Goal: Task Accomplishment & Management: Manage account settings

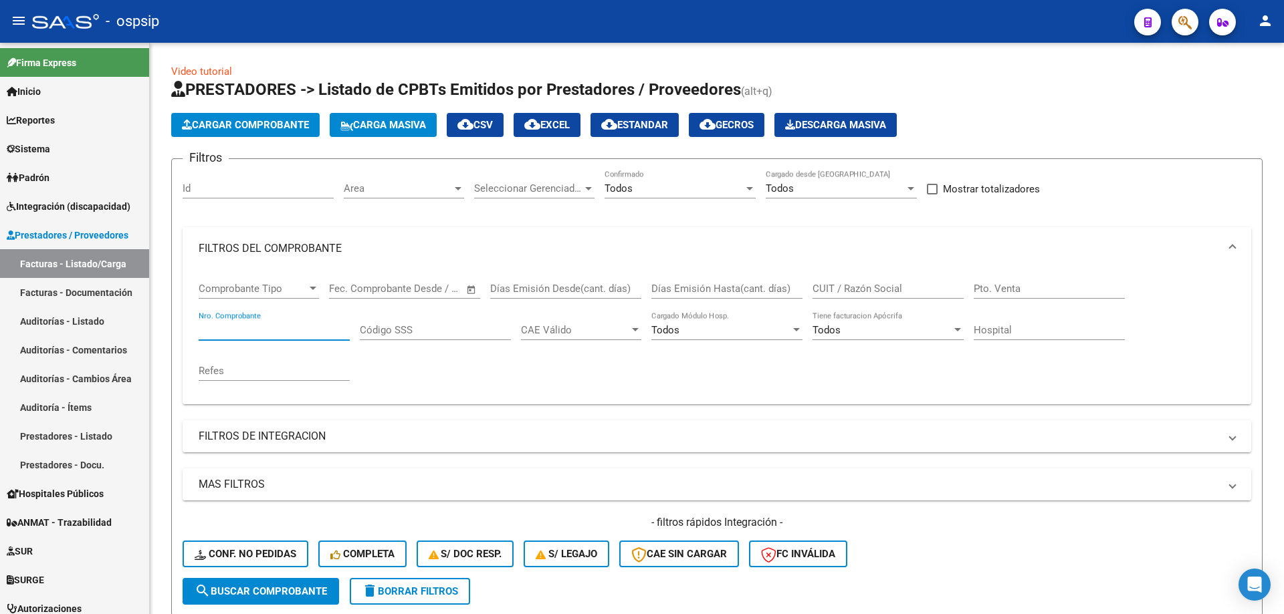
scroll to position [33, 0]
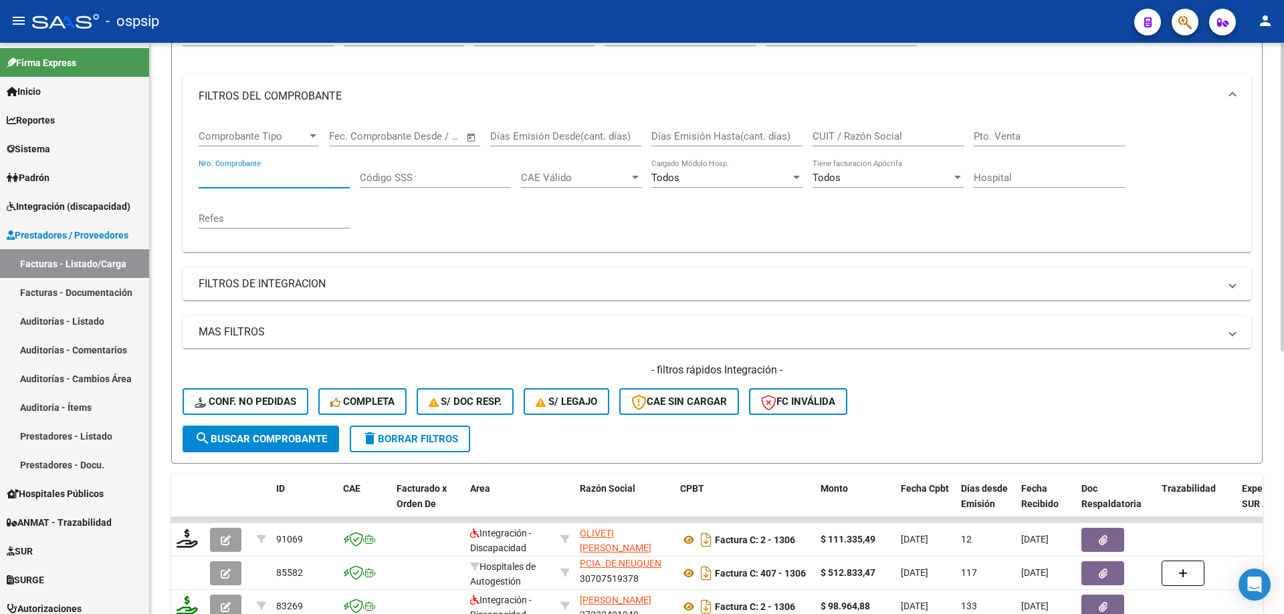
click at [277, 175] on input "Nro. Comprobante" at bounding box center [274, 178] width 151 height 12
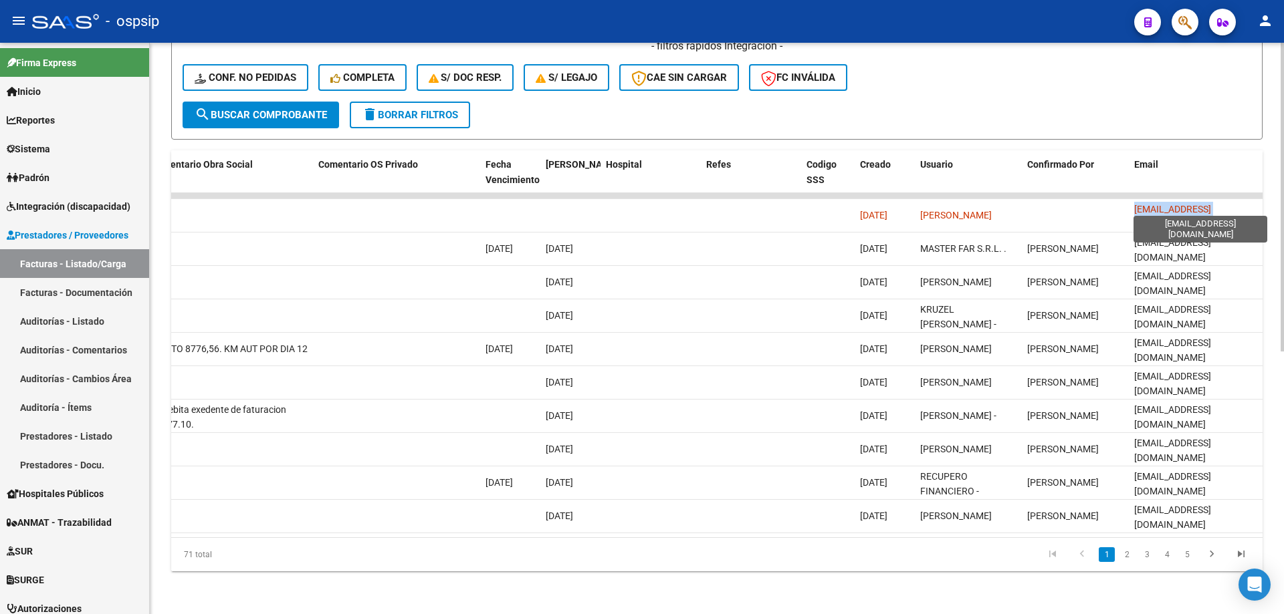
scroll to position [0, 9]
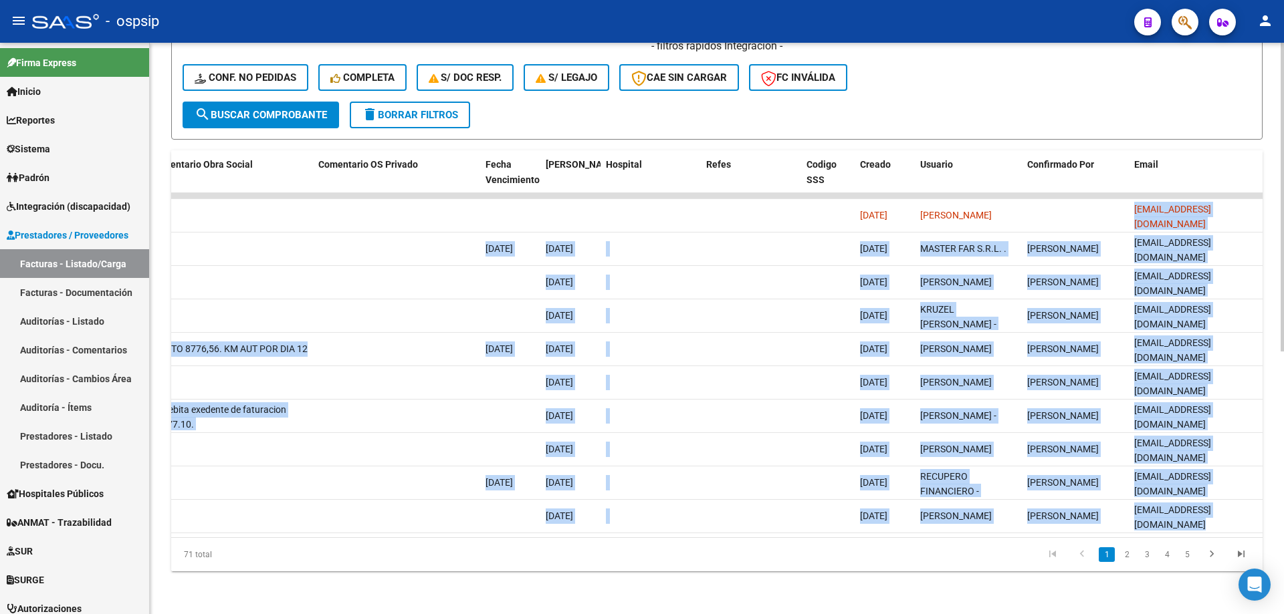
drag, startPoint x: 1133, startPoint y: 203, endPoint x: 1262, endPoint y: 203, distance: 129.0
click at [1262, 203] on div "Video tutorial PRESTADORES -> Listado de CPBTs Emitidos por Prestadores / Prove…" at bounding box center [717, 90] width 1134 height 1048
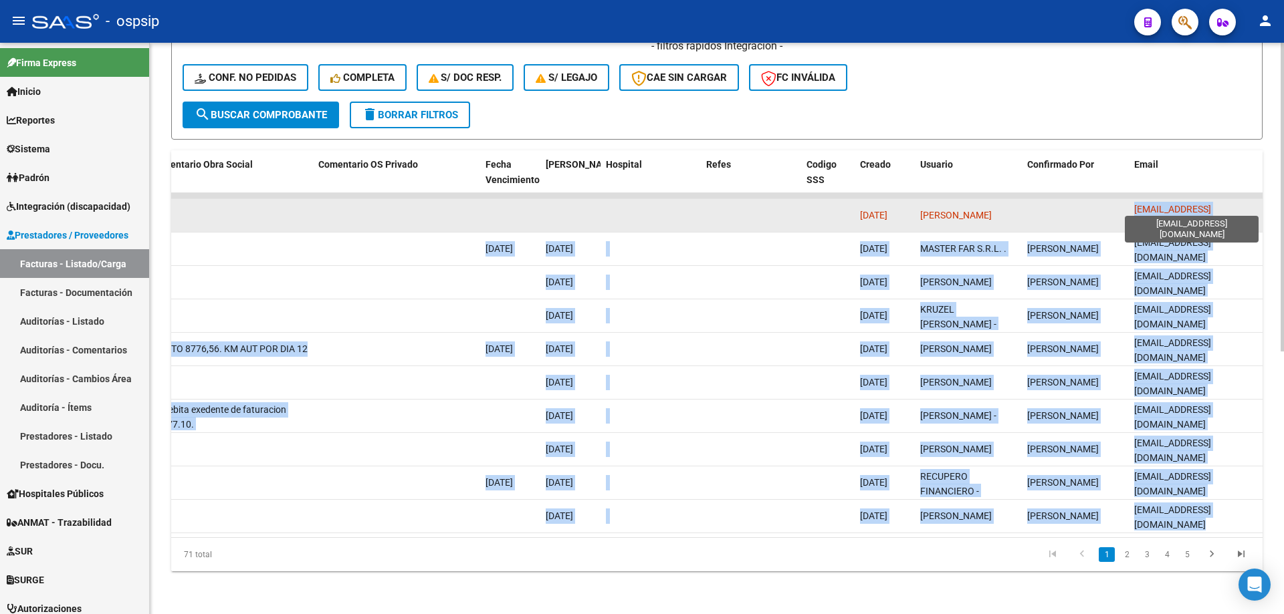
click at [1197, 204] on span "anahidalgo_2006@hotmail.com" at bounding box center [1172, 217] width 77 height 26
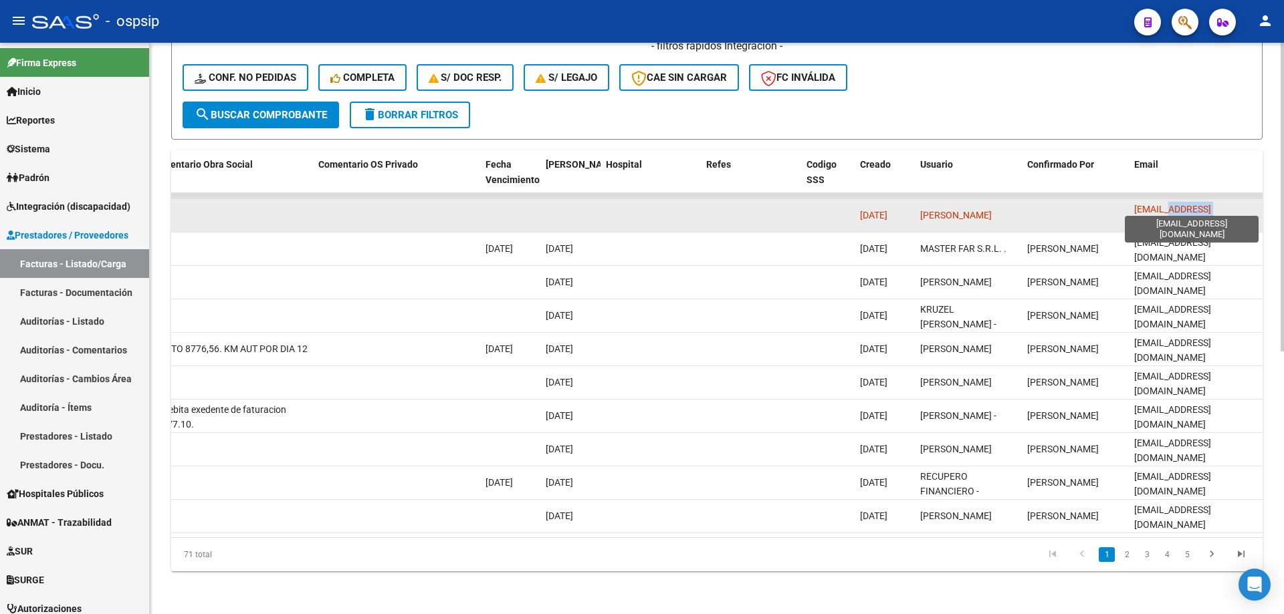
scroll to position [0, 0]
drag, startPoint x: 1258, startPoint y: 202, endPoint x: 1113, endPoint y: 214, distance: 145.6
copy span "anahidalgo_2006@hotmail.com"
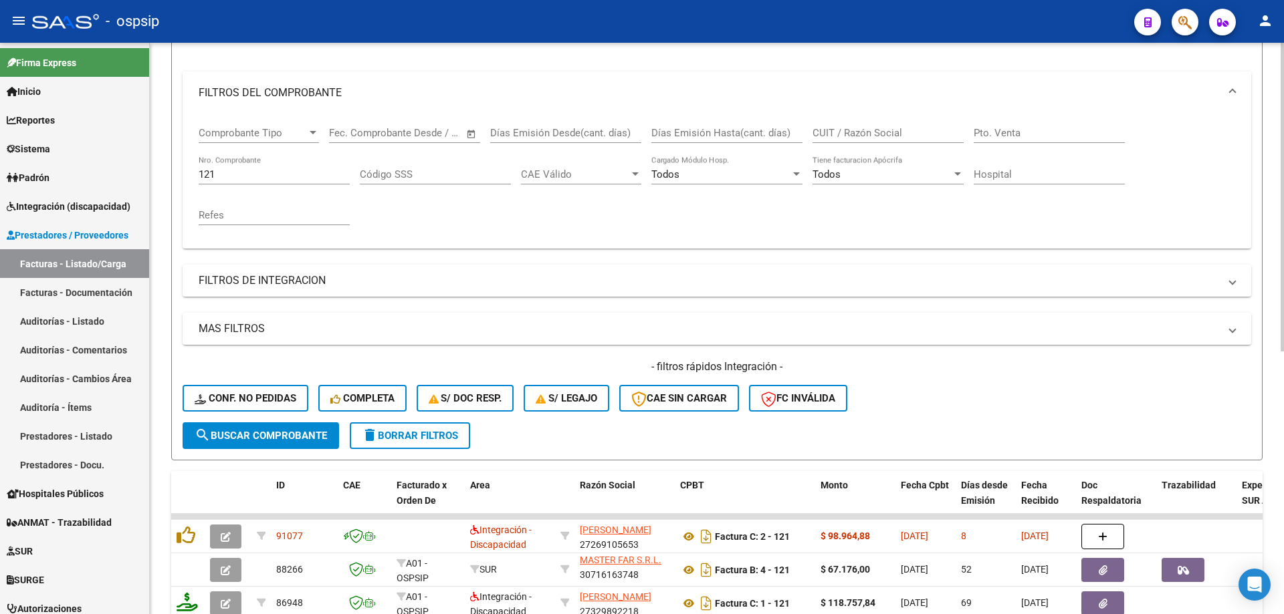
scroll to position [19, 0]
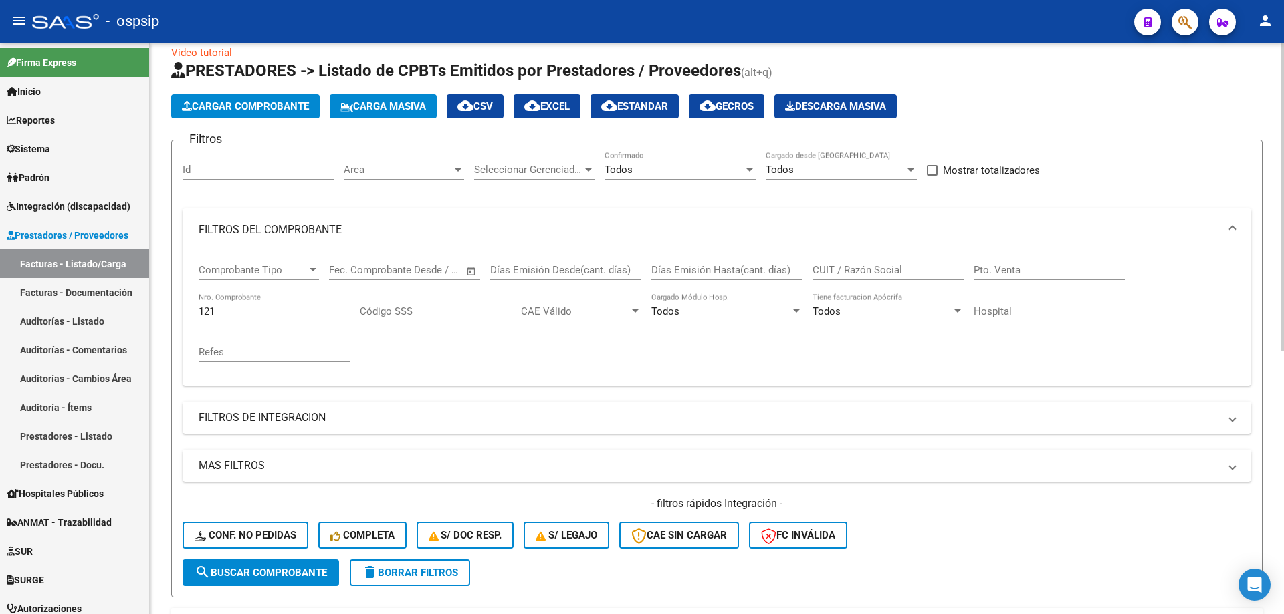
click at [227, 315] on input "121" at bounding box center [274, 312] width 151 height 12
type input "1"
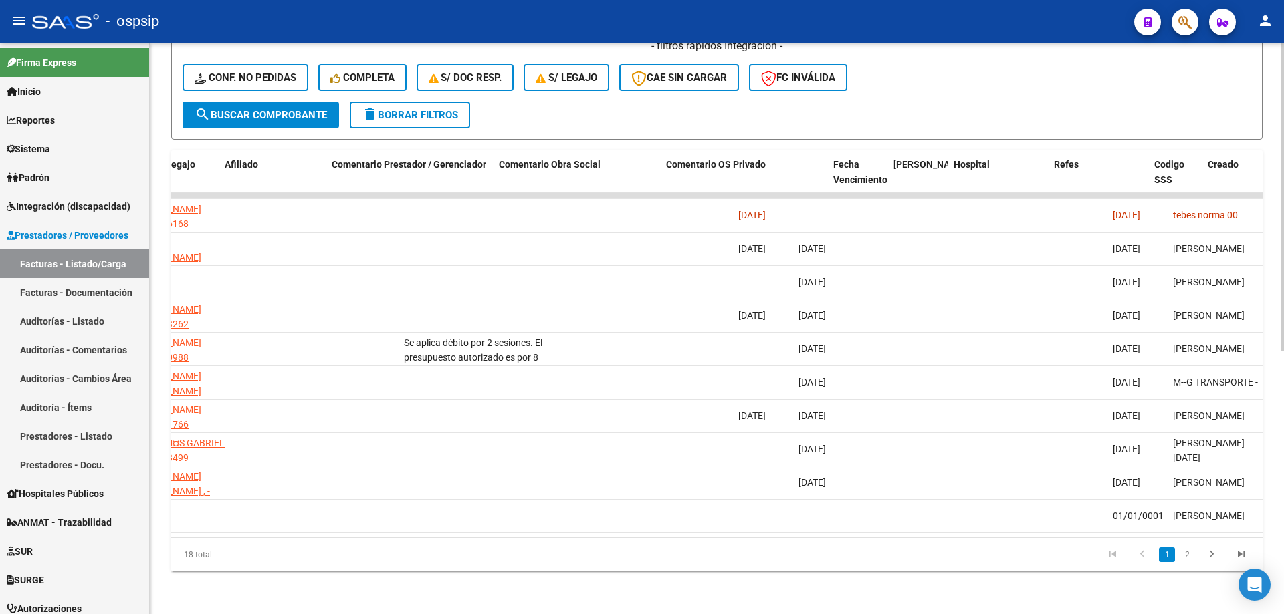
scroll to position [0, 2356]
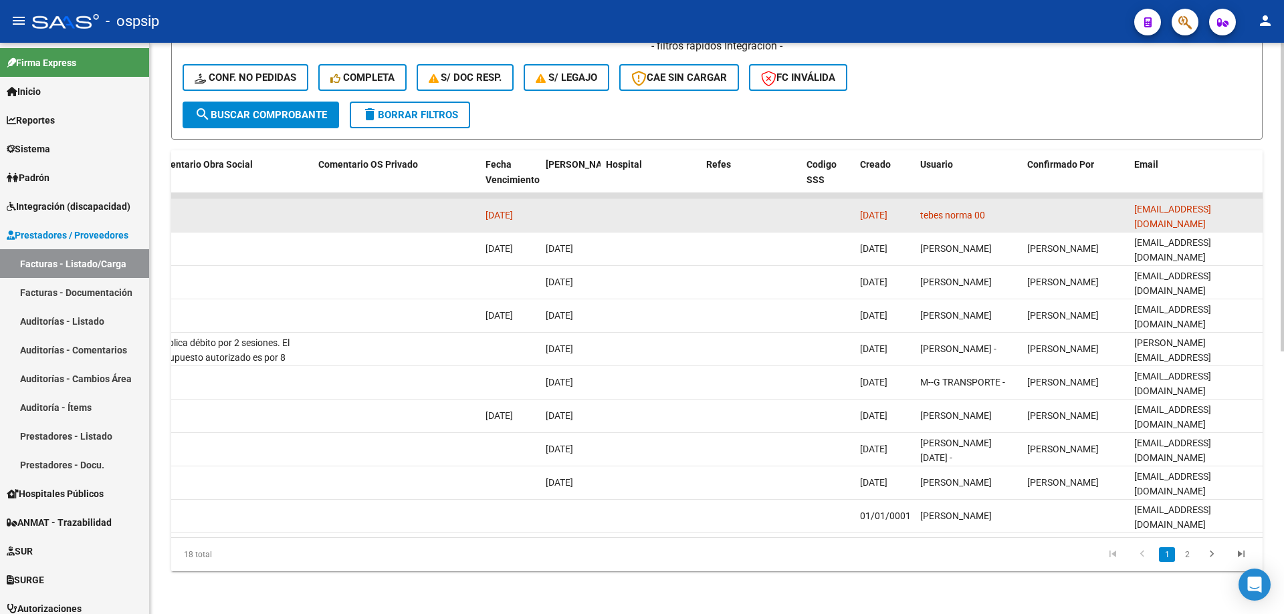
type input "778"
drag, startPoint x: 1128, startPoint y: 204, endPoint x: 1221, endPoint y: 207, distance: 93.0
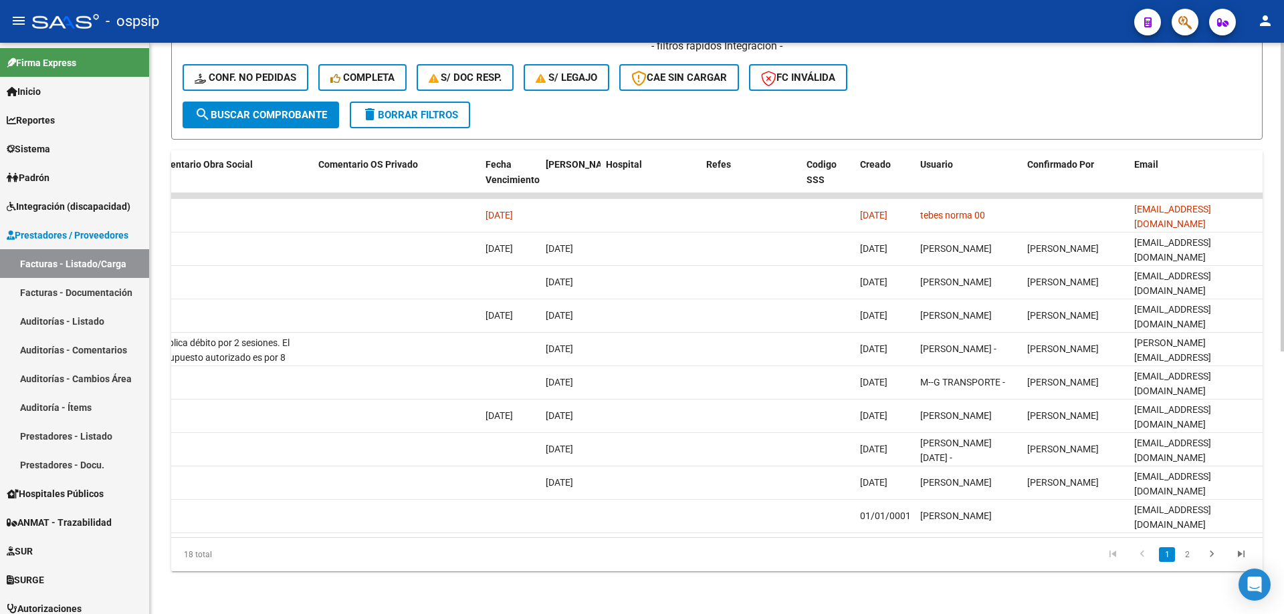
drag, startPoint x: 1121, startPoint y: 205, endPoint x: 1269, endPoint y: 203, distance: 147.8
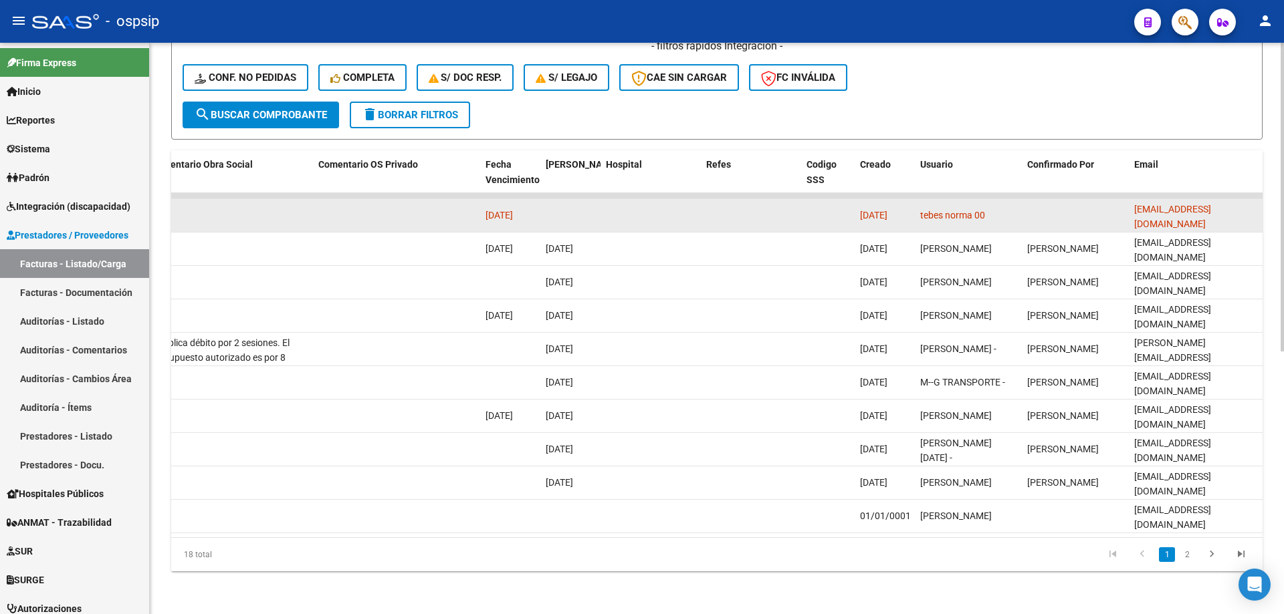
click at [1251, 217] on datatable-body-cell "robertafacturacion@gmail.com" at bounding box center [1196, 215] width 134 height 33
drag, startPoint x: 1134, startPoint y: 203, endPoint x: 1257, endPoint y: 198, distance: 123.1
click at [1257, 199] on datatable-body-cell "robertafacturacion@gmail.com" at bounding box center [1196, 215] width 134 height 33
copy span "robertafacturacion@gmail.com"
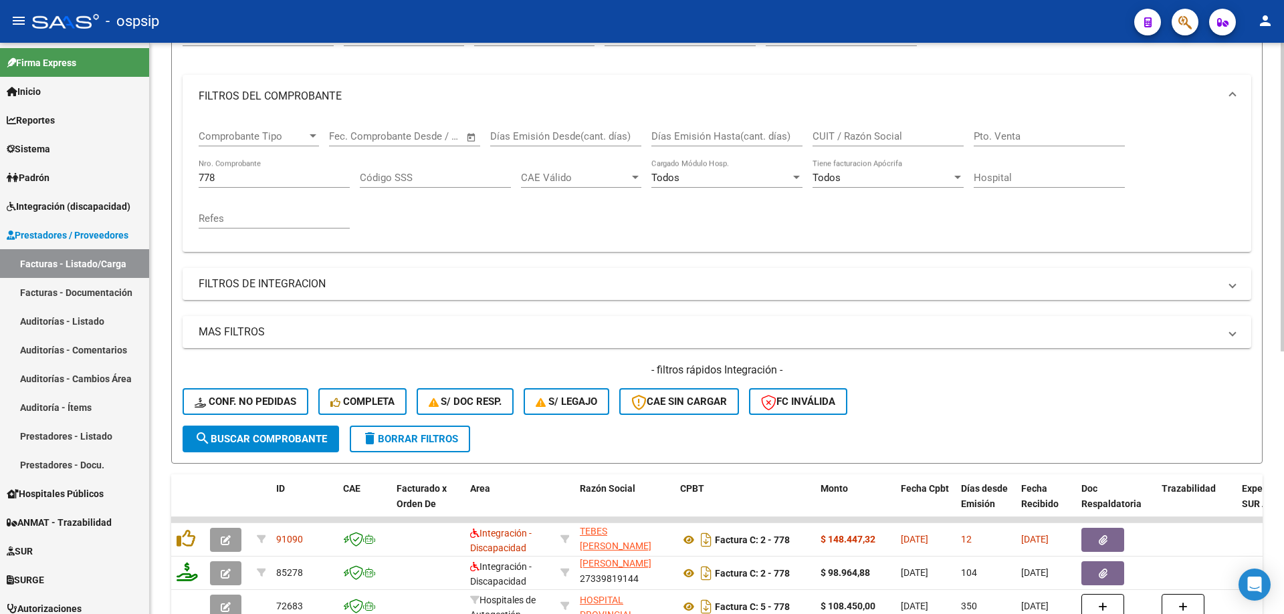
scroll to position [0, 0]
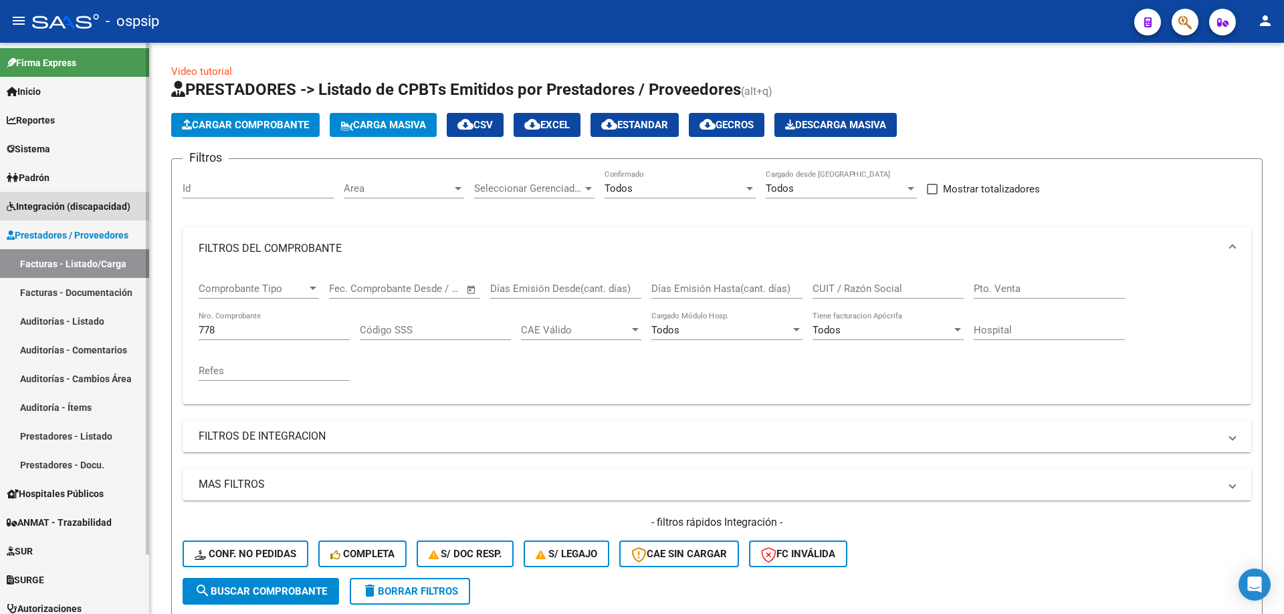
click at [75, 203] on span "Integración (discapacidad)" at bounding box center [69, 206] width 124 height 15
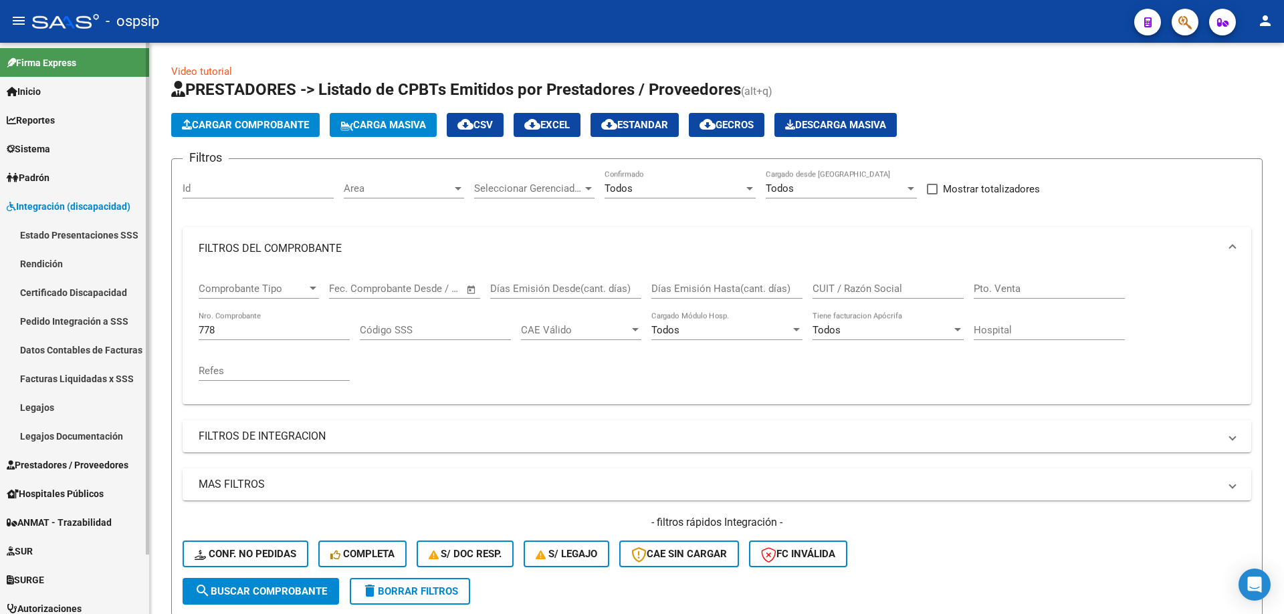
click at [35, 404] on link "Legajos" at bounding box center [74, 407] width 149 height 29
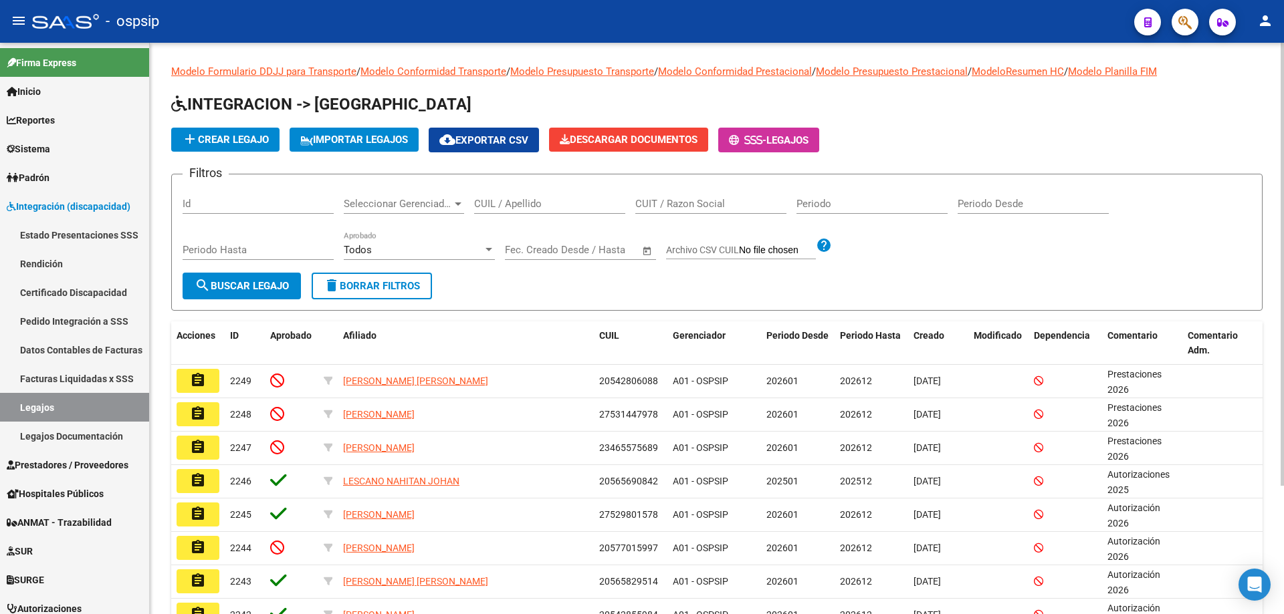
click at [504, 210] on input "CUIL / Apellido" at bounding box center [549, 204] width 151 height 12
click at [517, 202] on input "CUIL / Apellido" at bounding box center [549, 204] width 151 height 12
paste input "20552920490"
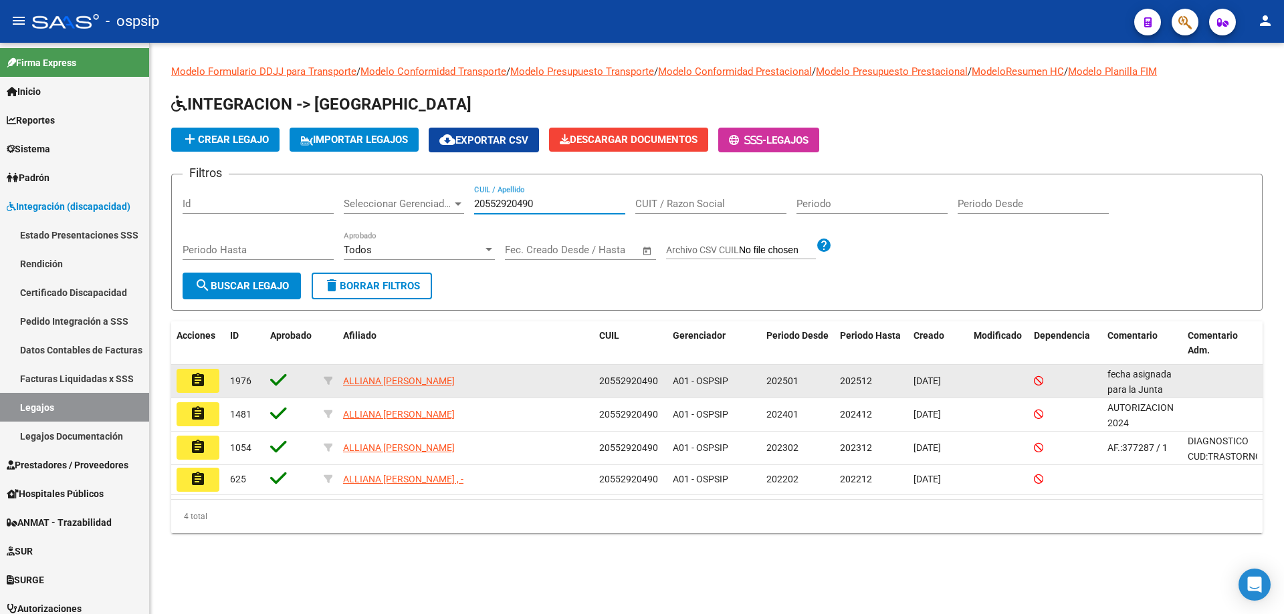
type input "20552920490"
click at [192, 390] on button "assignment" at bounding box center [198, 381] width 43 height 24
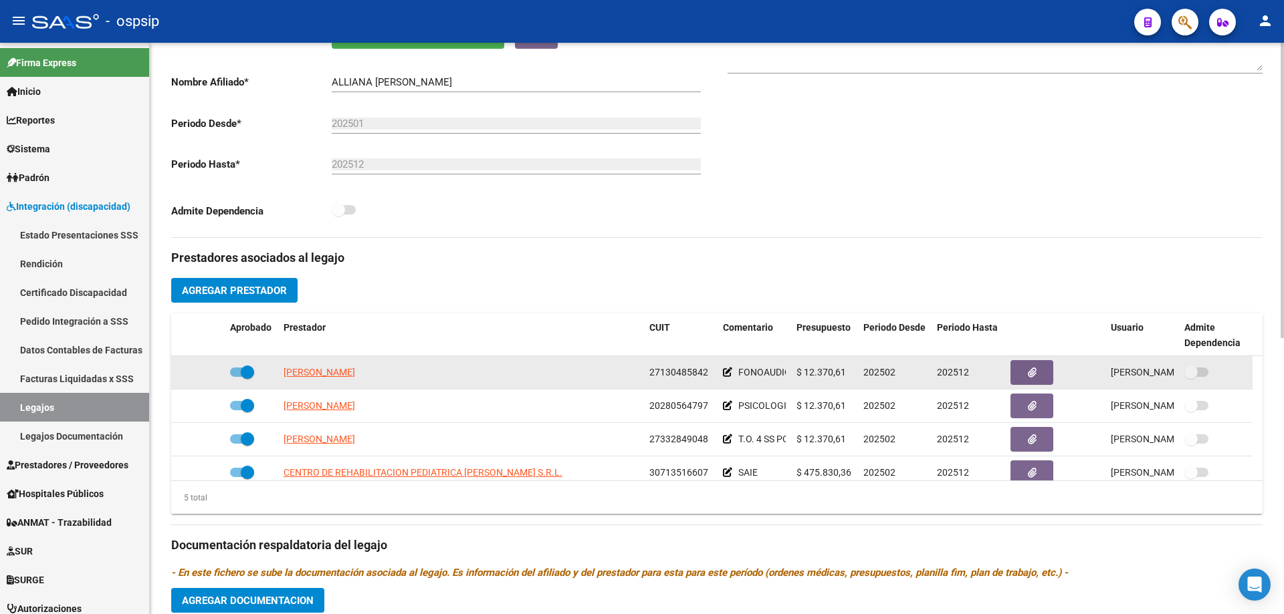
scroll to position [401, 0]
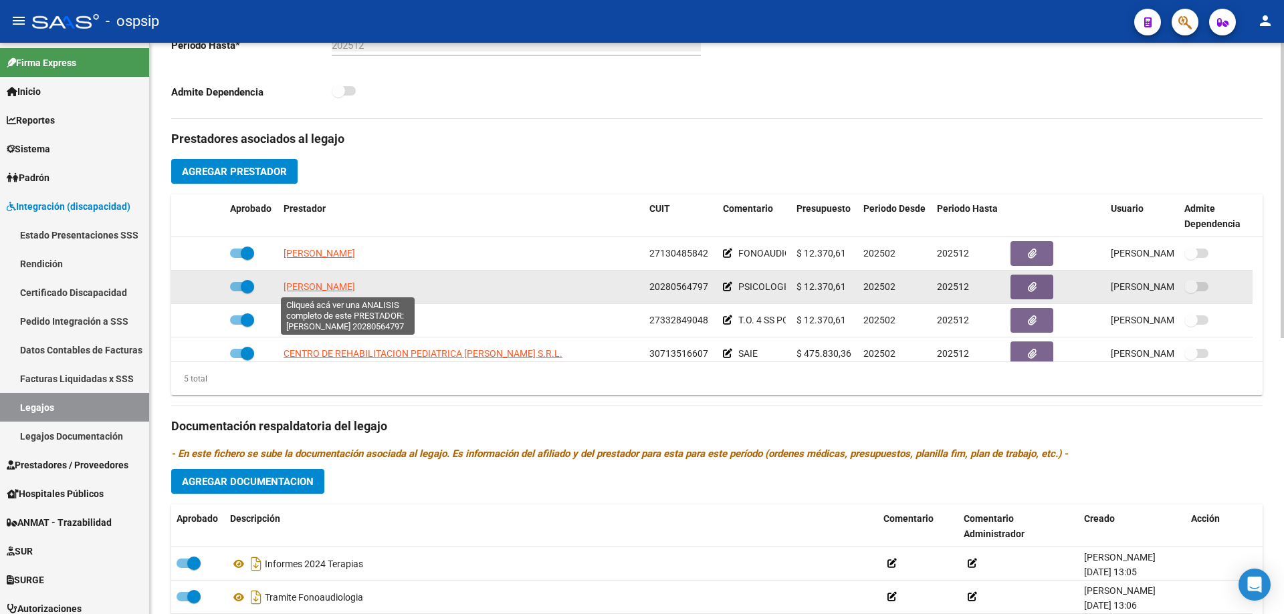
click at [351, 285] on span "[PERSON_NAME]" at bounding box center [319, 286] width 72 height 11
type textarea "20280564797"
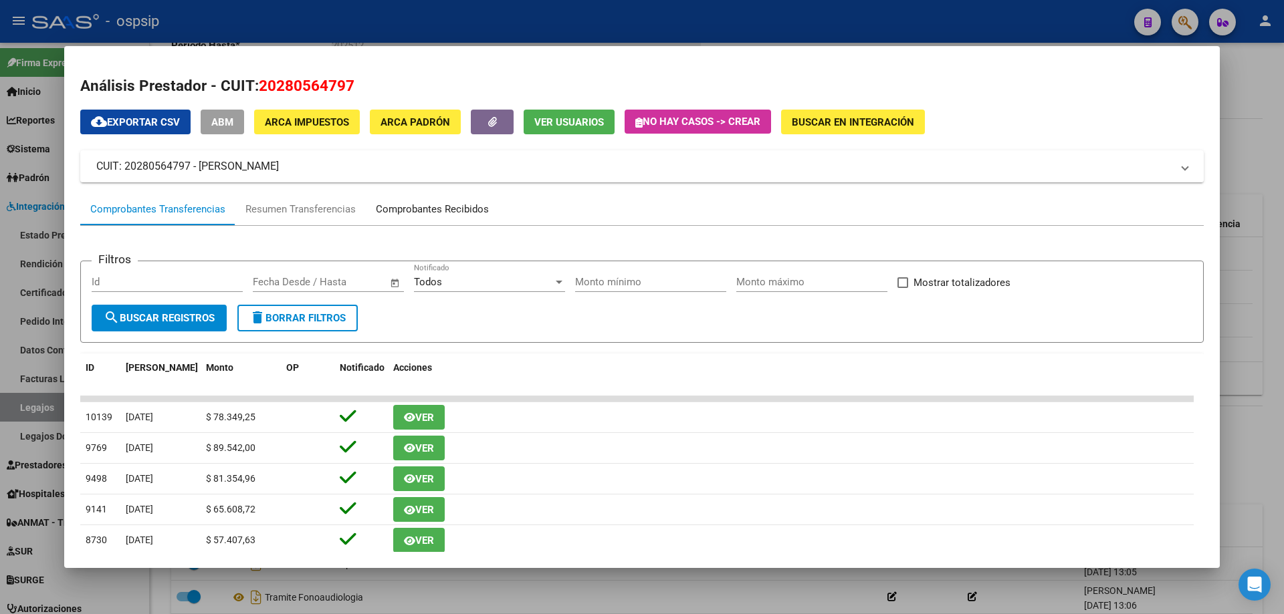
click at [468, 201] on div "Comprobantes Recibidos" at bounding box center [432, 209] width 133 height 32
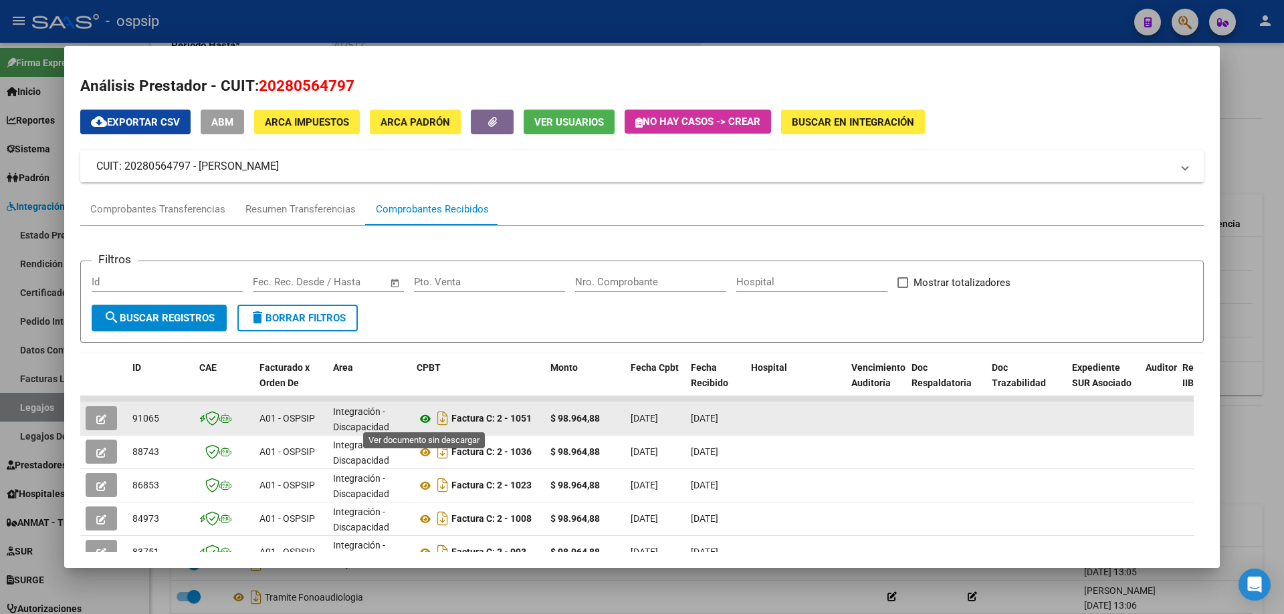
click at [425, 420] on icon at bounding box center [425, 419] width 17 height 16
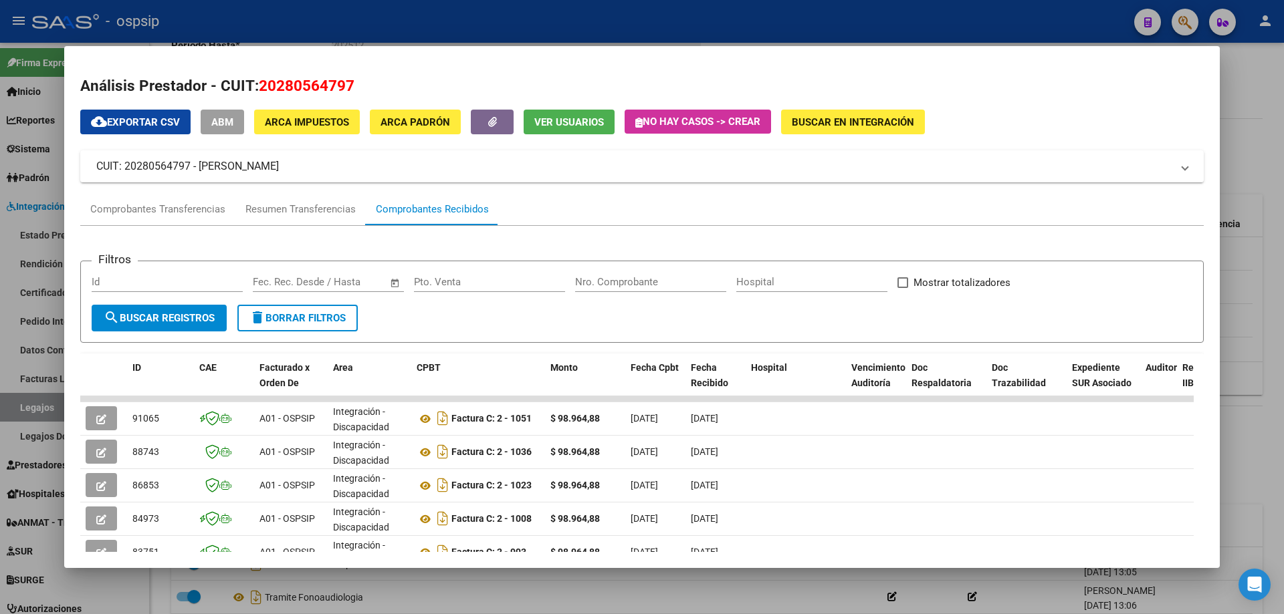
click at [1278, 126] on div at bounding box center [642, 307] width 1284 height 614
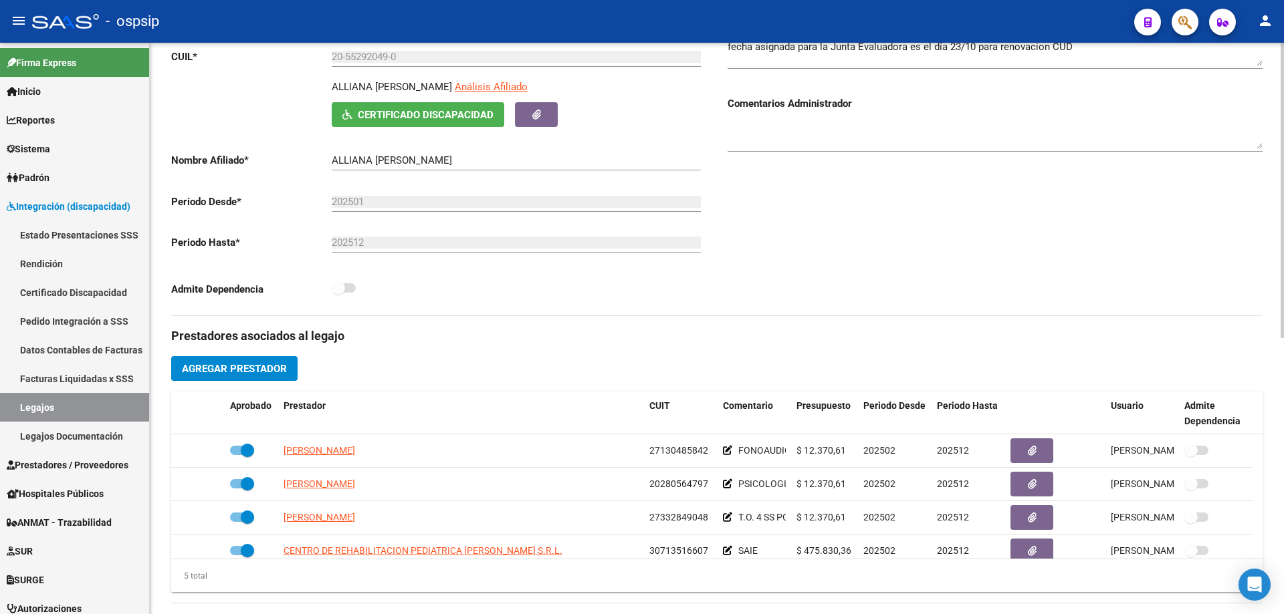
scroll to position [0, 0]
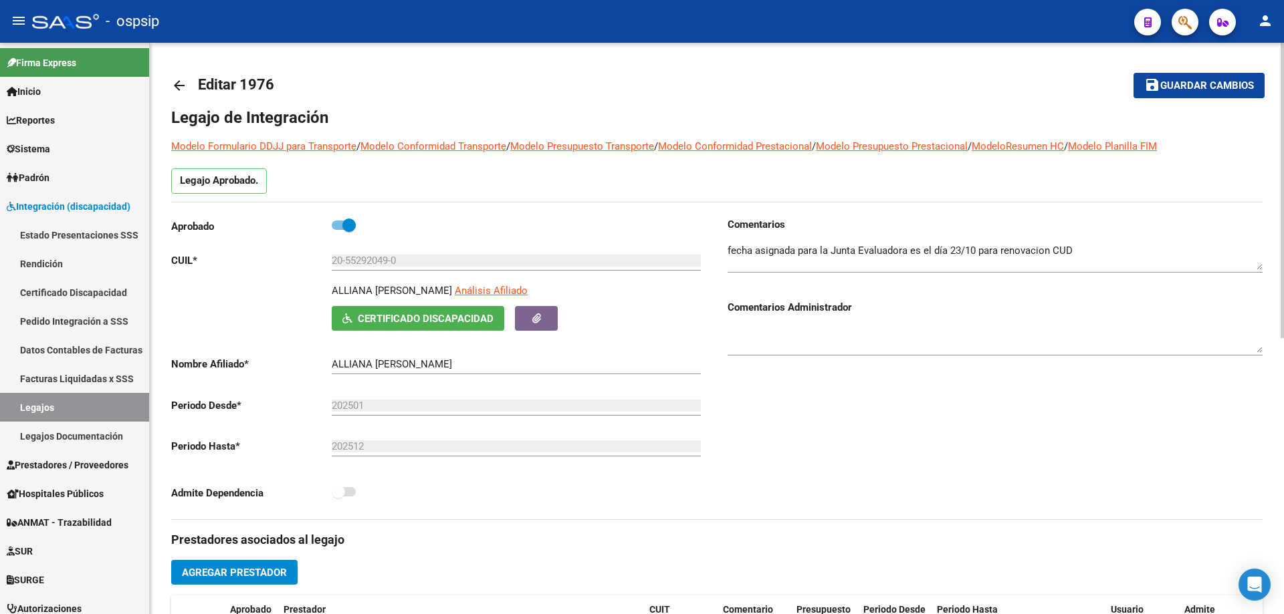
click at [175, 84] on mat-icon "arrow_back" at bounding box center [179, 86] width 16 height 16
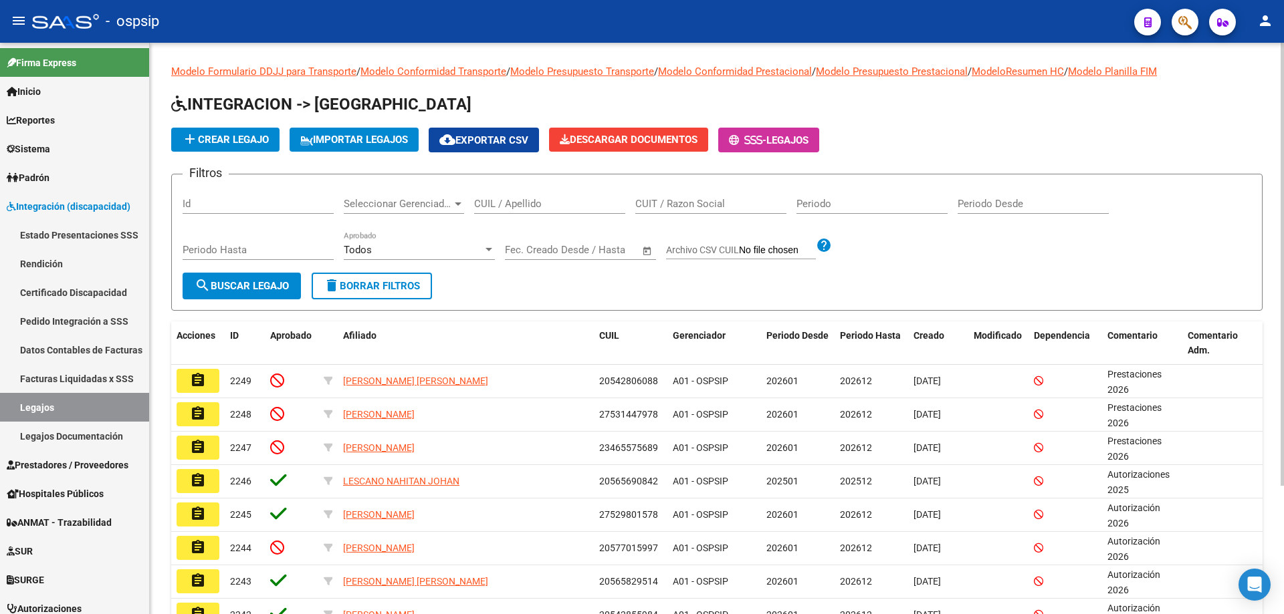
click at [530, 205] on input "CUIL / Apellido" at bounding box center [549, 204] width 151 height 12
paste input "20443517538"
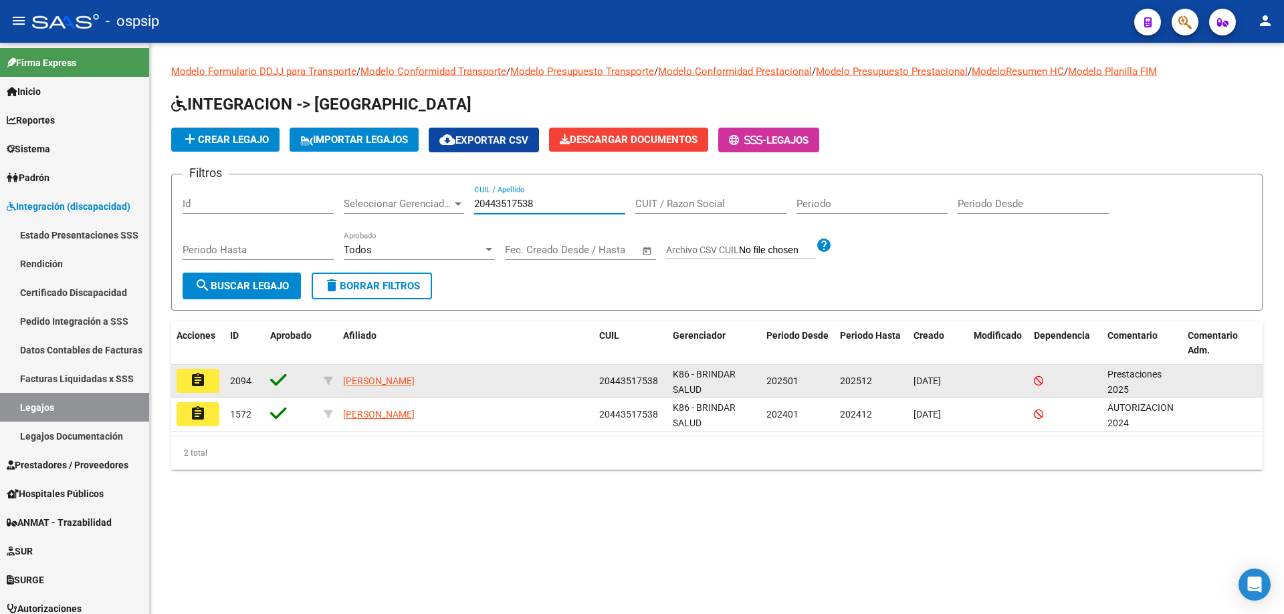
type input "20443517538"
click at [188, 382] on button "assignment" at bounding box center [198, 381] width 43 height 24
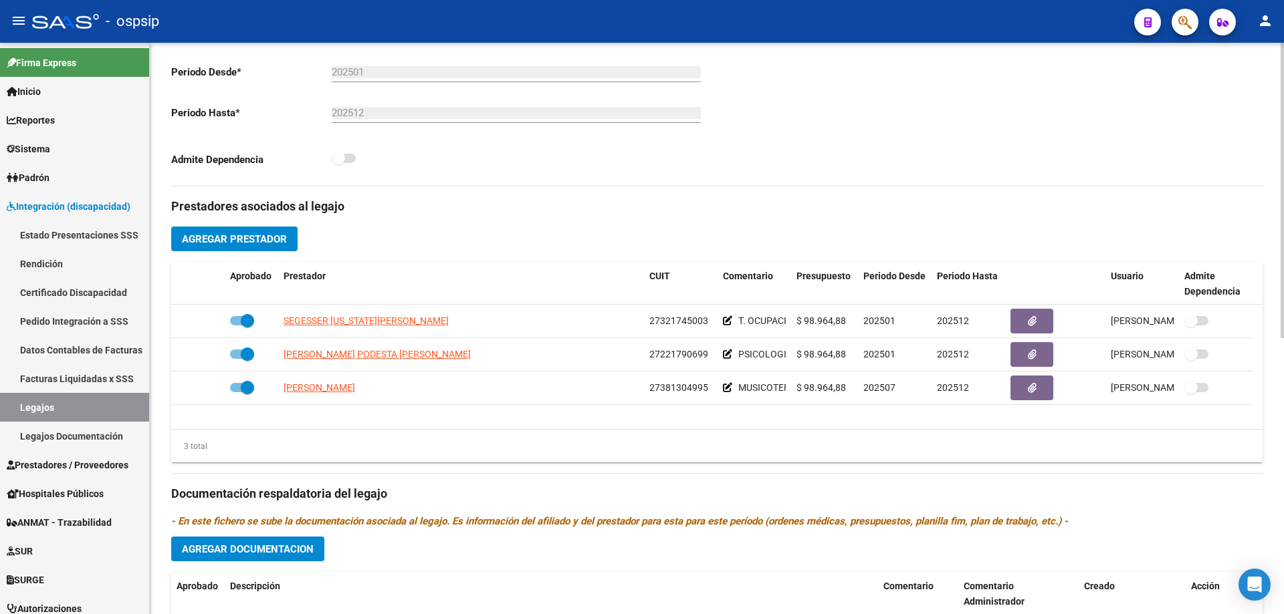
scroll to position [334, 0]
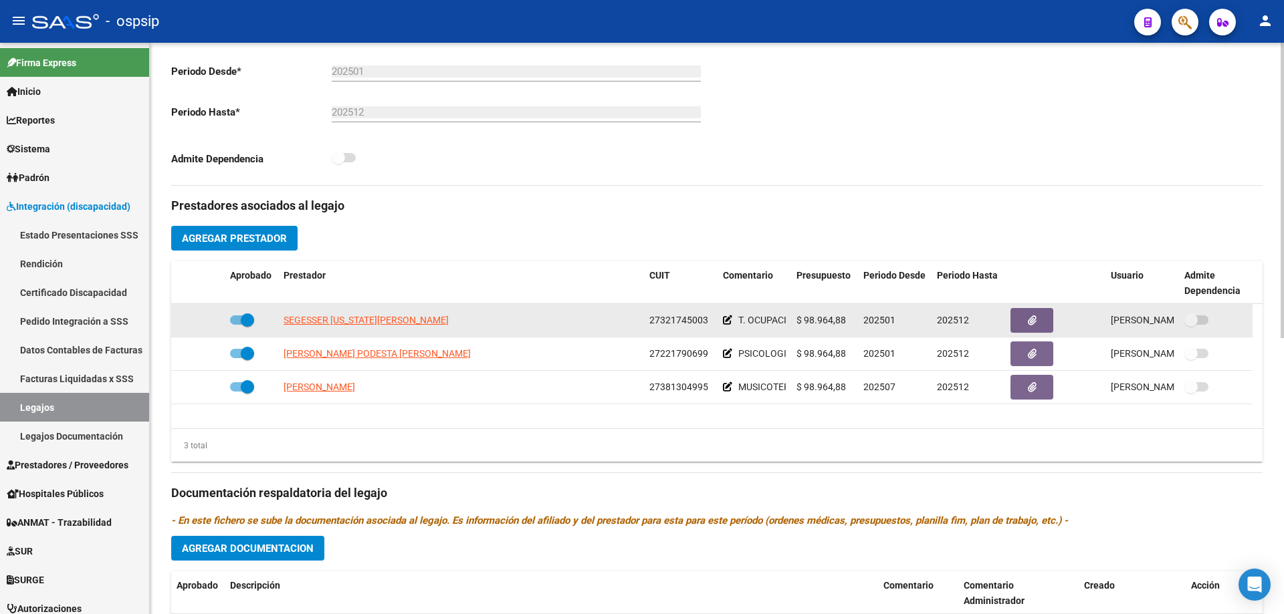
drag, startPoint x: 406, startPoint y: 323, endPoint x: 371, endPoint y: 330, distance: 35.4
click at [371, 330] on datatable-body-cell "SEGESSER VIRGINIA EDITH" at bounding box center [461, 320] width 366 height 33
click at [344, 316] on span "SEGESSER VIRGINIA EDITH" at bounding box center [365, 320] width 165 height 11
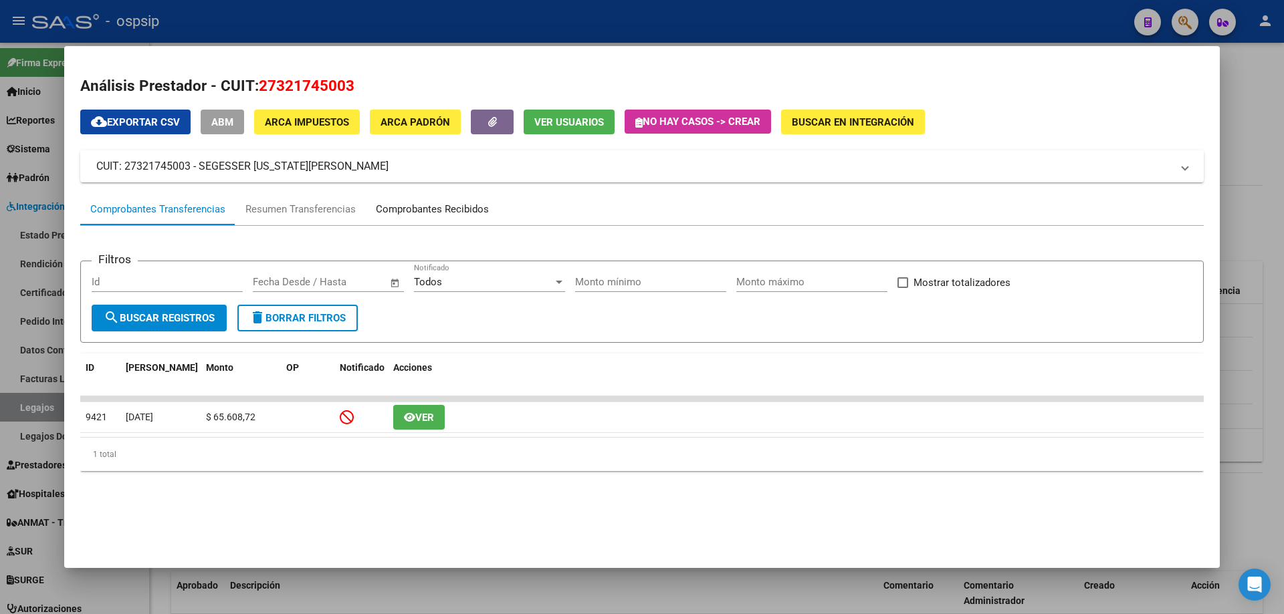
click at [482, 209] on div "Comprobantes Recibidos" at bounding box center [432, 209] width 113 height 15
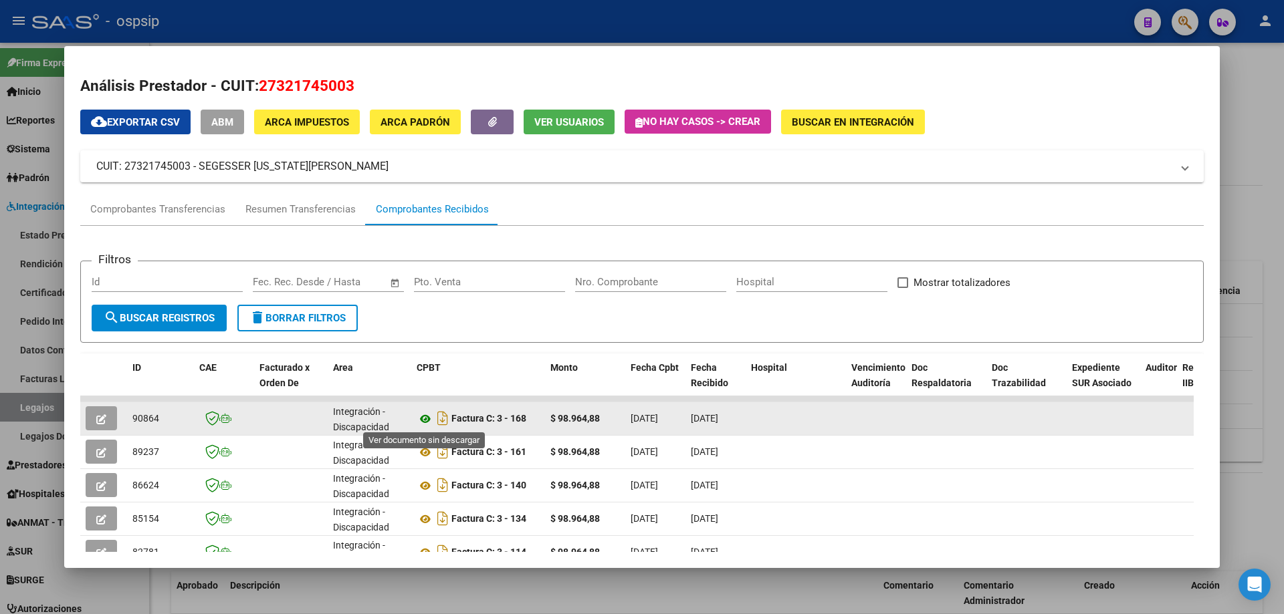
click at [431, 420] on icon at bounding box center [425, 419] width 17 height 16
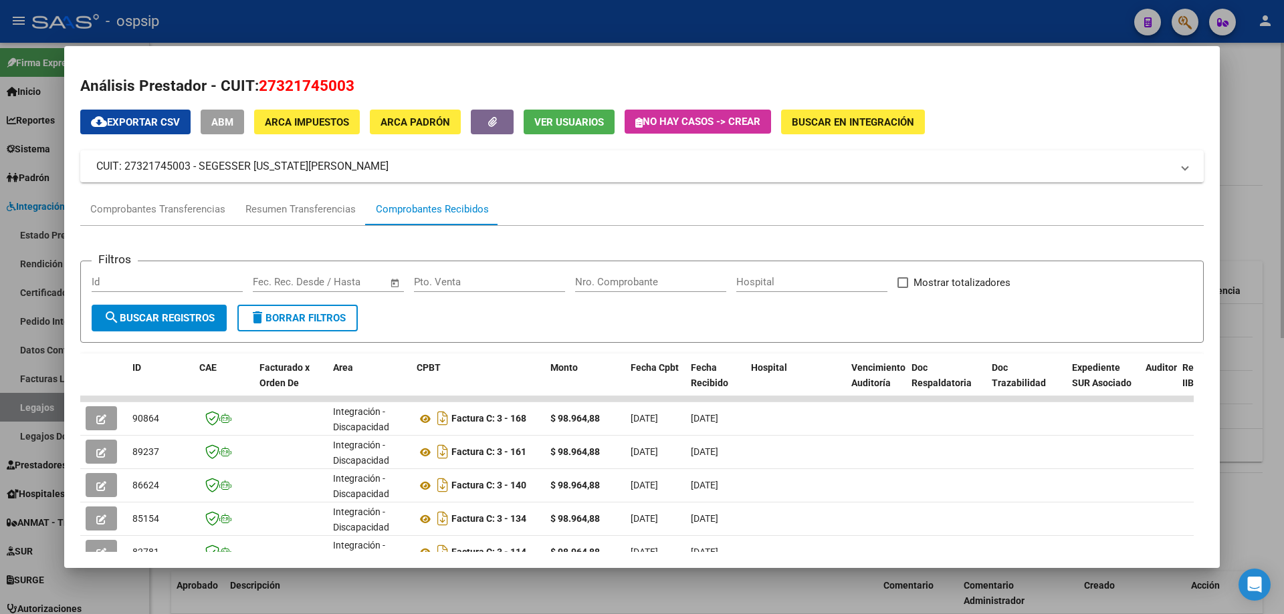
click at [1283, 95] on div at bounding box center [642, 307] width 1284 height 614
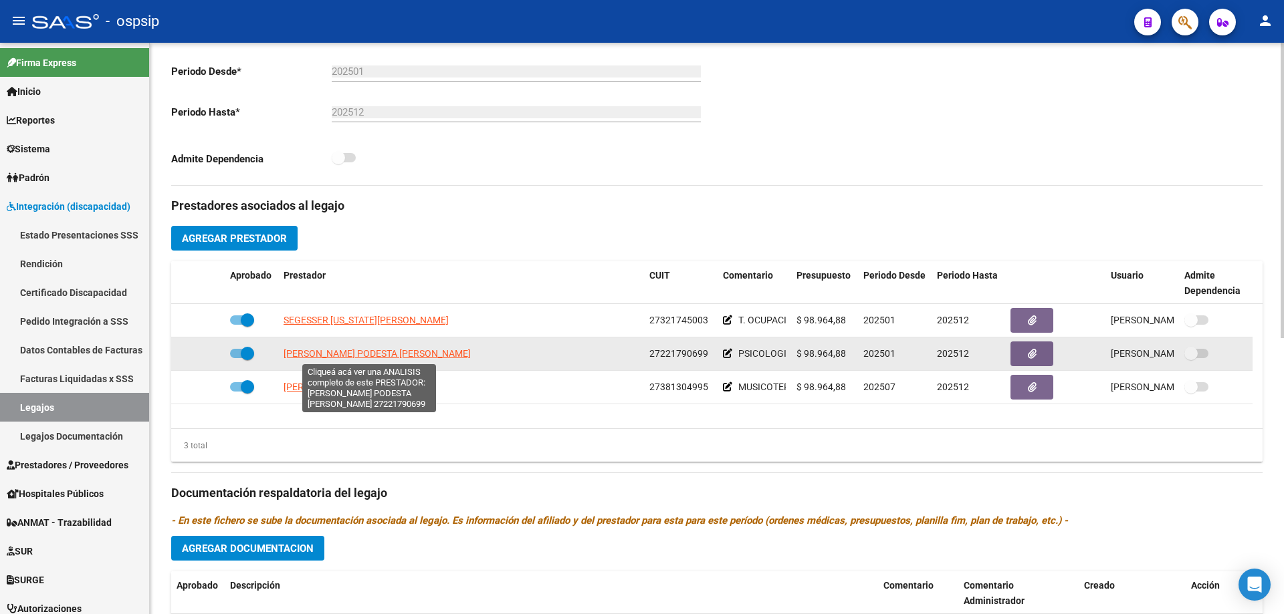
click at [398, 353] on span "STANCANELLI PODESTA BETTINA NORA" at bounding box center [376, 353] width 187 height 11
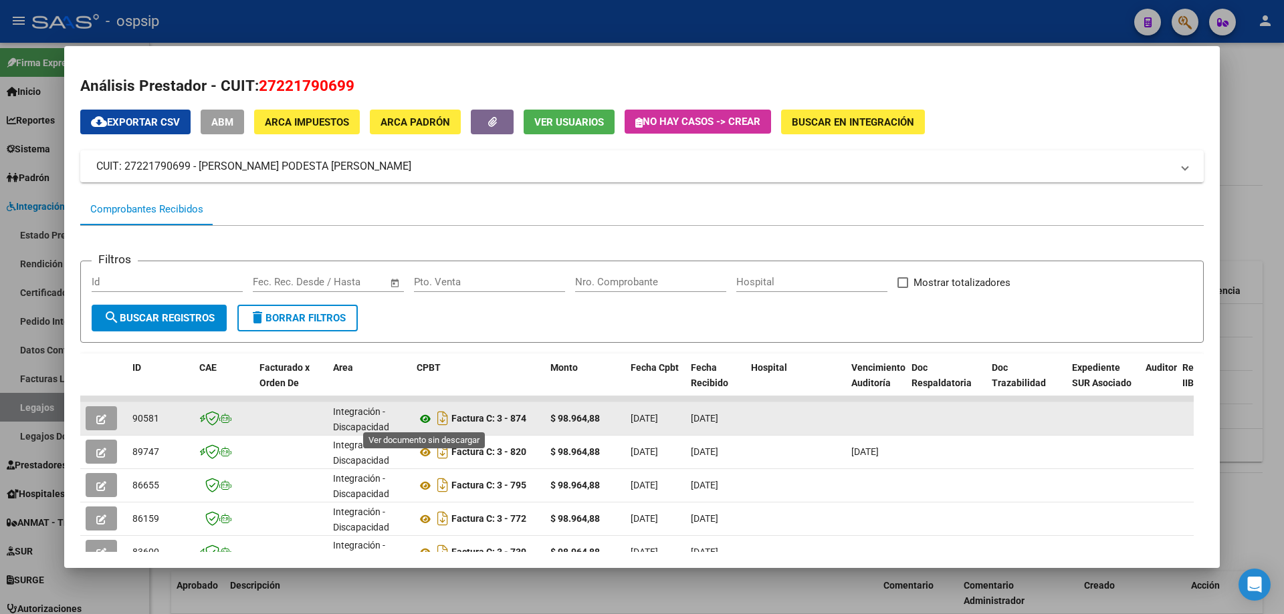
click at [427, 419] on icon at bounding box center [425, 419] width 17 height 16
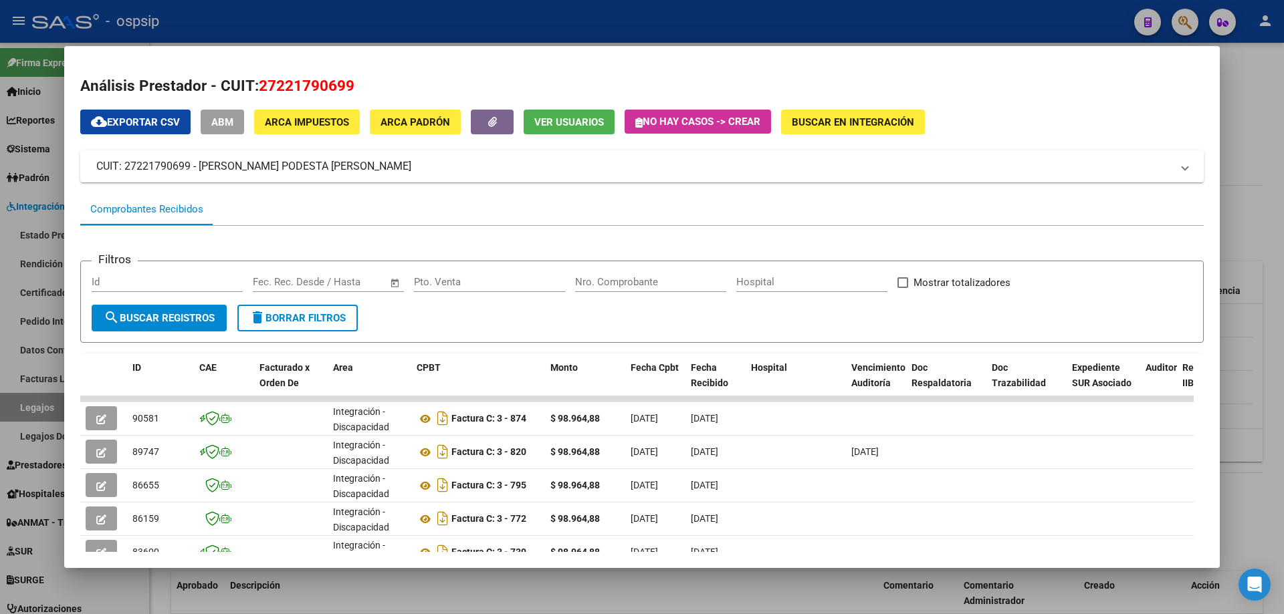
click at [1283, 139] on div at bounding box center [642, 307] width 1284 height 614
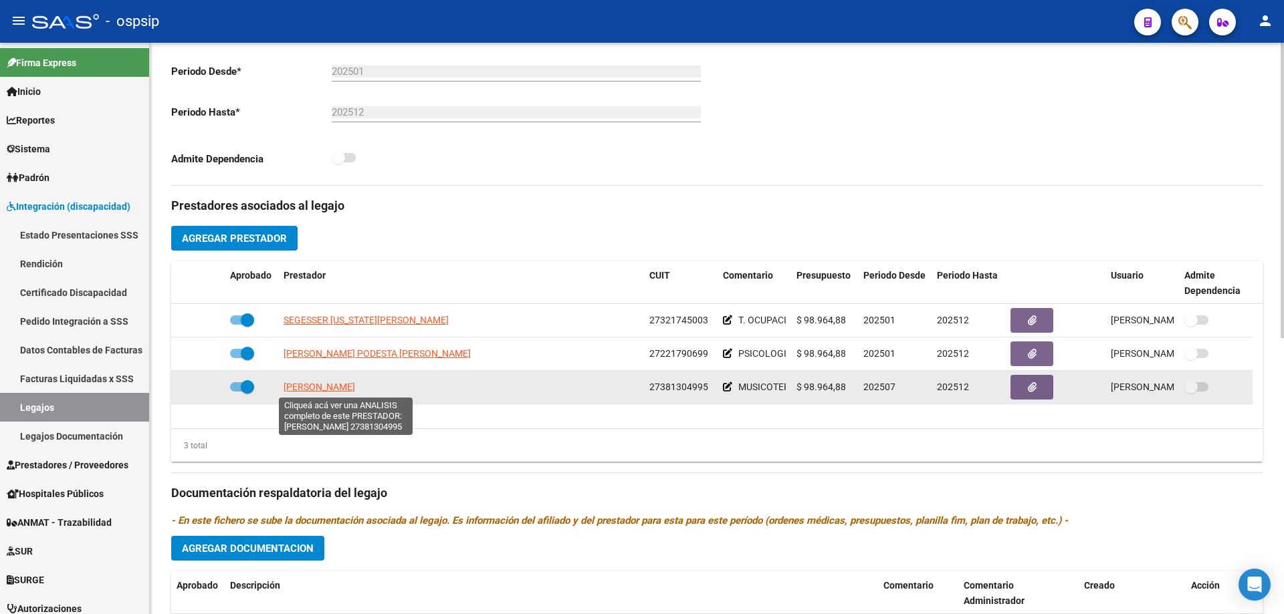
click at [355, 385] on span "PERRINO JULIETA AGUSTINA" at bounding box center [319, 387] width 72 height 11
type textarea "27381304995"
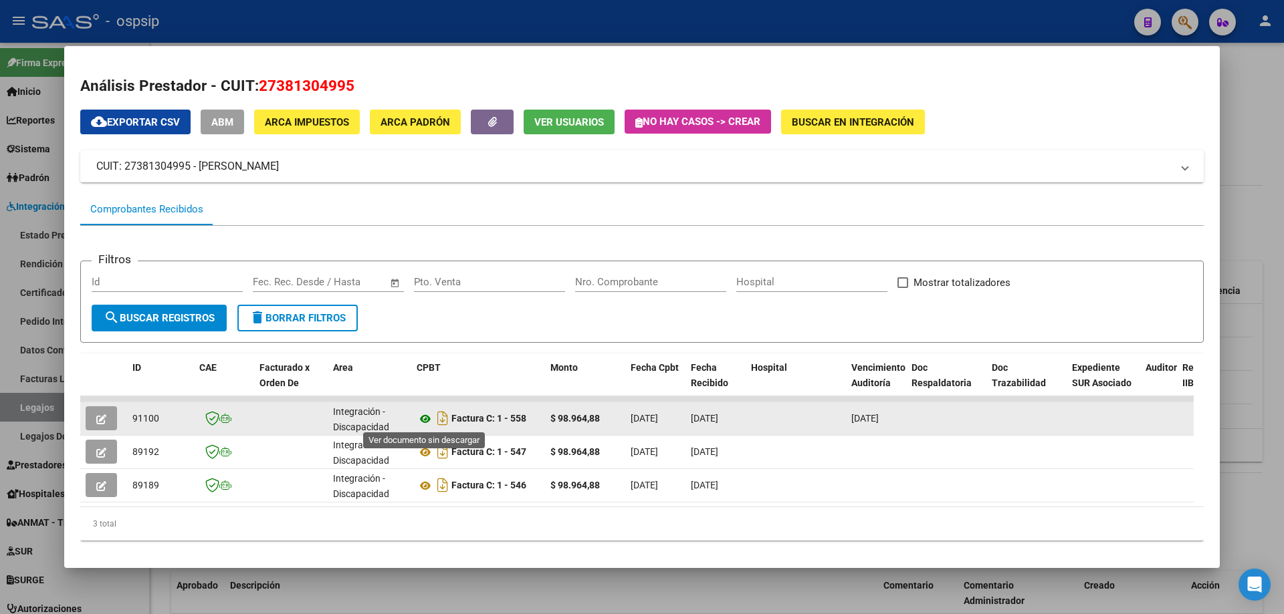
click at [421, 417] on icon at bounding box center [425, 419] width 17 height 16
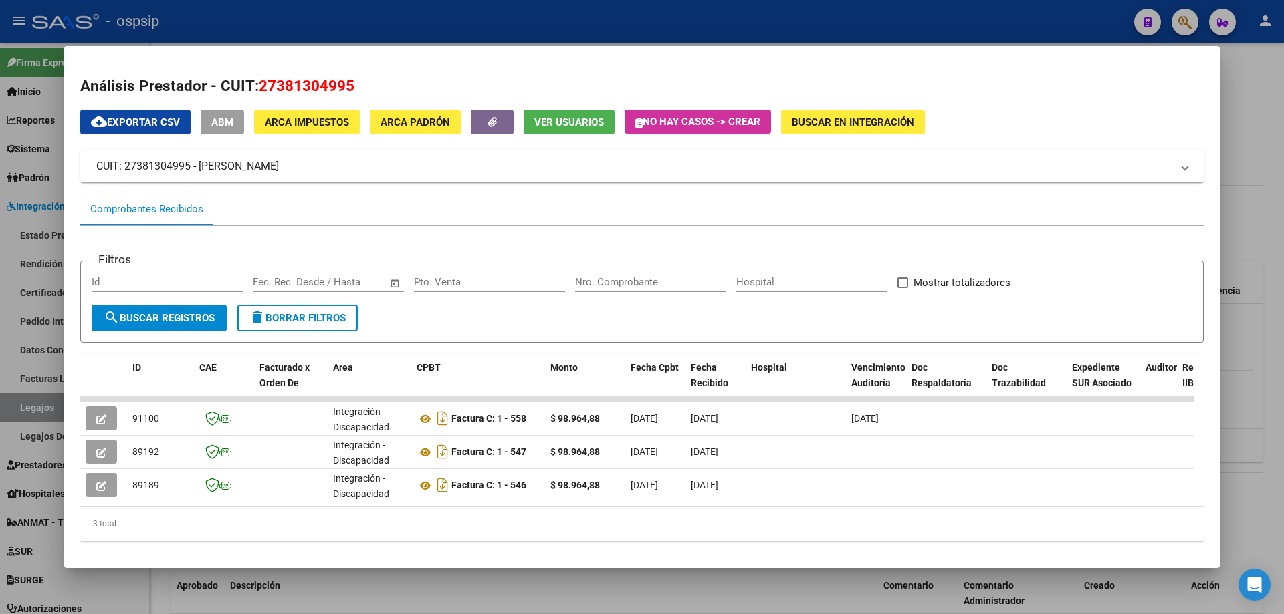
click at [1236, 183] on div at bounding box center [642, 307] width 1284 height 614
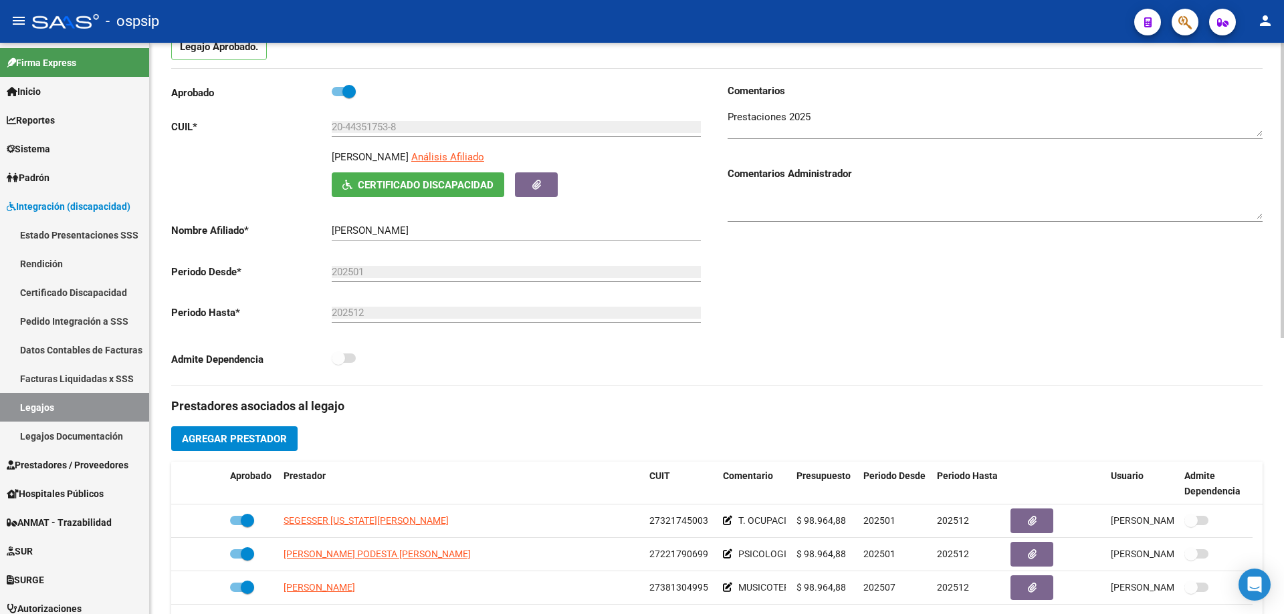
scroll to position [0, 0]
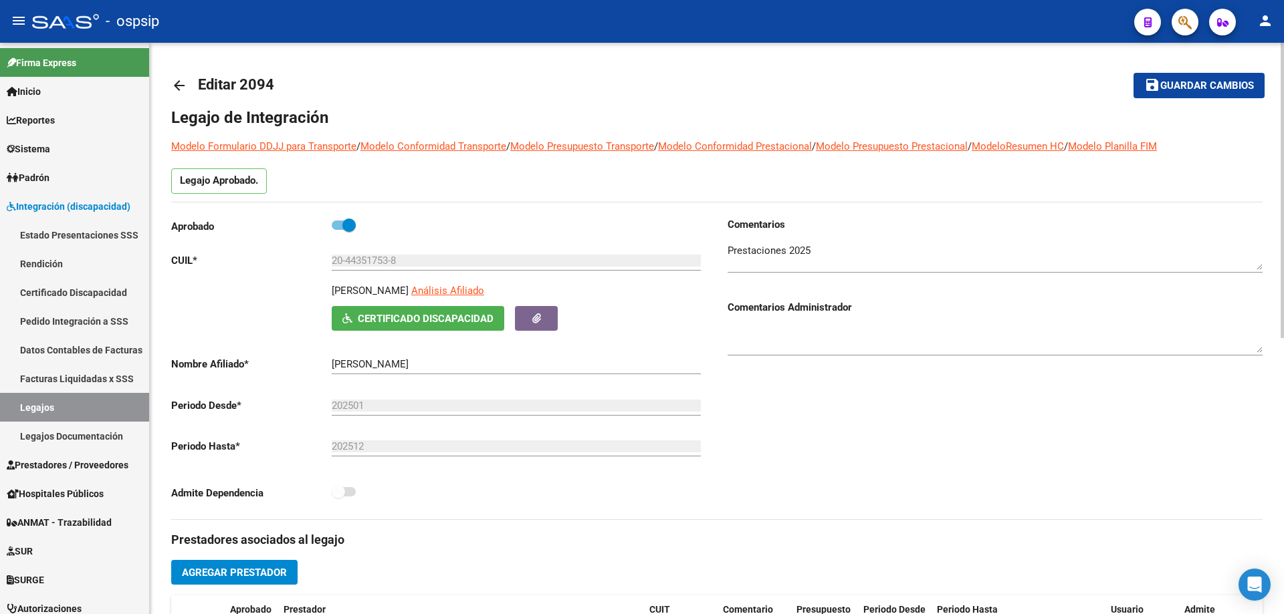
click at [177, 88] on mat-icon "arrow_back" at bounding box center [179, 86] width 16 height 16
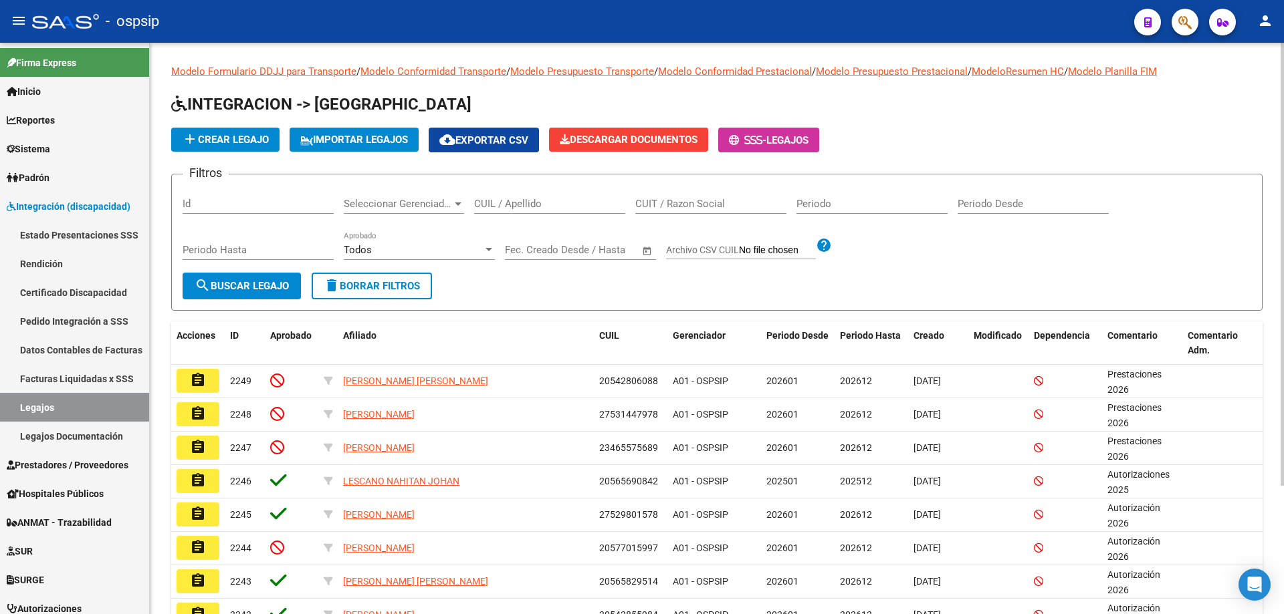
click at [519, 206] on input "CUIL / Apellido" at bounding box center [549, 204] width 151 height 12
paste input "23526666364"
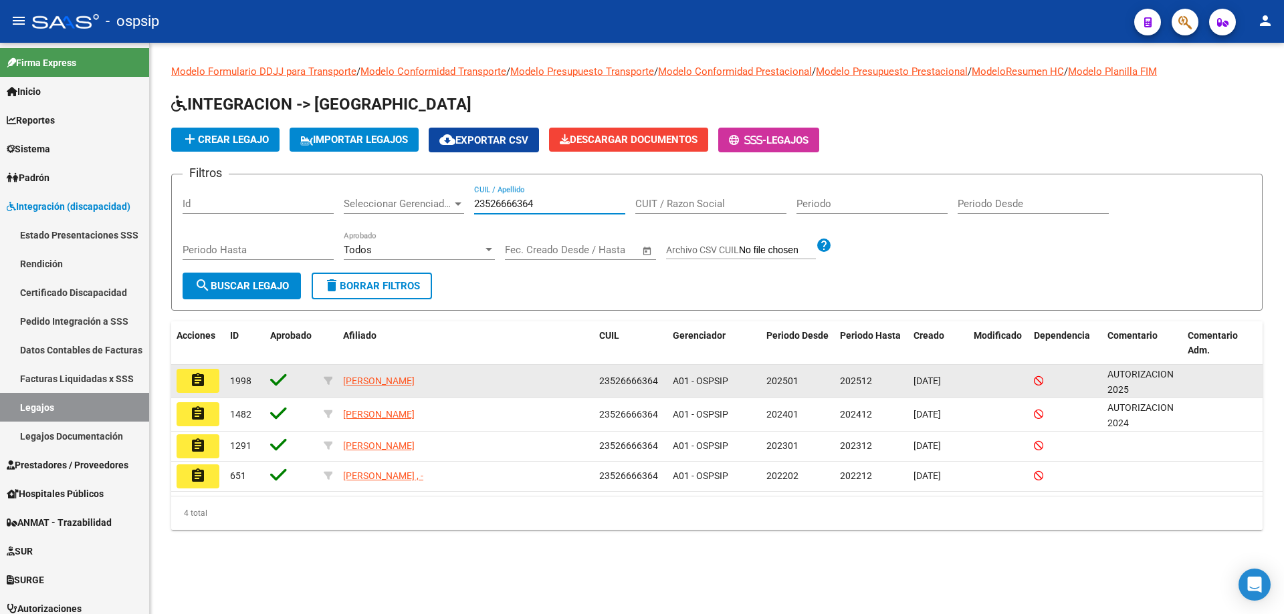
type input "23526666364"
click at [198, 377] on mat-icon "assignment" at bounding box center [198, 380] width 16 height 16
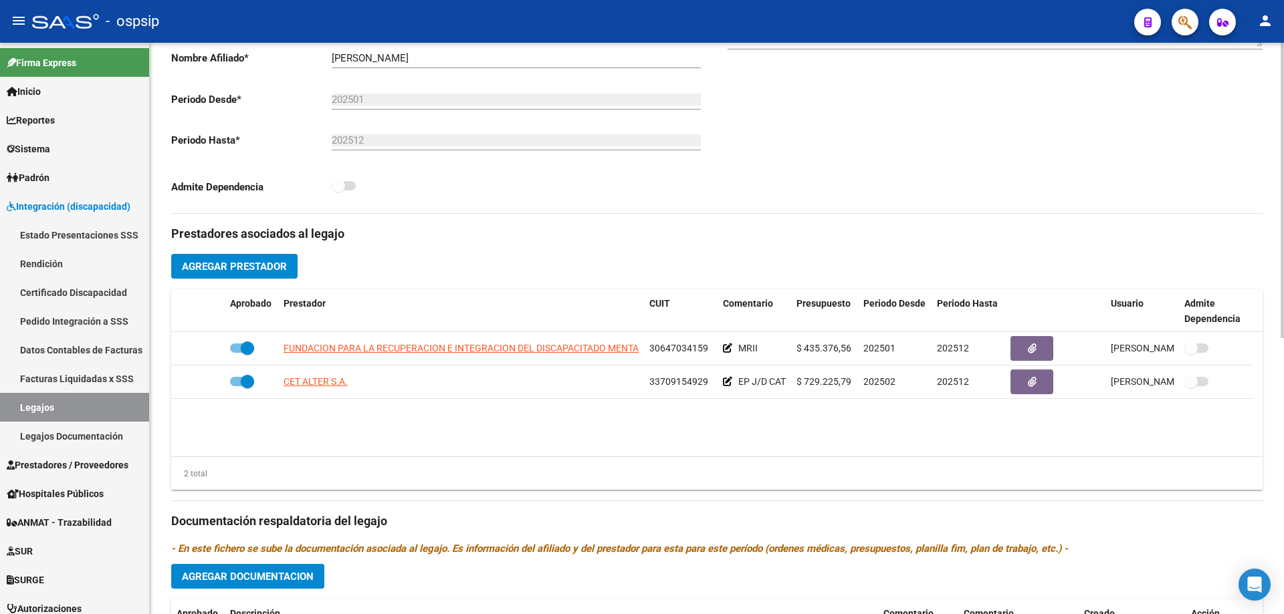
scroll to position [334, 0]
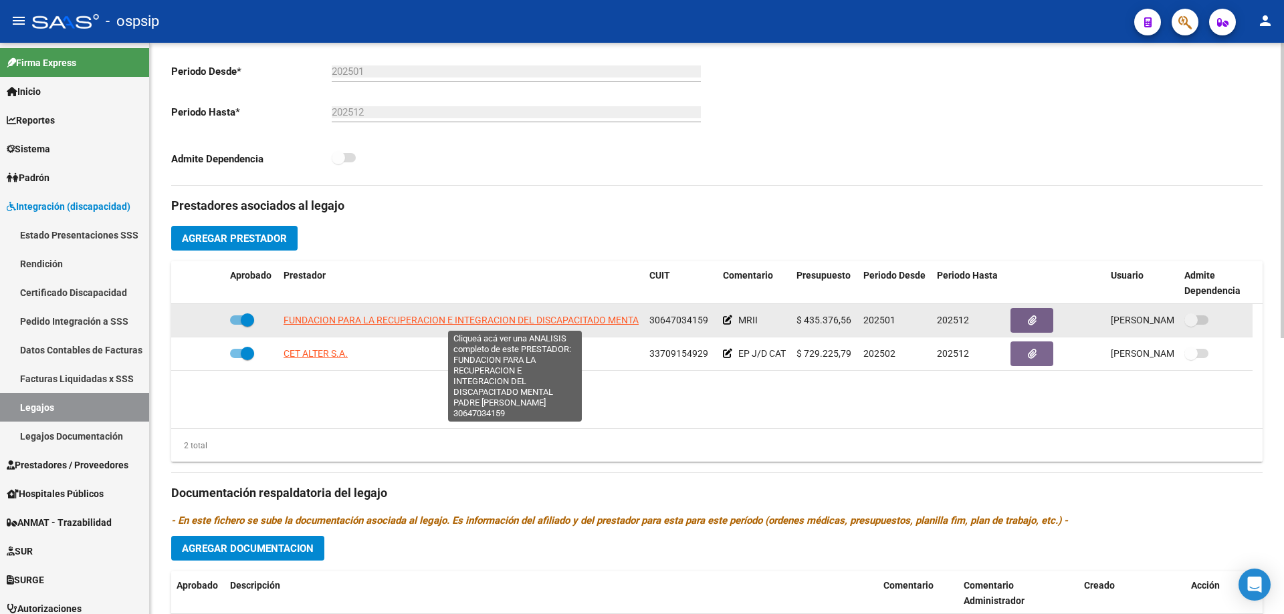
click at [388, 316] on span "FUNDACION PARA LA RECUPERACION E INTEGRACION DEL DISCAPACITADO MENTAL PADRE LUI…" at bounding box center [515, 320] width 465 height 11
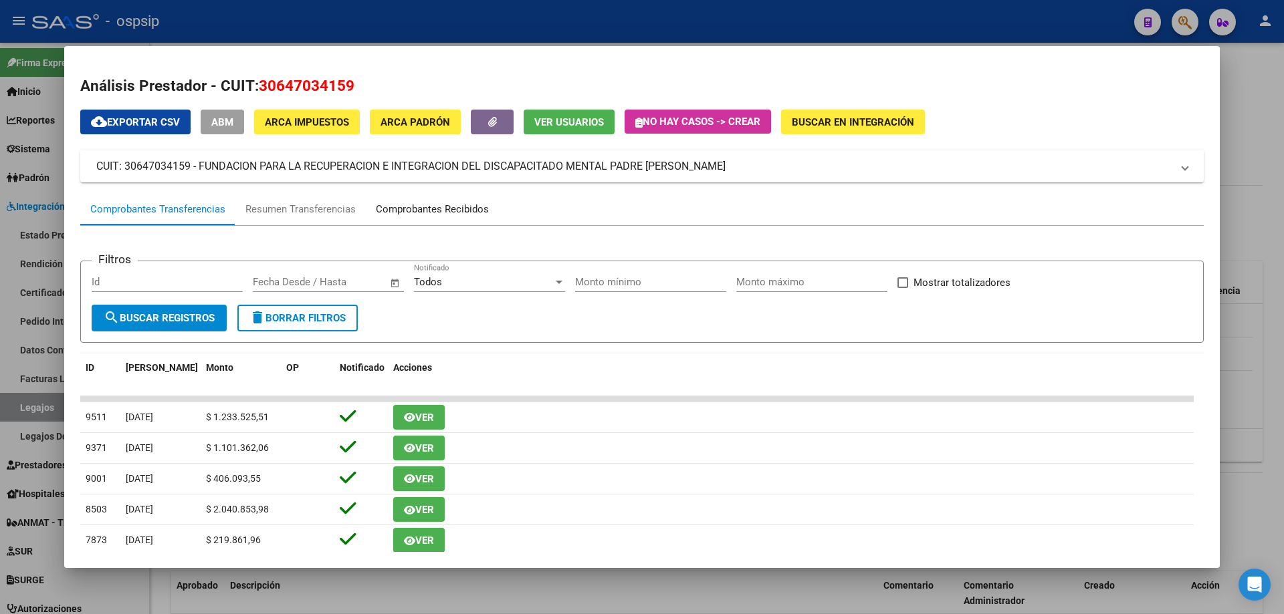
click at [442, 217] on div "Comprobantes Recibidos" at bounding box center [432, 209] width 133 height 32
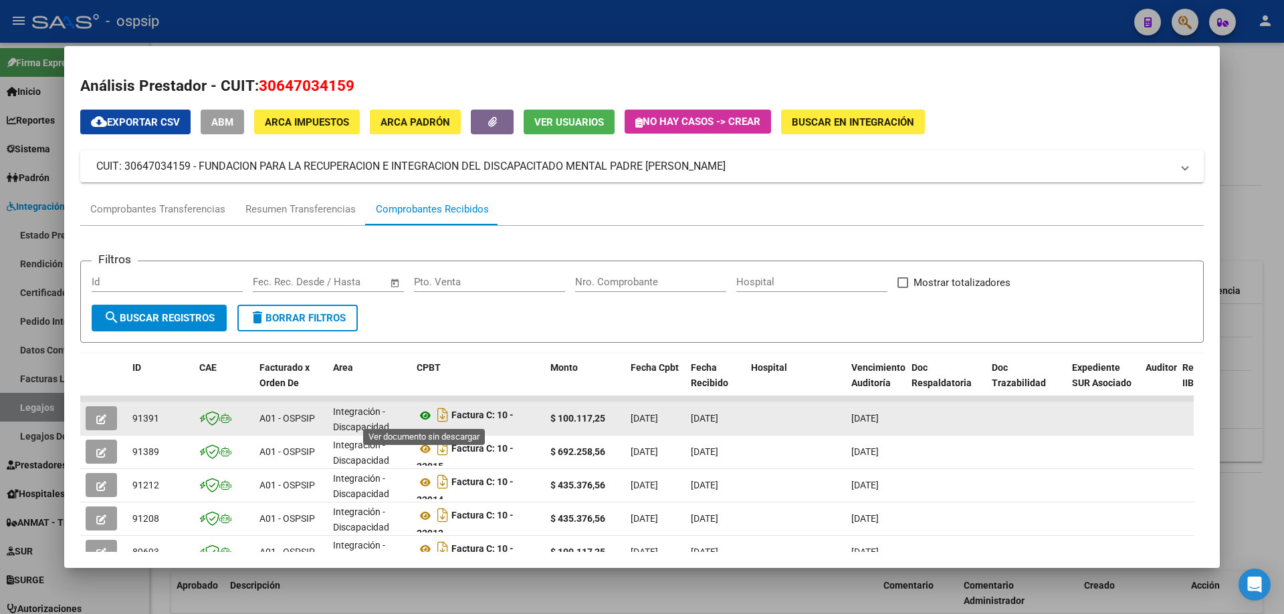
click at [423, 411] on icon at bounding box center [425, 416] width 17 height 16
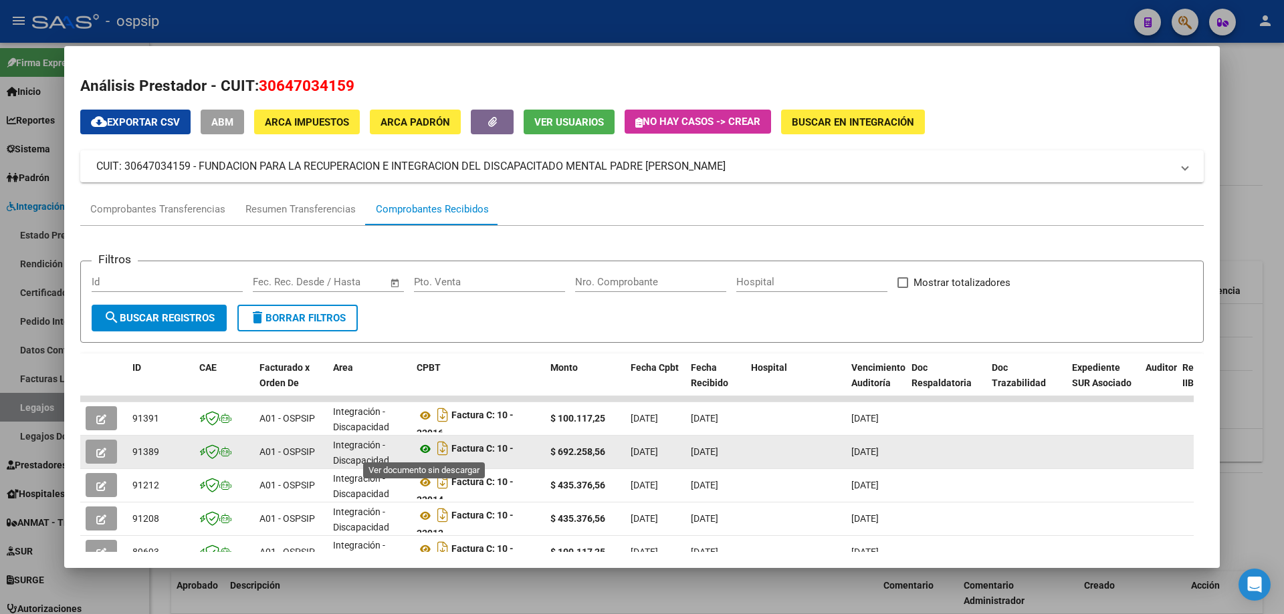
click at [425, 451] on icon at bounding box center [425, 449] width 17 height 16
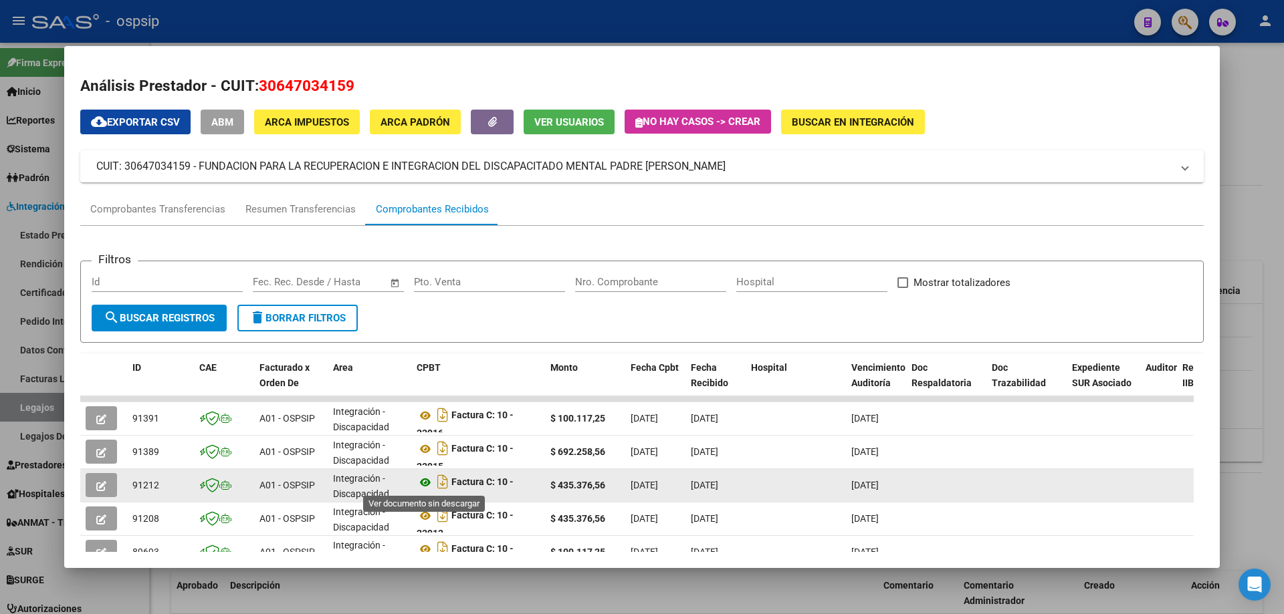
click at [425, 481] on icon at bounding box center [425, 483] width 17 height 16
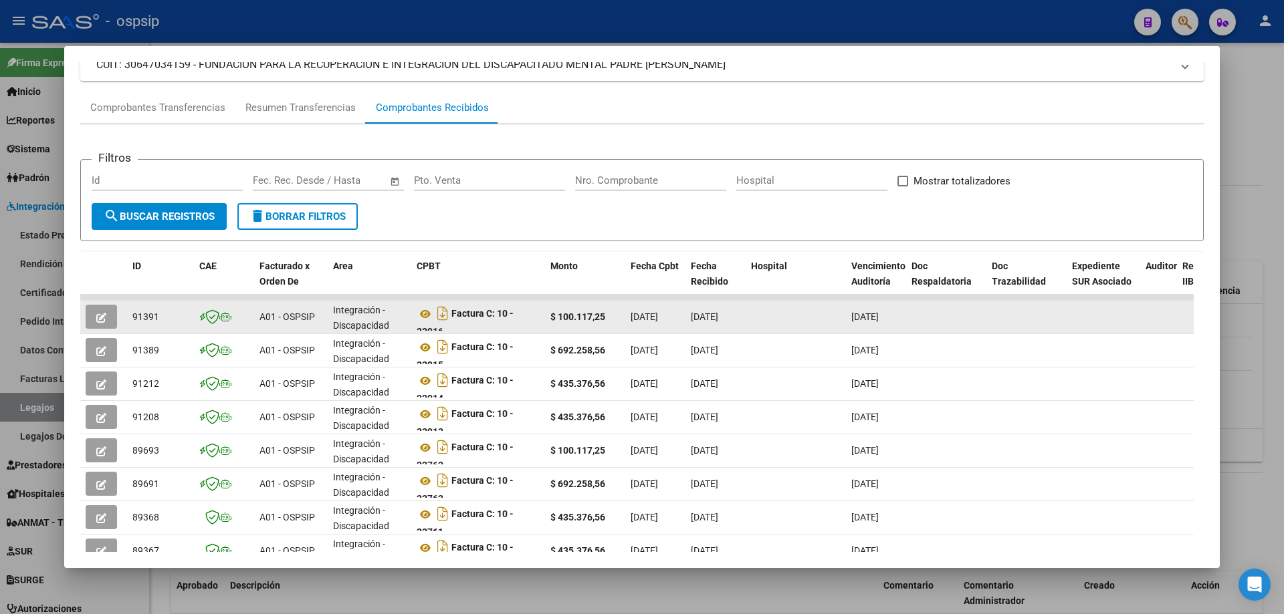
scroll to position [134, 0]
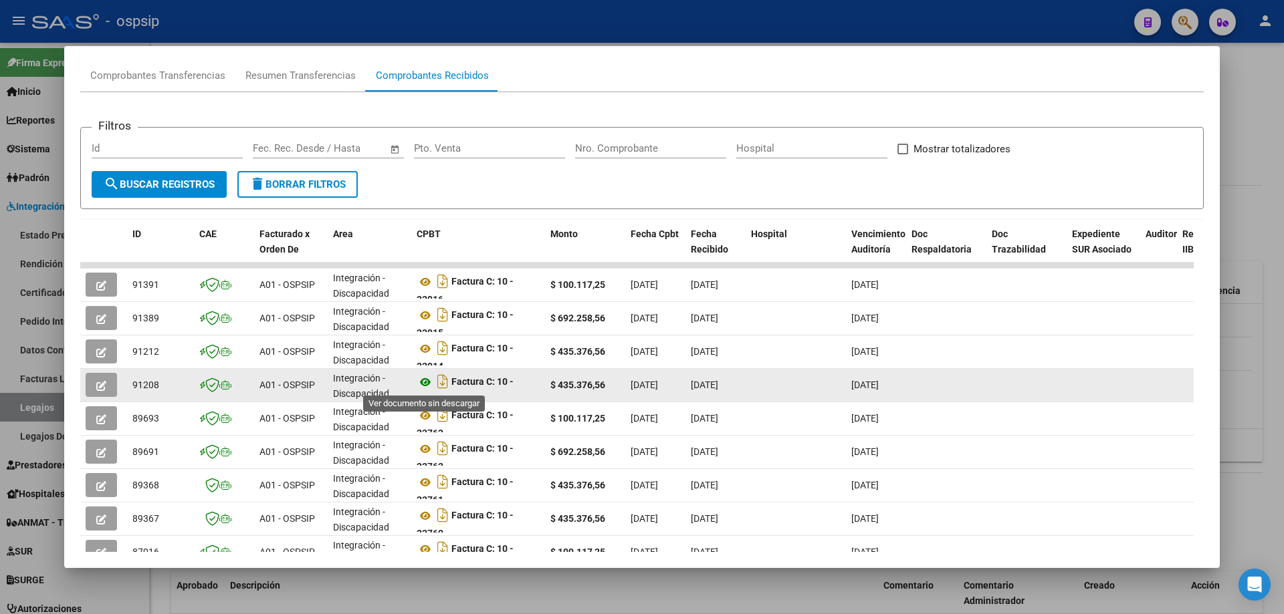
click at [429, 382] on icon at bounding box center [425, 382] width 17 height 16
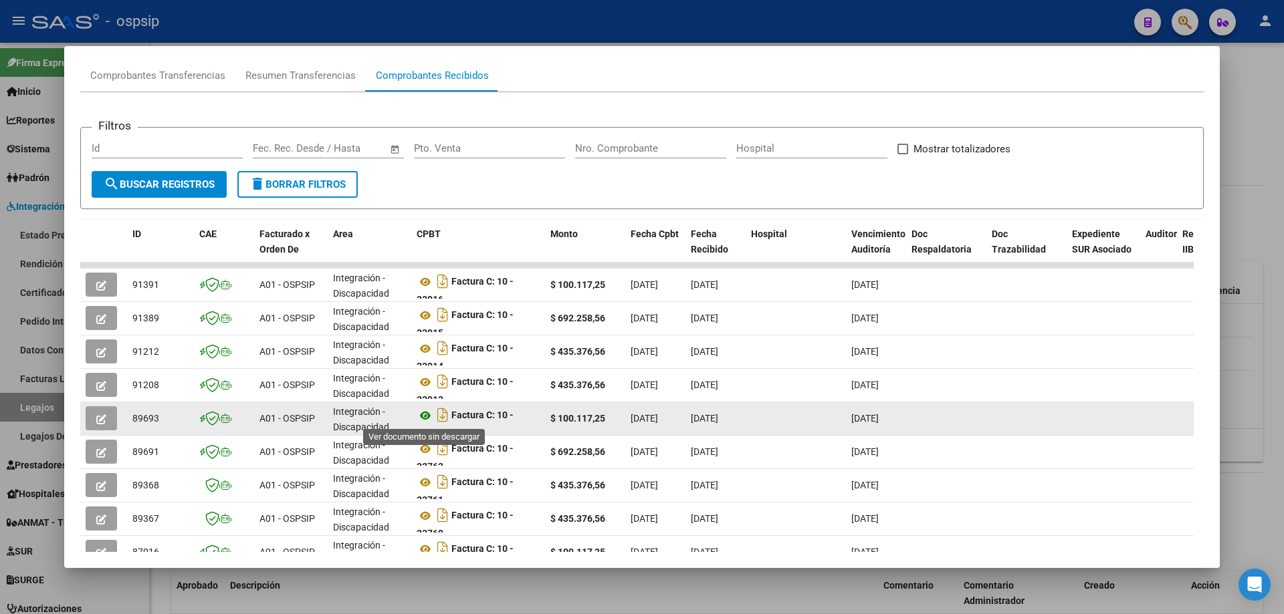
click at [424, 419] on icon at bounding box center [425, 416] width 17 height 16
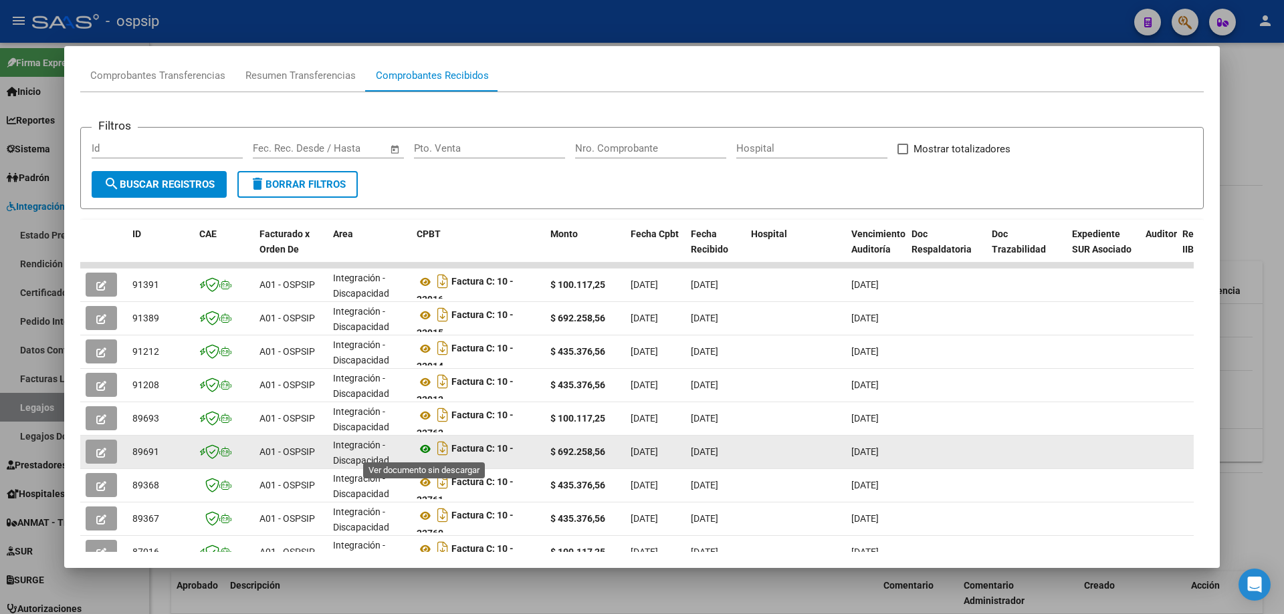
click at [425, 445] on icon at bounding box center [425, 449] width 17 height 16
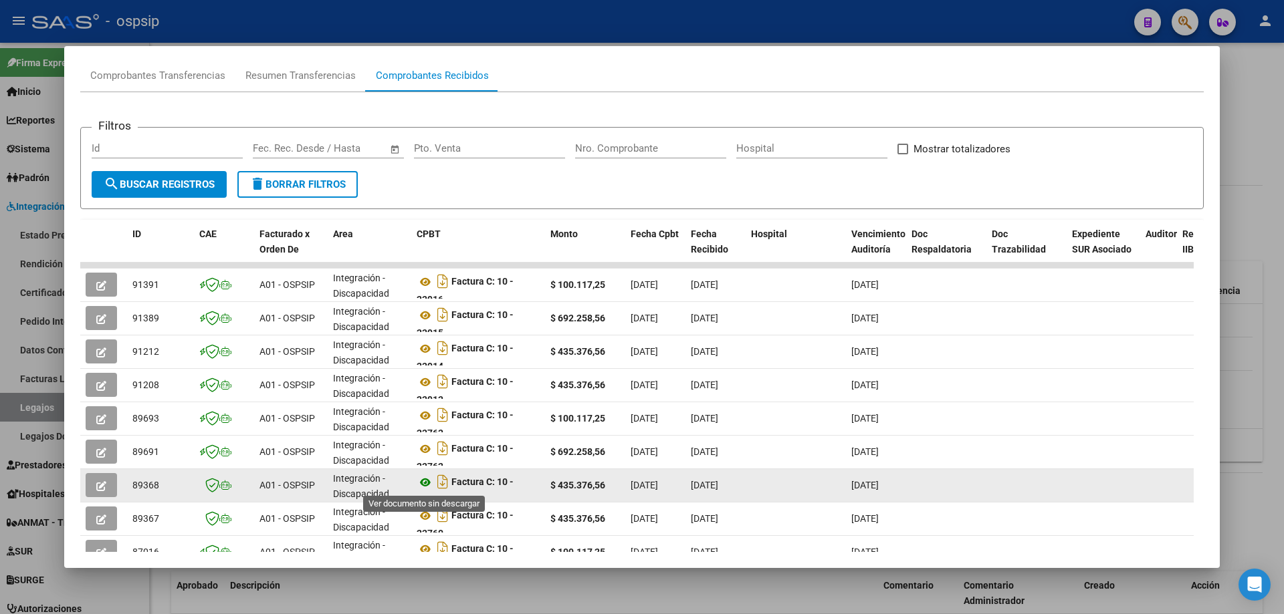
click at [422, 478] on icon at bounding box center [425, 483] width 17 height 16
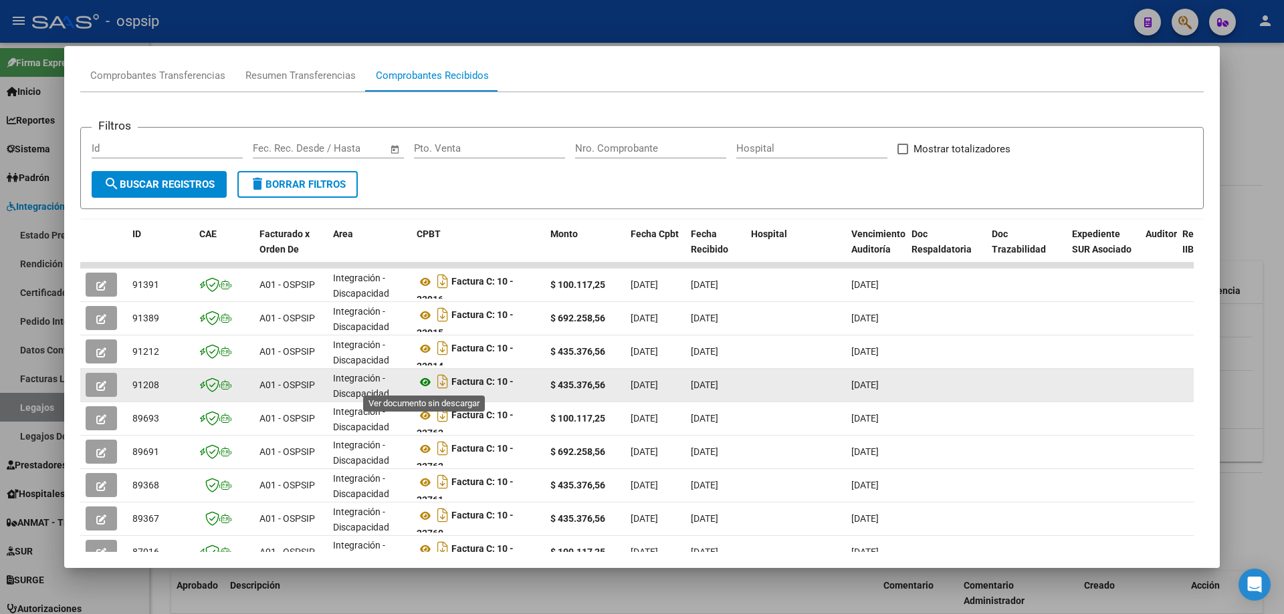
click at [421, 385] on icon at bounding box center [425, 382] width 17 height 16
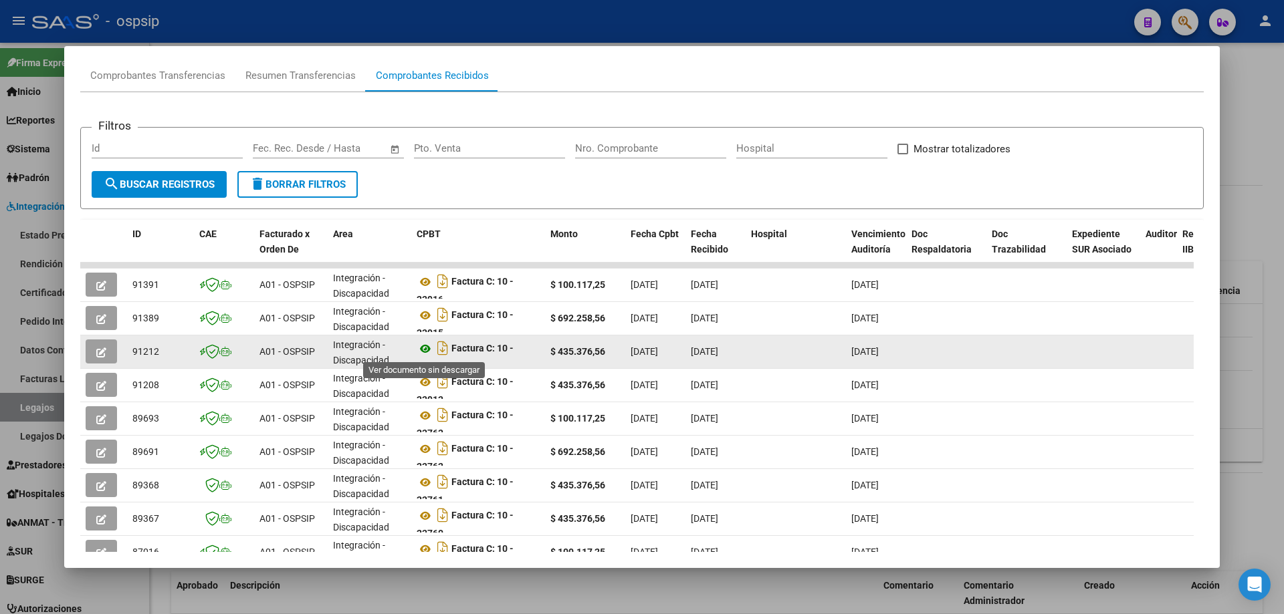
click at [423, 346] on icon at bounding box center [425, 349] width 17 height 16
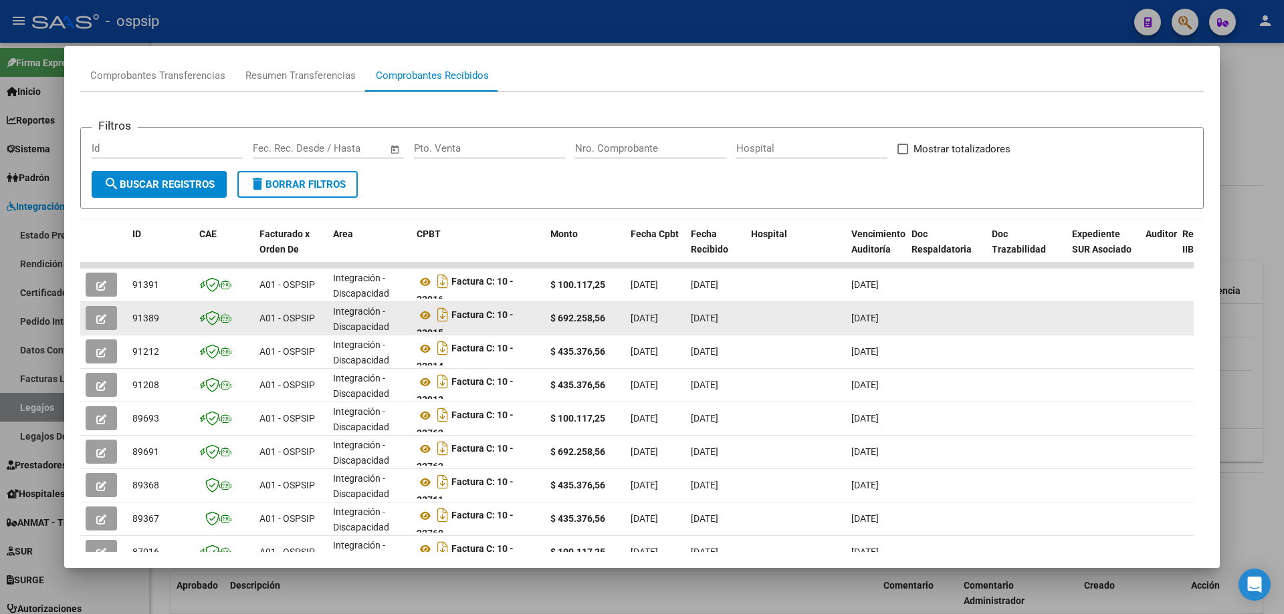
click at [426, 324] on div "Factura C: 10 - 23915" at bounding box center [478, 318] width 123 height 28
click at [426, 314] on icon at bounding box center [425, 316] width 17 height 16
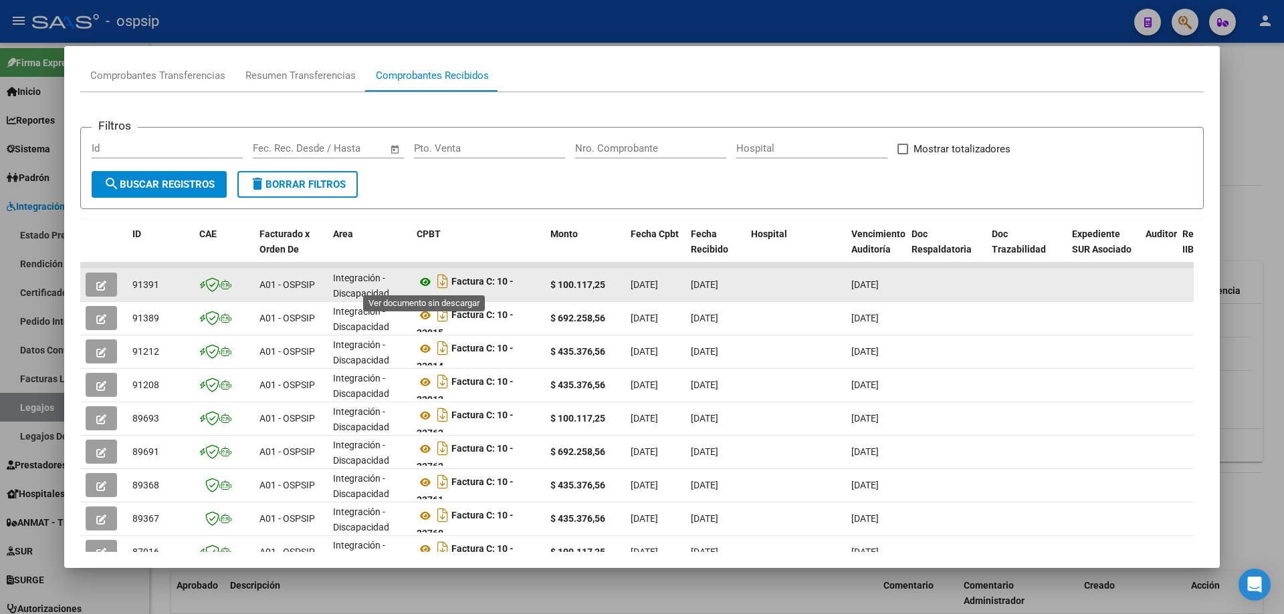
click at [428, 281] on icon at bounding box center [425, 282] width 17 height 16
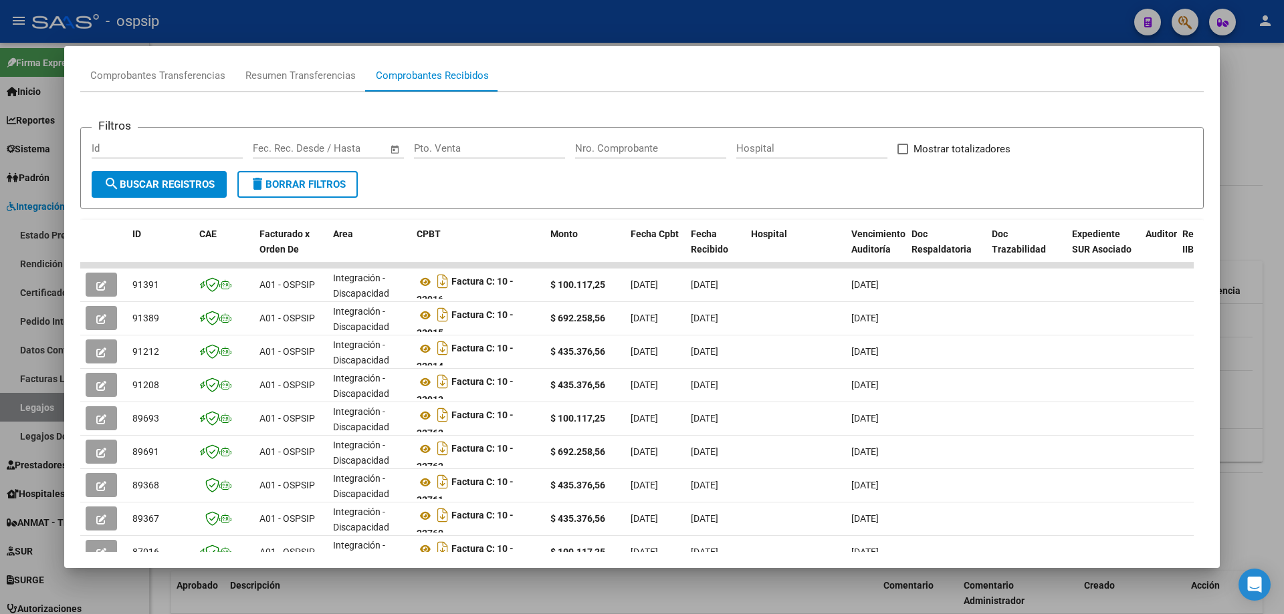
click at [1255, 136] on div at bounding box center [642, 307] width 1284 height 614
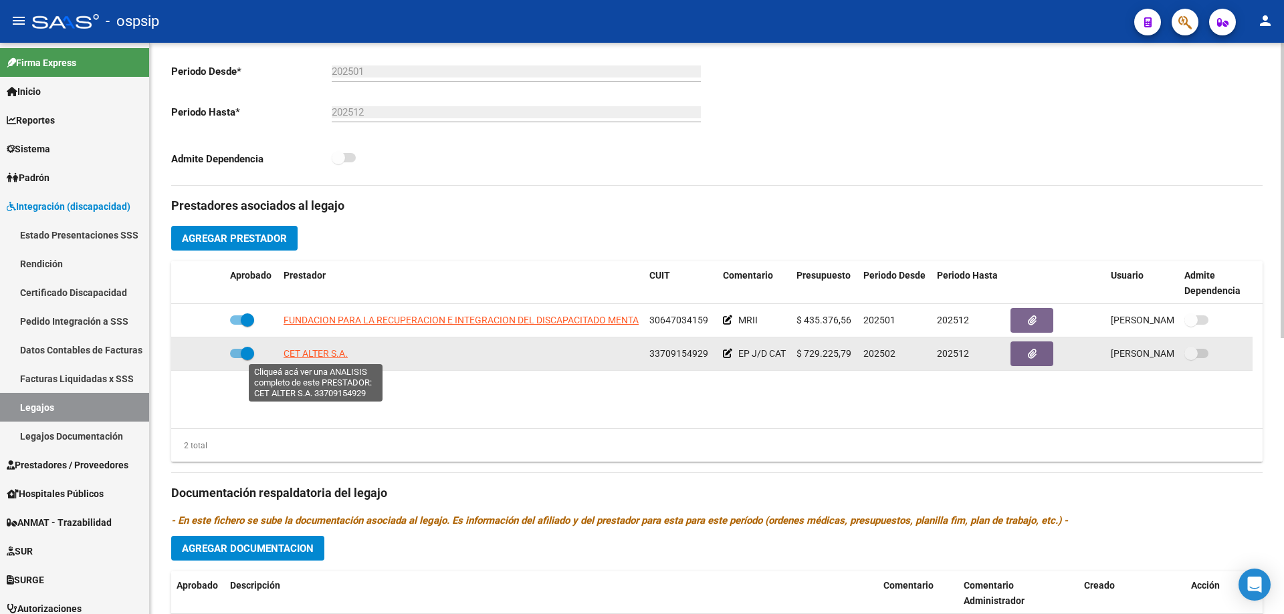
click at [335, 356] on span "CET ALTER S.A." at bounding box center [315, 353] width 64 height 11
type textarea "33709154929"
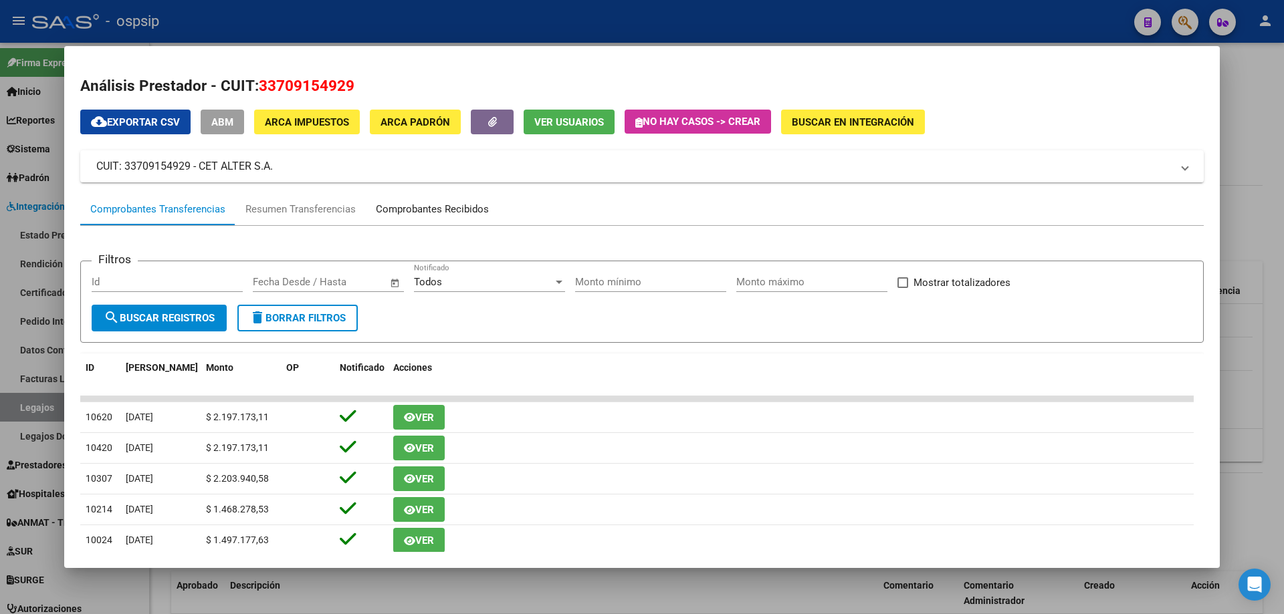
click at [397, 202] on div "Comprobantes Recibidos" at bounding box center [432, 209] width 113 height 15
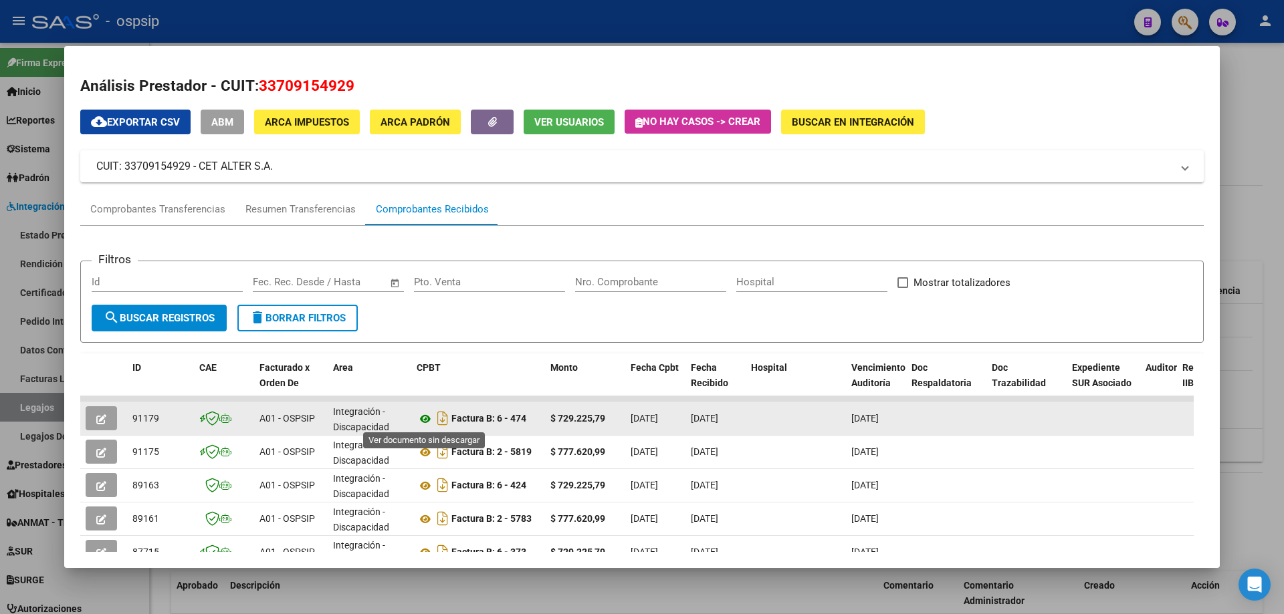
click at [430, 422] on icon at bounding box center [425, 419] width 17 height 16
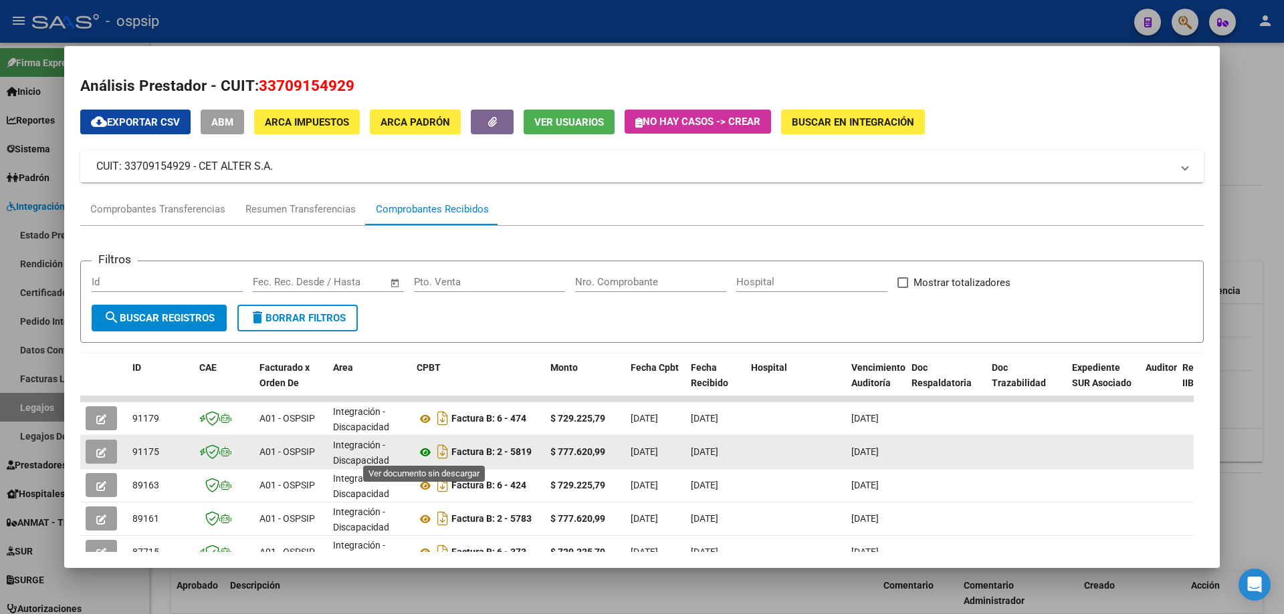
click at [429, 451] on icon at bounding box center [425, 453] width 17 height 16
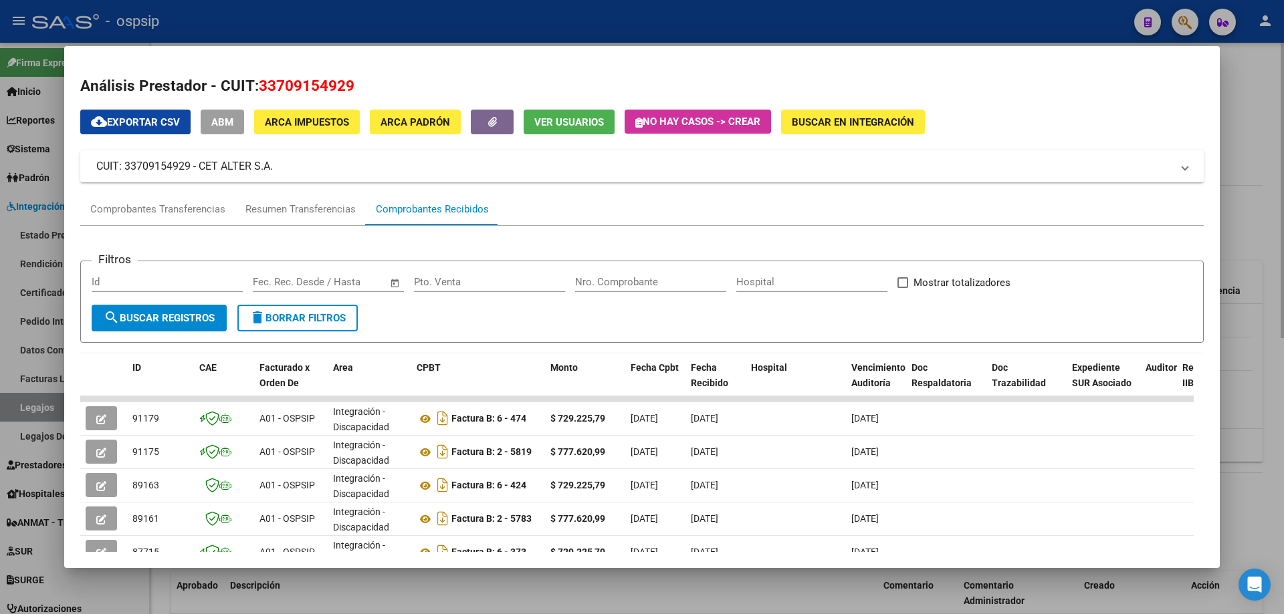
click at [1270, 88] on div at bounding box center [642, 307] width 1284 height 614
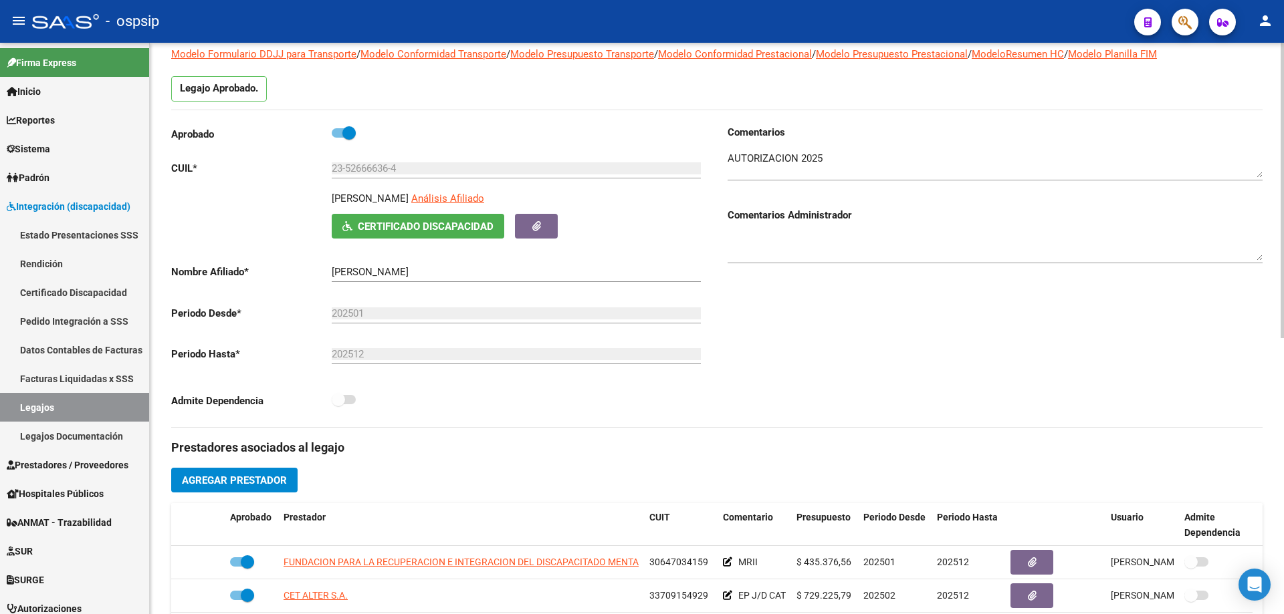
scroll to position [0, 0]
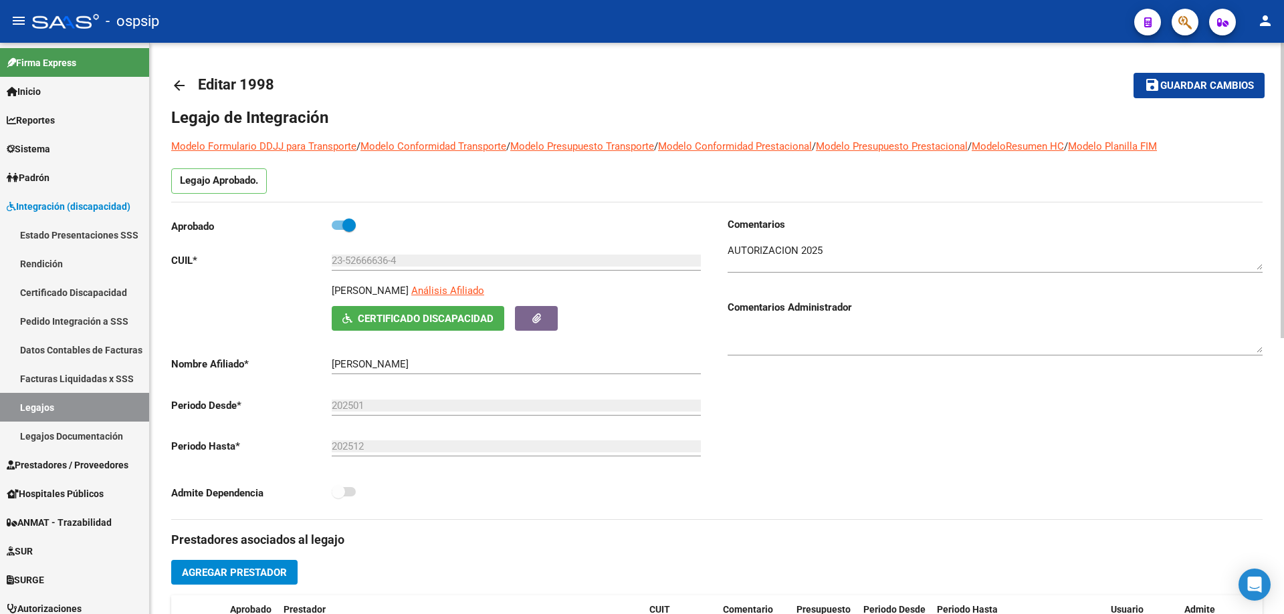
click at [179, 82] on mat-icon "arrow_back" at bounding box center [179, 86] width 16 height 16
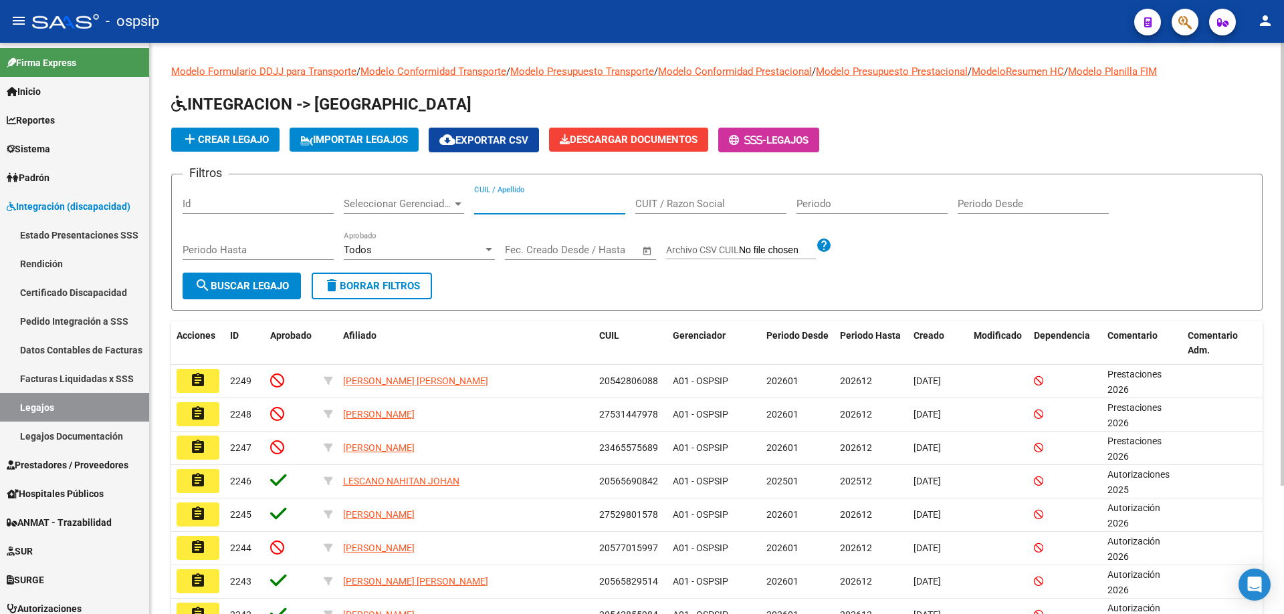
click at [548, 207] on input "CUIL / Apellido" at bounding box center [549, 204] width 151 height 12
paste input "20559443388"
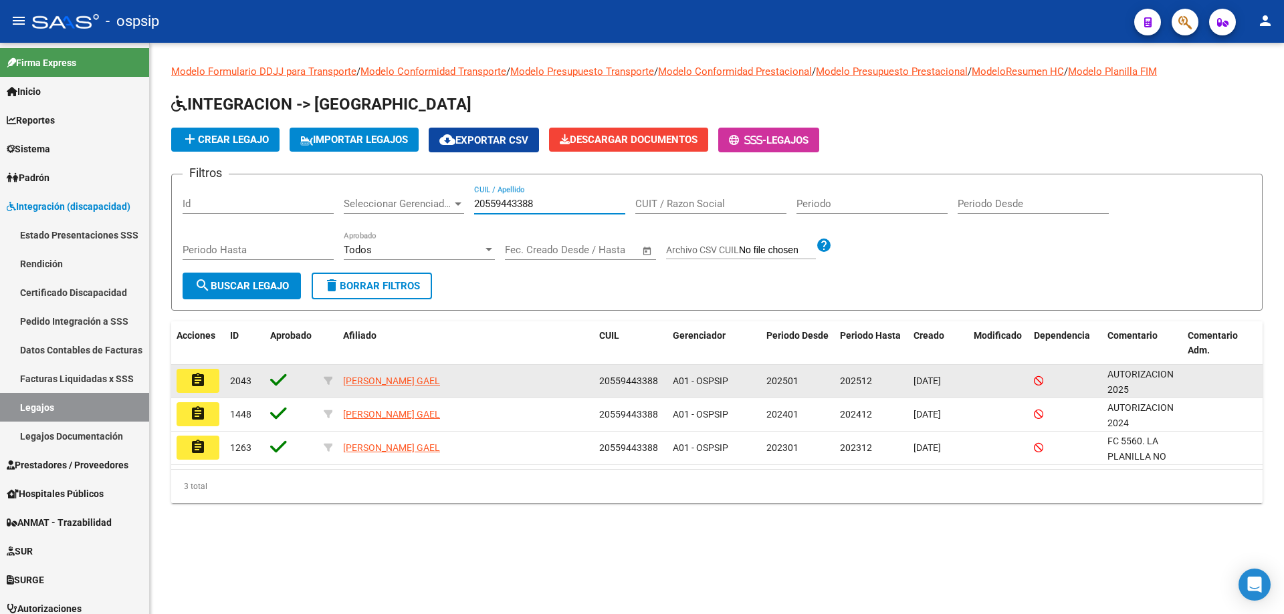
type input "20559443388"
click at [213, 378] on button "assignment" at bounding box center [198, 381] width 43 height 24
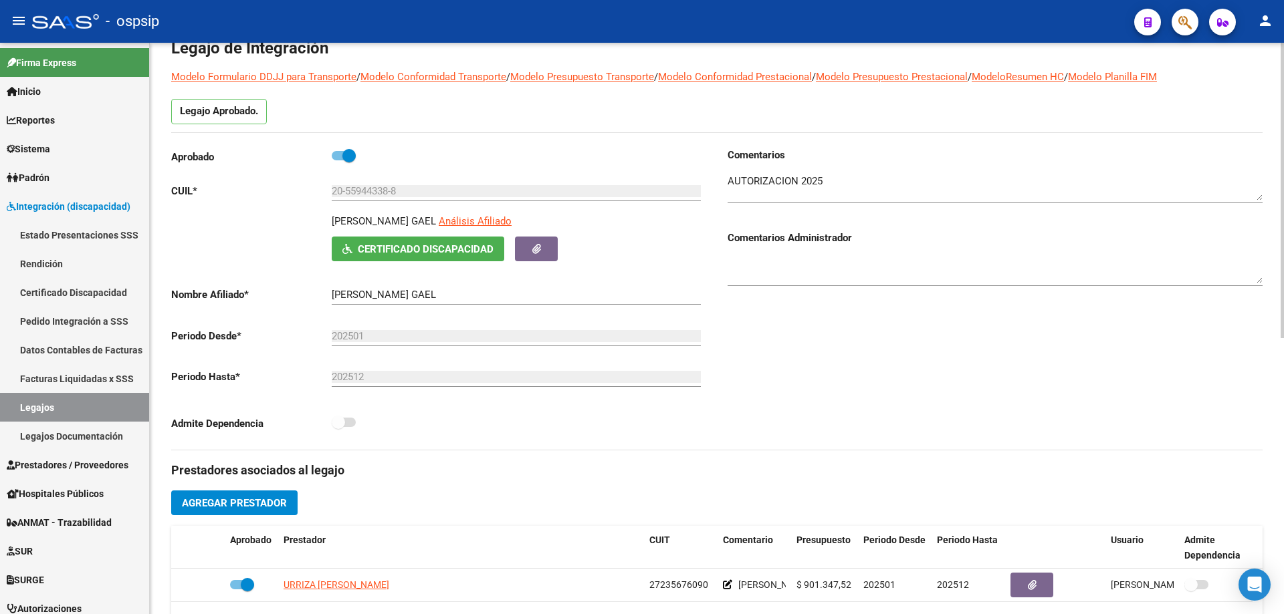
scroll to position [201, 0]
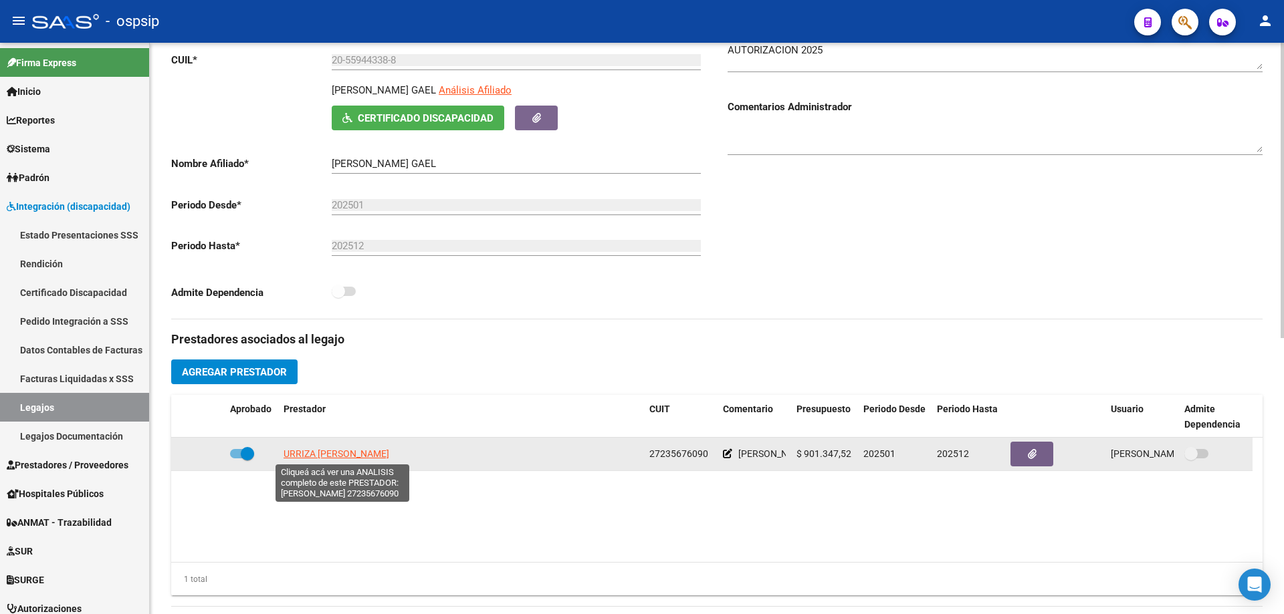
click at [335, 455] on span "URRIZA MARIA ALEJANDRA" at bounding box center [336, 454] width 106 height 11
type textarea "27235676090"
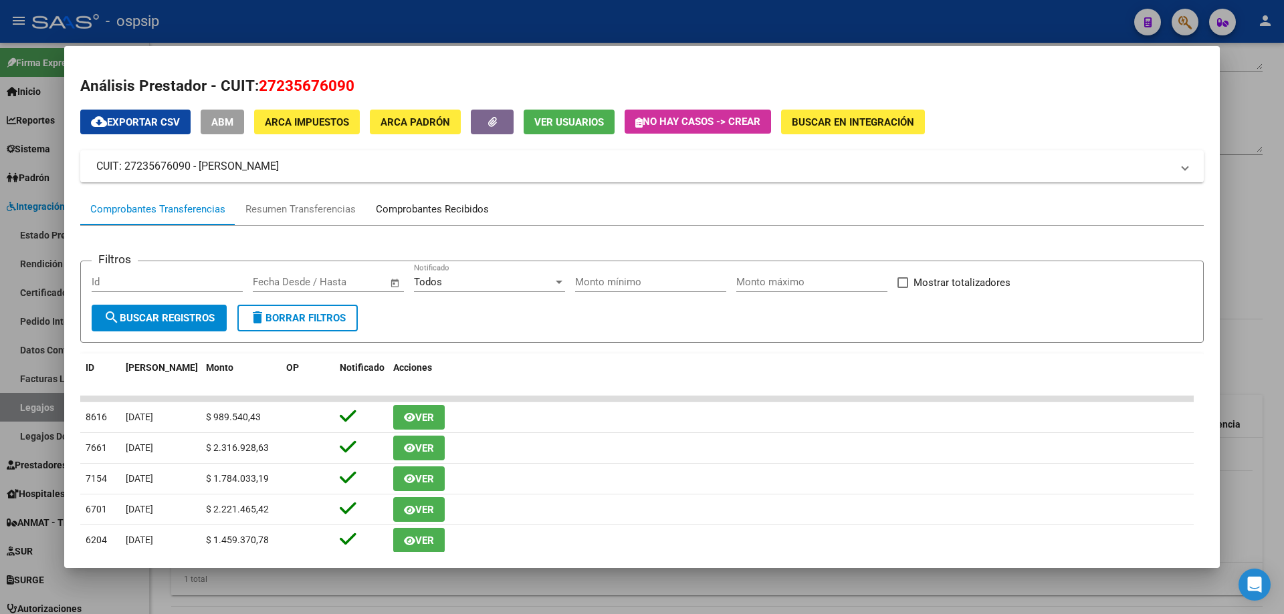
click at [454, 214] on div "Comprobantes Recibidos" at bounding box center [432, 209] width 113 height 15
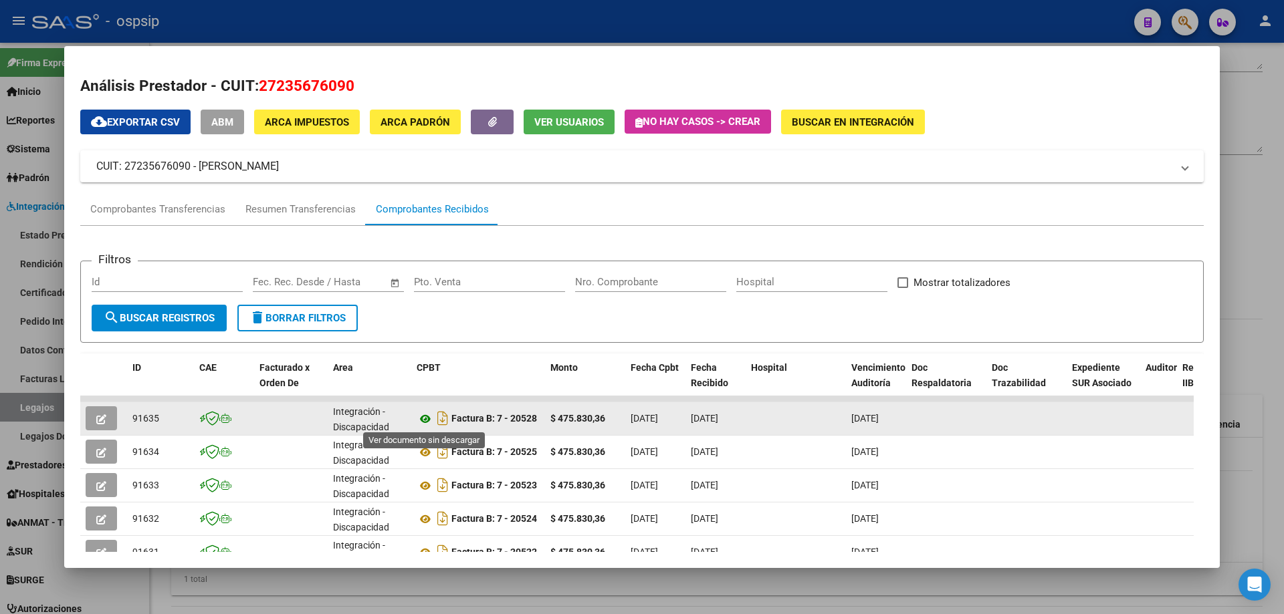
click at [424, 419] on icon at bounding box center [425, 419] width 17 height 16
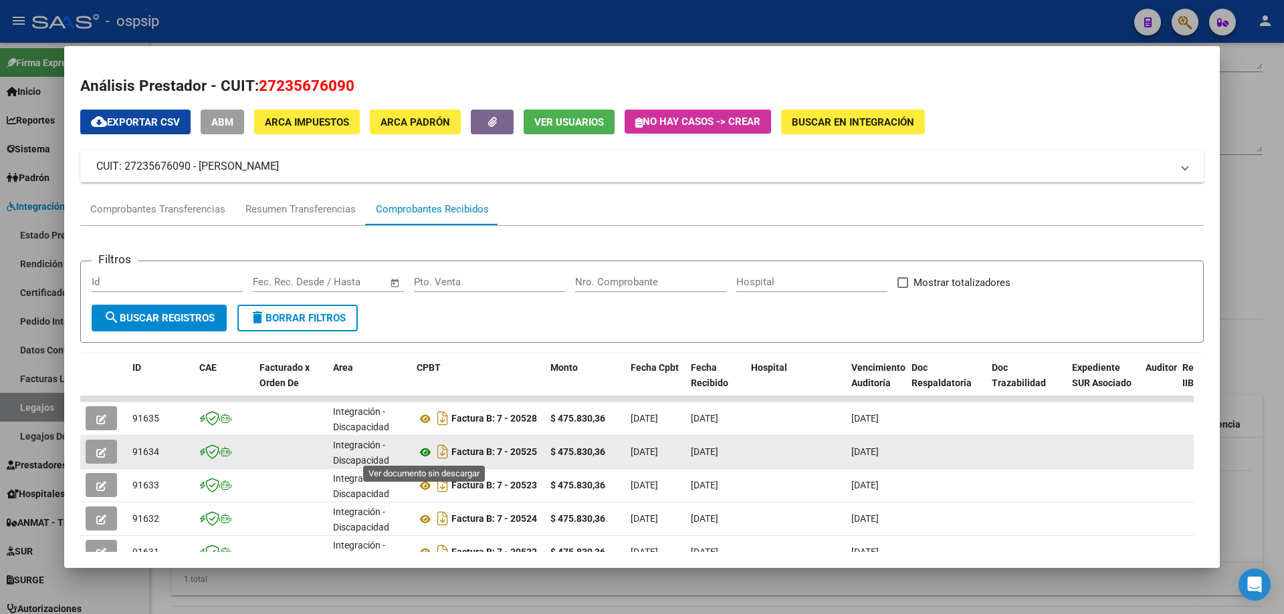
click at [420, 453] on icon at bounding box center [425, 453] width 17 height 16
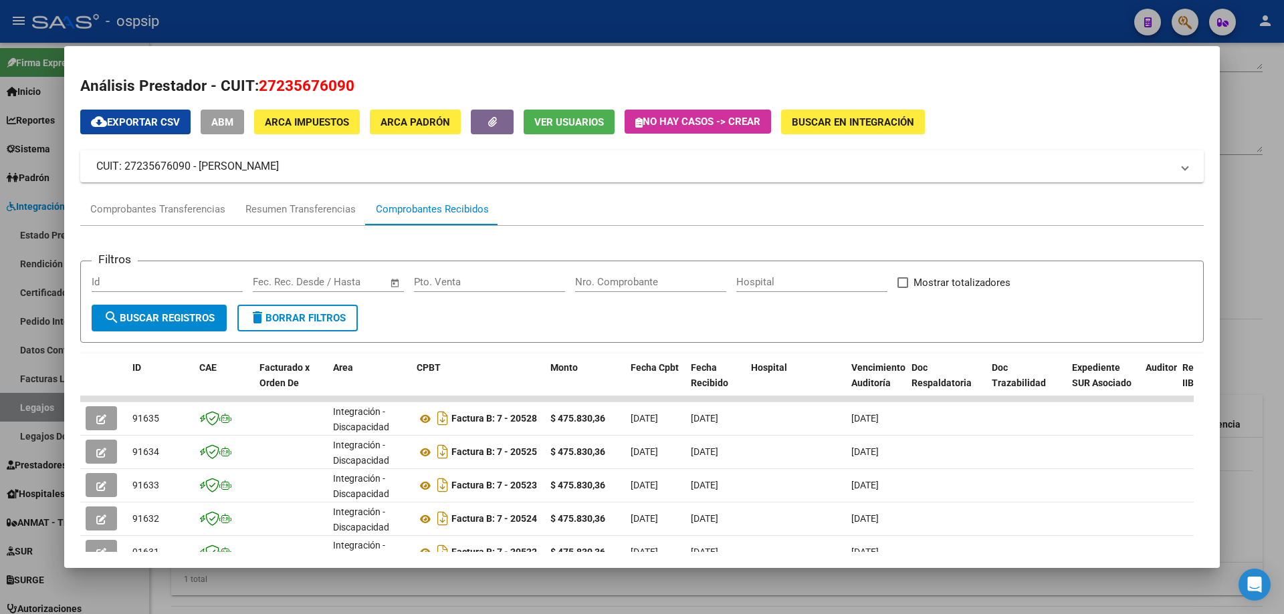
click at [1269, 164] on div at bounding box center [642, 307] width 1284 height 614
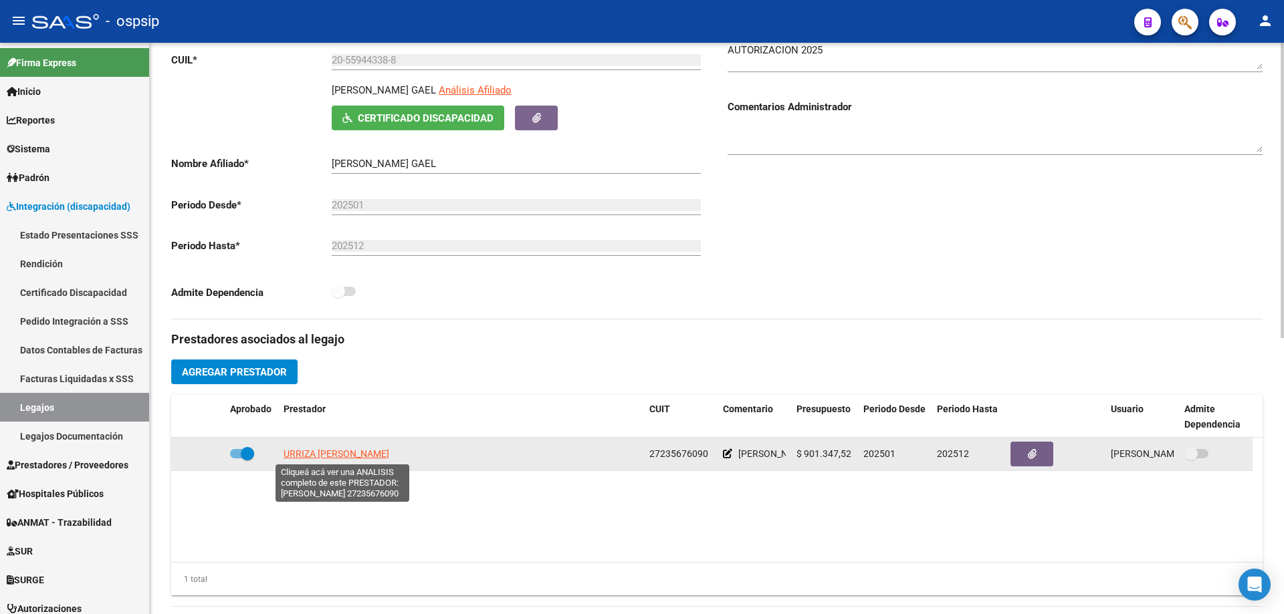
click at [359, 450] on span "URRIZA MARIA ALEJANDRA" at bounding box center [336, 454] width 106 height 11
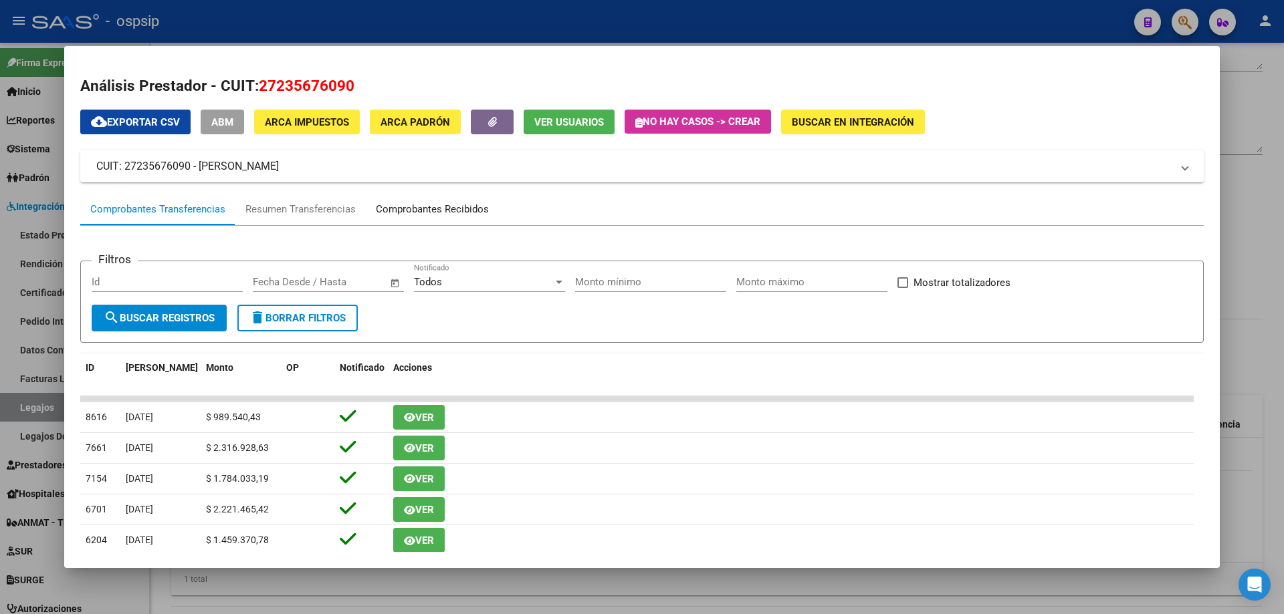
click at [427, 209] on div "Comprobantes Recibidos" at bounding box center [432, 209] width 113 height 15
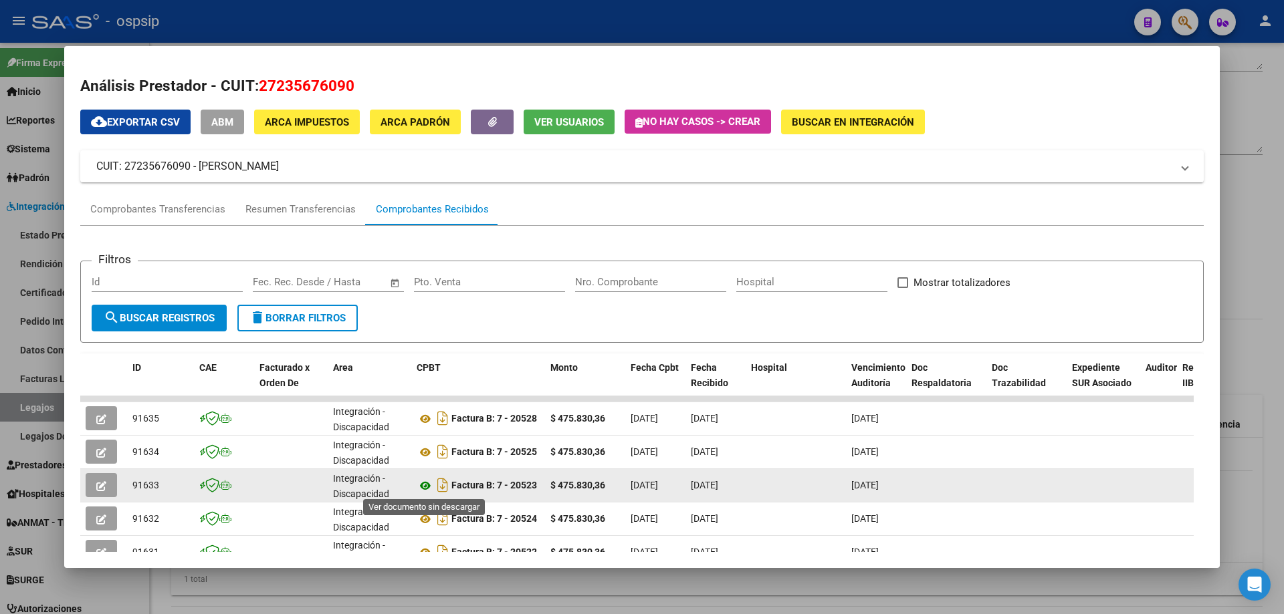
click at [426, 489] on icon at bounding box center [425, 486] width 17 height 16
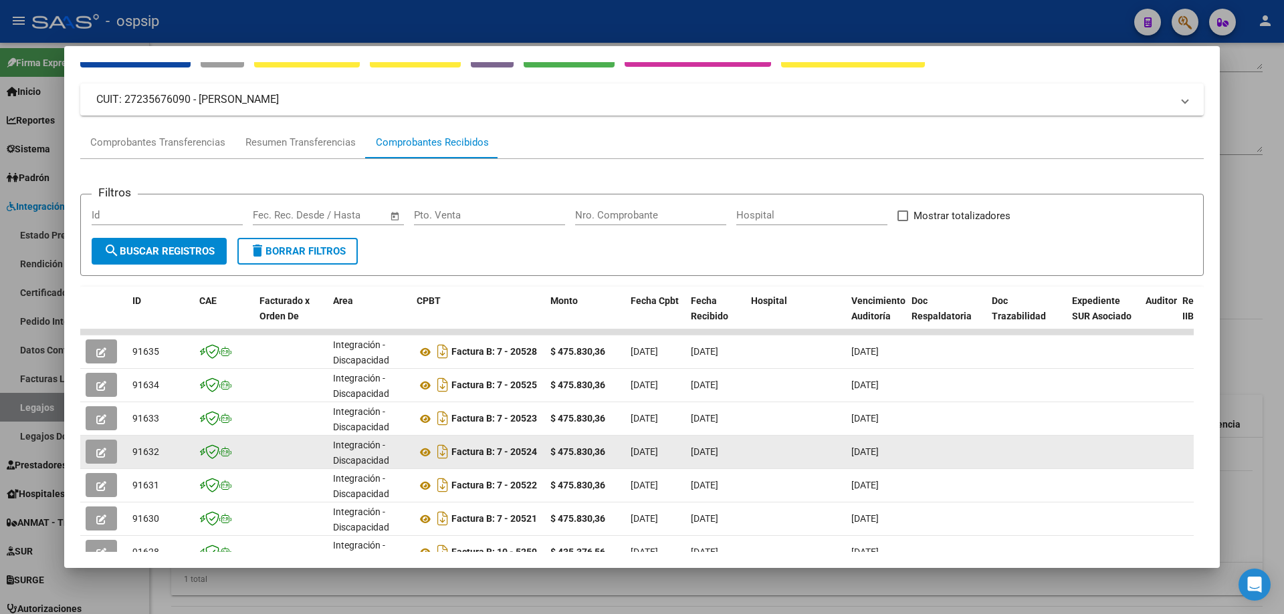
scroll to position [134, 0]
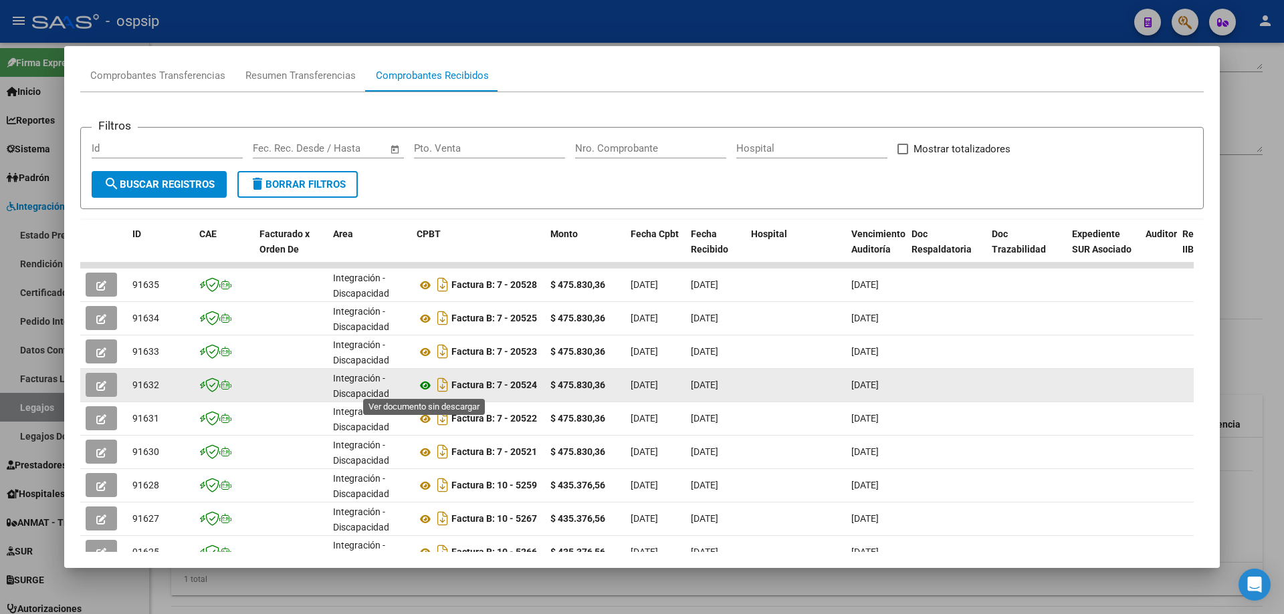
click at [427, 384] on icon at bounding box center [425, 386] width 17 height 16
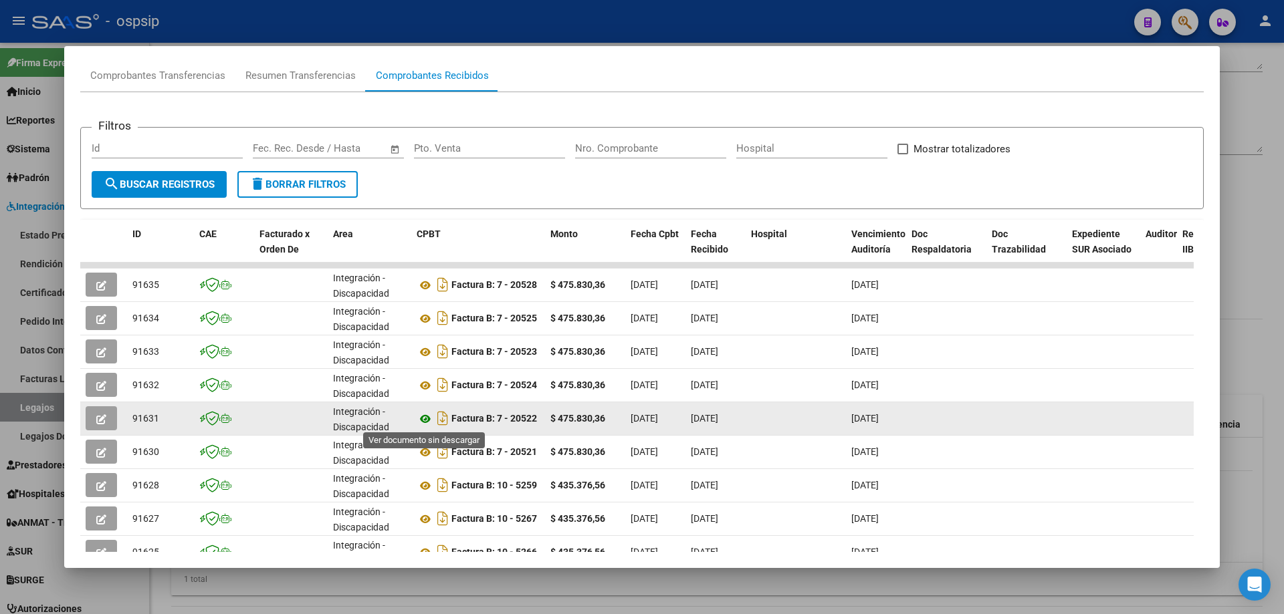
click at [427, 421] on icon at bounding box center [425, 419] width 17 height 16
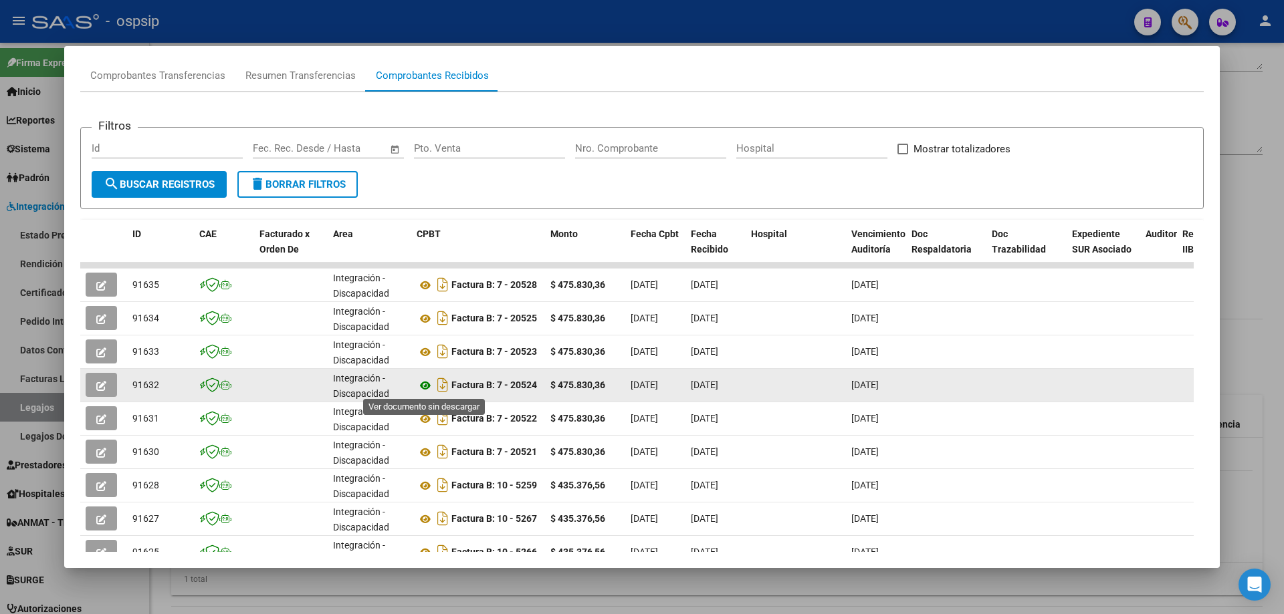
click at [419, 387] on icon at bounding box center [425, 386] width 17 height 16
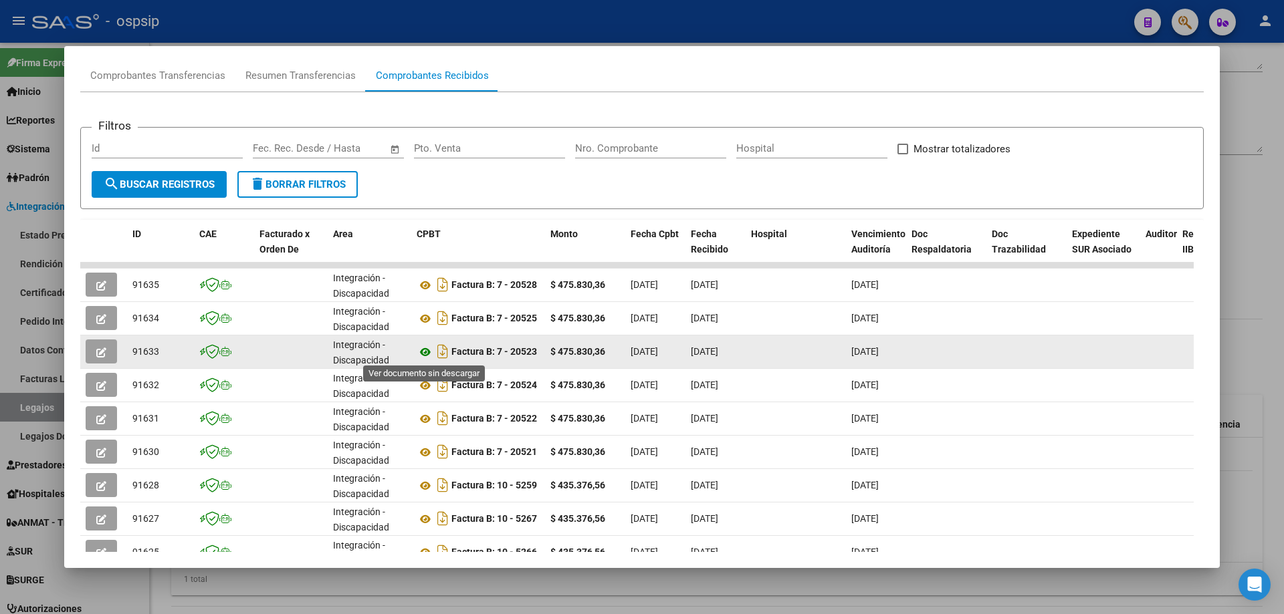
click at [423, 352] on icon at bounding box center [425, 352] width 17 height 16
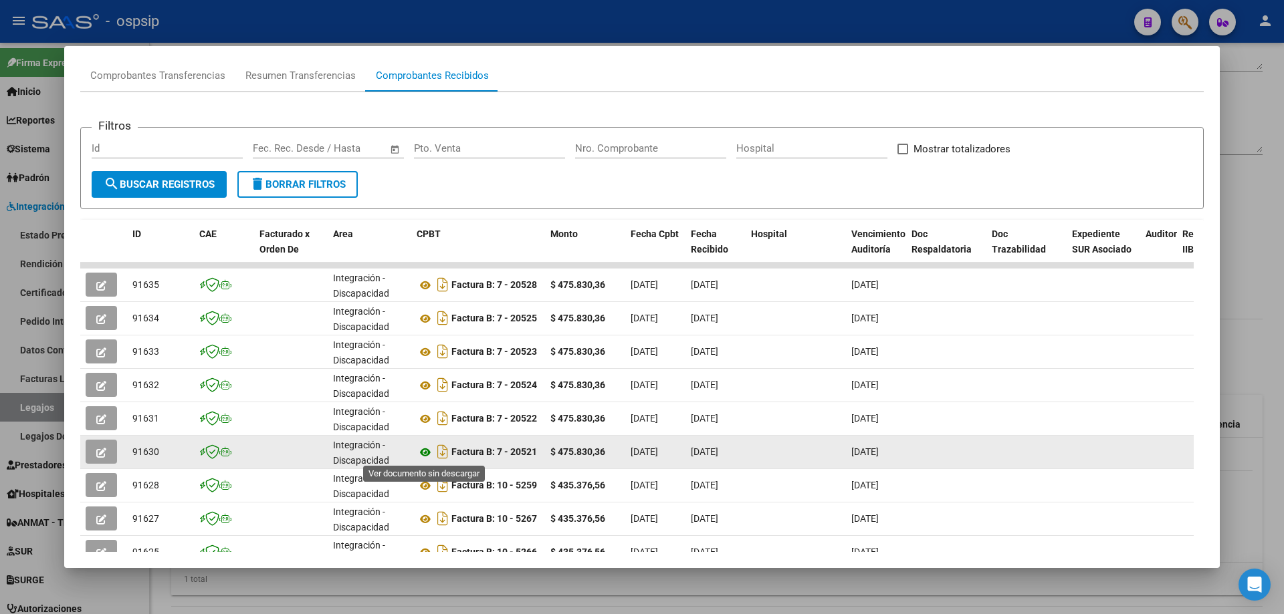
click at [423, 453] on icon at bounding box center [425, 453] width 17 height 16
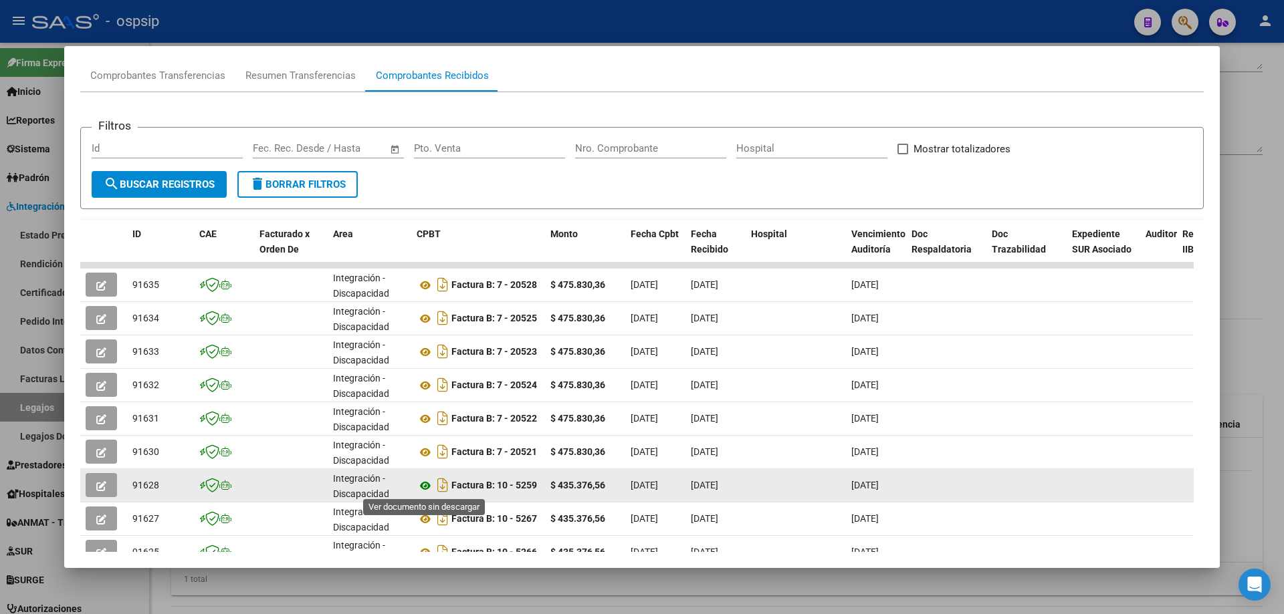
click at [427, 485] on icon at bounding box center [425, 486] width 17 height 16
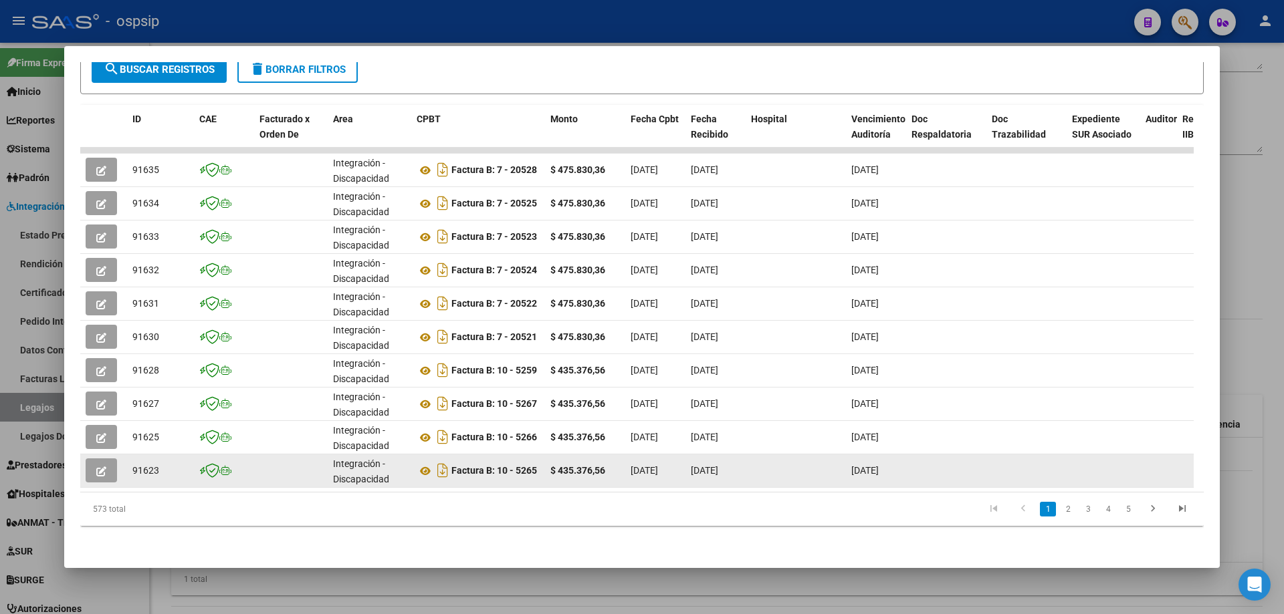
scroll to position [259, 0]
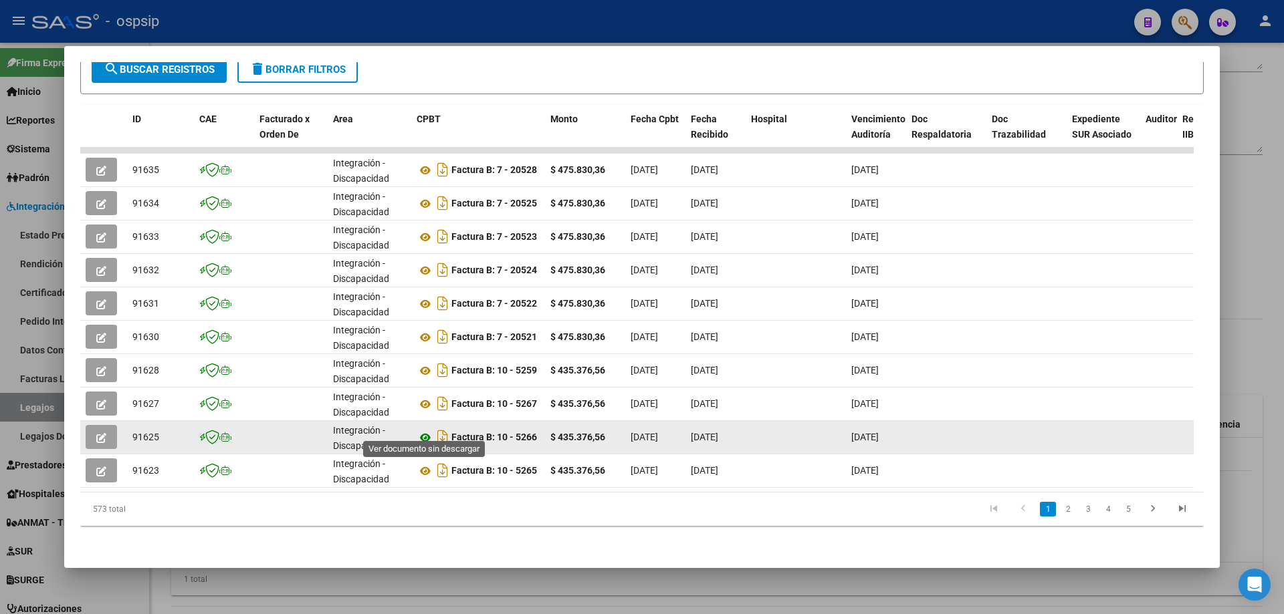
click at [427, 430] on icon at bounding box center [425, 438] width 17 height 16
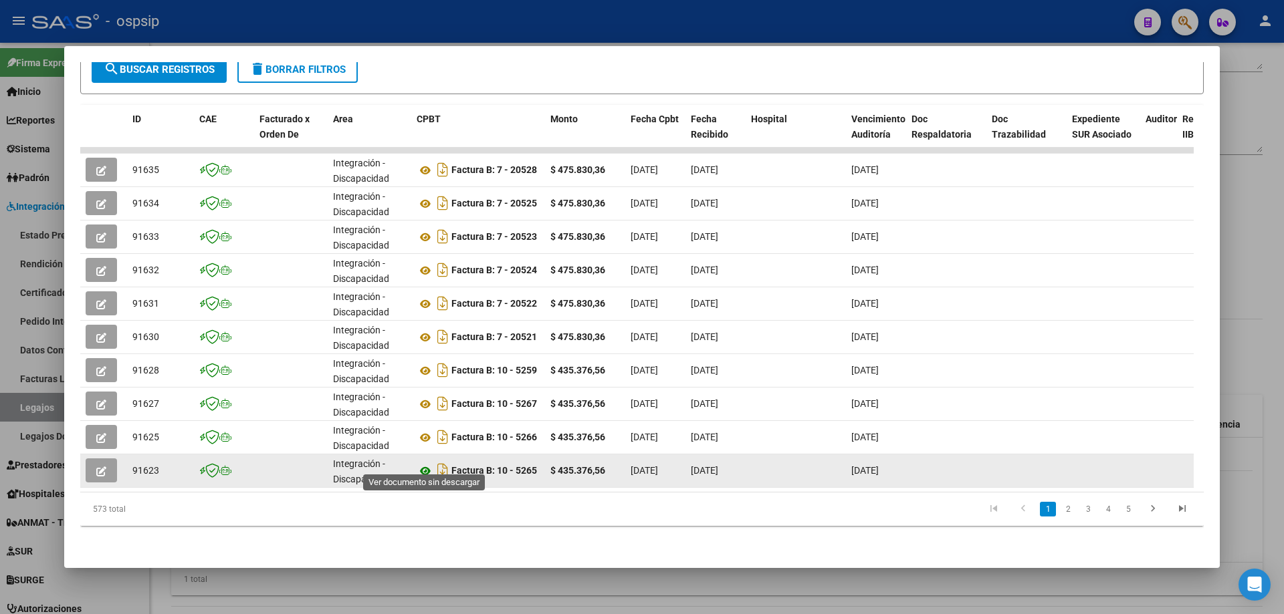
click at [427, 463] on icon at bounding box center [425, 471] width 17 height 16
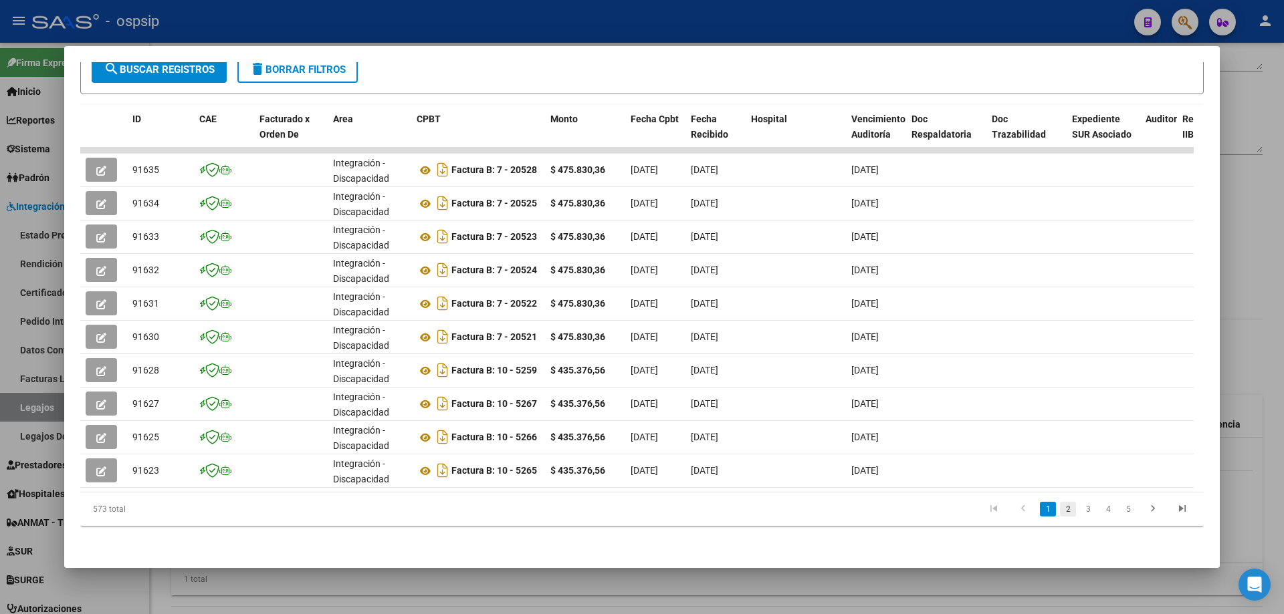
click at [1060, 516] on link "2" at bounding box center [1068, 509] width 16 height 15
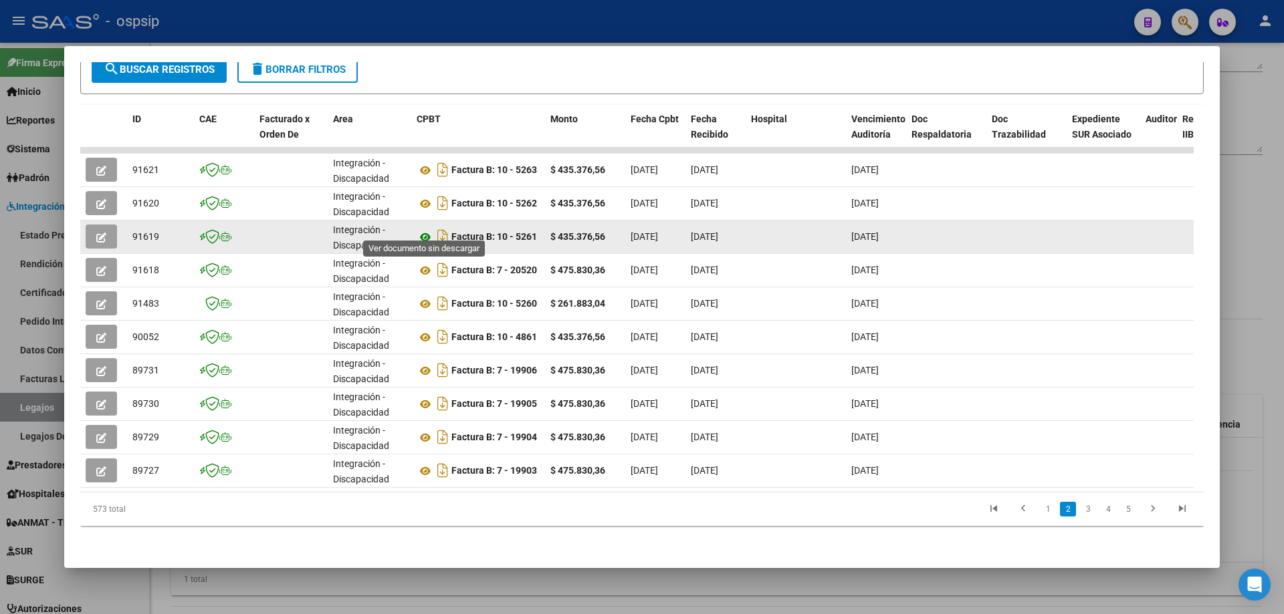
click at [425, 229] on icon at bounding box center [425, 237] width 17 height 16
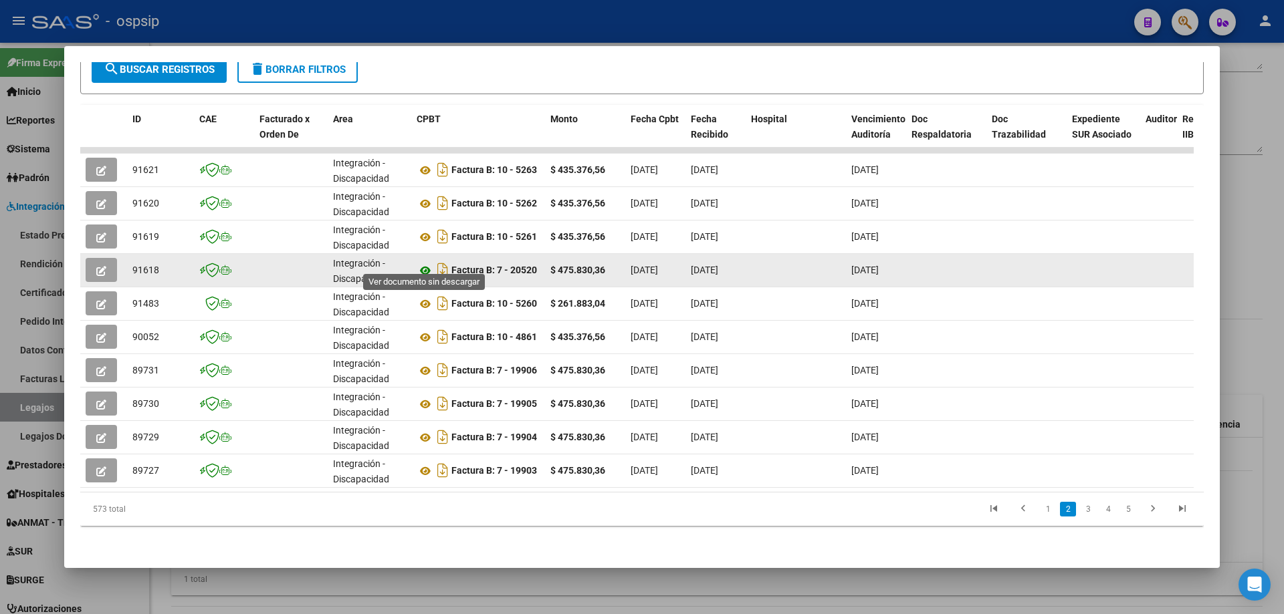
click at [431, 264] on icon at bounding box center [425, 271] width 17 height 16
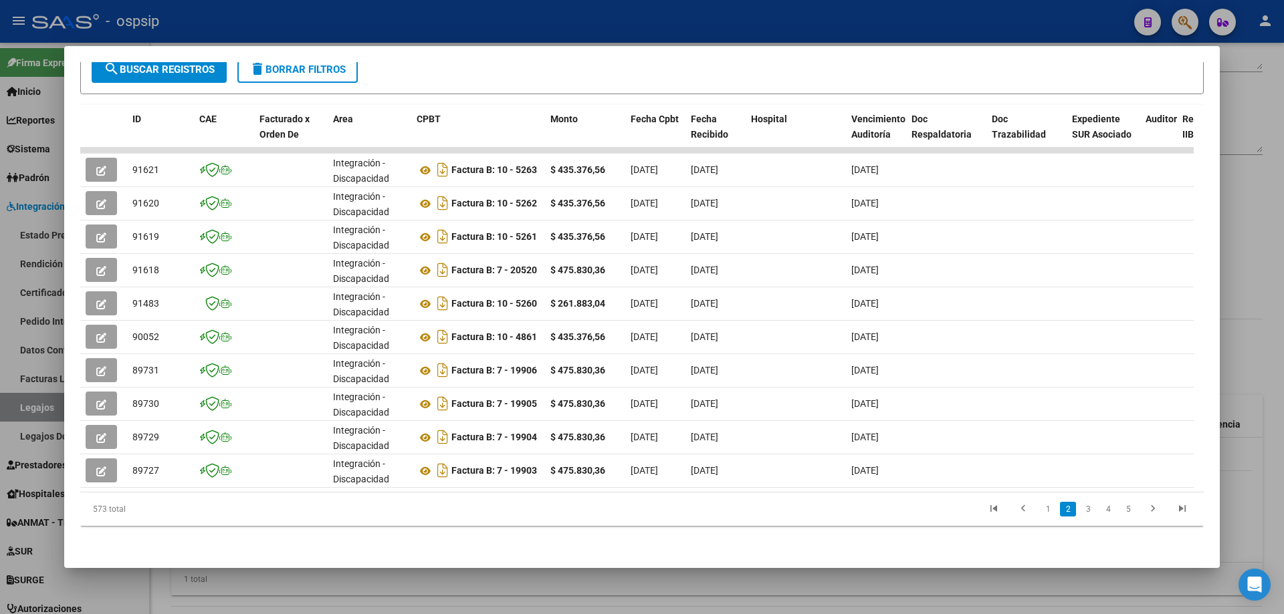
click at [1254, 150] on div at bounding box center [642, 307] width 1284 height 614
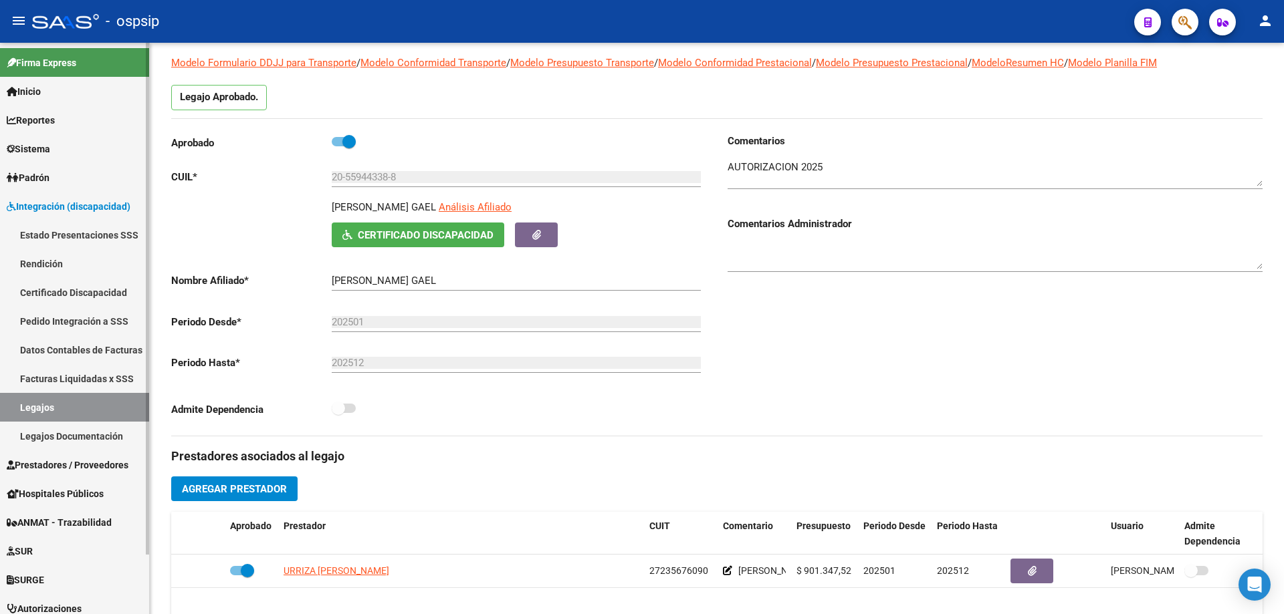
scroll to position [0, 0]
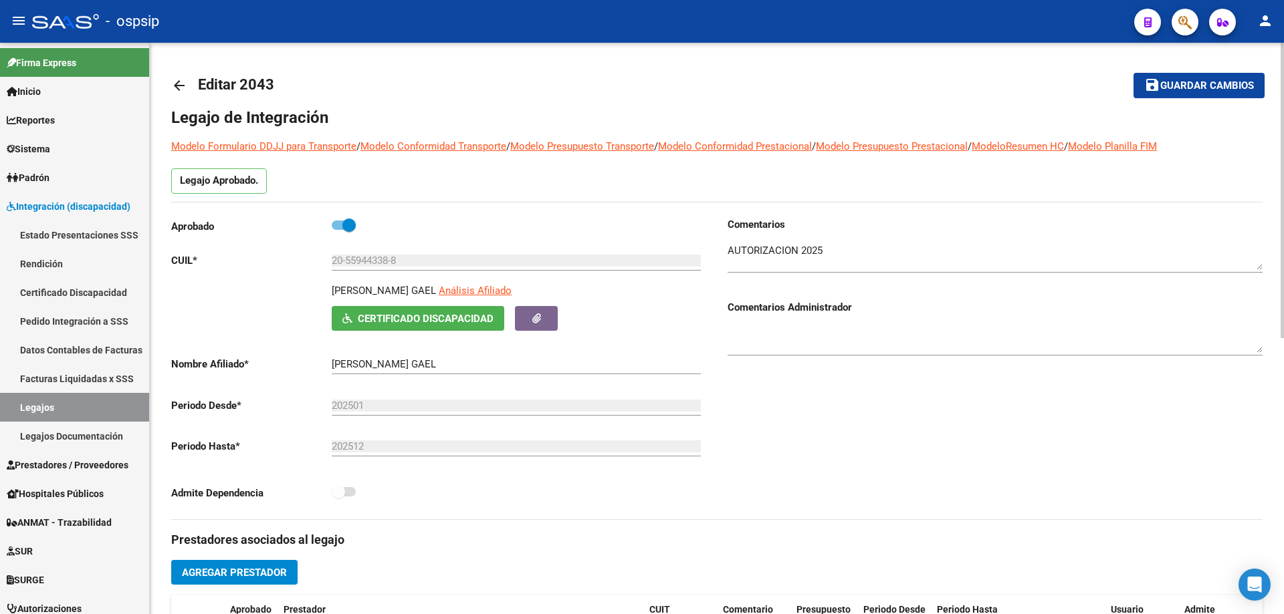
click at [185, 80] on mat-icon "arrow_back" at bounding box center [179, 86] width 16 height 16
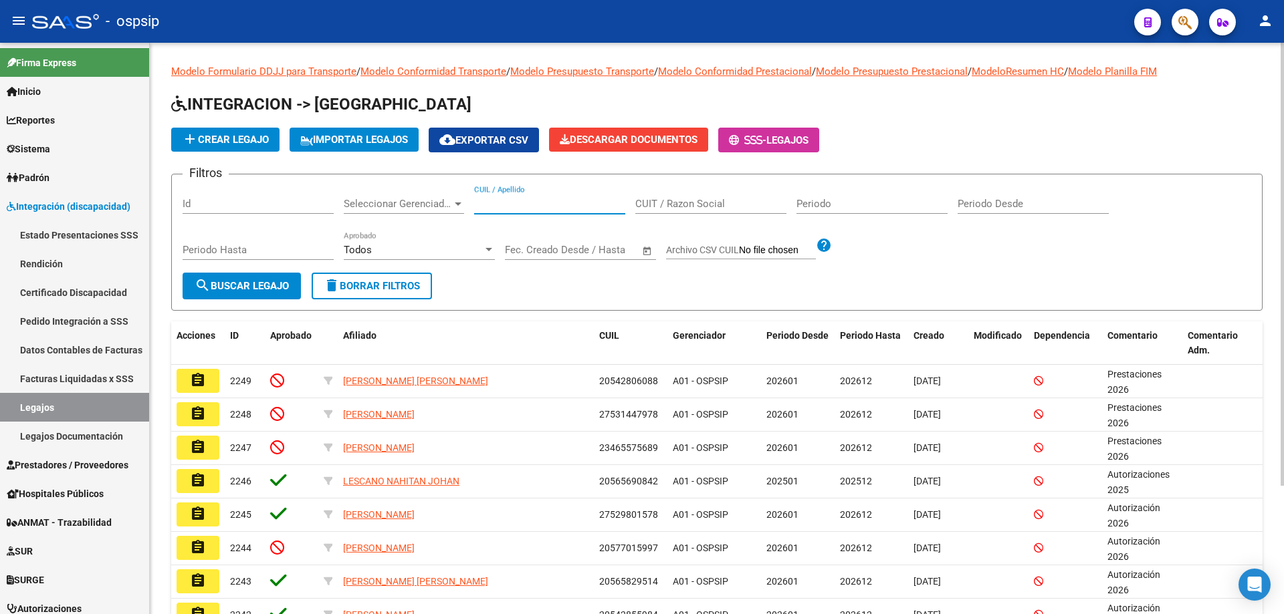
click at [483, 207] on input "CUIL / Apellido" at bounding box center [549, 204] width 151 height 12
paste input "20506820988"
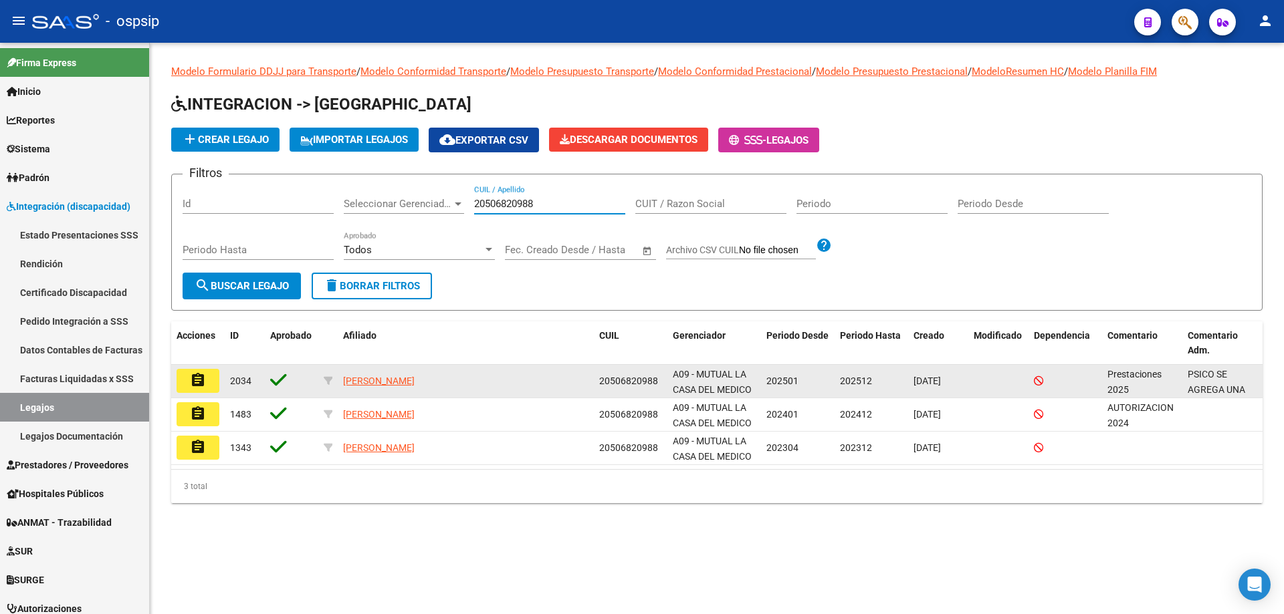
type input "20506820988"
click at [207, 387] on button "assignment" at bounding box center [198, 381] width 43 height 24
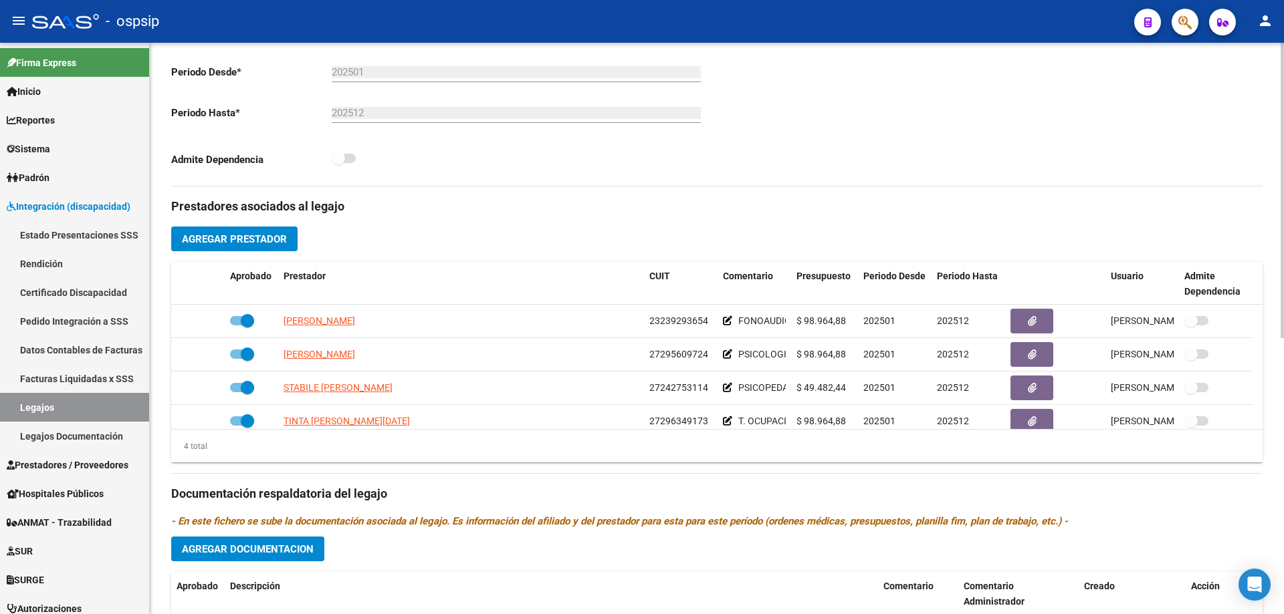
scroll to position [334, 0]
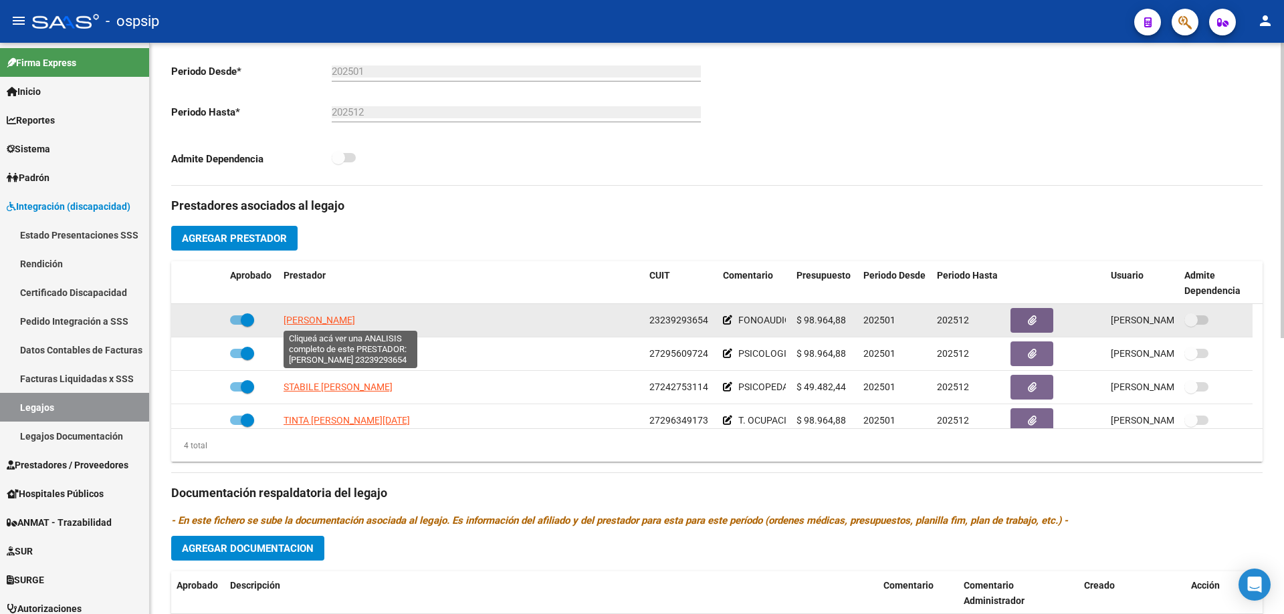
click at [336, 326] on span "SILVESTRE GISELA GUADALUPE" at bounding box center [319, 320] width 72 height 11
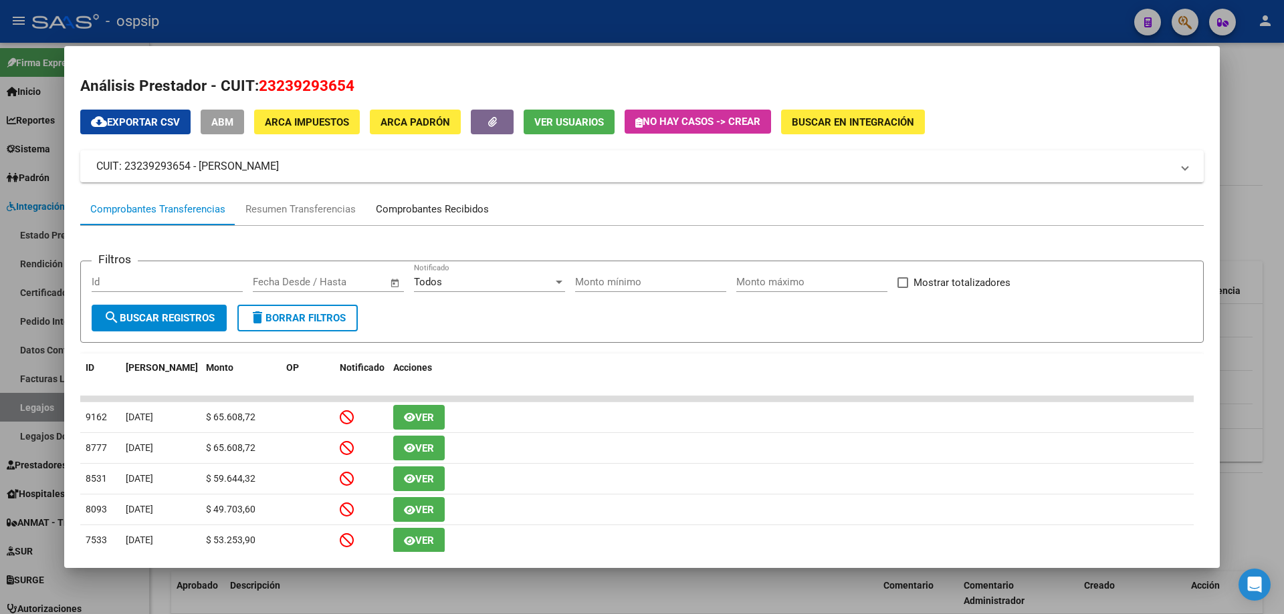
click at [415, 209] on div "Comprobantes Recibidos" at bounding box center [432, 209] width 113 height 15
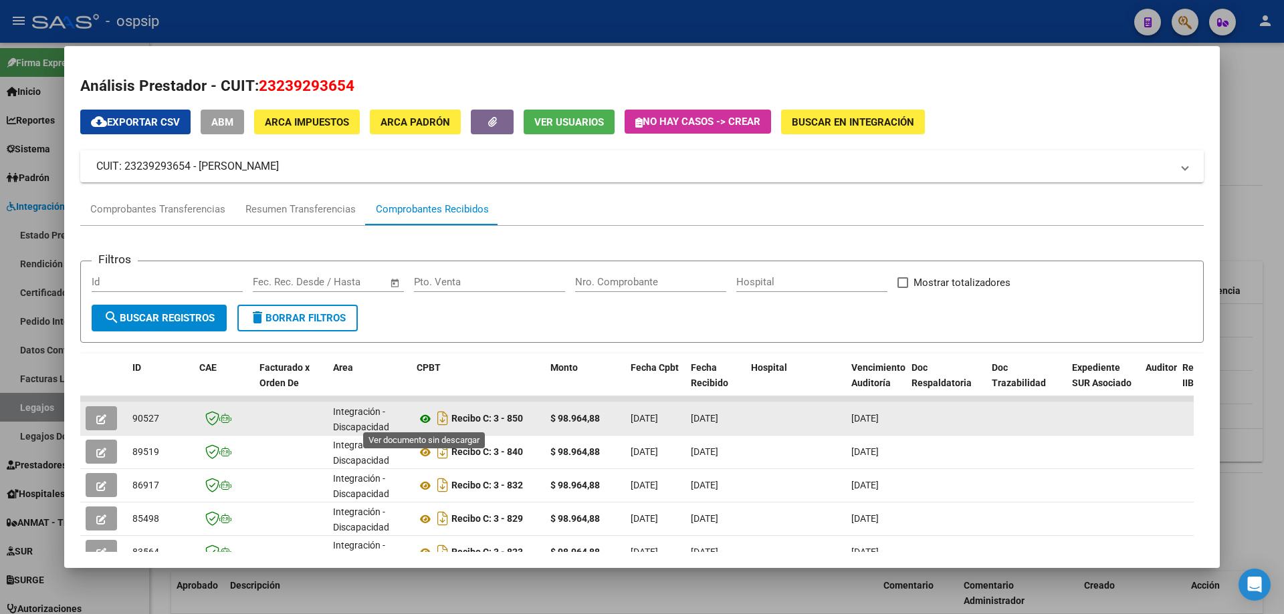
click at [427, 421] on icon at bounding box center [425, 419] width 17 height 16
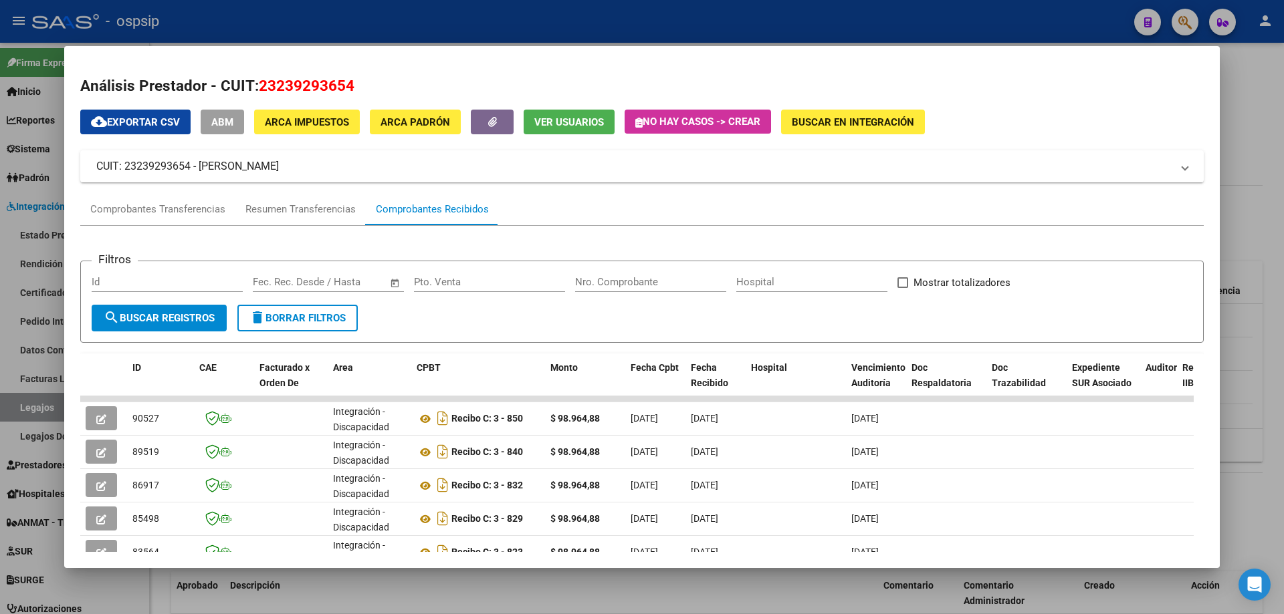
click at [1241, 159] on div at bounding box center [642, 307] width 1284 height 614
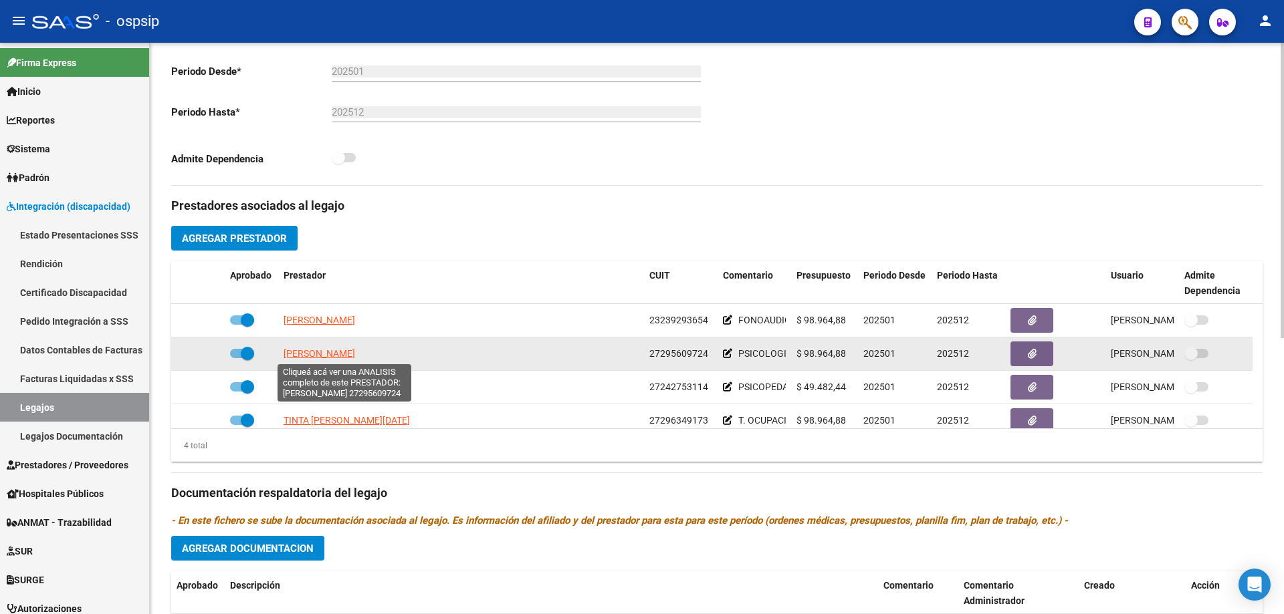
click at [305, 348] on span "ALVAREZ DANIELA SOLEDAD" at bounding box center [319, 353] width 72 height 11
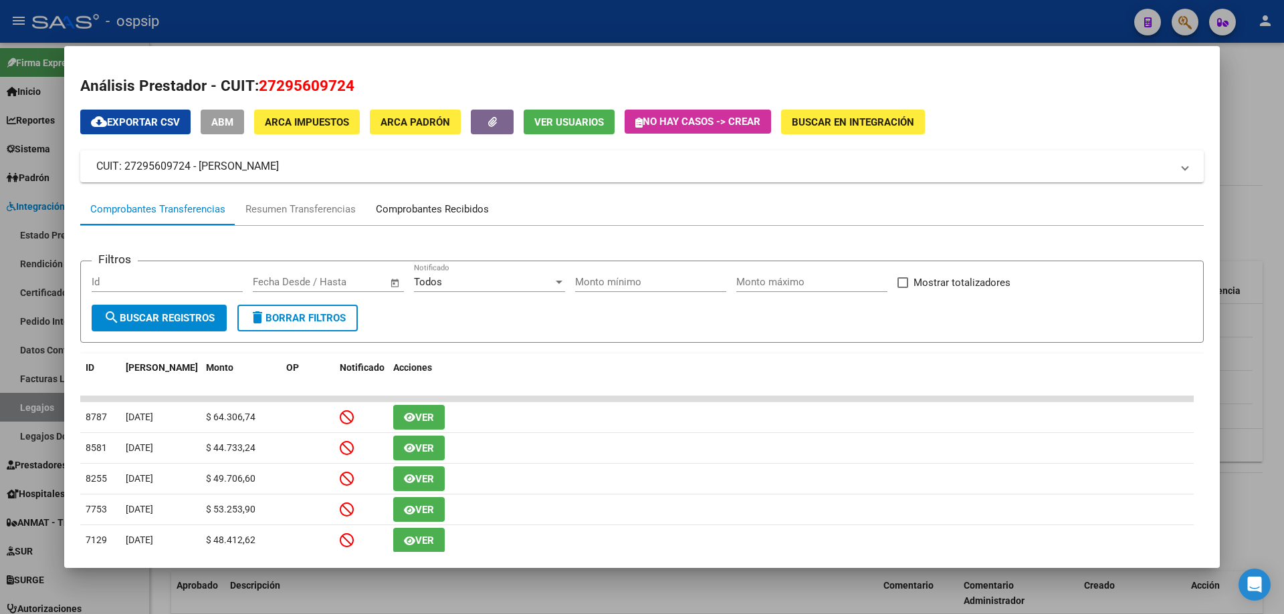
click at [443, 221] on div "Comprobantes Recibidos" at bounding box center [432, 209] width 133 height 32
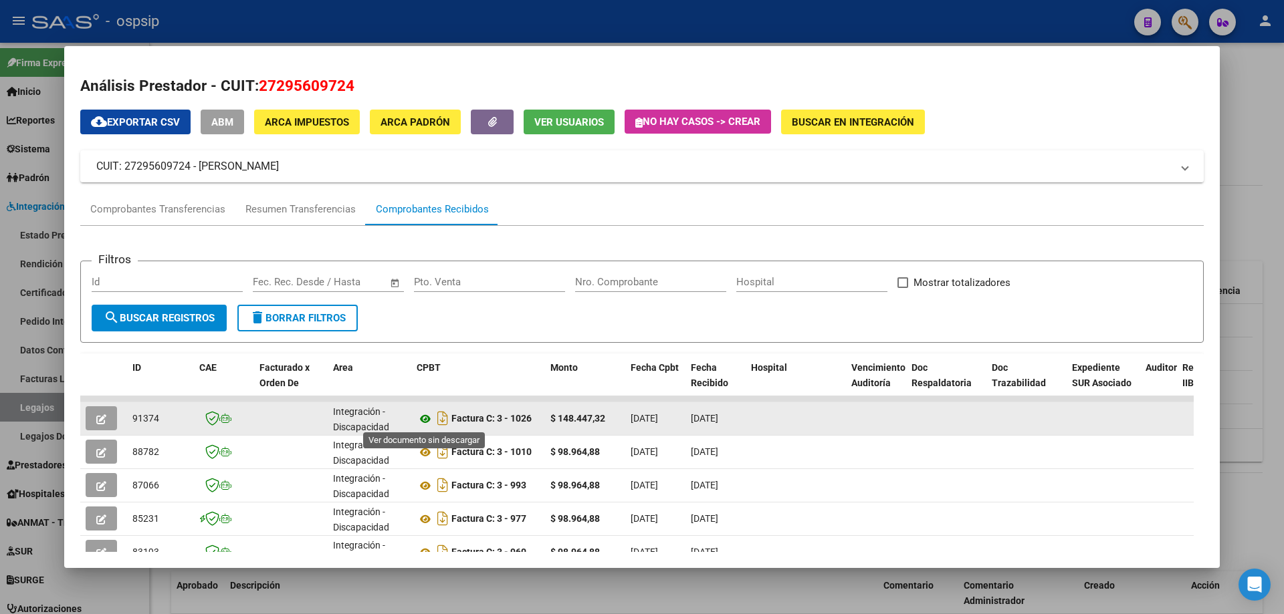
click at [428, 426] on icon at bounding box center [425, 419] width 17 height 16
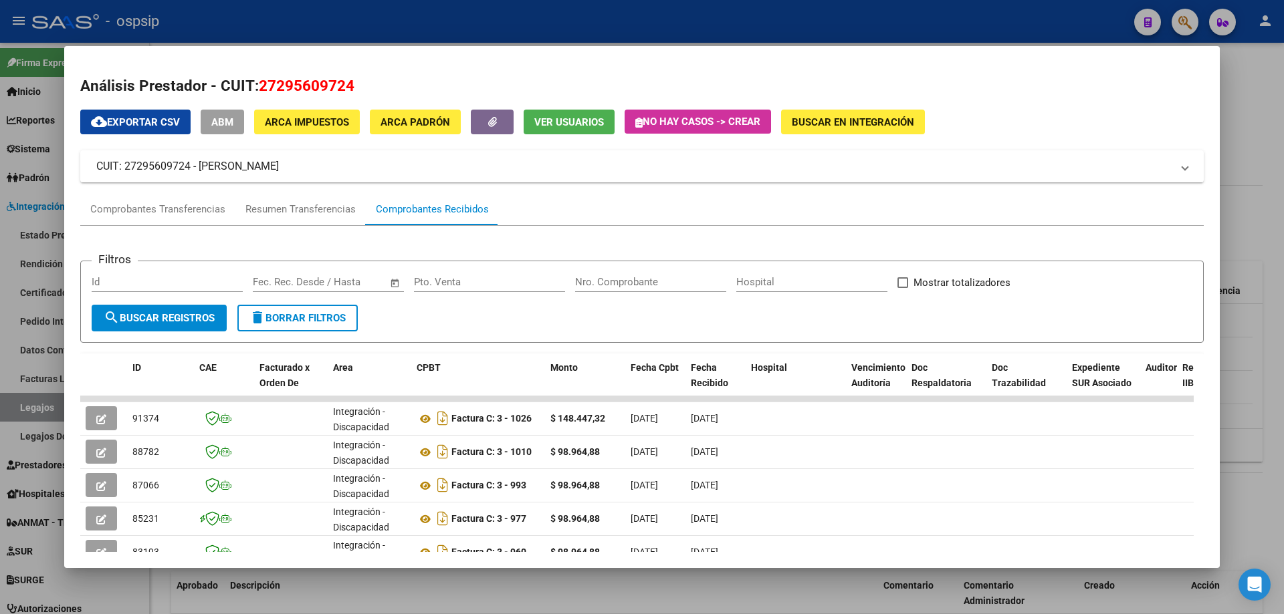
click at [1264, 116] on div at bounding box center [642, 307] width 1284 height 614
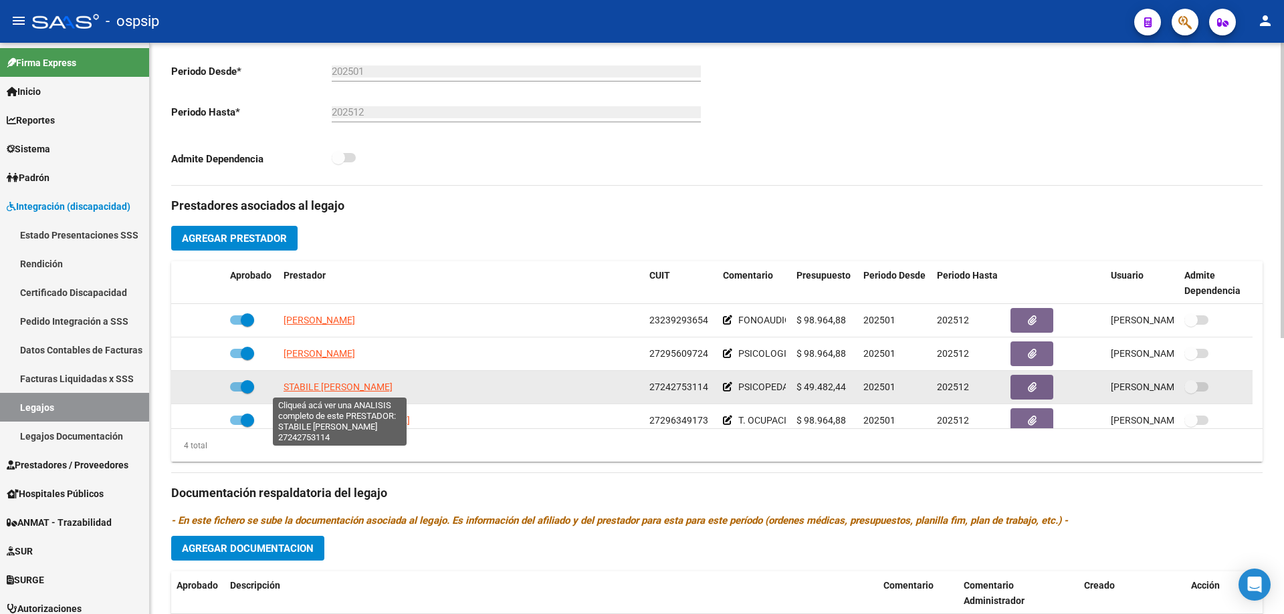
click at [372, 384] on span "STABILE KARINA PATRICIA" at bounding box center [337, 387] width 109 height 11
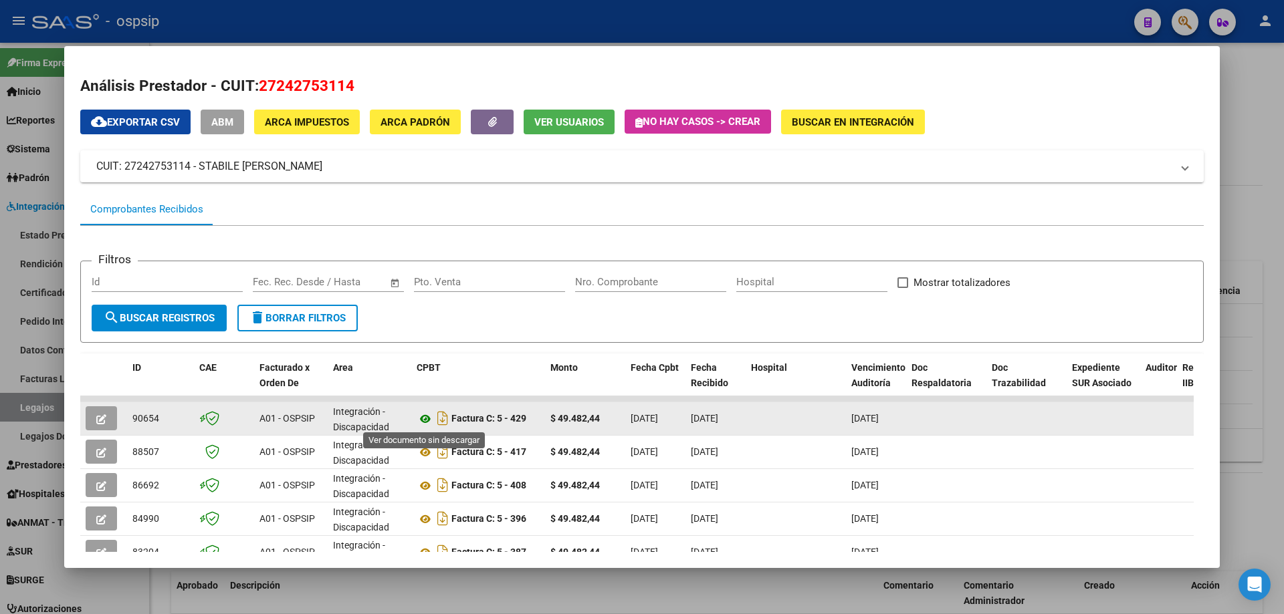
click at [425, 423] on icon at bounding box center [425, 419] width 17 height 16
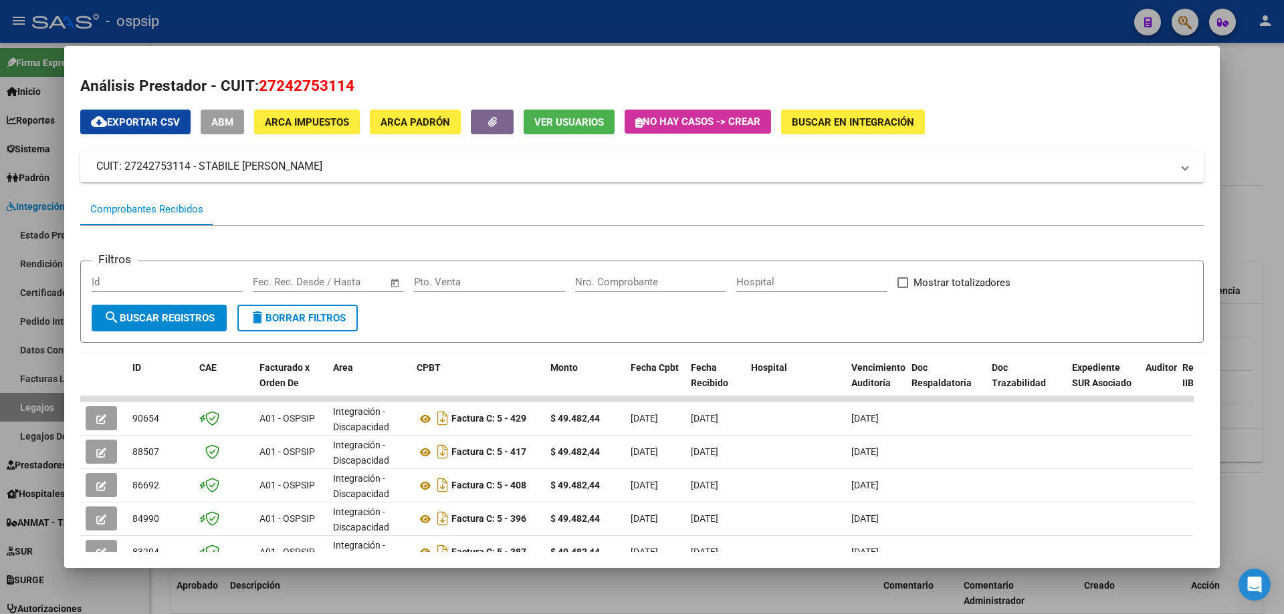
click at [1282, 142] on div at bounding box center [642, 307] width 1284 height 614
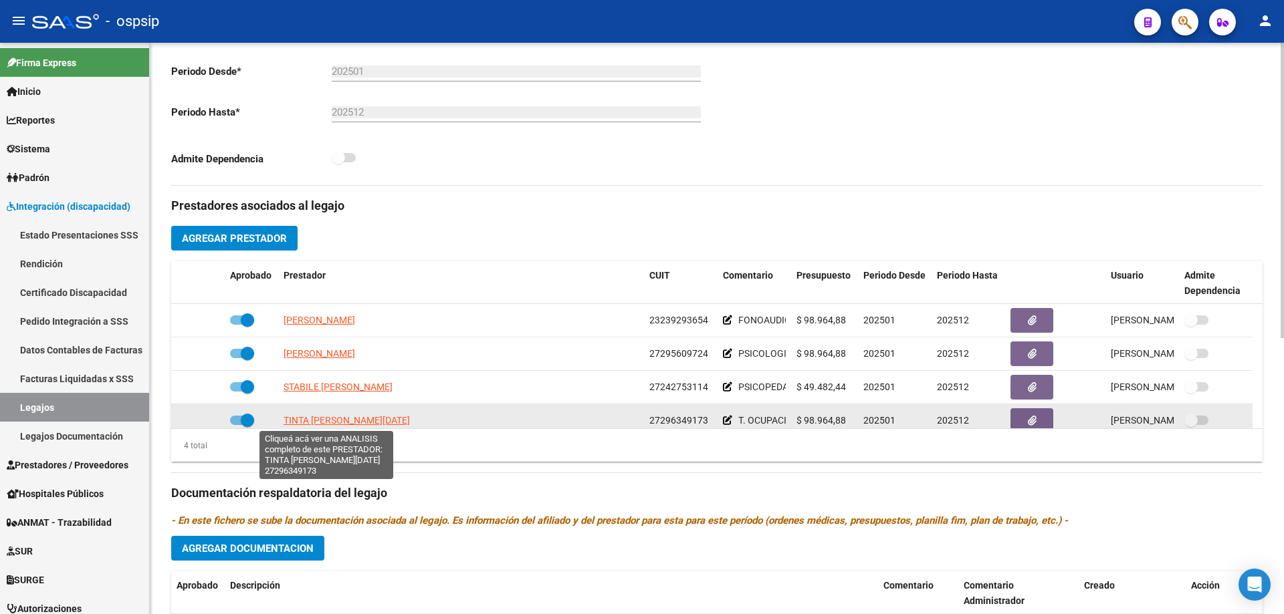
click at [350, 424] on span "TINTA MARIA LUCIA" at bounding box center [346, 420] width 126 height 11
type textarea "27296349173"
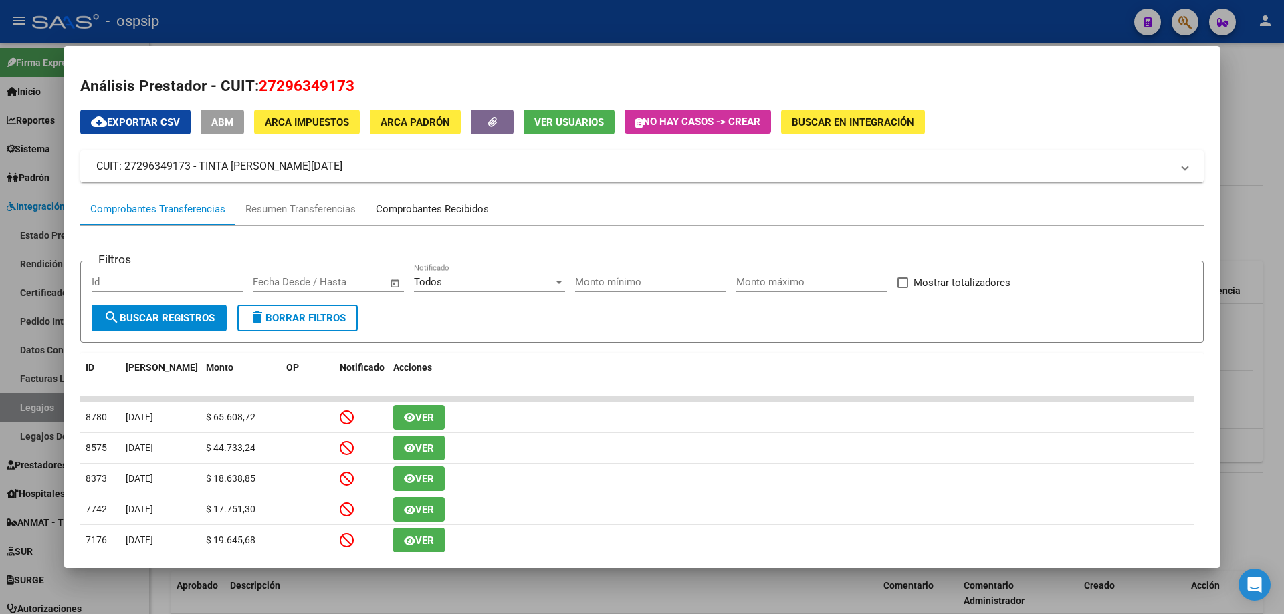
click at [440, 213] on div "Comprobantes Recibidos" at bounding box center [432, 209] width 113 height 15
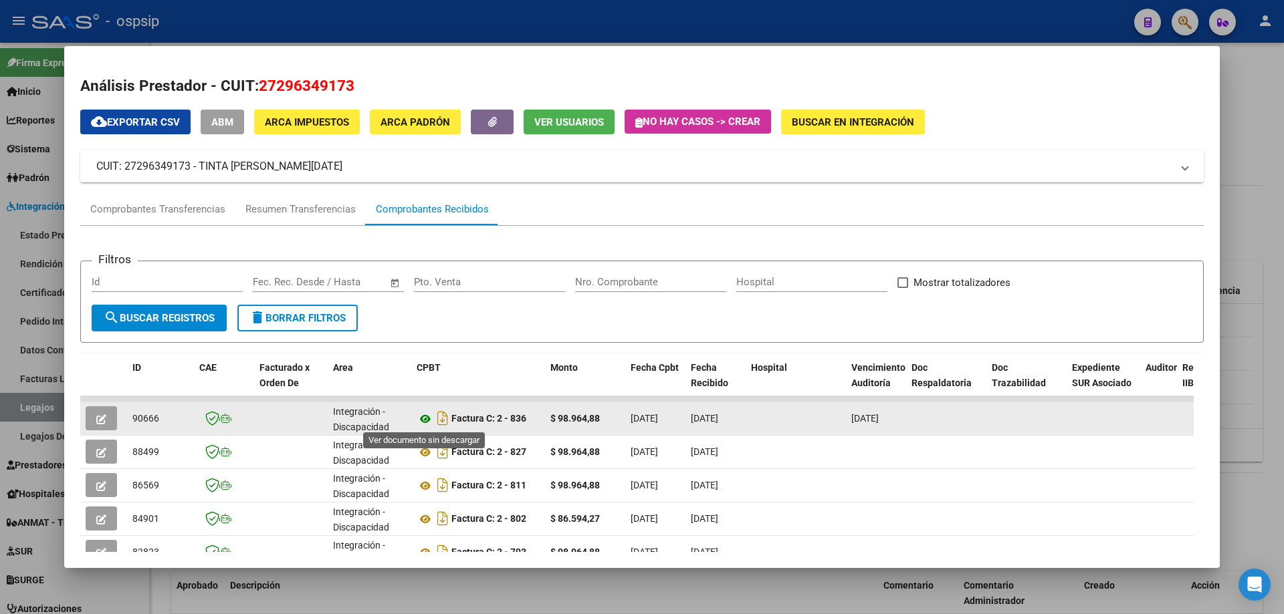
click at [426, 417] on icon at bounding box center [425, 419] width 17 height 16
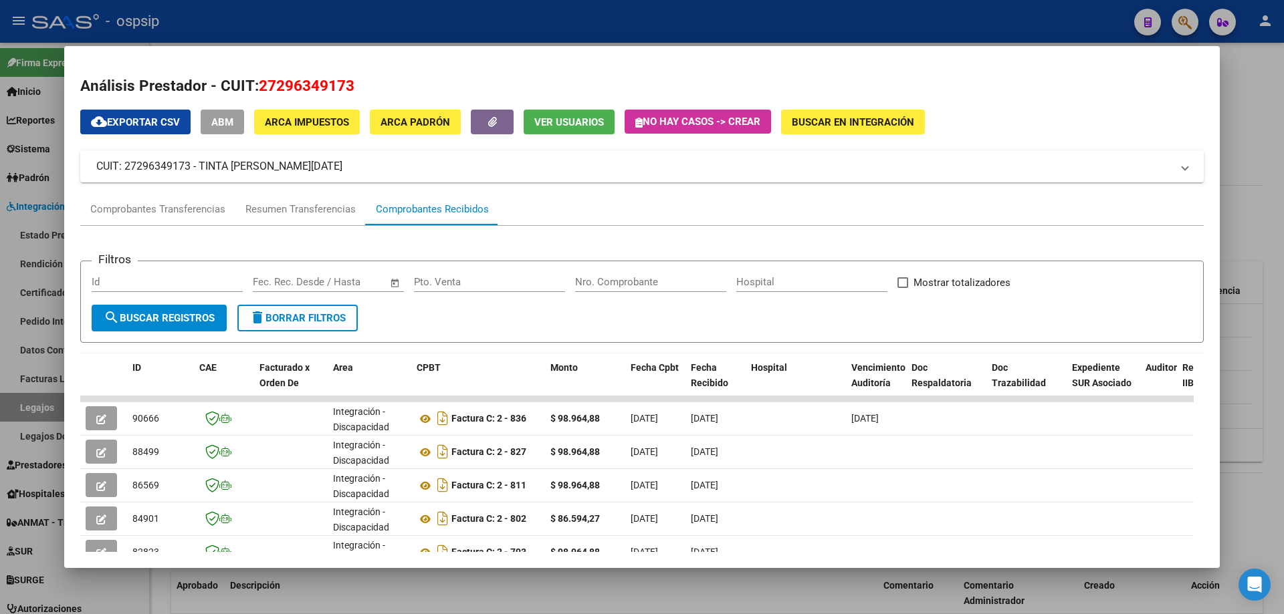
click at [1281, 113] on div at bounding box center [642, 307] width 1284 height 614
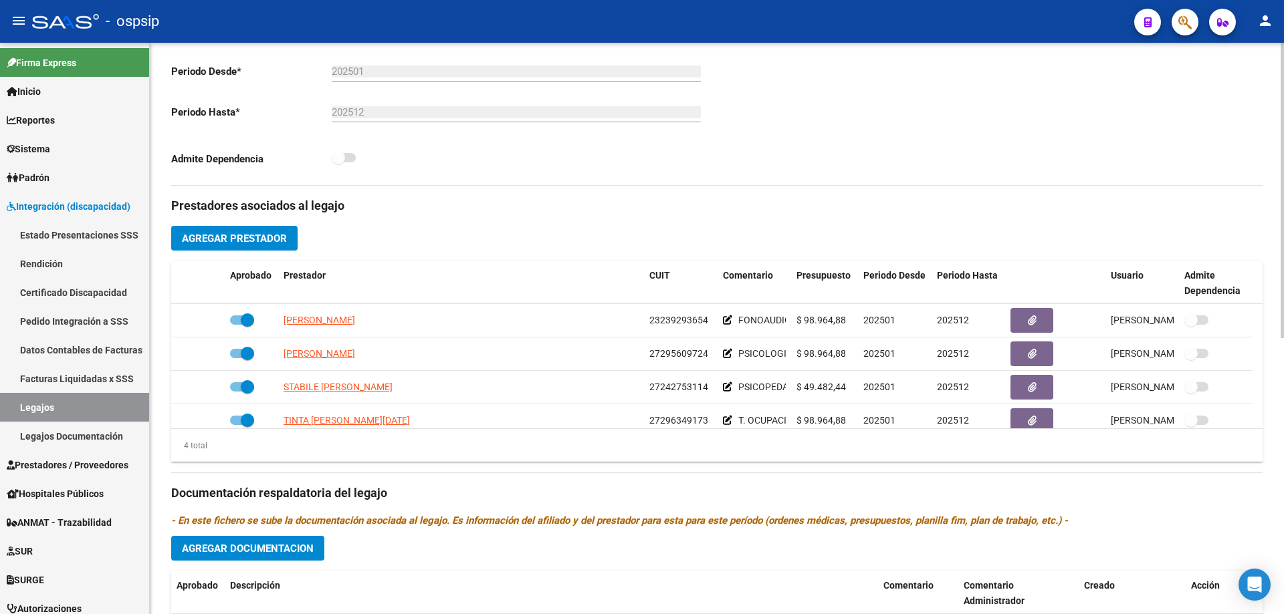
scroll to position [0, 0]
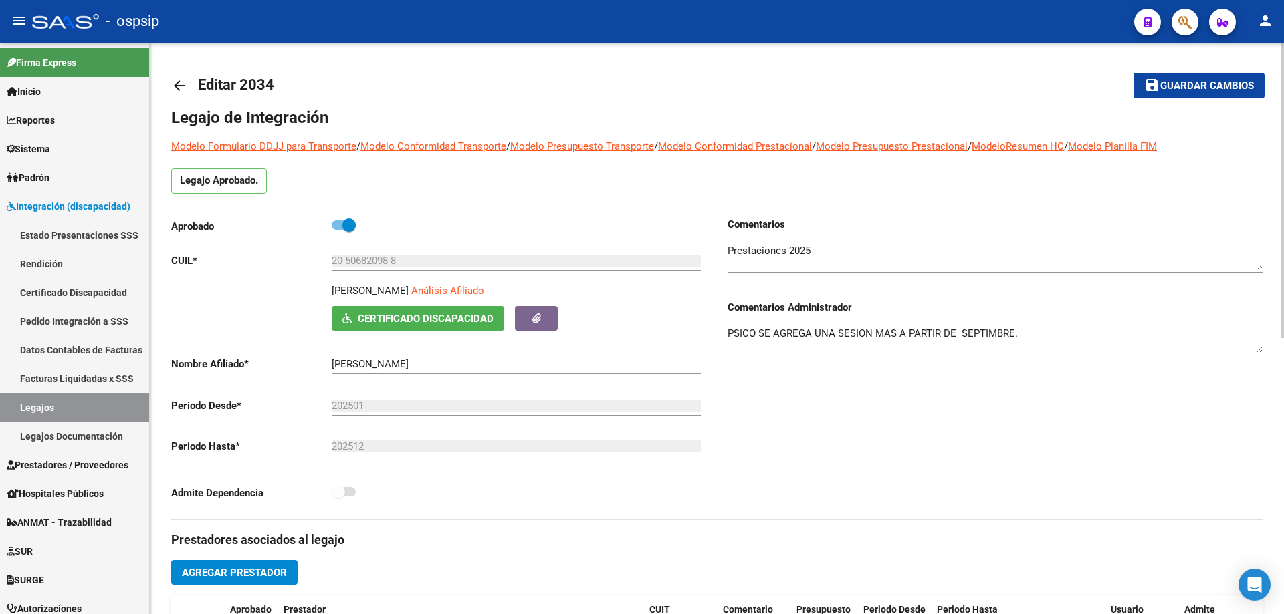
click at [183, 79] on mat-icon "arrow_back" at bounding box center [179, 86] width 16 height 16
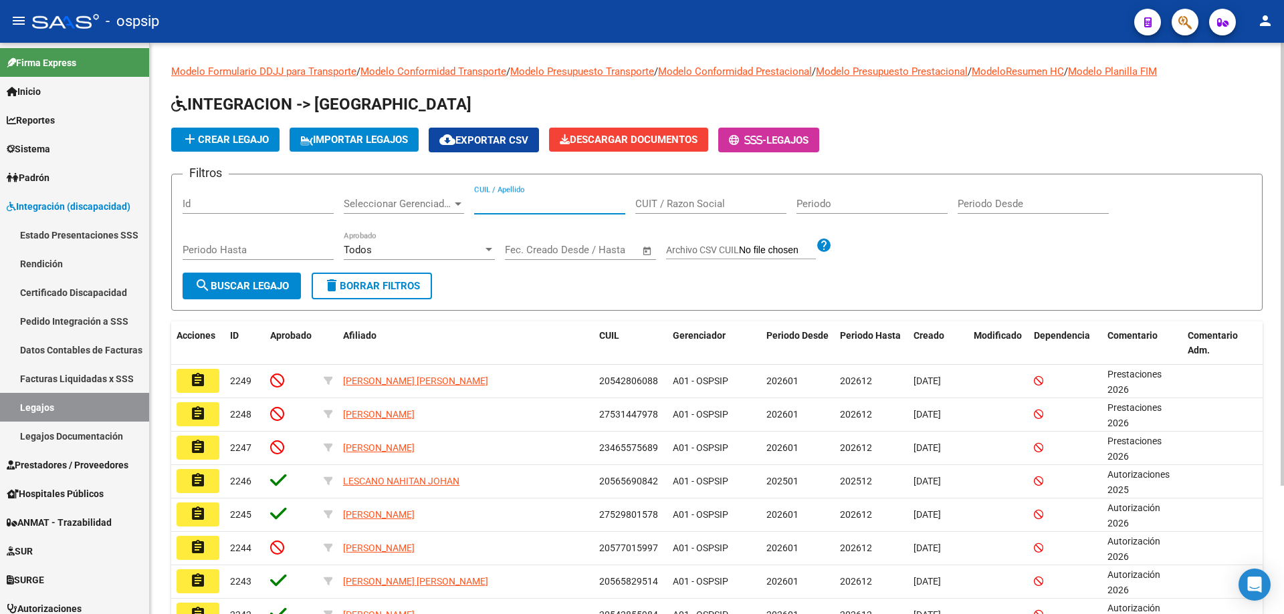
click at [502, 209] on input "CUIL / Apellido" at bounding box center [549, 204] width 151 height 12
paste input "23471161659"
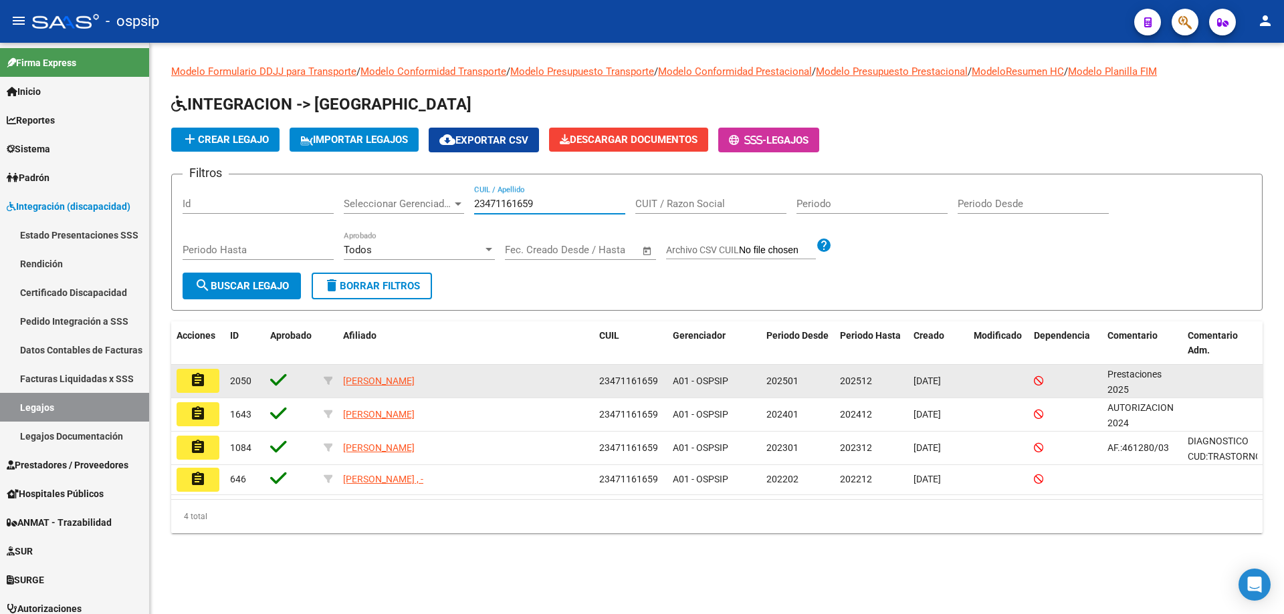
type input "23471161659"
click at [199, 381] on mat-icon "assignment" at bounding box center [198, 380] width 16 height 16
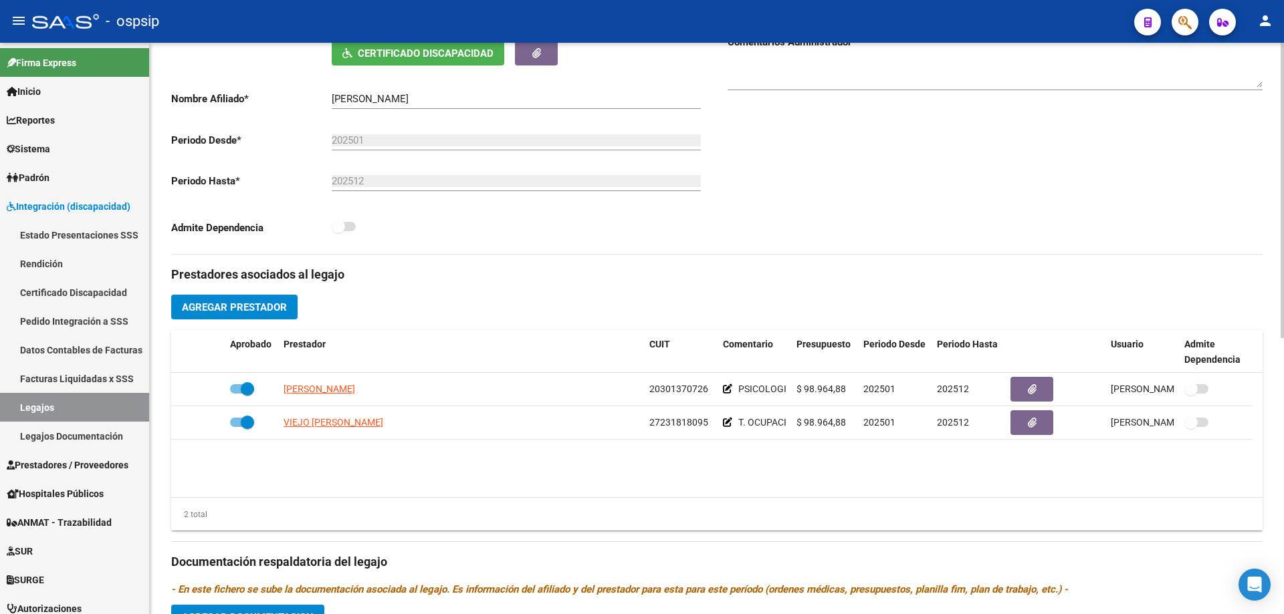
scroll to position [334, 0]
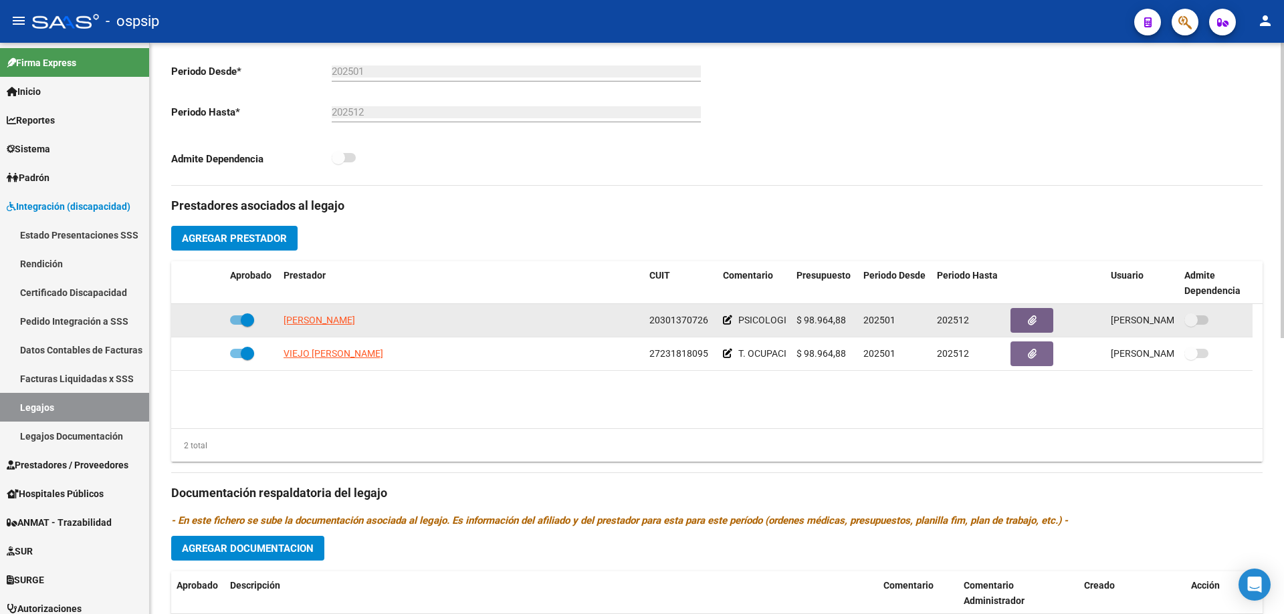
click at [322, 310] on datatable-body-cell "VILLANUEVA MATIAS DAMIAN" at bounding box center [461, 320] width 366 height 33
click at [347, 319] on span "VILLANUEVA MATIAS DAMIAN" at bounding box center [319, 320] width 72 height 11
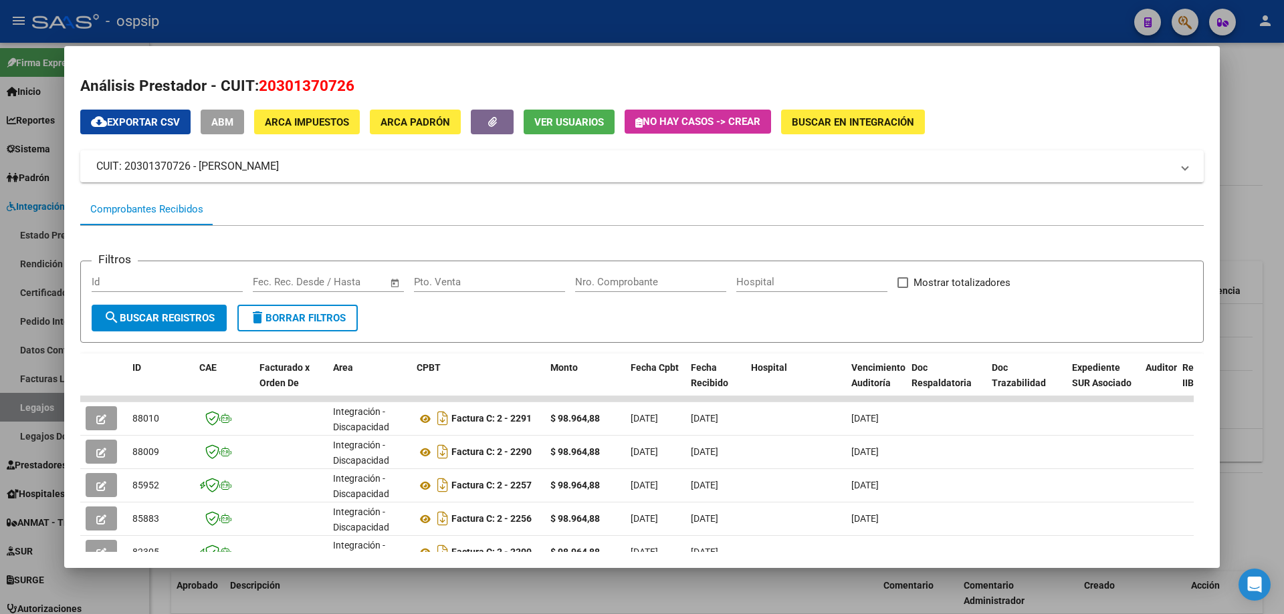
click at [1255, 225] on div at bounding box center [642, 307] width 1284 height 614
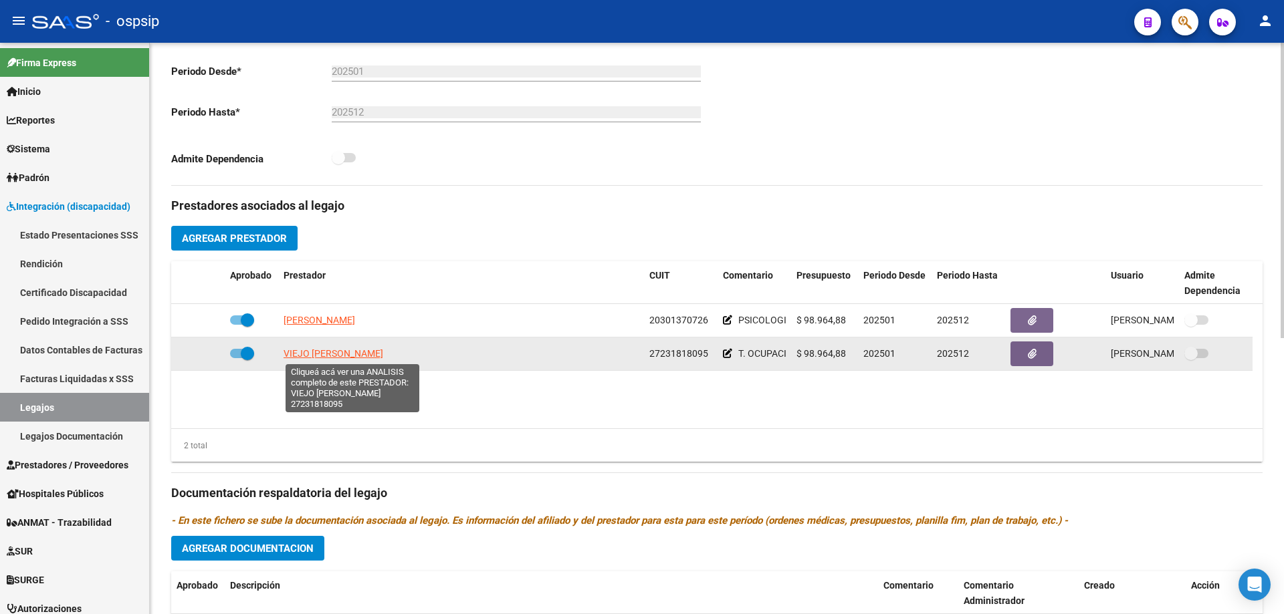
click at [383, 350] on span "VIEJO RIVERA PAULINA ANDREA" at bounding box center [333, 353] width 100 height 11
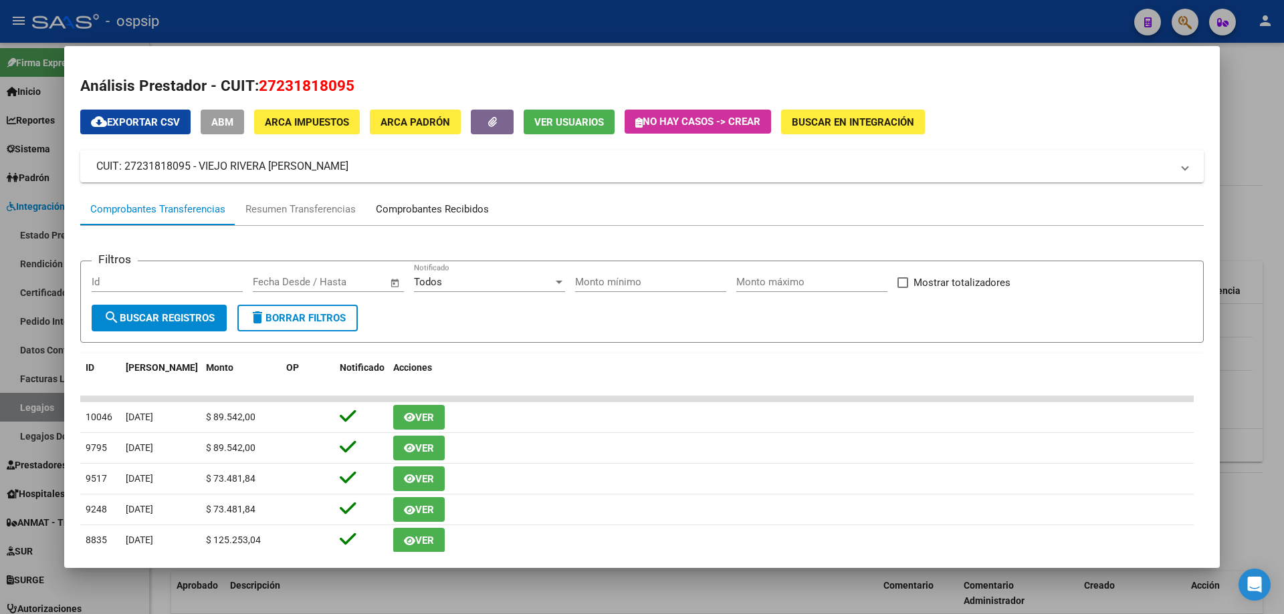
click at [471, 213] on div "Comprobantes Recibidos" at bounding box center [432, 209] width 113 height 15
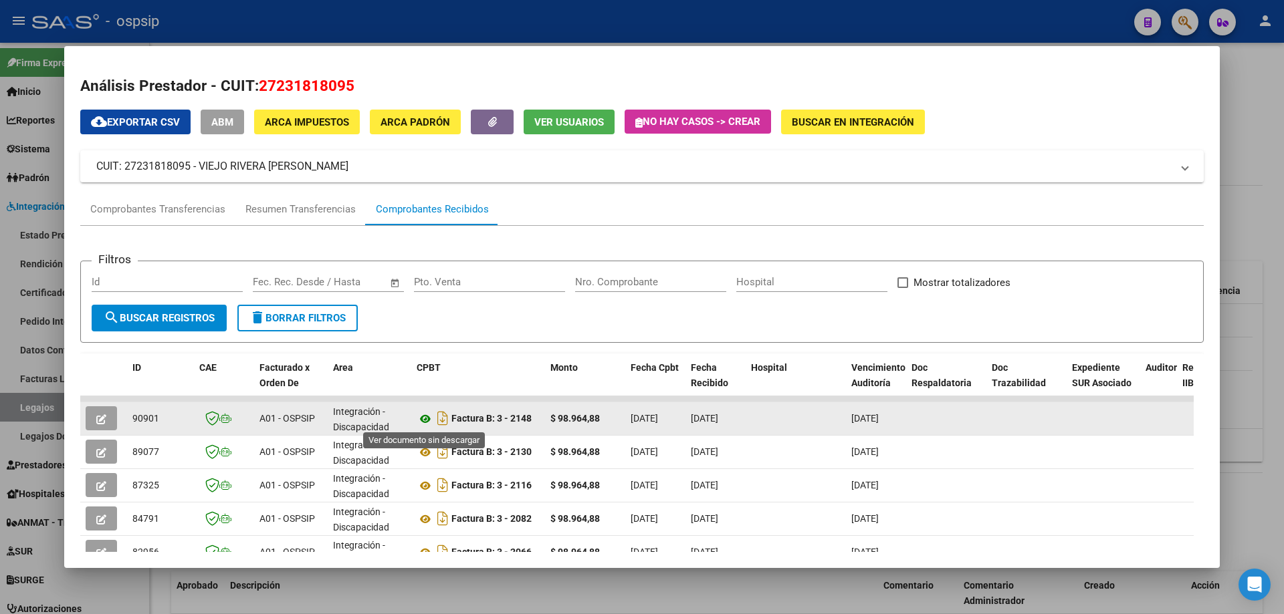
click at [427, 419] on icon at bounding box center [425, 419] width 17 height 16
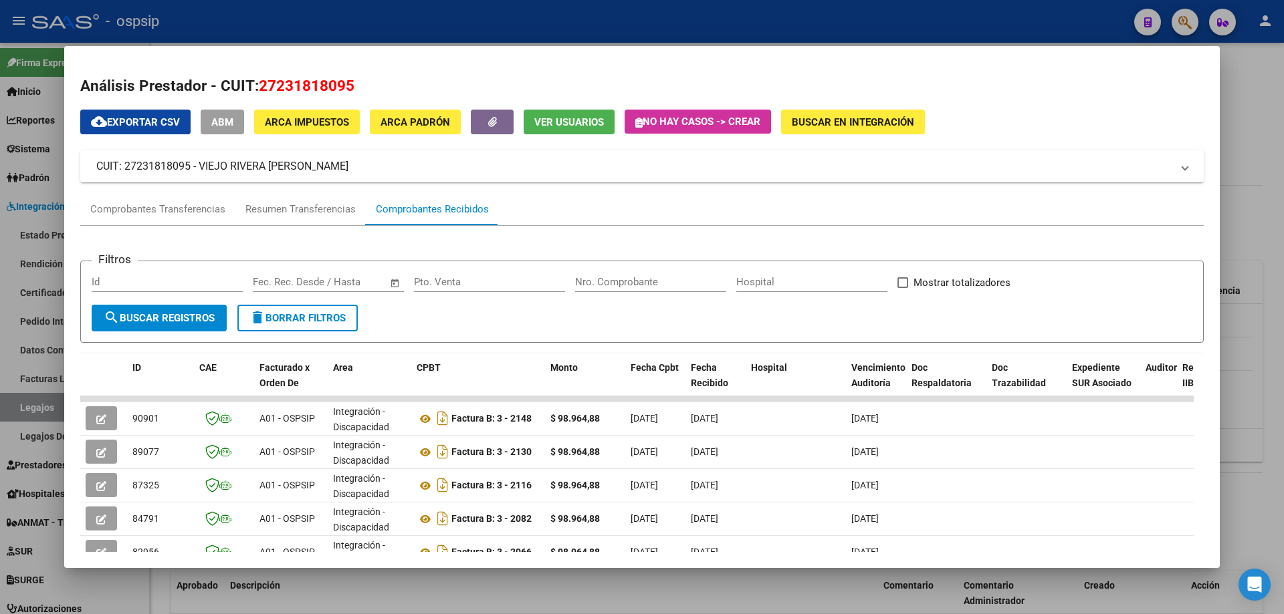
click at [1280, 140] on div at bounding box center [642, 307] width 1284 height 614
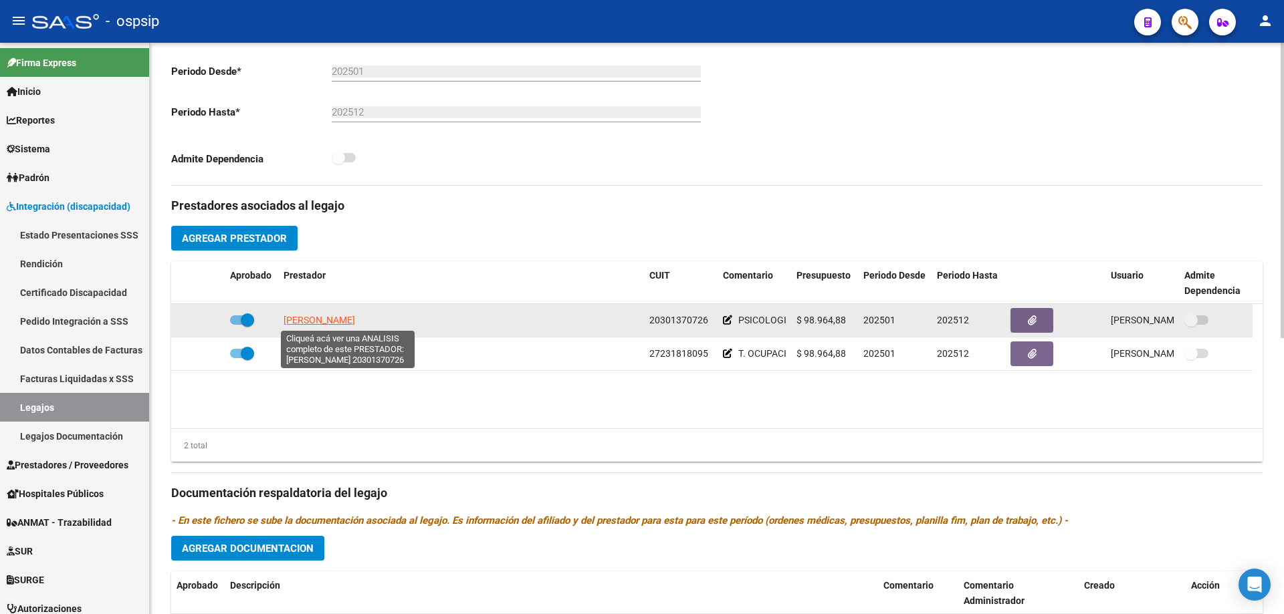
click at [336, 315] on span "VILLANUEVA MATIAS DAMIAN" at bounding box center [319, 320] width 72 height 11
type textarea "20301370726"
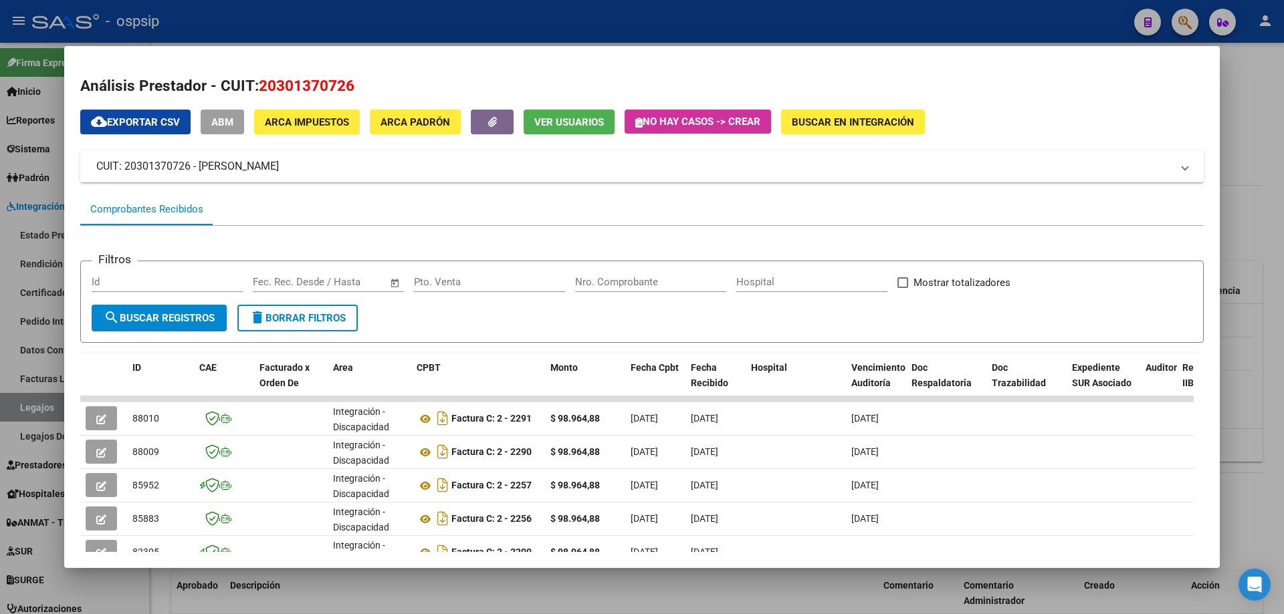
click at [1260, 129] on div at bounding box center [642, 307] width 1284 height 614
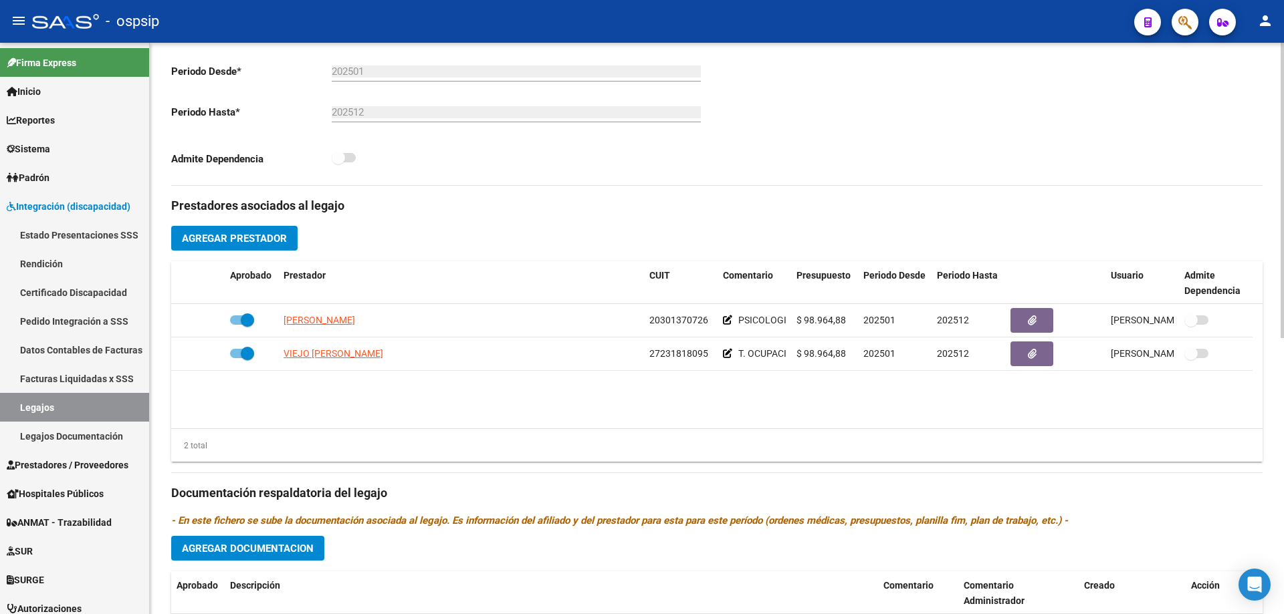
scroll to position [0, 0]
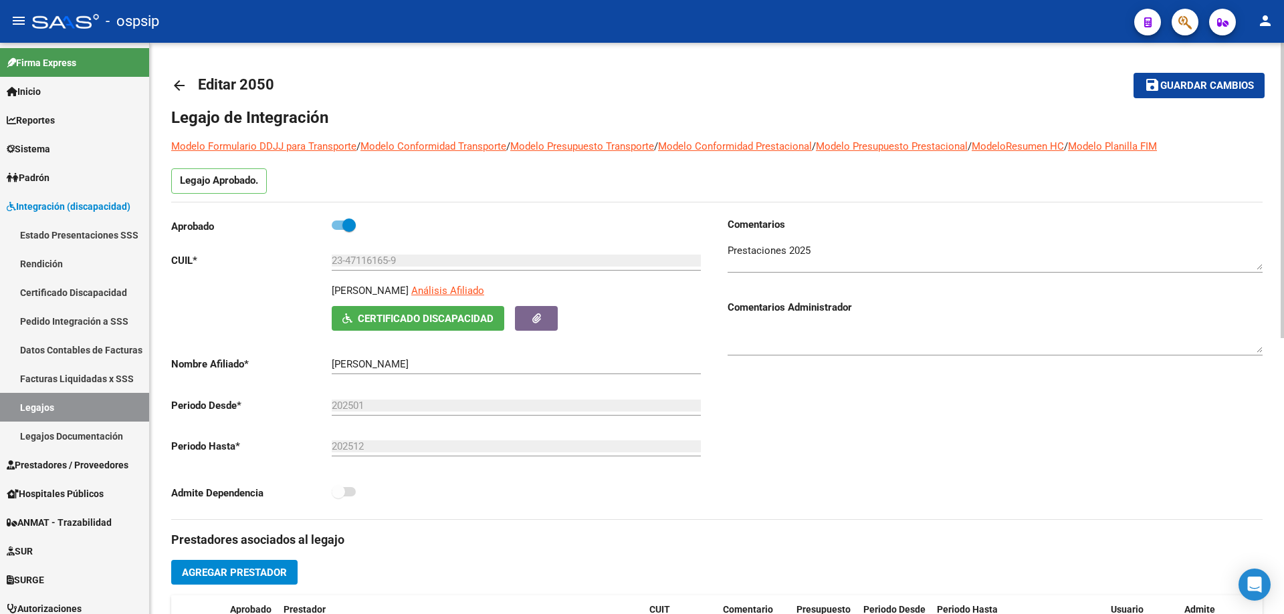
click at [184, 82] on mat-icon "arrow_back" at bounding box center [179, 86] width 16 height 16
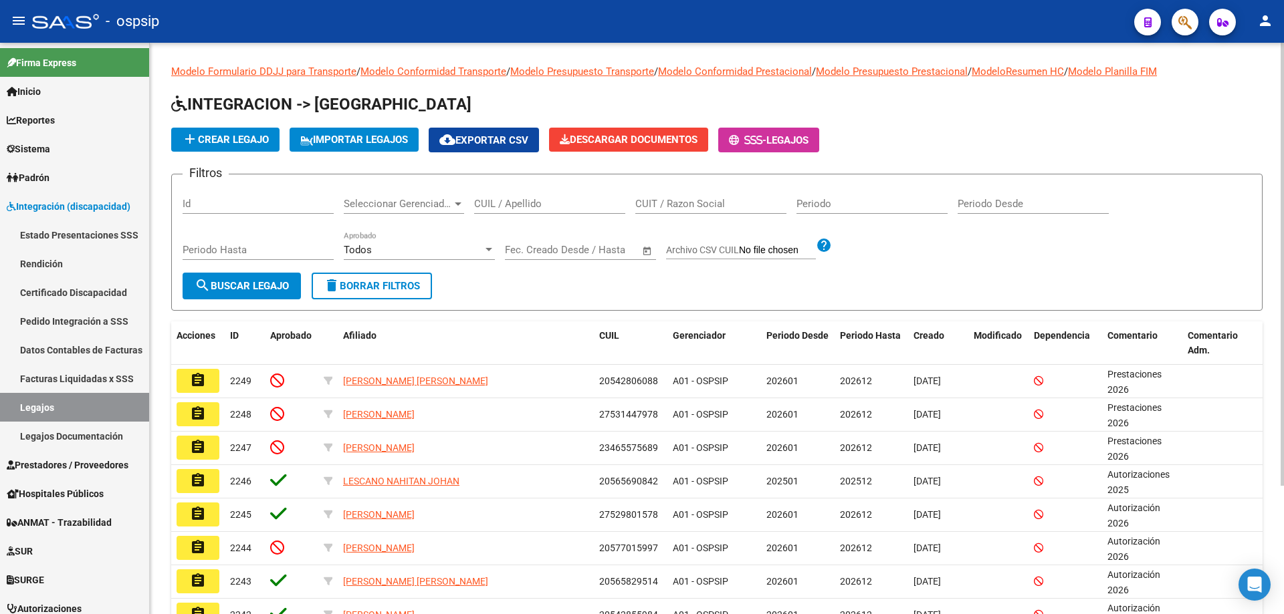
click at [510, 207] on input "CUIL / Apellido" at bounding box center [549, 204] width 151 height 12
paste input "27584510086"
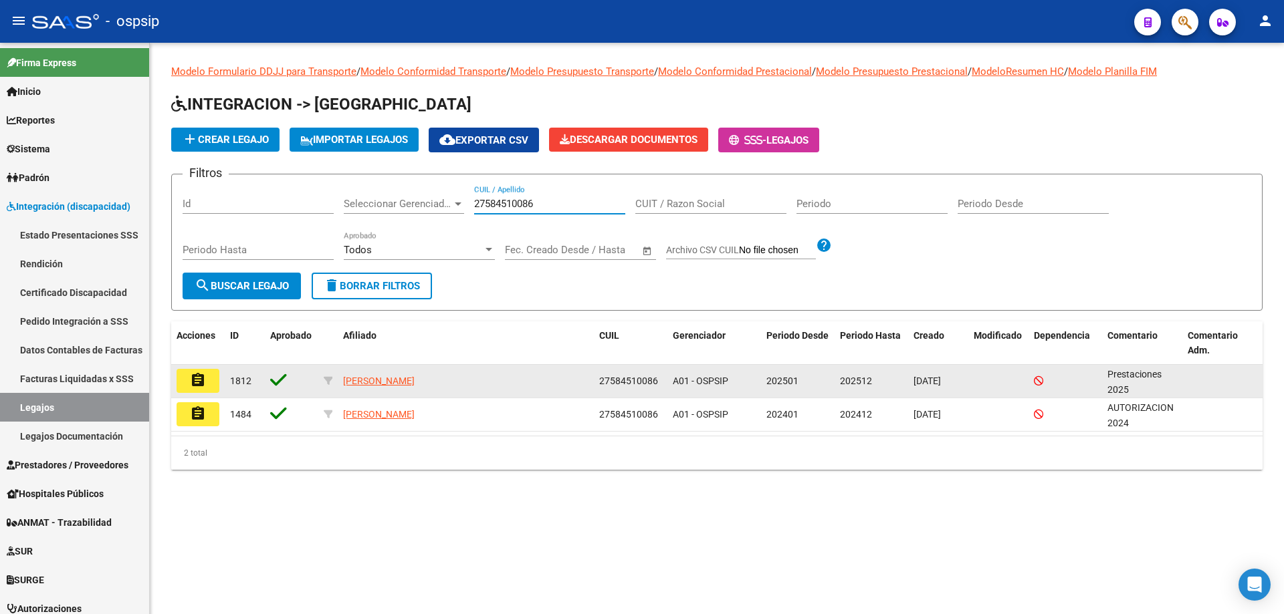
type input "27584510086"
click at [191, 375] on mat-icon "assignment" at bounding box center [198, 380] width 16 height 16
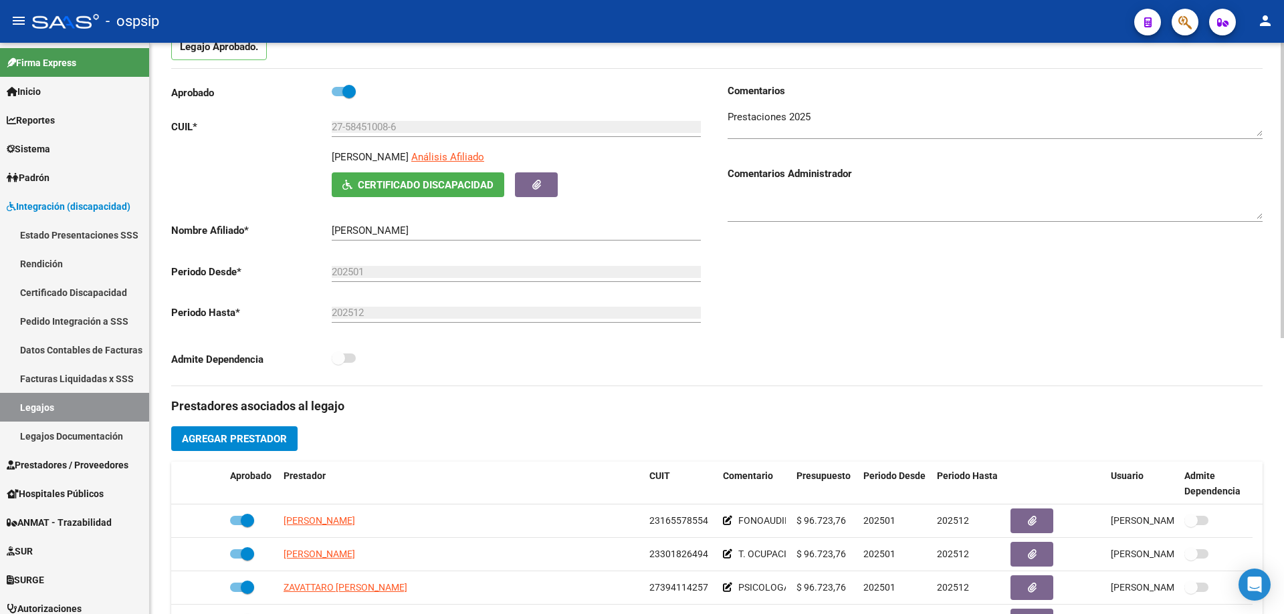
scroll to position [267, 0]
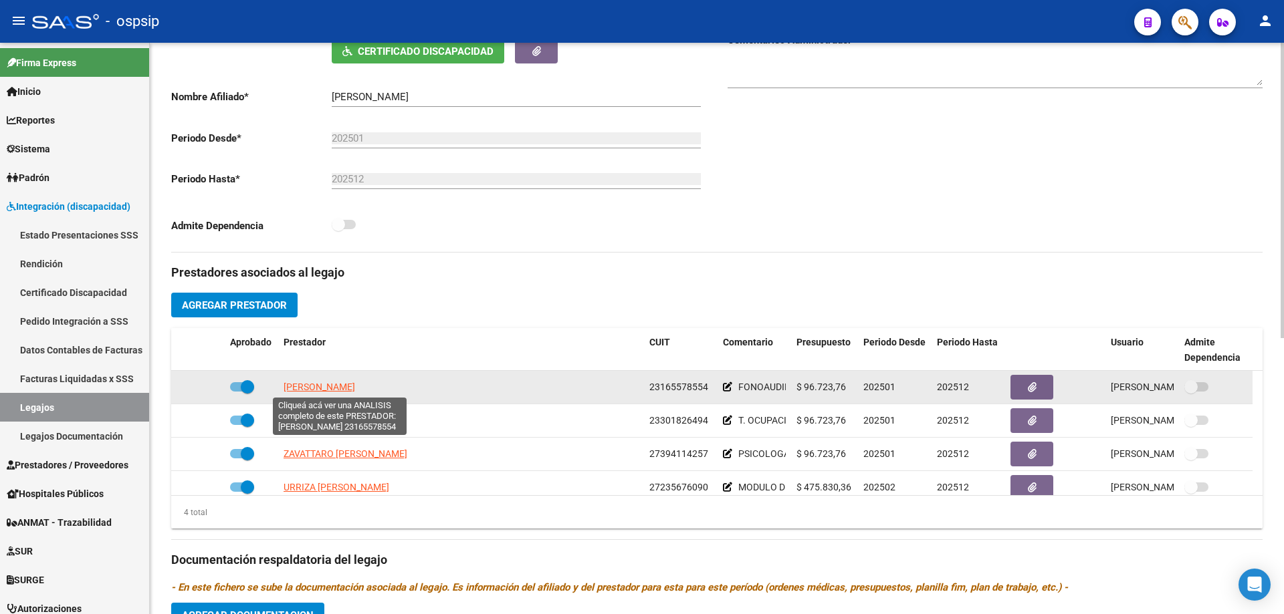
click at [326, 388] on span "PALLOTTI MARIANA LELIA" at bounding box center [319, 387] width 72 height 11
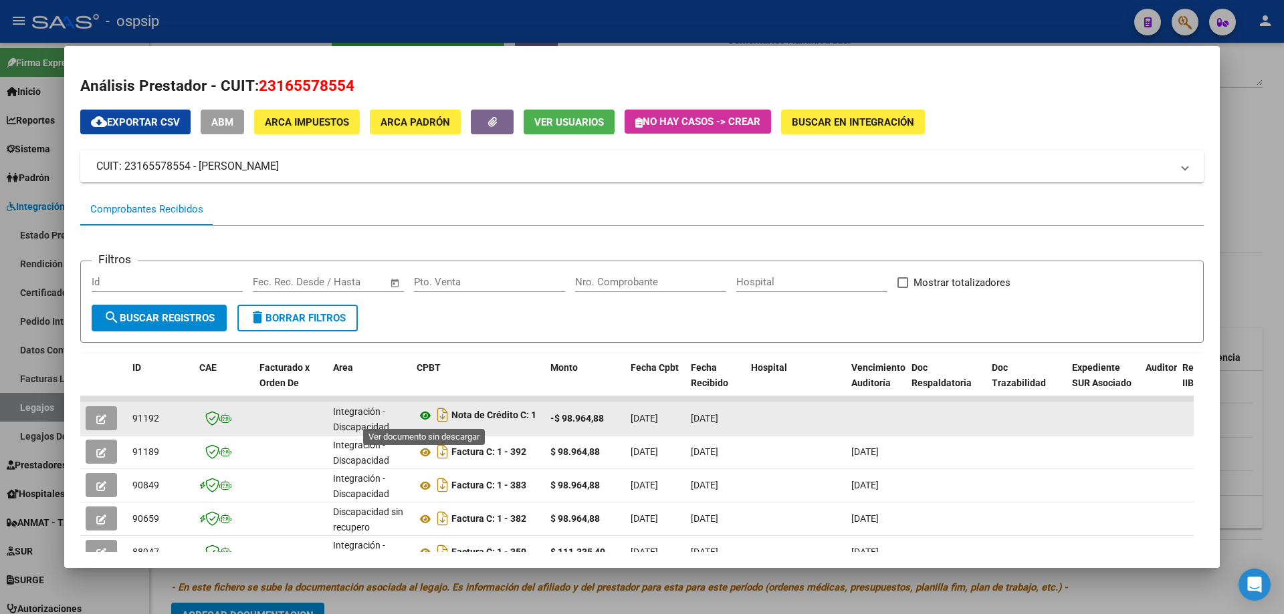
click at [426, 415] on icon at bounding box center [425, 416] width 17 height 16
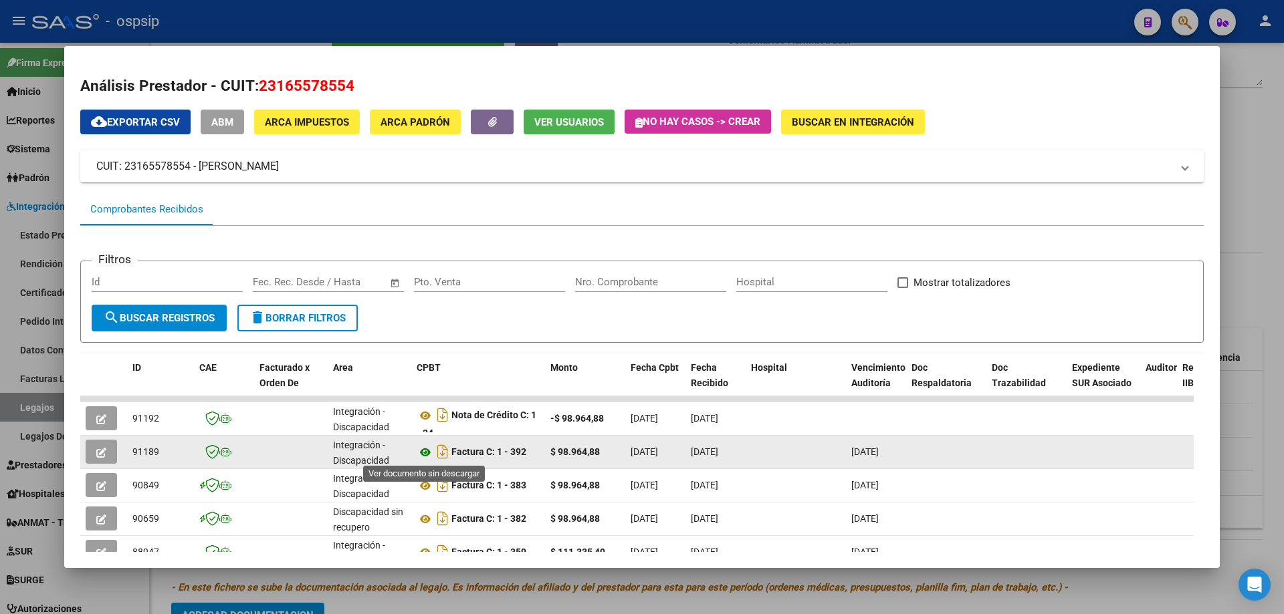
click at [427, 450] on icon at bounding box center [425, 453] width 17 height 16
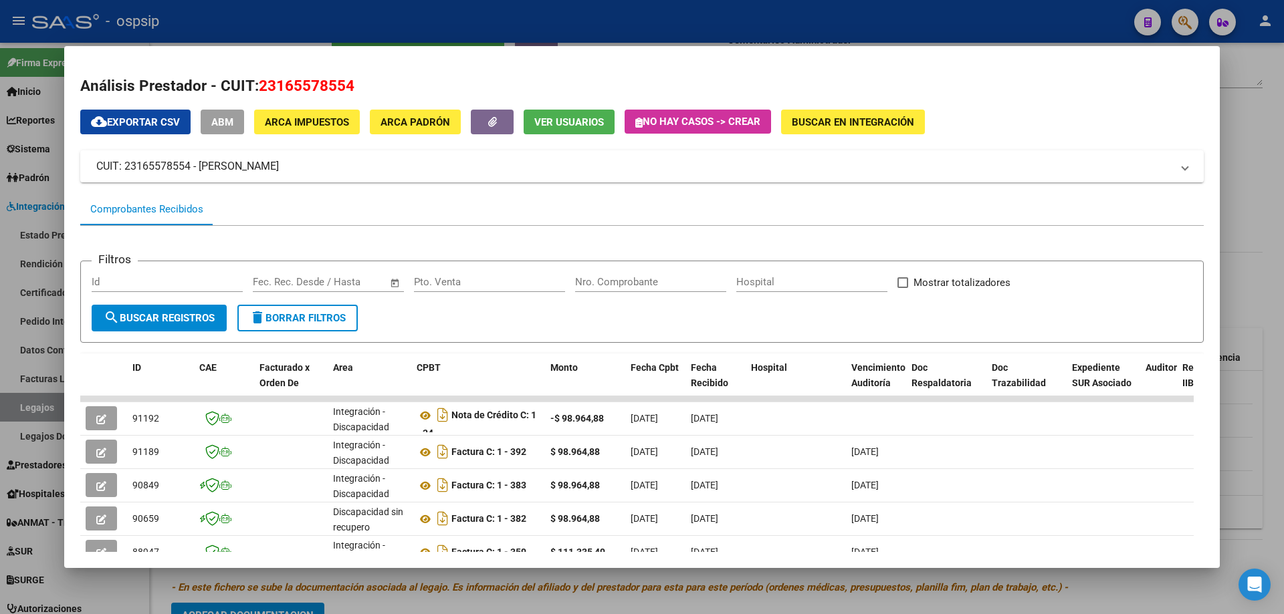
click at [1270, 74] on div at bounding box center [642, 307] width 1284 height 614
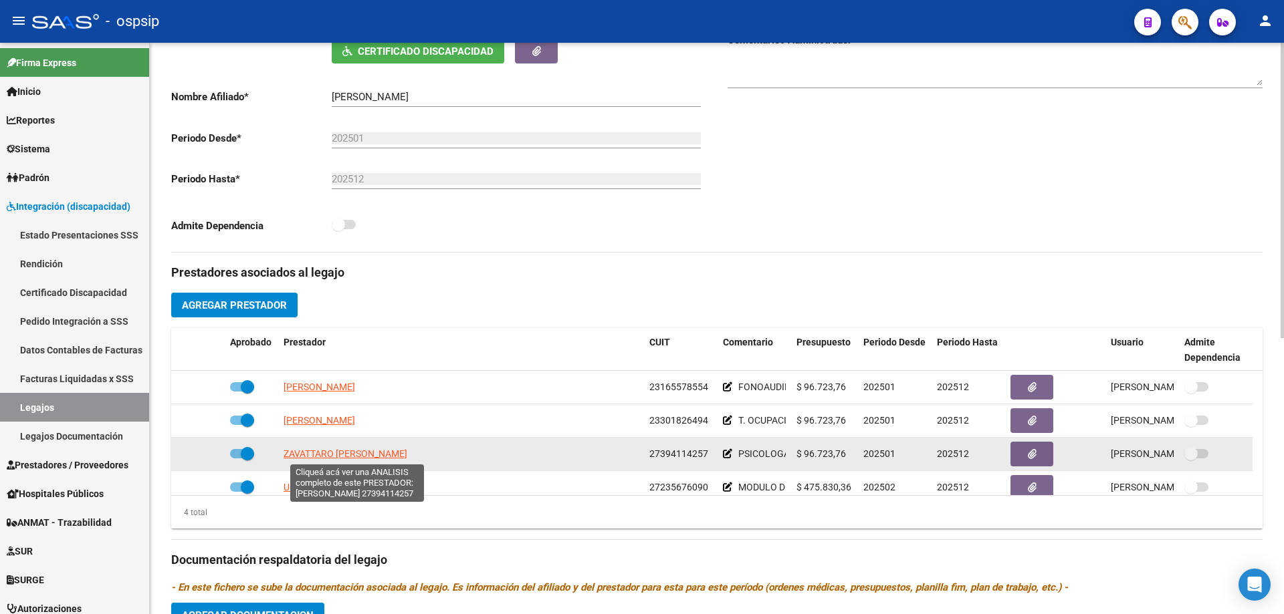
click at [368, 456] on span "ZAVATTARO AGUSTINA MILAGROS" at bounding box center [345, 454] width 124 height 11
type textarea "27394114257"
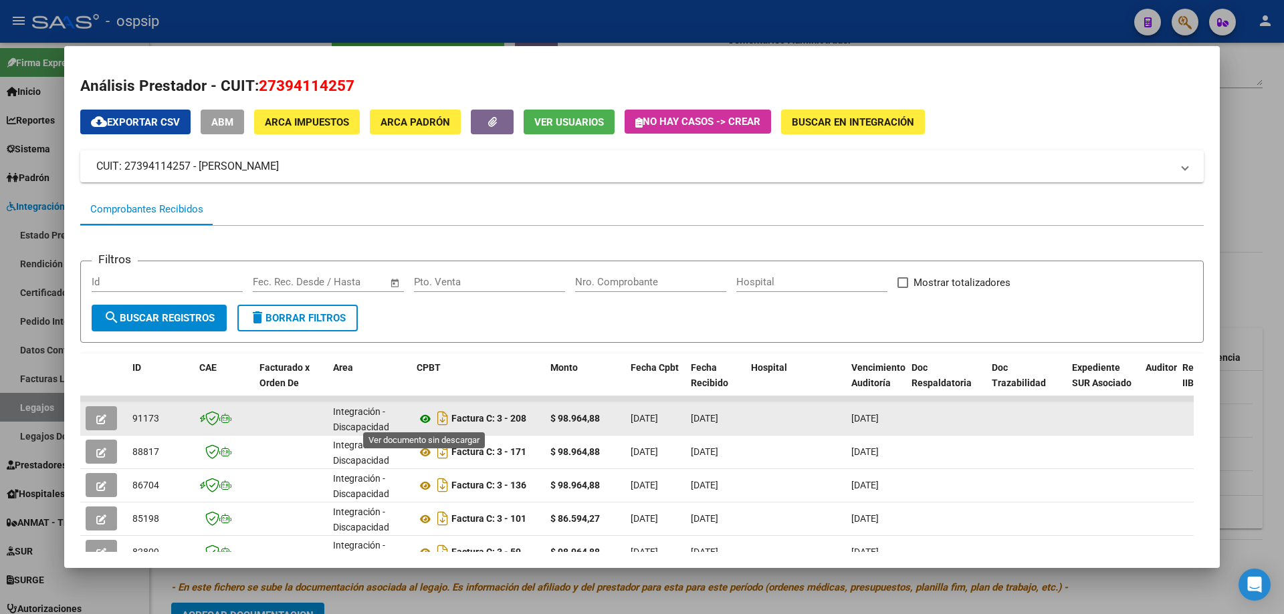
click at [424, 422] on icon at bounding box center [425, 419] width 17 height 16
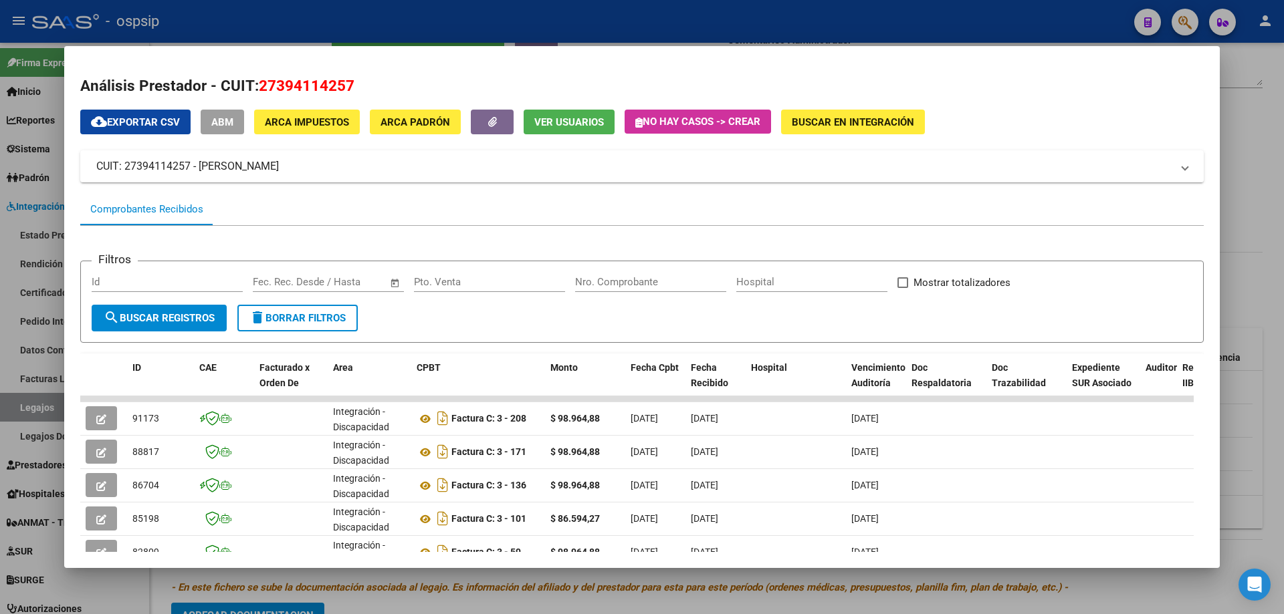
click at [1268, 213] on div at bounding box center [642, 307] width 1284 height 614
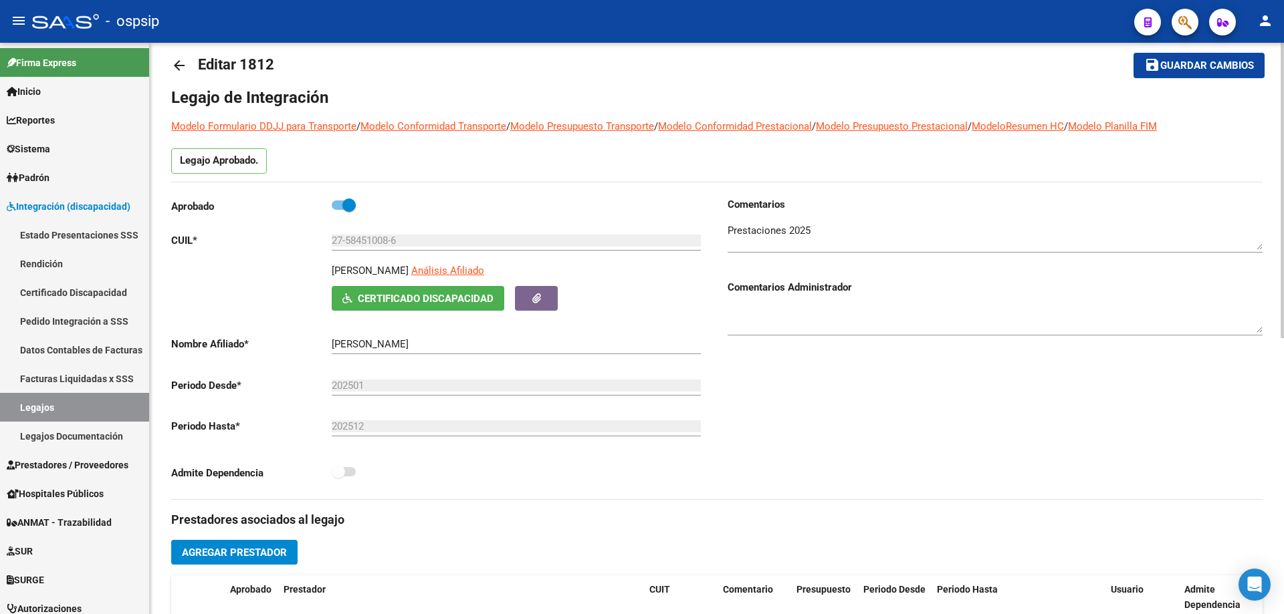
scroll to position [0, 0]
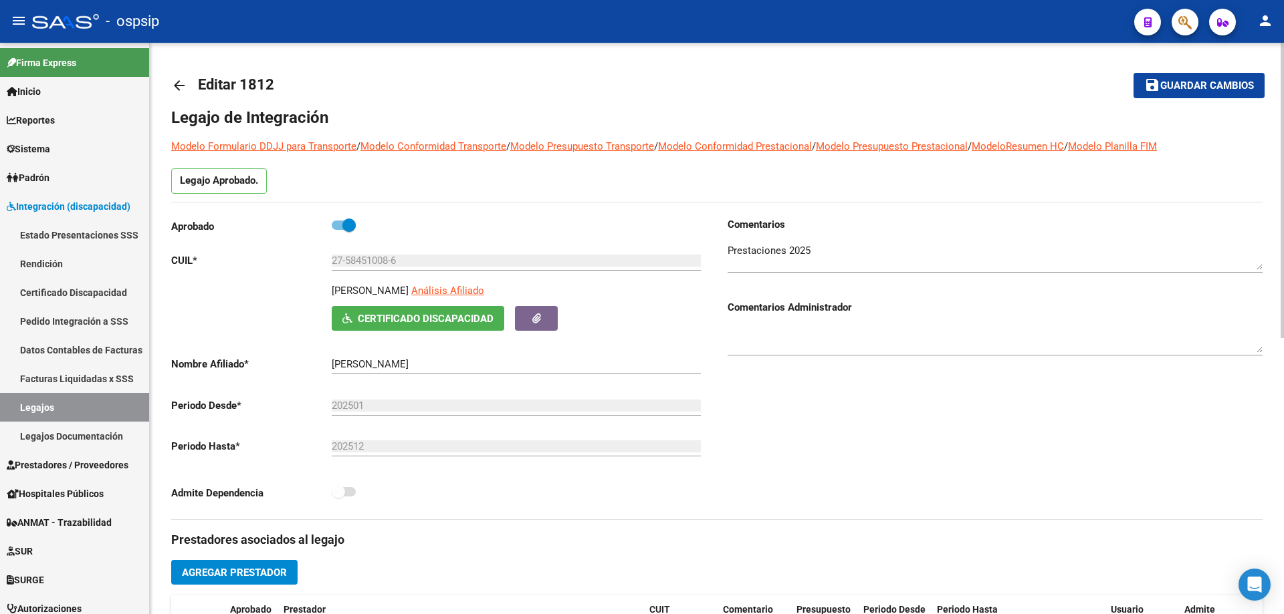
click at [180, 83] on mat-icon "arrow_back" at bounding box center [179, 86] width 16 height 16
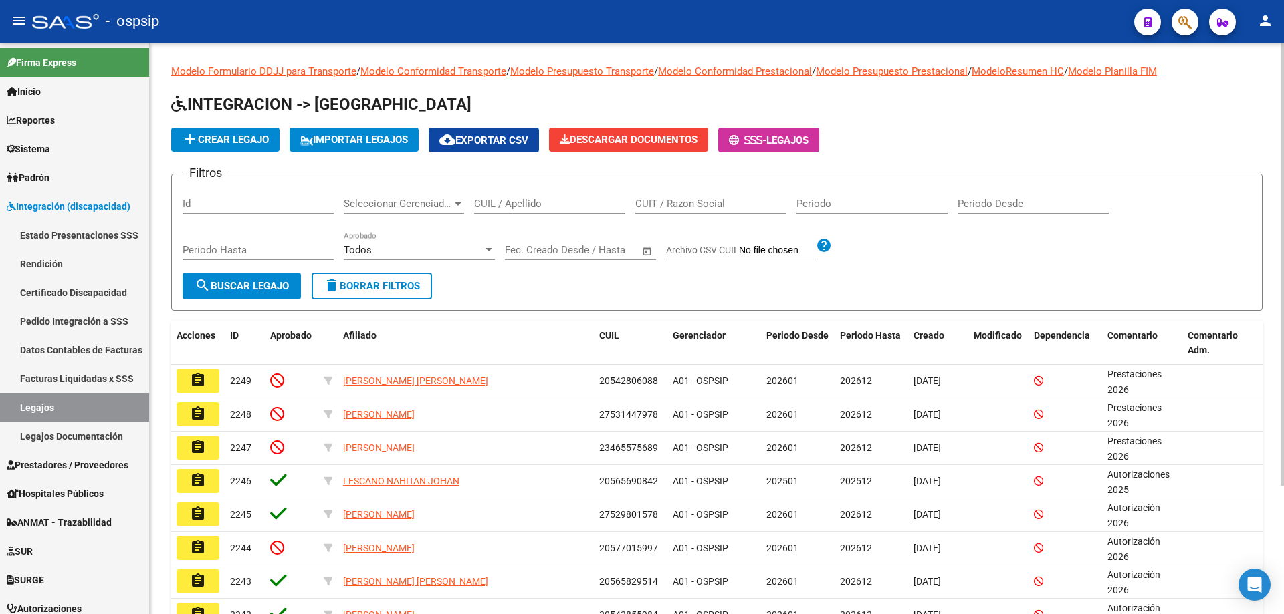
click at [509, 211] on div "CUIL / Apellido" at bounding box center [549, 199] width 151 height 29
paste input "27584510086"
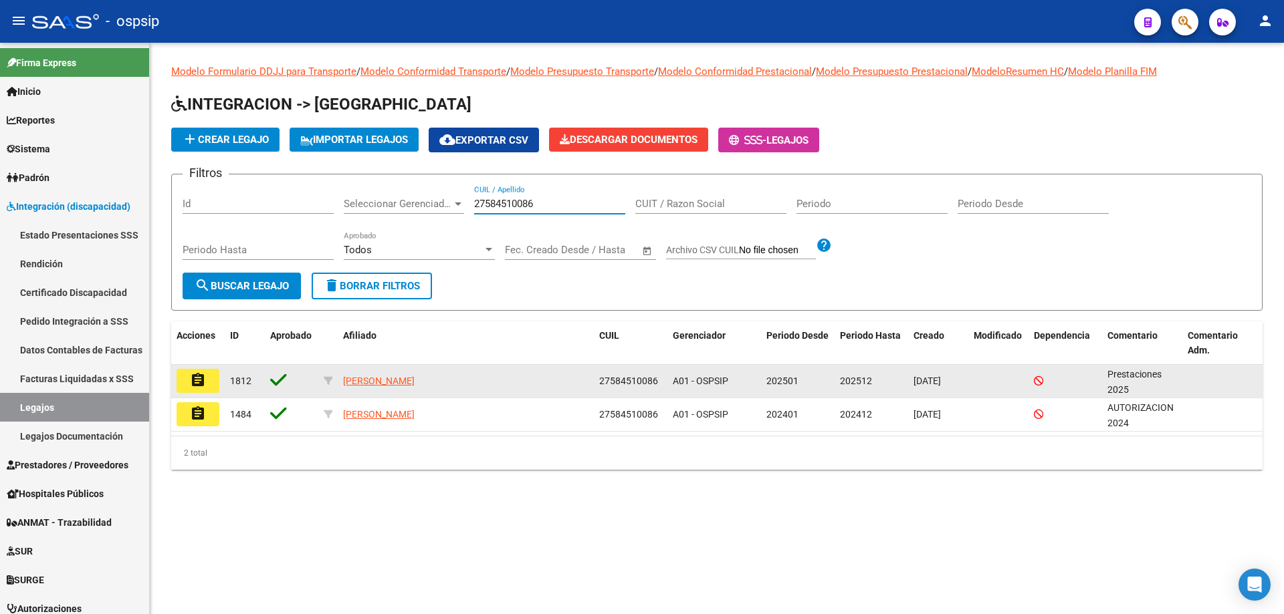
type input "27584510086"
click at [197, 380] on mat-icon "assignment" at bounding box center [198, 380] width 16 height 16
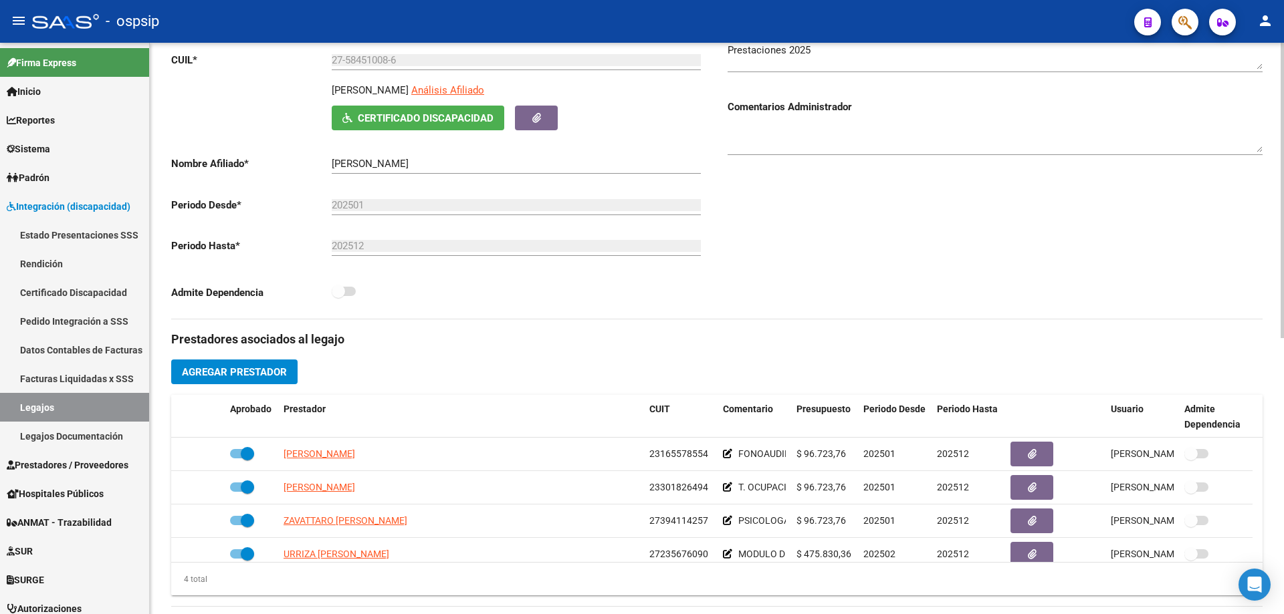
scroll to position [267, 0]
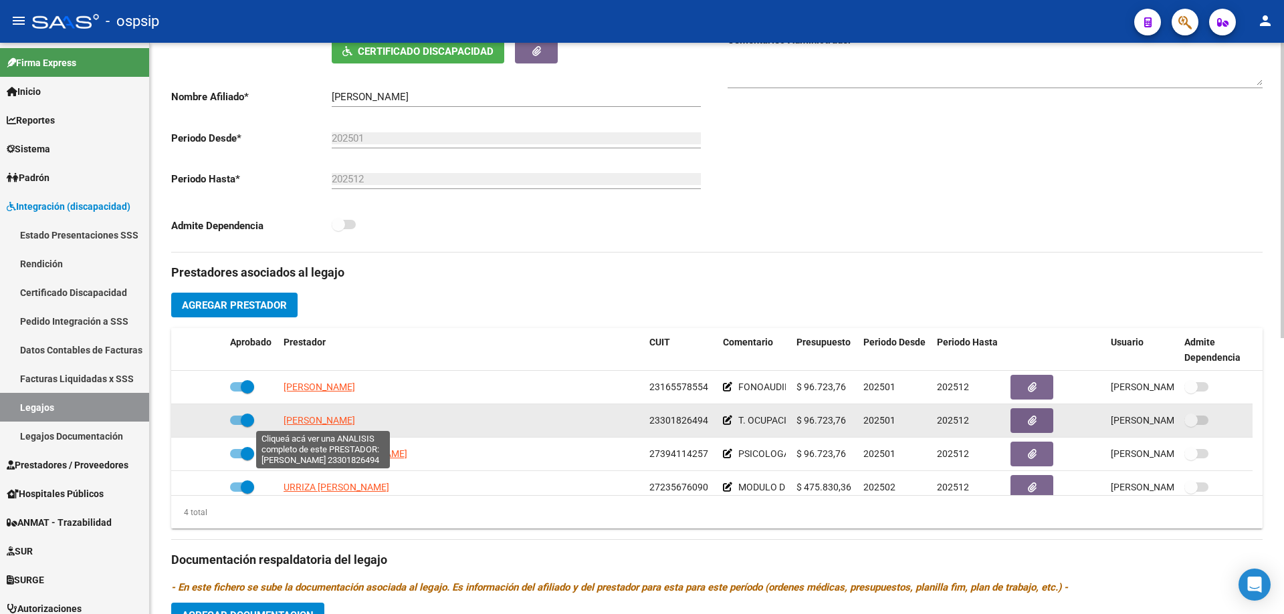
click at [336, 423] on span "ALVAREZ AMPARO" at bounding box center [319, 420] width 72 height 11
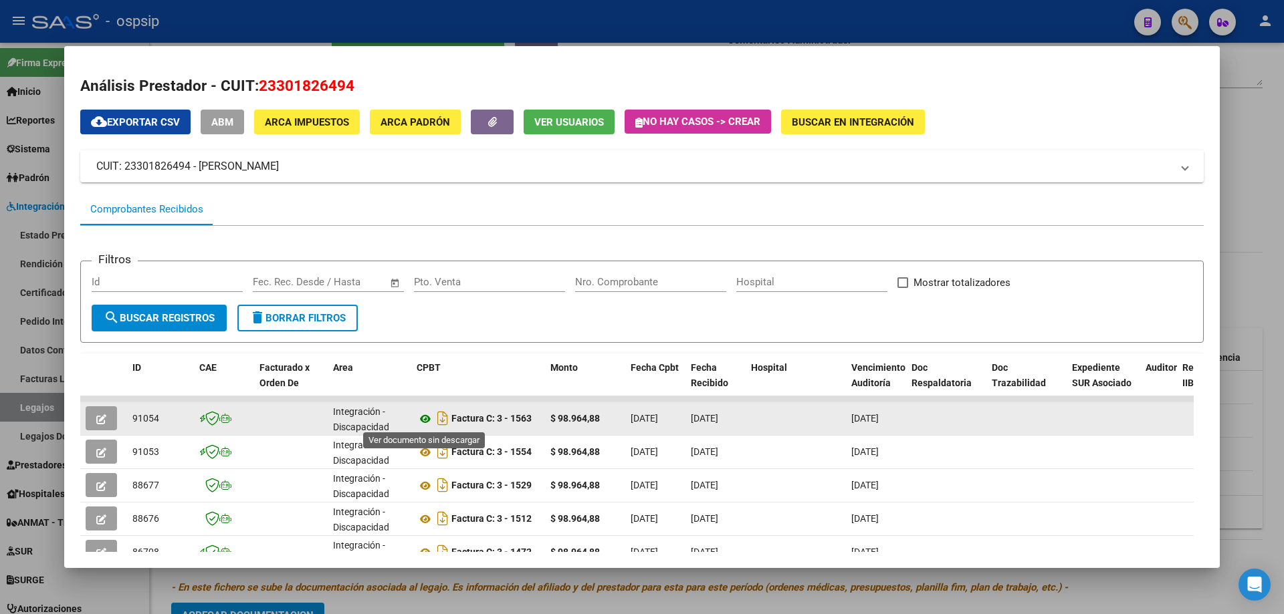
click at [422, 419] on icon at bounding box center [425, 419] width 17 height 16
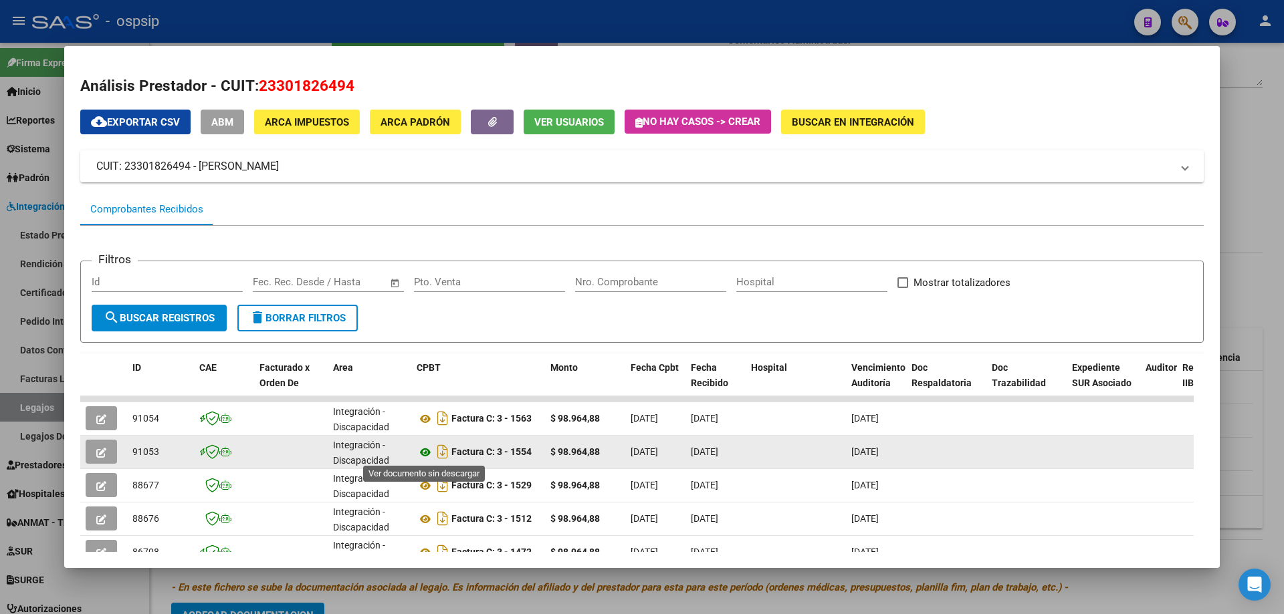
click at [422, 452] on icon at bounding box center [425, 453] width 17 height 16
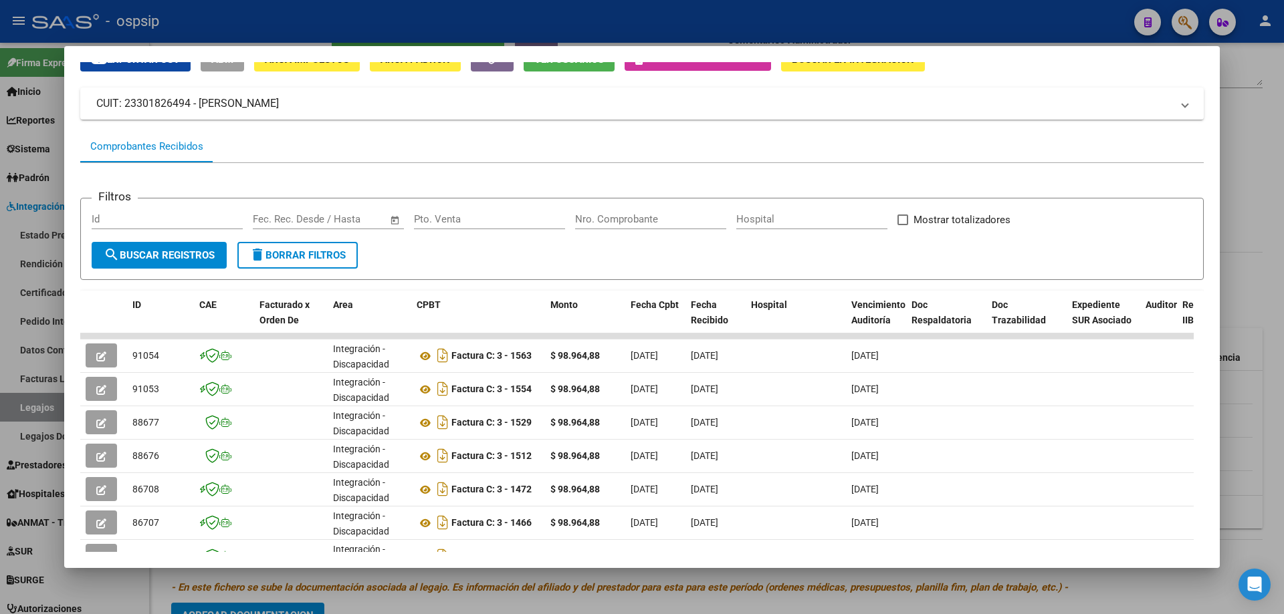
scroll to position [134, 0]
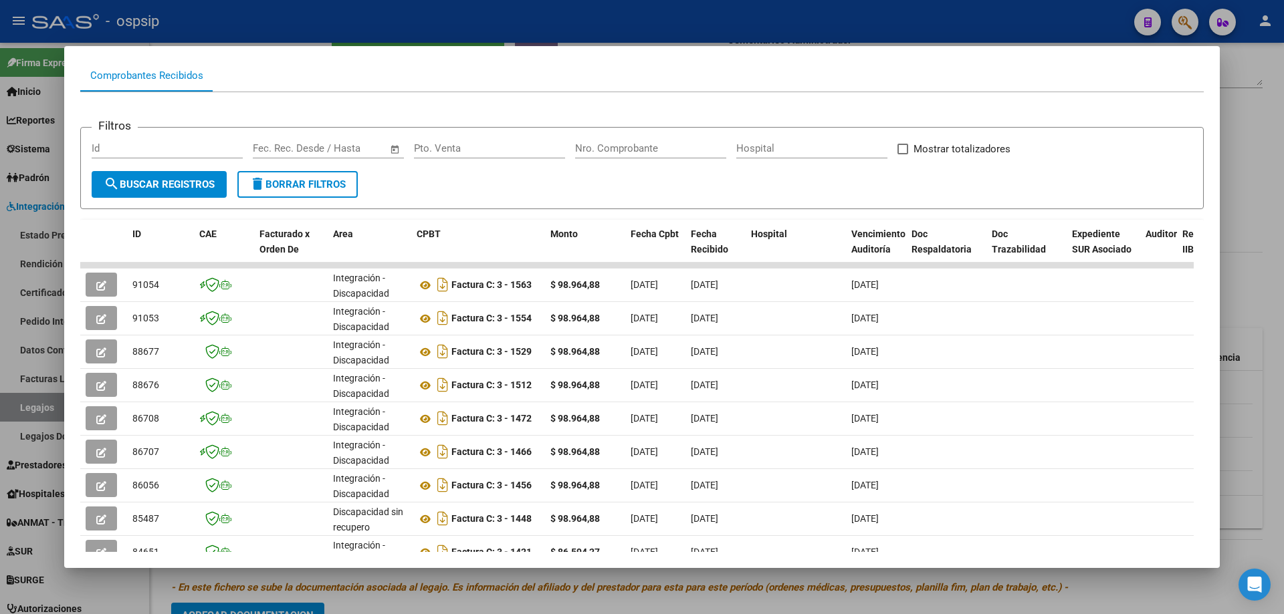
click at [1250, 168] on div at bounding box center [642, 307] width 1284 height 614
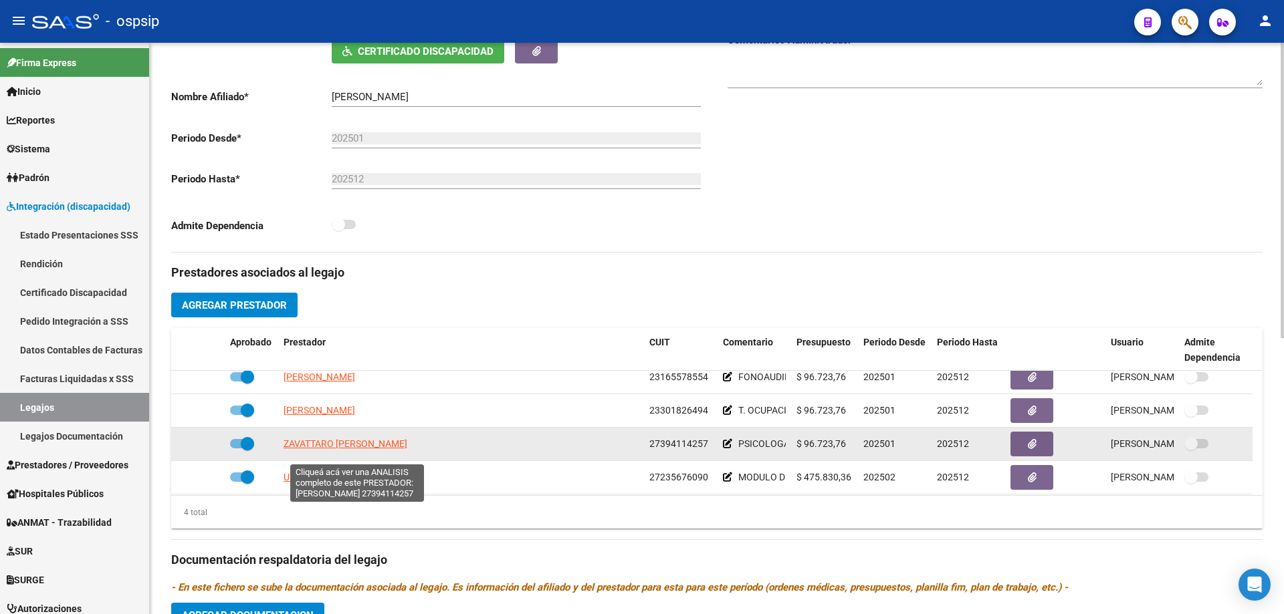
scroll to position [13, 0]
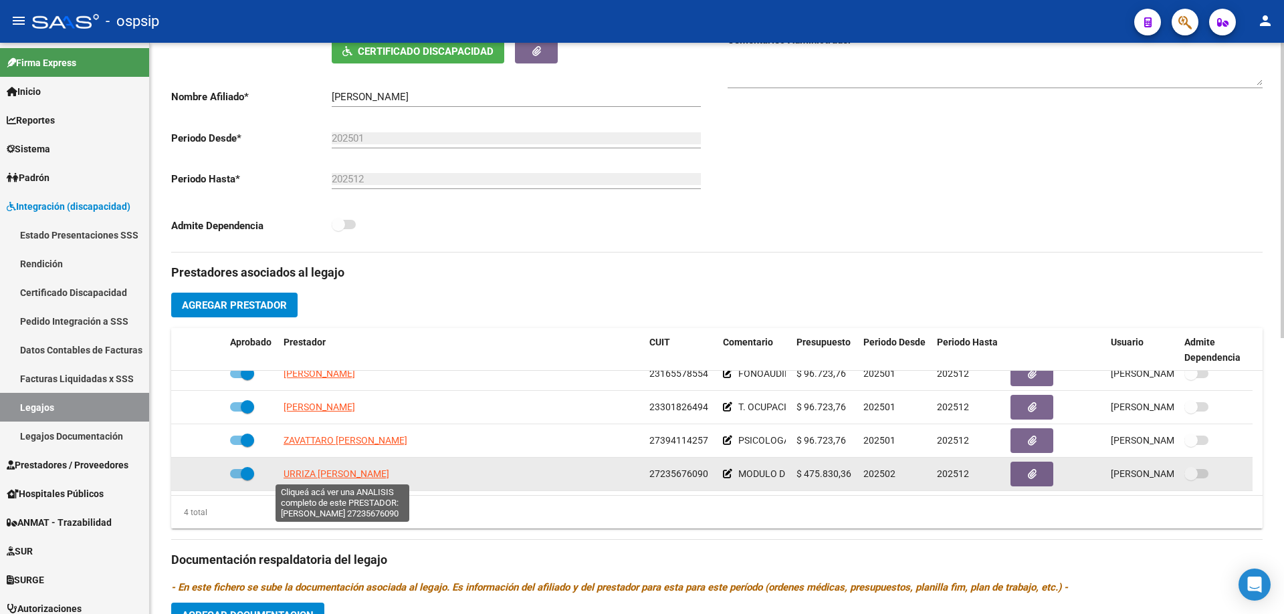
click at [370, 479] on span "URRIZA MARIA ALEJANDRA" at bounding box center [336, 474] width 106 height 11
type textarea "27235676090"
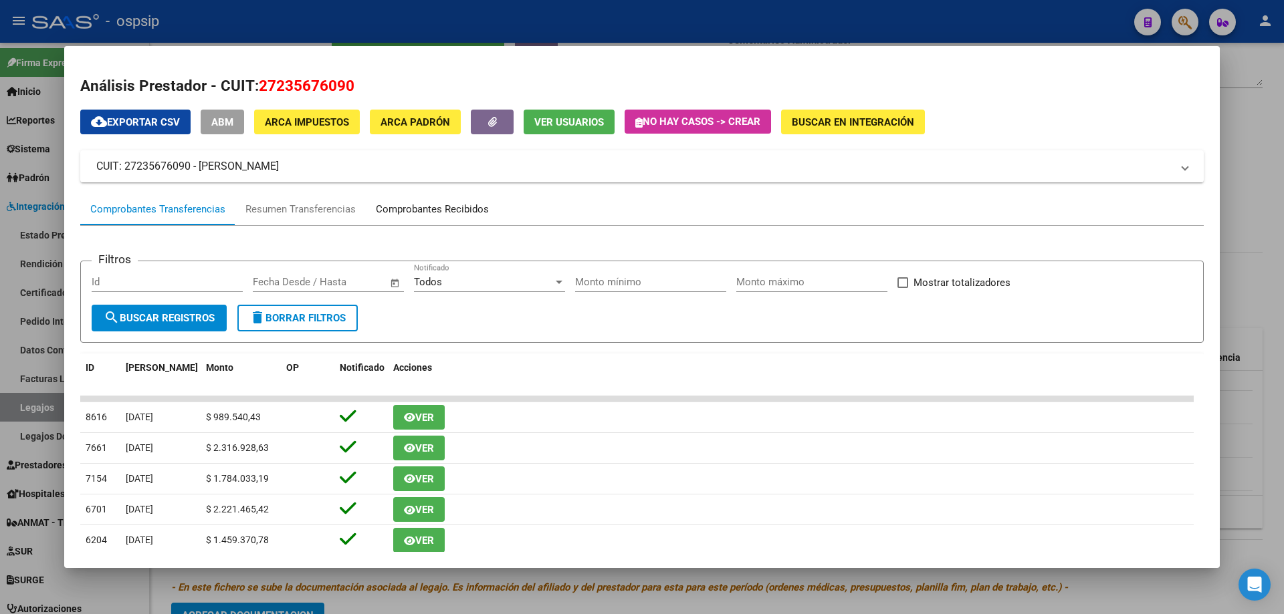
click at [441, 213] on div "Comprobantes Recibidos" at bounding box center [432, 209] width 113 height 15
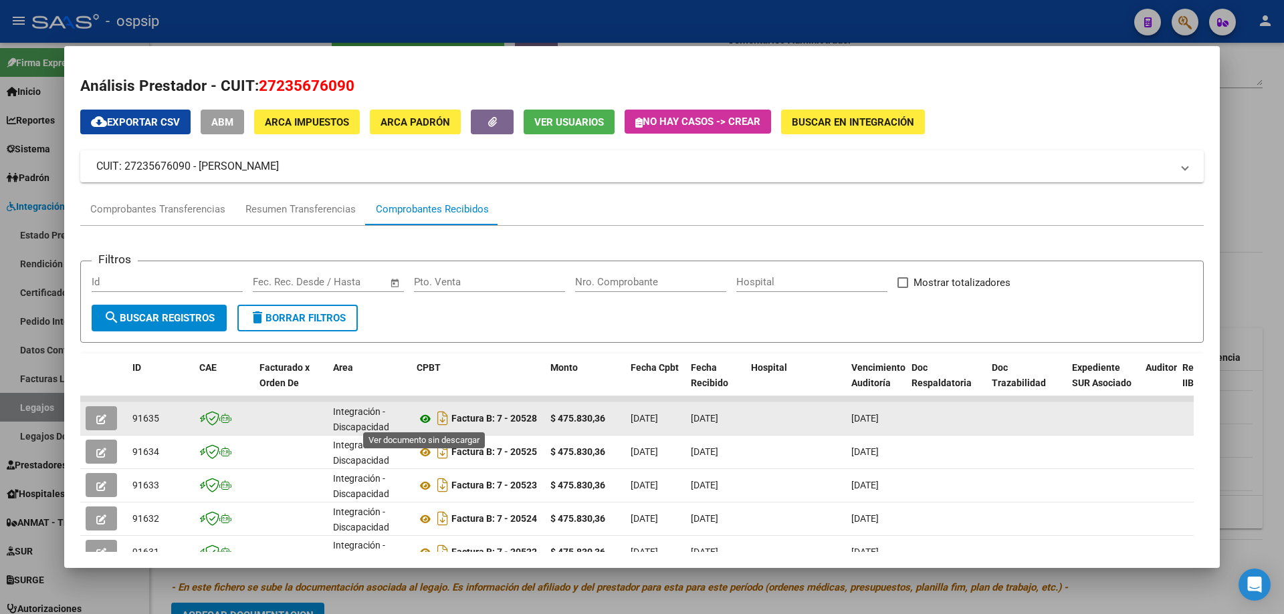
click at [424, 419] on icon at bounding box center [425, 419] width 17 height 16
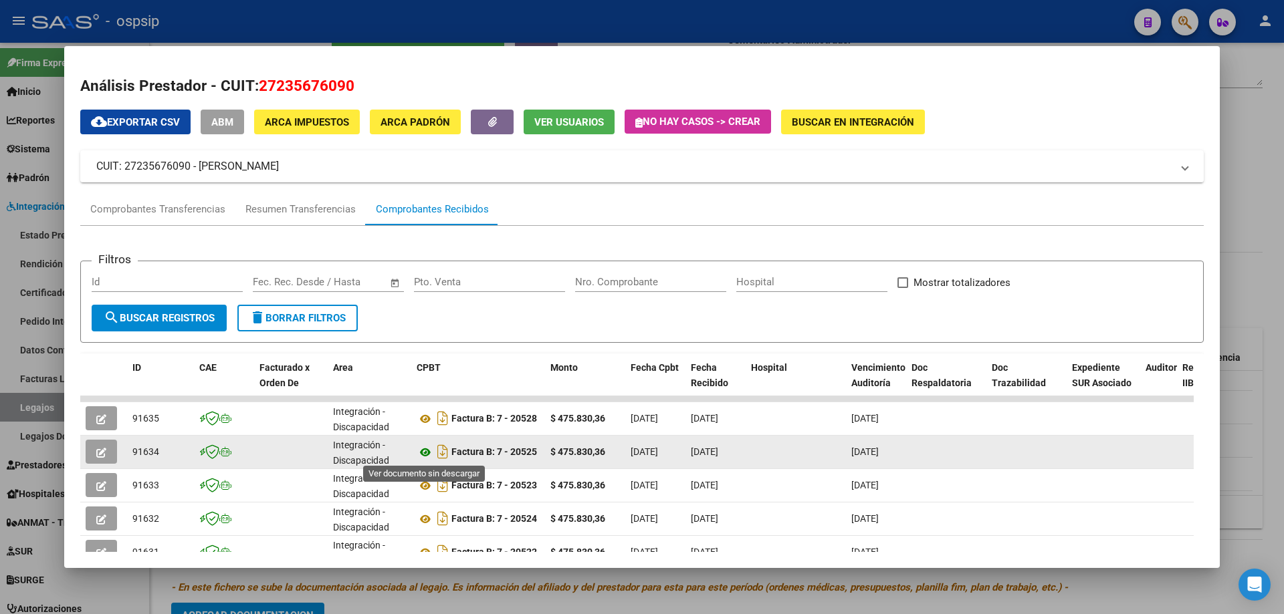
click at [422, 460] on icon at bounding box center [425, 453] width 17 height 16
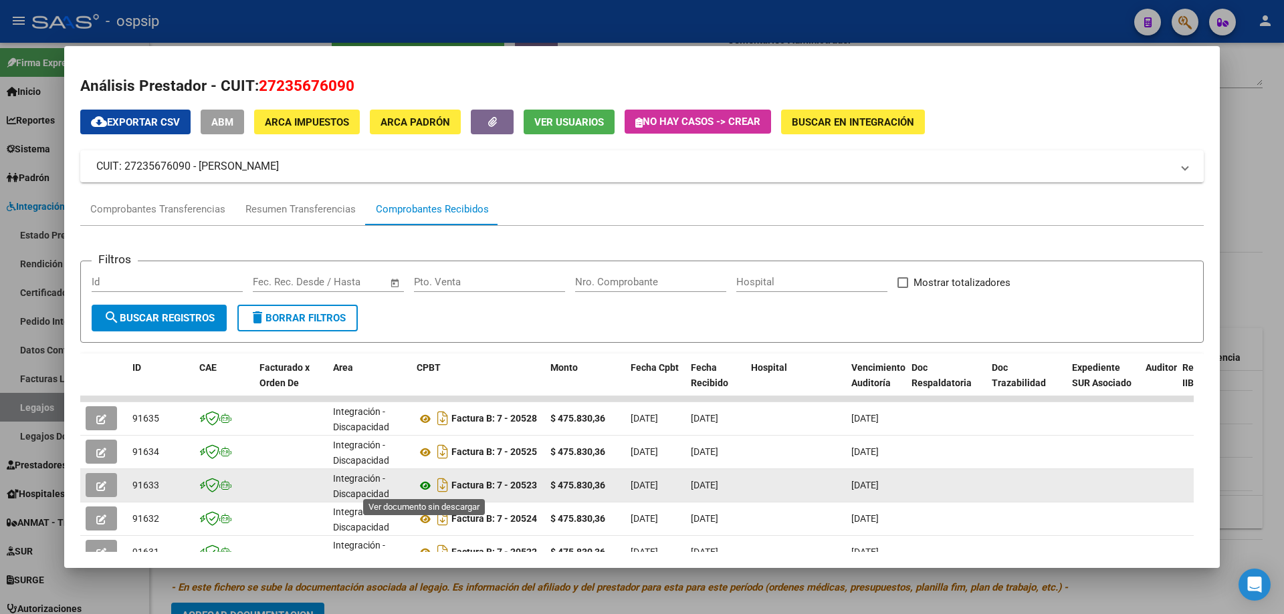
click at [424, 487] on icon at bounding box center [425, 486] width 17 height 16
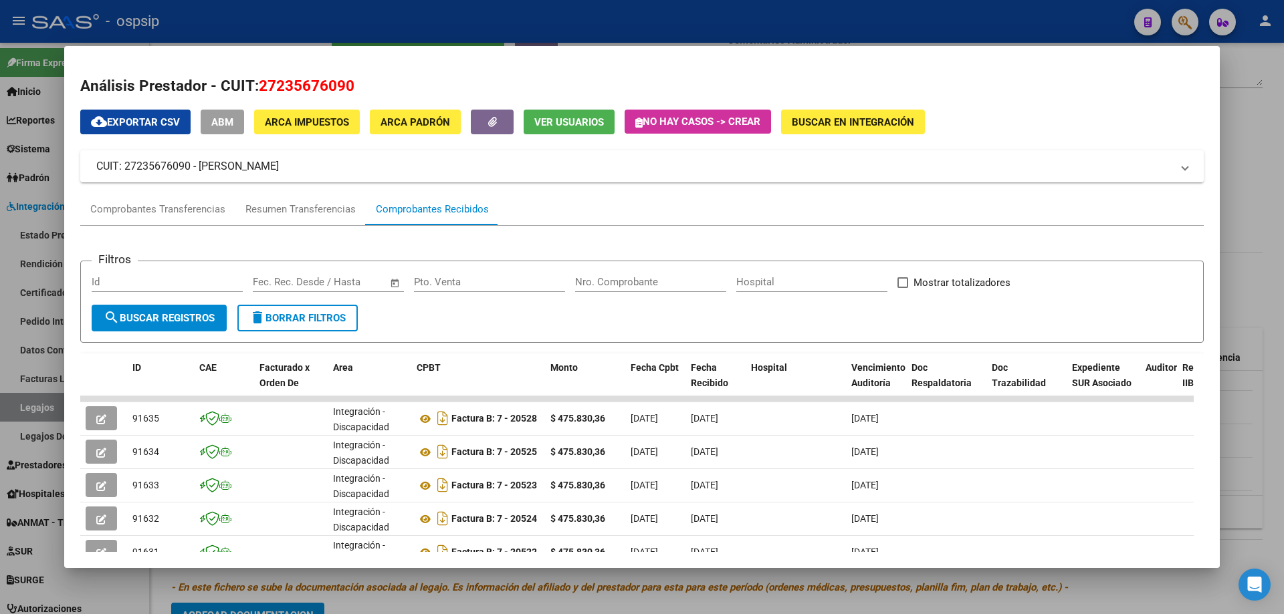
click at [1270, 101] on div at bounding box center [642, 307] width 1284 height 614
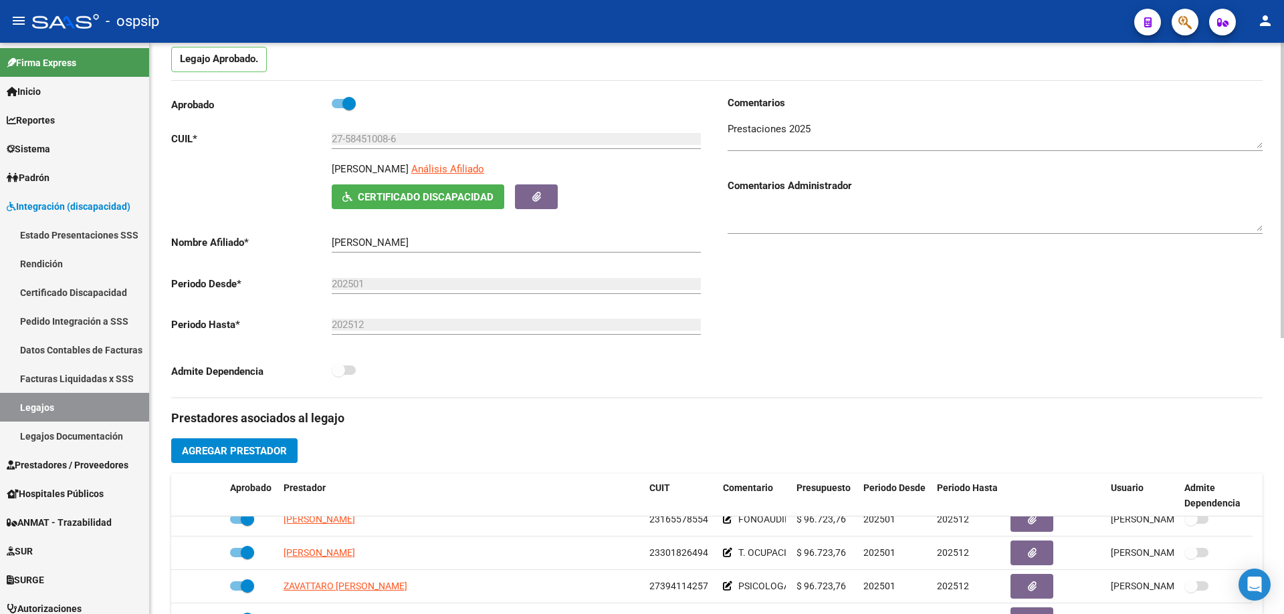
scroll to position [0, 0]
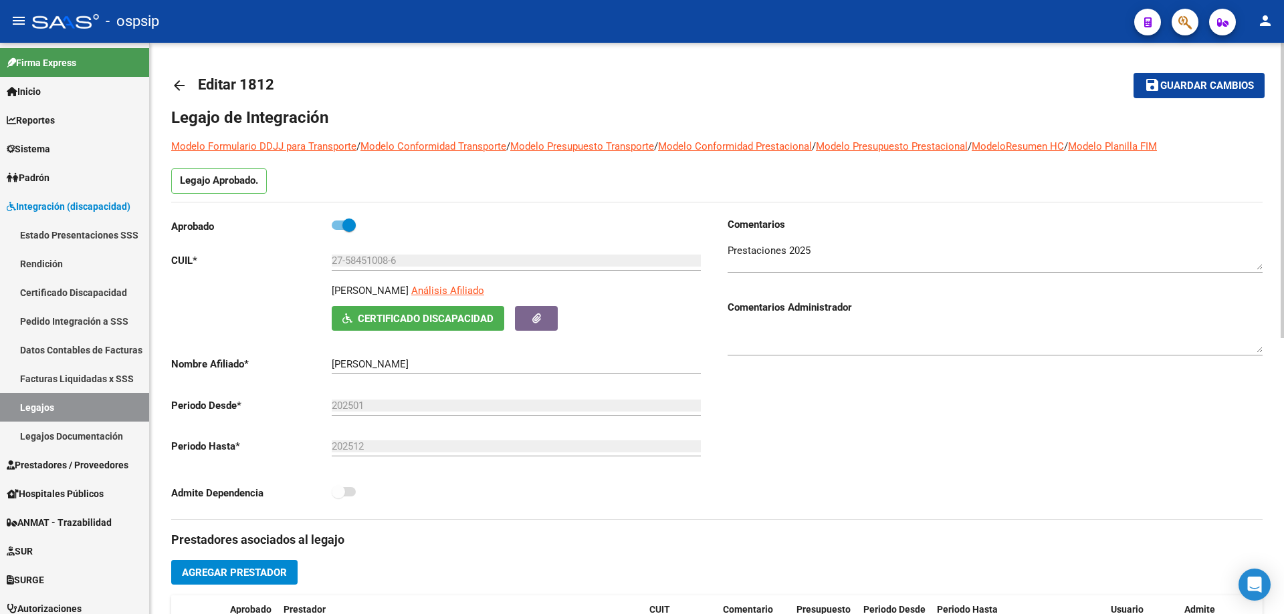
click at [177, 80] on mat-icon "arrow_back" at bounding box center [179, 86] width 16 height 16
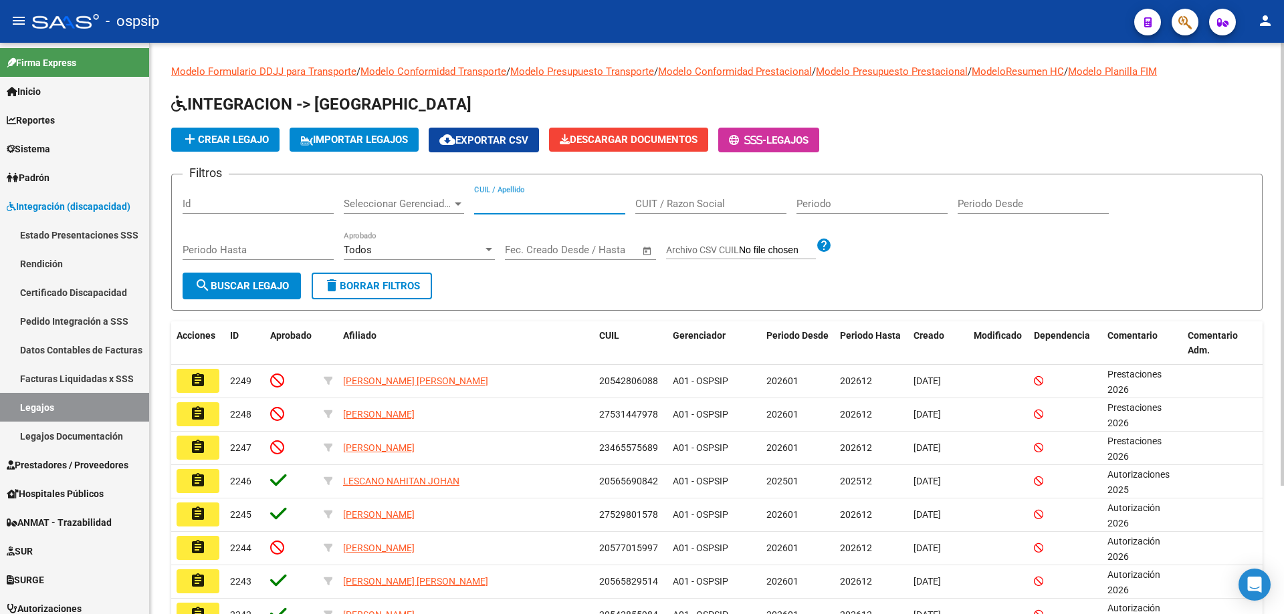
click at [528, 205] on input "CUIL / Apellido" at bounding box center [549, 204] width 151 height 12
paste input "27409012812"
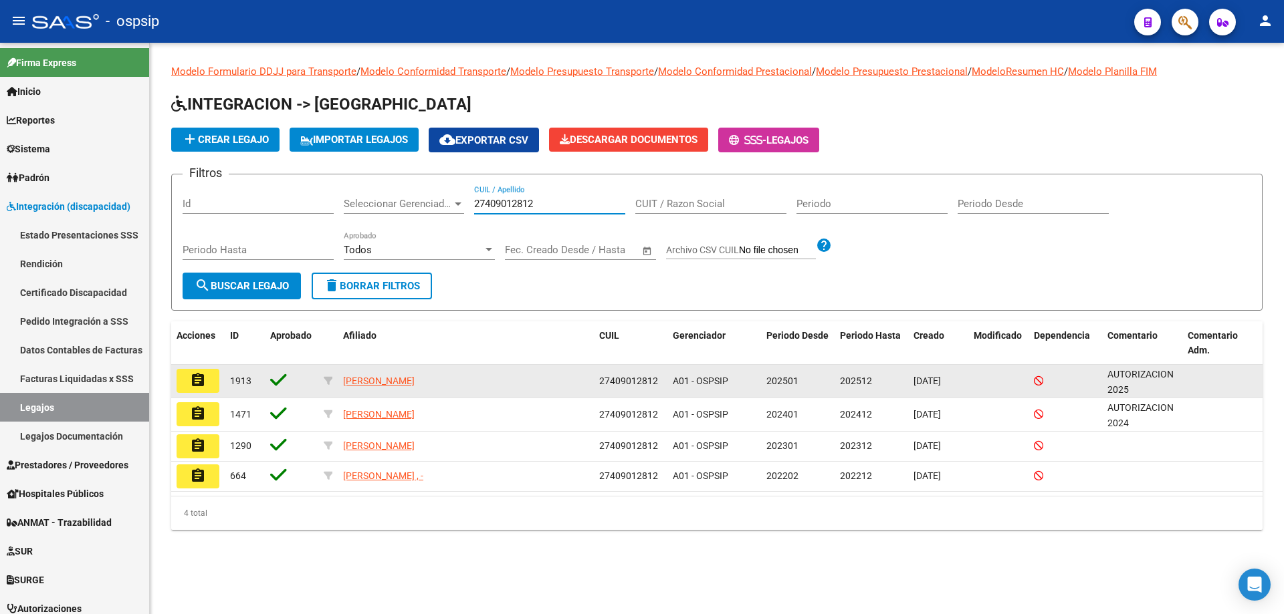
type input "27409012812"
click at [201, 376] on mat-icon "assignment" at bounding box center [198, 380] width 16 height 16
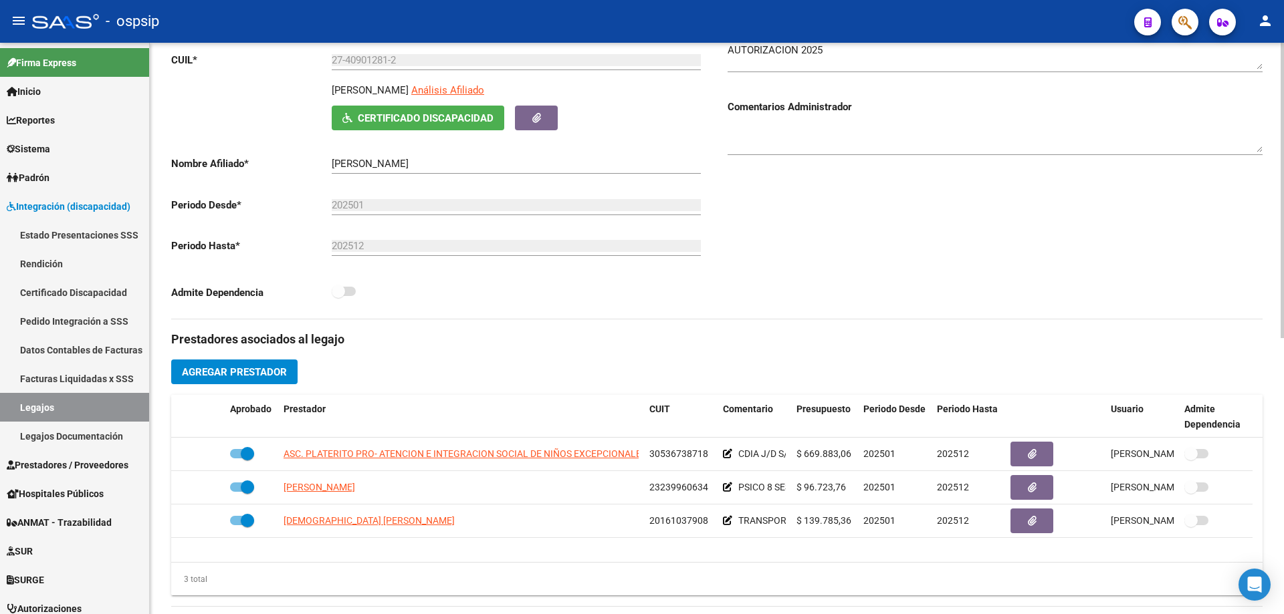
scroll to position [267, 0]
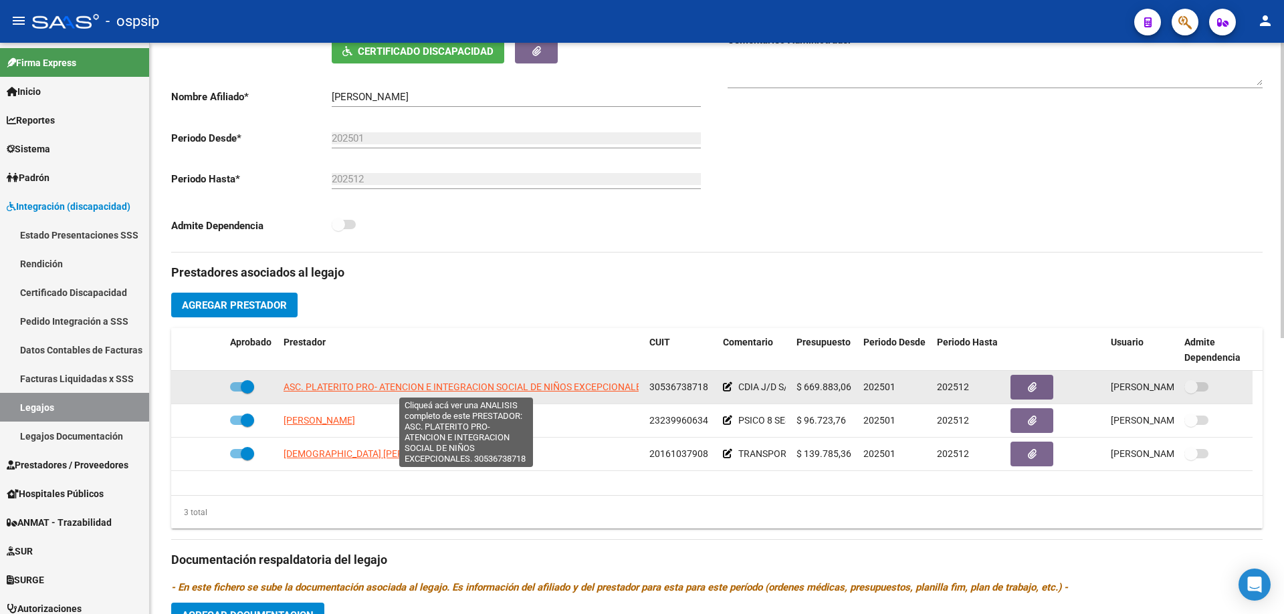
click at [497, 384] on span "ASC. PLATERITO PRO- ATENCION E INTEGRACION SOCIAL DE NIÑOS EXCEPCIONALES." at bounding box center [466, 387] width 366 height 11
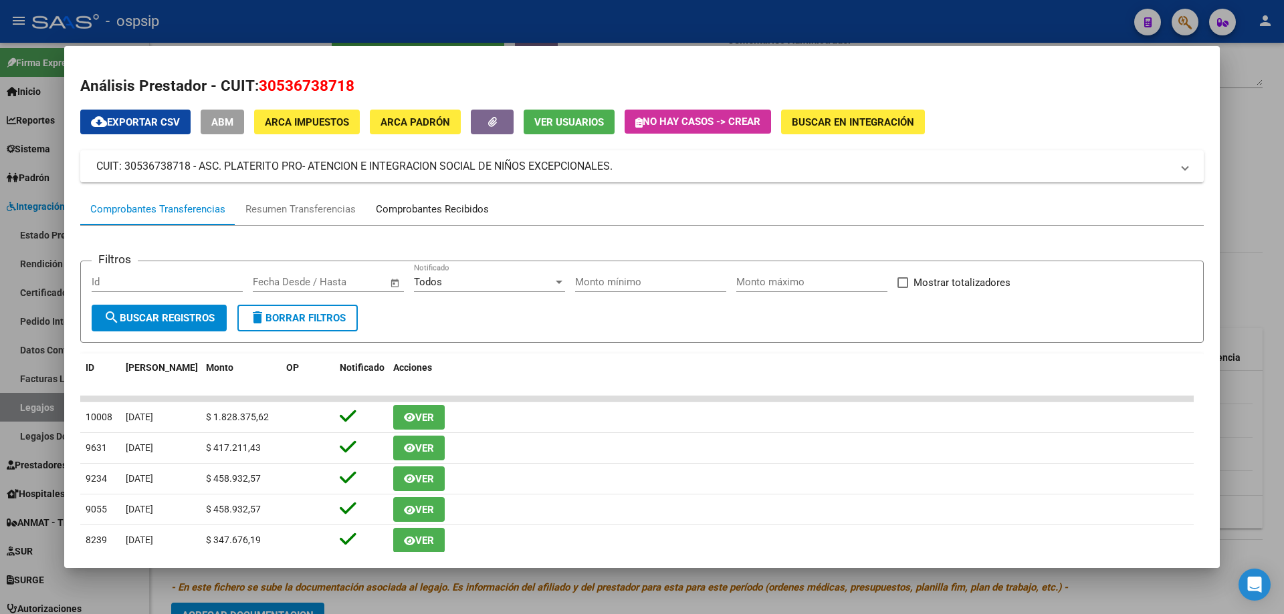
click at [425, 207] on div "Comprobantes Recibidos" at bounding box center [432, 209] width 113 height 15
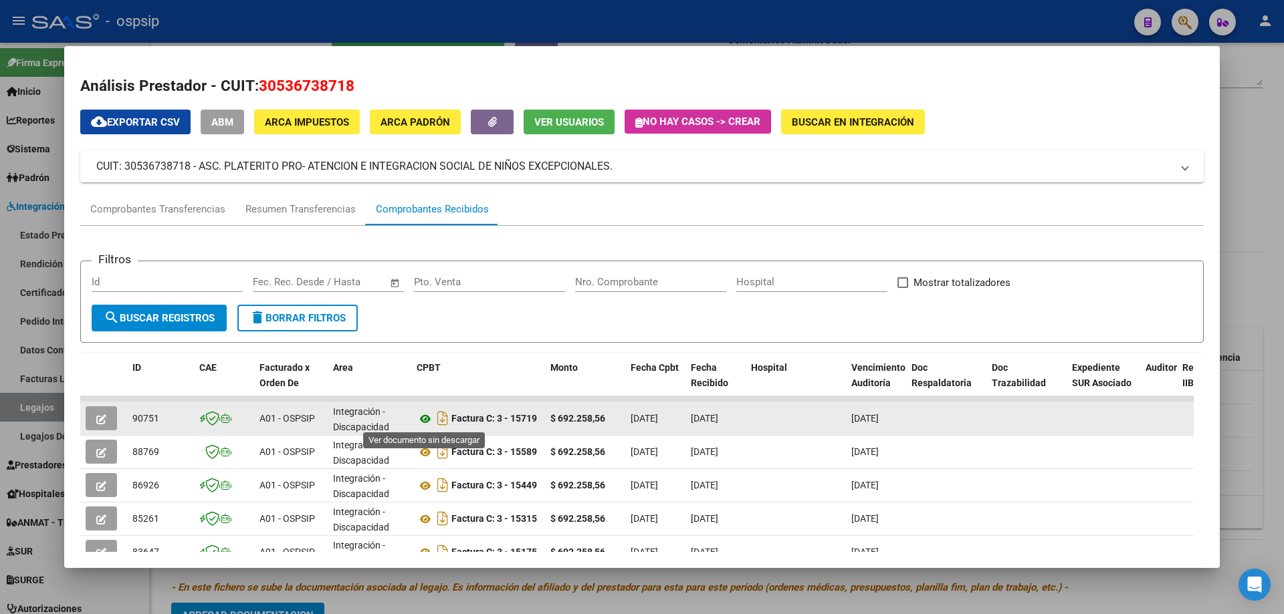
click at [429, 418] on icon at bounding box center [425, 419] width 17 height 16
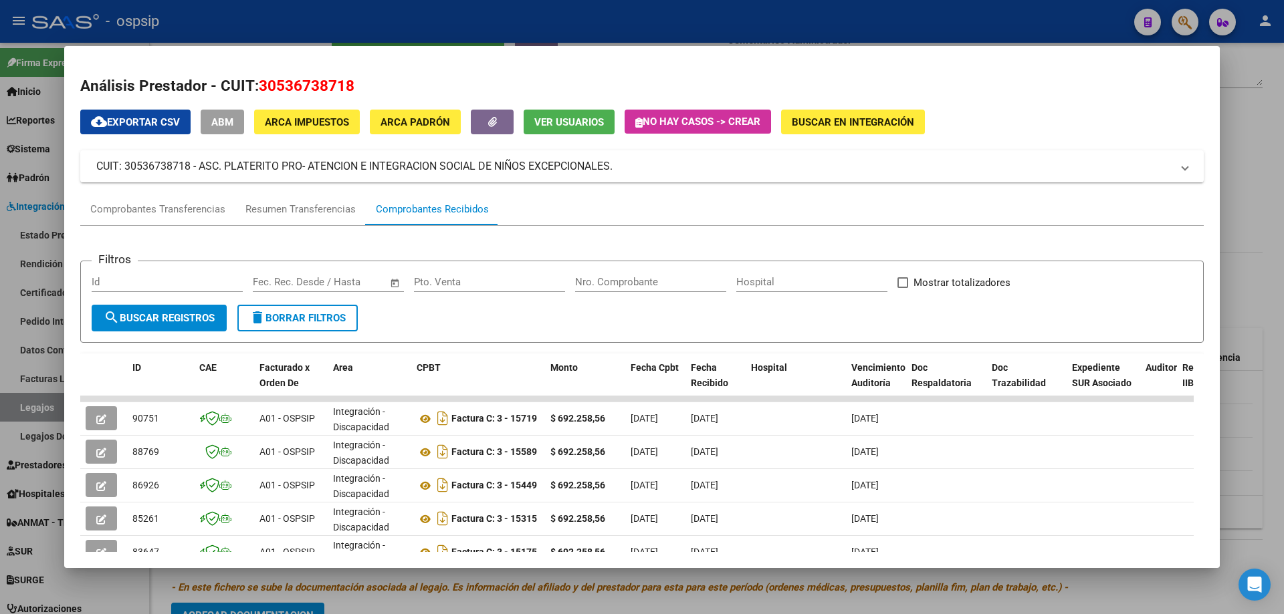
click at [1282, 212] on div at bounding box center [642, 307] width 1284 height 614
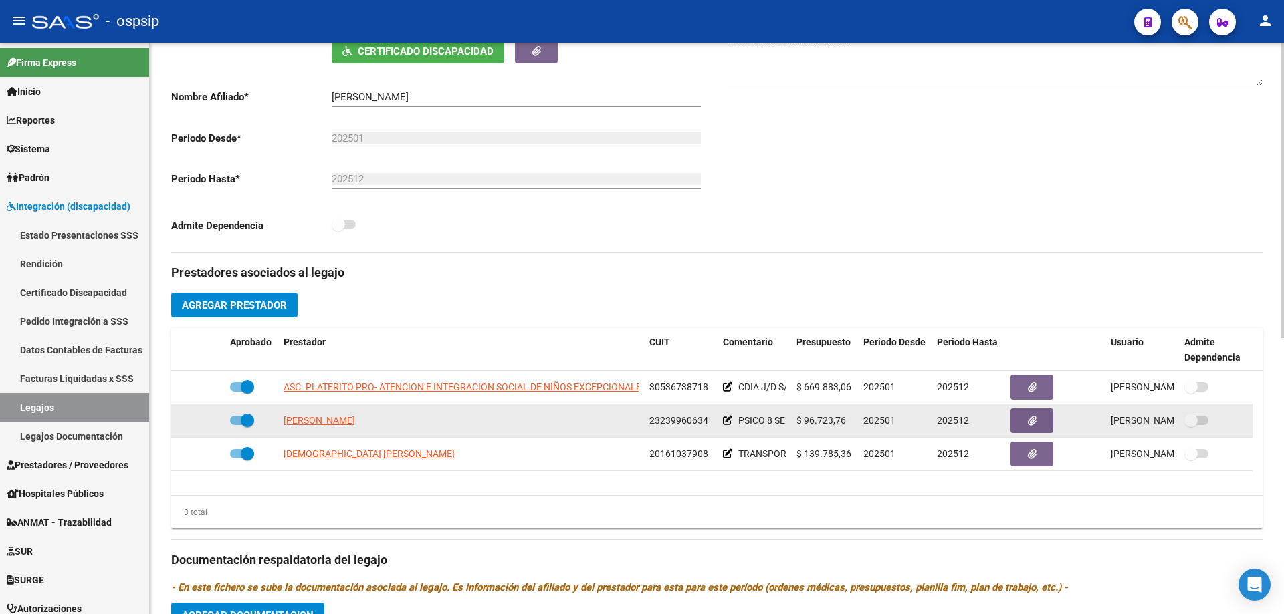
click at [332, 410] on datatable-body-cell "LORENZI MARIELA CLAUDIA" at bounding box center [461, 420] width 366 height 33
click at [343, 421] on span "LORENZI MARIELA CLAUDIA" at bounding box center [319, 420] width 72 height 11
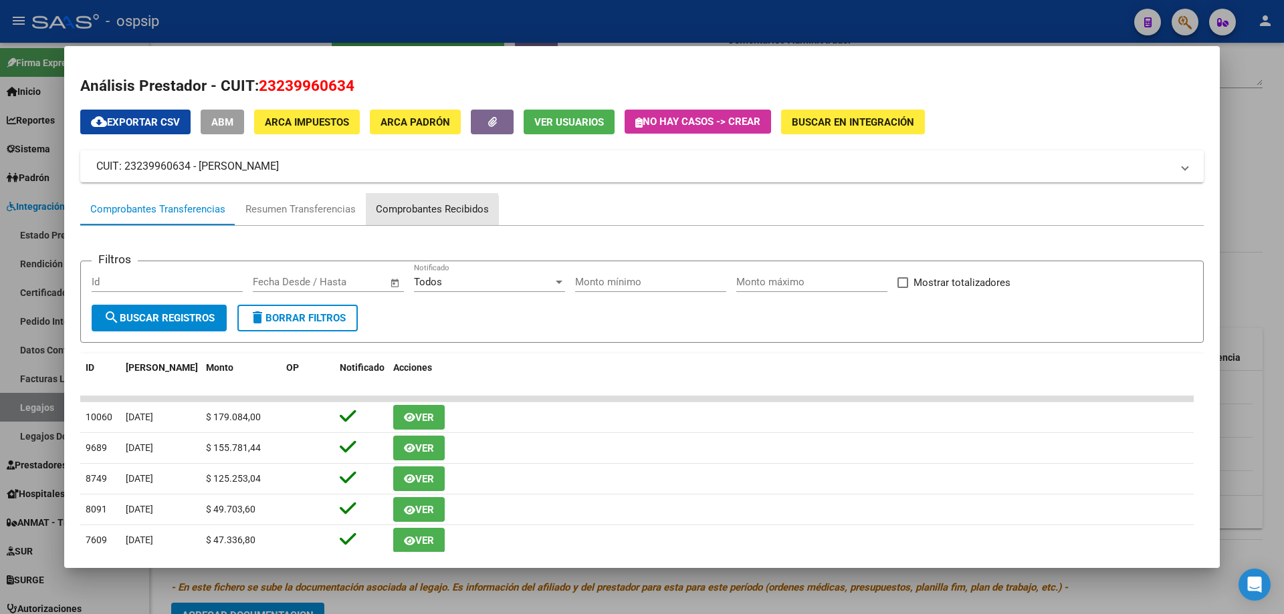
click at [428, 211] on div "Comprobantes Recibidos" at bounding box center [432, 209] width 113 height 15
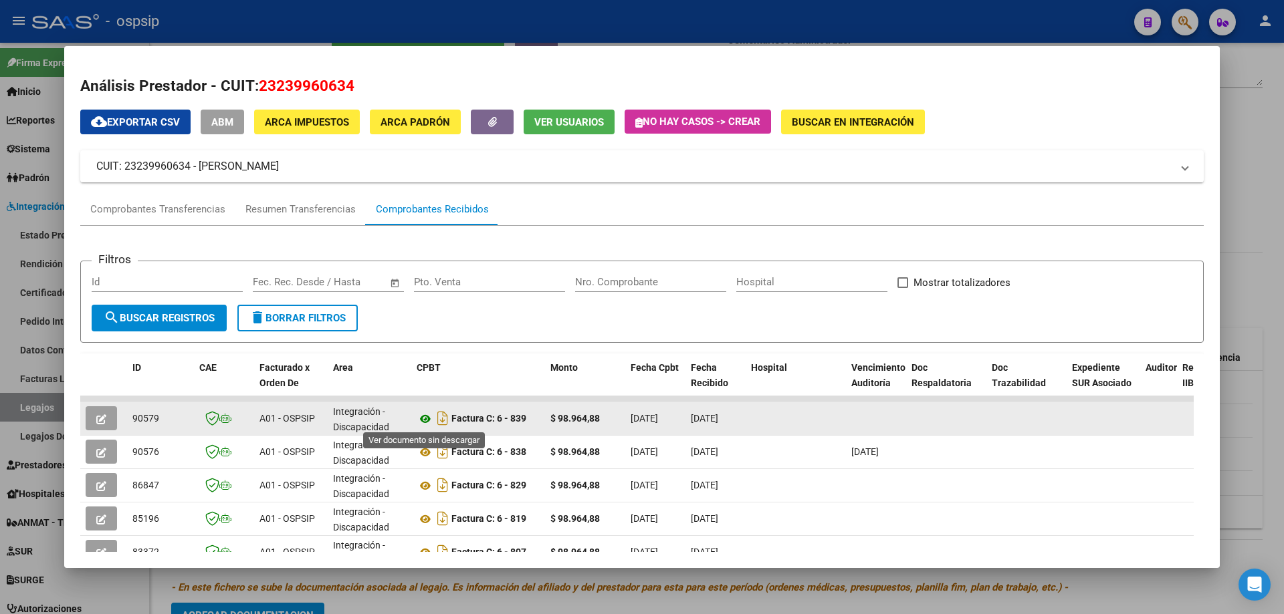
click at [421, 418] on icon at bounding box center [425, 419] width 17 height 16
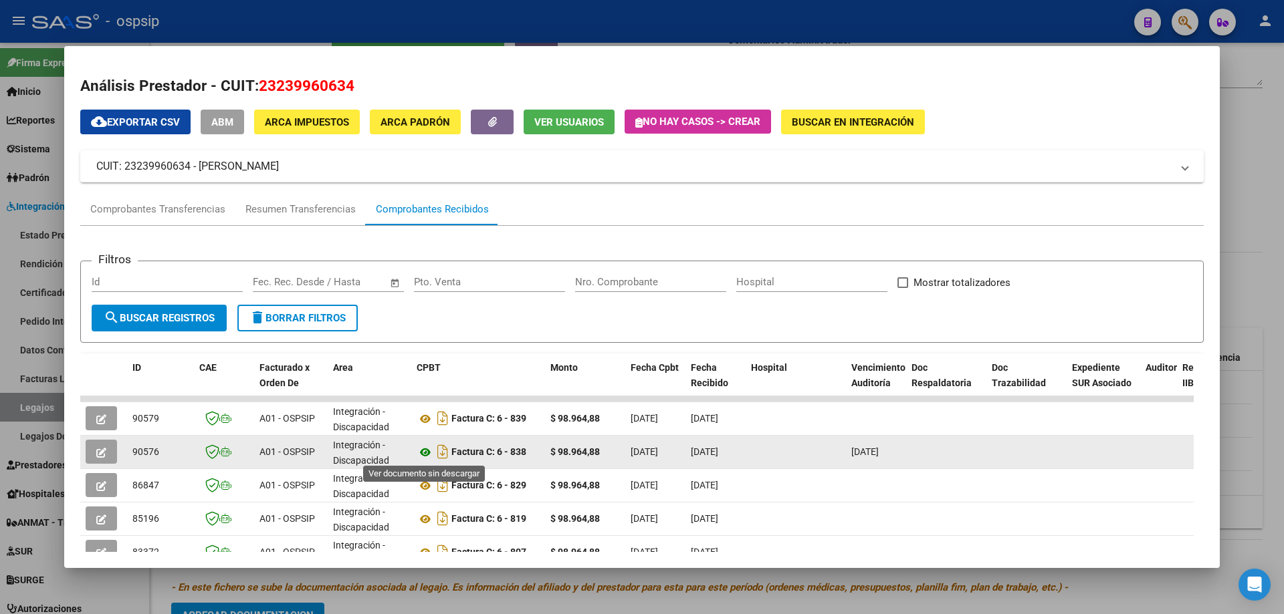
click at [421, 455] on icon at bounding box center [425, 453] width 17 height 16
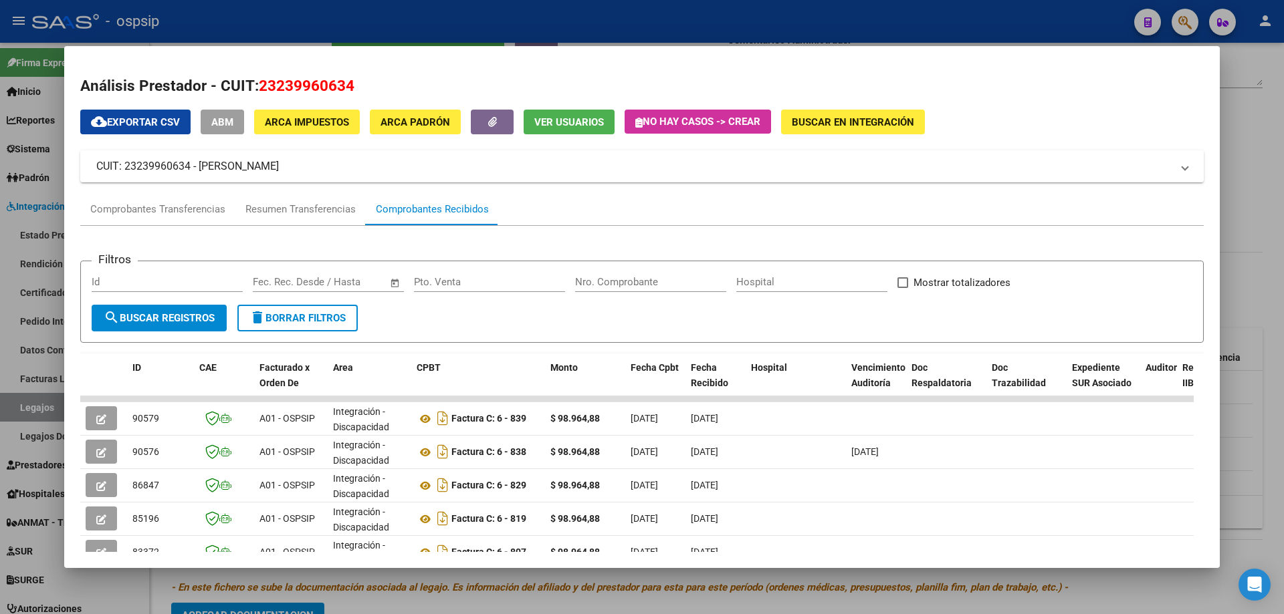
click at [1256, 127] on div at bounding box center [642, 307] width 1284 height 614
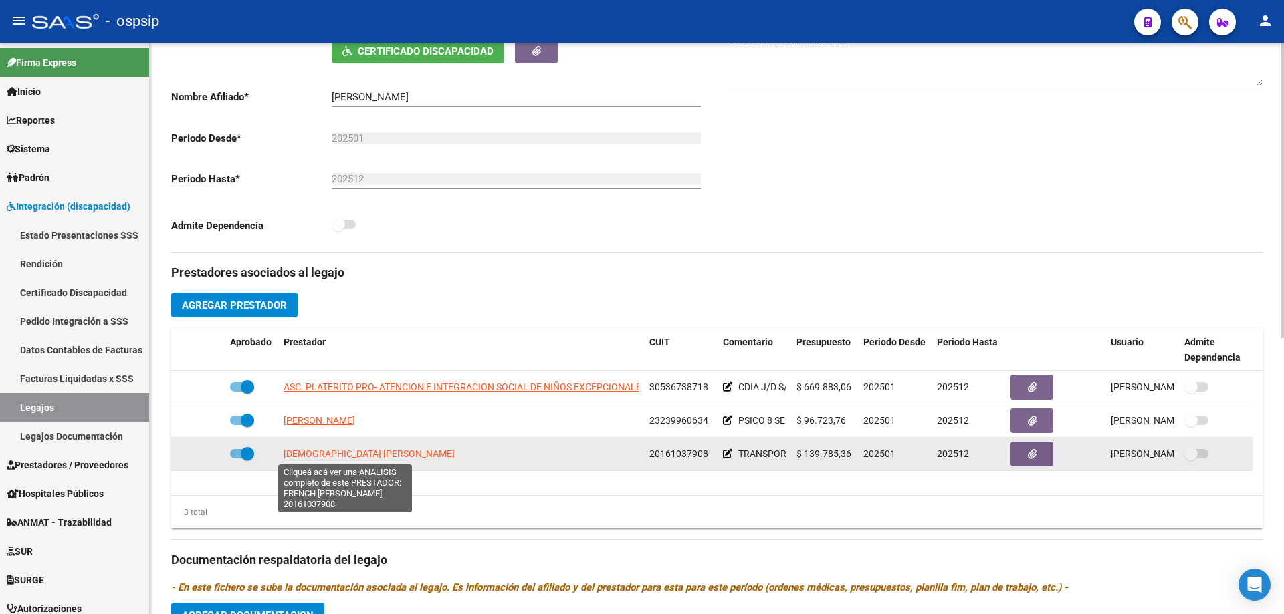
click at [376, 452] on span "FRENCH GUSTAVO RODOLFO" at bounding box center [368, 454] width 171 height 11
type textarea "20161037908"
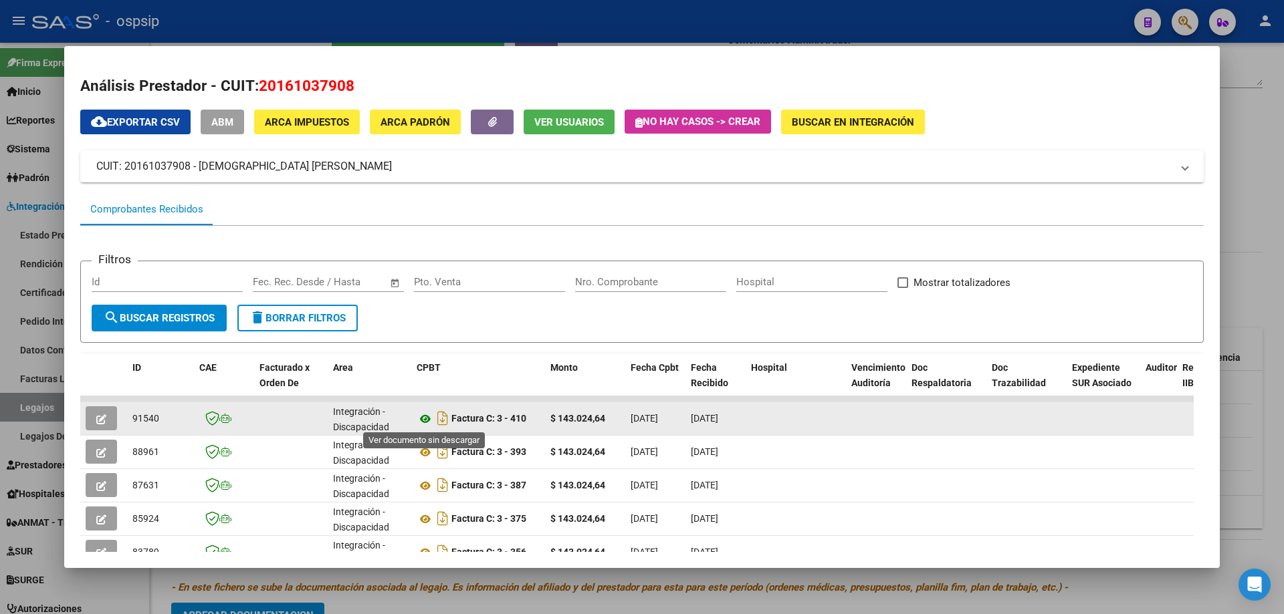
click at [429, 419] on icon at bounding box center [425, 419] width 17 height 16
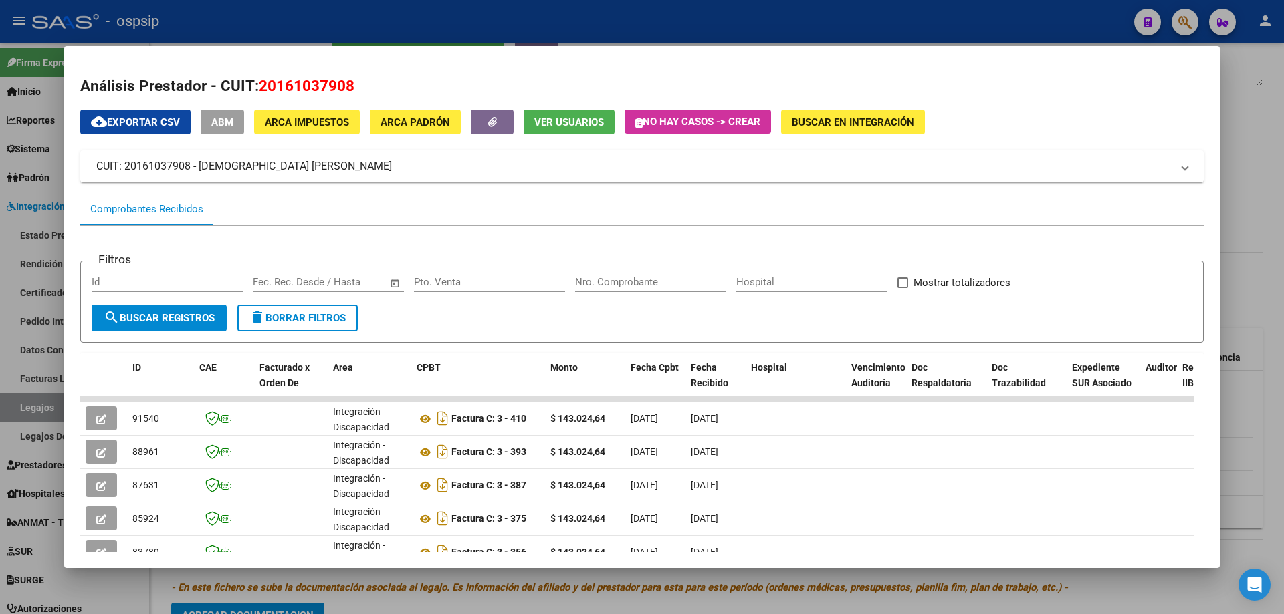
click at [1273, 158] on div at bounding box center [642, 307] width 1284 height 614
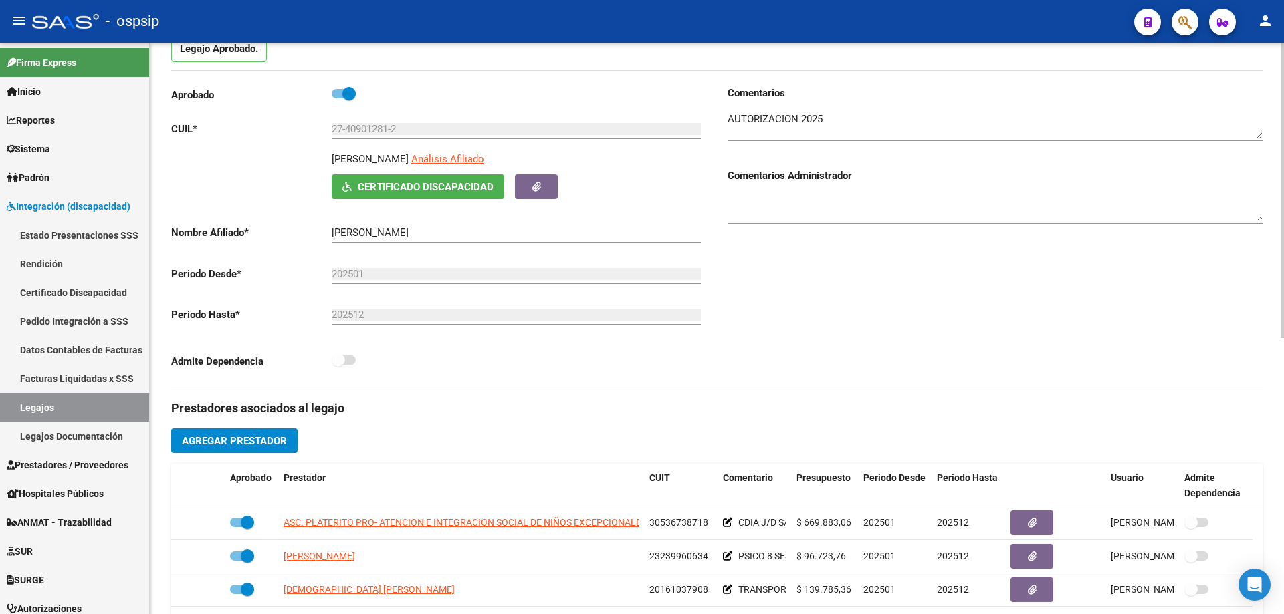
scroll to position [0, 0]
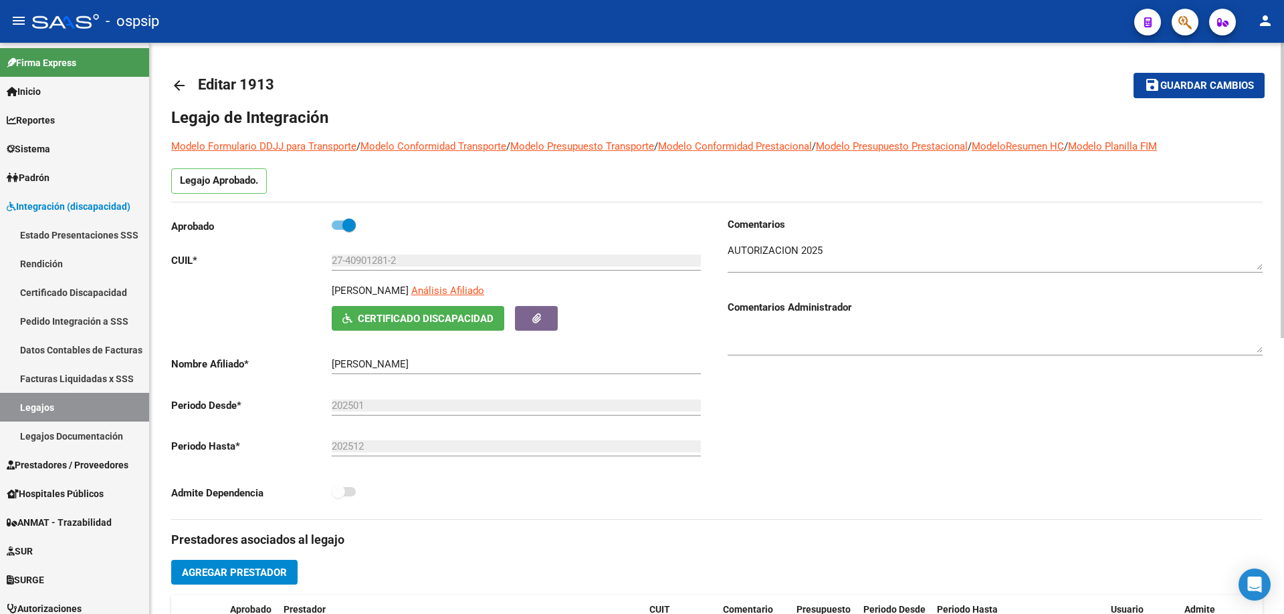
click at [175, 85] on mat-icon "arrow_back" at bounding box center [179, 86] width 16 height 16
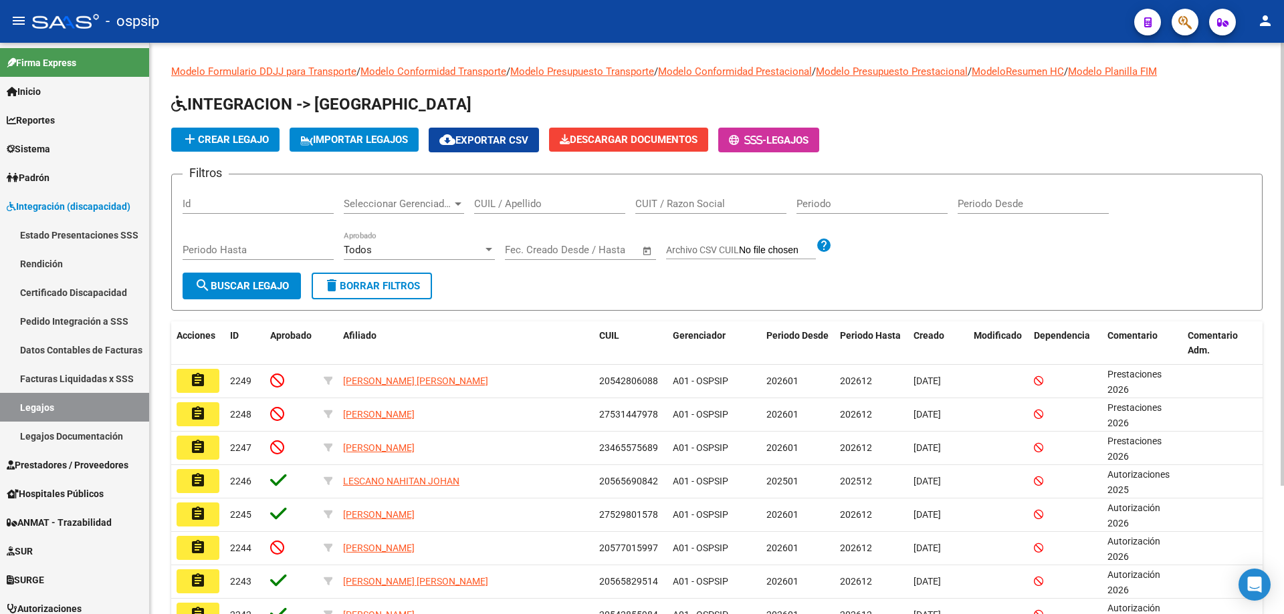
click at [486, 211] on div "CUIL / Apellido" at bounding box center [549, 199] width 151 height 29
paste input "20501324672"
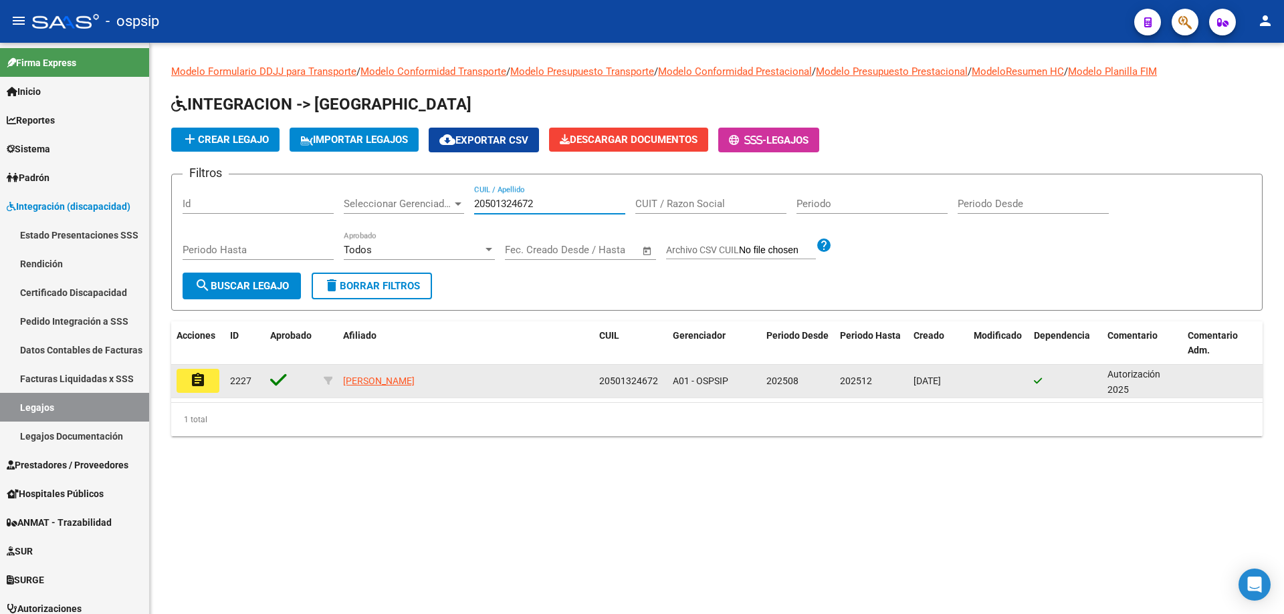
type input "20501324672"
click at [204, 386] on mat-icon "assignment" at bounding box center [198, 380] width 16 height 16
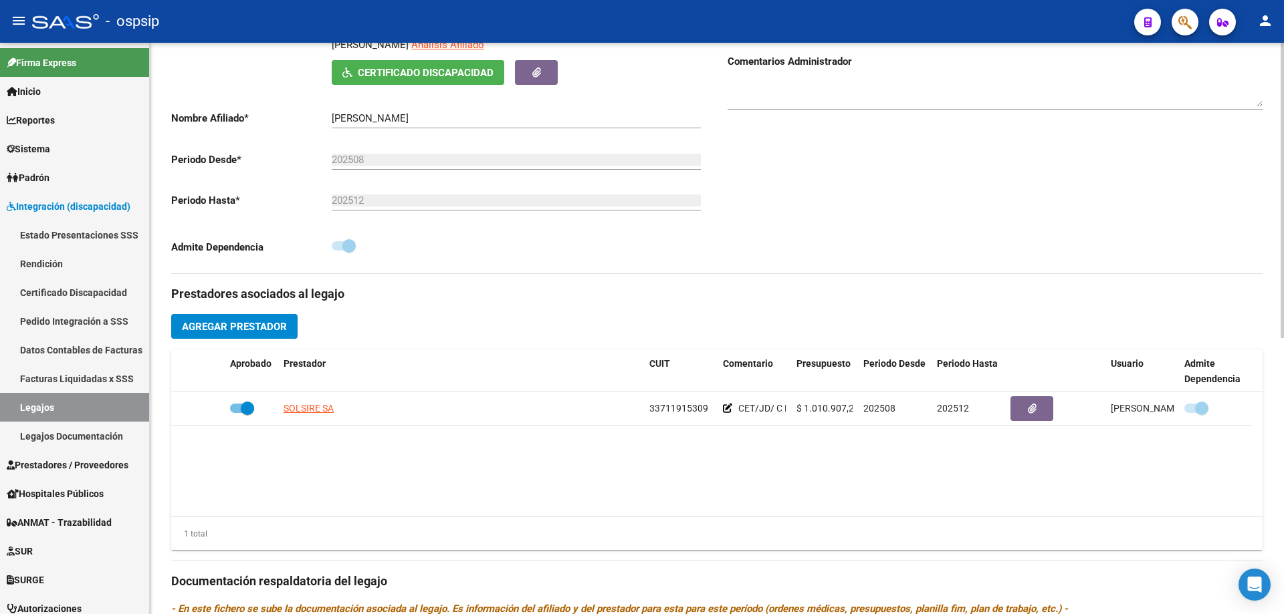
scroll to position [267, 0]
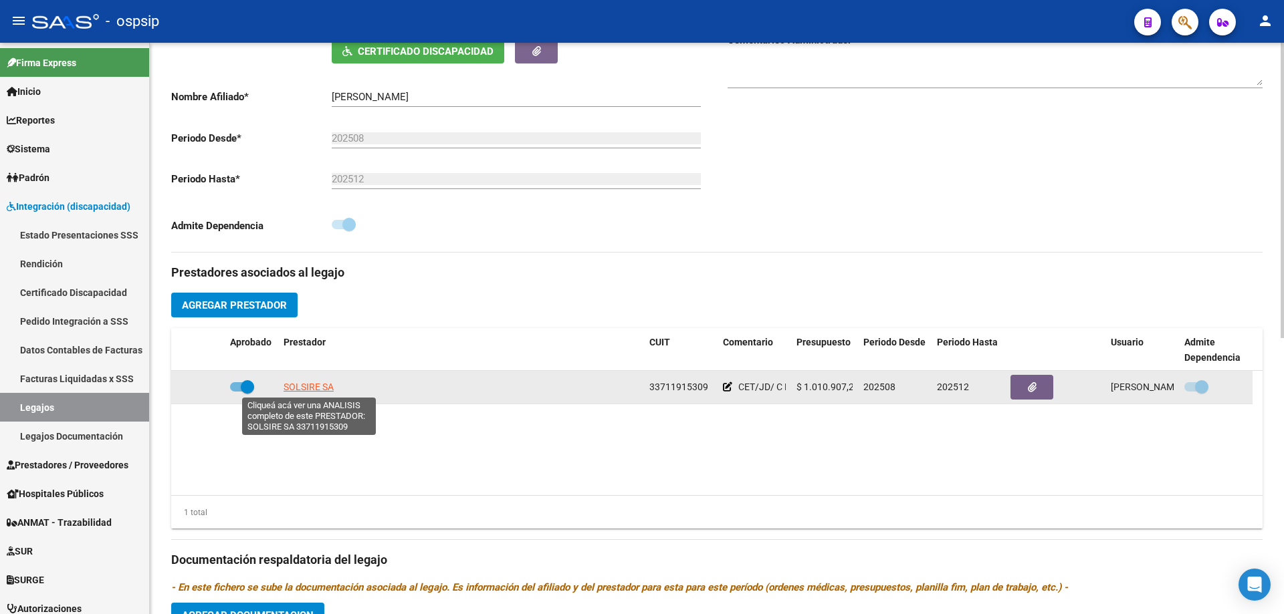
click at [318, 390] on span "SOLSIRE SA" at bounding box center [308, 387] width 50 height 11
type textarea "33711915309"
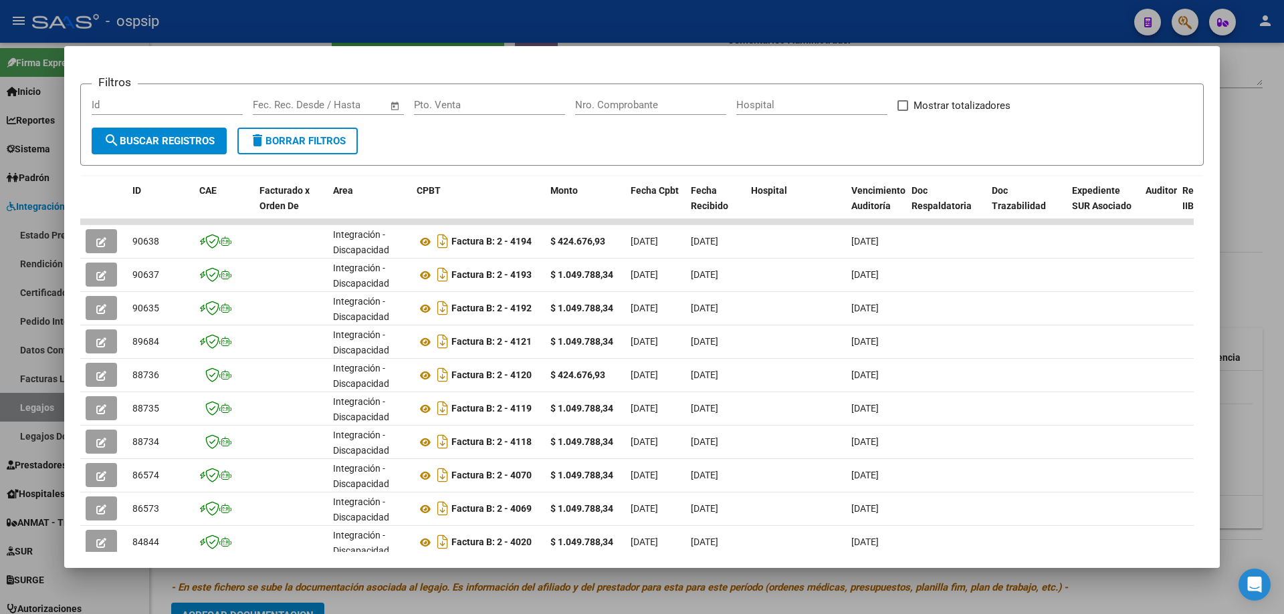
scroll to position [201, 0]
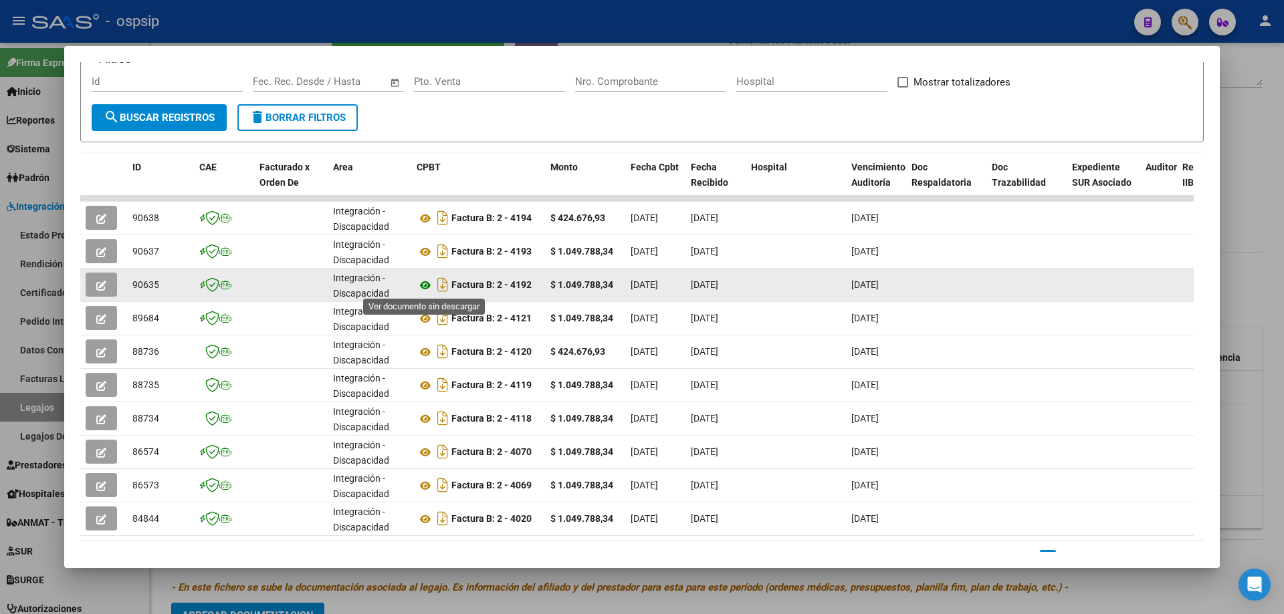
click at [427, 287] on icon at bounding box center [425, 285] width 17 height 16
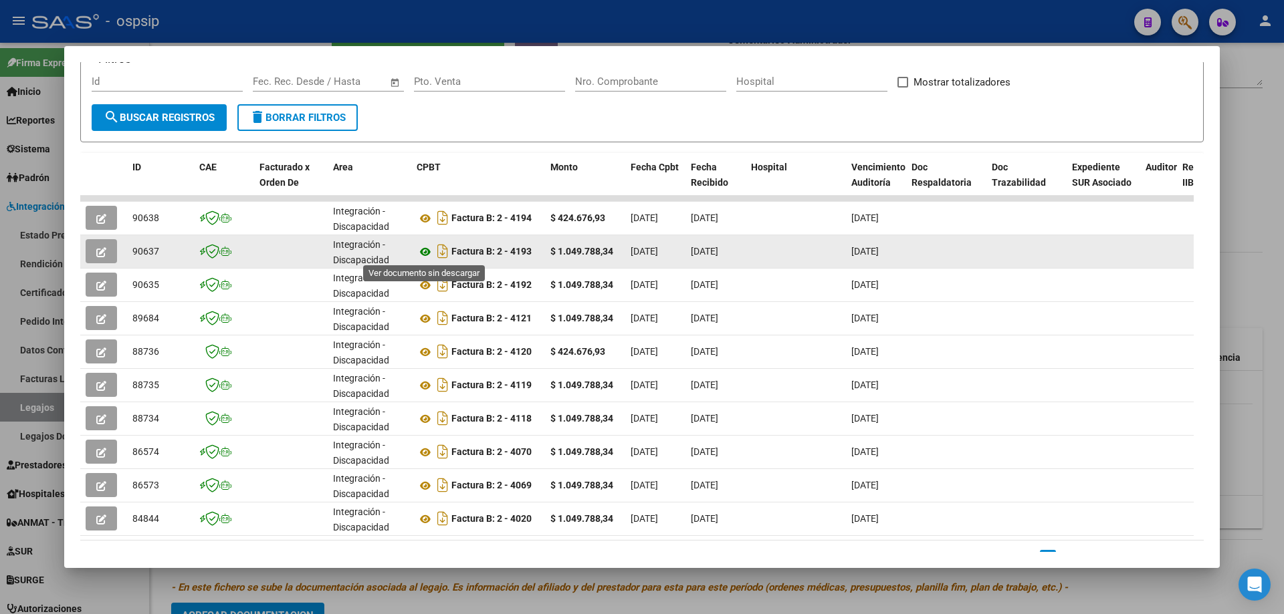
click at [424, 257] on icon at bounding box center [425, 252] width 17 height 16
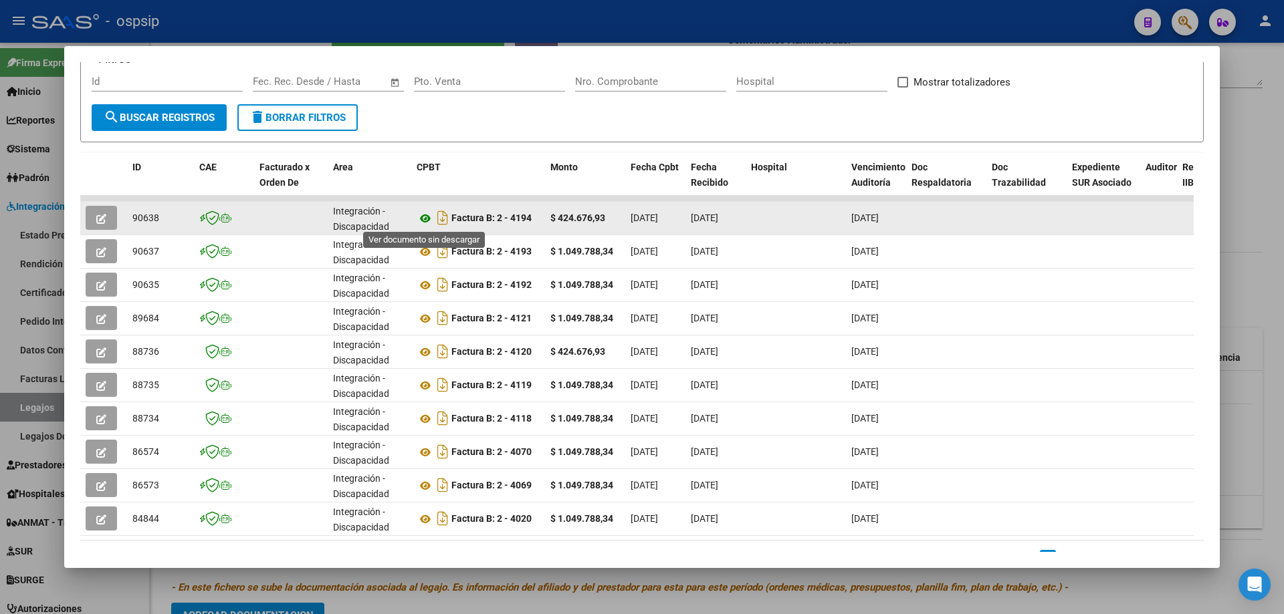
click at [429, 215] on icon at bounding box center [425, 219] width 17 height 16
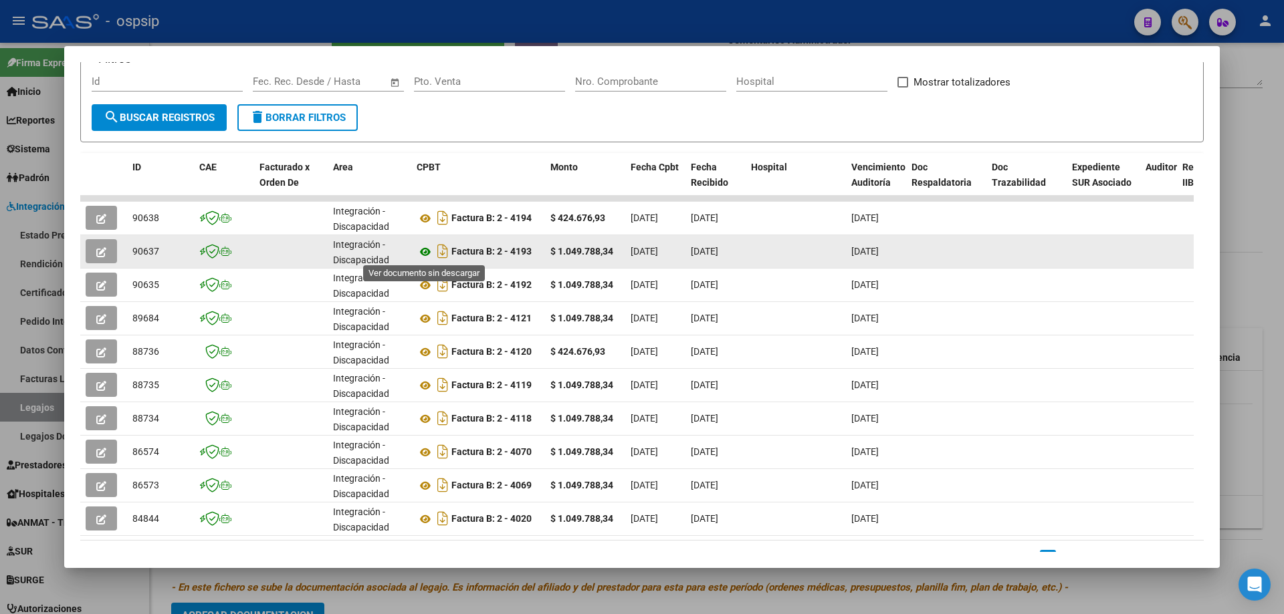
click at [427, 252] on icon at bounding box center [425, 252] width 17 height 16
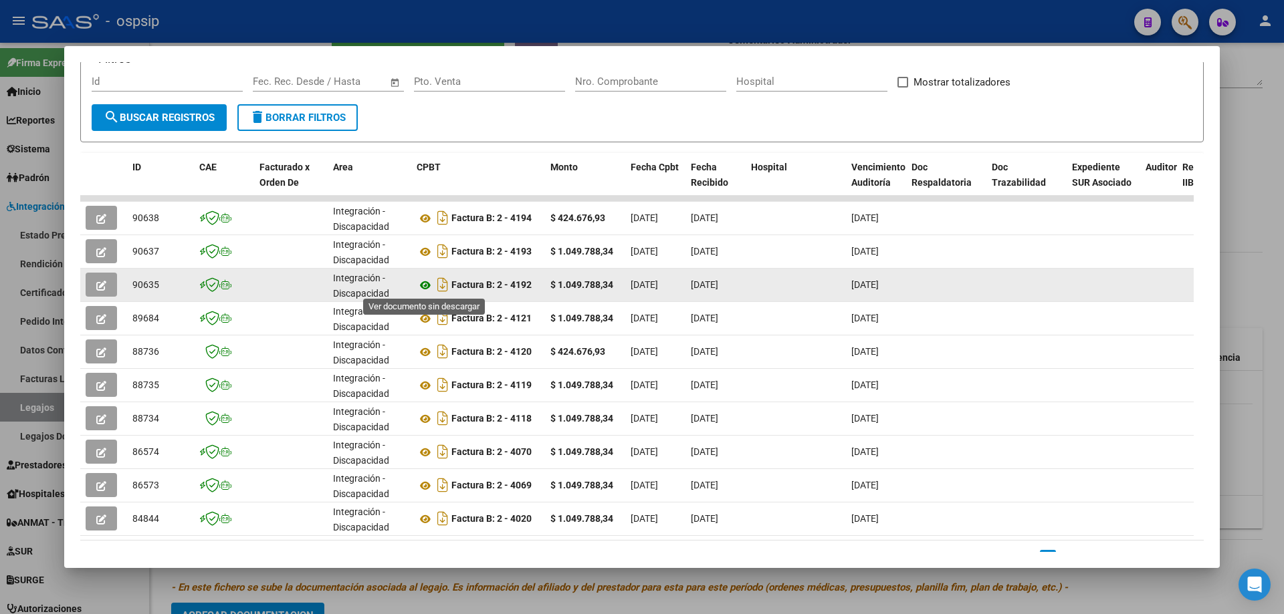
click at [423, 283] on icon at bounding box center [425, 285] width 17 height 16
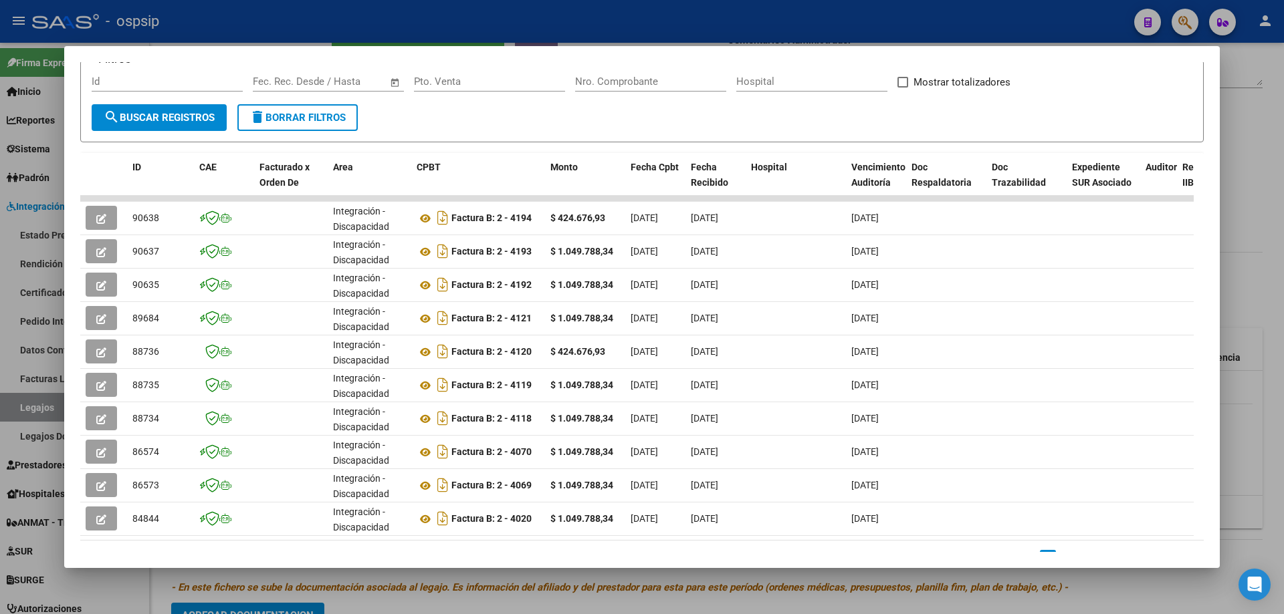
click at [1259, 91] on div at bounding box center [642, 307] width 1284 height 614
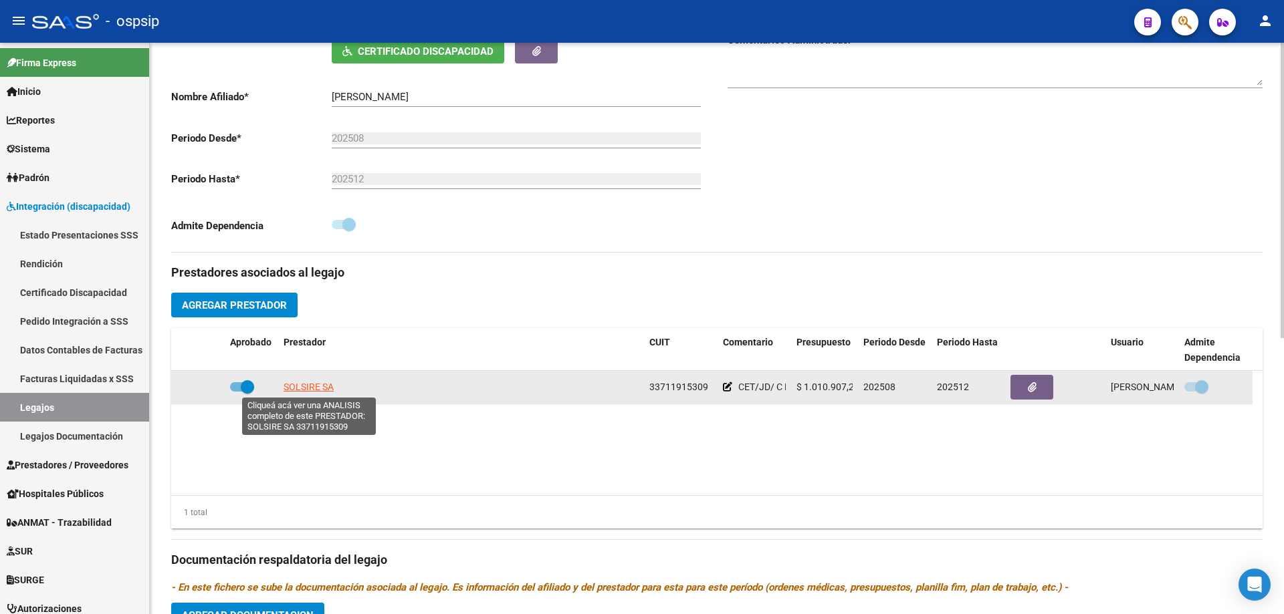
click at [326, 388] on span "SOLSIRE SA" at bounding box center [308, 387] width 50 height 11
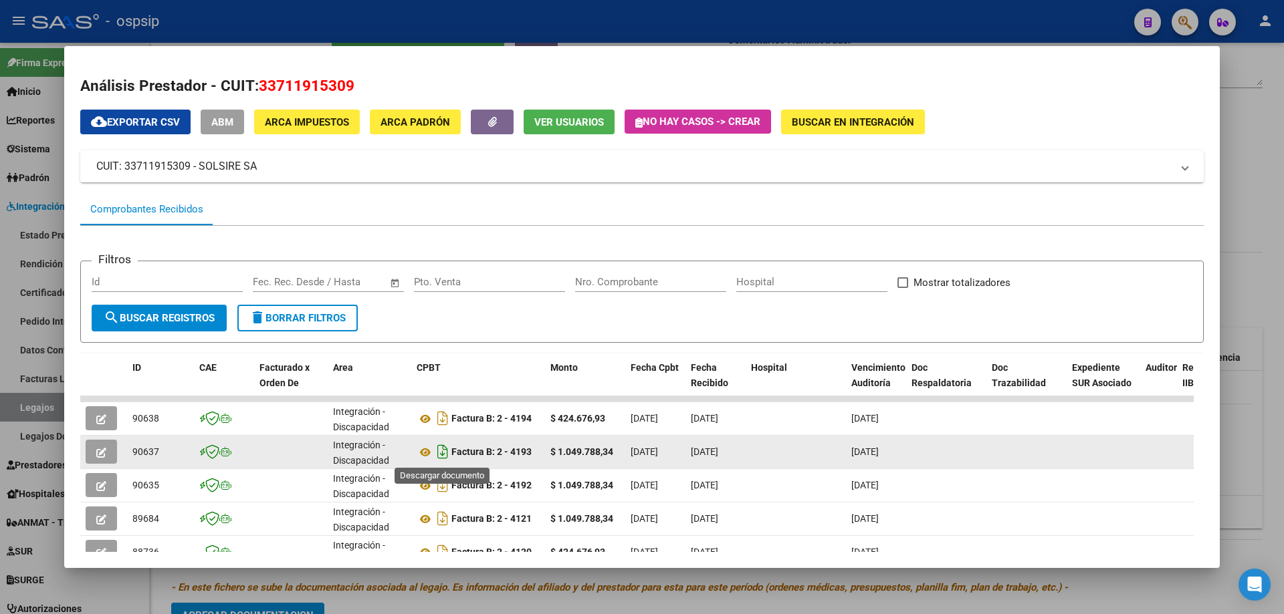
scroll to position [67, 0]
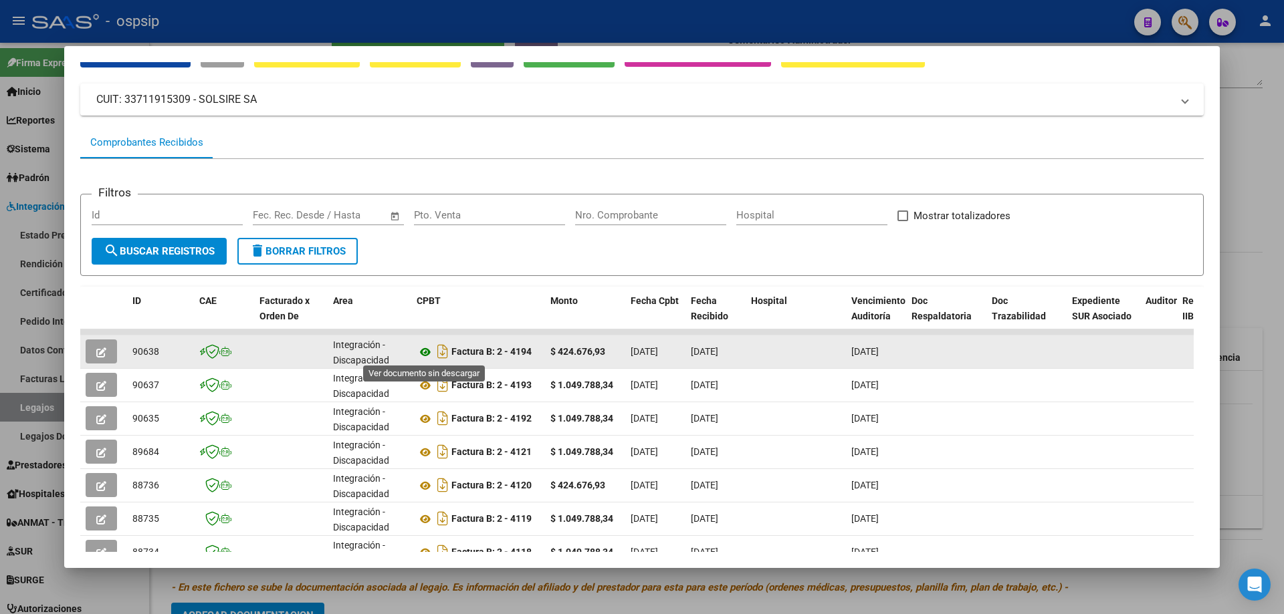
click at [418, 352] on icon at bounding box center [425, 352] width 17 height 16
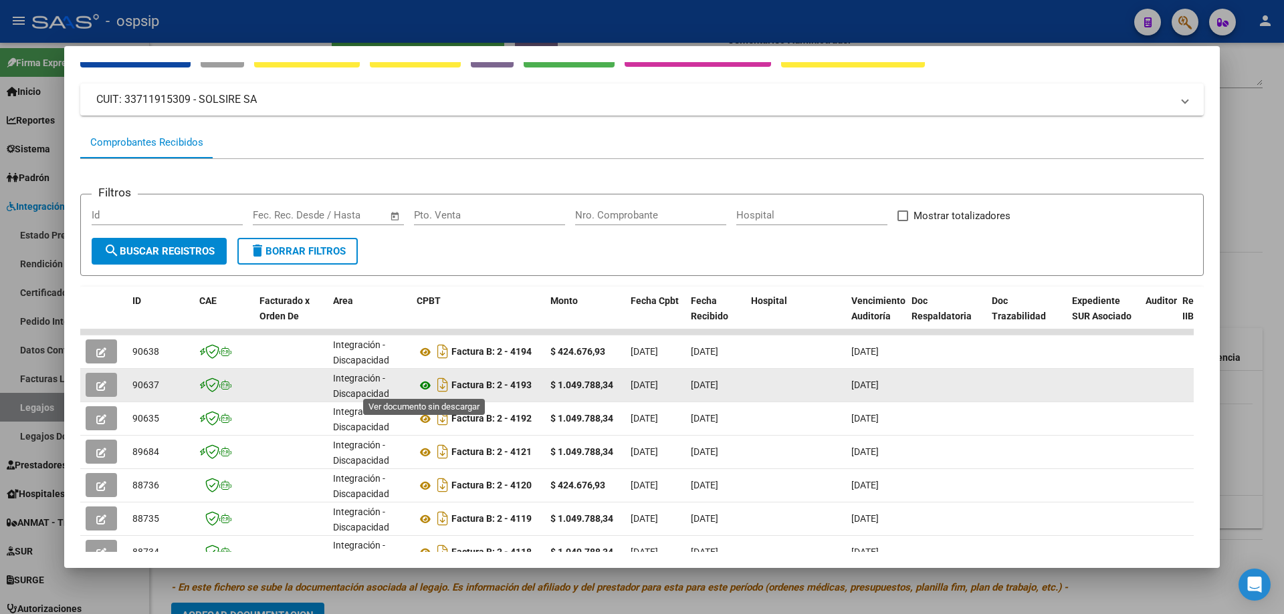
click at [424, 383] on icon at bounding box center [425, 386] width 17 height 16
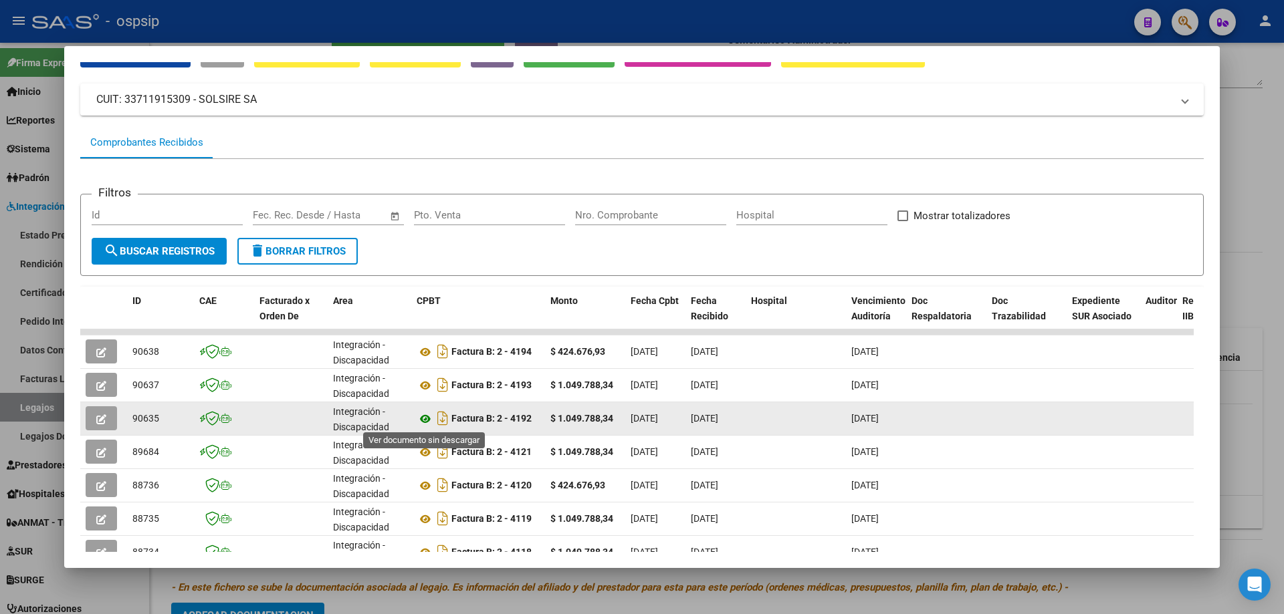
click at [427, 418] on icon at bounding box center [425, 419] width 17 height 16
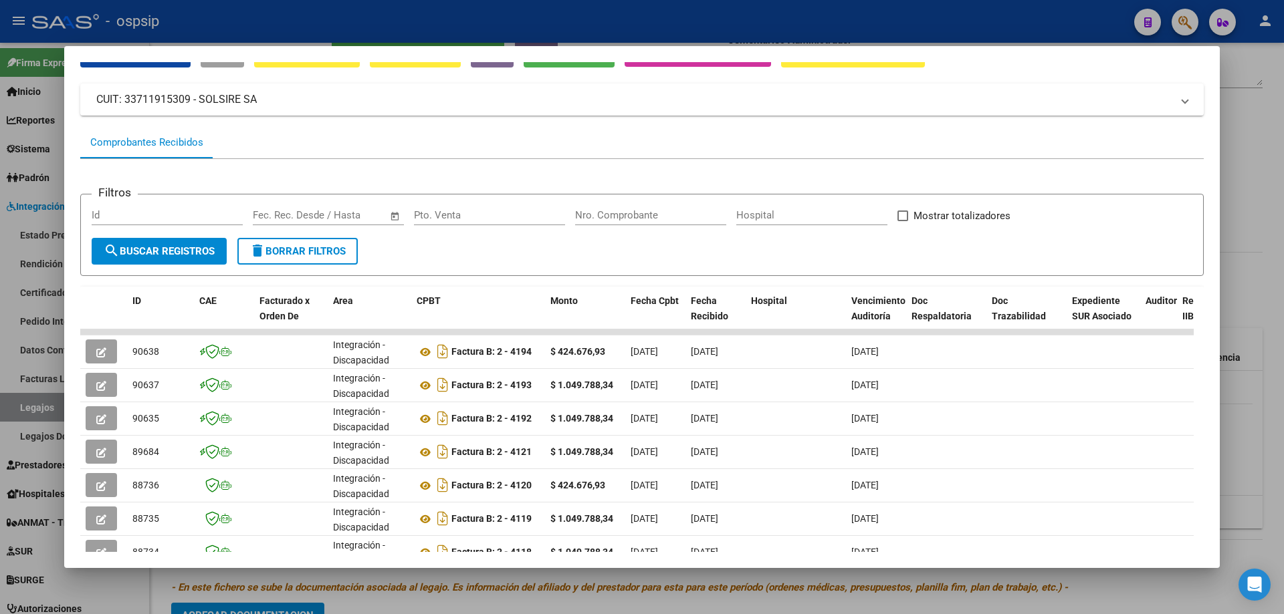
click at [1276, 134] on div at bounding box center [642, 307] width 1284 height 614
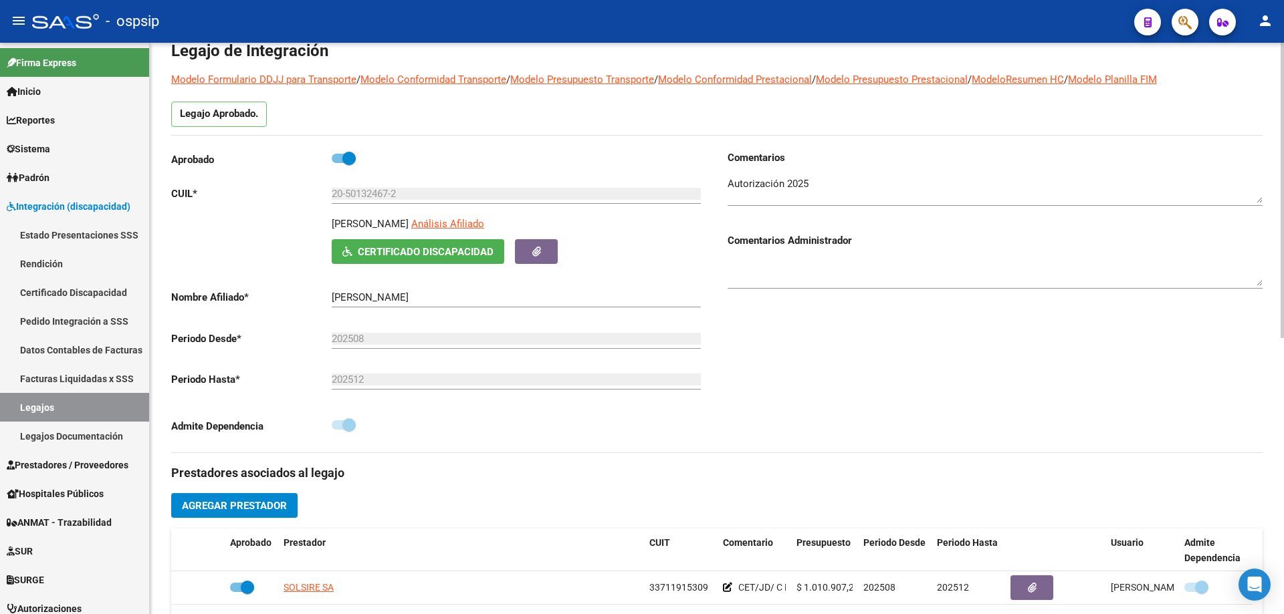
scroll to position [0, 0]
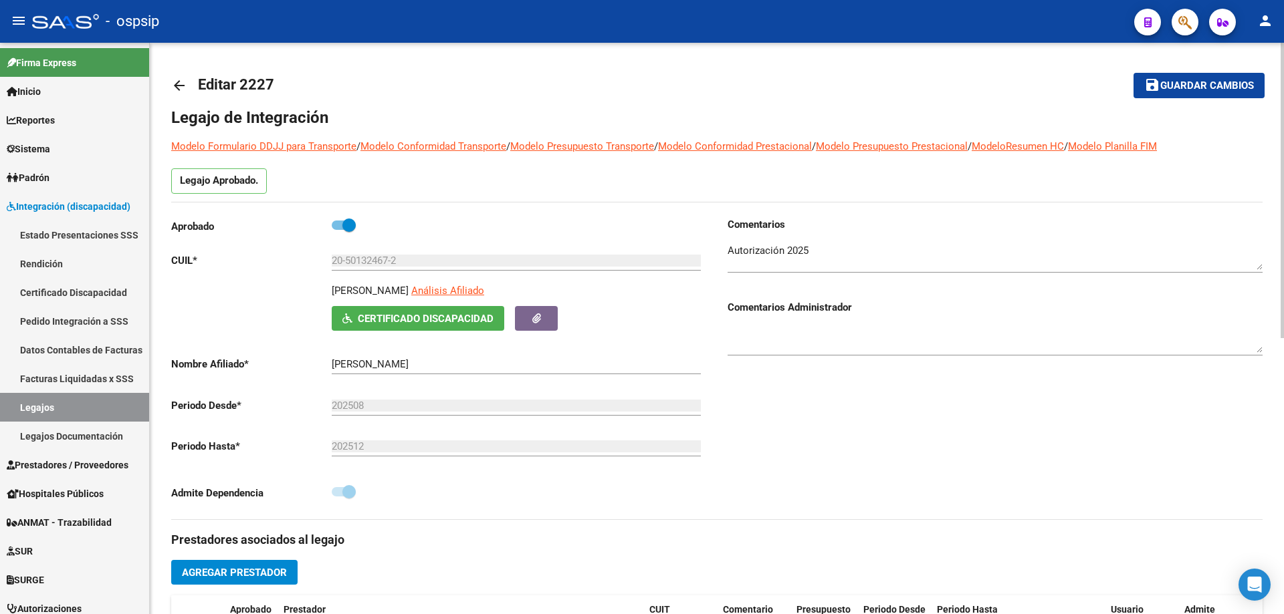
click at [183, 83] on mat-icon "arrow_back" at bounding box center [179, 86] width 16 height 16
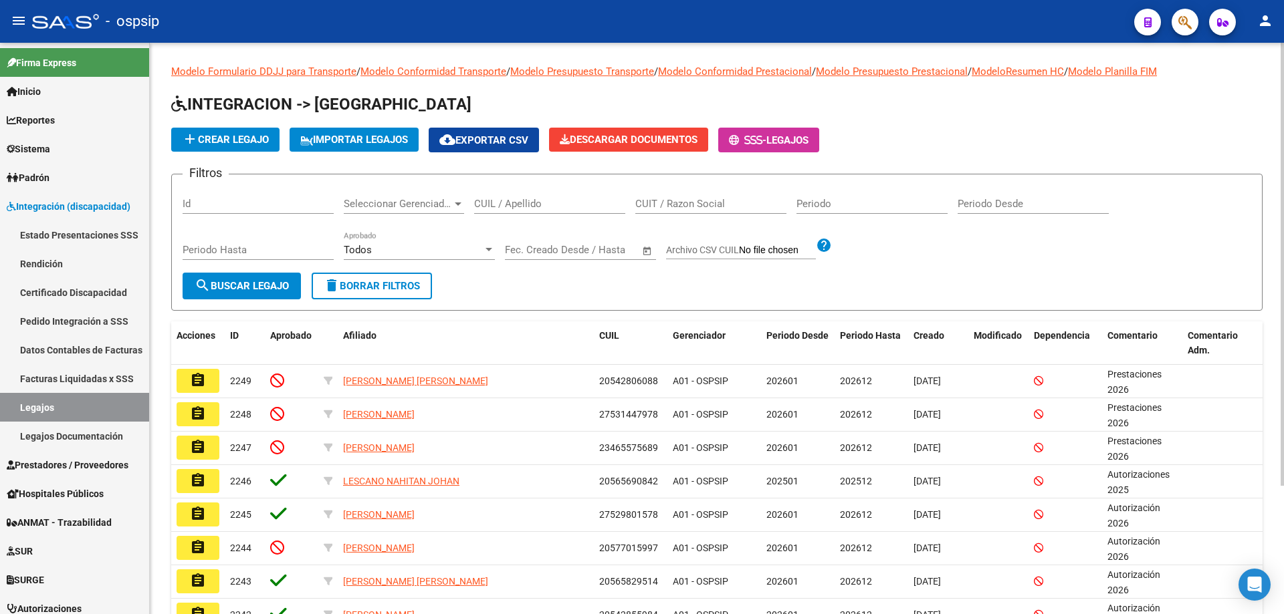
click at [521, 206] on input "CUIL / Apellido" at bounding box center [549, 204] width 151 height 12
paste input "20549575189"
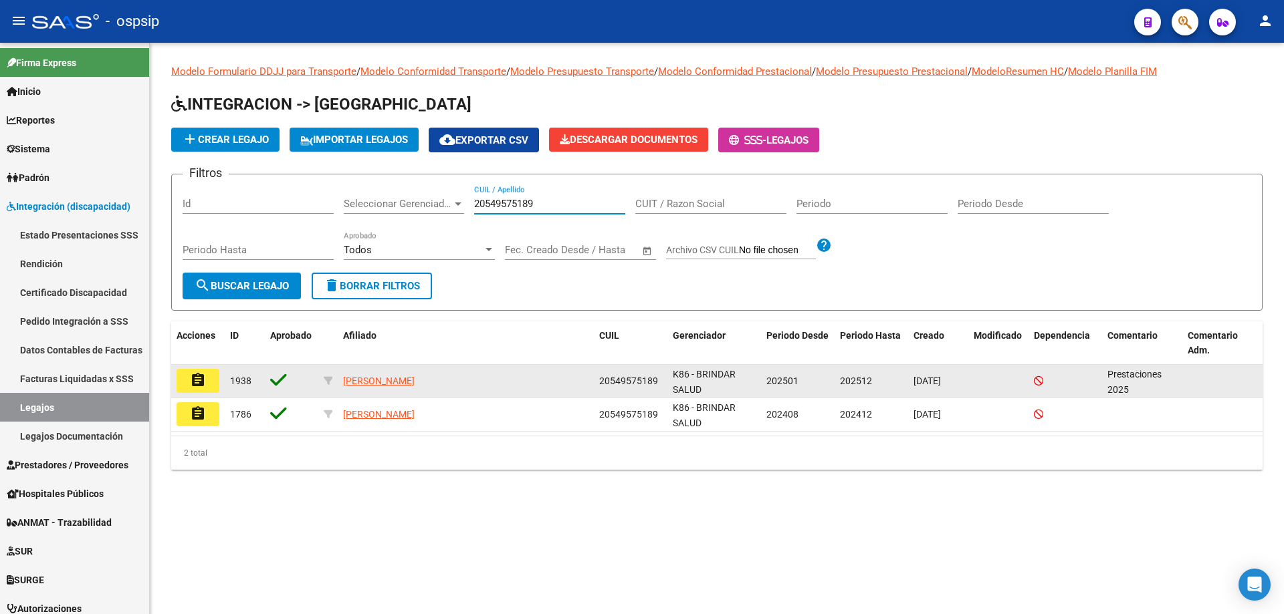
type input "20549575189"
click at [196, 374] on mat-icon "assignment" at bounding box center [198, 380] width 16 height 16
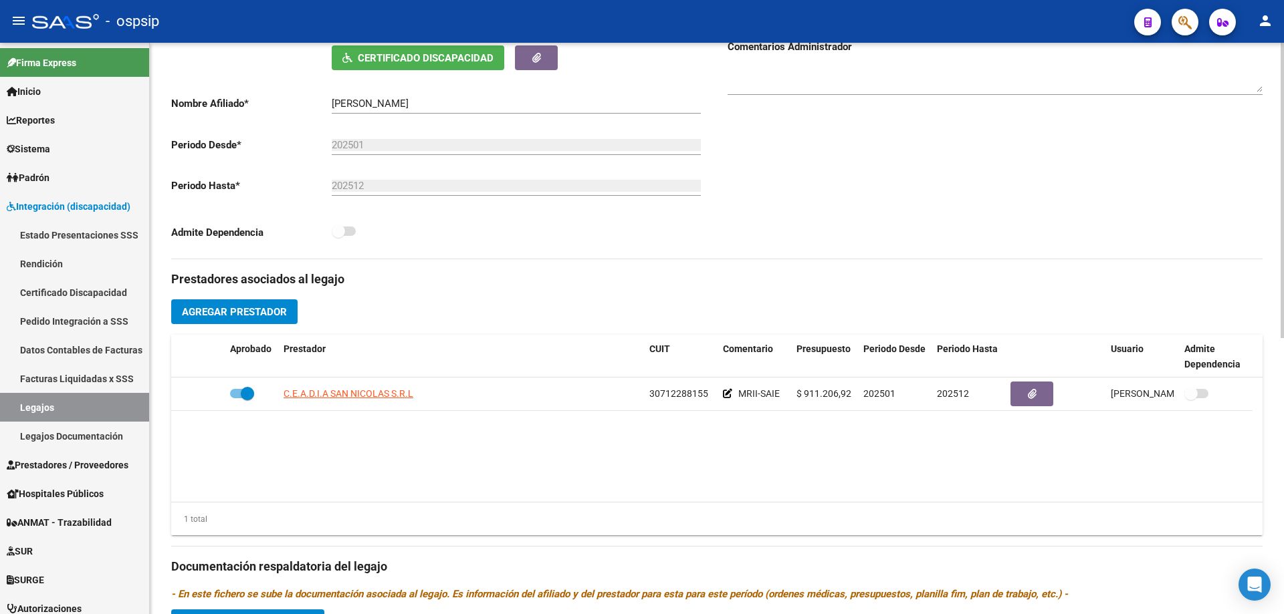
scroll to position [267, 0]
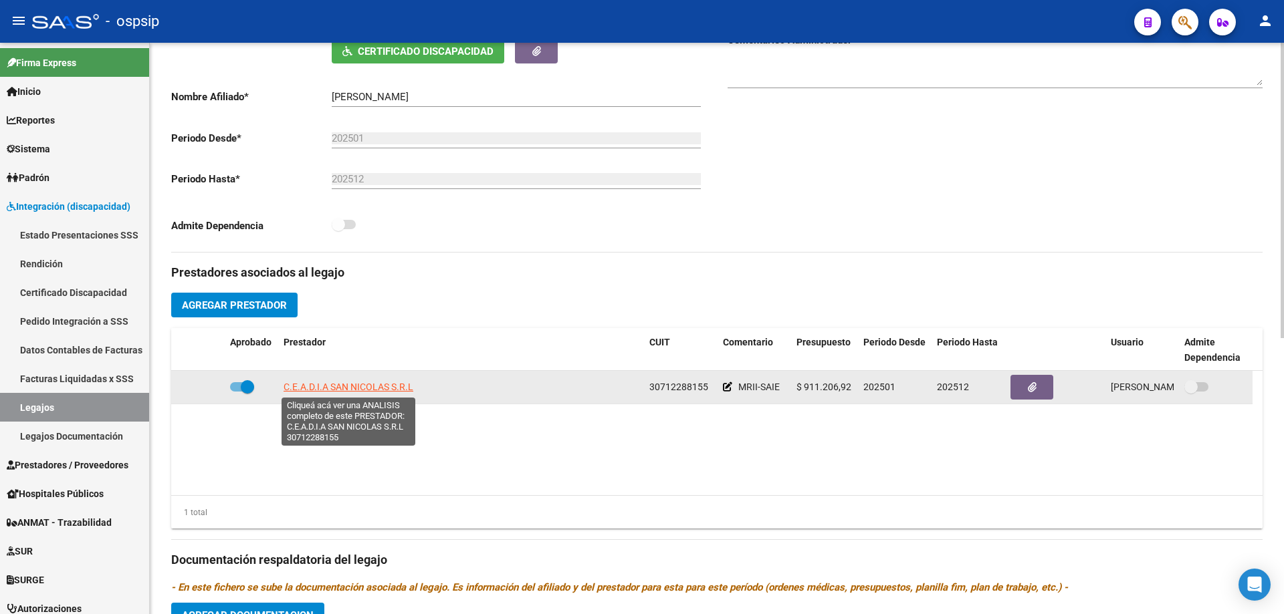
click at [386, 384] on span "C.E.A.D.I.A SAN NICOLAS S.R.L" at bounding box center [348, 387] width 130 height 11
type textarea "30712288155"
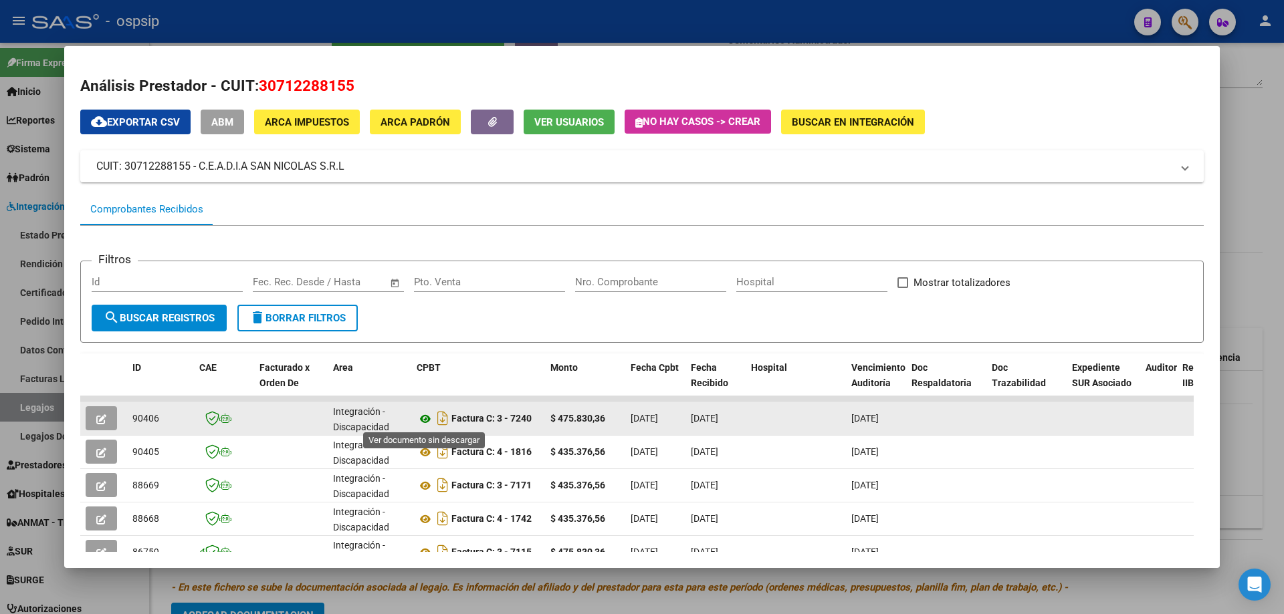
click at [421, 417] on icon at bounding box center [425, 419] width 17 height 16
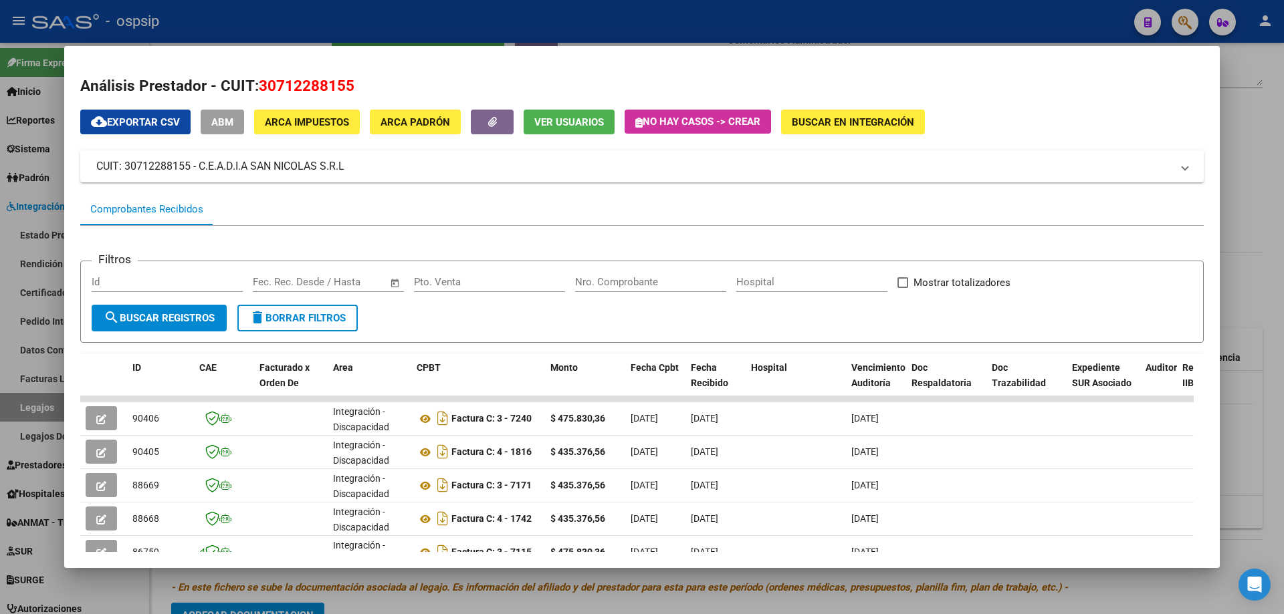
click at [1270, 253] on div at bounding box center [642, 307] width 1284 height 614
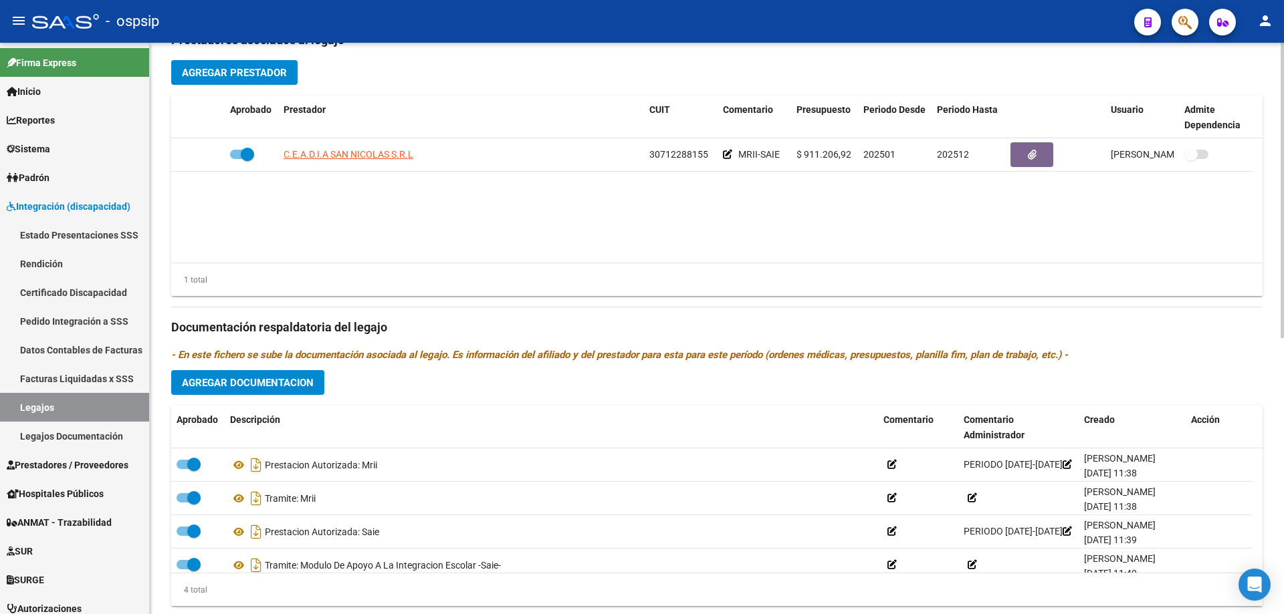
scroll to position [468, 0]
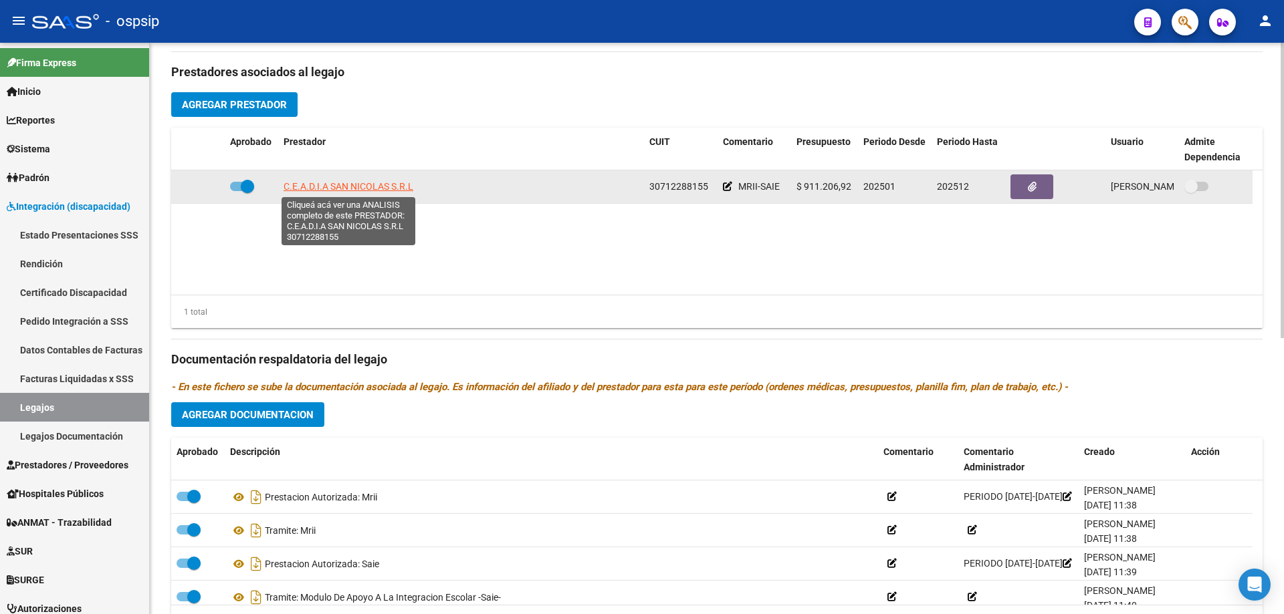
click at [341, 181] on span "C.E.A.D.I.A SAN NICOLAS S.R.L" at bounding box center [348, 186] width 130 height 11
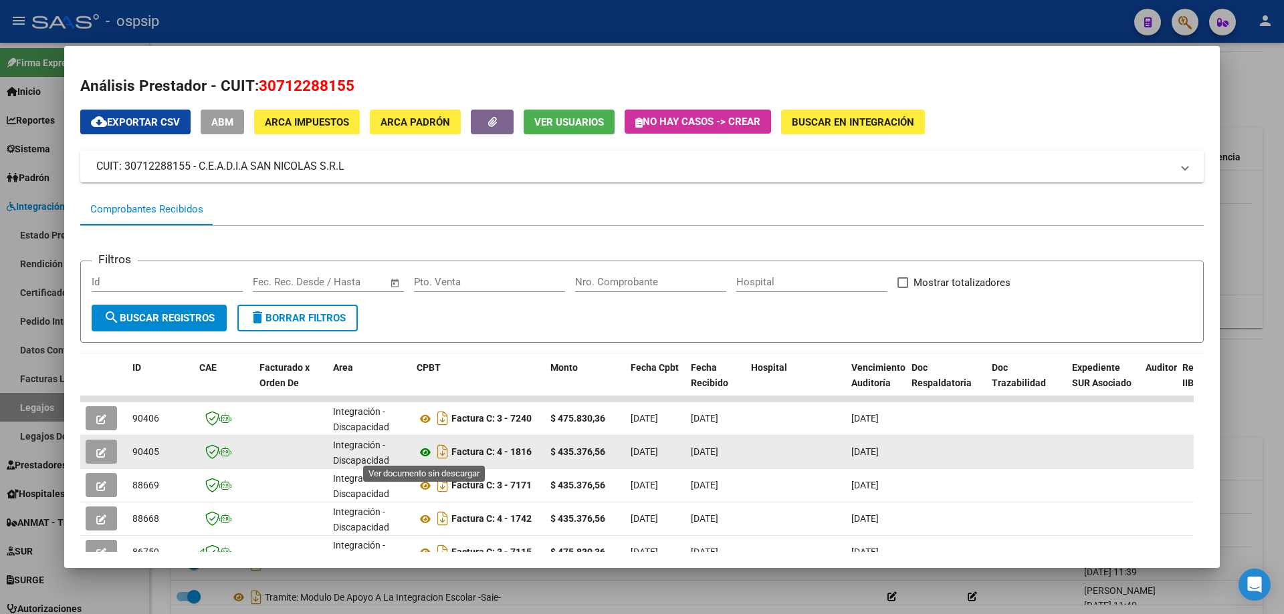
click at [420, 451] on icon at bounding box center [425, 453] width 17 height 16
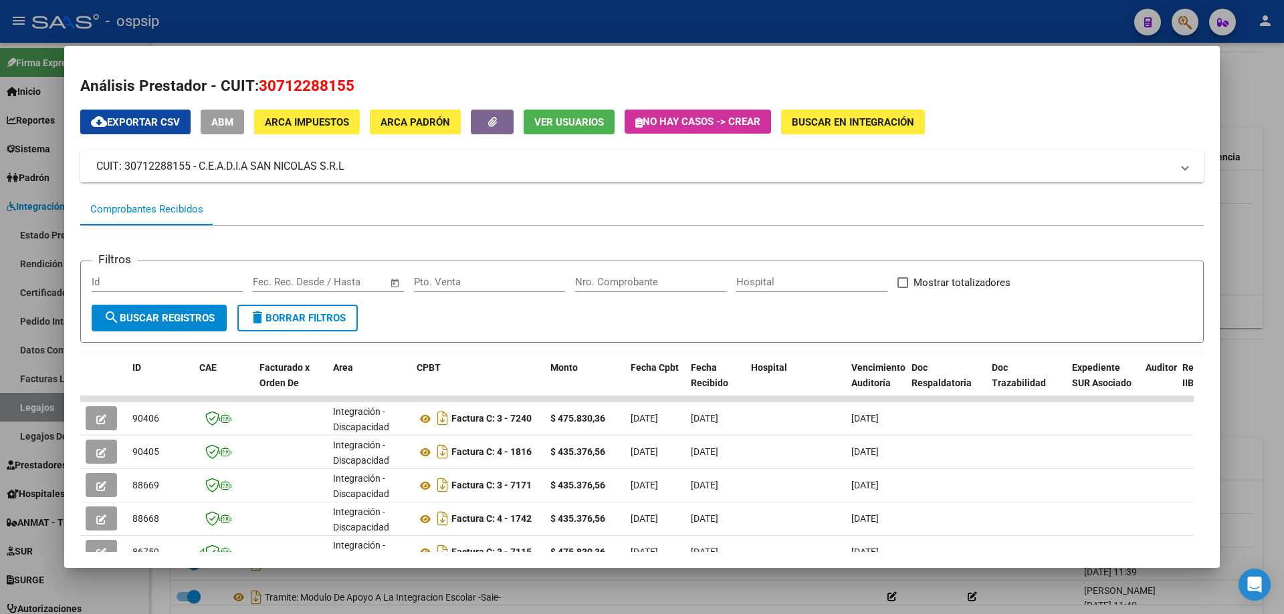
click at [1242, 129] on div at bounding box center [642, 307] width 1284 height 614
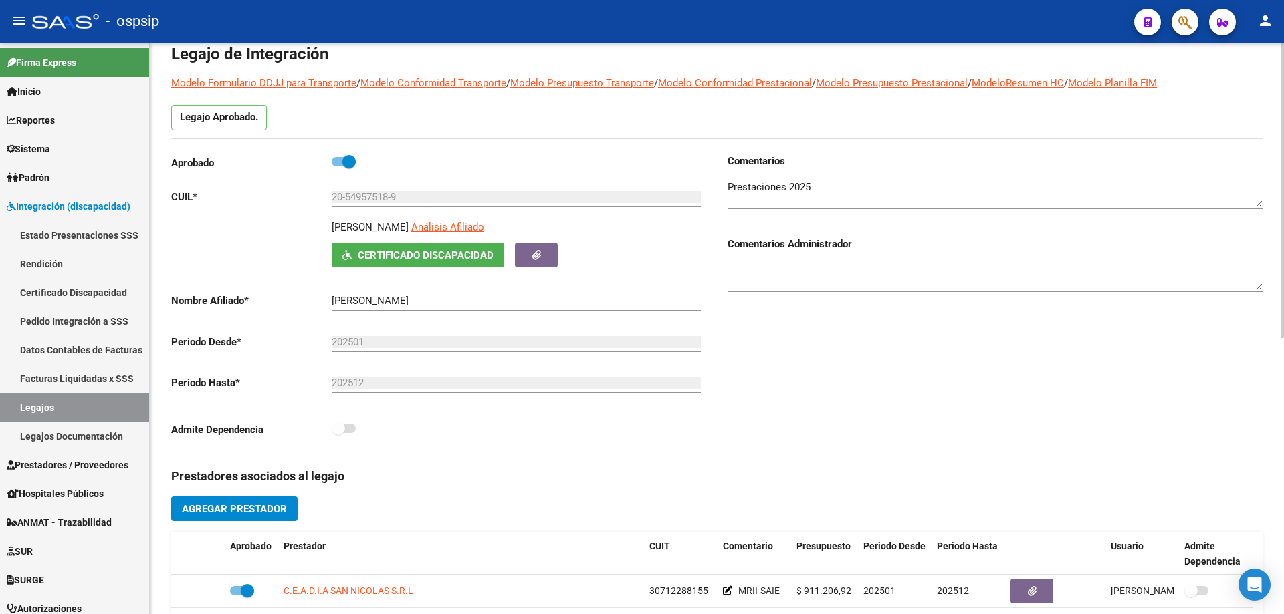
scroll to position [0, 0]
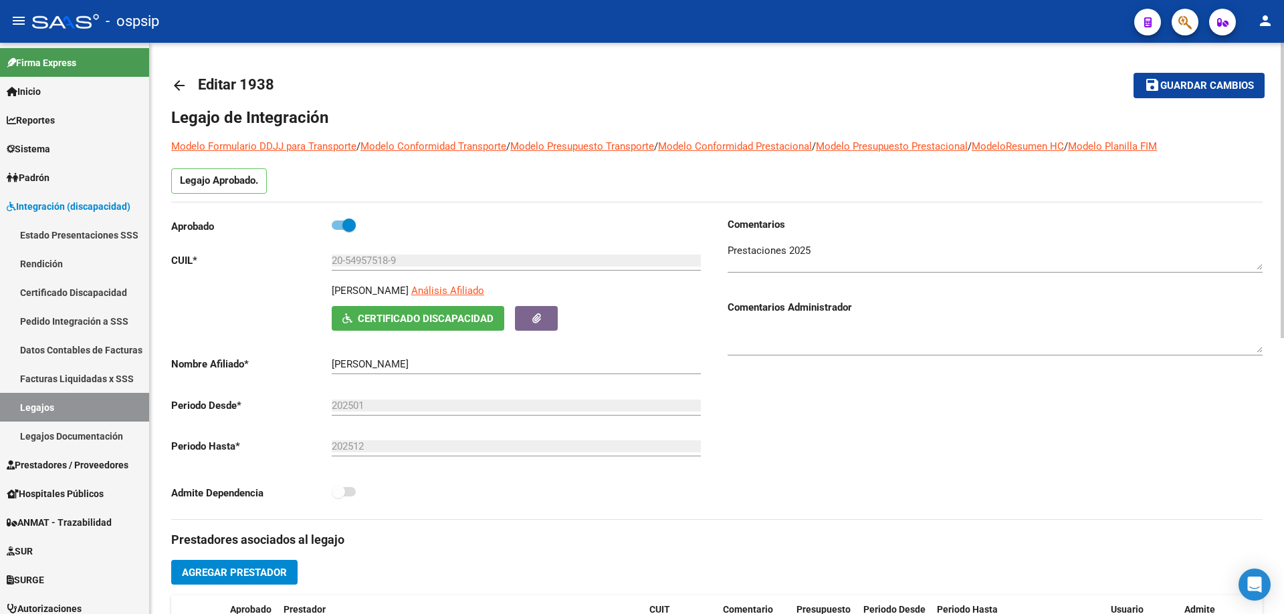
click at [176, 86] on mat-icon "arrow_back" at bounding box center [179, 86] width 16 height 16
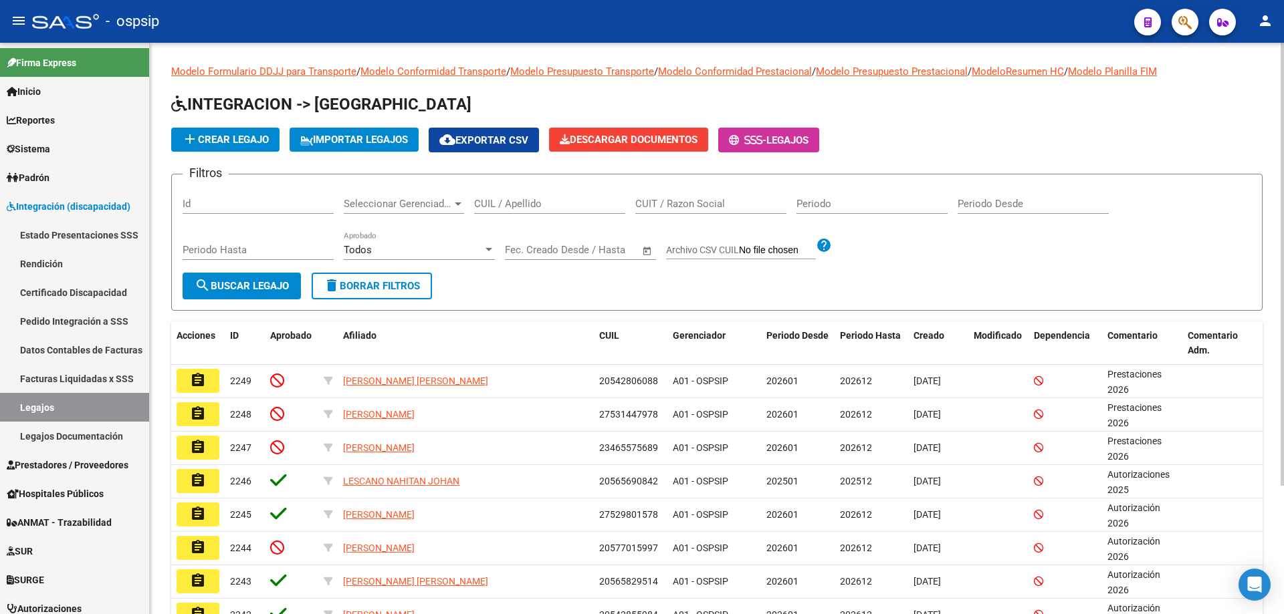
click at [540, 199] on input "CUIL / Apellido" at bounding box center [549, 204] width 151 height 12
paste input "27524592563"
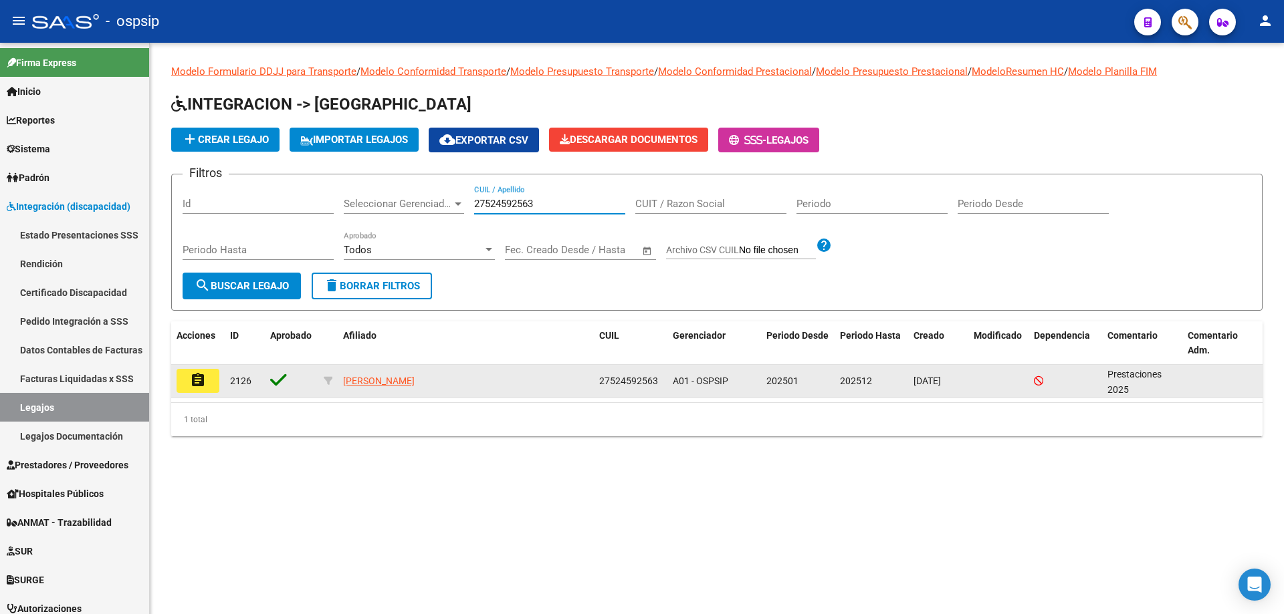
type input "27524592563"
click at [194, 375] on mat-icon "assignment" at bounding box center [198, 380] width 16 height 16
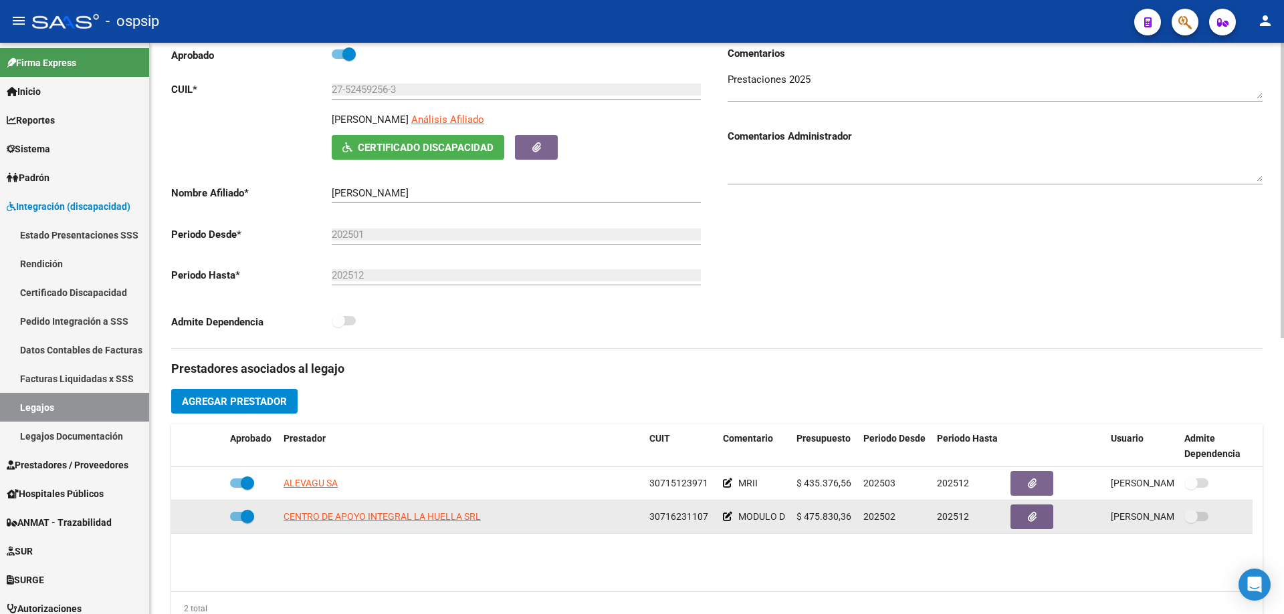
scroll to position [201, 0]
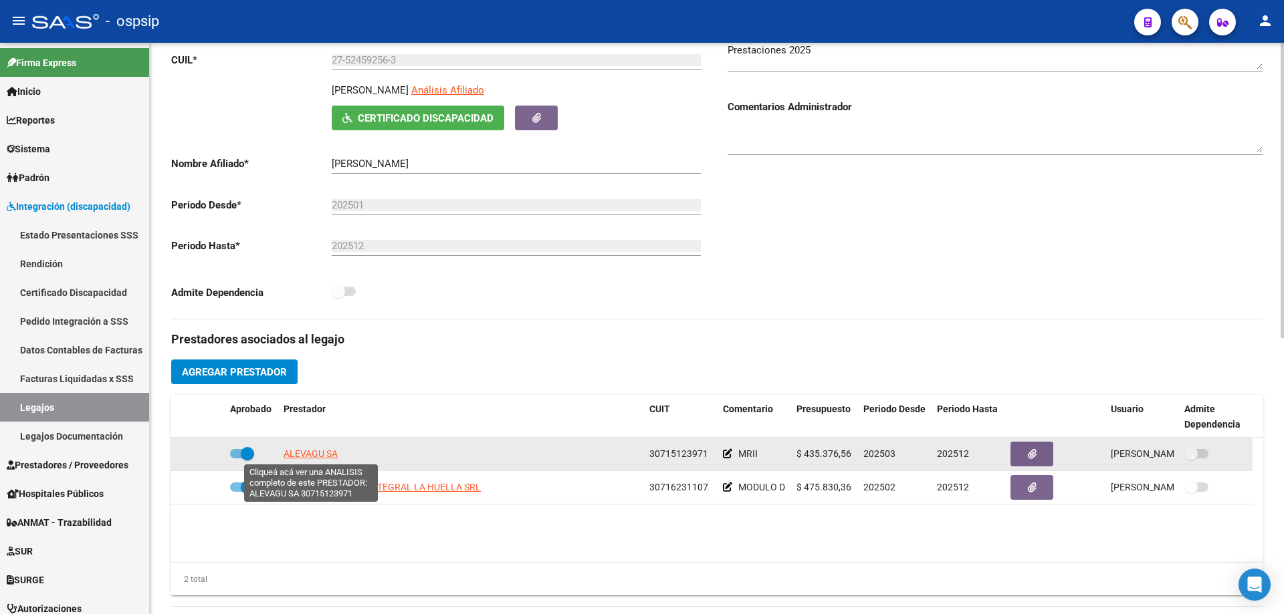
click at [291, 455] on span "ALEVAGU SA" at bounding box center [310, 454] width 54 height 11
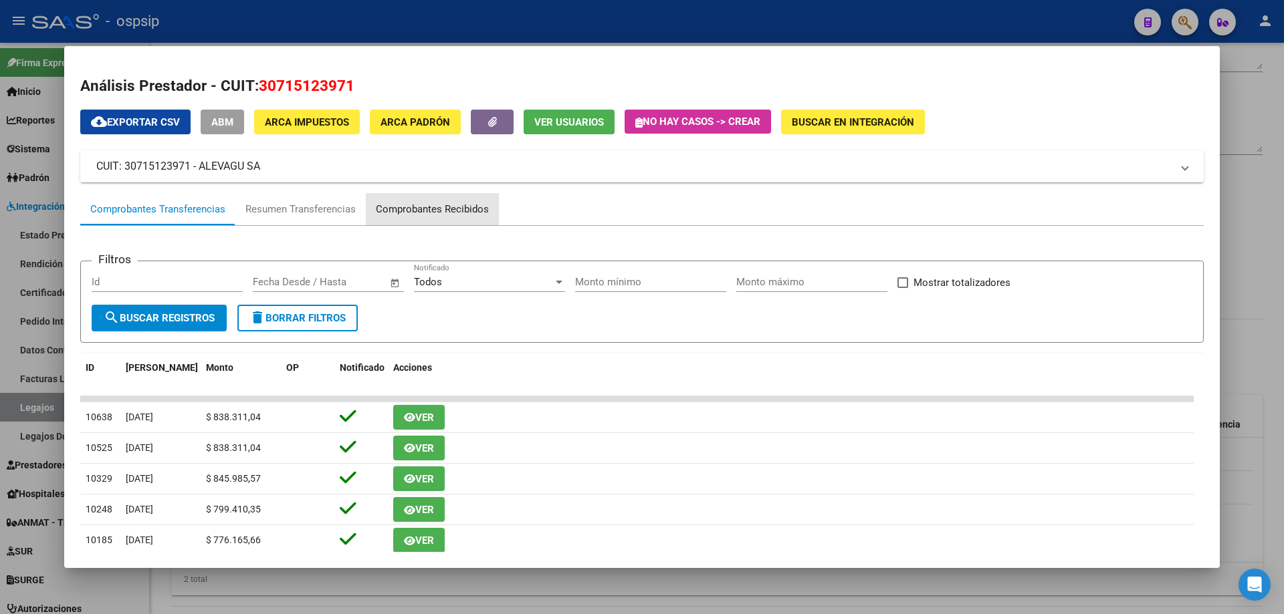
click at [445, 211] on div "Comprobantes Recibidos" at bounding box center [432, 209] width 113 height 15
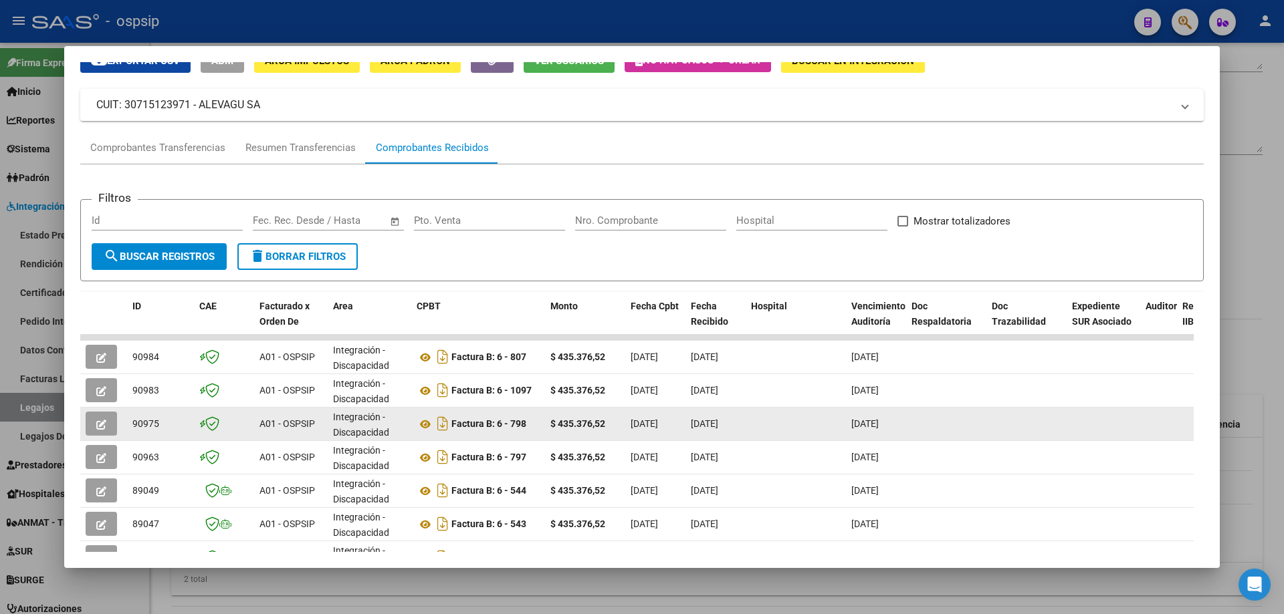
scroll to position [134, 0]
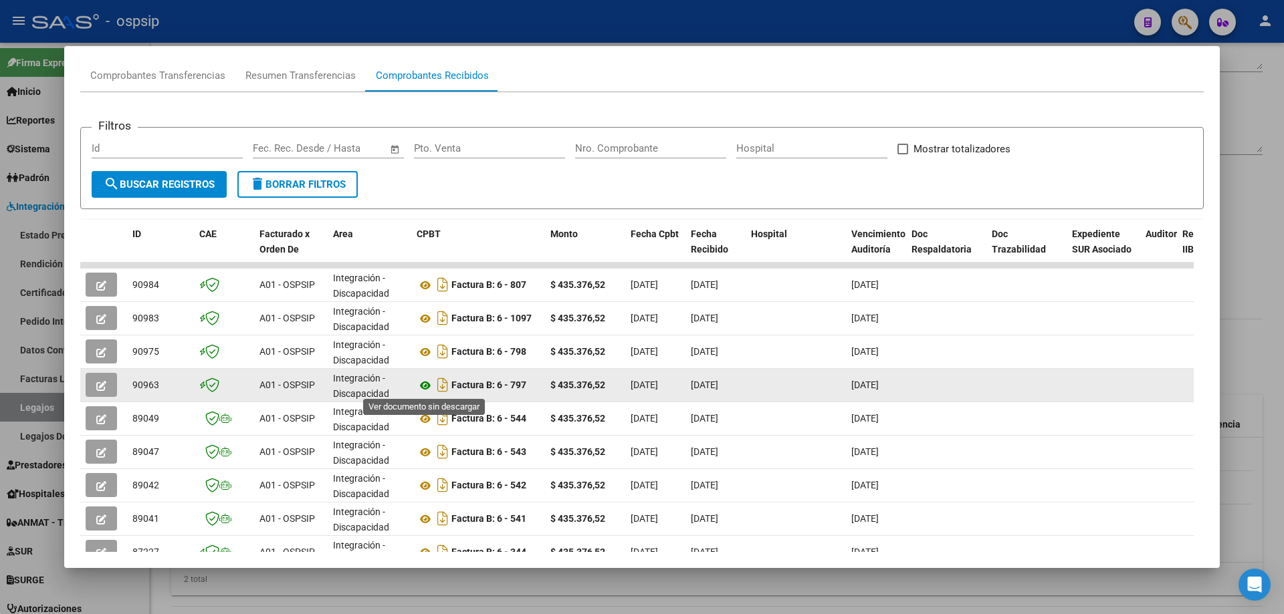
click at [425, 384] on icon at bounding box center [425, 386] width 17 height 16
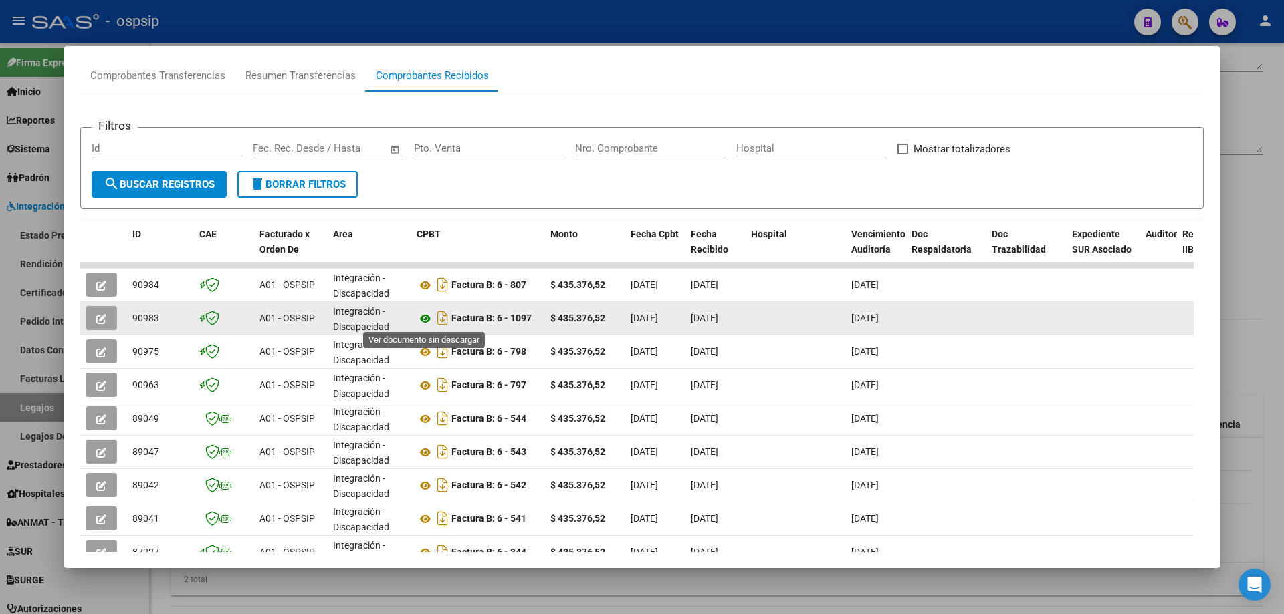
click at [428, 316] on icon at bounding box center [425, 319] width 17 height 16
click at [427, 324] on icon at bounding box center [425, 319] width 17 height 16
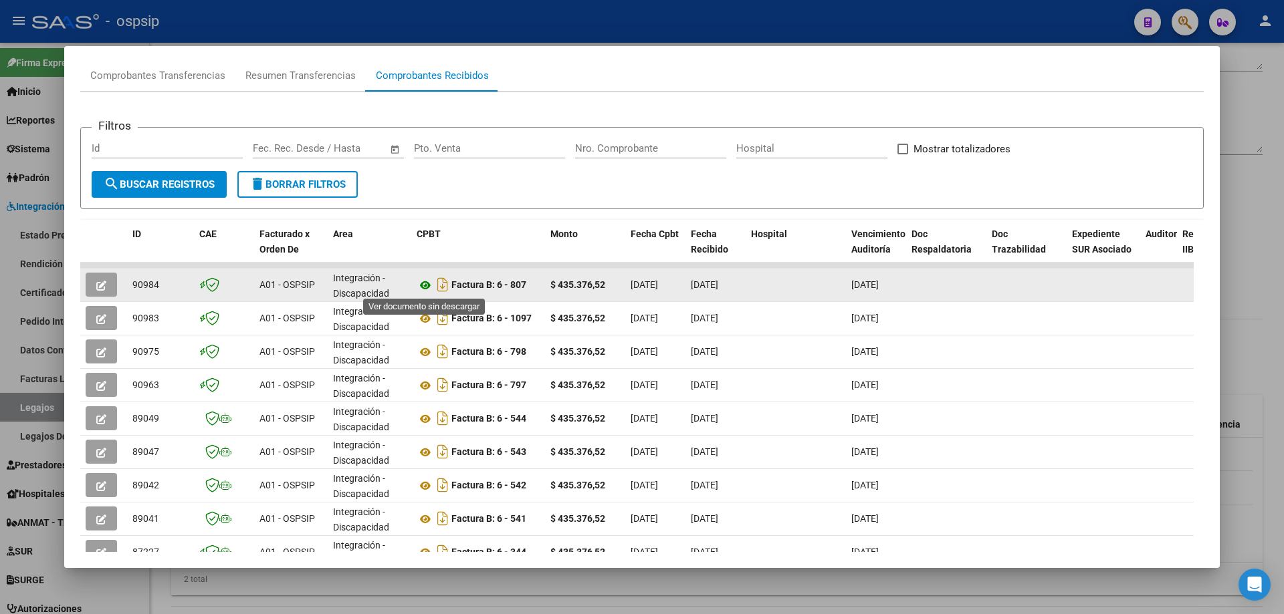
click at [423, 285] on icon at bounding box center [425, 285] width 17 height 16
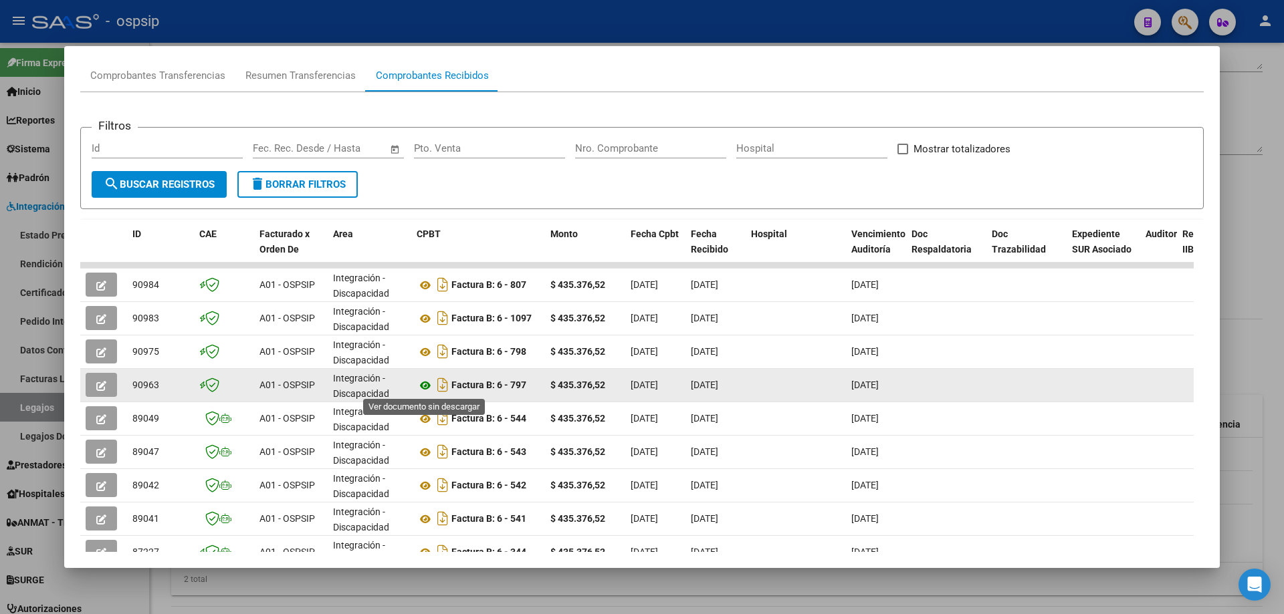
click at [426, 386] on icon at bounding box center [425, 386] width 17 height 16
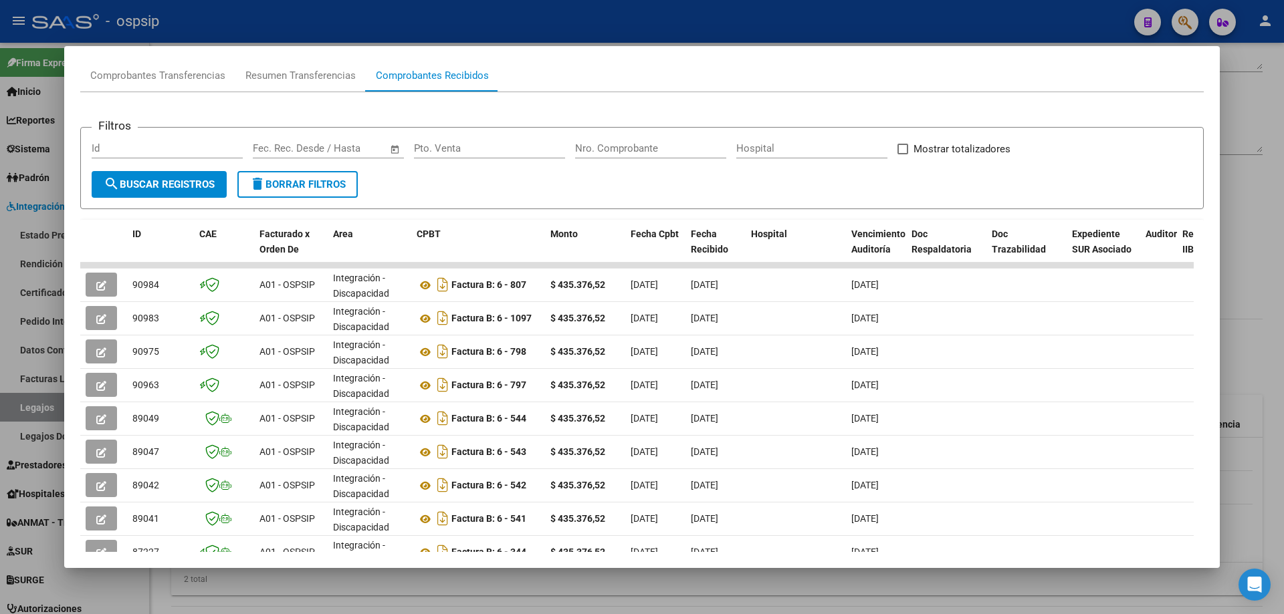
click at [1259, 152] on div at bounding box center [642, 307] width 1284 height 614
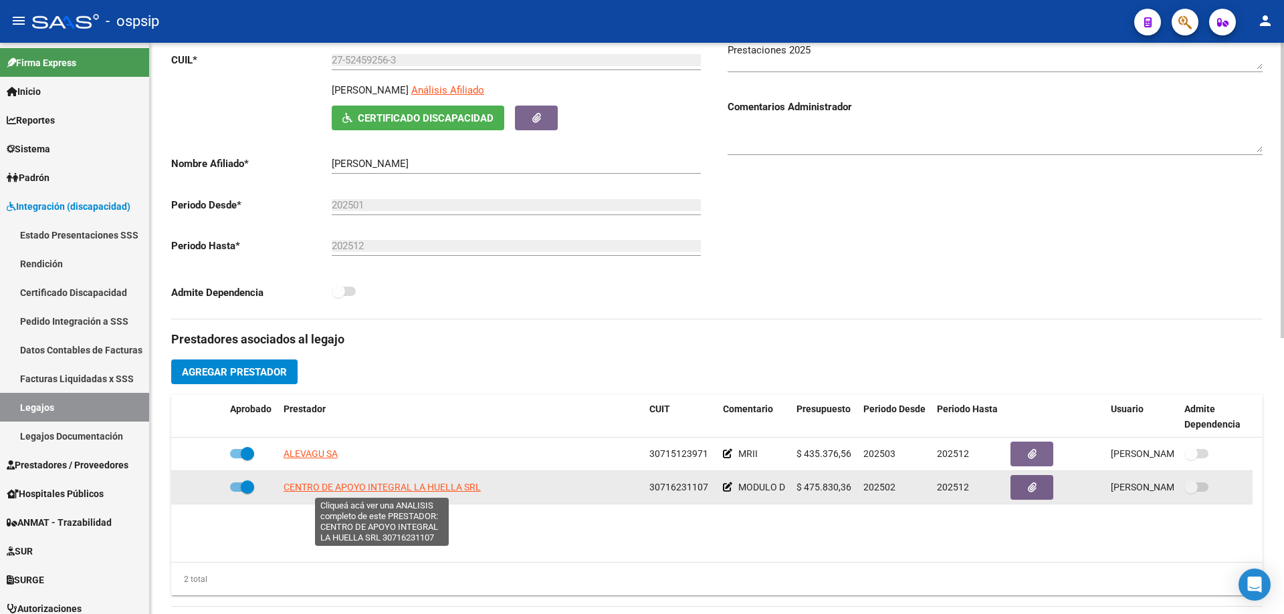
click at [337, 485] on span "CENTRO DE APOYO INTEGRAL LA HUELLA SRL" at bounding box center [381, 487] width 197 height 11
type textarea "30716231107"
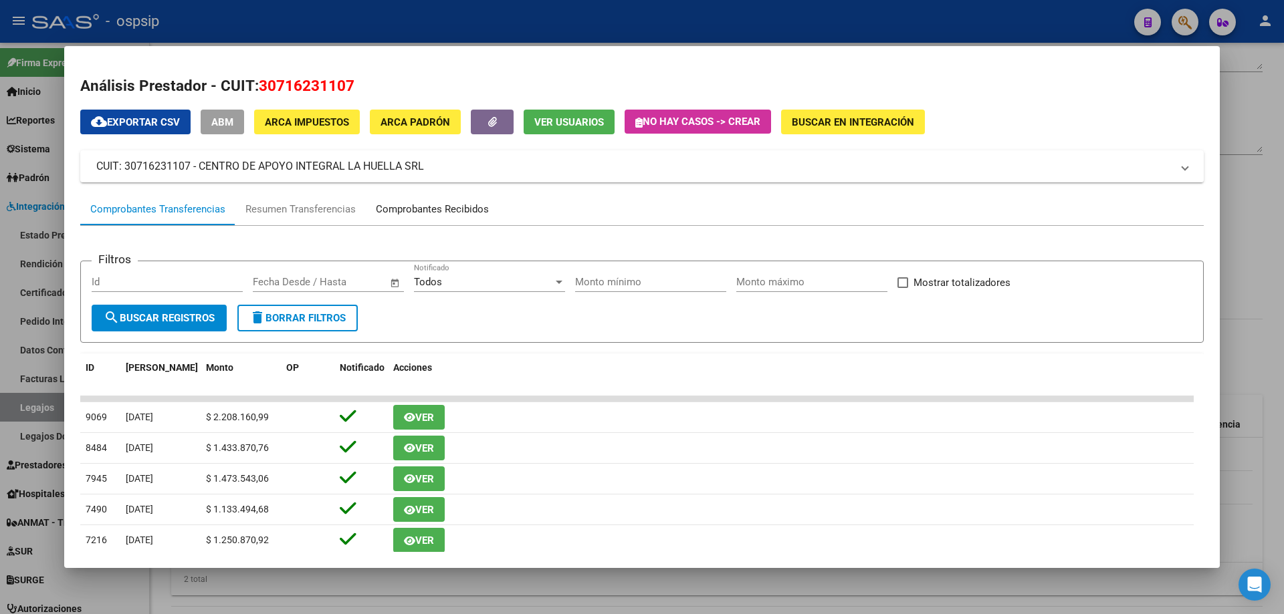
click at [397, 212] on div "Comprobantes Recibidos" at bounding box center [432, 209] width 113 height 15
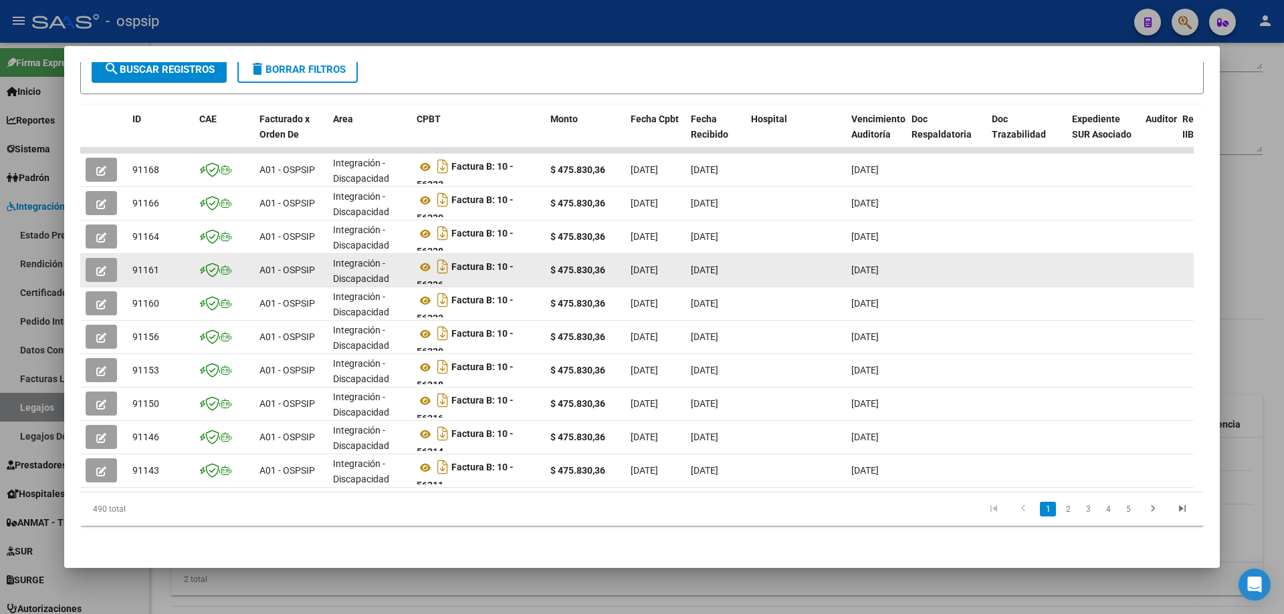
scroll to position [259, 0]
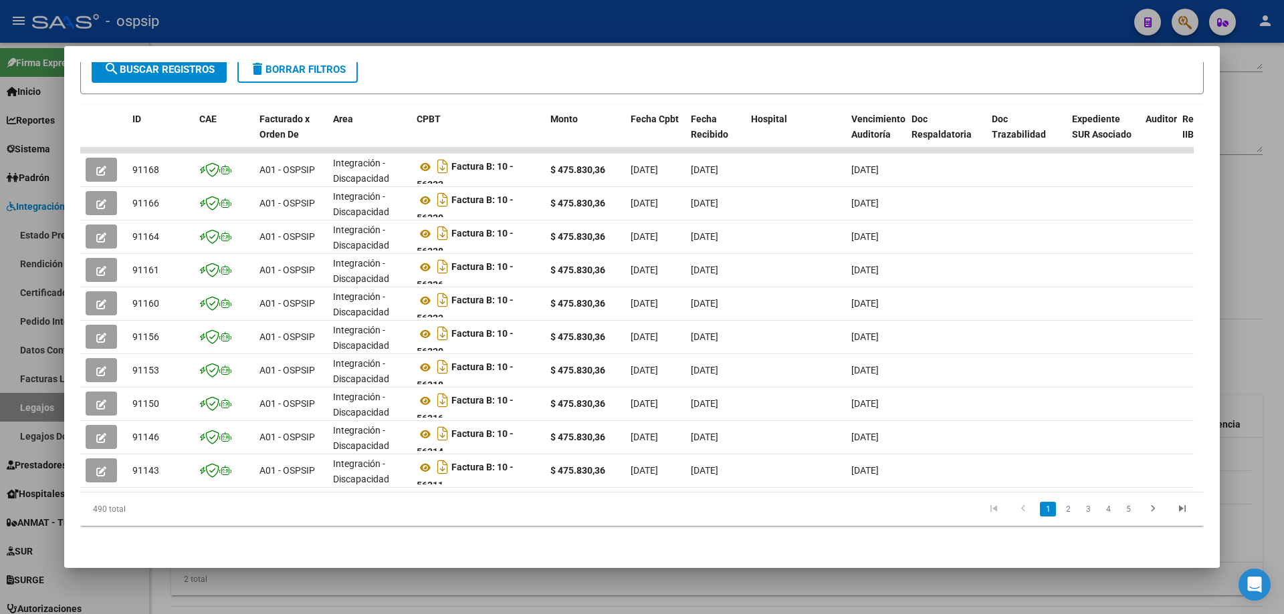
click at [1283, 148] on div at bounding box center [642, 307] width 1284 height 614
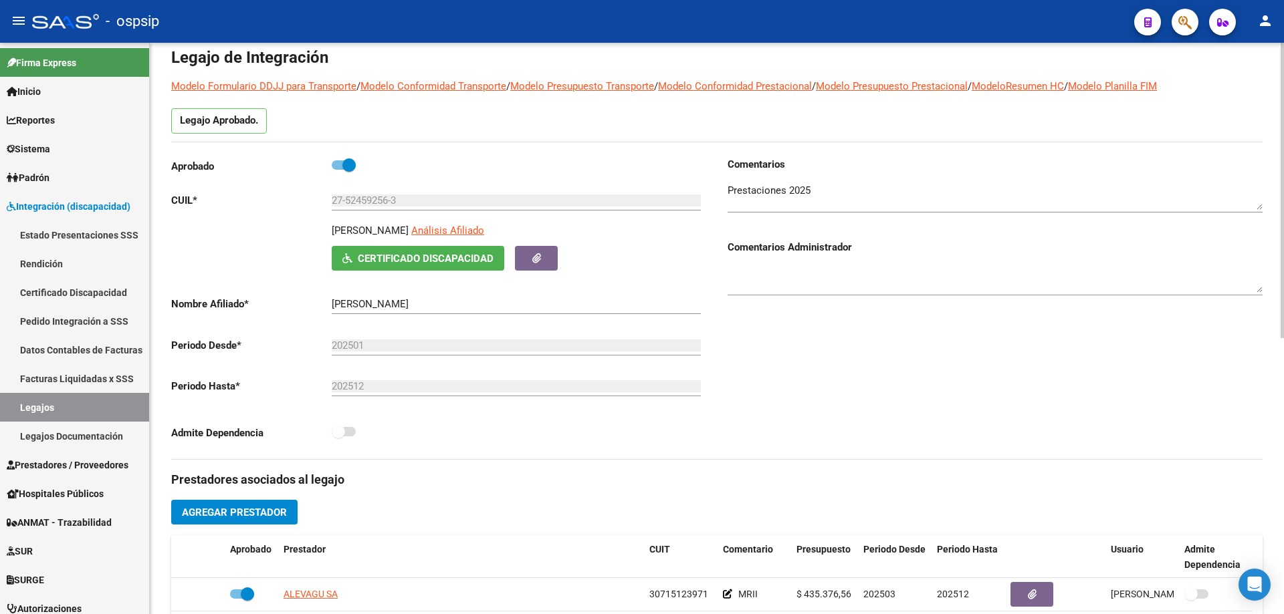
scroll to position [0, 0]
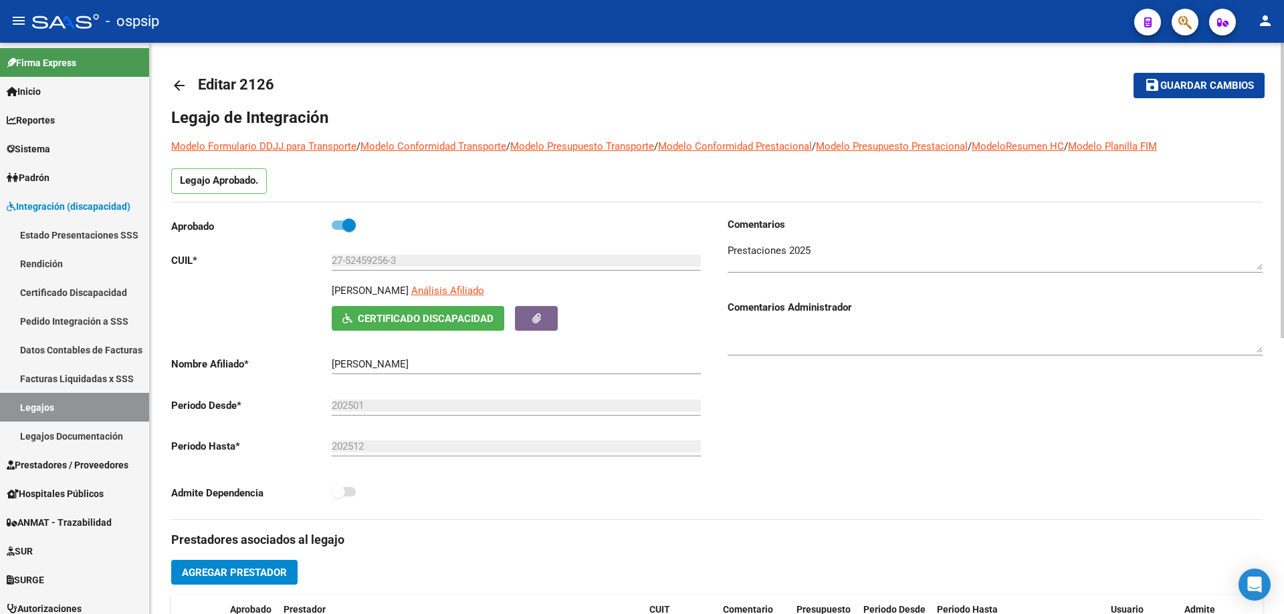
click at [181, 88] on mat-icon "arrow_back" at bounding box center [179, 86] width 16 height 16
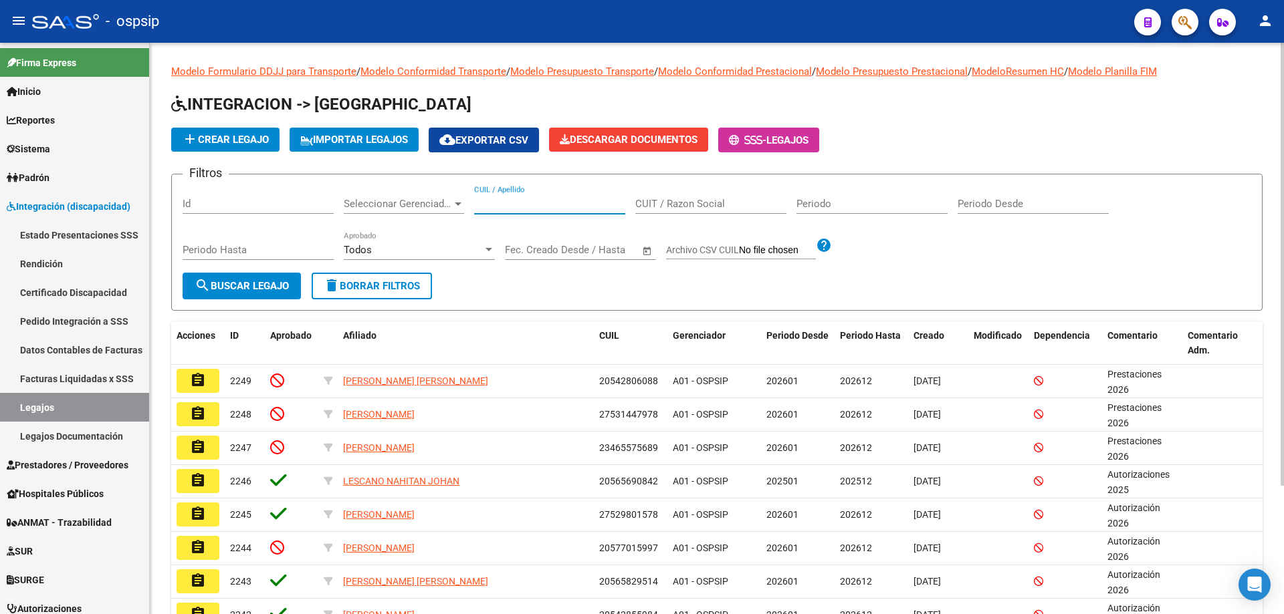
click at [503, 209] on input "CUIL / Apellido" at bounding box center [549, 204] width 151 height 12
paste input "27581148661"
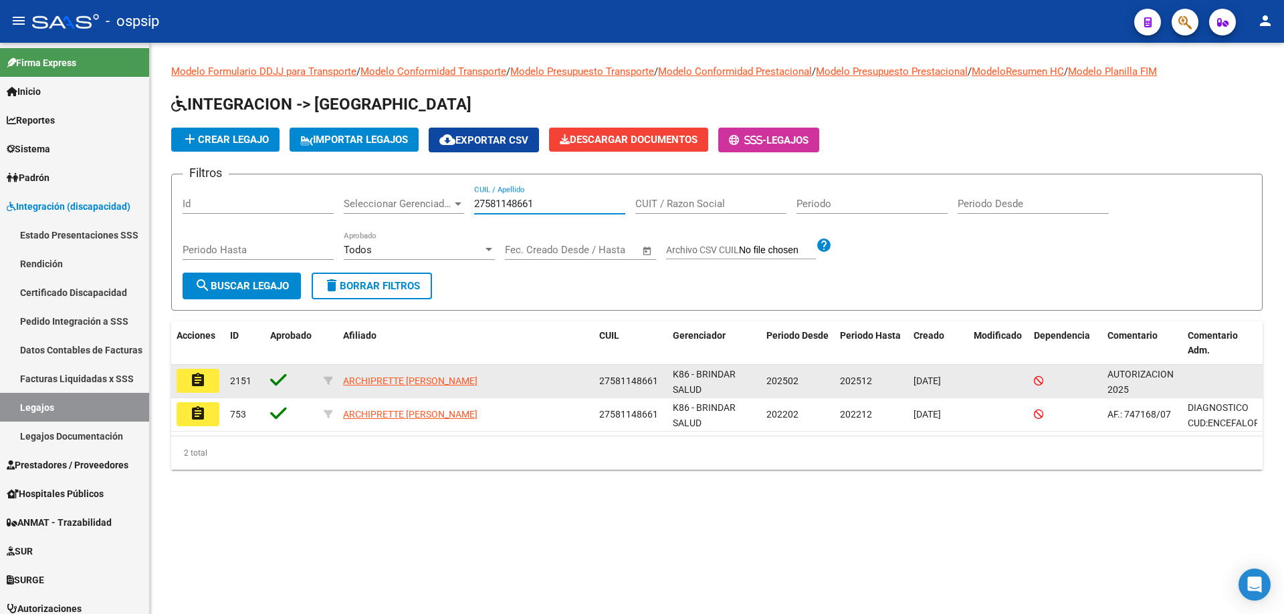
type input "27581148661"
click at [198, 380] on mat-icon "assignment" at bounding box center [198, 380] width 16 height 16
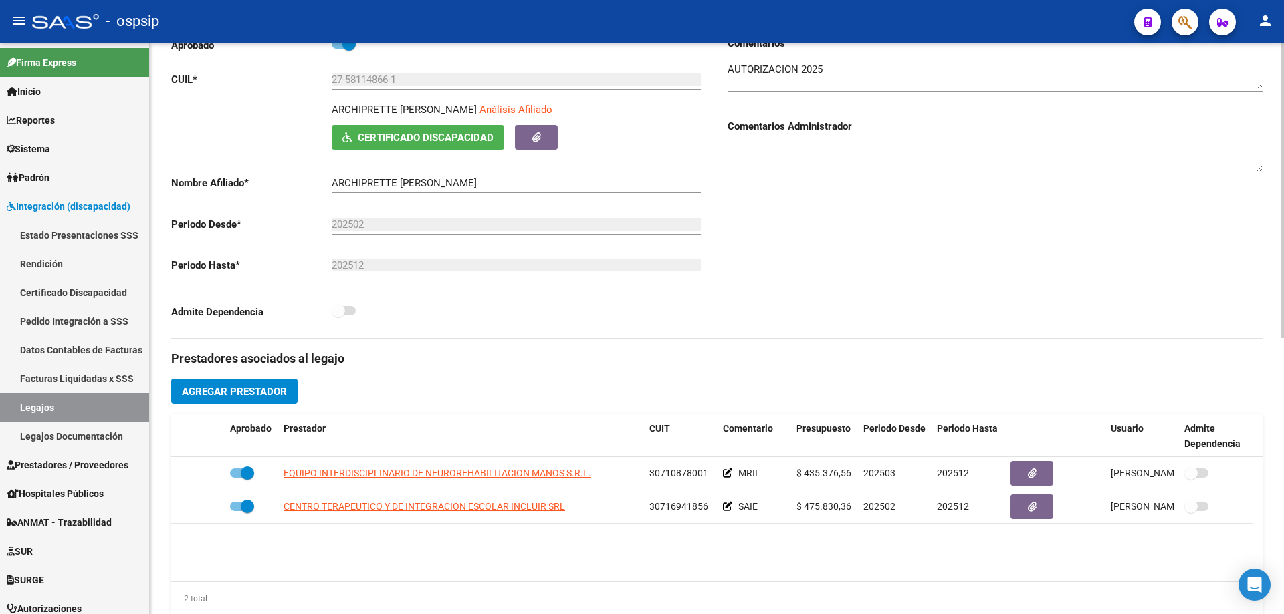
scroll to position [201, 0]
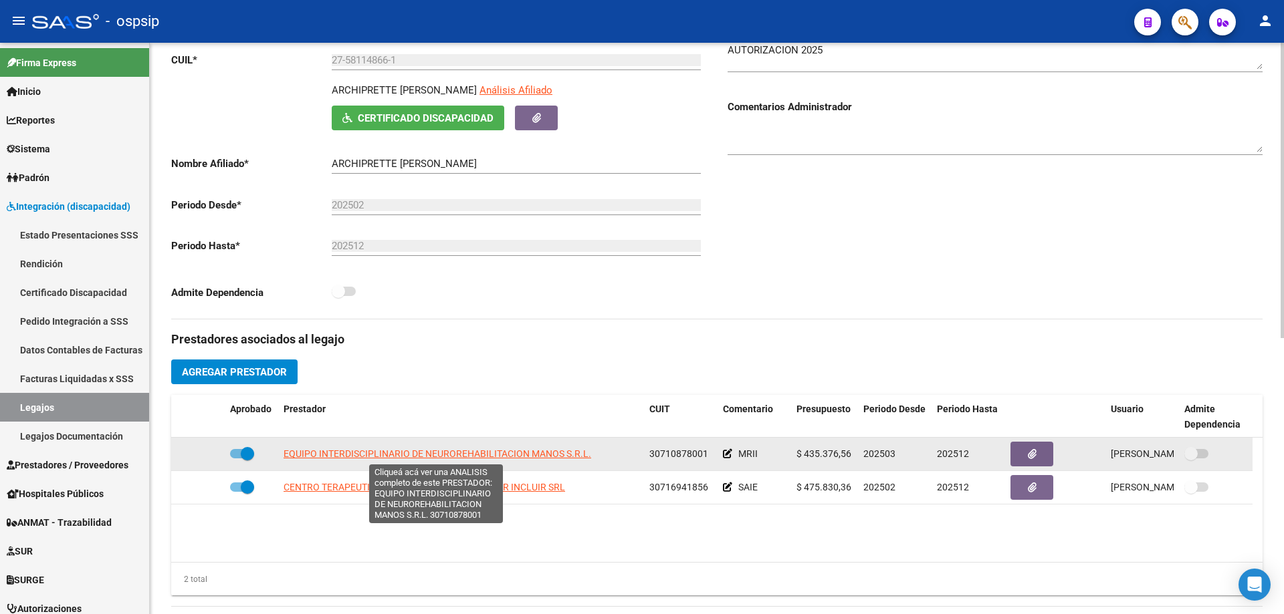
click at [504, 452] on span "EQUIPO INTERDISCIPLINARIO DE NEUROREHABILITACION MANOS S.R.L." at bounding box center [437, 454] width 308 height 11
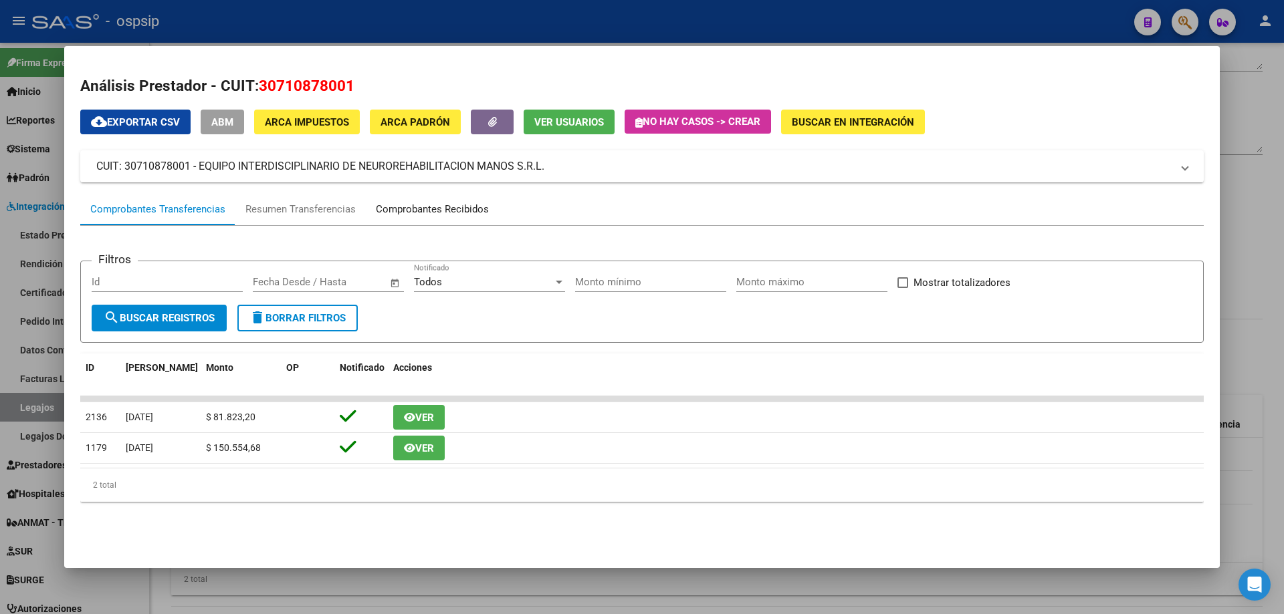
click at [434, 201] on div "Comprobantes Recibidos" at bounding box center [432, 209] width 133 height 32
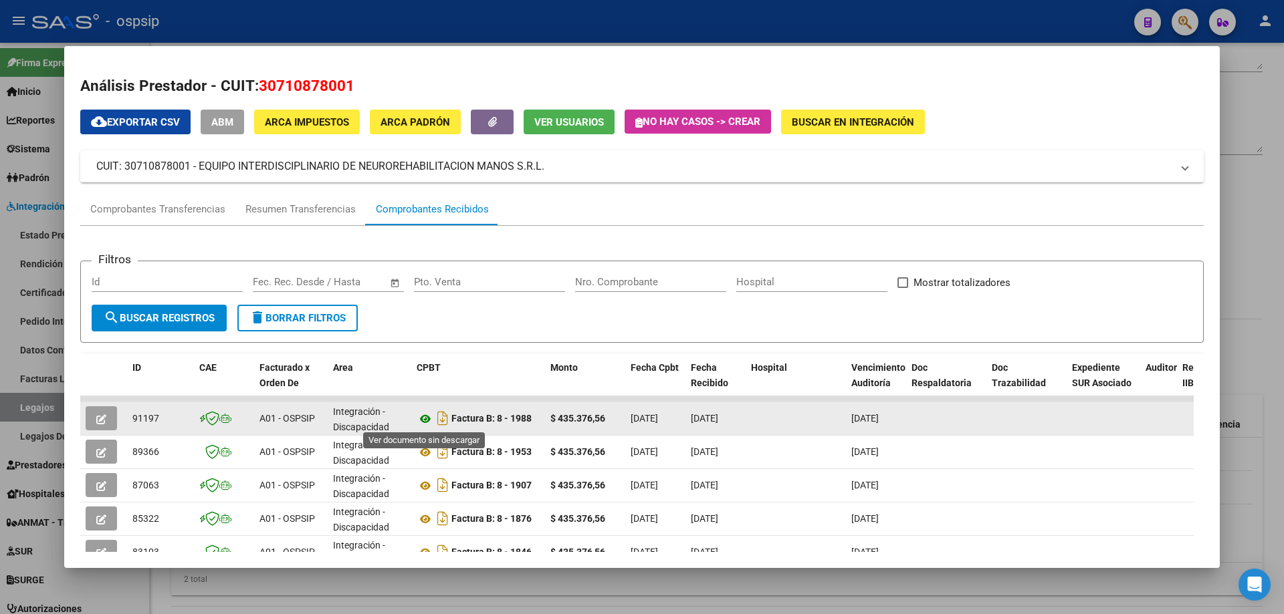
click at [427, 418] on icon at bounding box center [425, 419] width 17 height 16
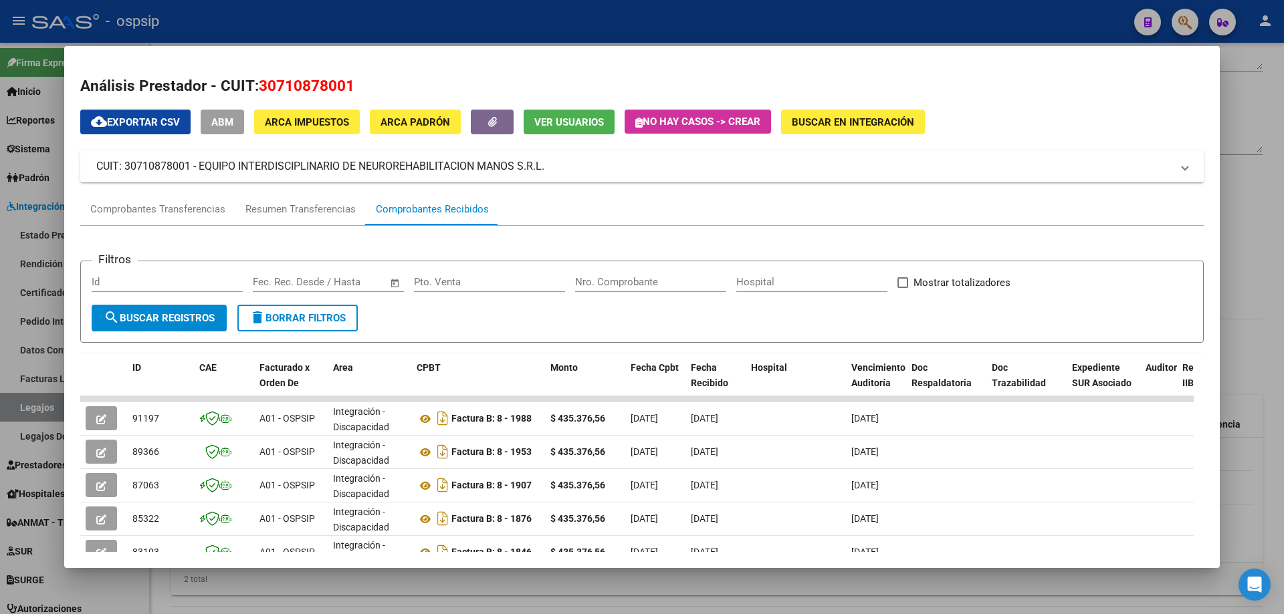
click at [1253, 165] on div at bounding box center [642, 307] width 1284 height 614
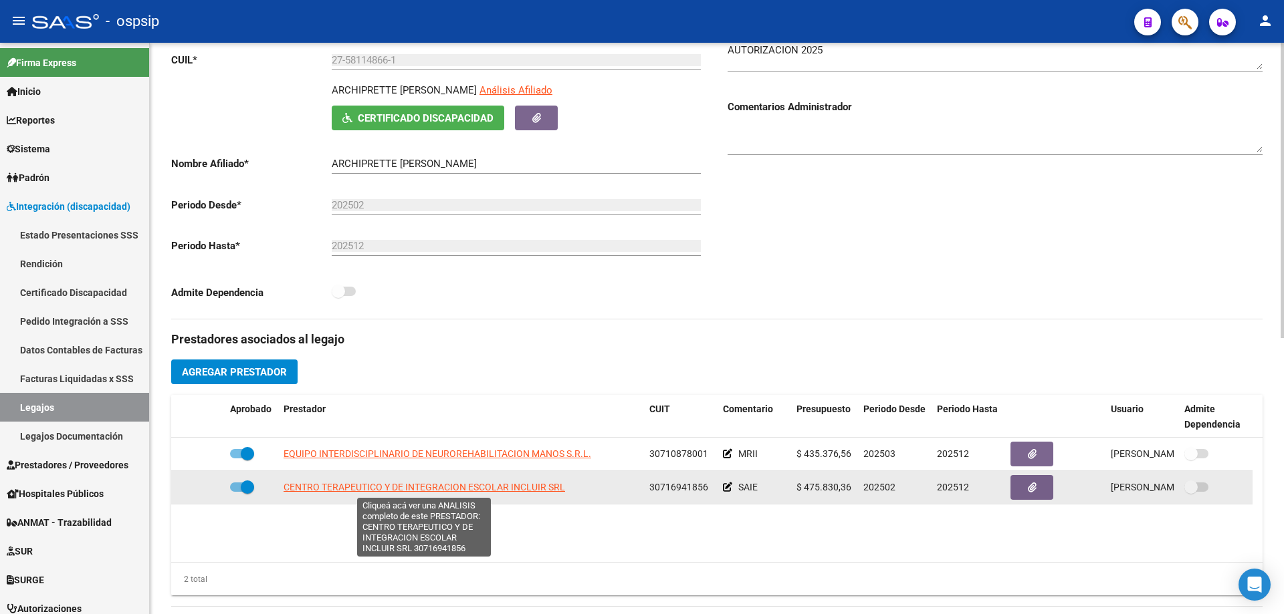
click at [446, 487] on span "CENTRO TERAPEUTICO Y DE INTEGRACION ESCOLAR INCLUIR SRL" at bounding box center [423, 487] width 281 height 11
type textarea "30716941856"
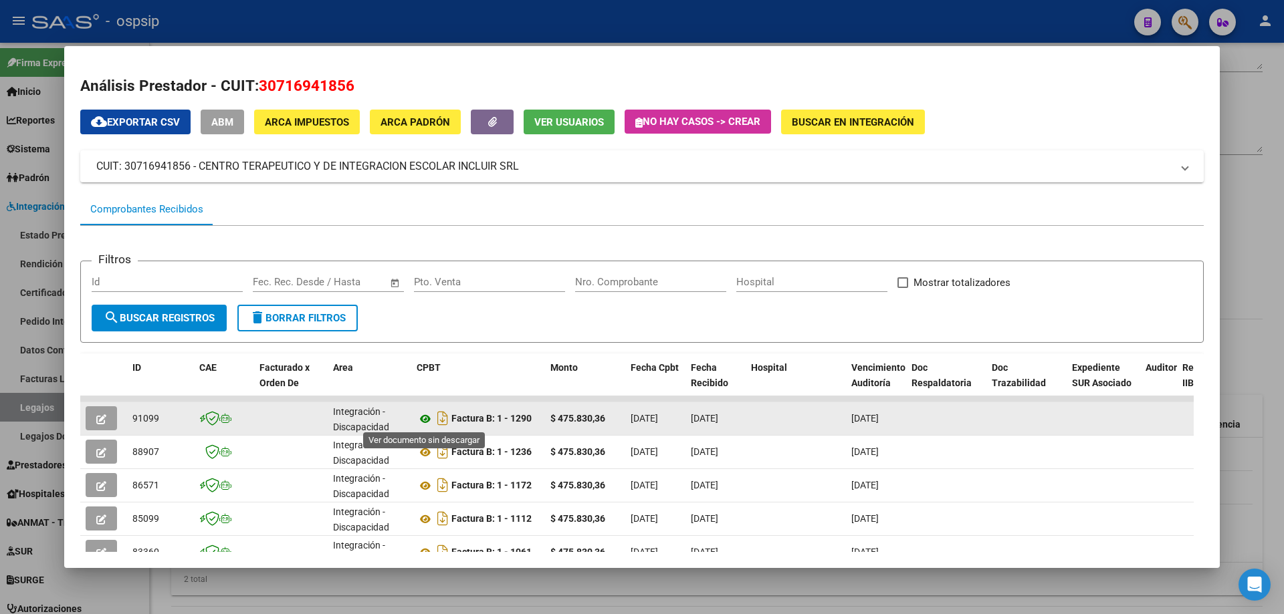
click at [423, 417] on icon at bounding box center [425, 419] width 17 height 16
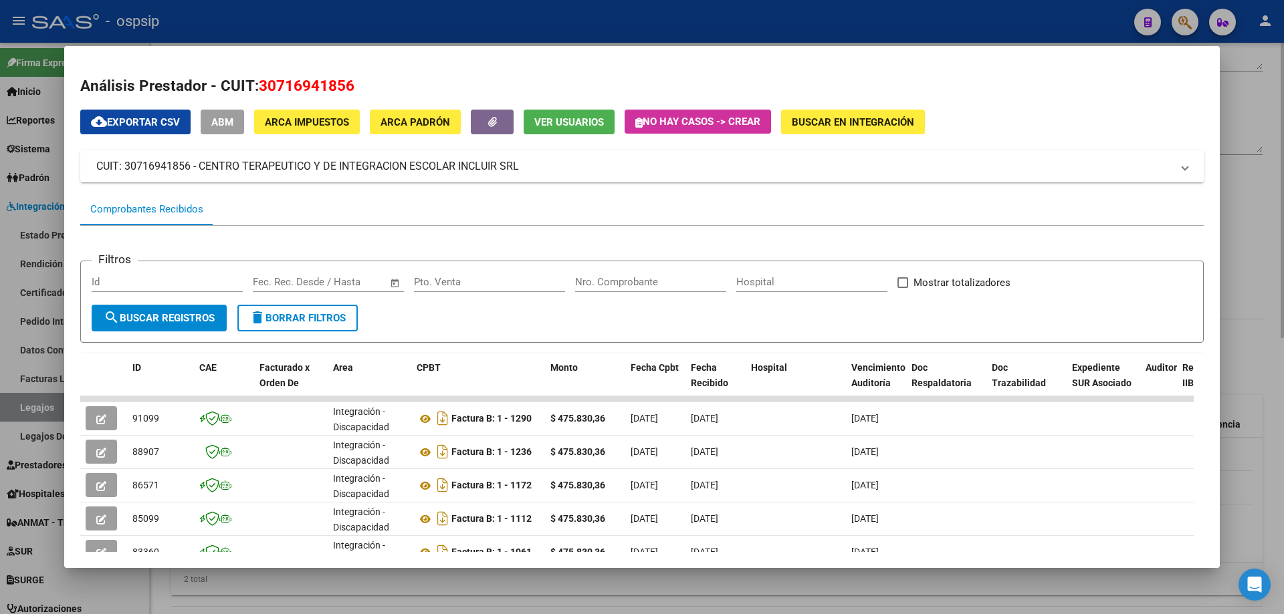
click at [1260, 148] on div at bounding box center [642, 307] width 1284 height 614
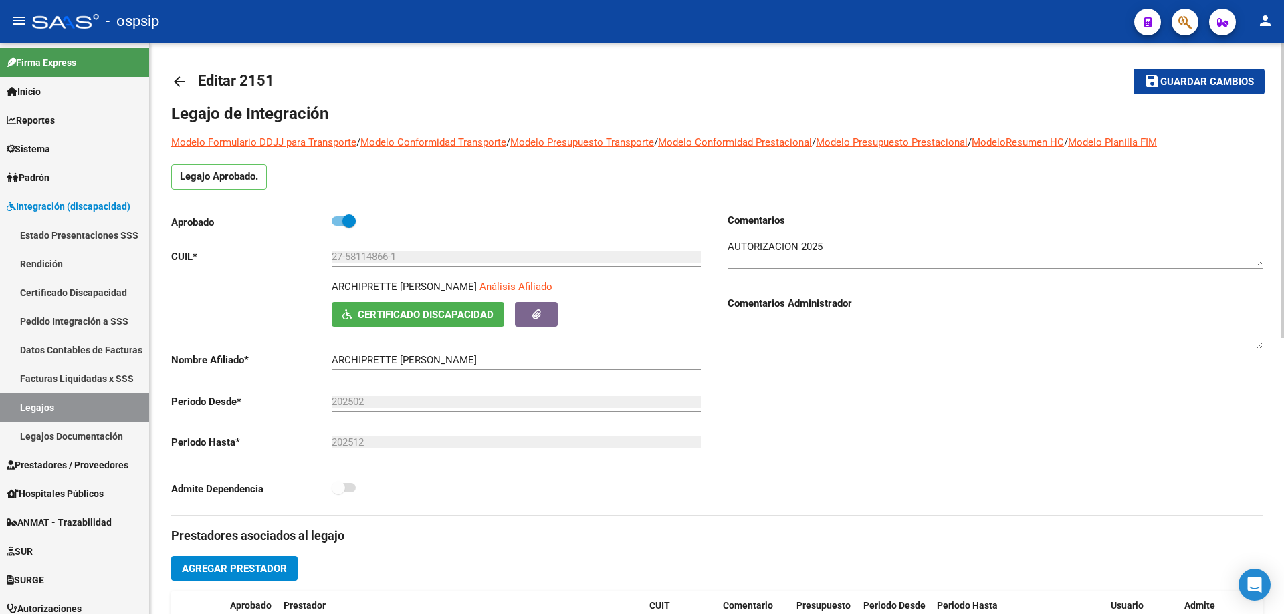
scroll to position [0, 0]
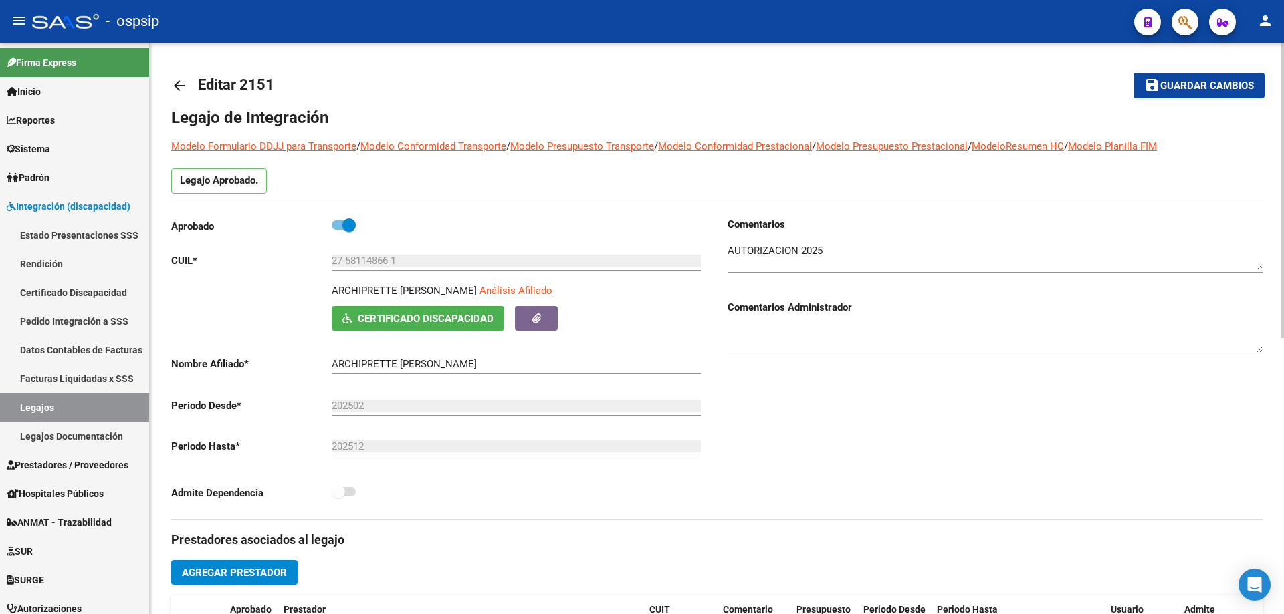
click at [174, 82] on mat-icon "arrow_back" at bounding box center [179, 86] width 16 height 16
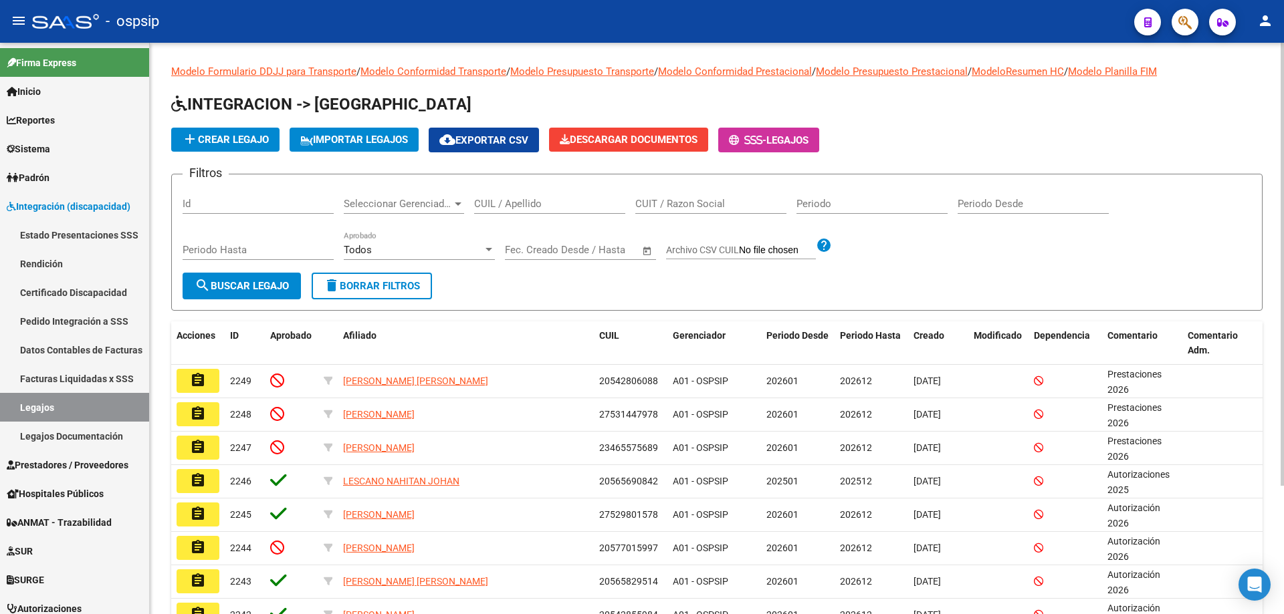
click at [494, 206] on input "CUIL / Apellido" at bounding box center [549, 204] width 151 height 12
paste input "23457301499"
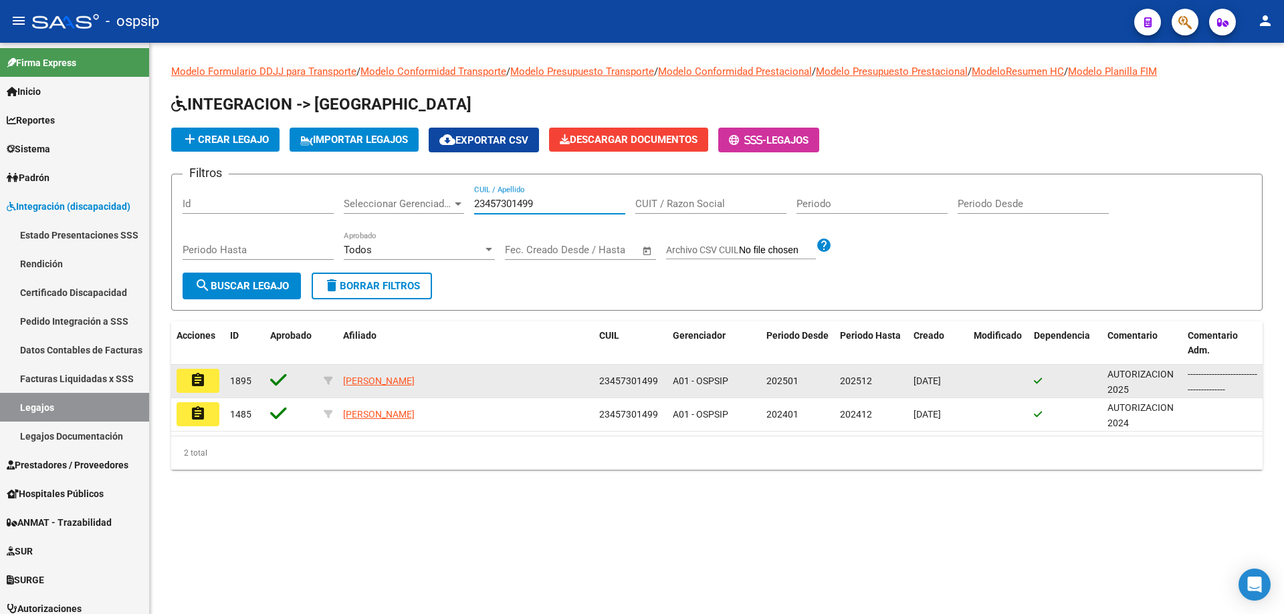
type input "23457301499"
click at [203, 382] on mat-icon "assignment" at bounding box center [198, 380] width 16 height 16
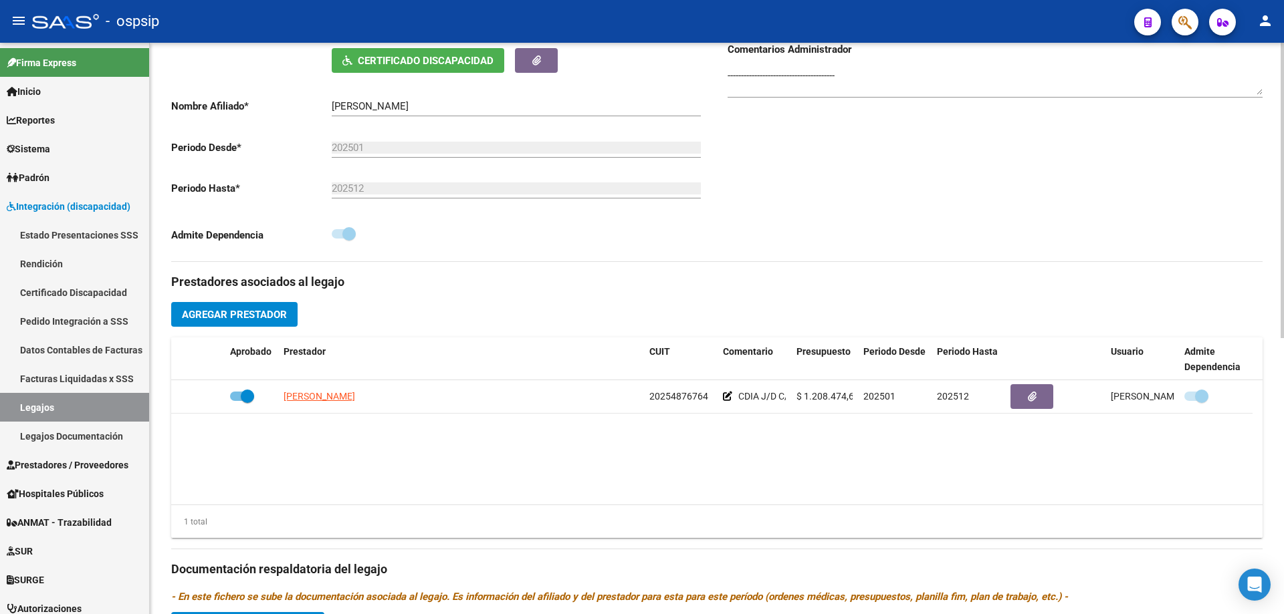
scroll to position [267, 0]
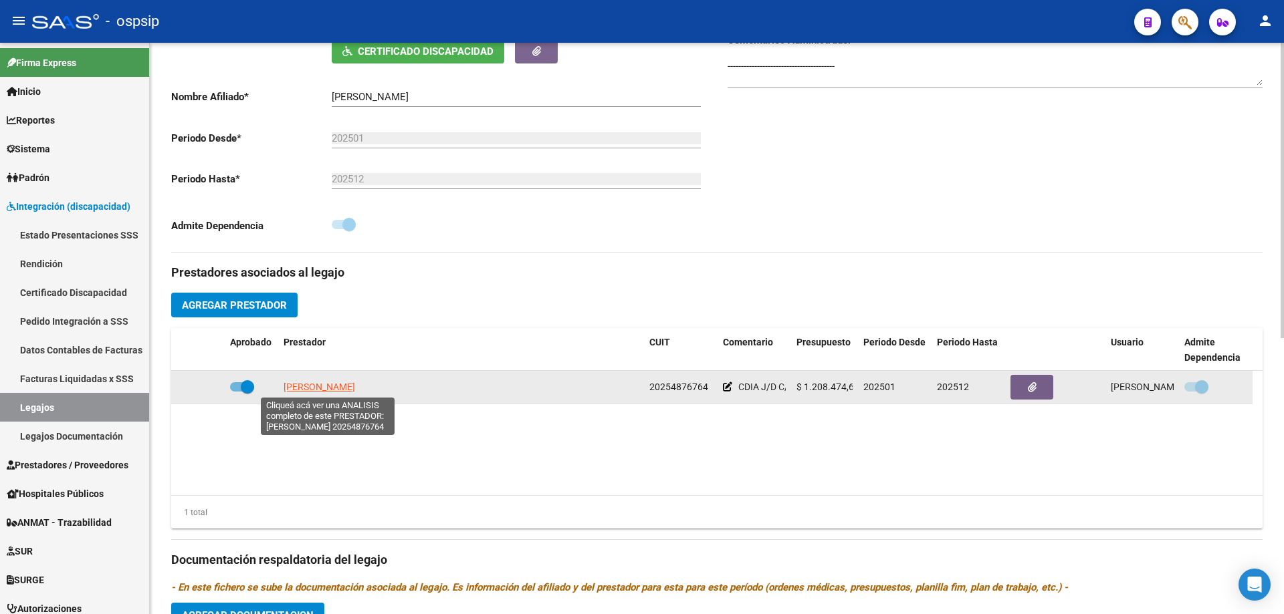
click at [337, 383] on span "DON JORGE NELSON" at bounding box center [319, 387] width 72 height 11
type textarea "20254876764"
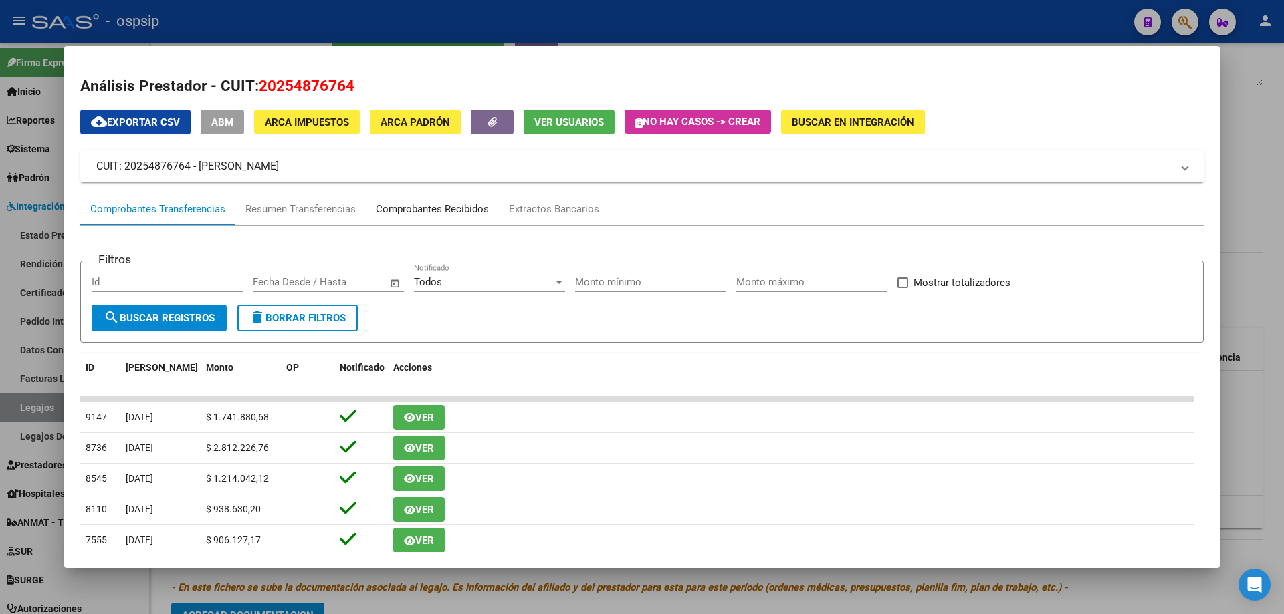
click at [467, 209] on div "Comprobantes Recibidos" at bounding box center [432, 209] width 113 height 15
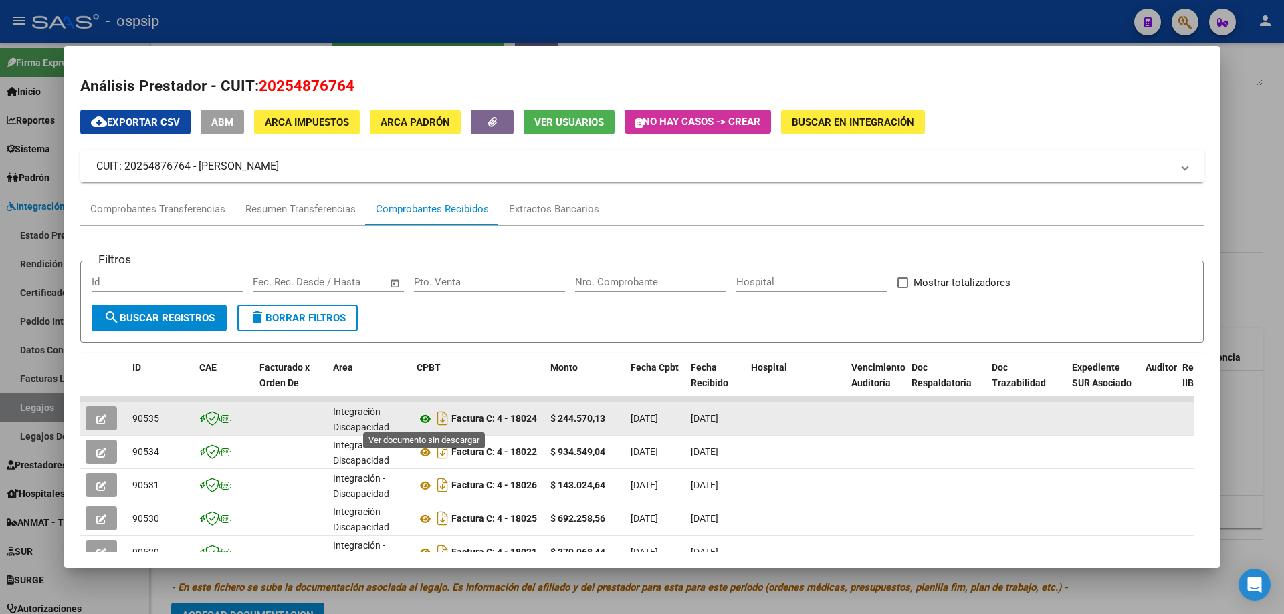
click at [426, 421] on icon at bounding box center [425, 419] width 17 height 16
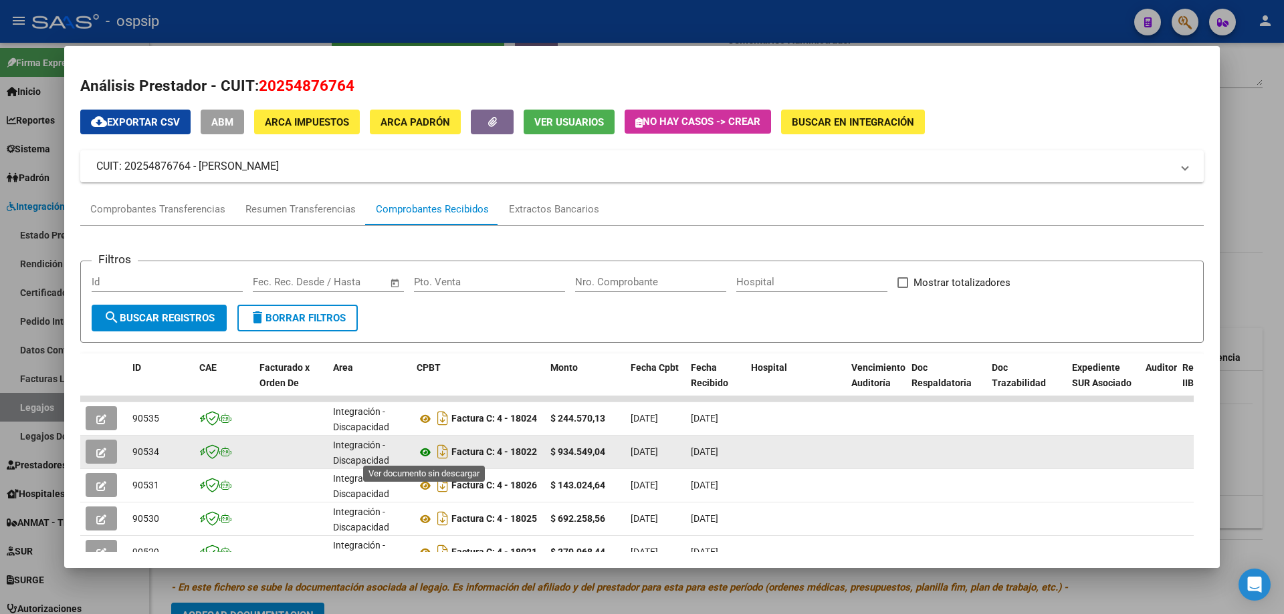
click at [421, 457] on icon at bounding box center [425, 453] width 17 height 16
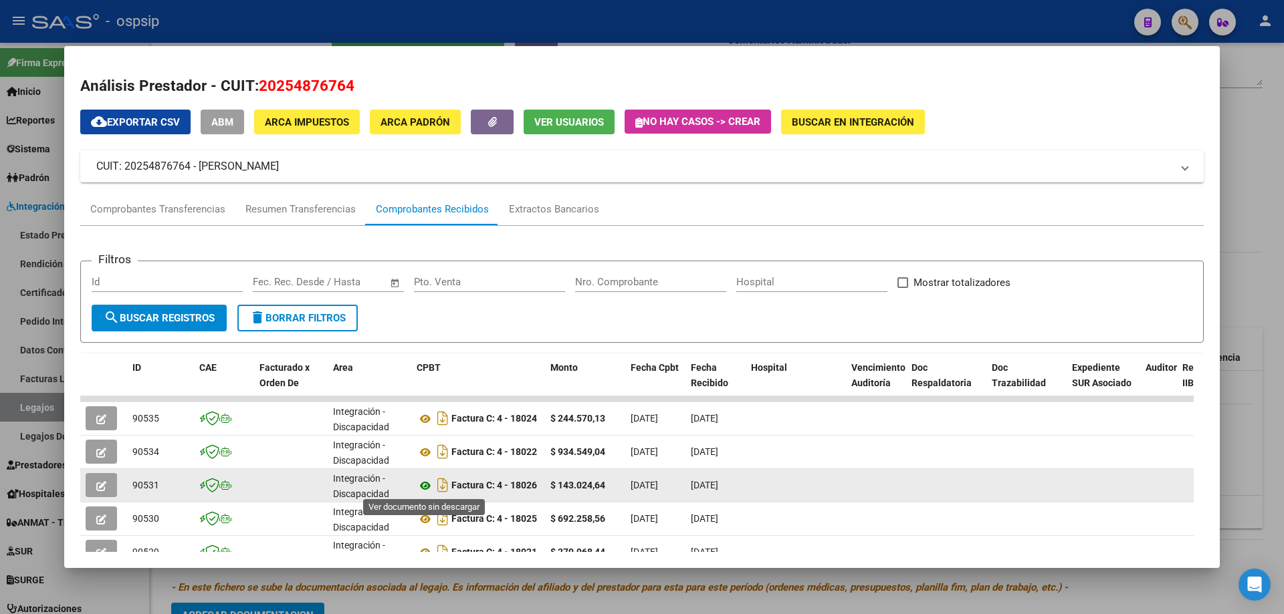
click at [422, 487] on icon at bounding box center [425, 486] width 17 height 16
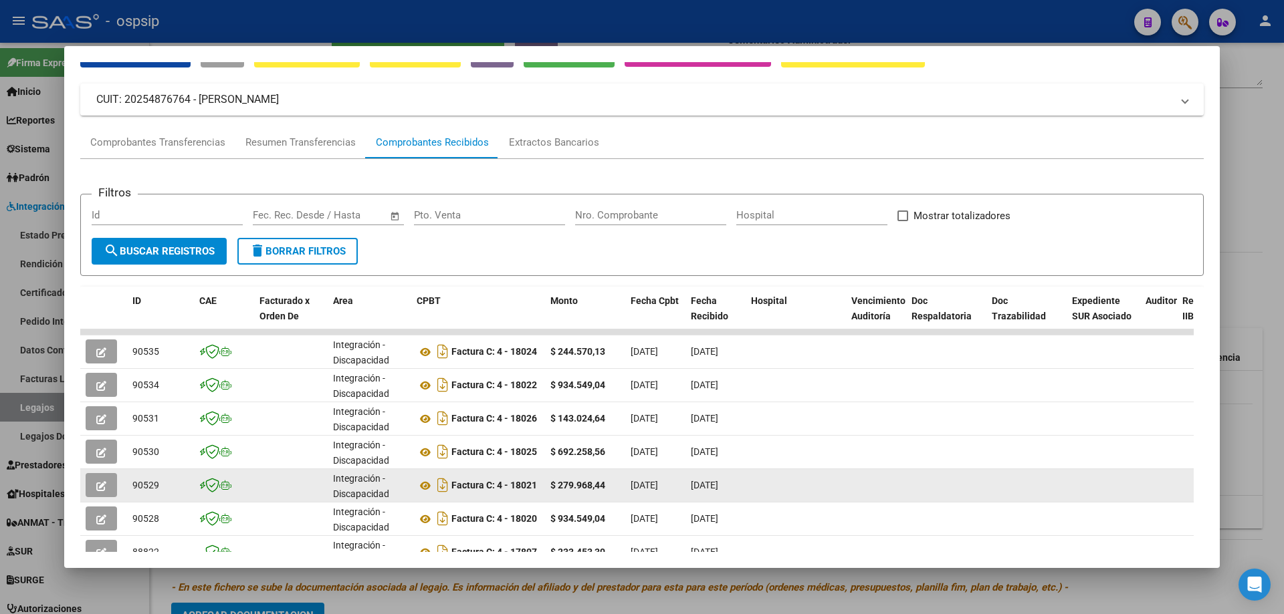
scroll to position [134, 0]
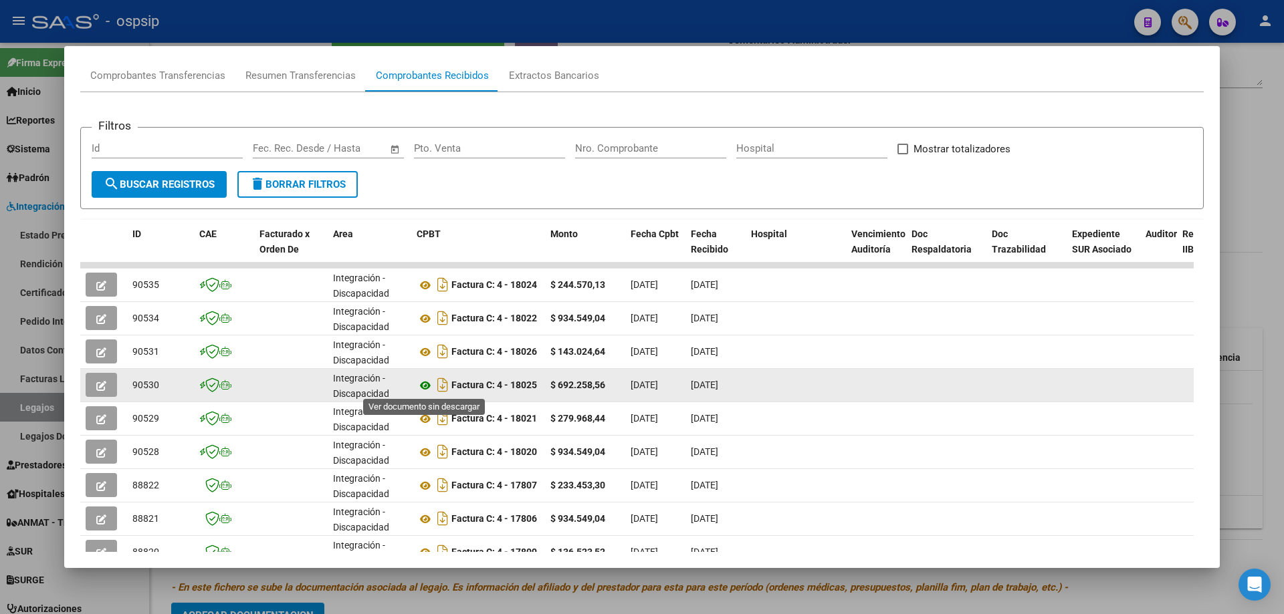
click at [422, 381] on icon at bounding box center [425, 386] width 17 height 16
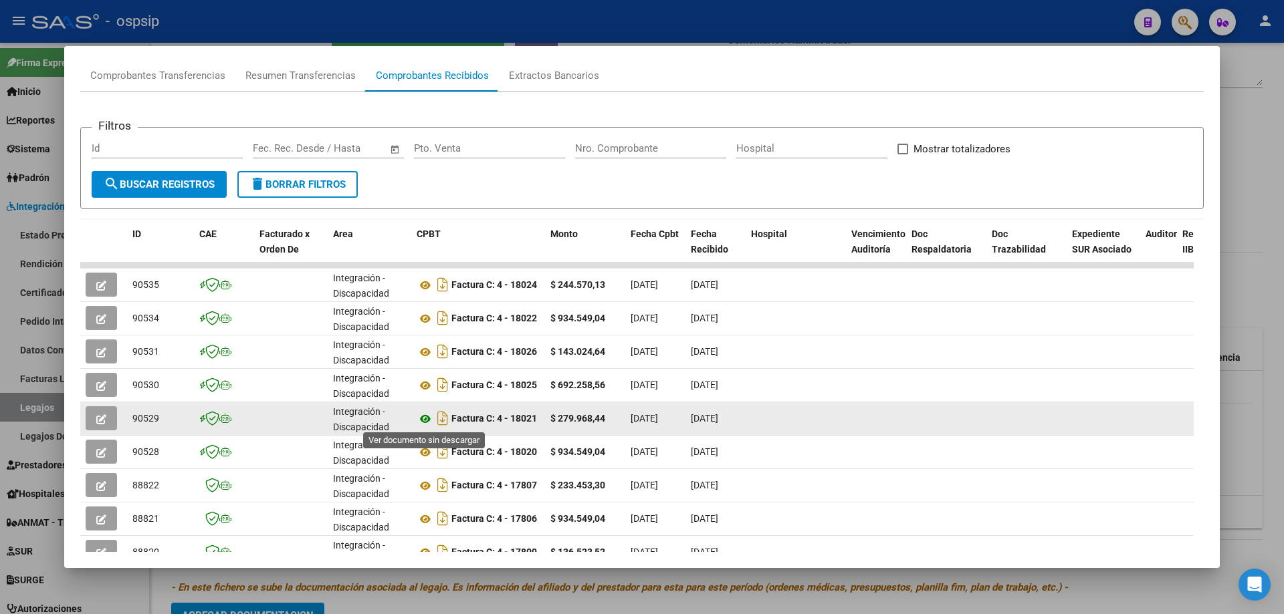
click at [429, 421] on icon at bounding box center [425, 419] width 17 height 16
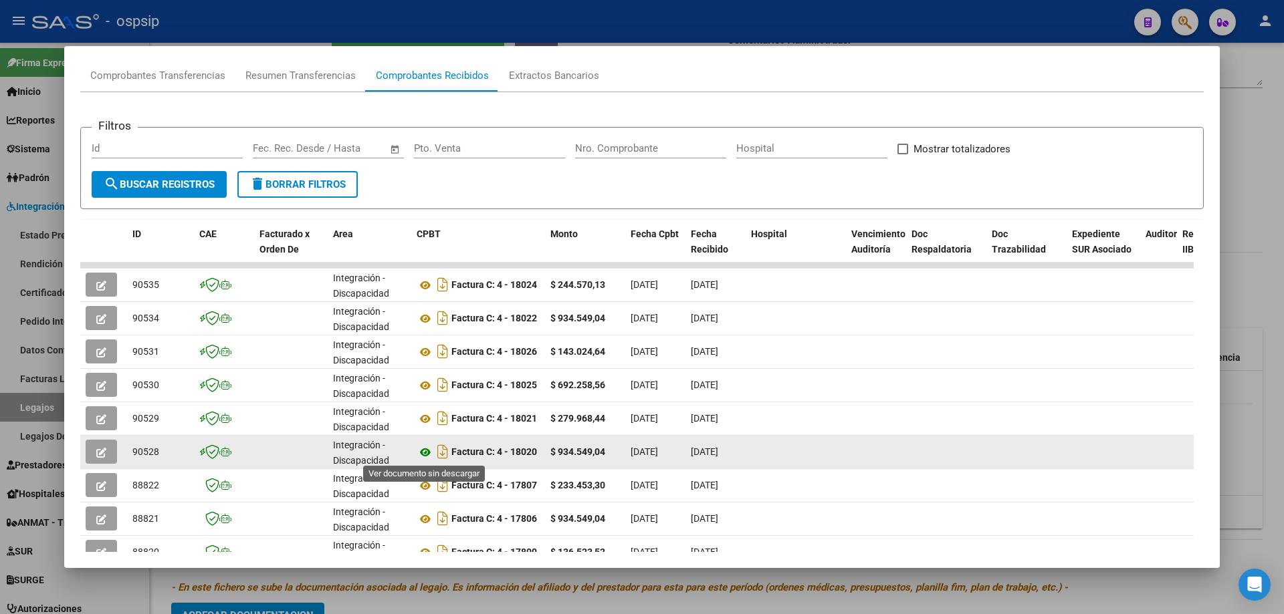
click at [423, 458] on icon at bounding box center [425, 453] width 17 height 16
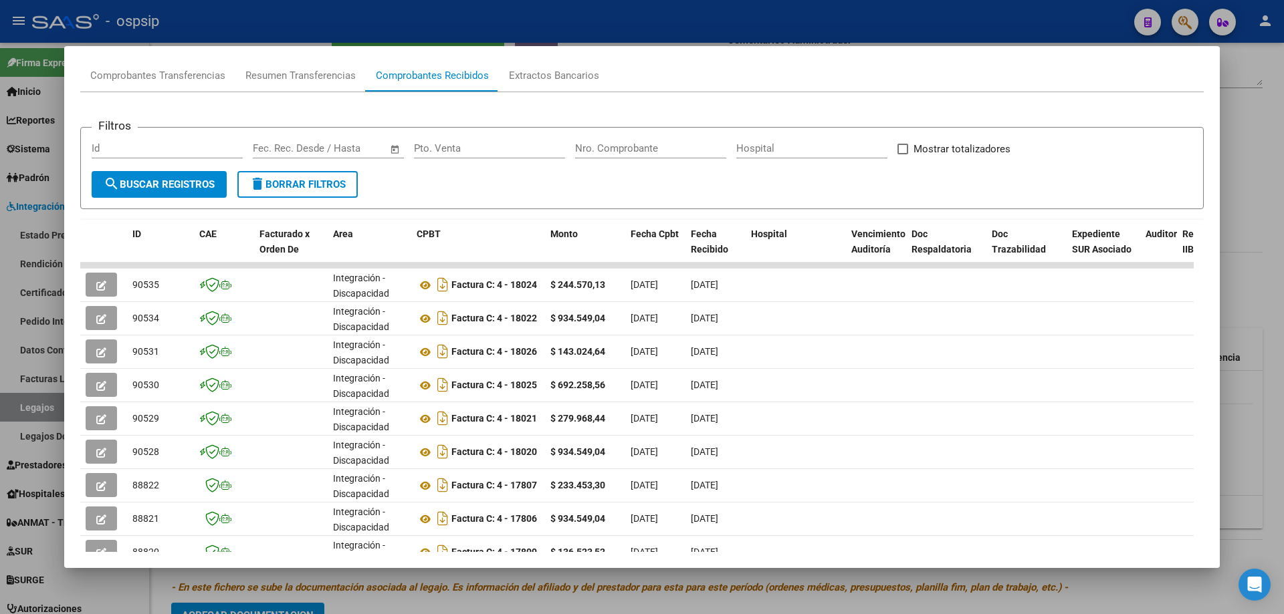
click at [1270, 185] on div at bounding box center [642, 307] width 1284 height 614
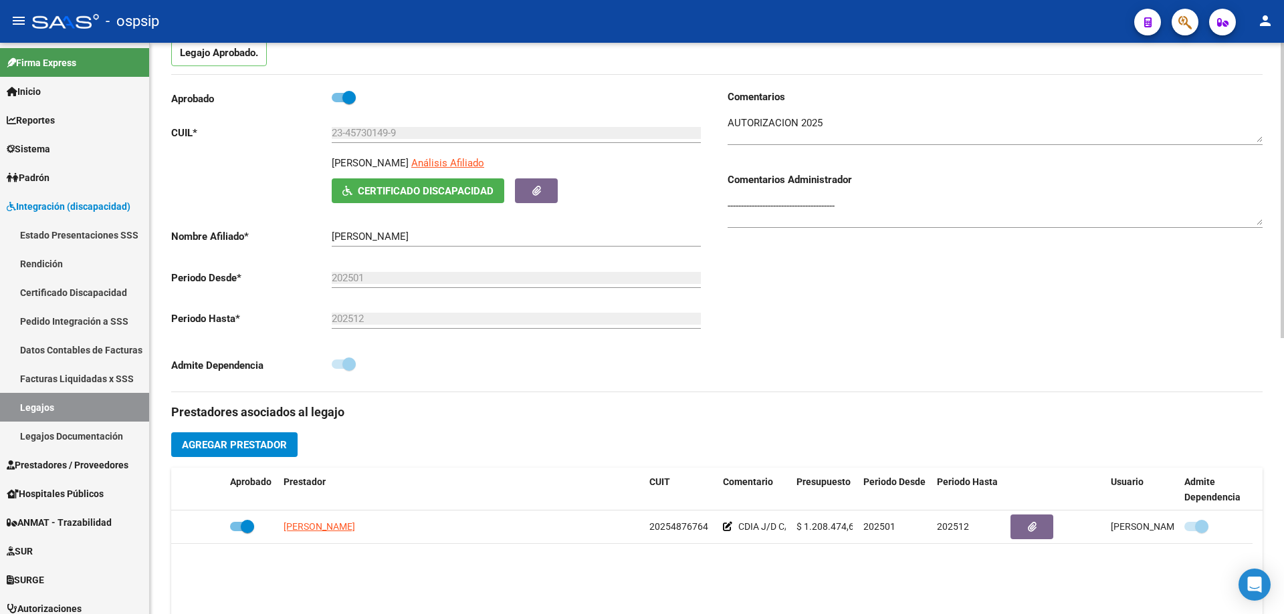
scroll to position [0, 0]
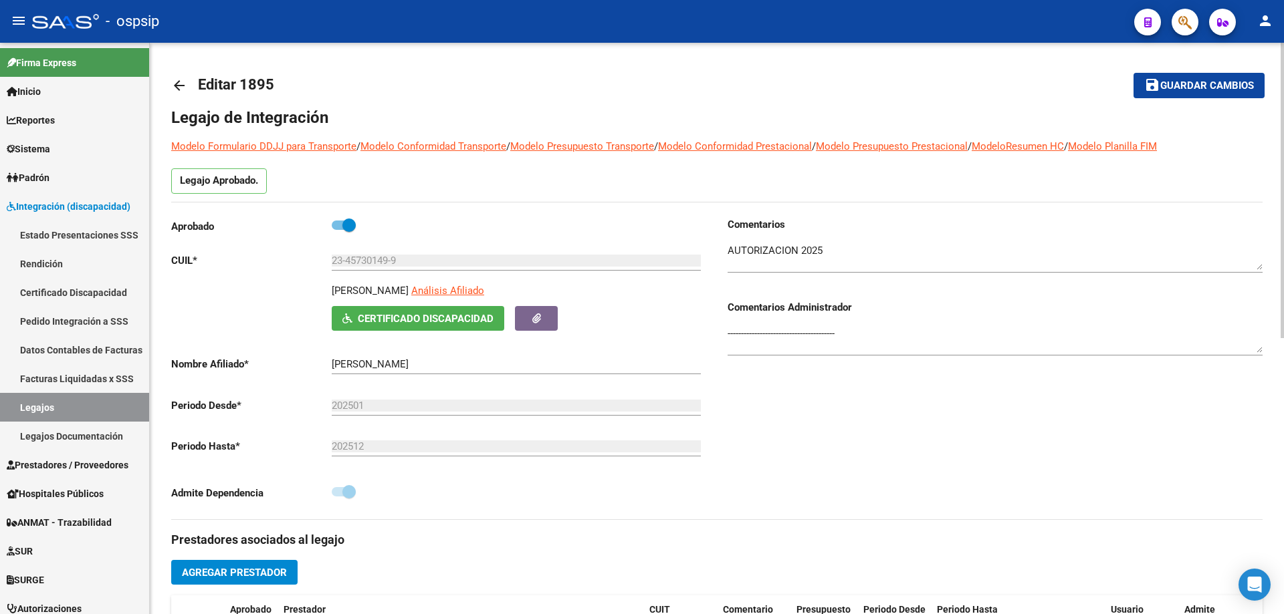
click at [181, 80] on mat-icon "arrow_back" at bounding box center [179, 86] width 16 height 16
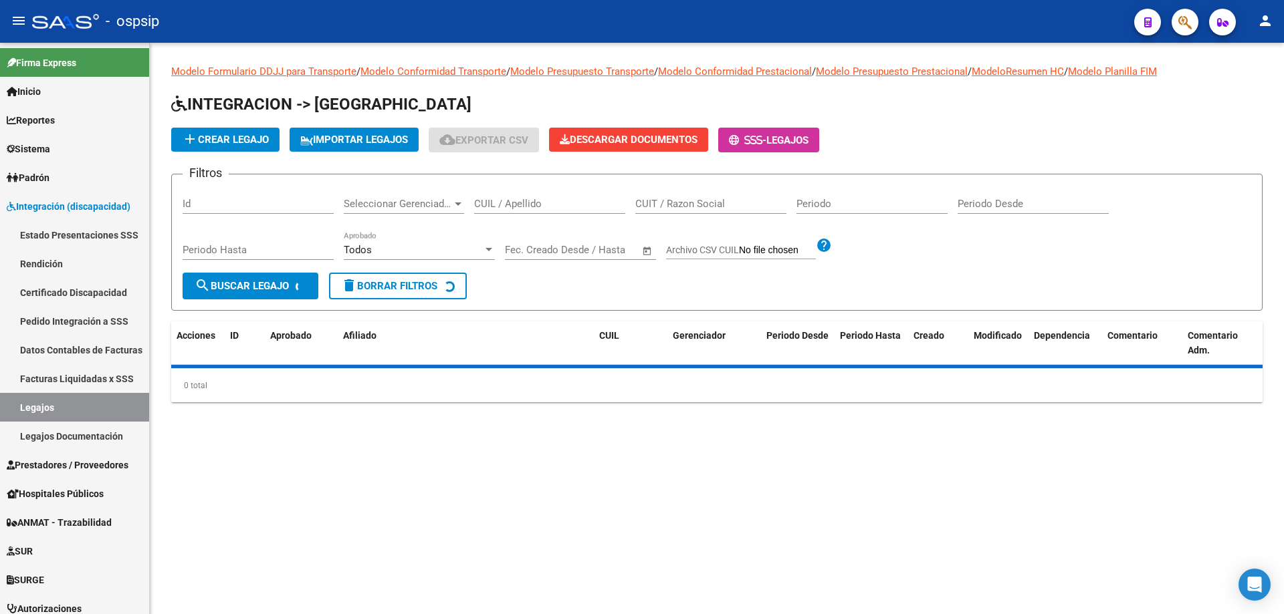
click at [505, 200] on input "CUIL / Apellido" at bounding box center [549, 204] width 151 height 12
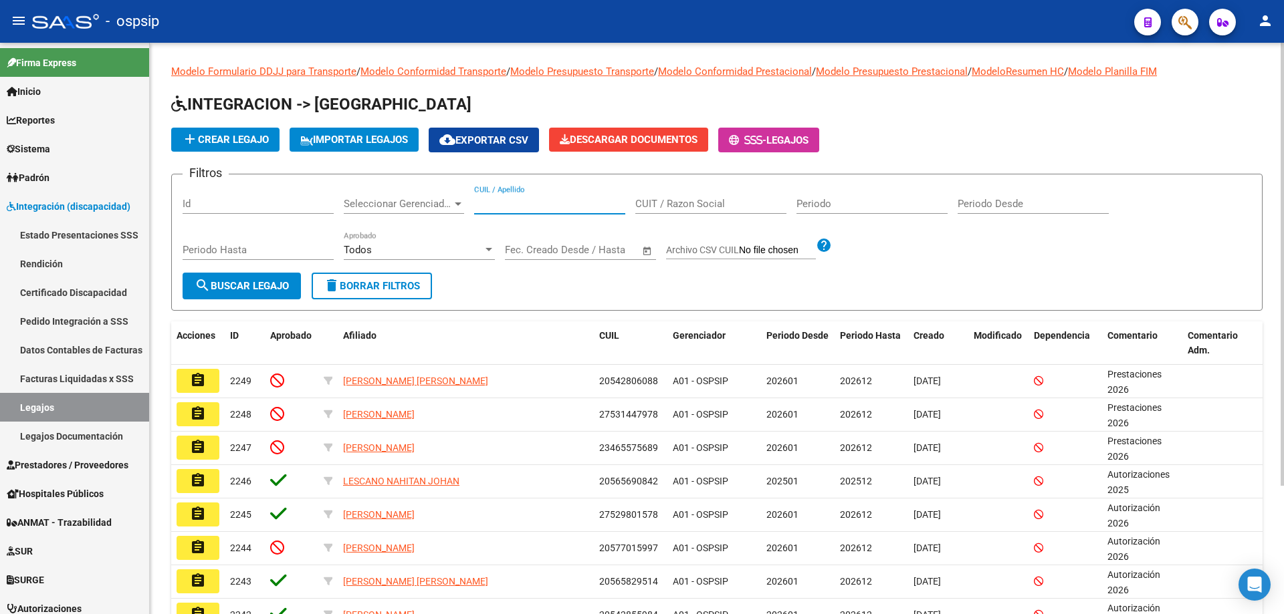
click at [507, 201] on input "CUIL / Apellido" at bounding box center [549, 204] width 151 height 12
paste input "27569499769"
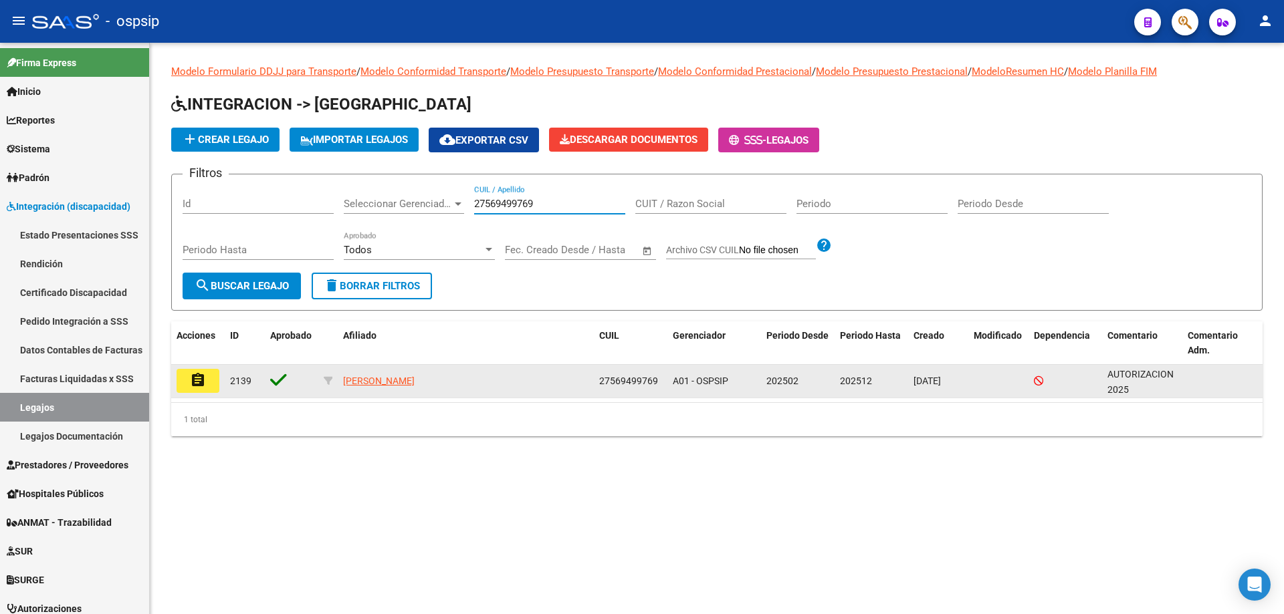
type input "27569499769"
click at [195, 377] on mat-icon "assignment" at bounding box center [198, 380] width 16 height 16
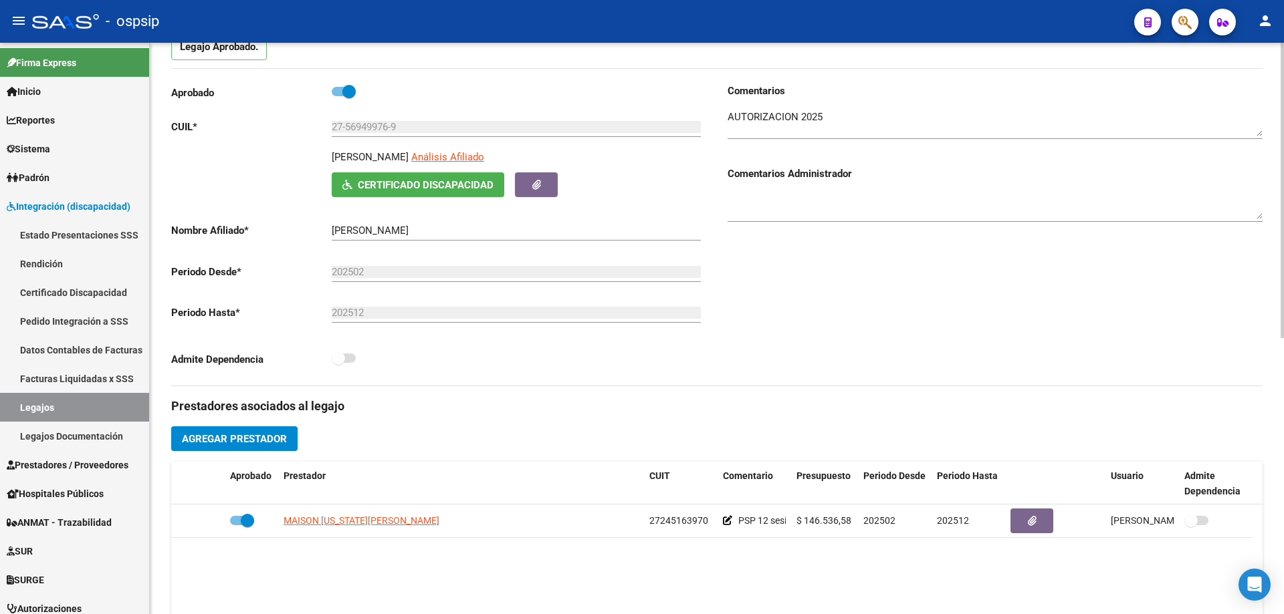
scroll to position [201, 0]
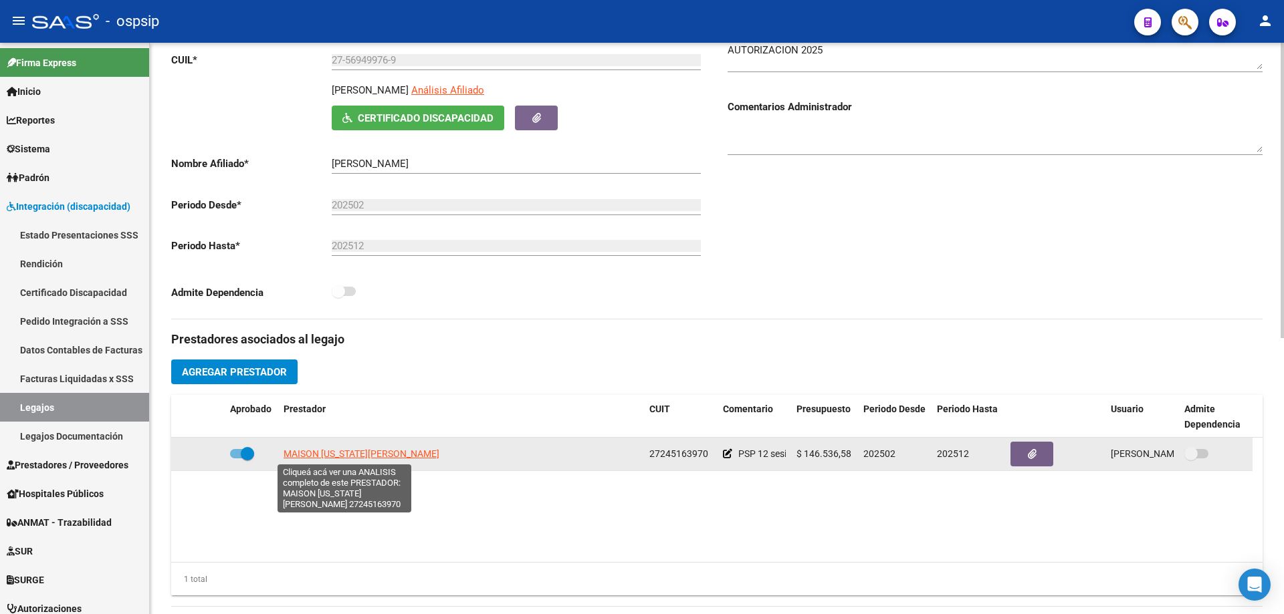
click at [383, 453] on span "MAISON VIRGINIA GABRIELA" at bounding box center [361, 454] width 156 height 11
type textarea "27245163970"
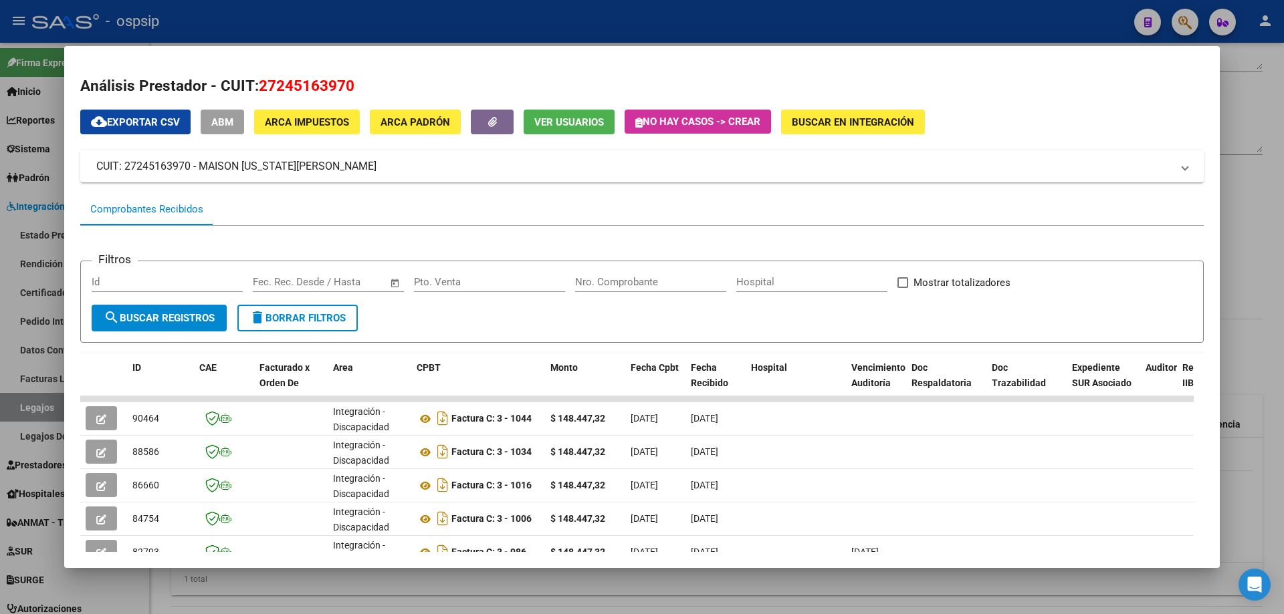
scroll to position [67, 0]
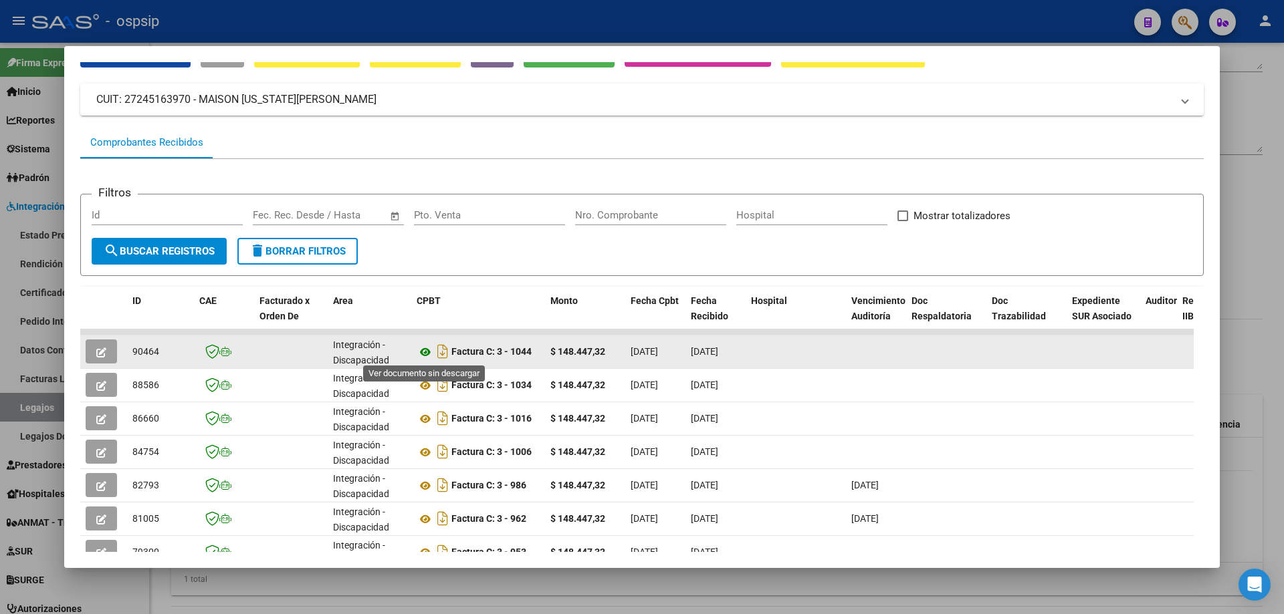
click at [429, 350] on icon at bounding box center [425, 352] width 17 height 16
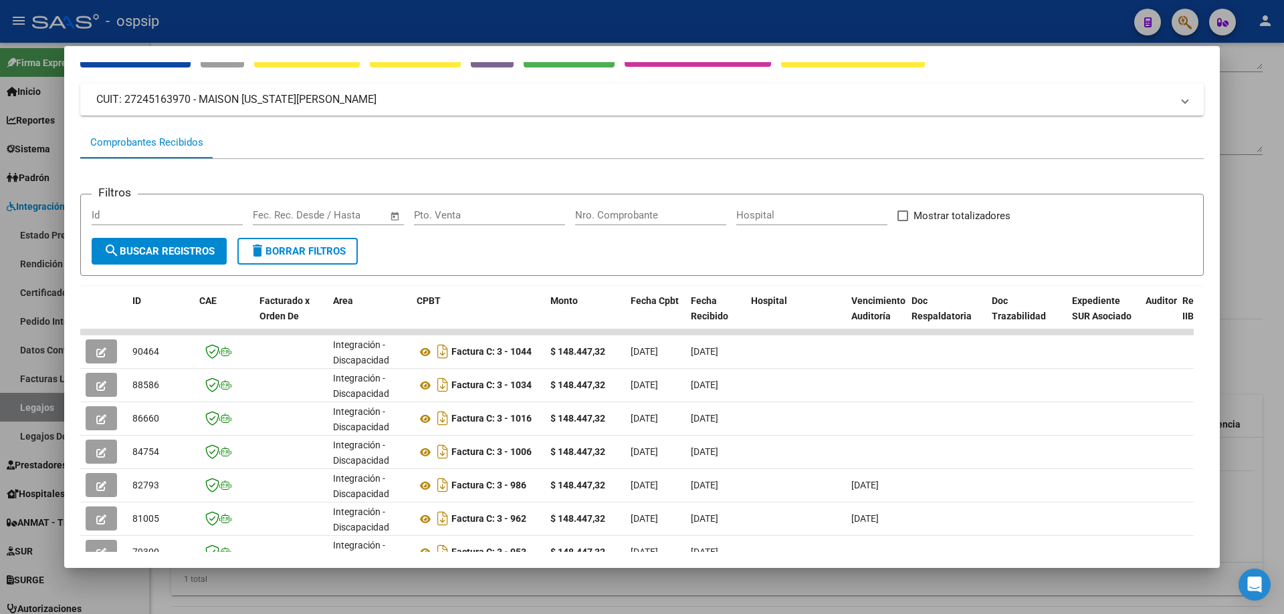
click at [1257, 144] on div at bounding box center [642, 307] width 1284 height 614
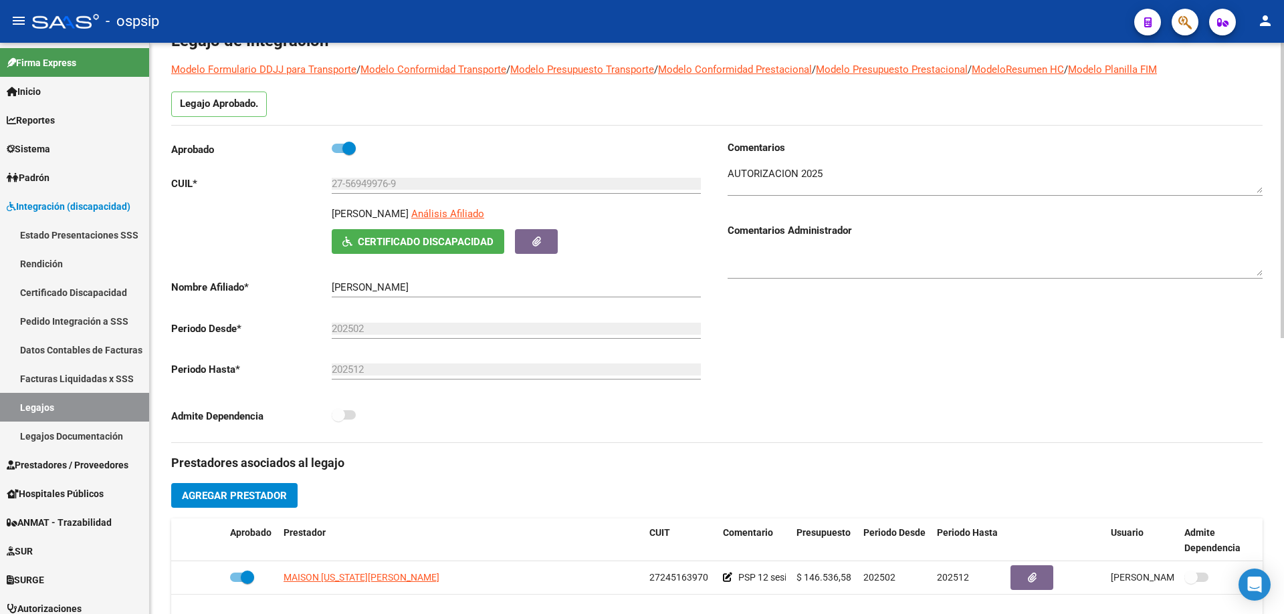
scroll to position [0, 0]
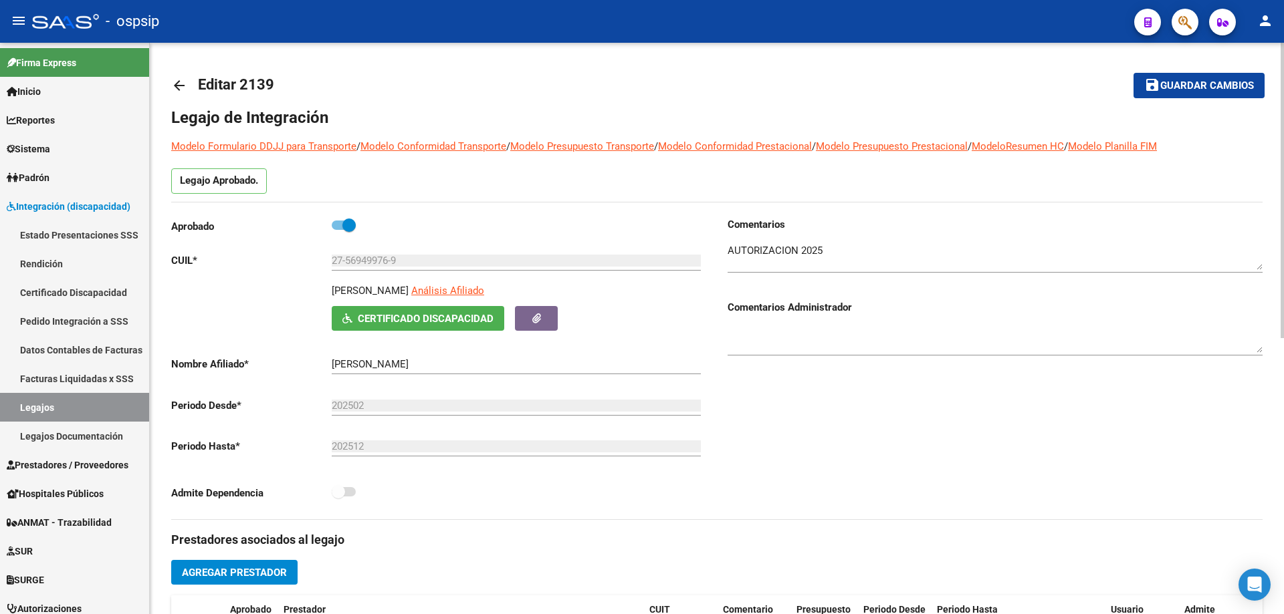
click at [181, 85] on mat-icon "arrow_back" at bounding box center [179, 86] width 16 height 16
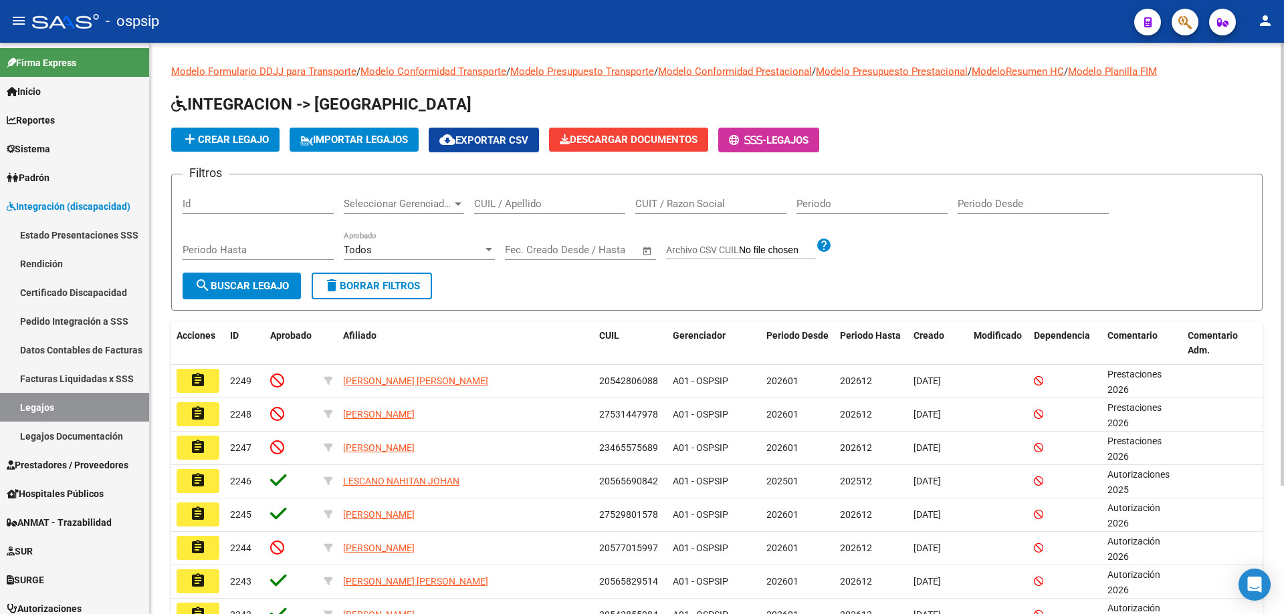
click at [516, 198] on input "CUIL / Apellido" at bounding box center [549, 204] width 151 height 12
paste input "20576284374"
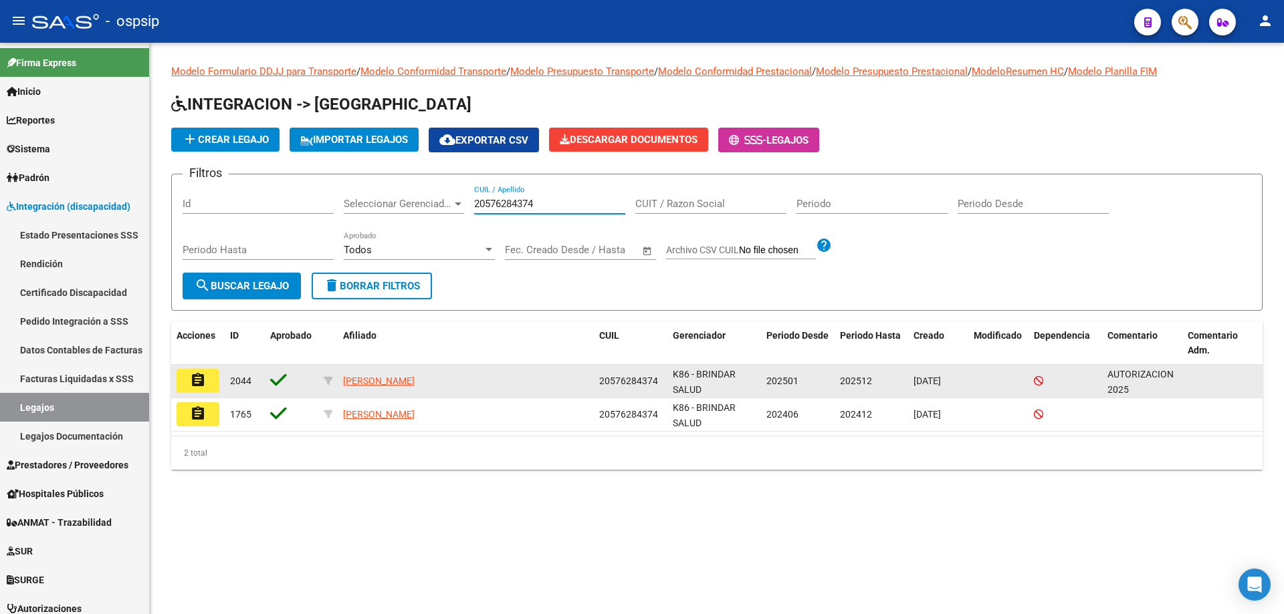
type input "20576284374"
click at [207, 376] on button "assignment" at bounding box center [198, 381] width 43 height 24
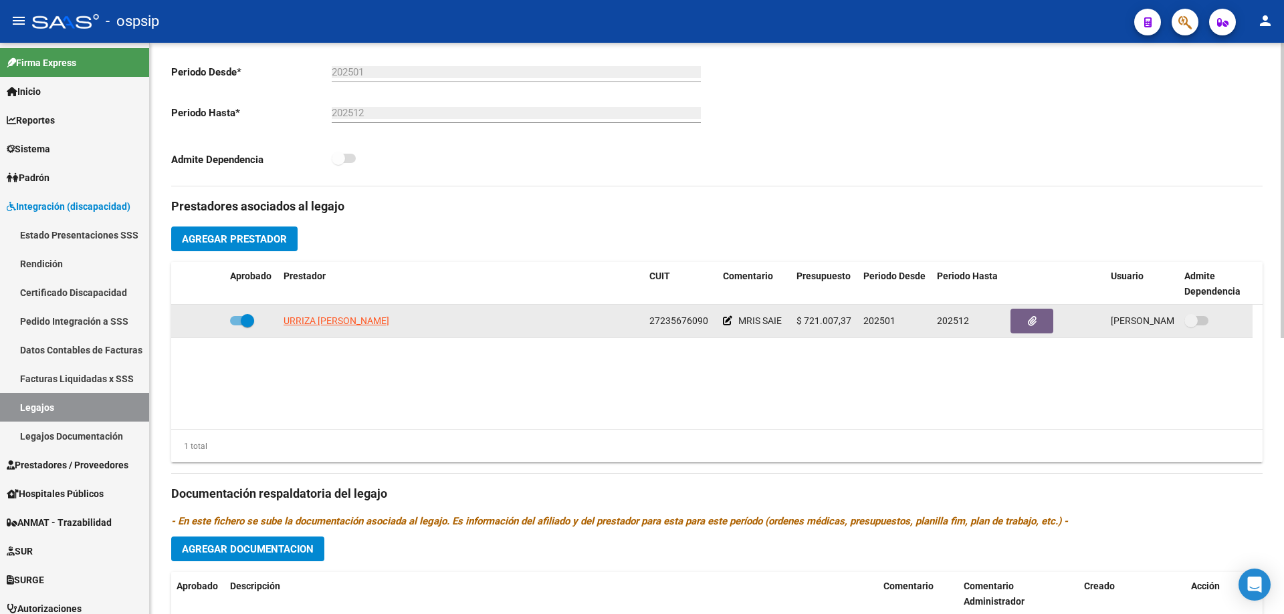
scroll to position [334, 0]
click at [326, 322] on span "URRIZA MARIA ALEJANDRA" at bounding box center [336, 320] width 106 height 11
type textarea "27235676090"
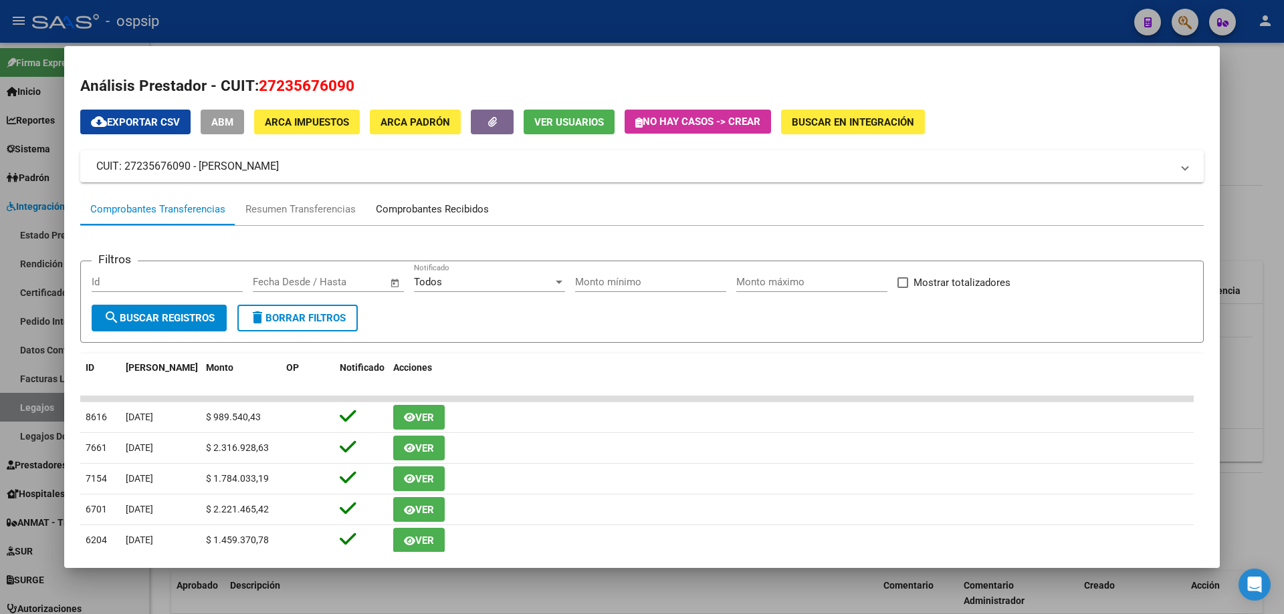
click at [439, 213] on div "Comprobantes Recibidos" at bounding box center [432, 209] width 113 height 15
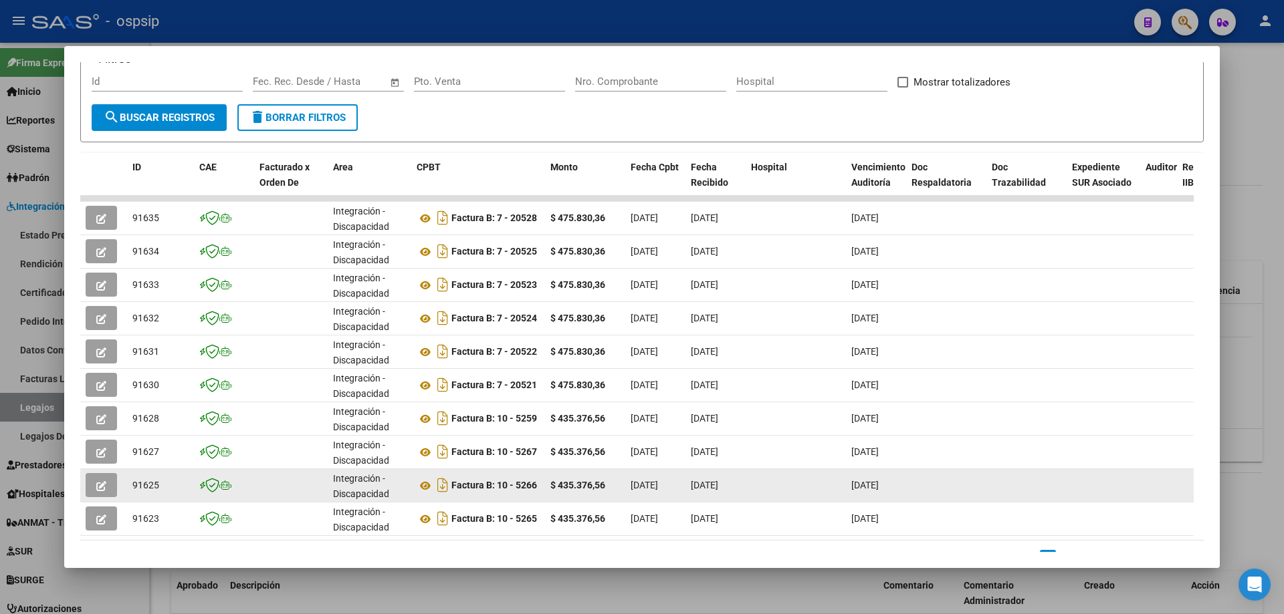
scroll to position [259, 0]
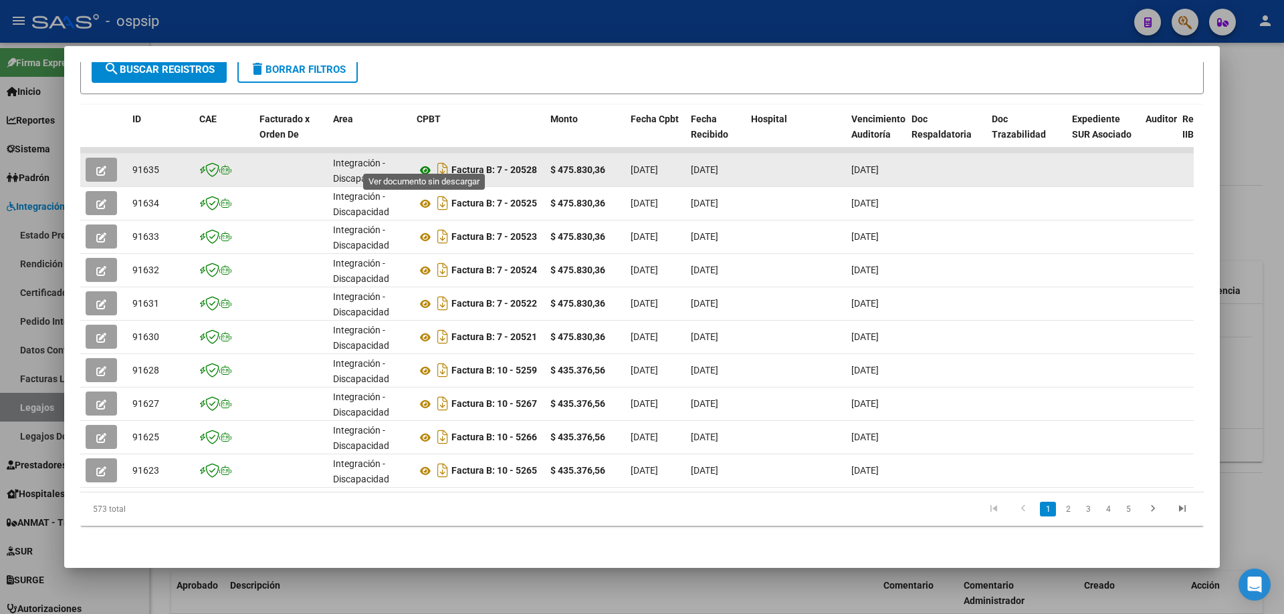
click at [427, 162] on icon at bounding box center [425, 170] width 17 height 16
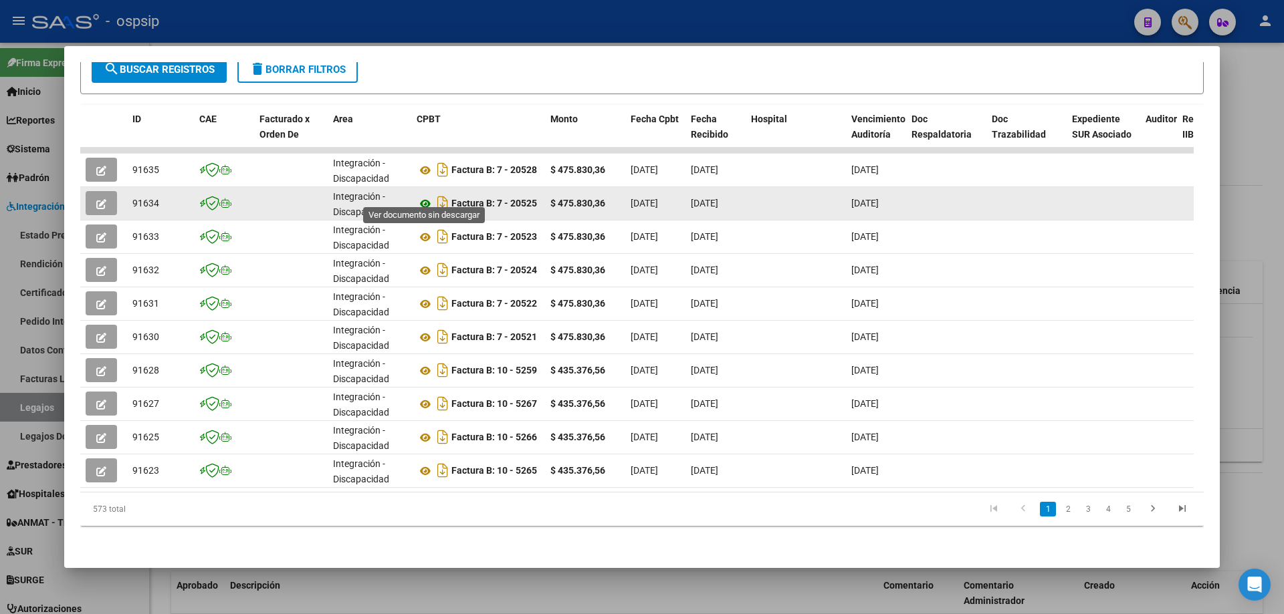
click at [424, 196] on icon at bounding box center [425, 204] width 17 height 16
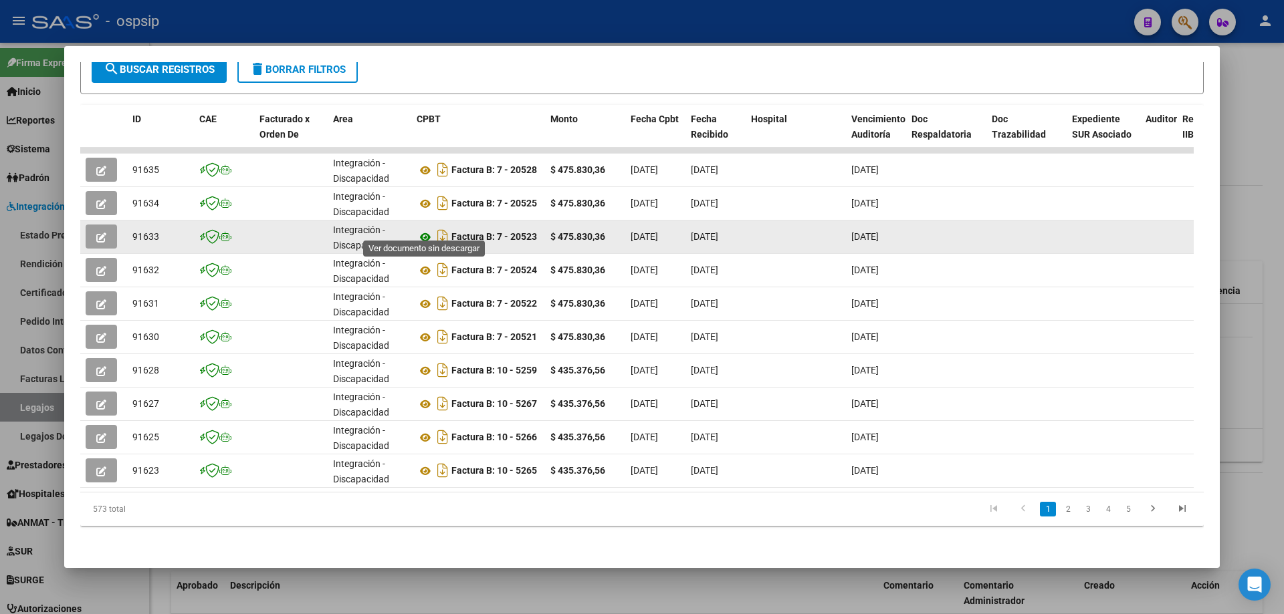
click at [425, 229] on icon at bounding box center [425, 237] width 17 height 16
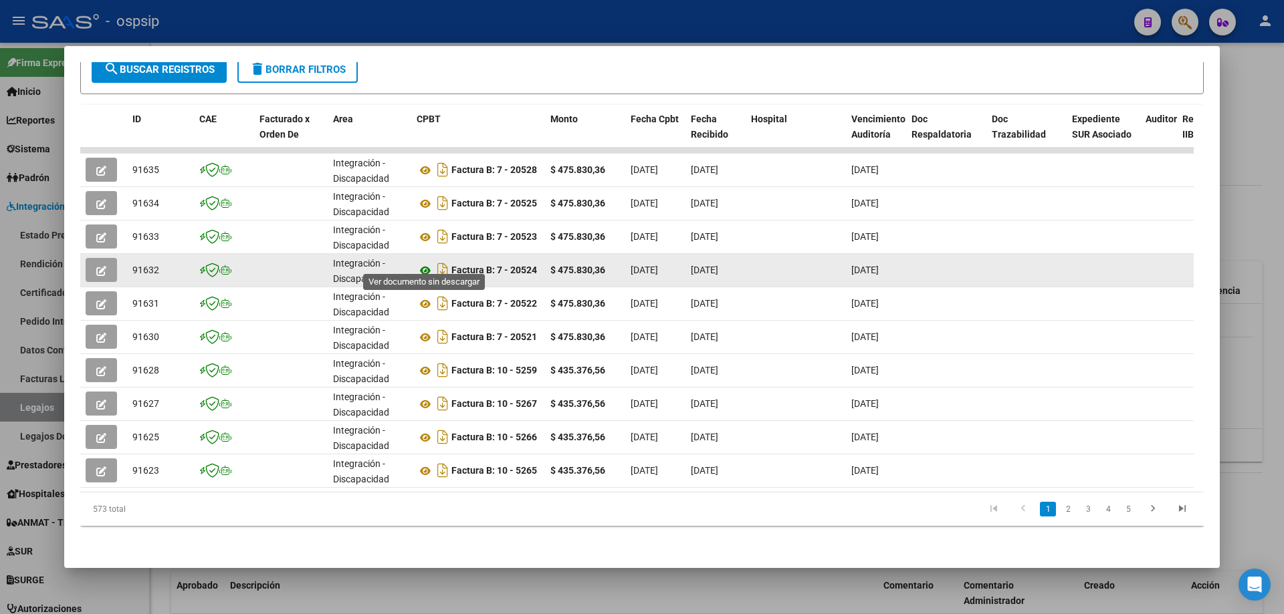
click at [429, 263] on icon at bounding box center [425, 271] width 17 height 16
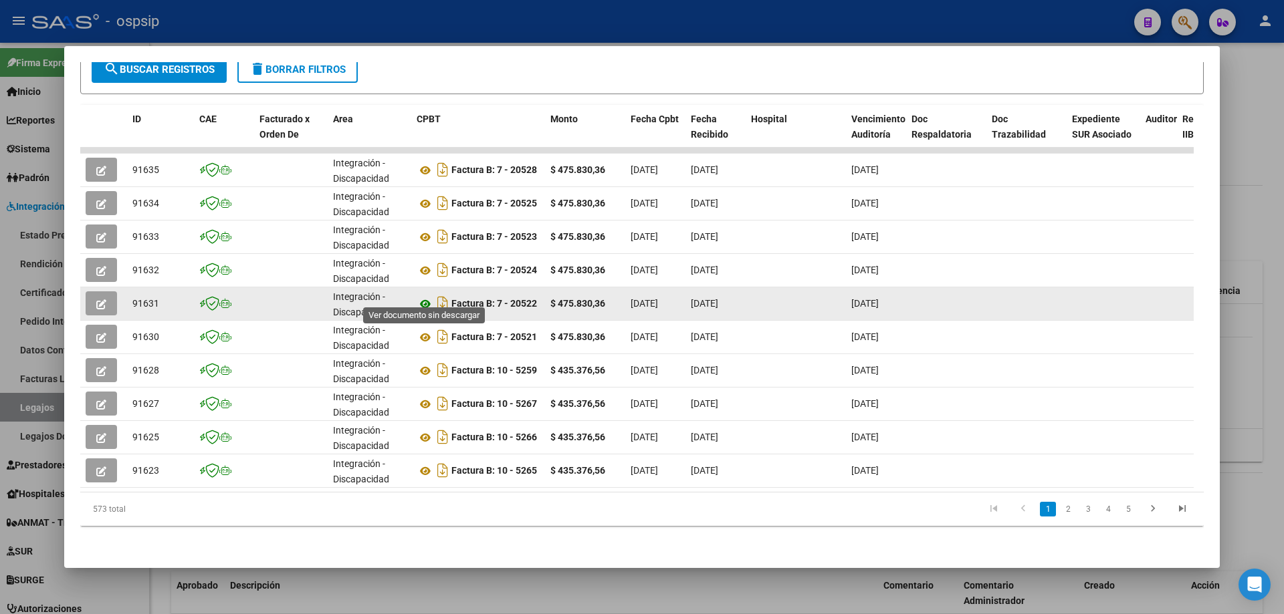
click at [423, 296] on icon at bounding box center [425, 304] width 17 height 16
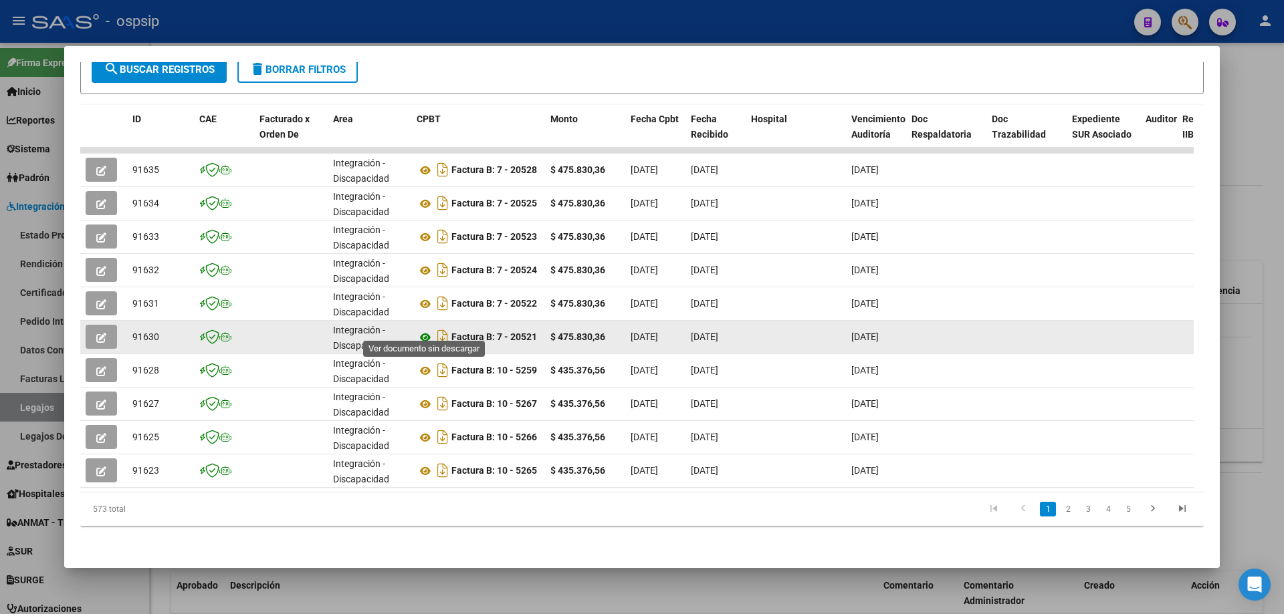
click at [421, 330] on icon at bounding box center [425, 338] width 17 height 16
click at [427, 330] on icon at bounding box center [425, 338] width 17 height 16
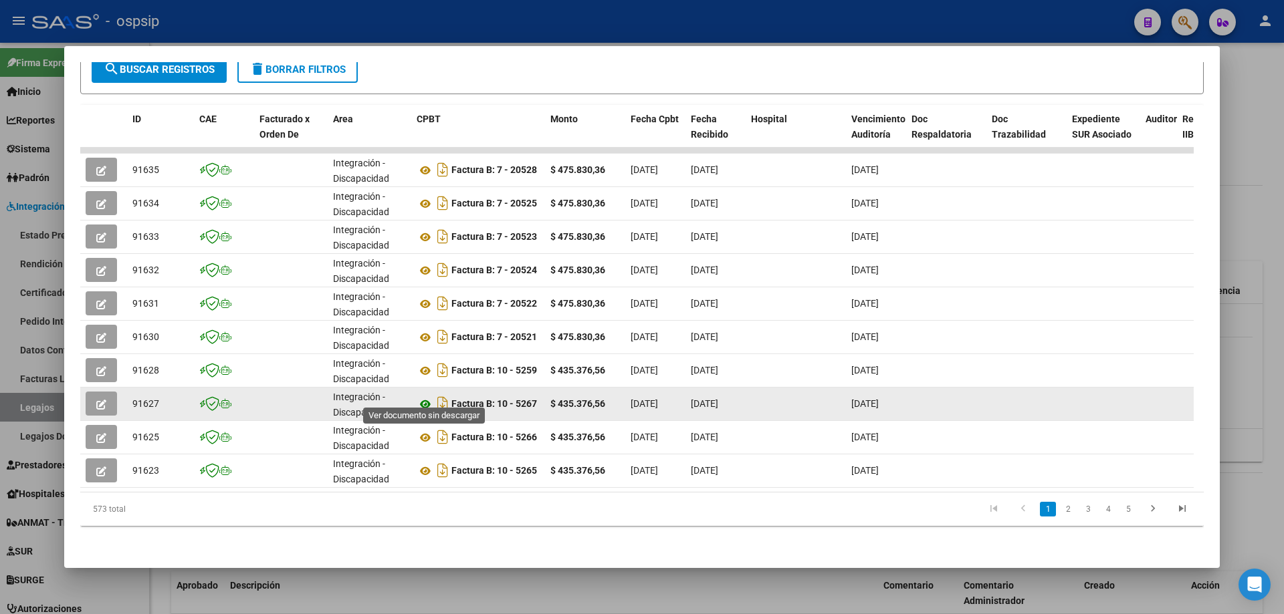
click at [429, 396] on icon at bounding box center [425, 404] width 17 height 16
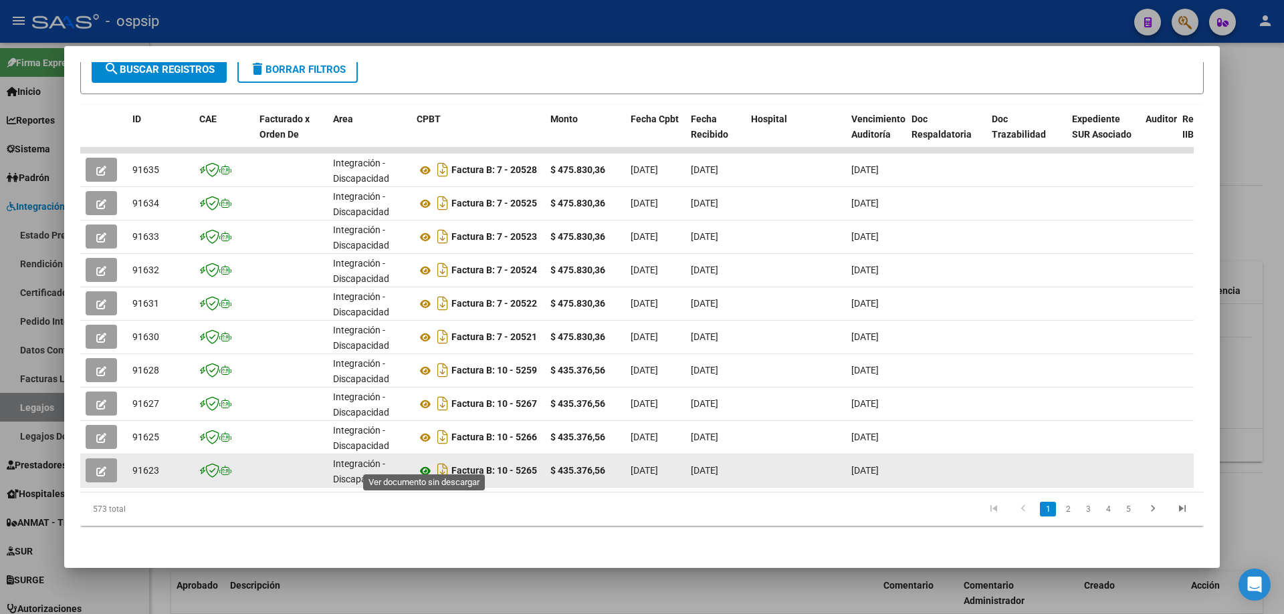
click at [419, 463] on icon at bounding box center [425, 471] width 17 height 16
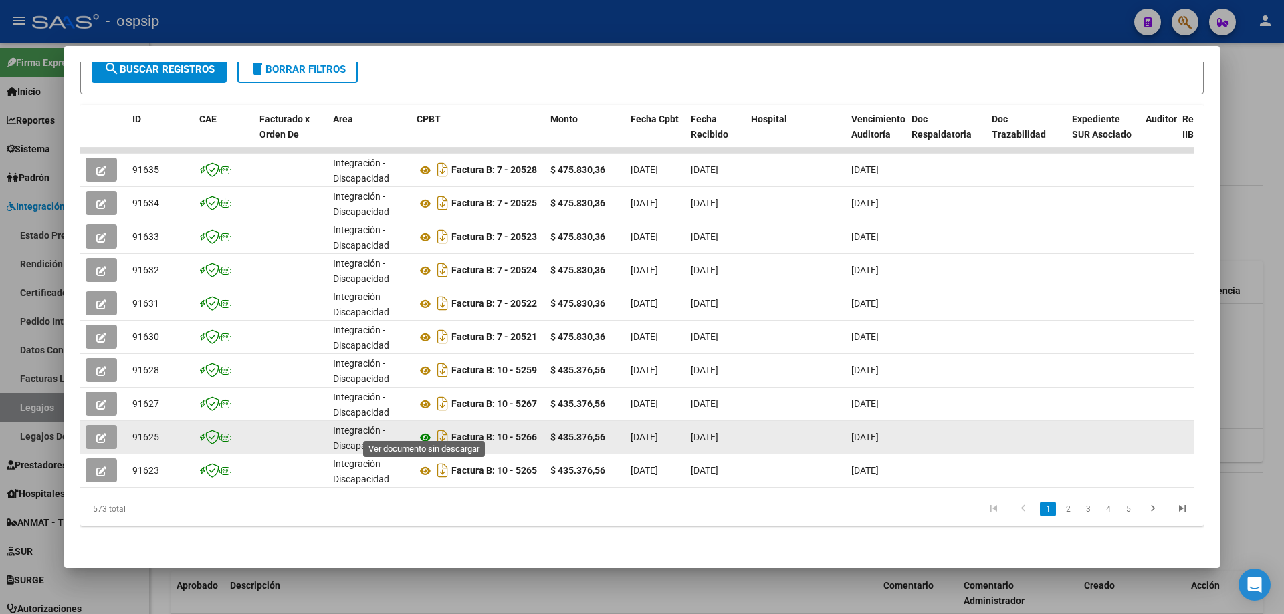
click at [423, 430] on icon at bounding box center [425, 438] width 17 height 16
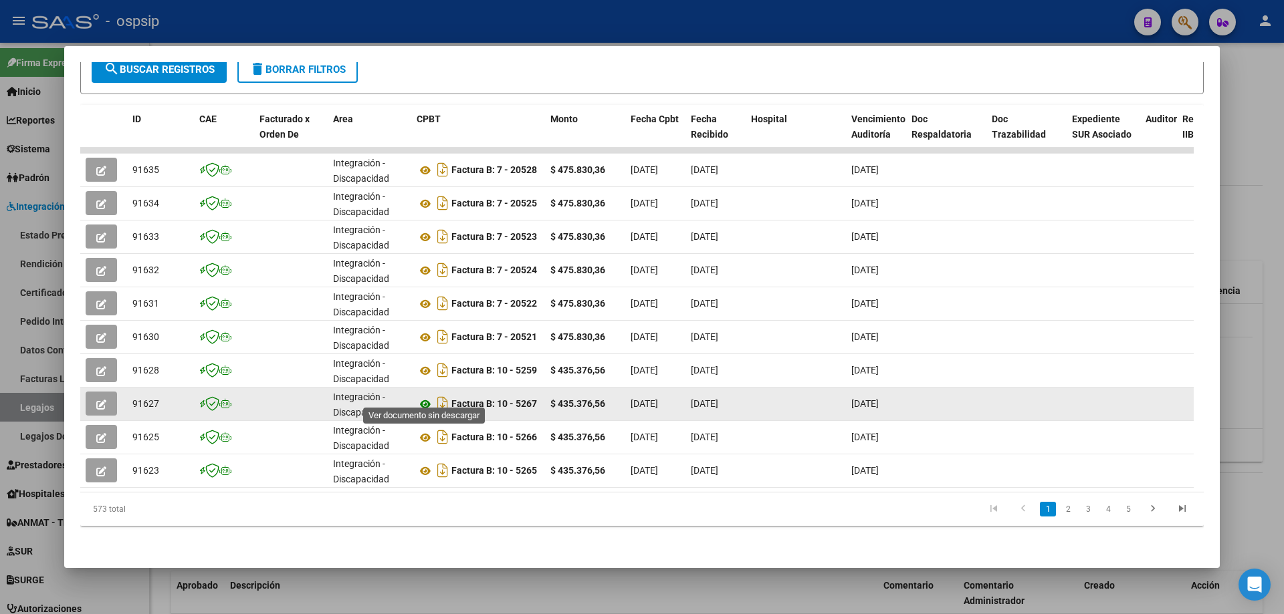
click at [426, 396] on icon at bounding box center [425, 404] width 17 height 16
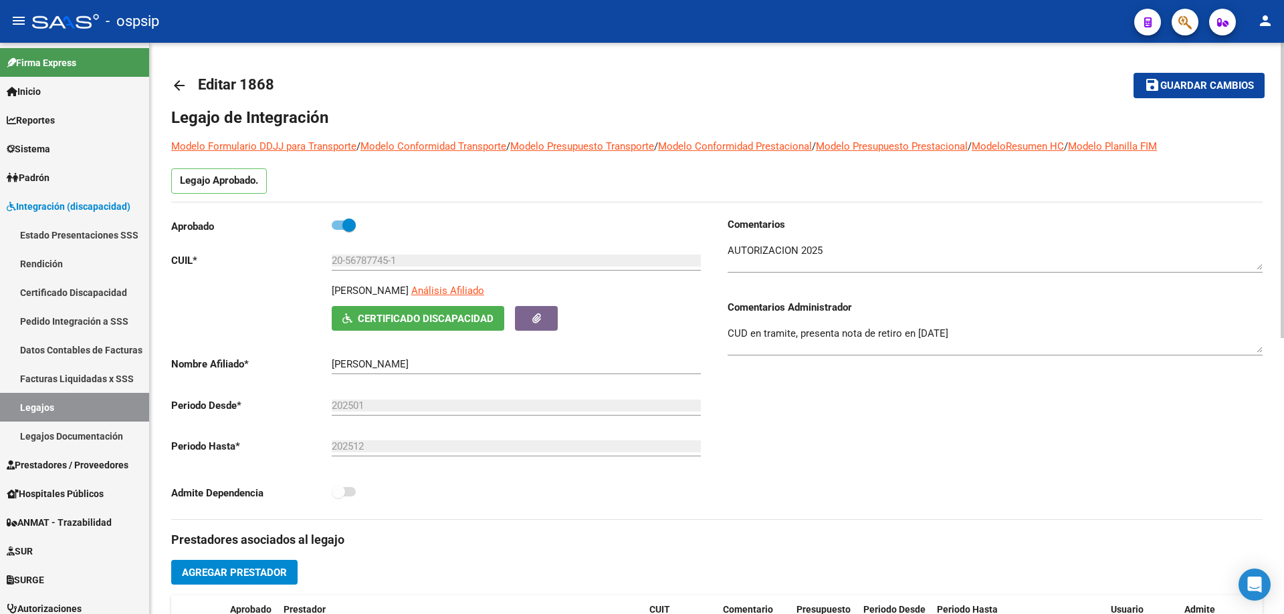
click at [177, 82] on mat-icon "arrow_back" at bounding box center [179, 86] width 16 height 16
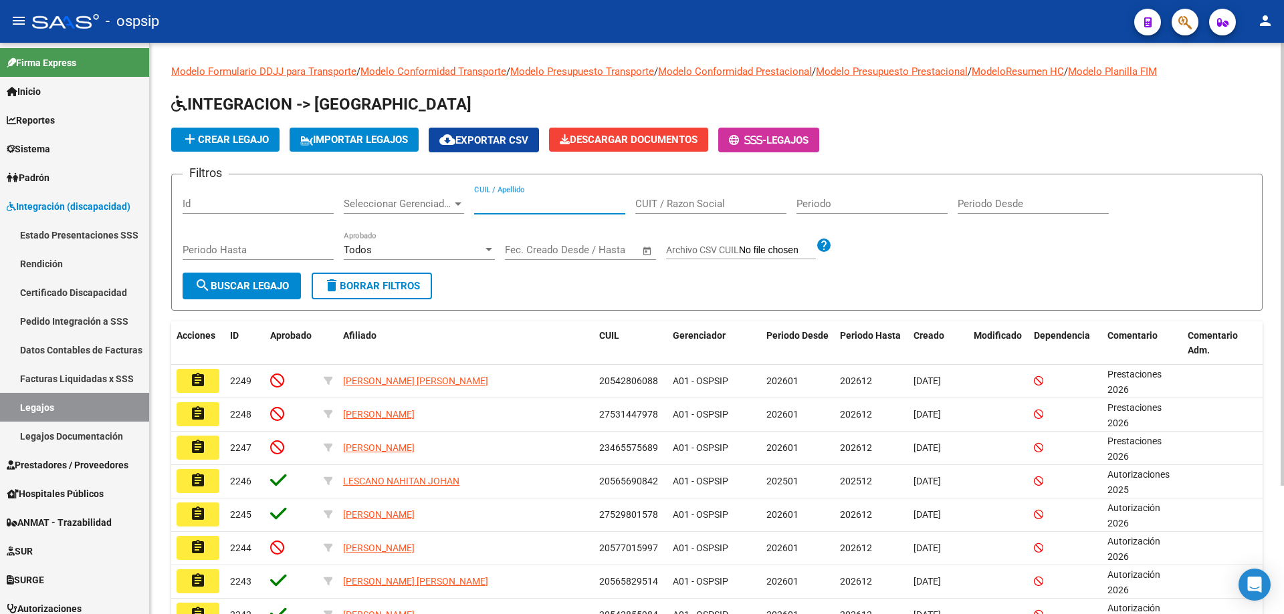
click at [522, 203] on input "CUIL / Apellido" at bounding box center [549, 204] width 151 height 12
paste input "23465575689"
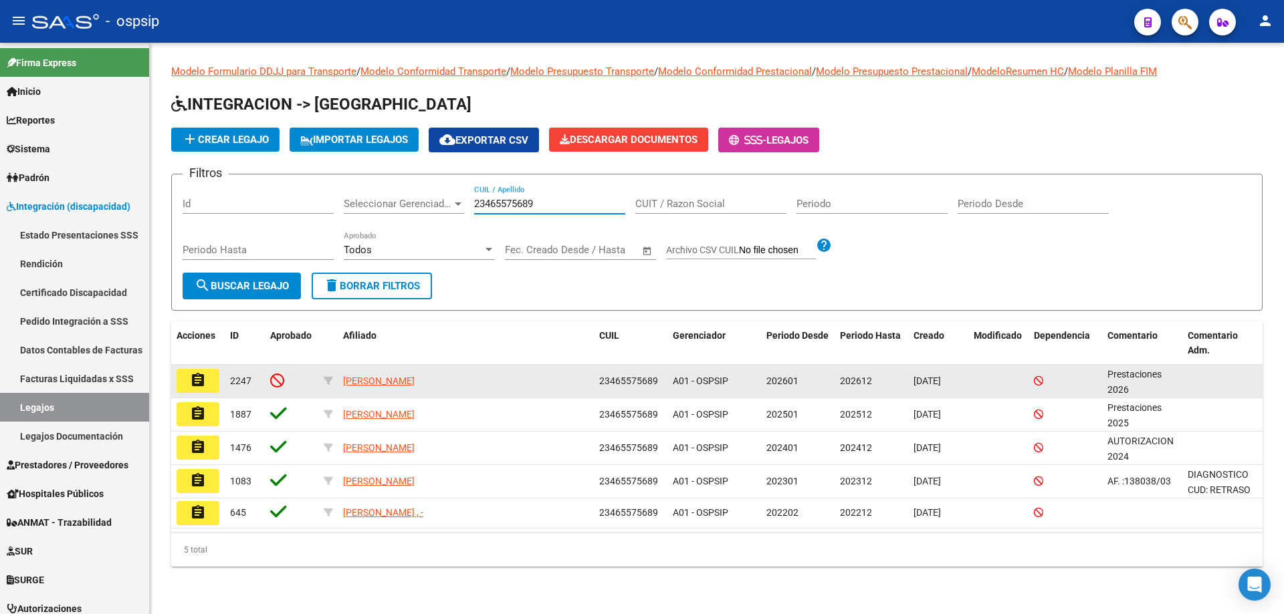
type input "23465575689"
click at [188, 379] on button "assignment" at bounding box center [198, 381] width 43 height 24
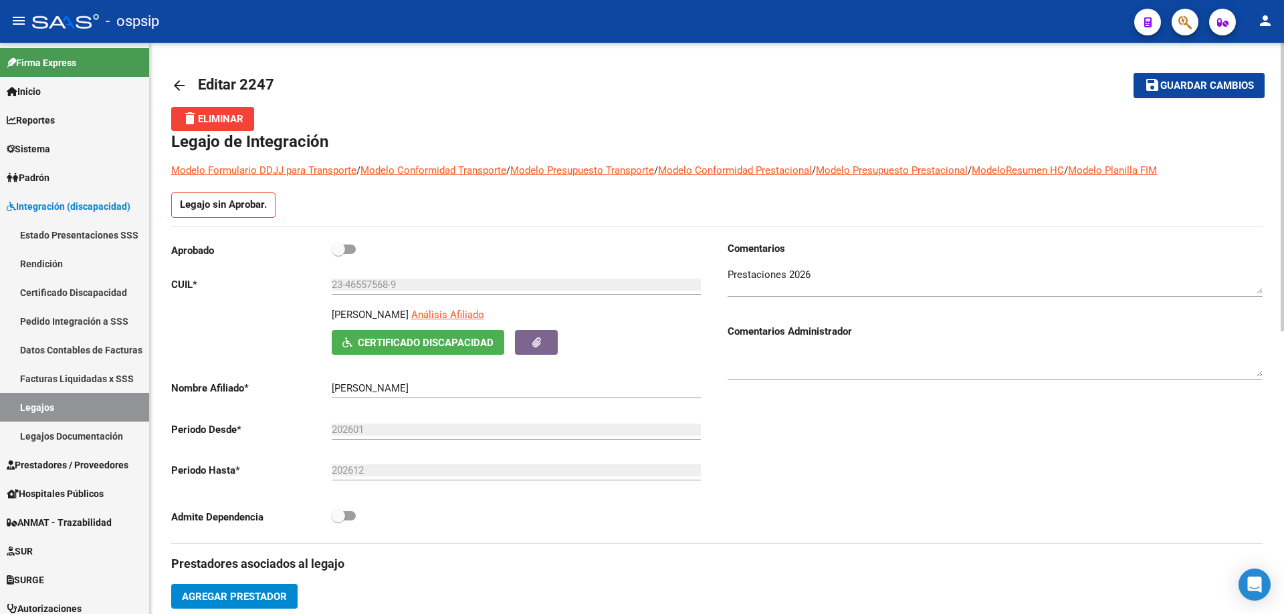
scroll to position [201, 0]
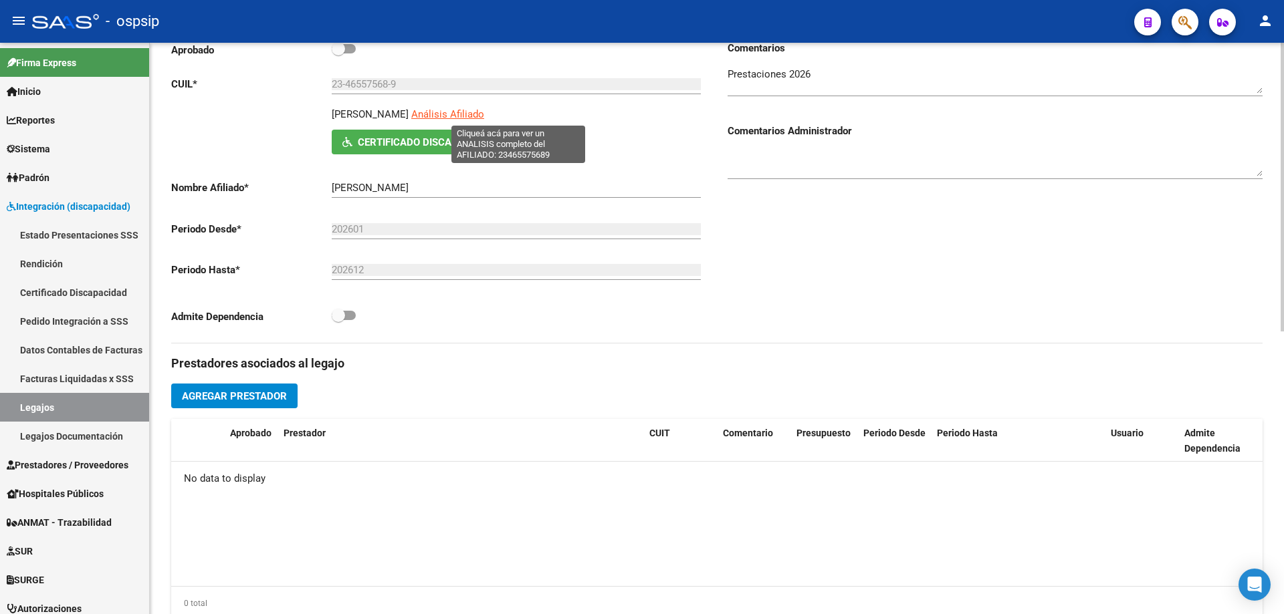
click at [484, 116] on span "Análisis Afiliado" at bounding box center [447, 114] width 73 height 12
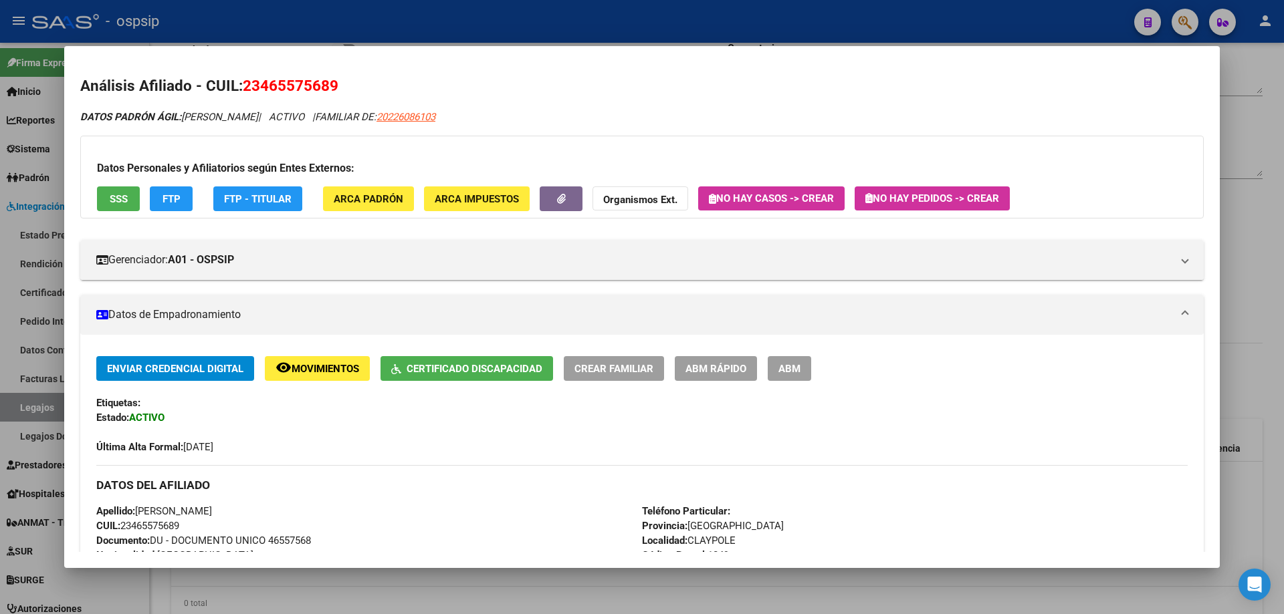
click at [1283, 217] on div at bounding box center [642, 307] width 1284 height 614
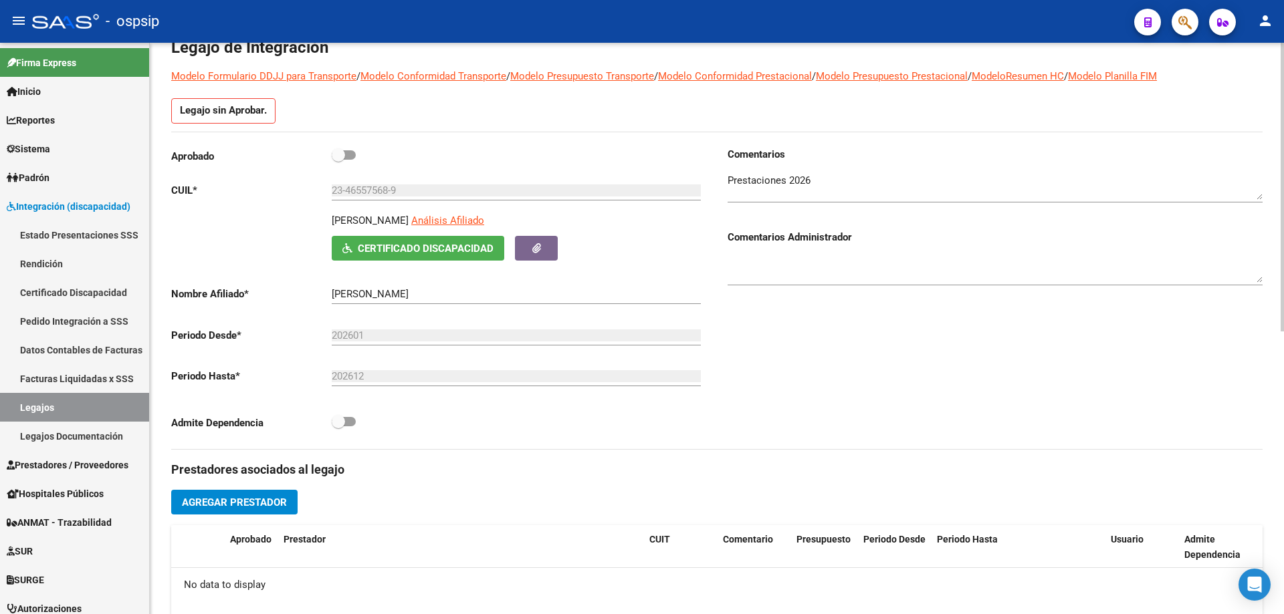
scroll to position [0, 0]
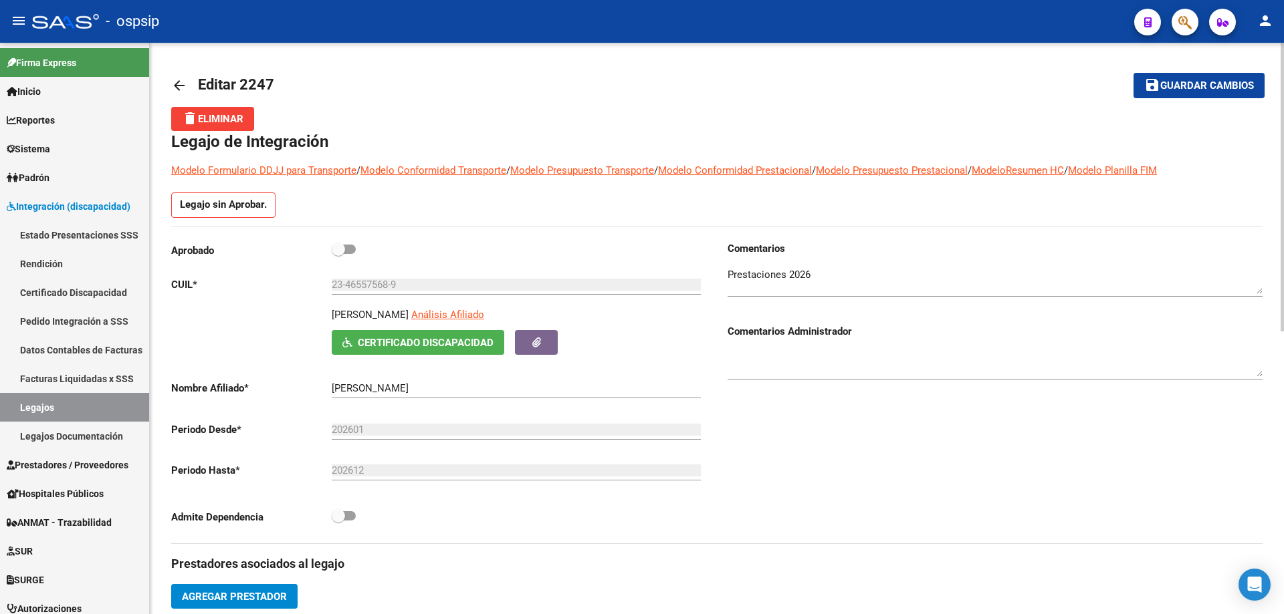
click at [180, 75] on link "arrow_back" at bounding box center [184, 85] width 27 height 31
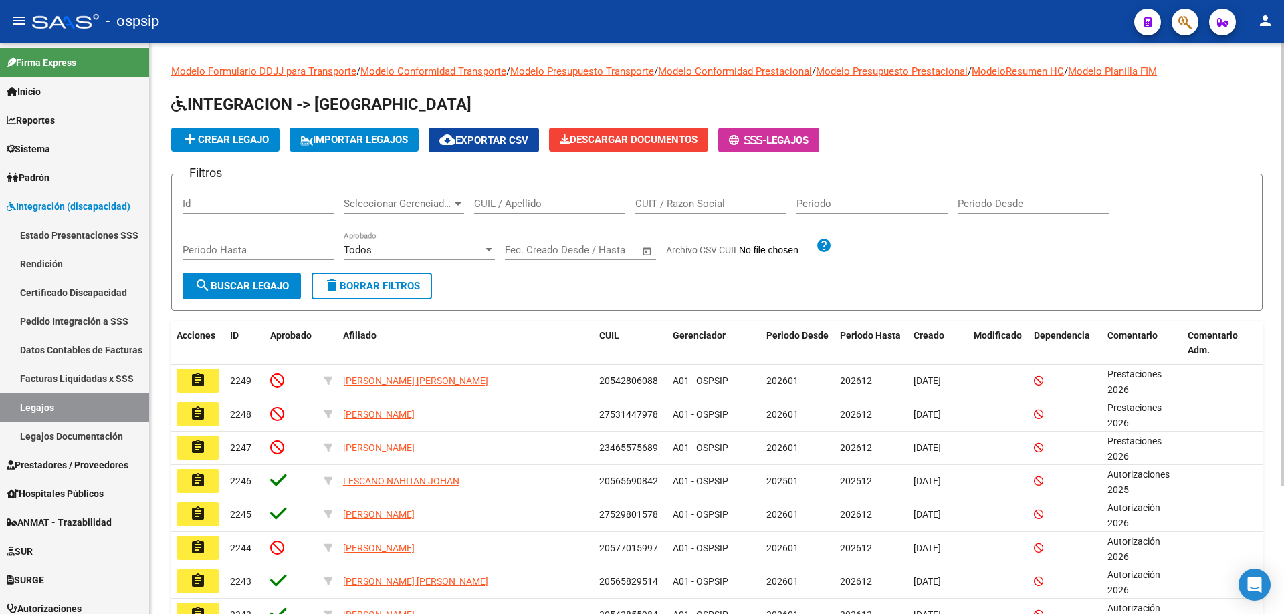
click at [505, 205] on input "CUIL / Apellido" at bounding box center [549, 204] width 151 height 12
paste input "23465575689"
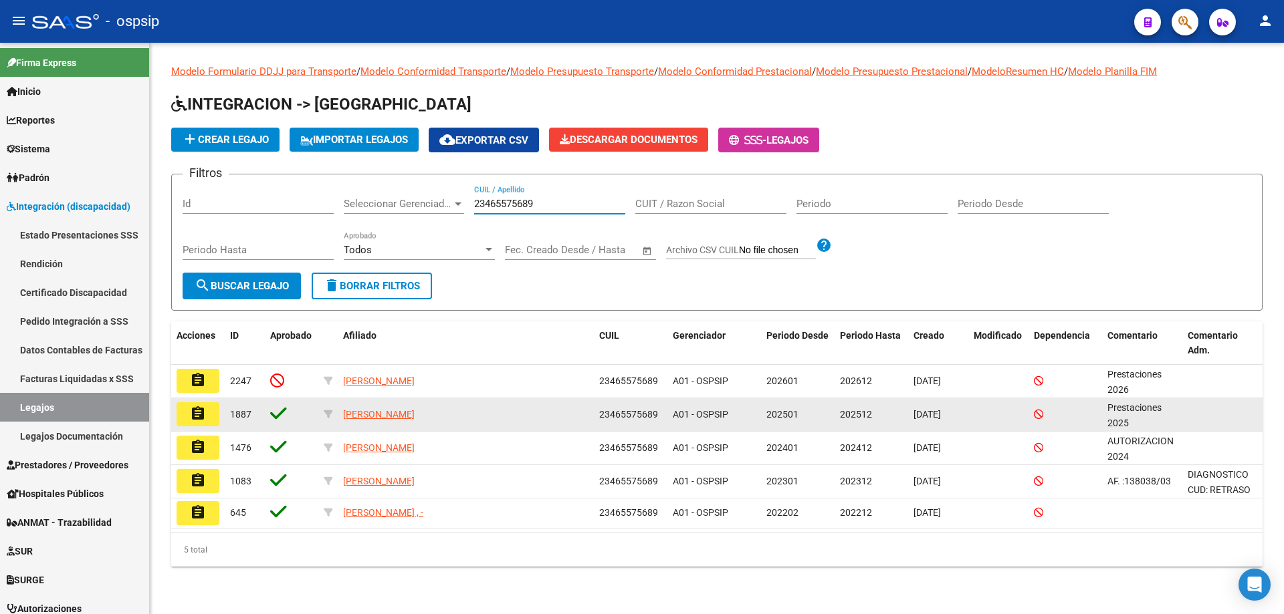
type input "23465575689"
click at [193, 414] on mat-icon "assignment" at bounding box center [198, 414] width 16 height 16
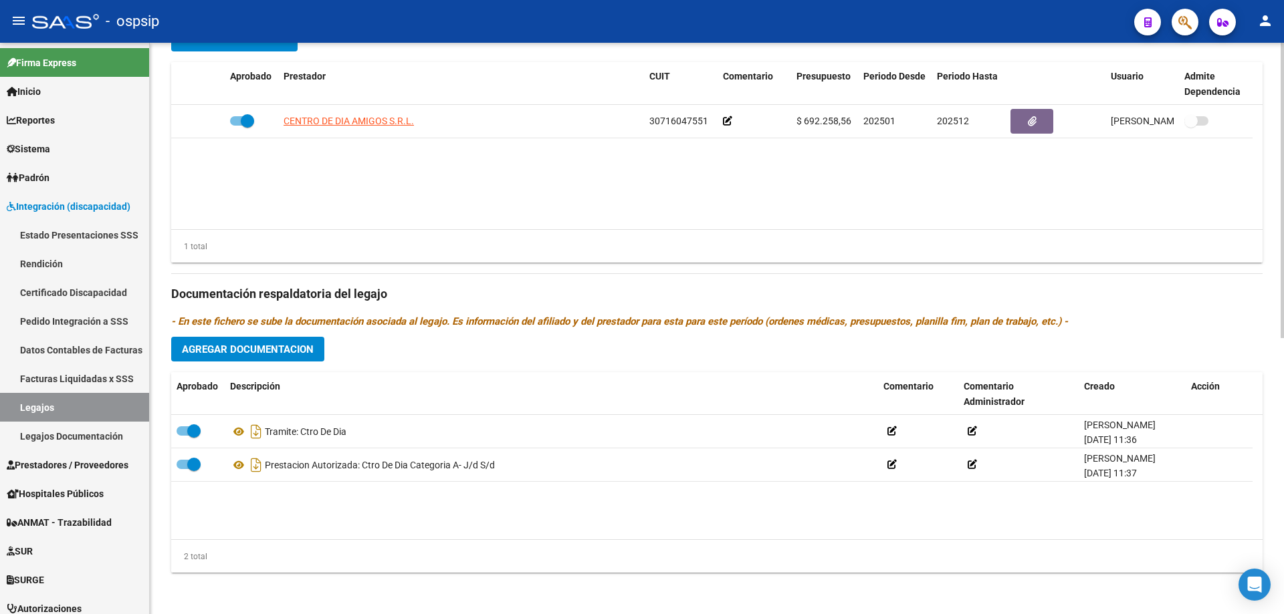
scroll to position [535, 0]
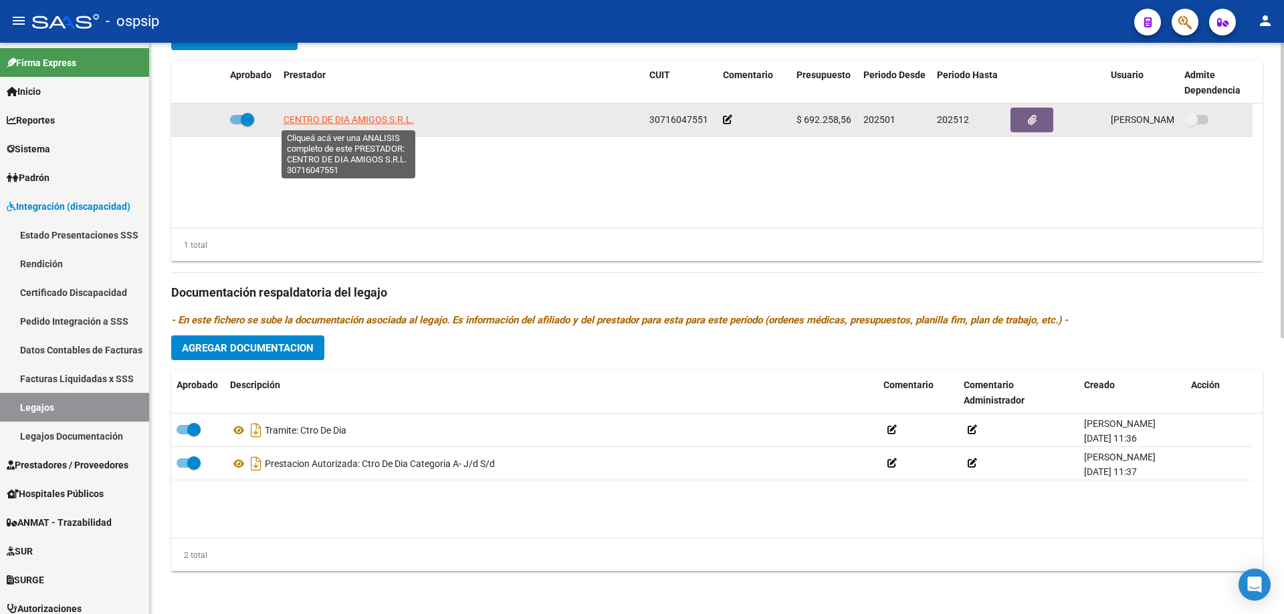
click at [376, 116] on span "CENTRO DE DIA AMIGOS S.R.L." at bounding box center [348, 119] width 130 height 11
type textarea "30716047551"
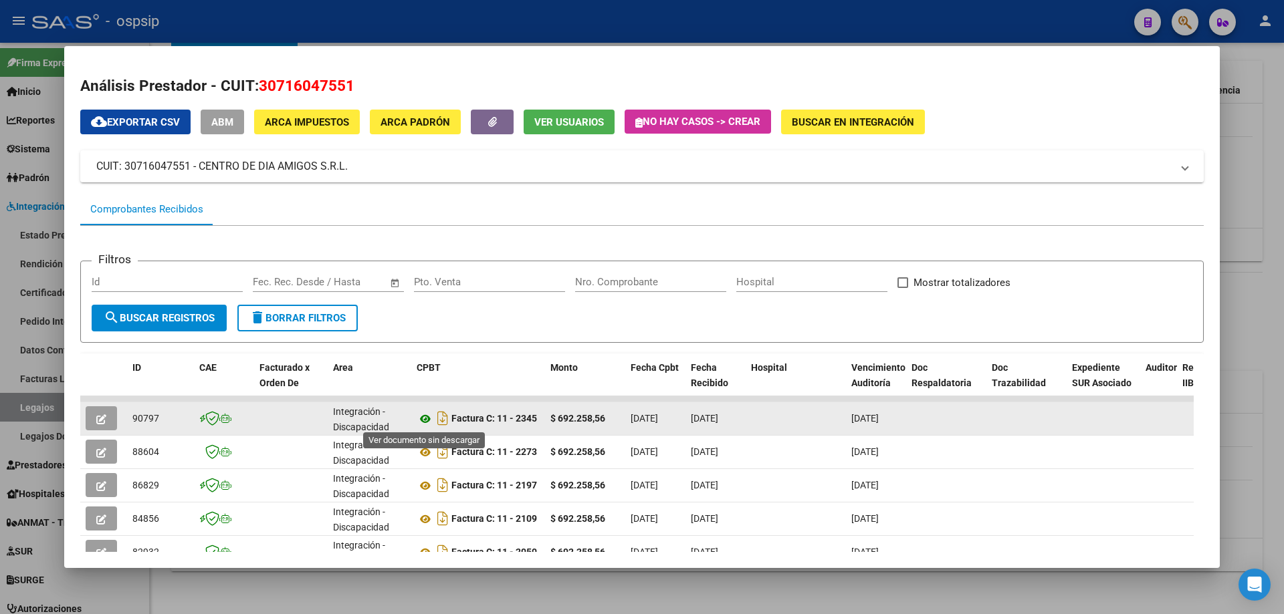
click at [423, 415] on icon at bounding box center [425, 419] width 17 height 16
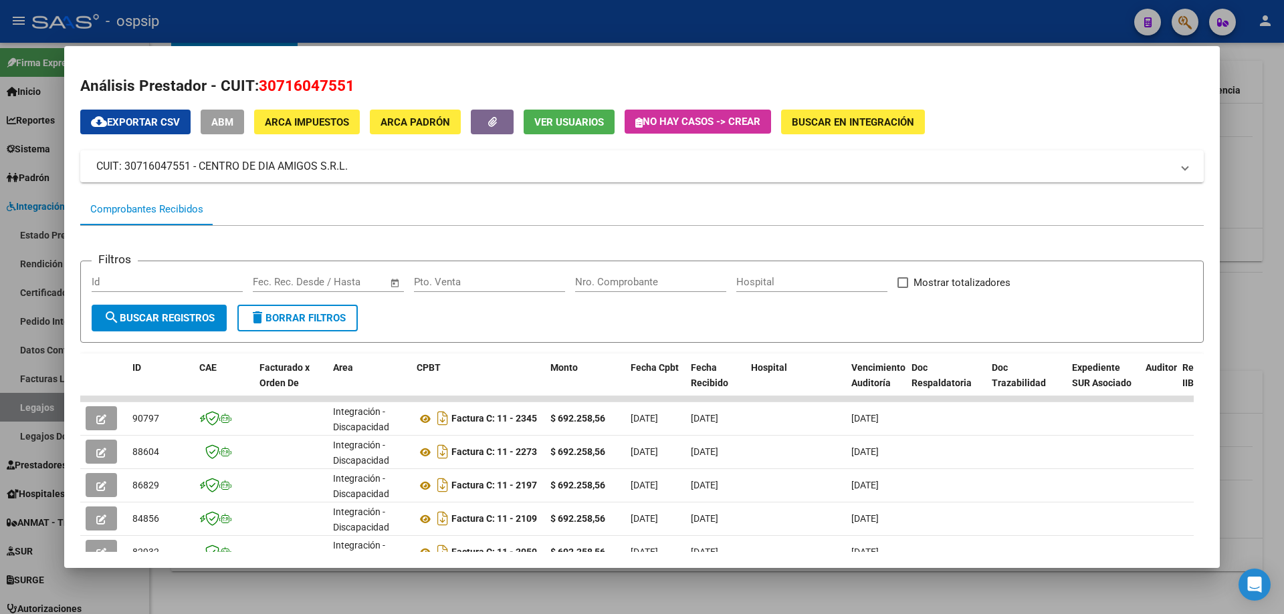
click at [1248, 136] on div at bounding box center [642, 307] width 1284 height 614
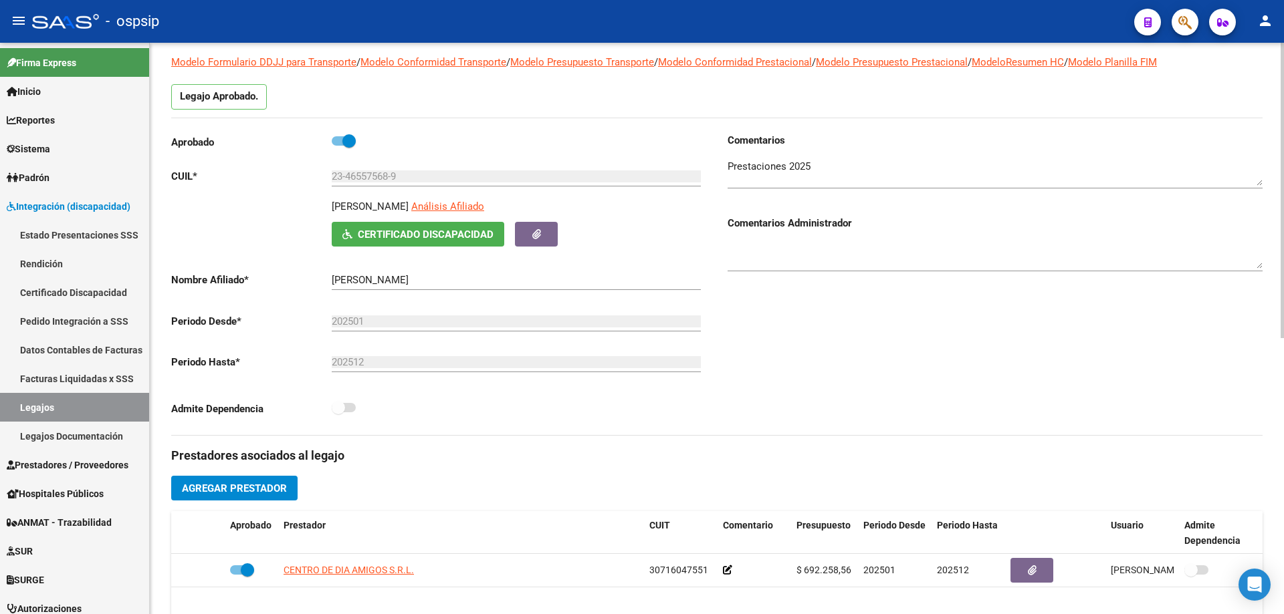
scroll to position [0, 0]
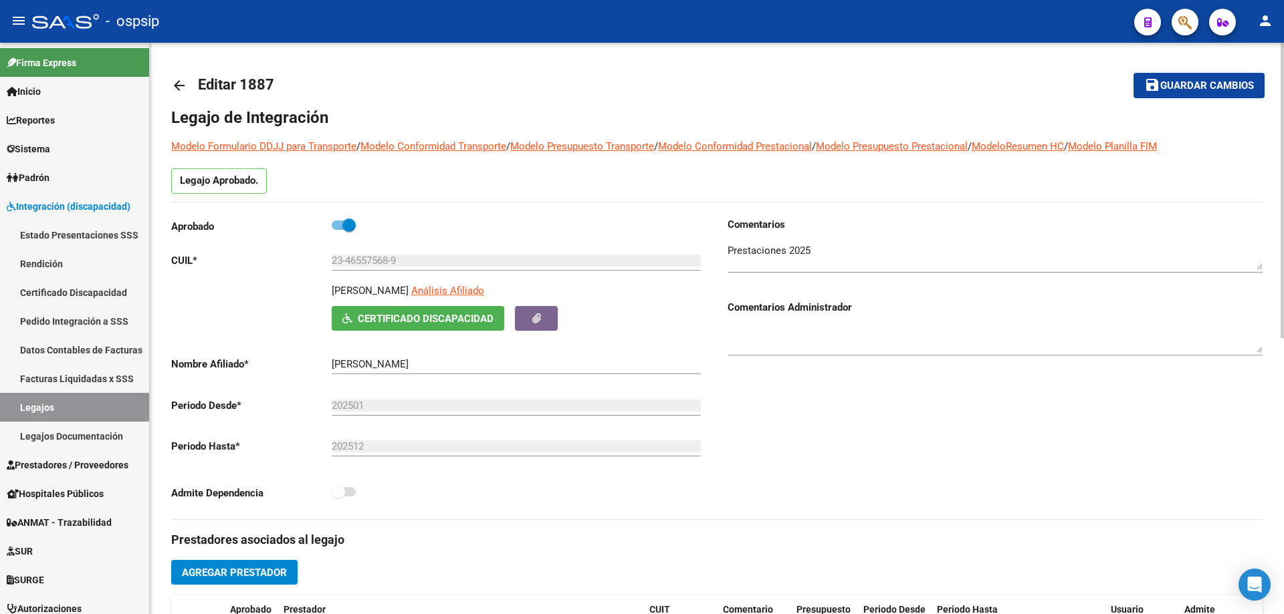
click at [177, 84] on mat-icon "arrow_back" at bounding box center [179, 86] width 16 height 16
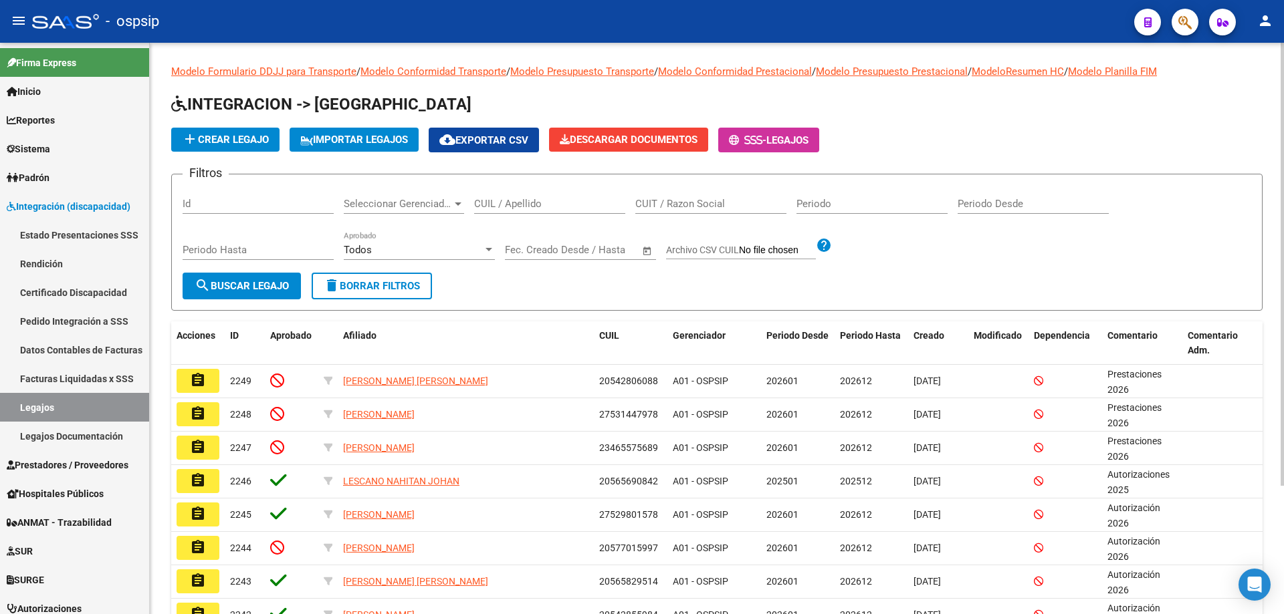
click at [502, 207] on input "CUIL / Apellido" at bounding box center [549, 204] width 151 height 12
paste input "20521605902"
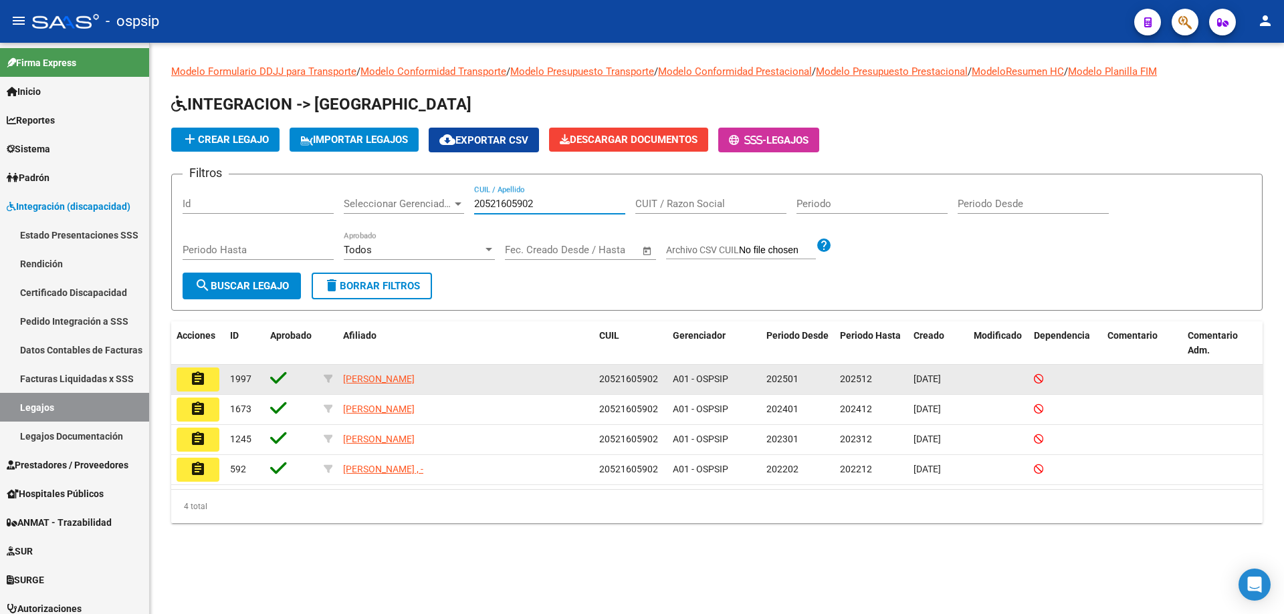
type input "20521605902"
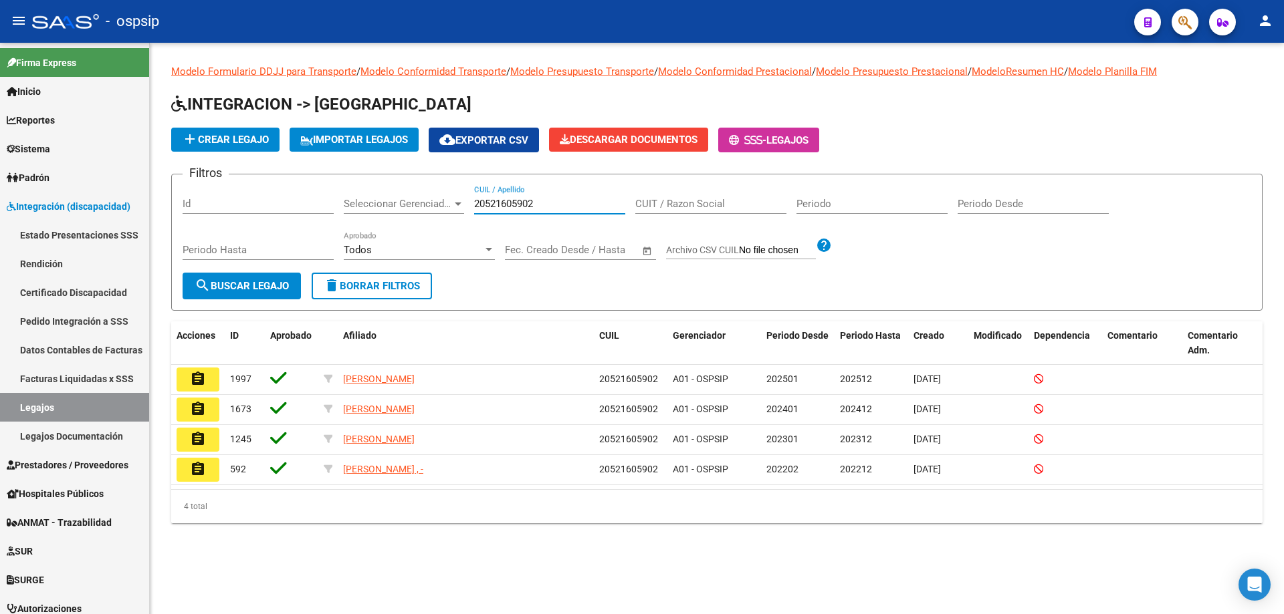
drag, startPoint x: 199, startPoint y: 382, endPoint x: 257, endPoint y: 365, distance: 59.9
click at [197, 382] on mat-icon "assignment" at bounding box center [198, 379] width 16 height 16
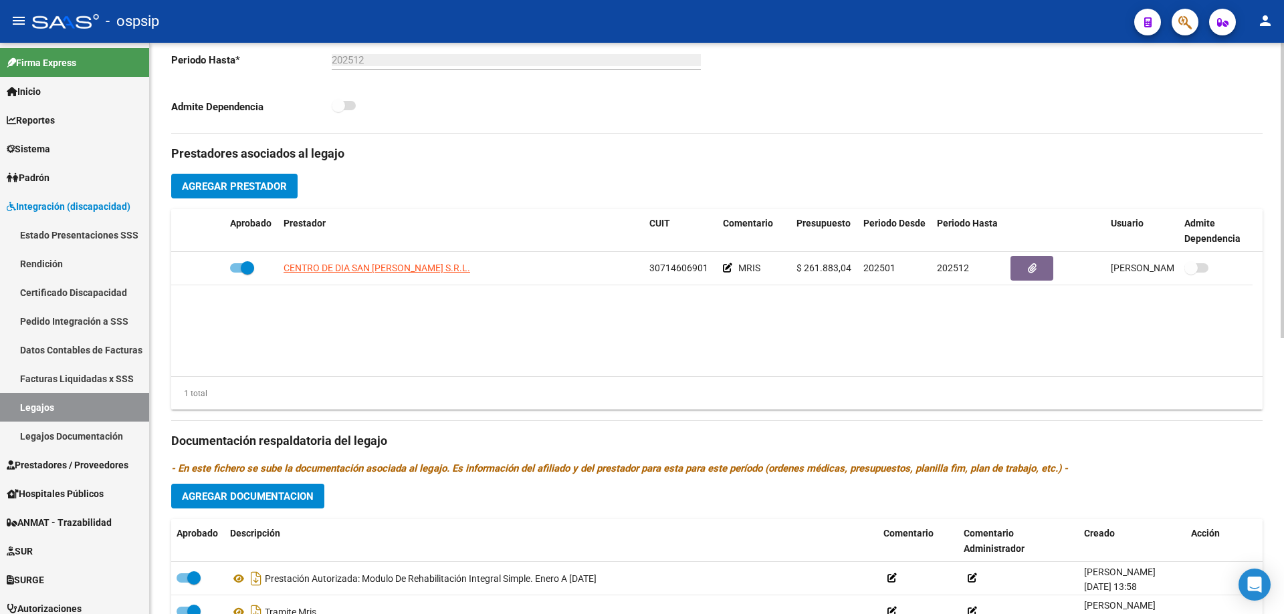
scroll to position [401, 0]
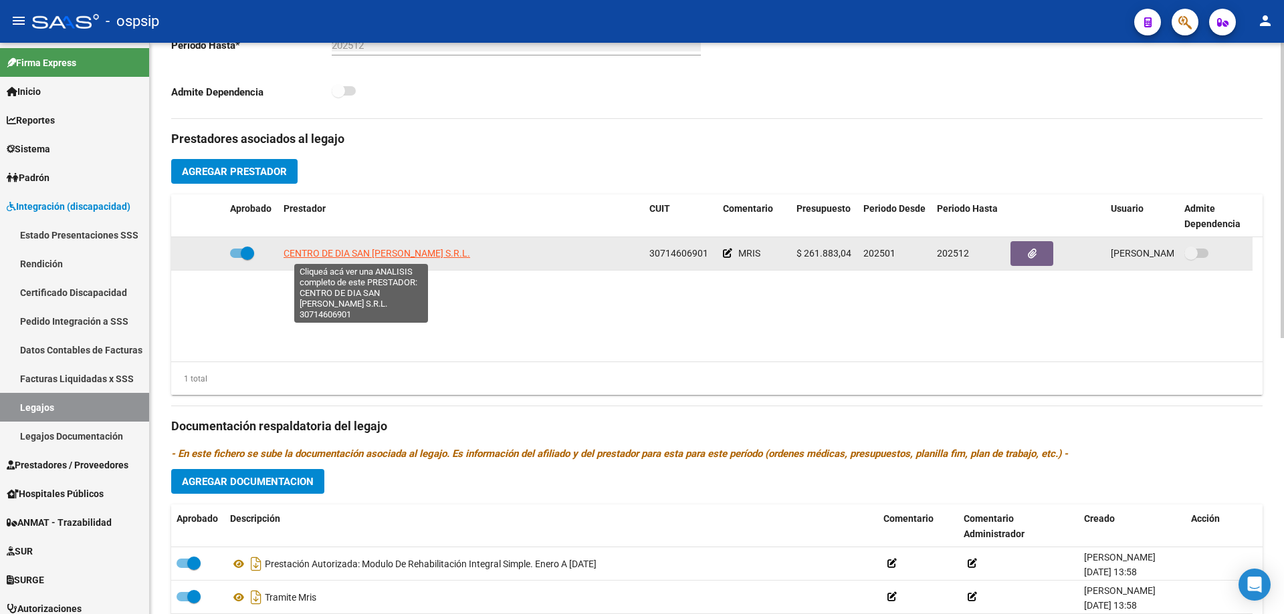
click at [379, 253] on span "CENTRO DE DIA SAN AGUSTIN S.R.L." at bounding box center [376, 253] width 187 height 11
type textarea "30714606901"
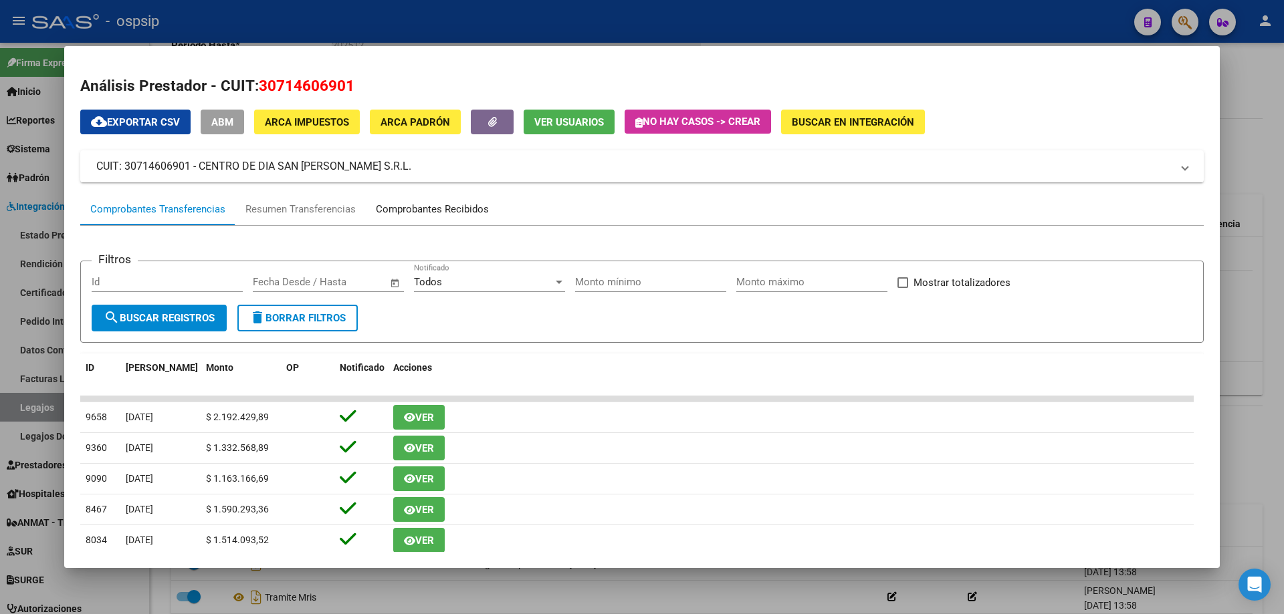
click at [458, 209] on div "Comprobantes Recibidos" at bounding box center [432, 209] width 113 height 15
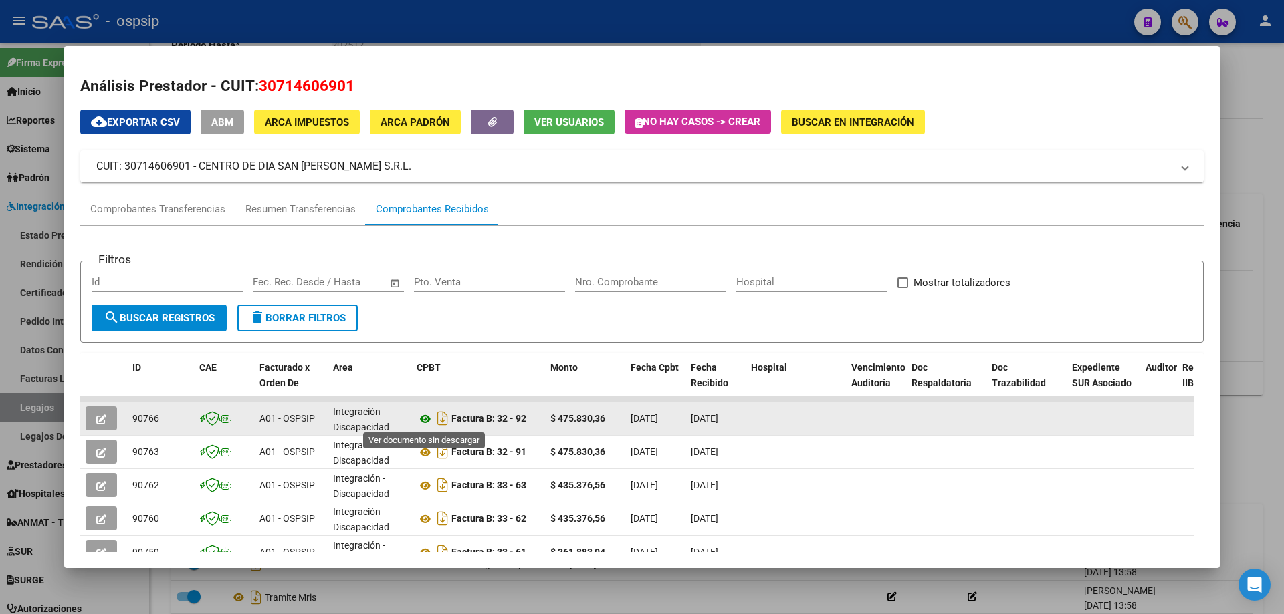
click at [427, 418] on icon at bounding box center [425, 419] width 17 height 16
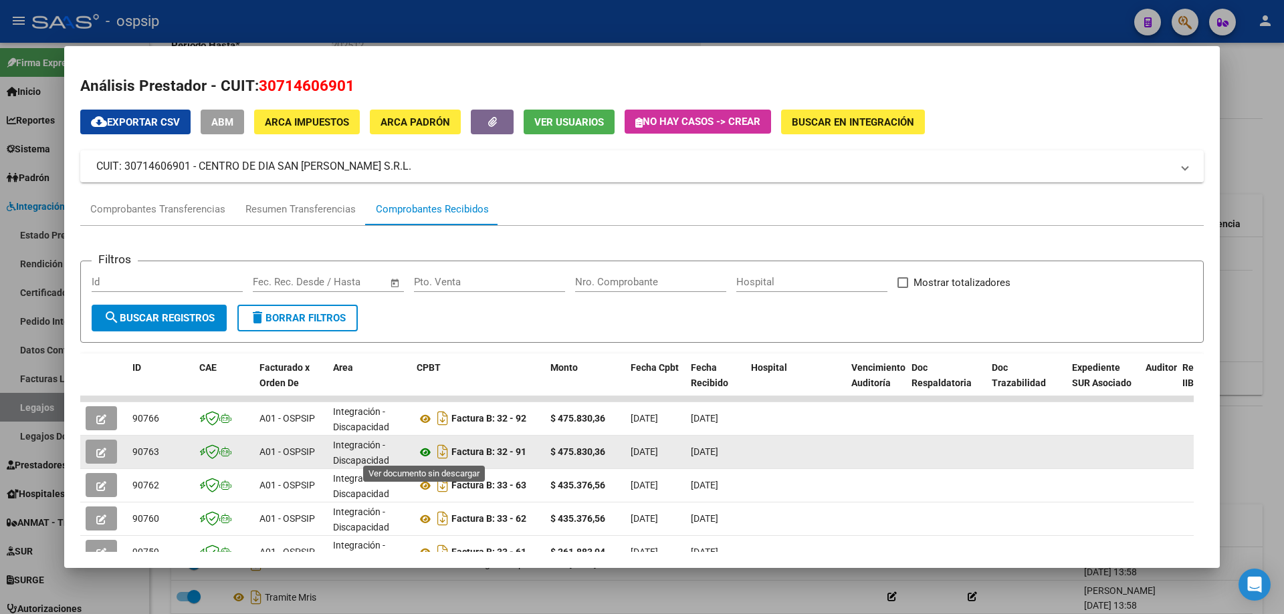
click at [423, 449] on icon at bounding box center [425, 453] width 17 height 16
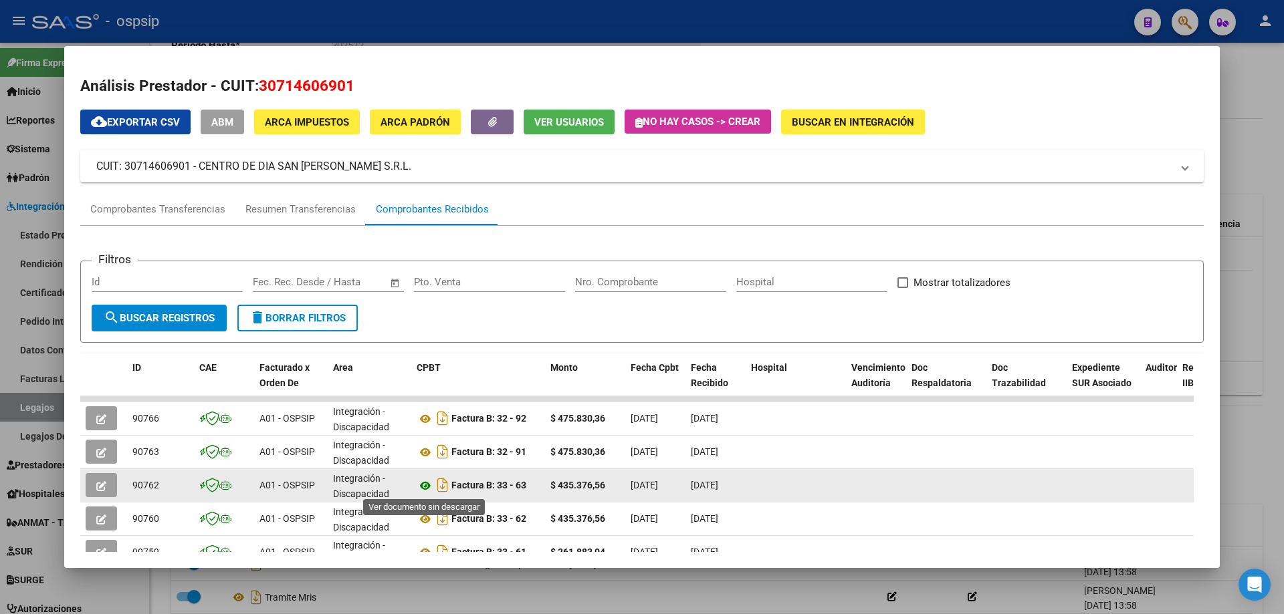
click at [425, 484] on icon at bounding box center [425, 486] width 17 height 16
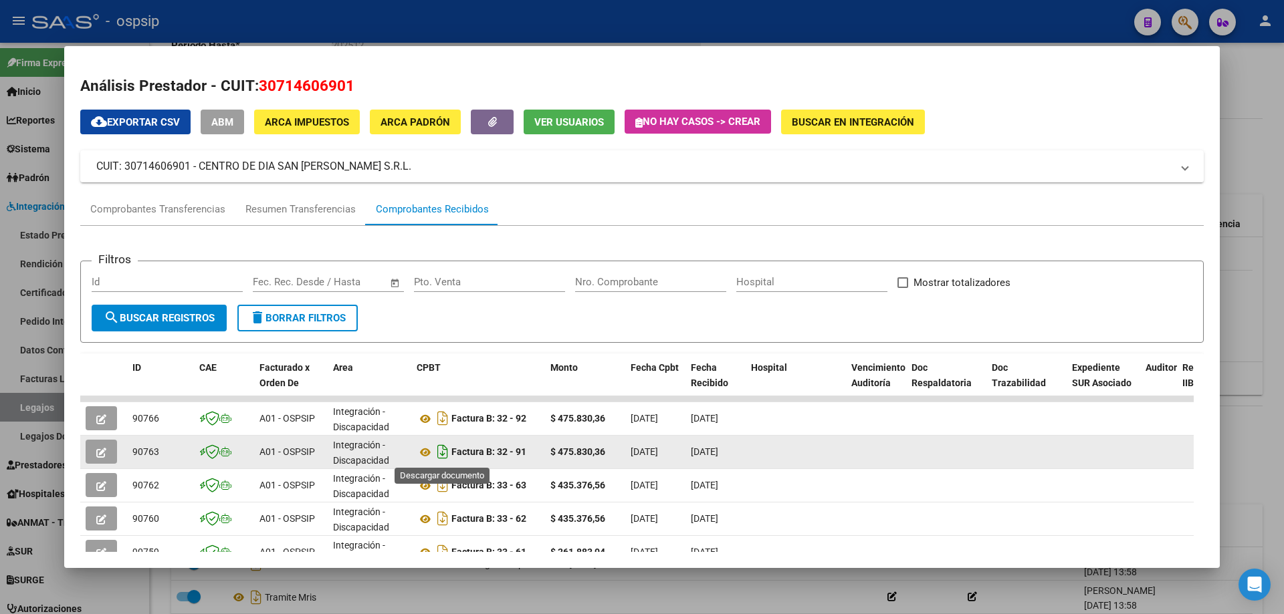
scroll to position [67, 0]
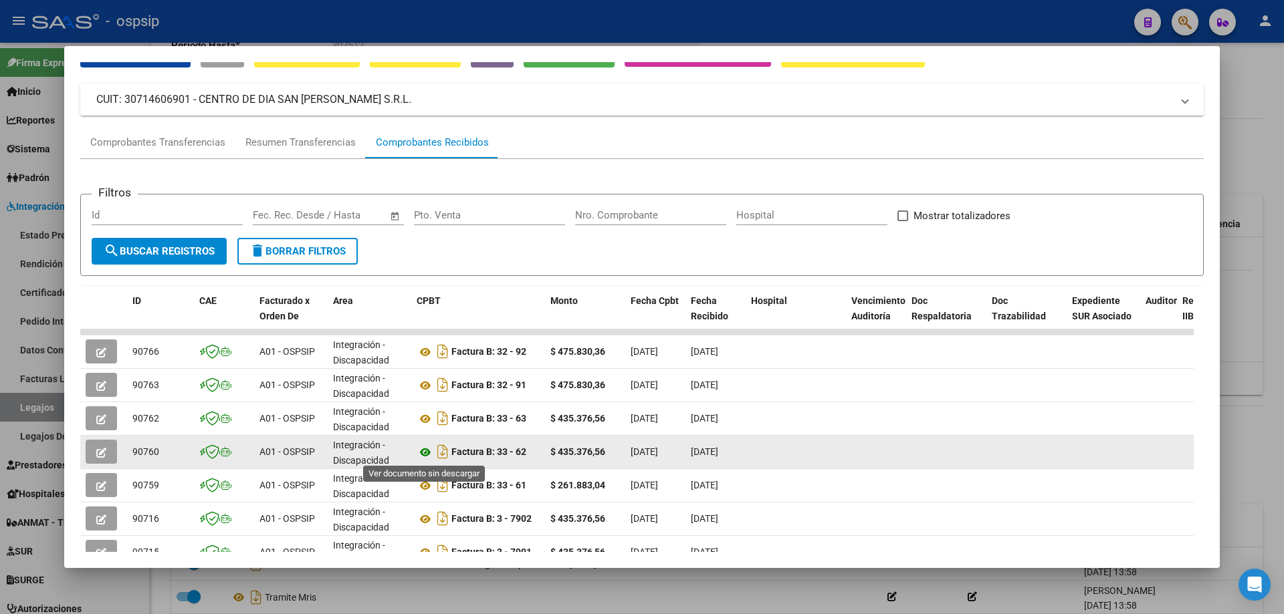
click at [425, 454] on icon at bounding box center [425, 453] width 17 height 16
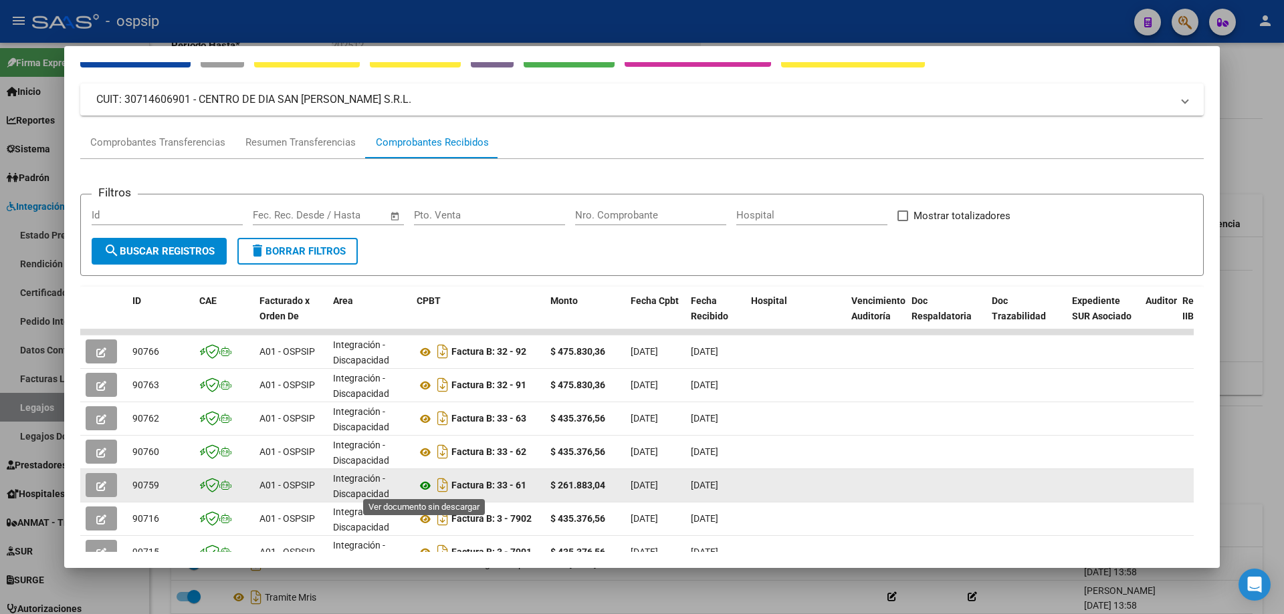
click at [426, 480] on icon at bounding box center [425, 486] width 17 height 16
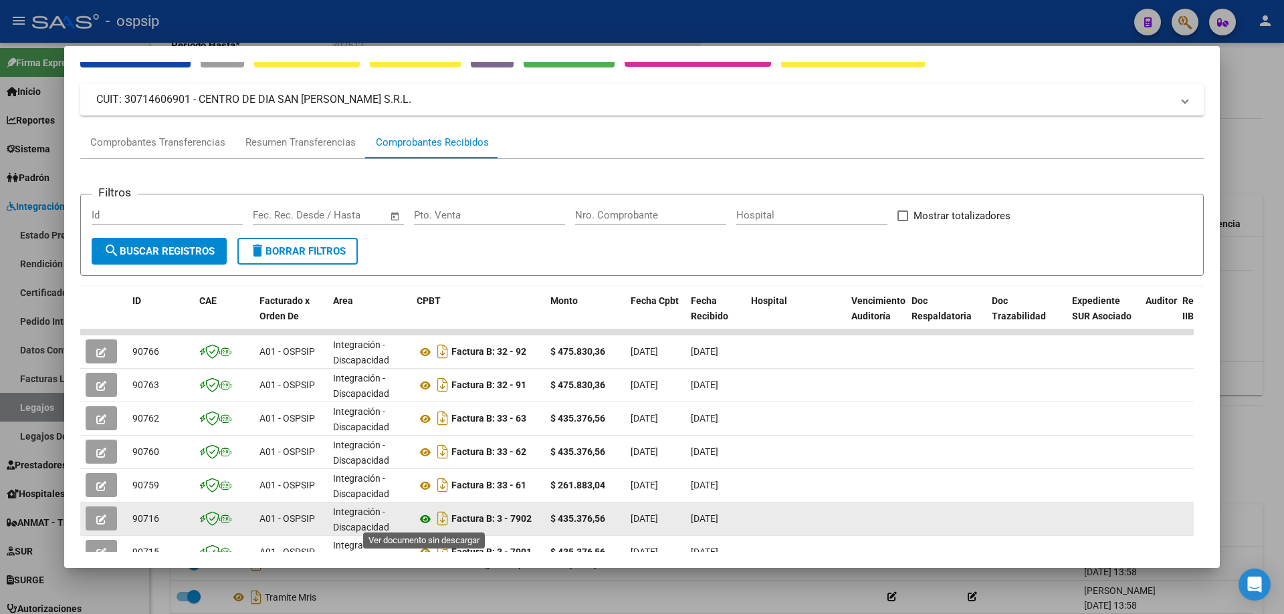
click at [425, 517] on icon at bounding box center [425, 519] width 17 height 16
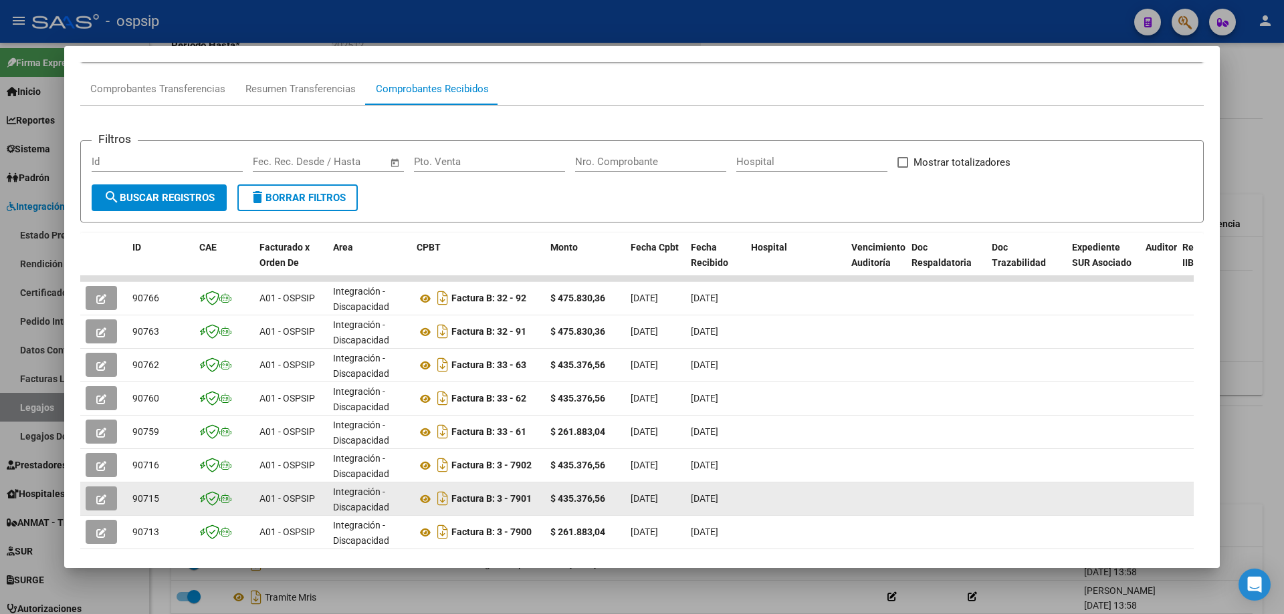
scroll to position [134, 0]
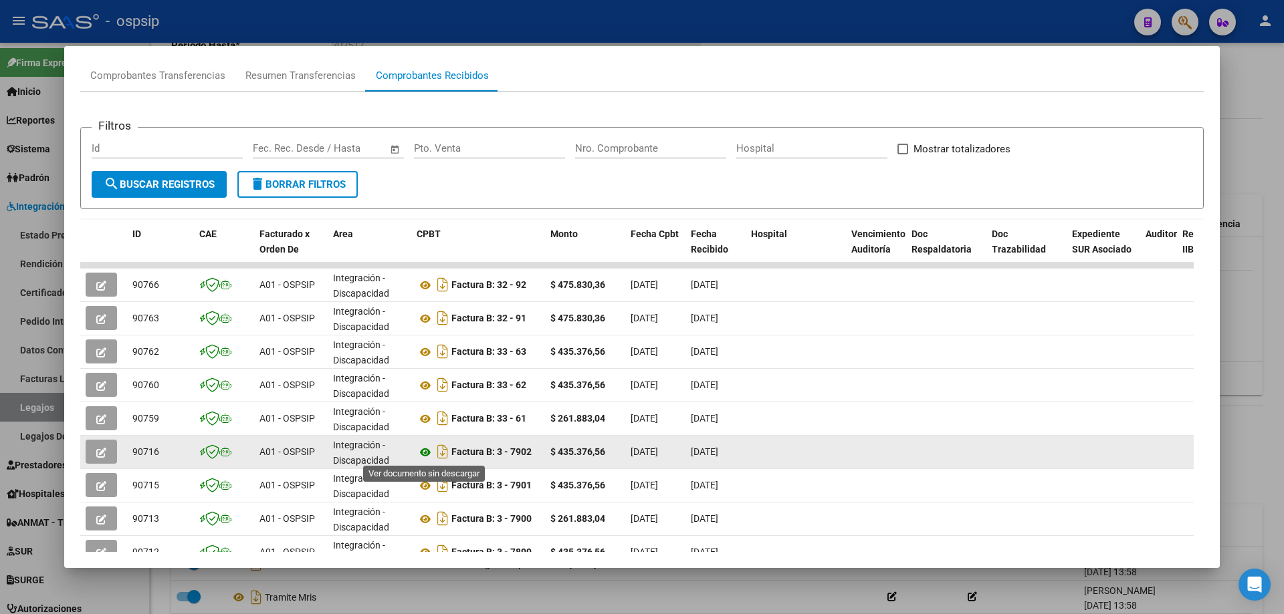
click at [423, 455] on icon at bounding box center [425, 453] width 17 height 16
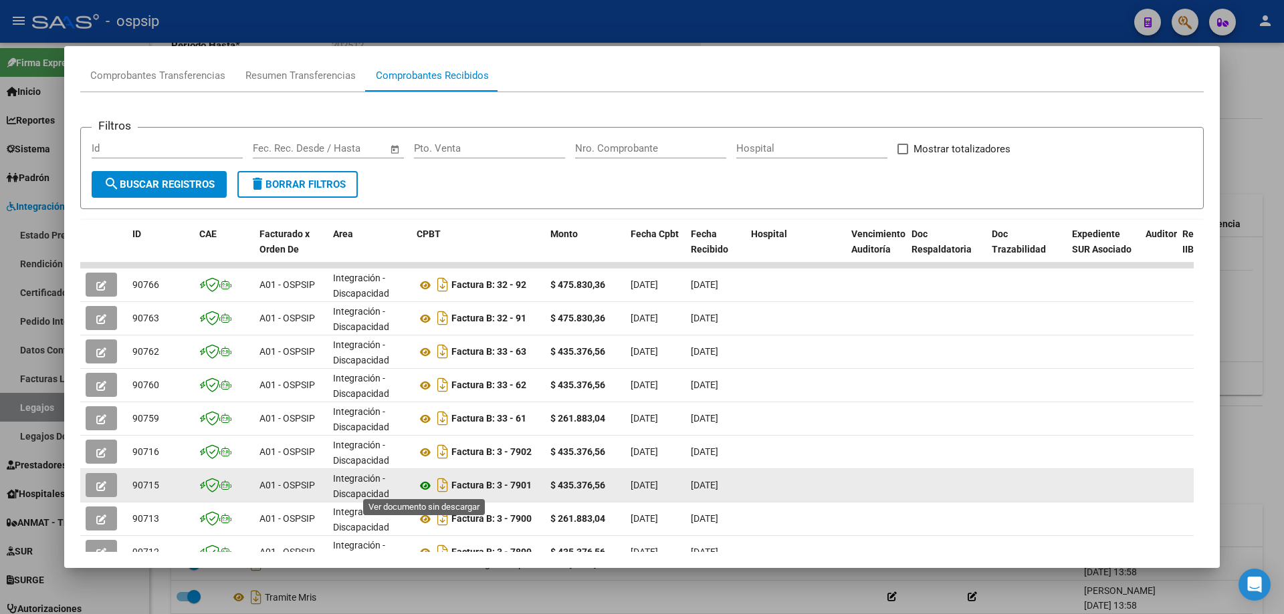
click at [427, 484] on icon at bounding box center [425, 486] width 17 height 16
click at [426, 487] on icon at bounding box center [425, 486] width 17 height 16
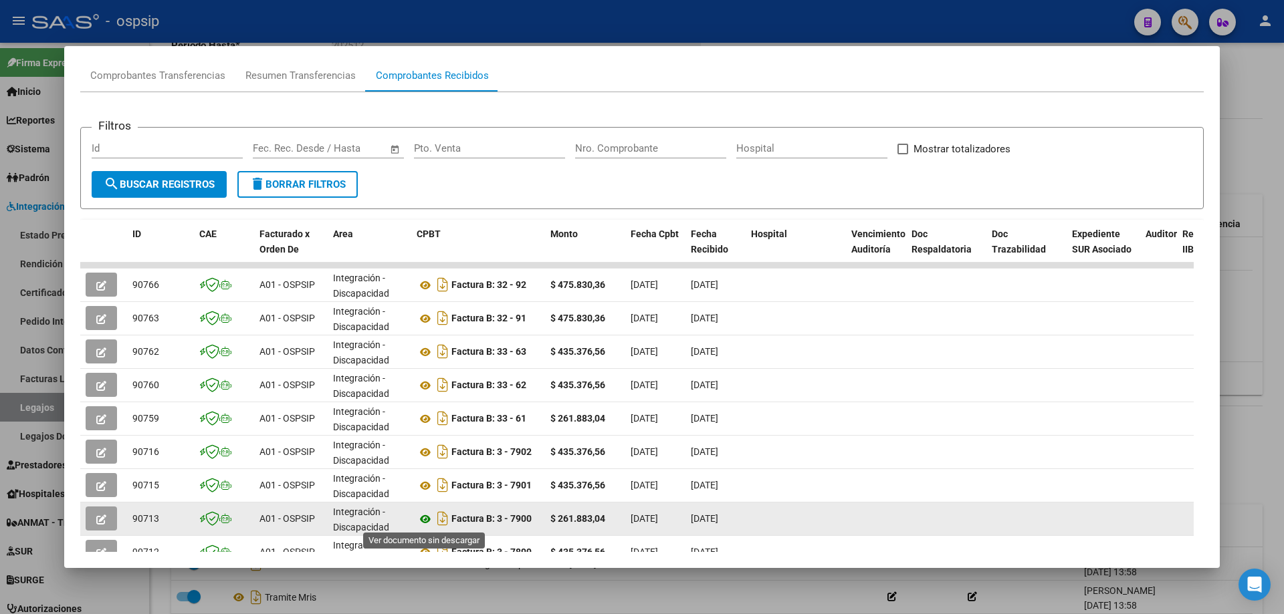
click at [427, 516] on icon at bounding box center [425, 519] width 17 height 16
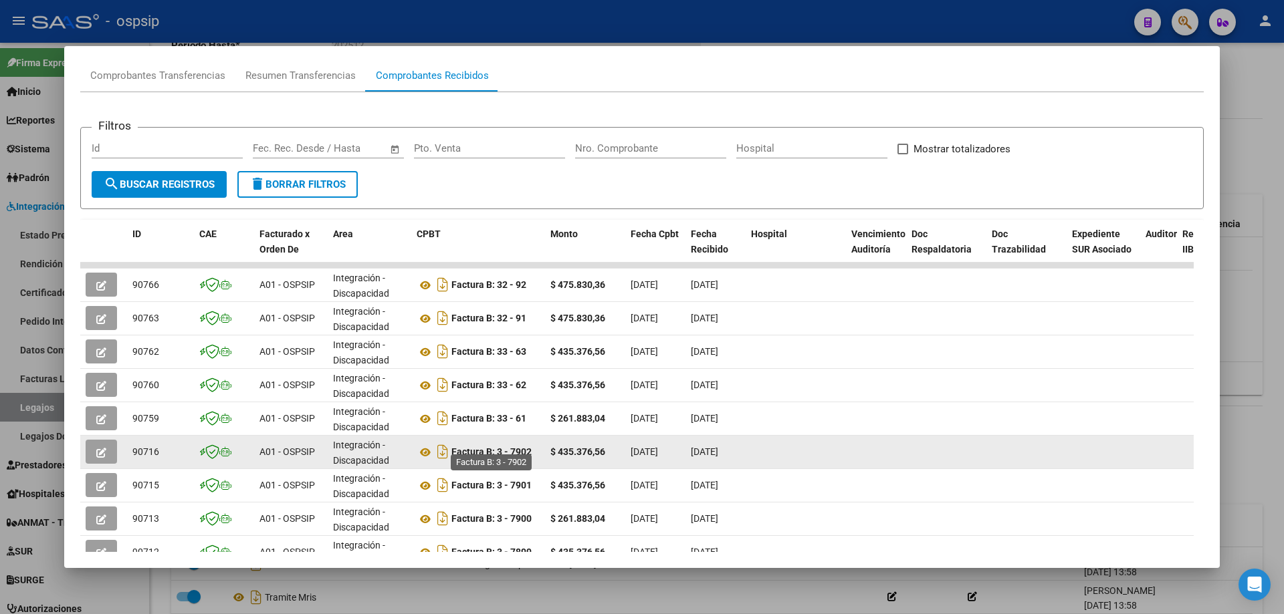
scroll to position [201, 0]
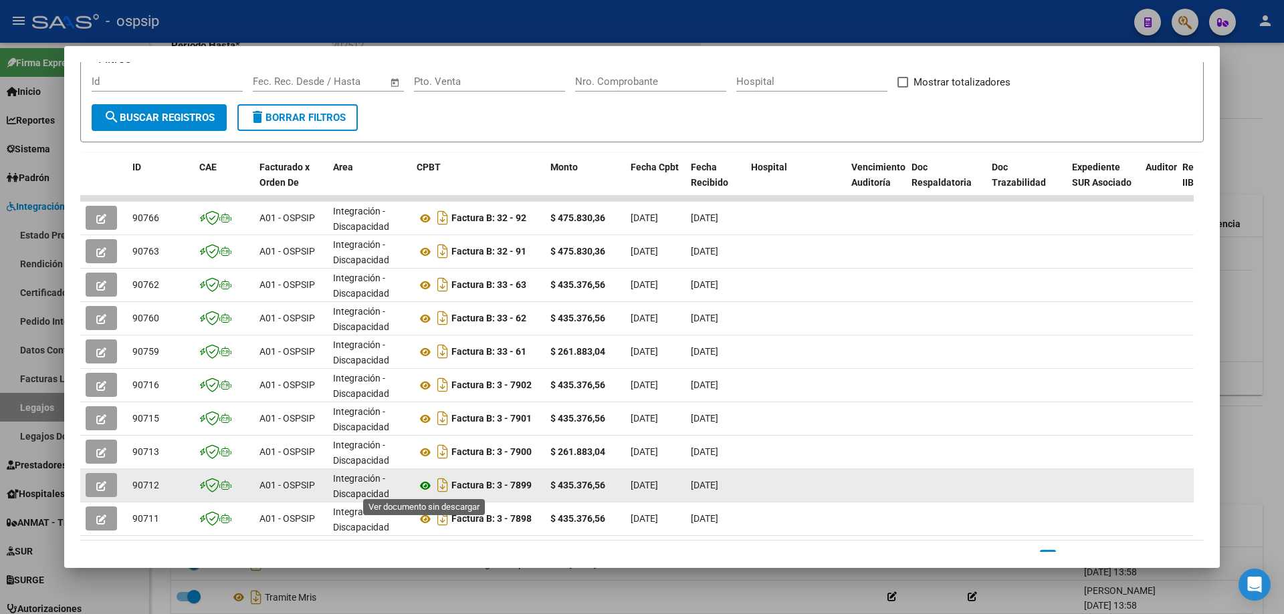
click at [422, 485] on icon at bounding box center [425, 486] width 17 height 16
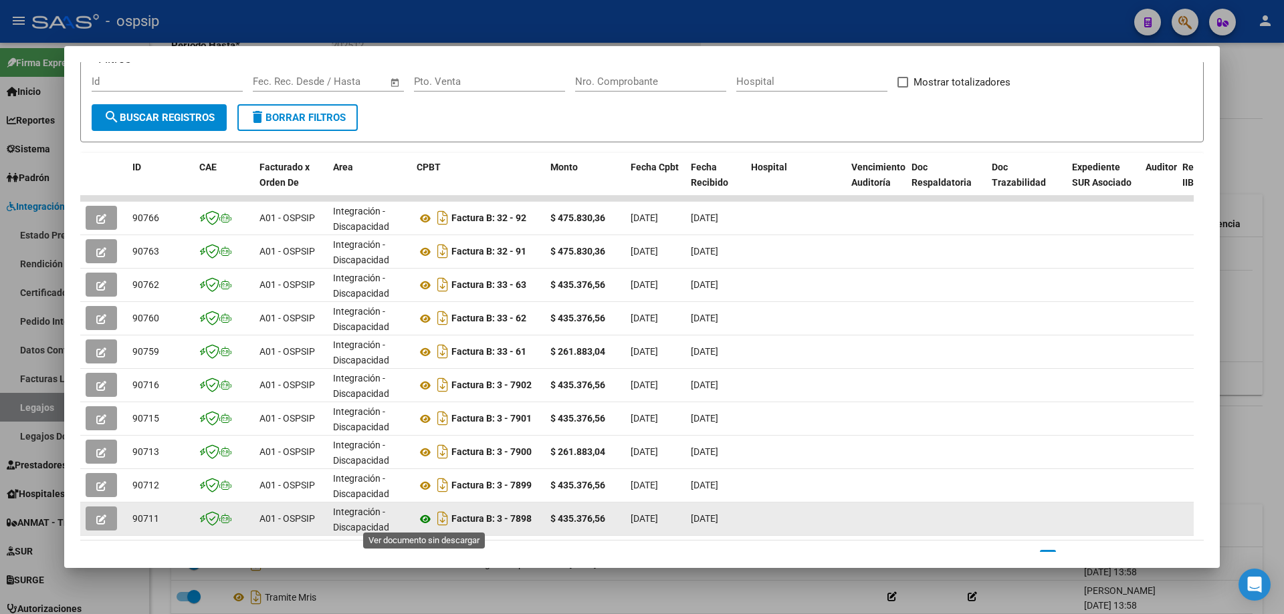
click at [421, 518] on icon at bounding box center [425, 519] width 17 height 16
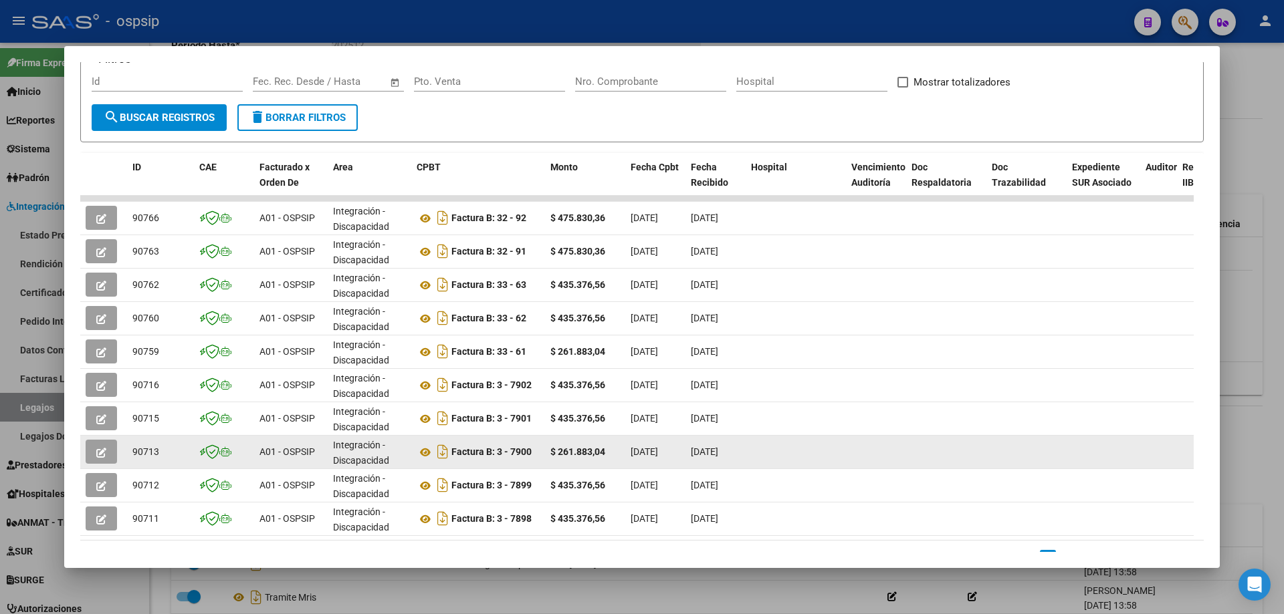
scroll to position [259, 0]
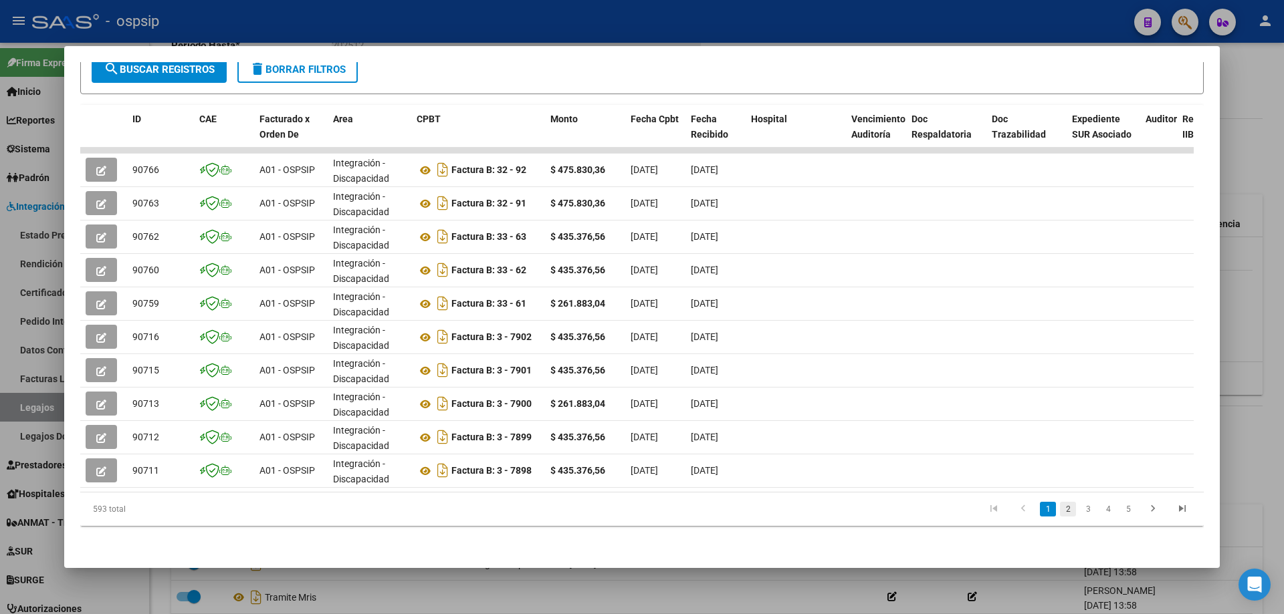
click at [1060, 509] on link "2" at bounding box center [1068, 509] width 16 height 15
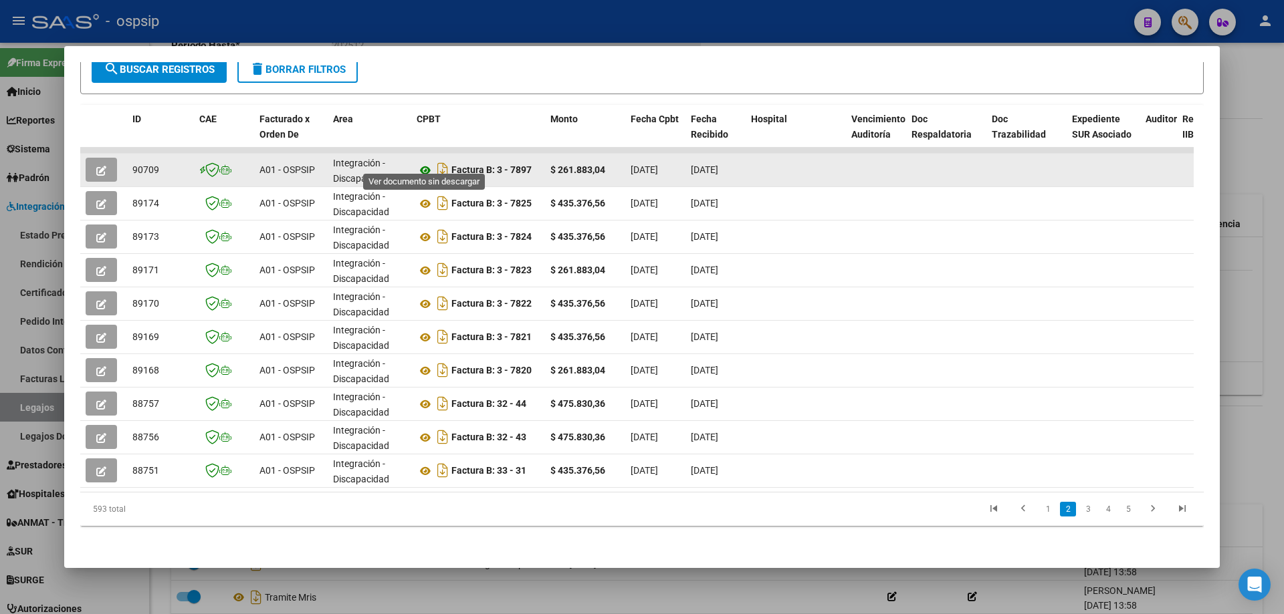
click at [423, 162] on icon at bounding box center [425, 170] width 17 height 16
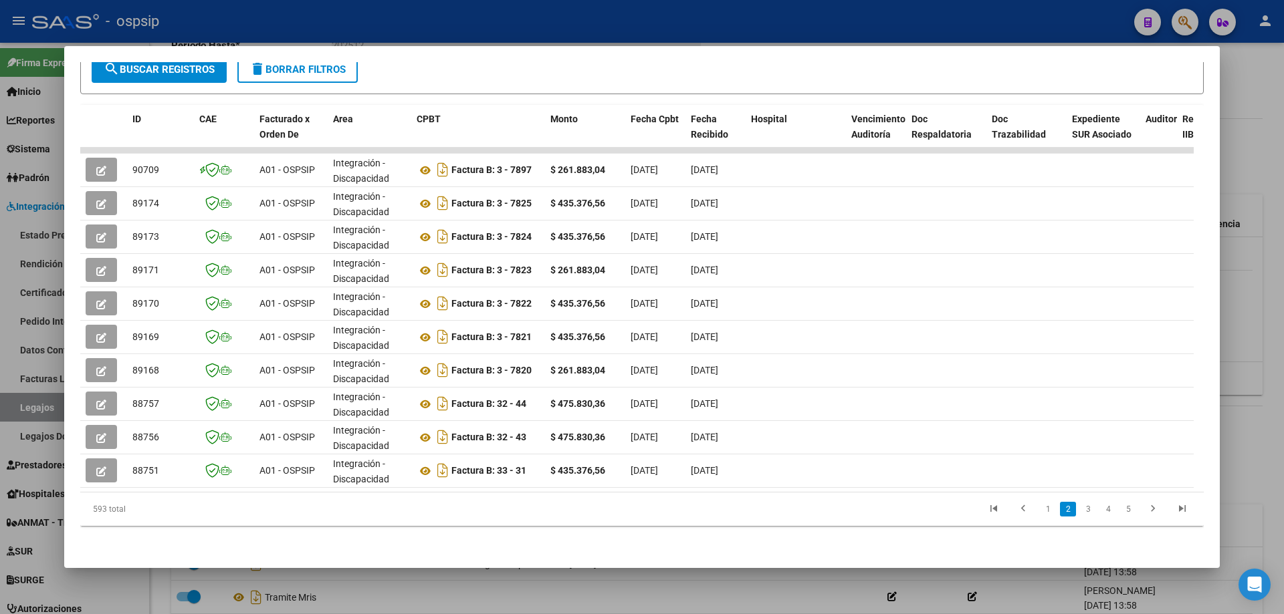
click at [1277, 166] on div at bounding box center [642, 307] width 1284 height 614
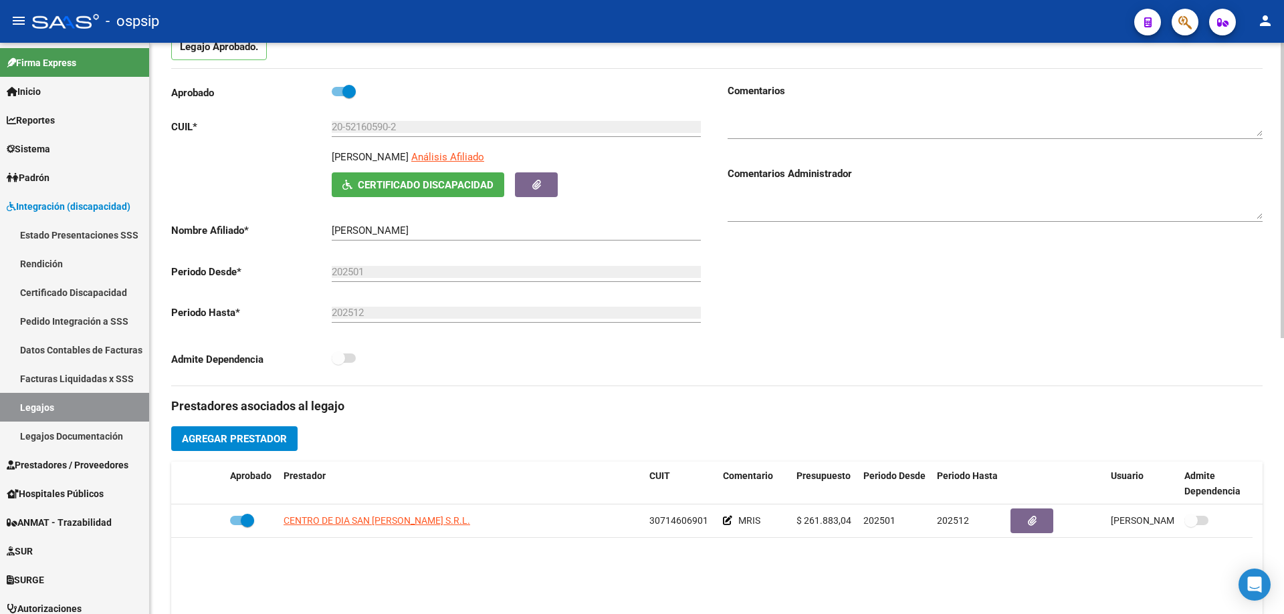
scroll to position [0, 0]
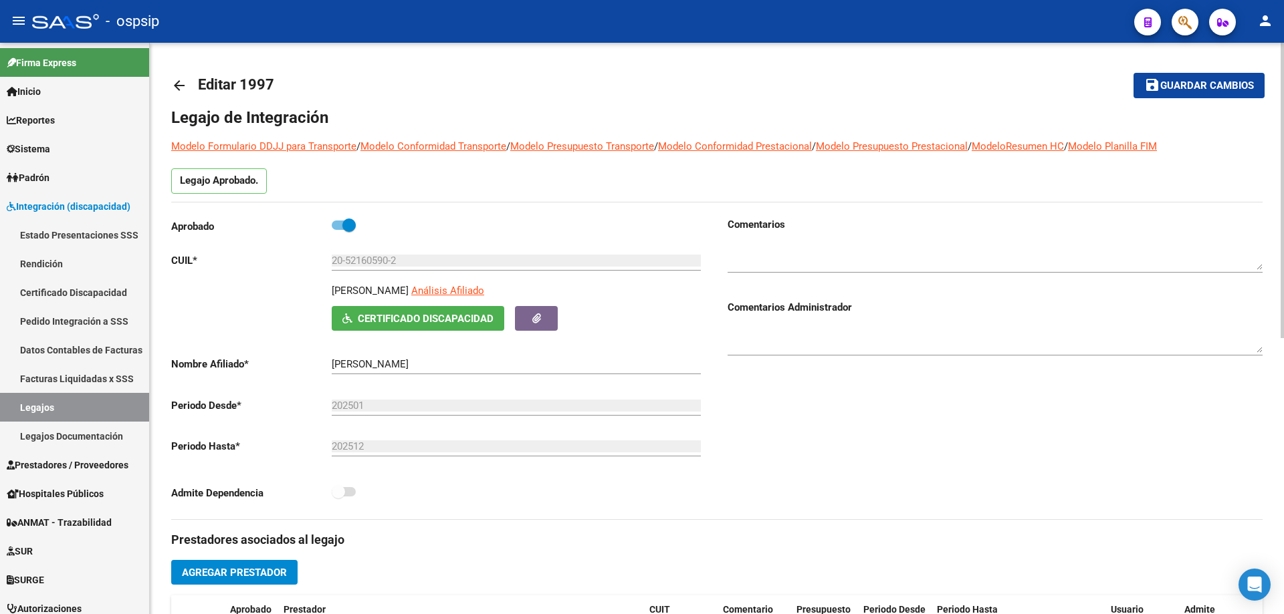
click at [179, 84] on mat-icon "arrow_back" at bounding box center [179, 86] width 16 height 16
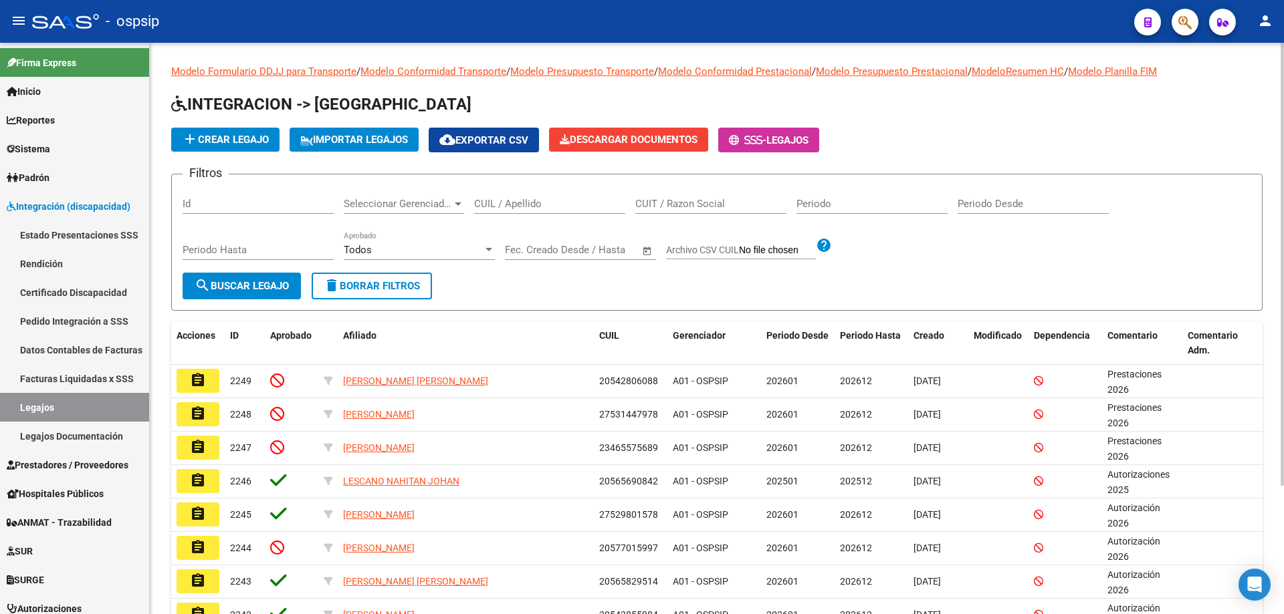
click at [536, 207] on input "CUIL / Apellido" at bounding box center [549, 204] width 151 height 12
paste input "27547923591"
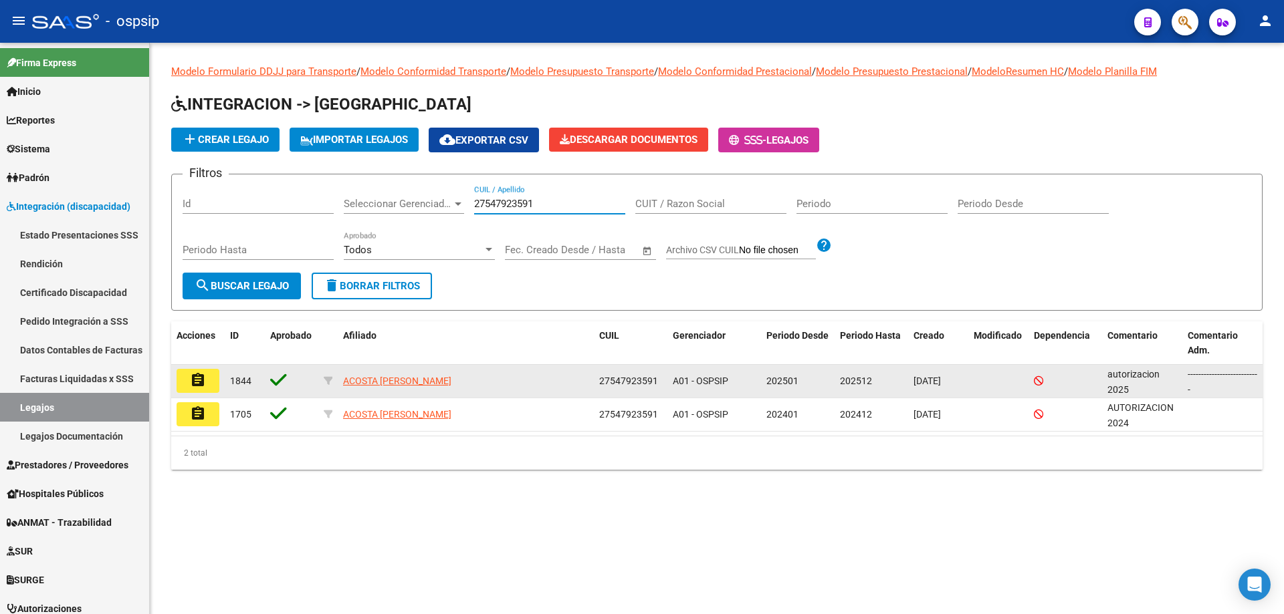
type input "27547923591"
click at [207, 380] on button "assignment" at bounding box center [198, 381] width 43 height 24
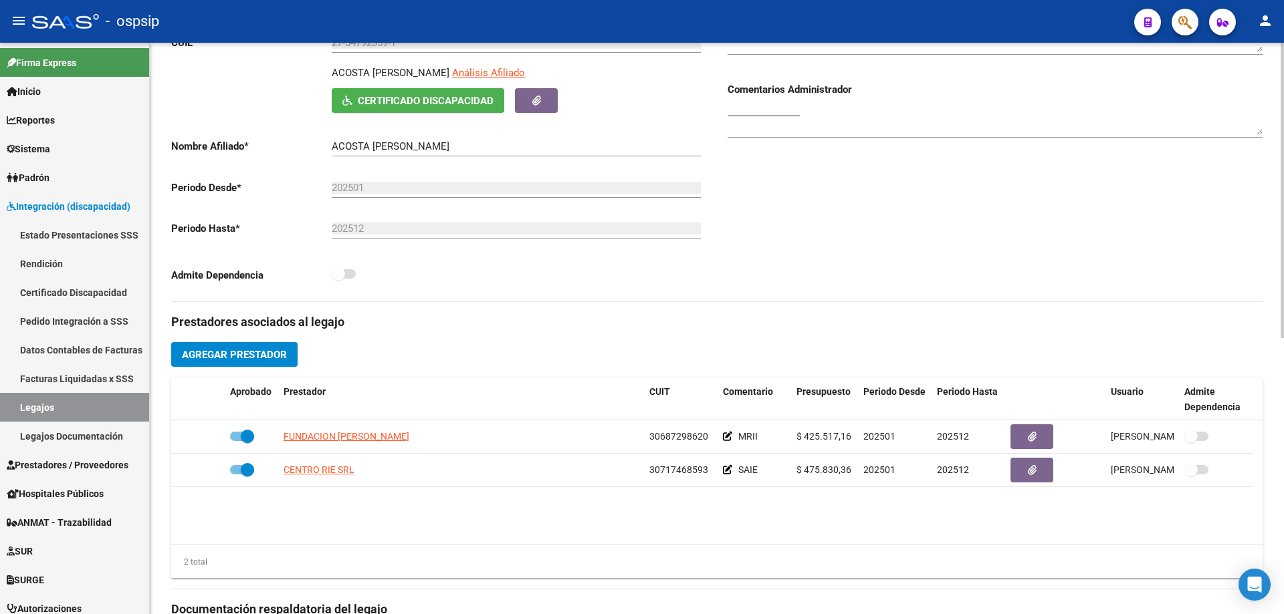
scroll to position [267, 0]
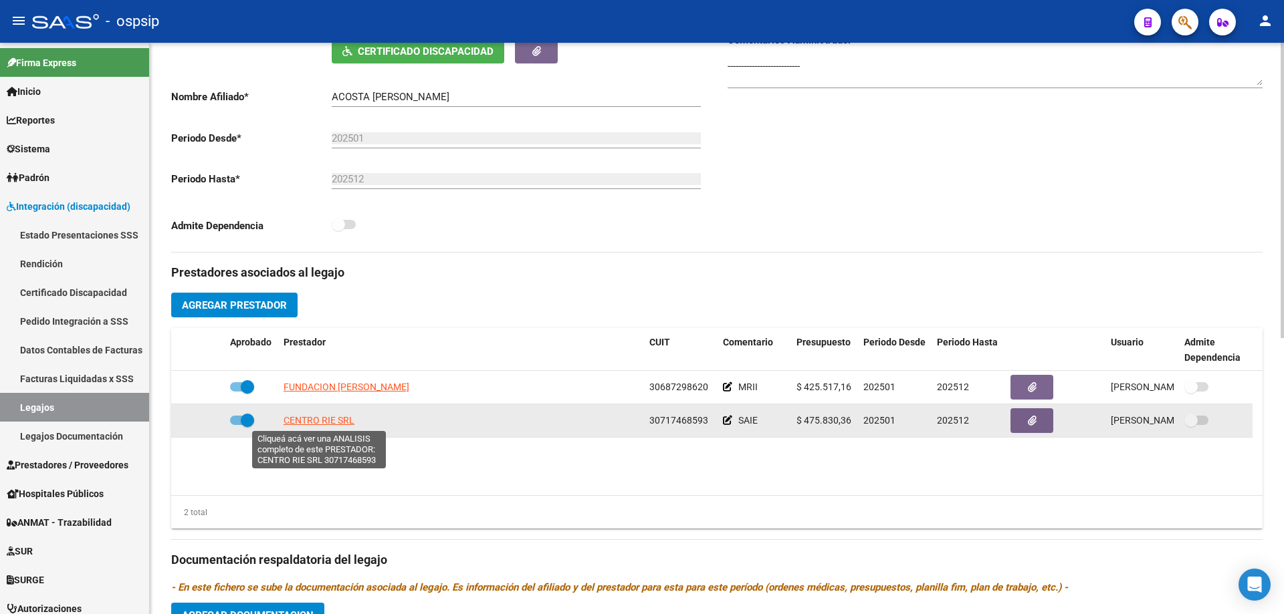
click at [326, 419] on span "CENTRO RIE SRL" at bounding box center [318, 420] width 71 height 11
type textarea "30717468593"
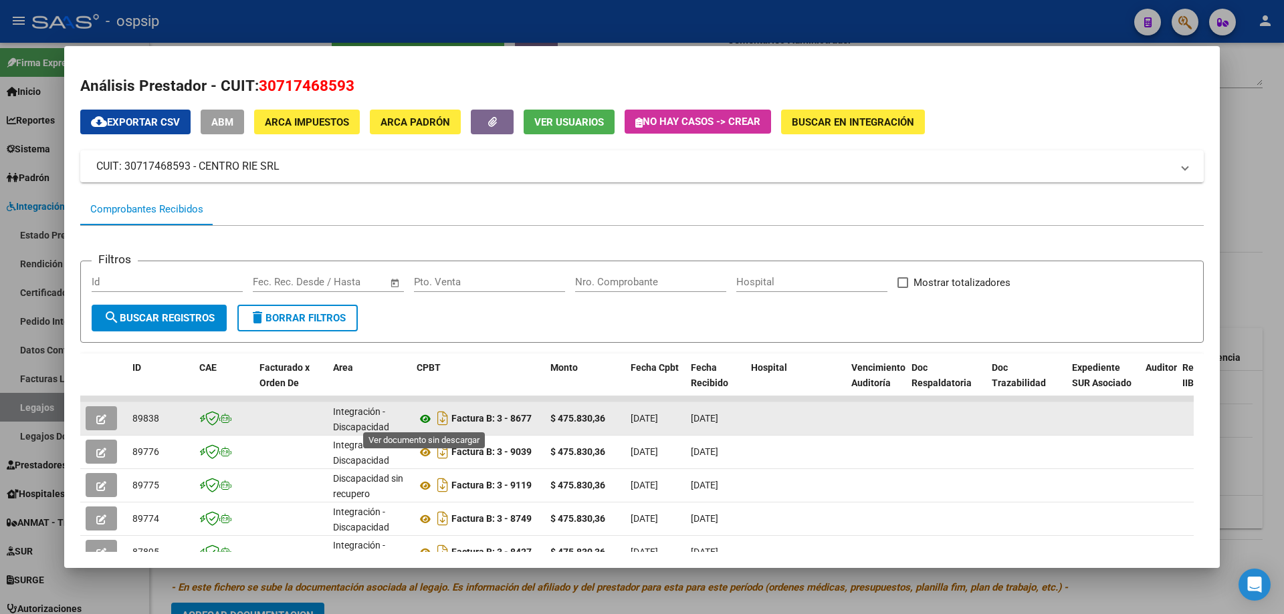
click at [428, 419] on icon at bounding box center [425, 419] width 17 height 16
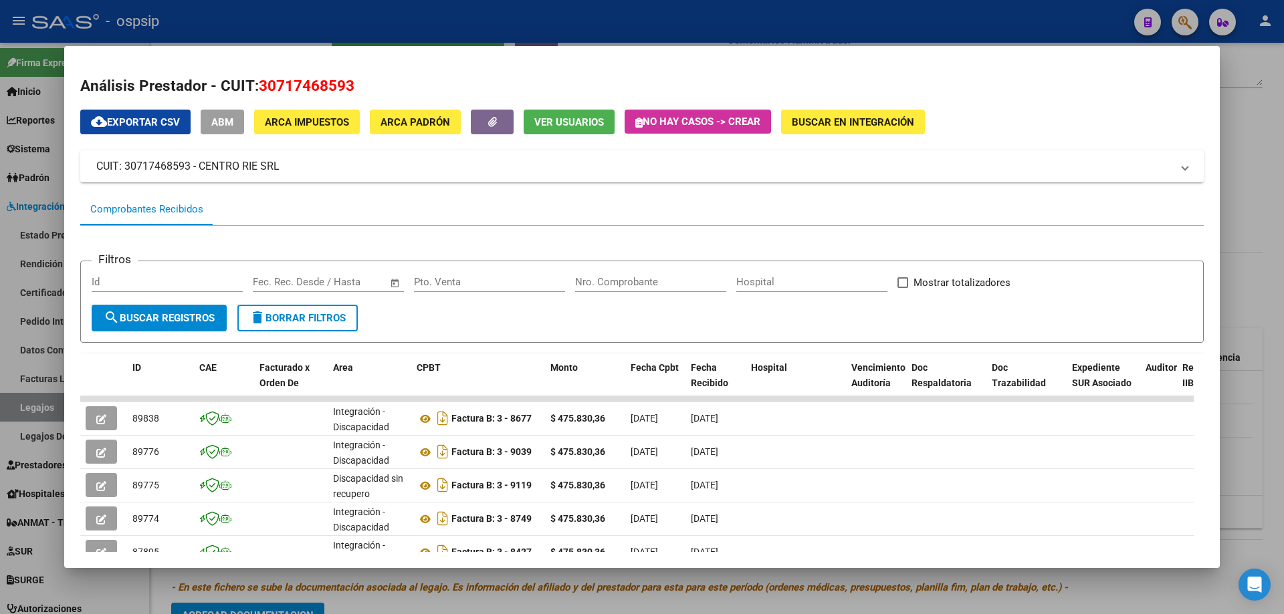
click at [1252, 270] on div at bounding box center [642, 307] width 1284 height 614
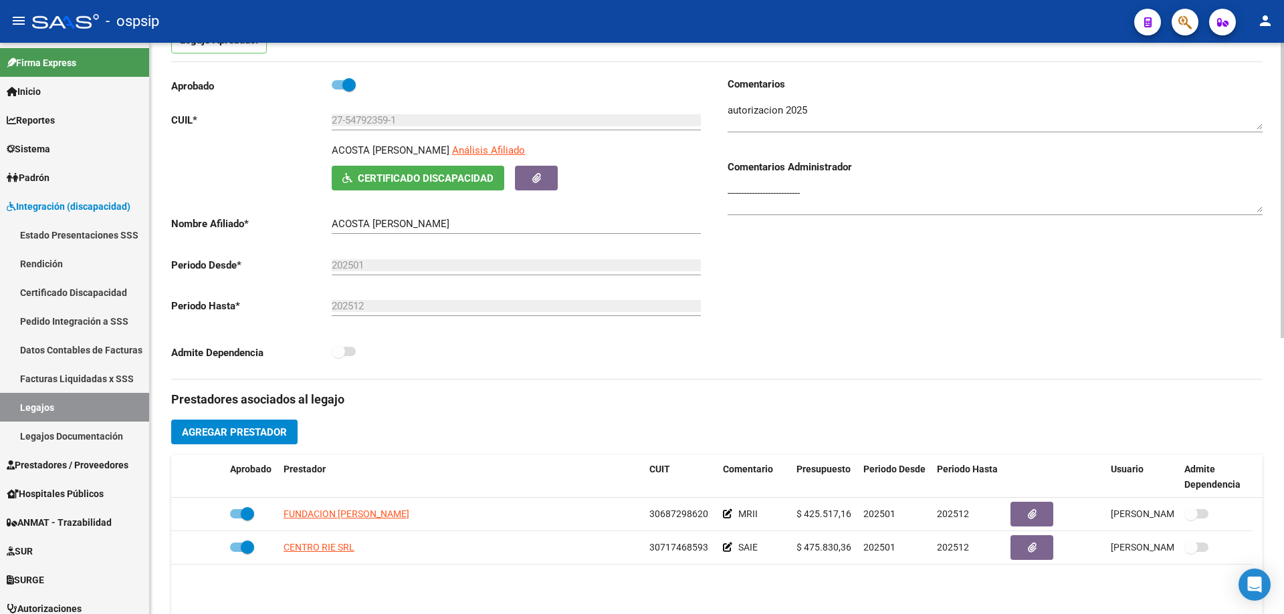
scroll to position [0, 0]
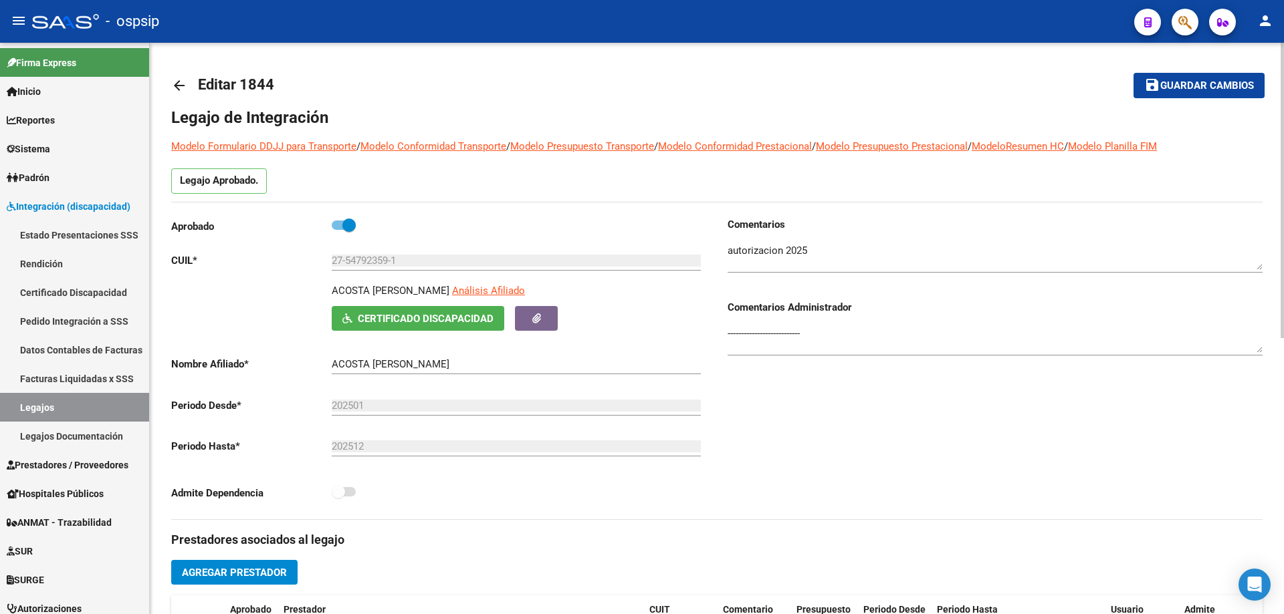
click at [182, 78] on mat-icon "arrow_back" at bounding box center [179, 86] width 16 height 16
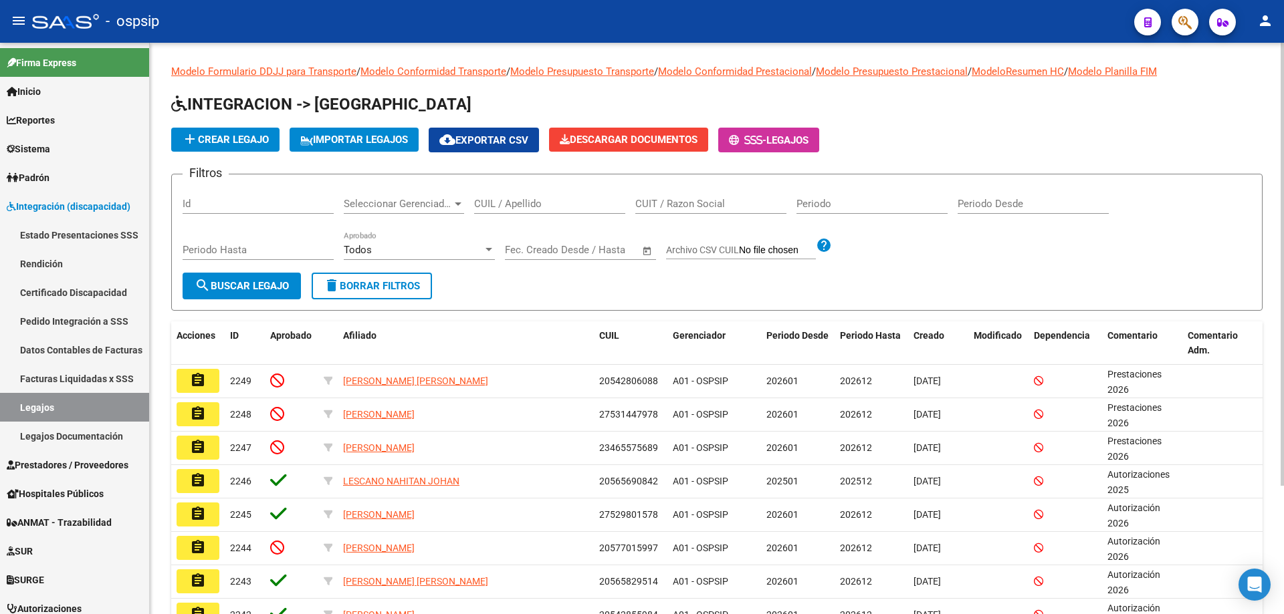
click at [502, 207] on input "CUIL / Apellido" at bounding box center [549, 204] width 151 height 12
paste input "23456151604"
type input "23456151604"
paste input "23456151604"
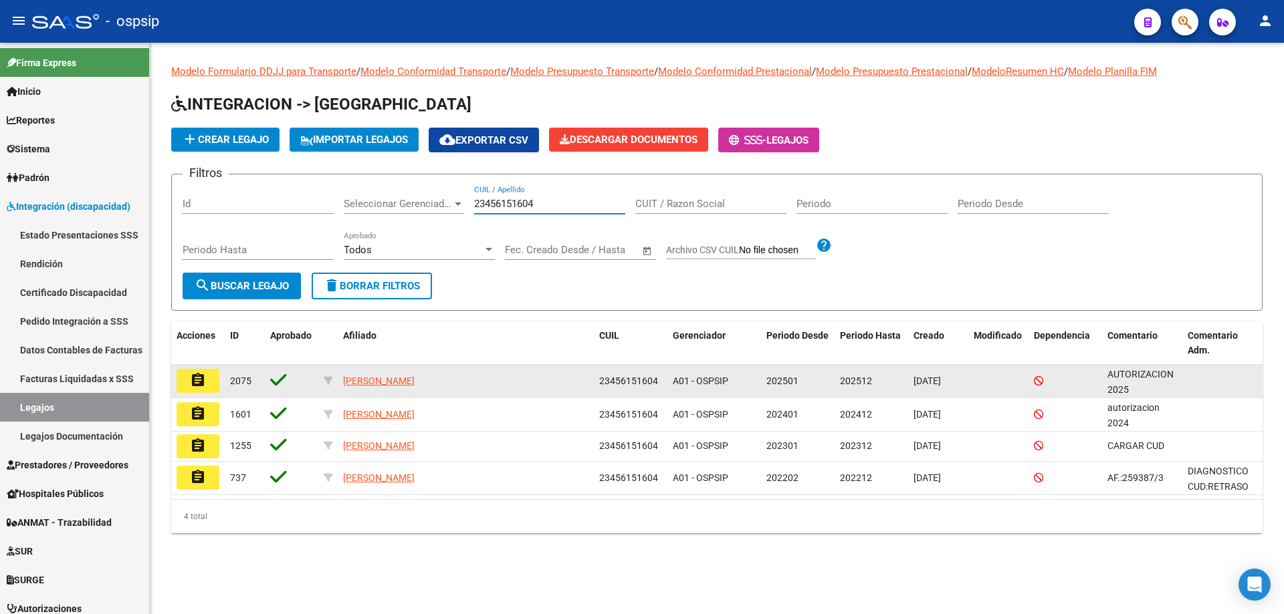
type input "23456151604"
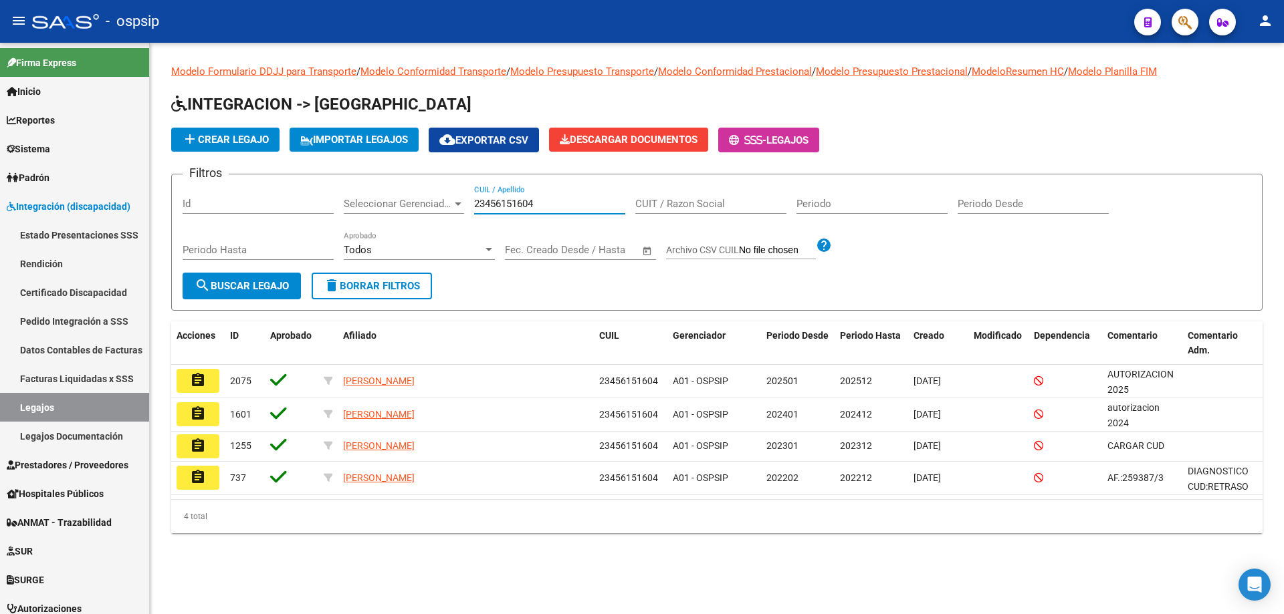
click at [211, 374] on button "assignment" at bounding box center [198, 381] width 43 height 24
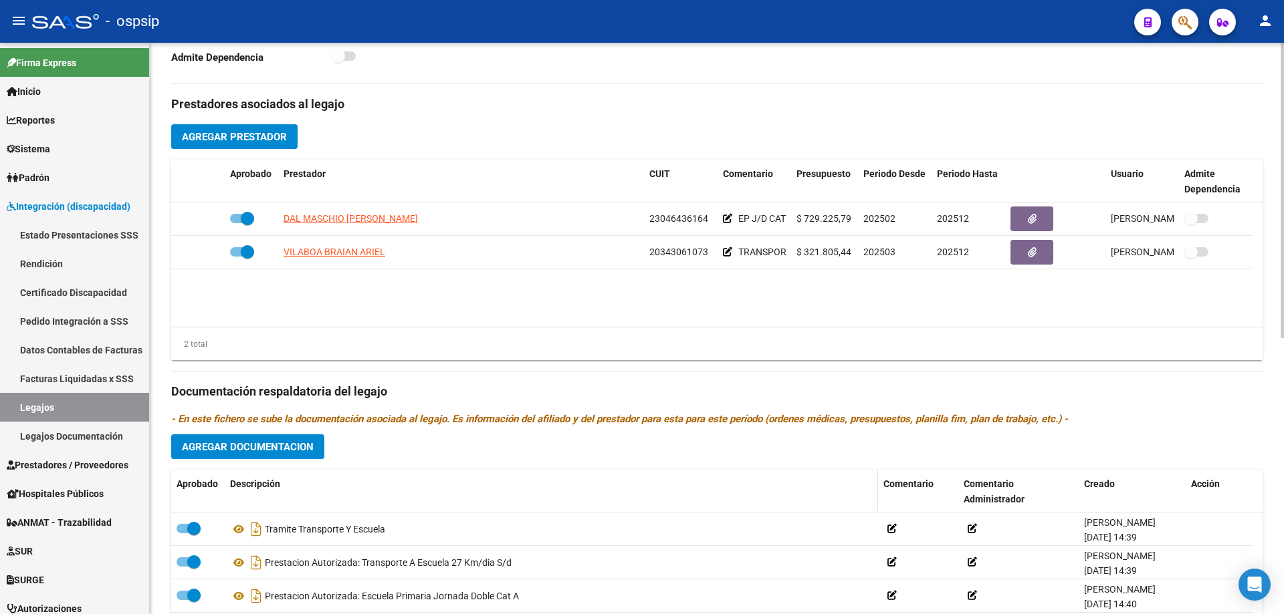
scroll to position [267, 0]
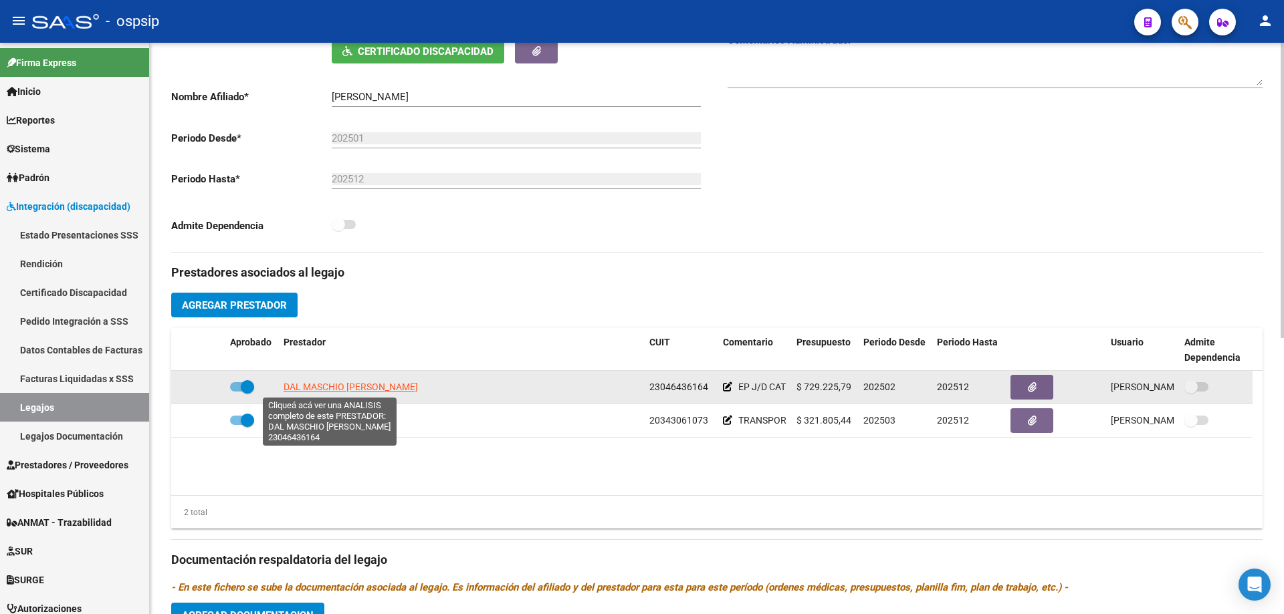
click at [331, 387] on span "DAL MASCHIO ALICIA" at bounding box center [350, 387] width 134 height 11
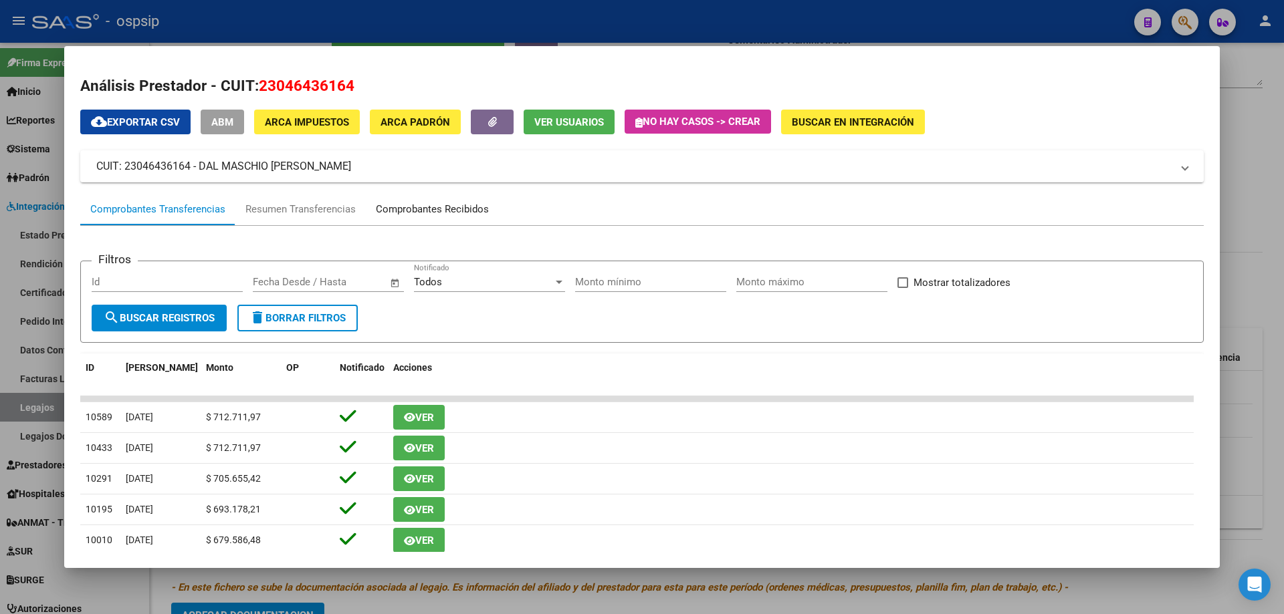
click at [437, 206] on div "Comprobantes Recibidos" at bounding box center [432, 209] width 113 height 15
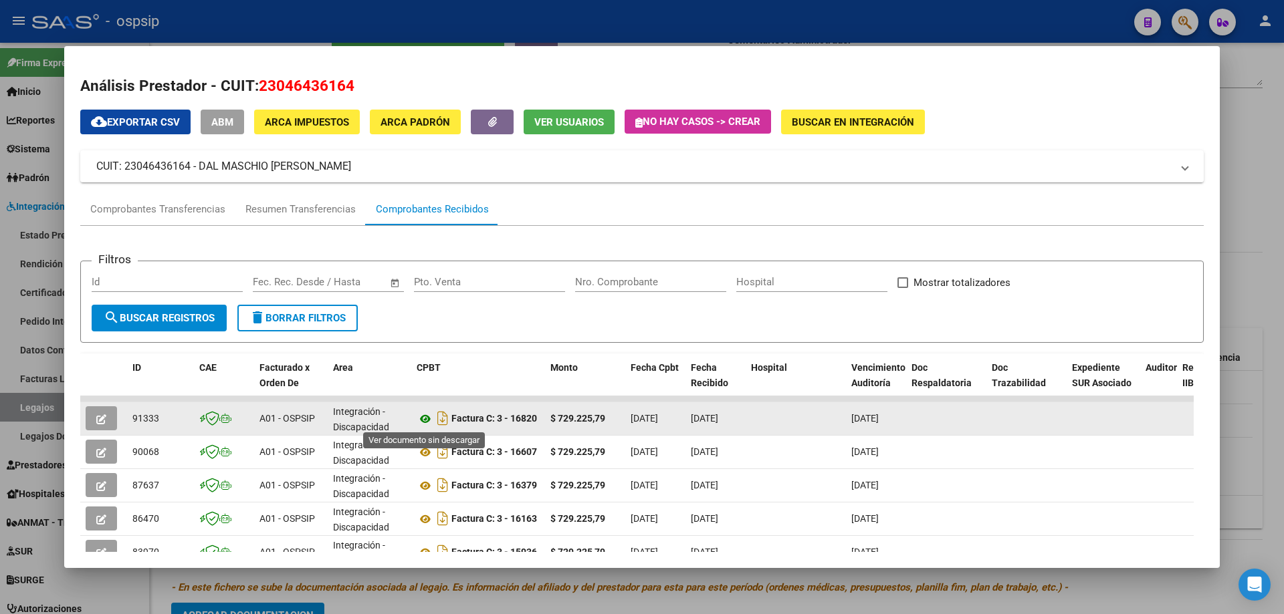
click at [423, 413] on icon at bounding box center [425, 419] width 17 height 16
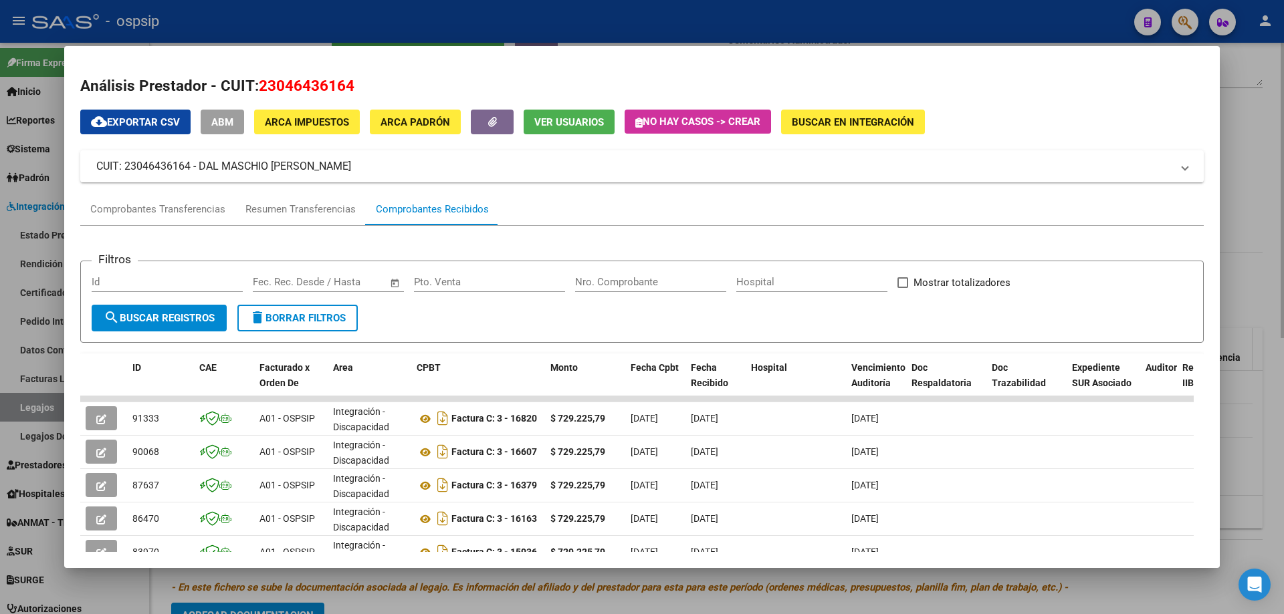
click at [1249, 344] on div at bounding box center [642, 307] width 1284 height 614
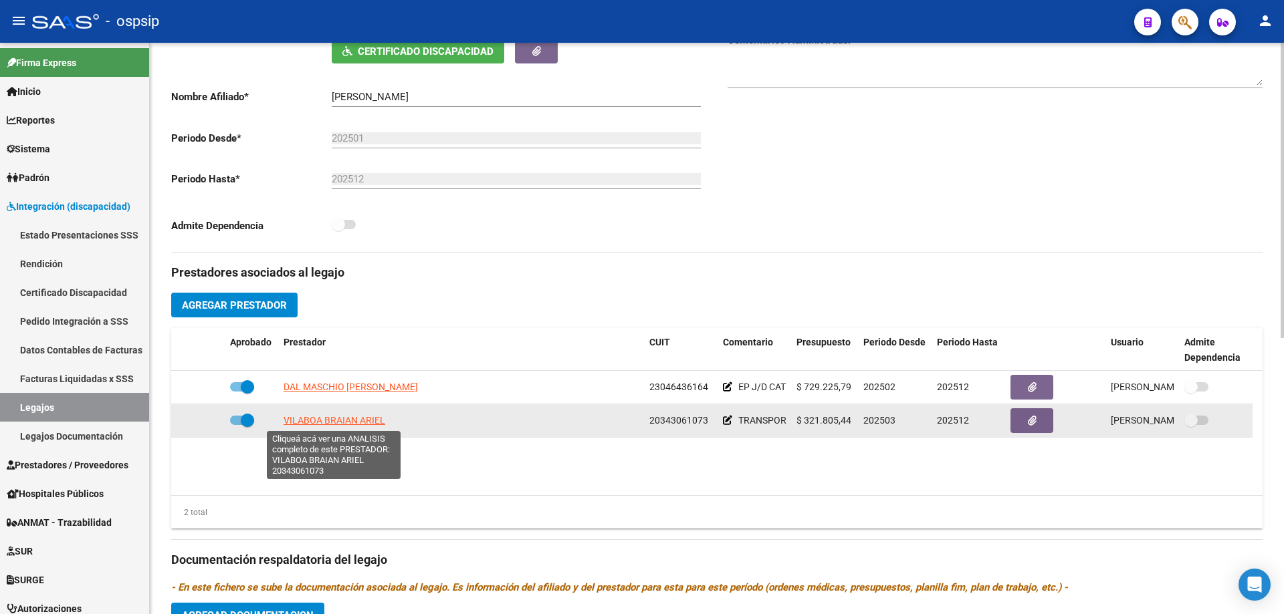
click at [337, 419] on span "VILABOA BRAIAN ARIEL" at bounding box center [334, 420] width 102 height 11
type textarea "20343061073"
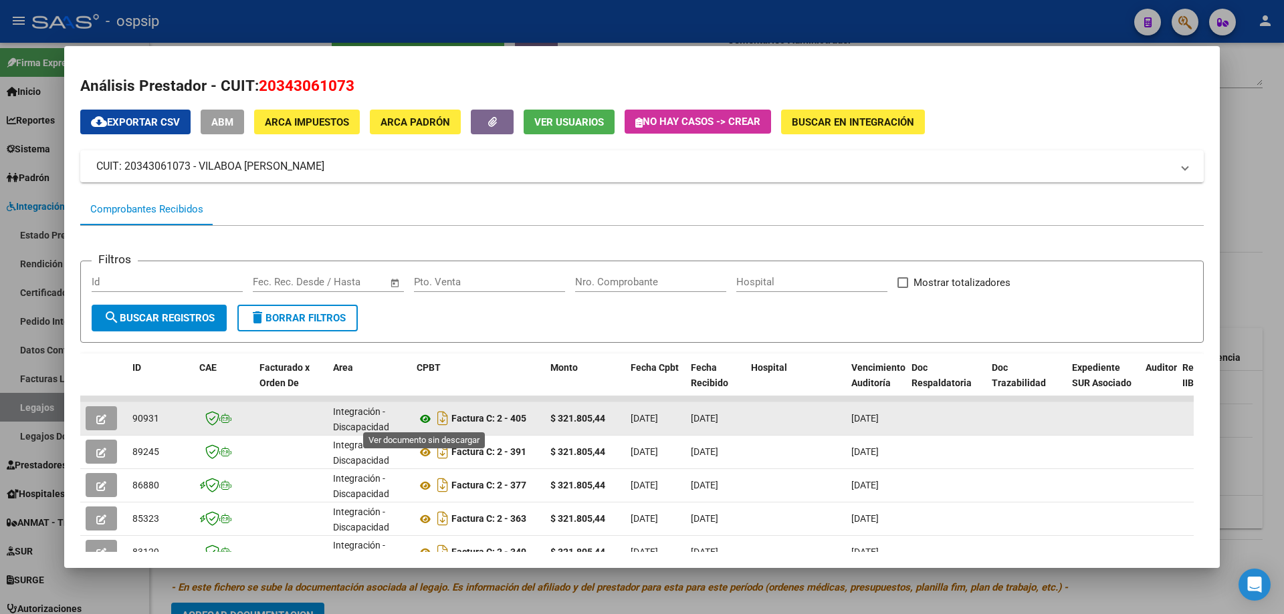
click at [426, 421] on icon at bounding box center [425, 419] width 17 height 16
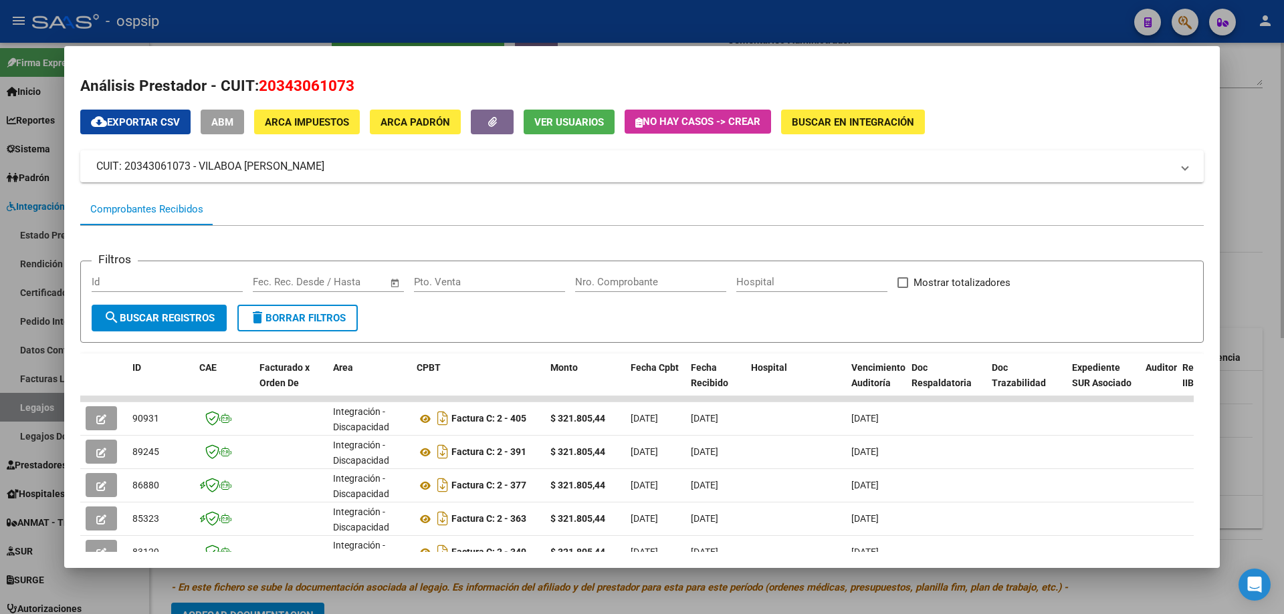
click at [1244, 144] on div at bounding box center [642, 307] width 1284 height 614
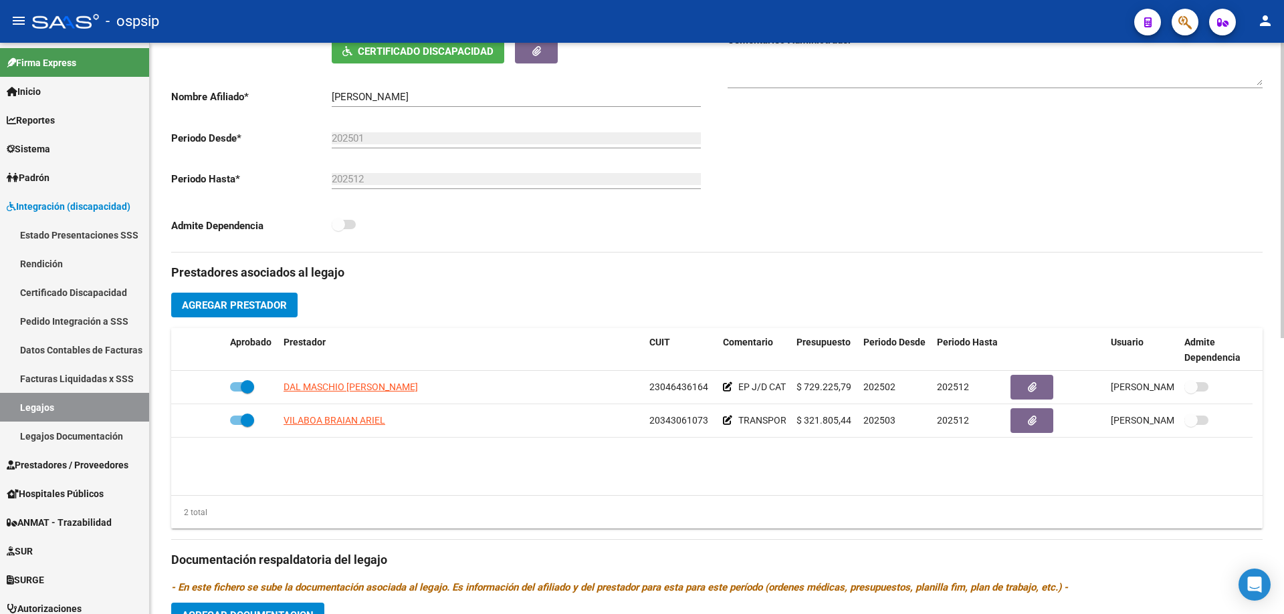
scroll to position [0, 0]
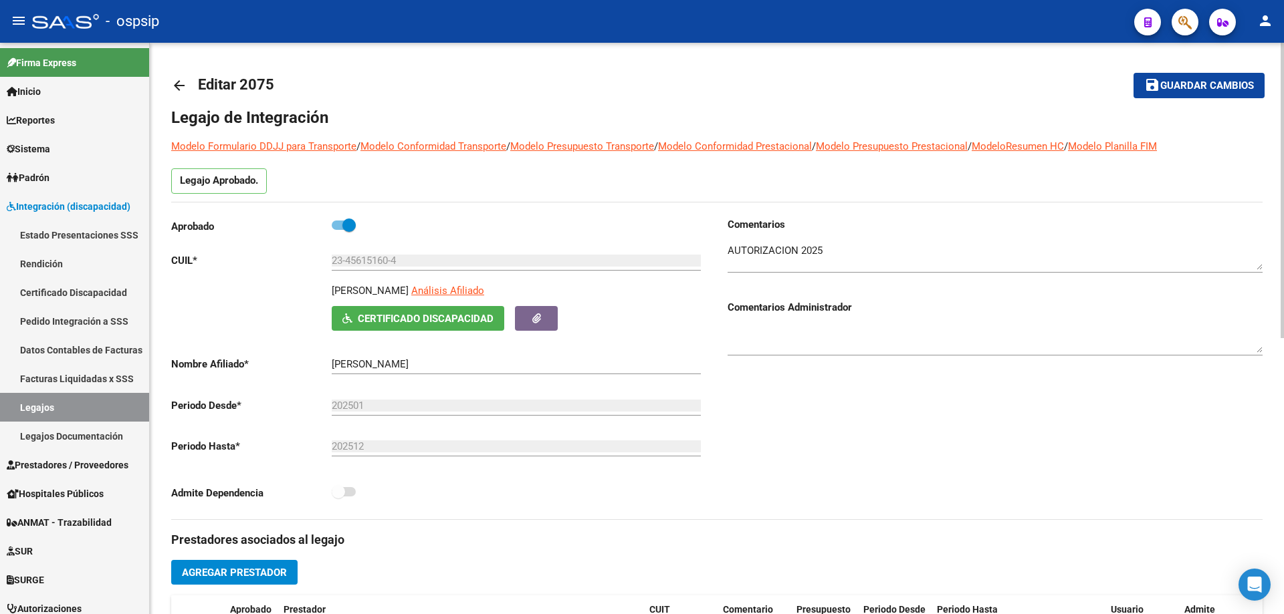
click at [181, 79] on mat-icon "arrow_back" at bounding box center [179, 86] width 16 height 16
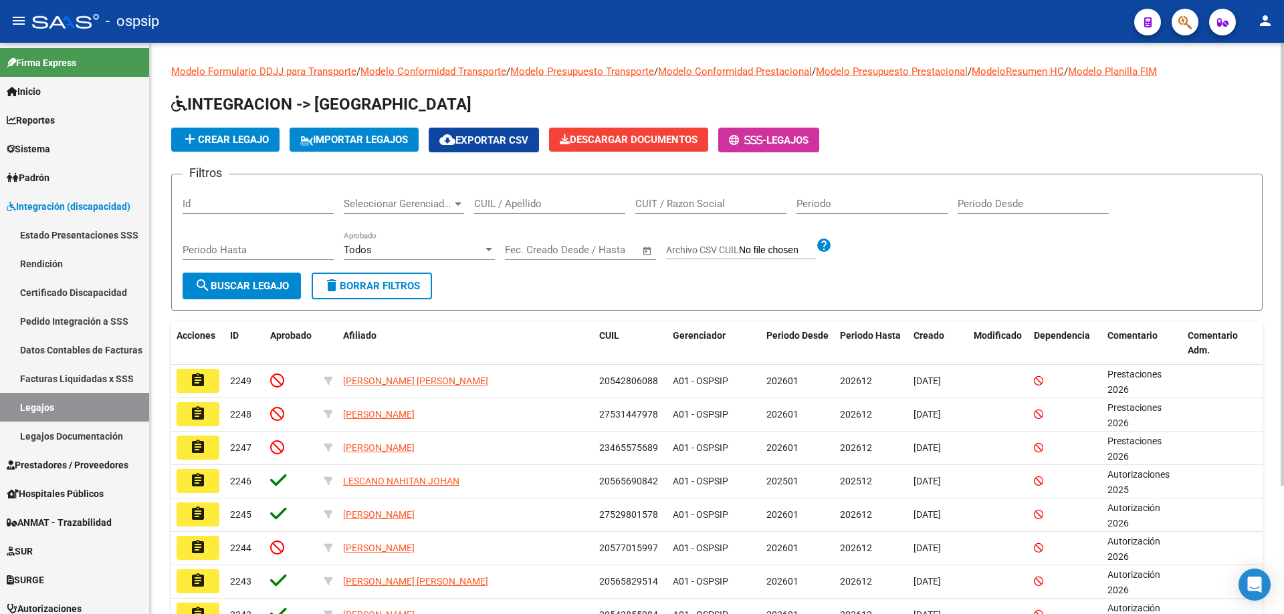
click at [556, 201] on input "CUIL / Apellido" at bounding box center [549, 204] width 151 height 12
paste input "20574817057"
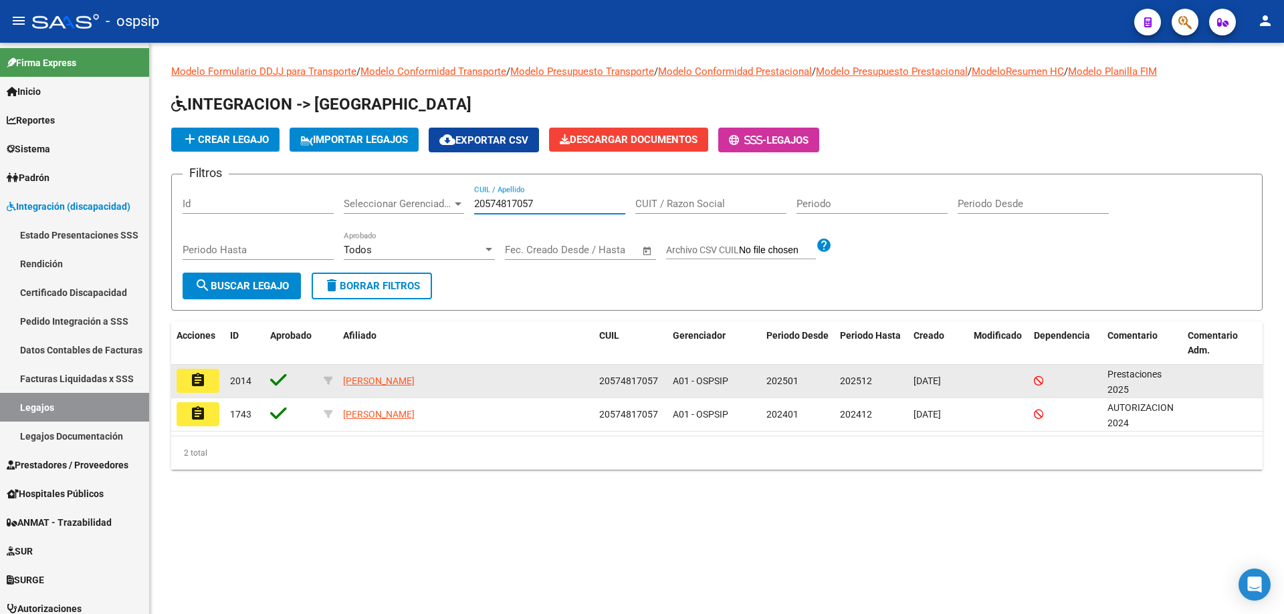
type input "20574817057"
click at [207, 376] on button "assignment" at bounding box center [198, 381] width 43 height 24
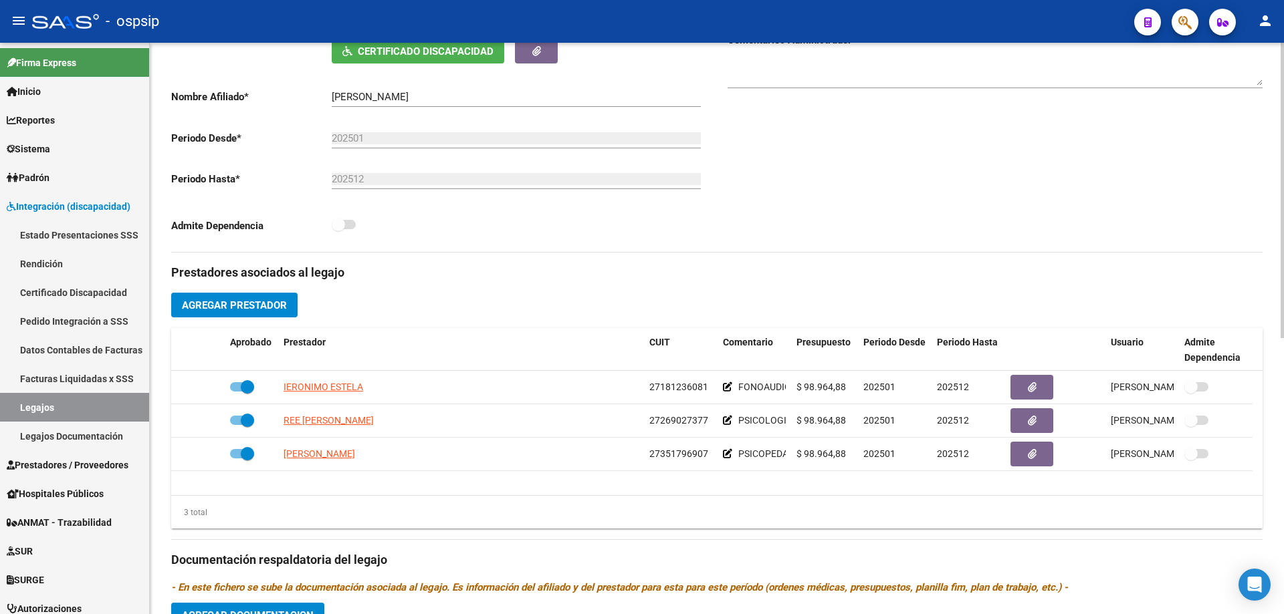
scroll to position [334, 0]
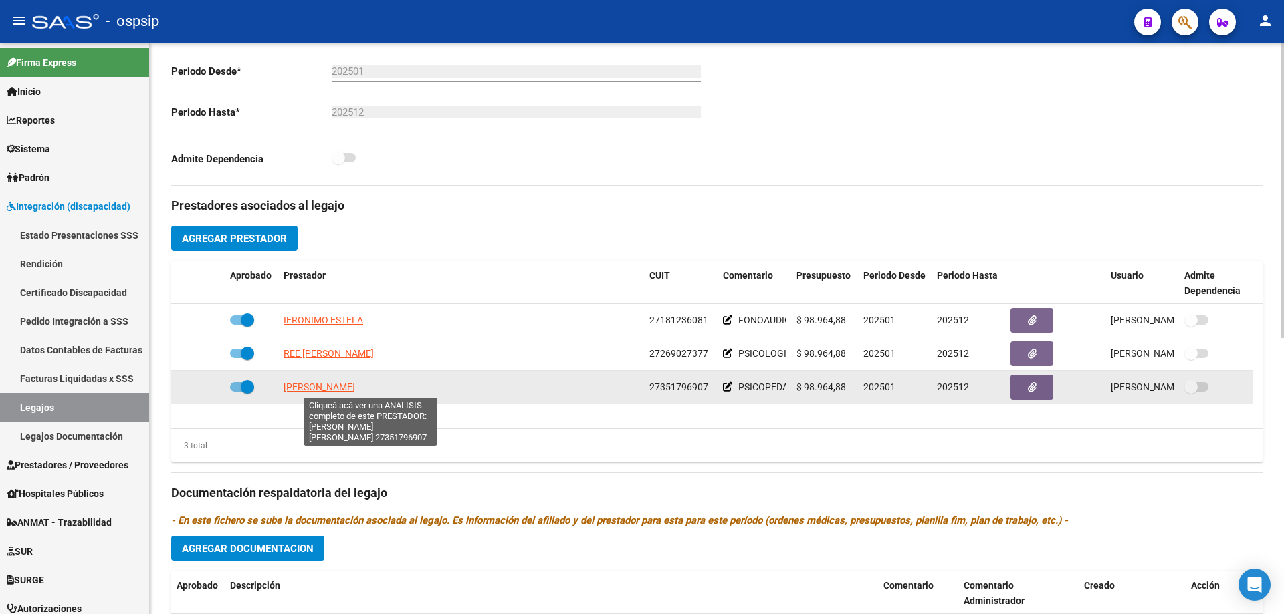
click at [355, 389] on span "SANABRIA ZARATE PRISCILA ELIZABETH" at bounding box center [319, 387] width 72 height 11
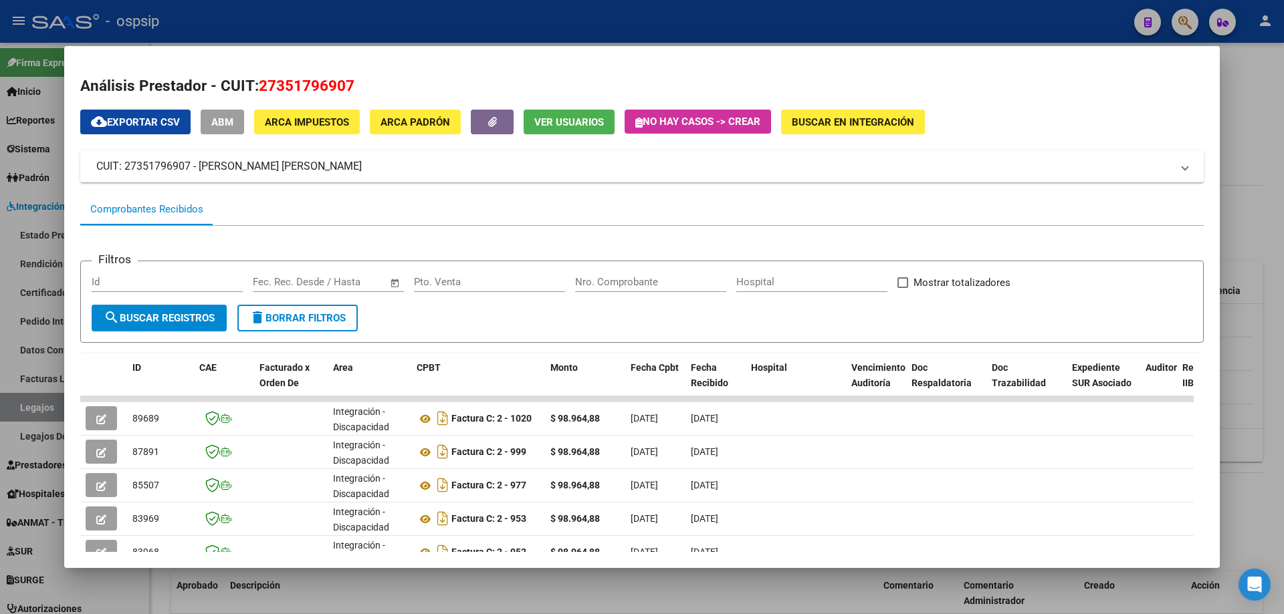
click at [1254, 195] on div at bounding box center [642, 307] width 1284 height 614
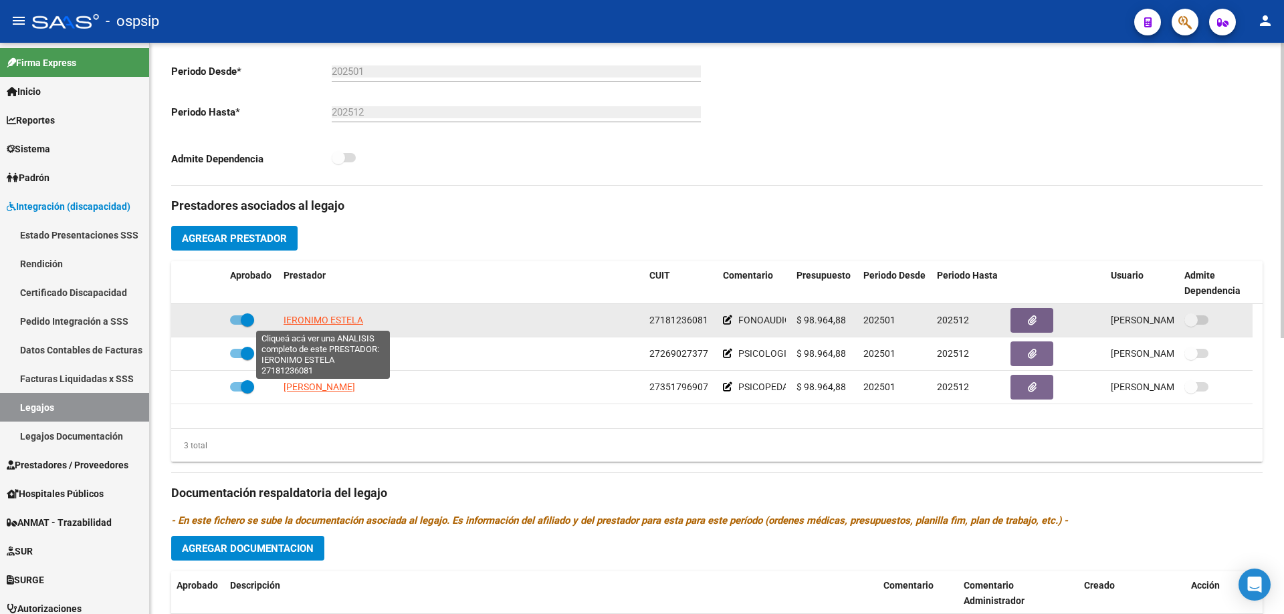
click at [350, 324] on span "IERONIMO ESTELA" at bounding box center [323, 320] width 80 height 11
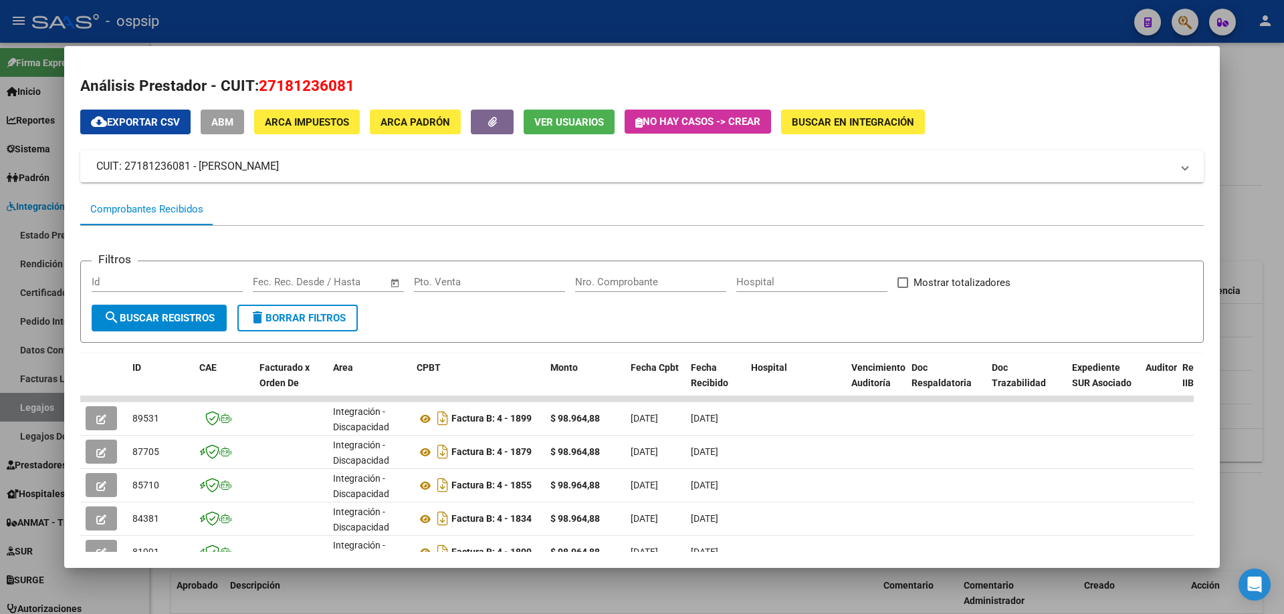
click at [1246, 223] on div at bounding box center [642, 307] width 1284 height 614
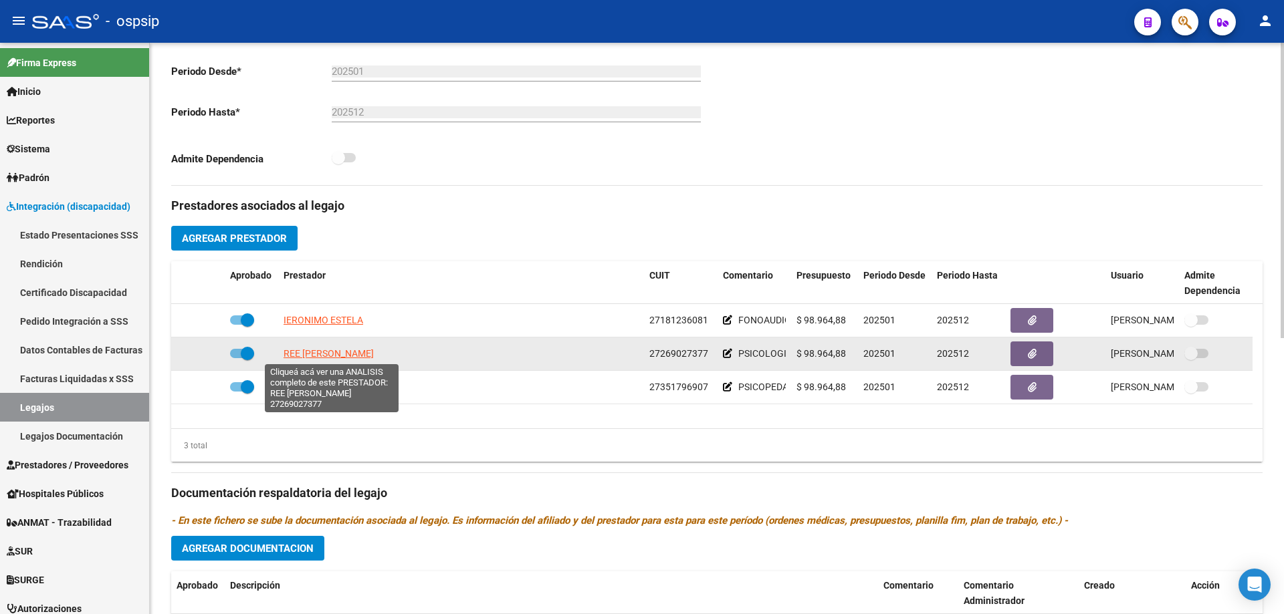
click at [306, 357] on span "REE NATALIA FABIANA" at bounding box center [328, 353] width 90 height 11
type textarea "27269027377"
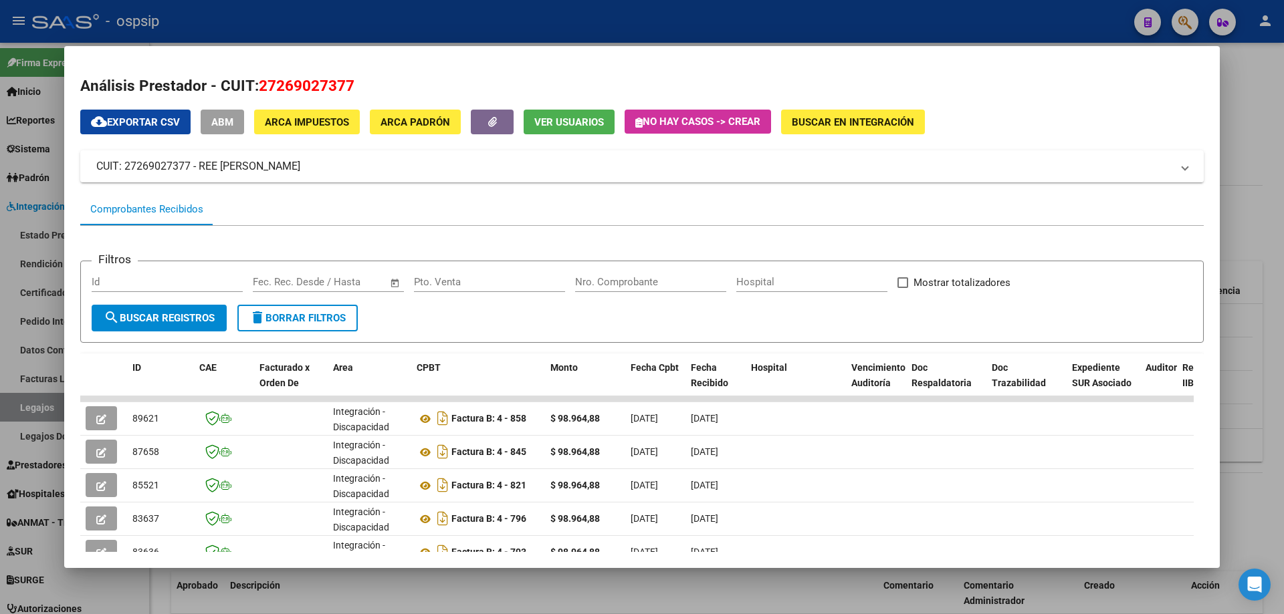
click at [1254, 115] on div at bounding box center [642, 307] width 1284 height 614
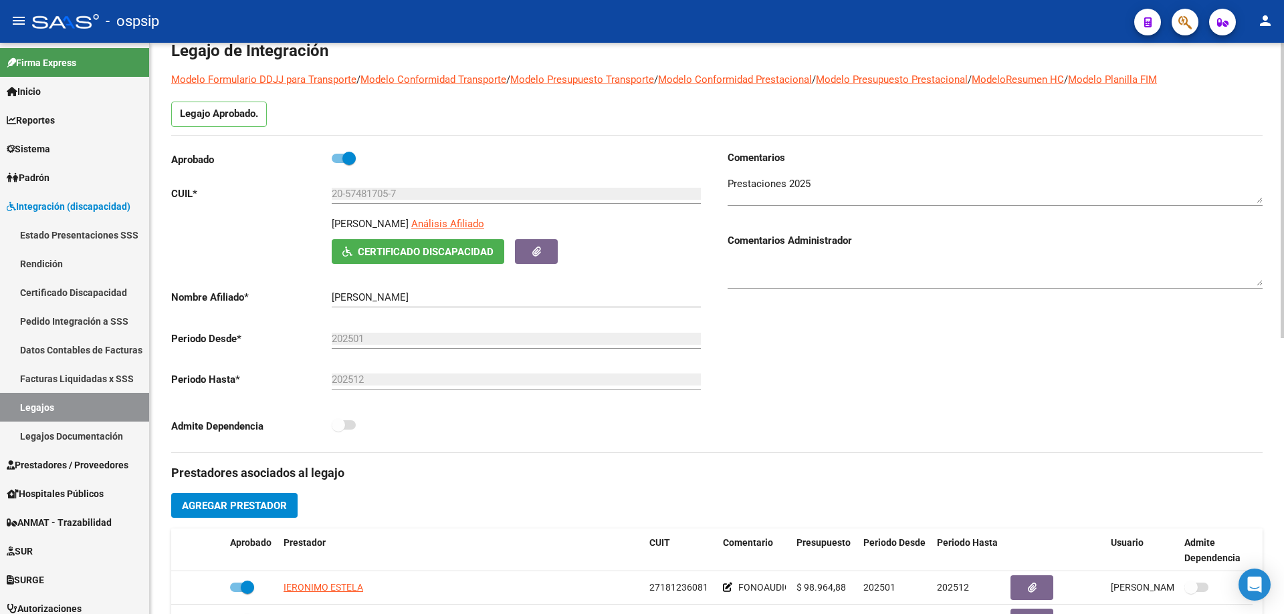
scroll to position [0, 0]
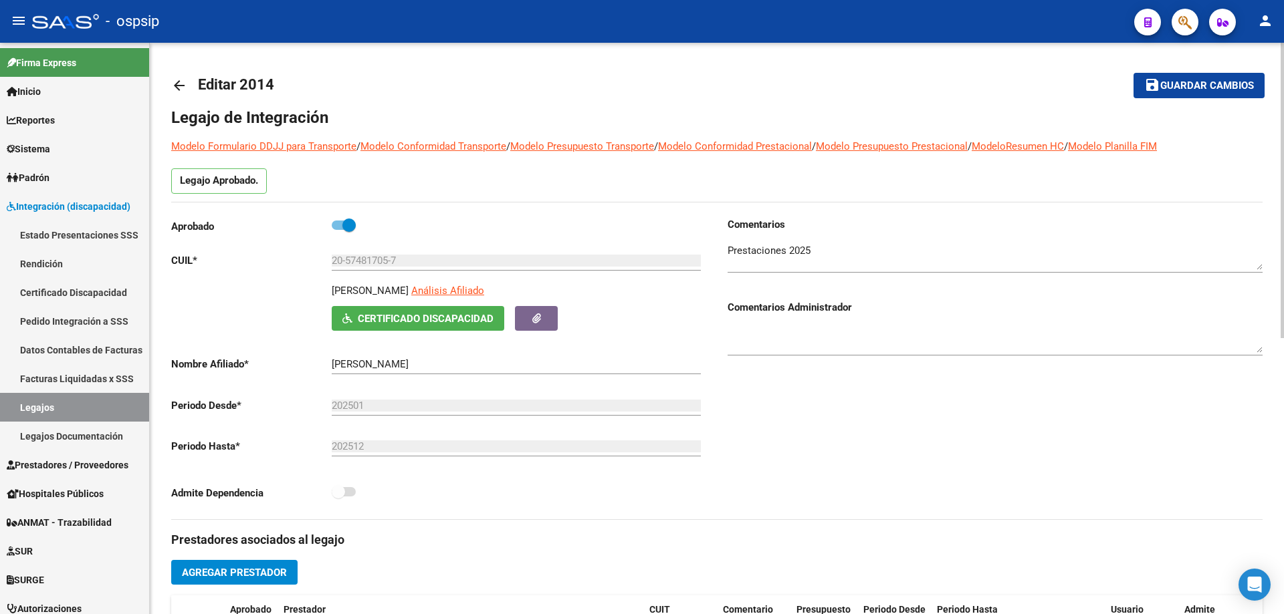
click at [179, 84] on mat-icon "arrow_back" at bounding box center [179, 86] width 16 height 16
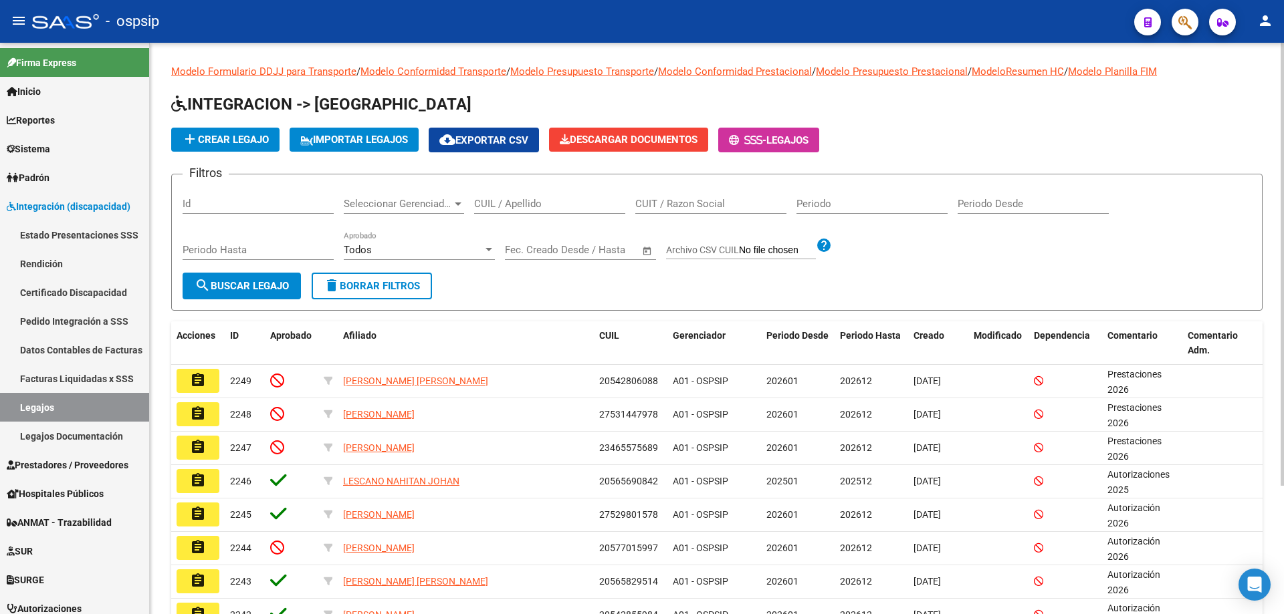
click at [501, 207] on input "CUIL / Apellido" at bounding box center [549, 204] width 151 height 12
paste input "20545143187"
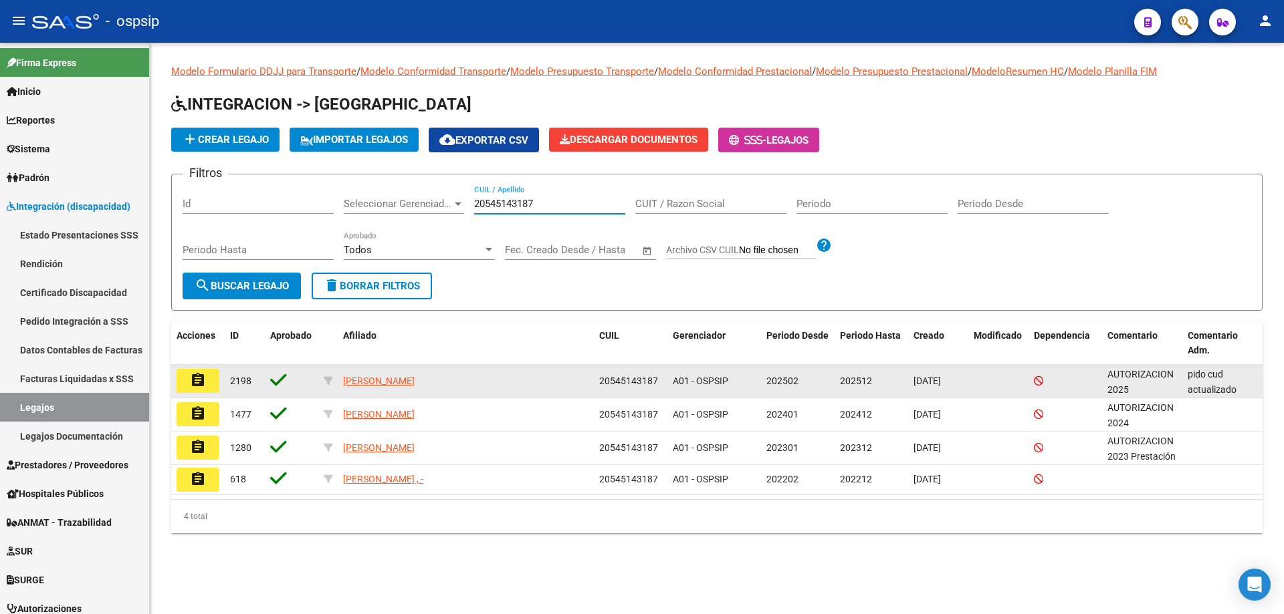
type input "20545143187"
click at [211, 390] on button "assignment" at bounding box center [198, 381] width 43 height 24
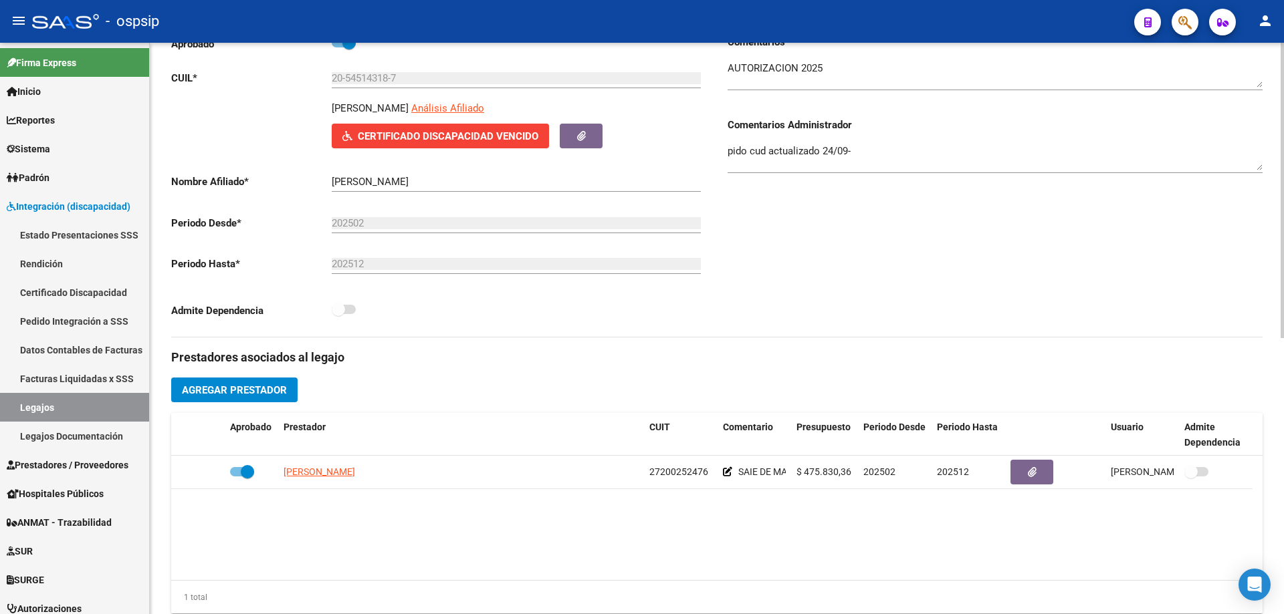
scroll to position [201, 0]
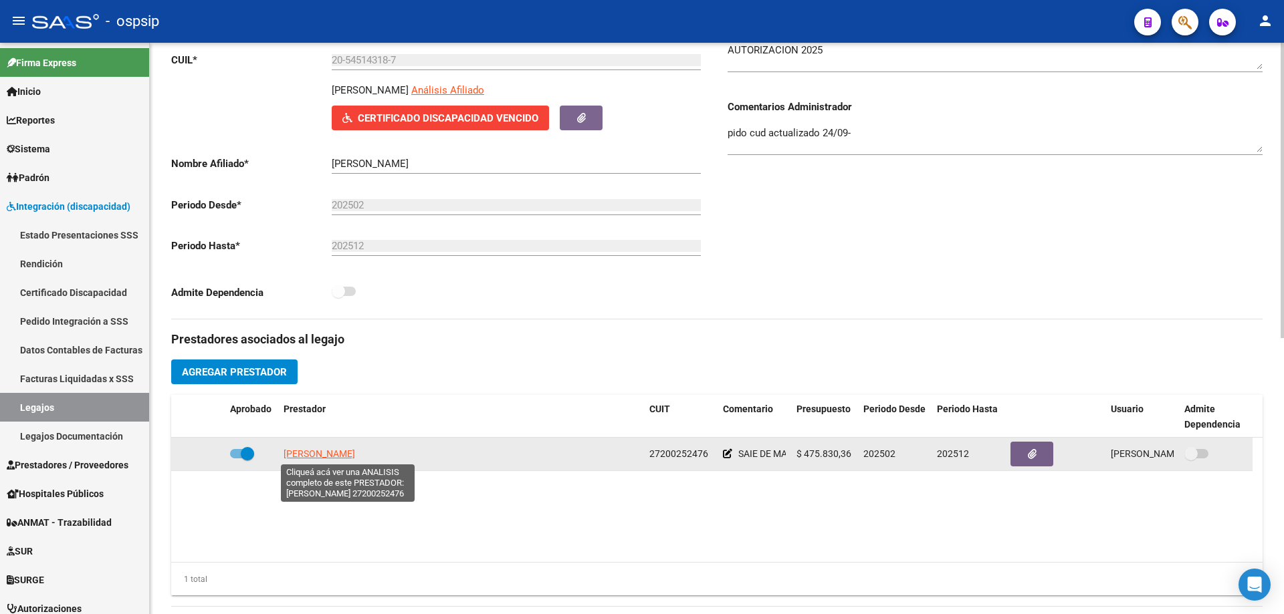
click at [353, 451] on span "MARTINEZ MARIANA BEATRIZ" at bounding box center [319, 454] width 72 height 11
type textarea "27200252476"
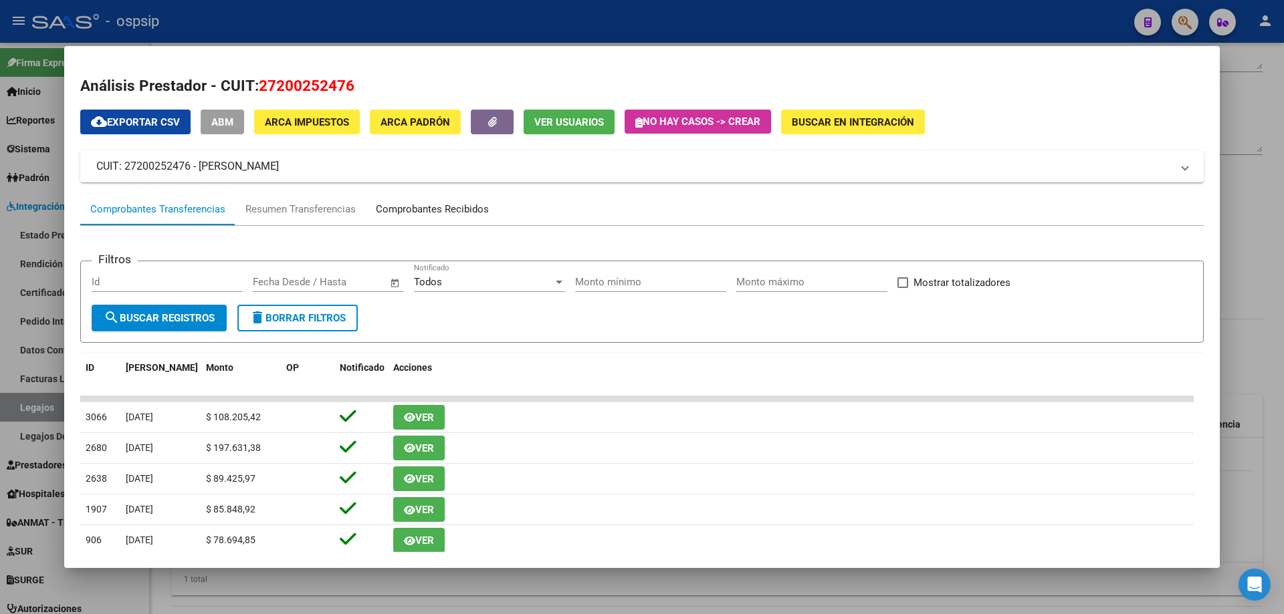
click at [411, 207] on div "Comprobantes Recibidos" at bounding box center [432, 209] width 113 height 15
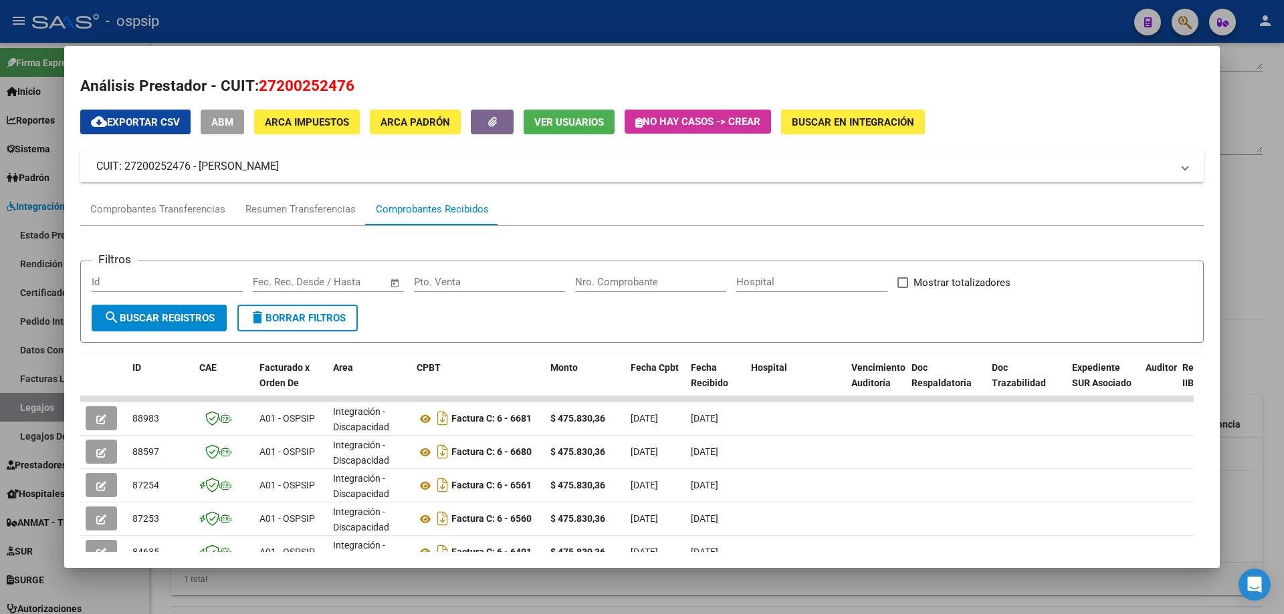
click at [1283, 203] on div at bounding box center [642, 307] width 1284 height 614
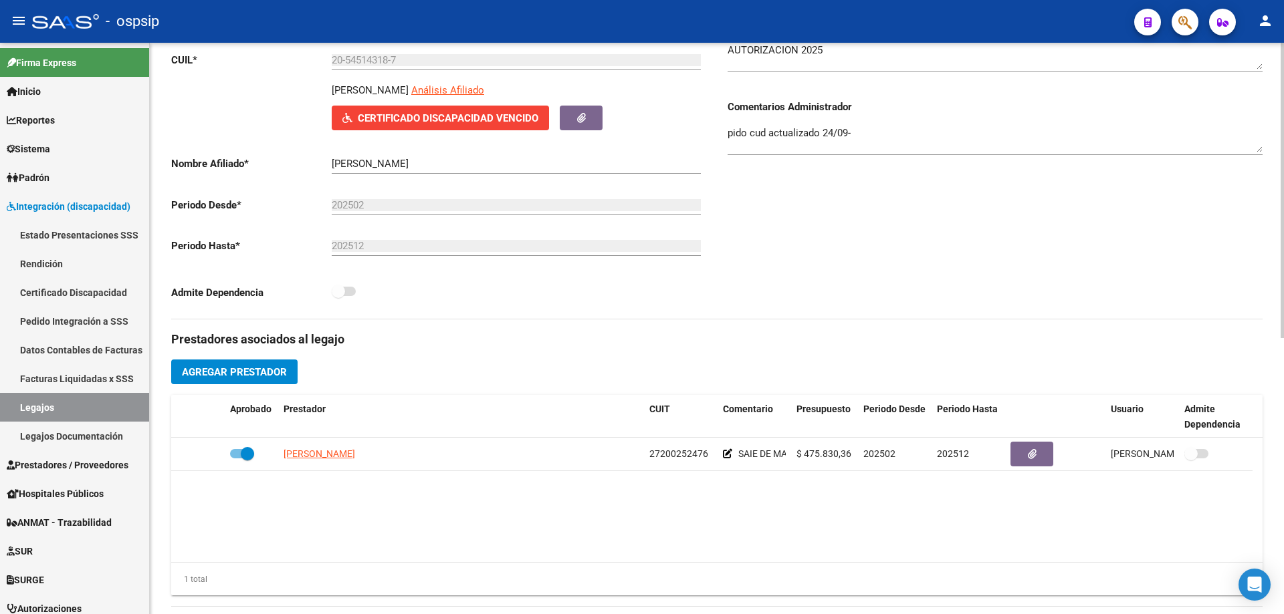
scroll to position [0, 0]
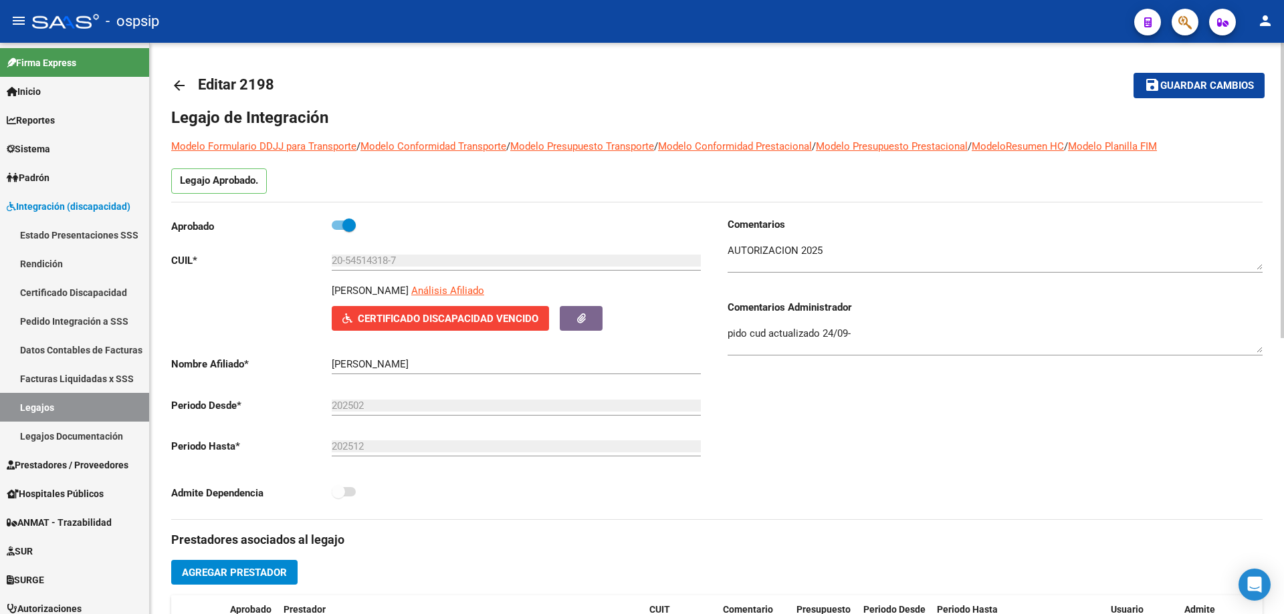
click at [177, 81] on mat-icon "arrow_back" at bounding box center [179, 86] width 16 height 16
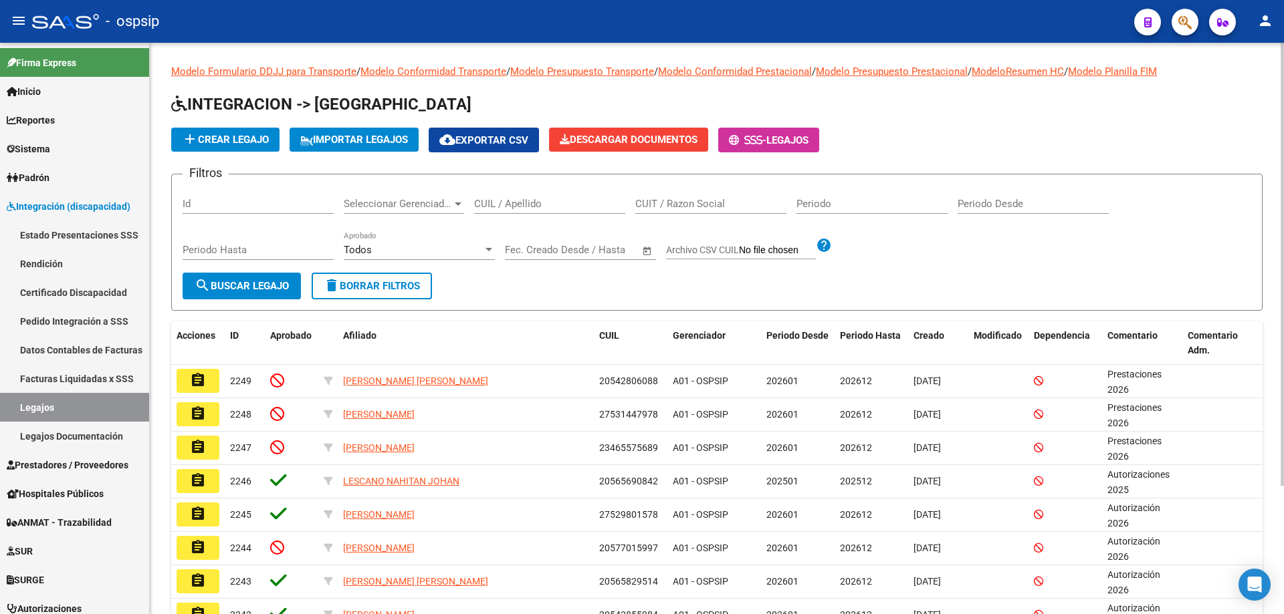
click at [481, 205] on input "CUIL / Apellido" at bounding box center [549, 204] width 151 height 12
paste input "20448701639"
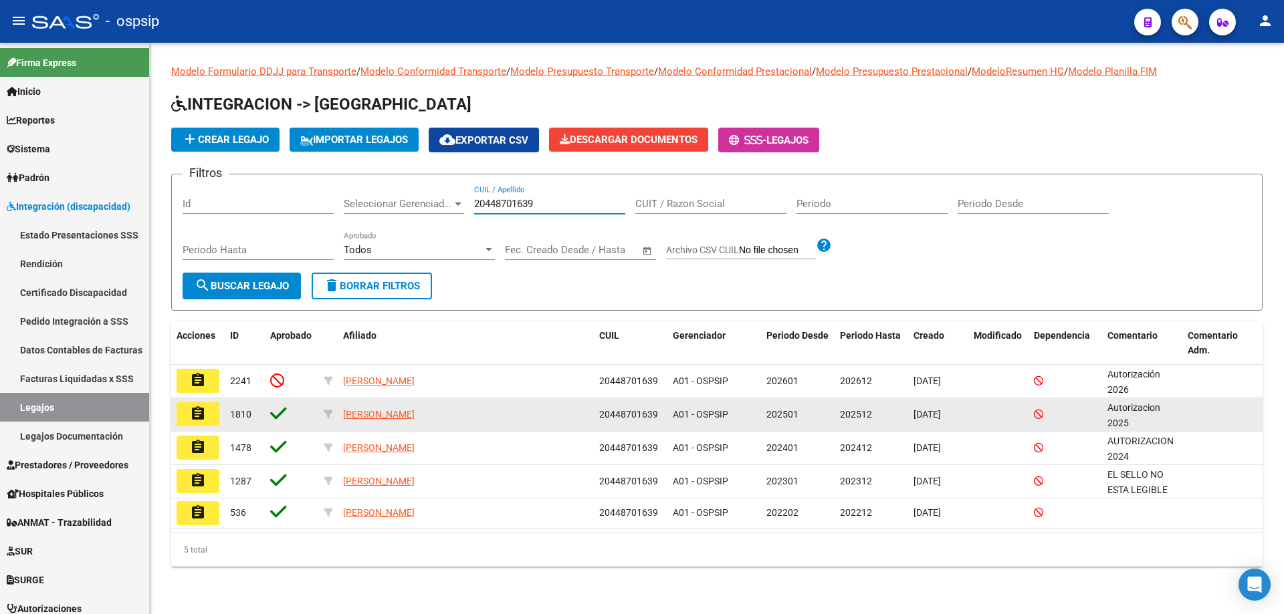
type input "20448701639"
click at [189, 413] on button "assignment" at bounding box center [198, 414] width 43 height 24
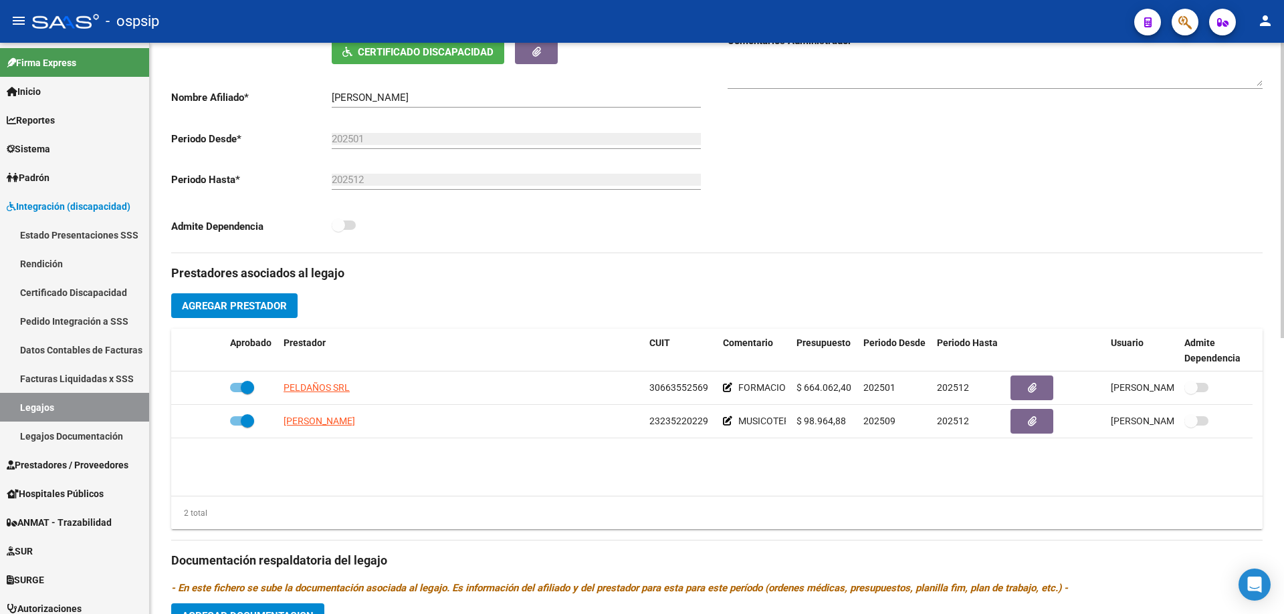
scroll to position [267, 0]
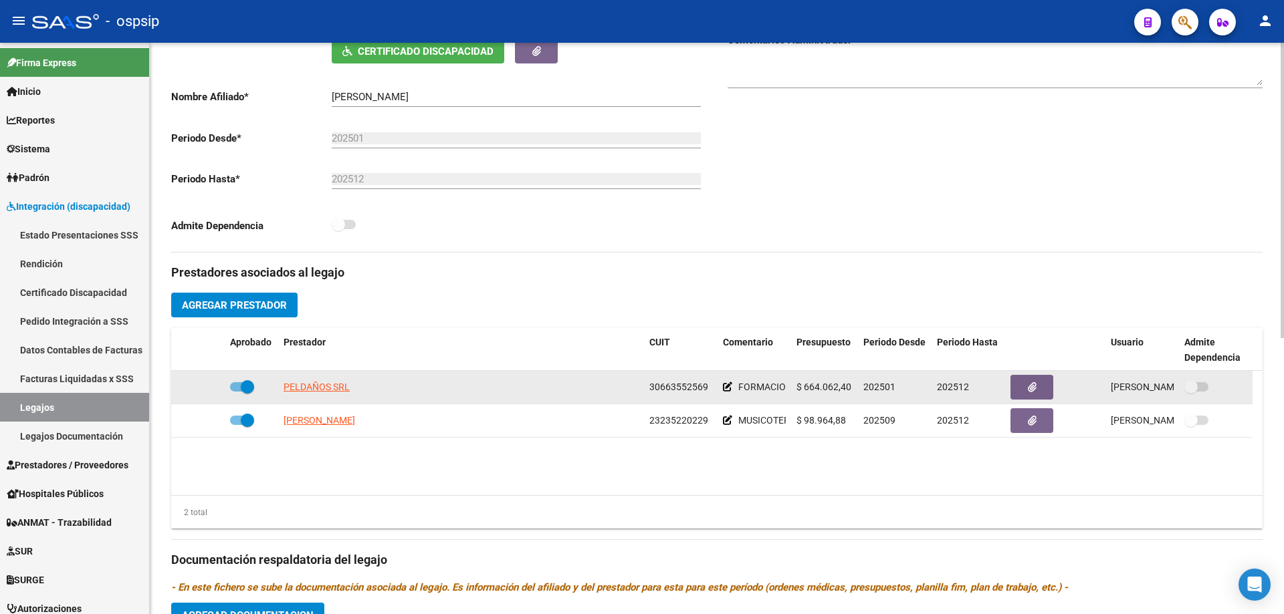
click at [317, 380] on app-link-go-to "PELDAÑOS SRL" at bounding box center [316, 387] width 66 height 15
click at [318, 385] on span "PELDAÑOS SRL" at bounding box center [316, 387] width 66 height 11
type textarea "30663552569"
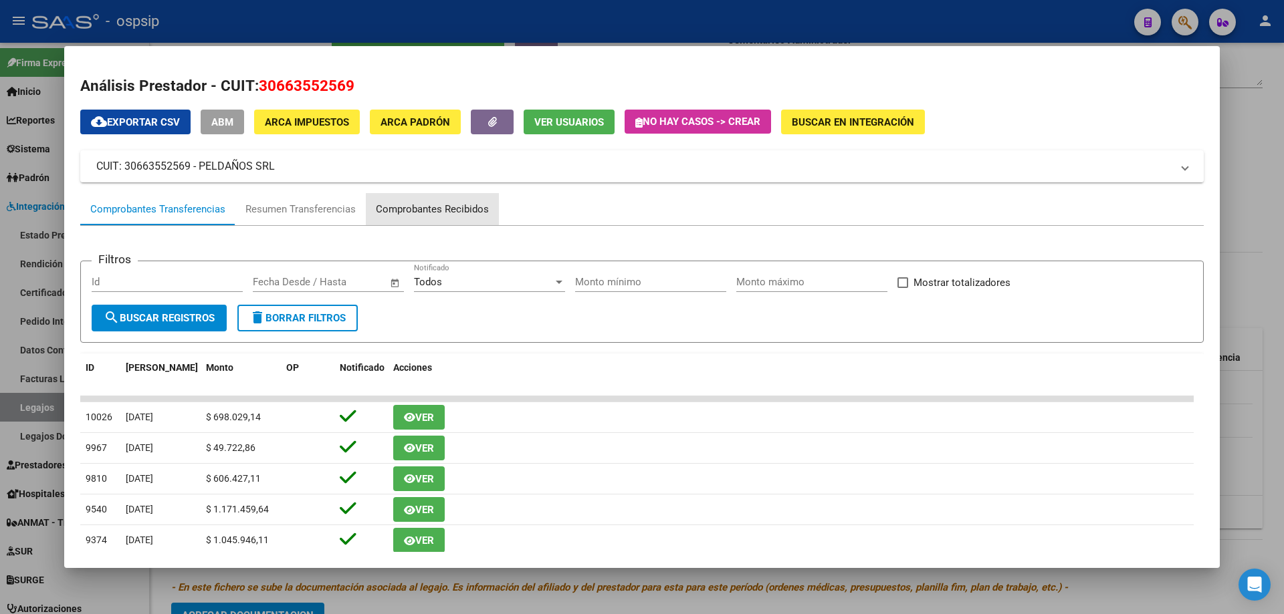
click at [453, 205] on div "Comprobantes Recibidos" at bounding box center [432, 209] width 113 height 15
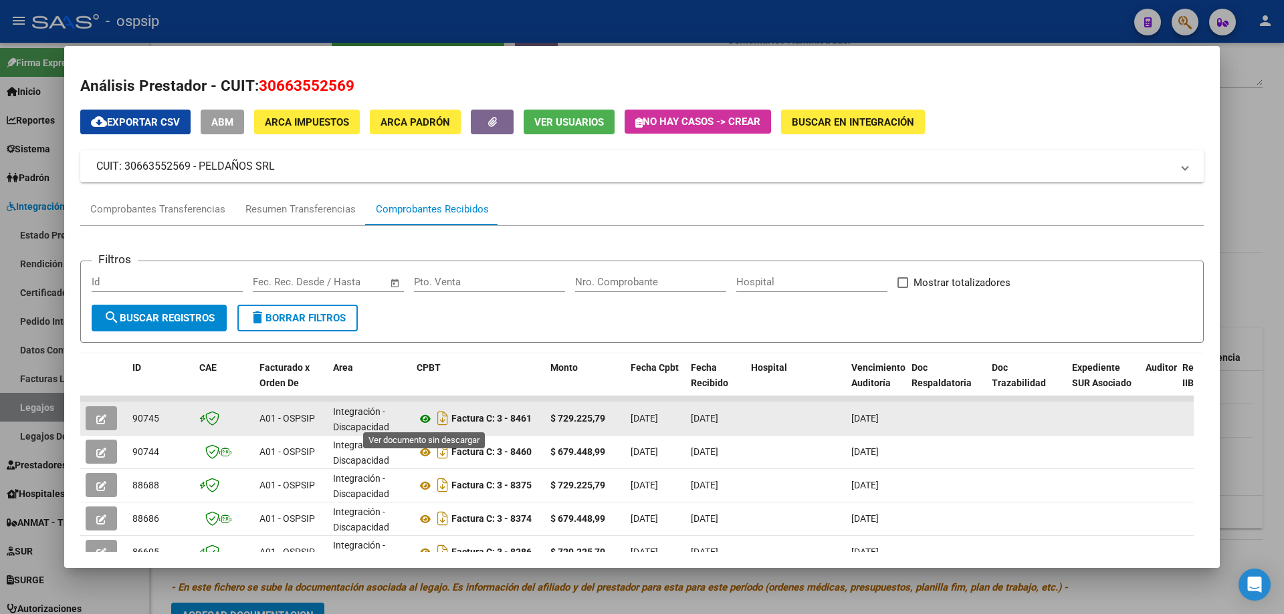
click at [429, 417] on icon at bounding box center [425, 419] width 17 height 16
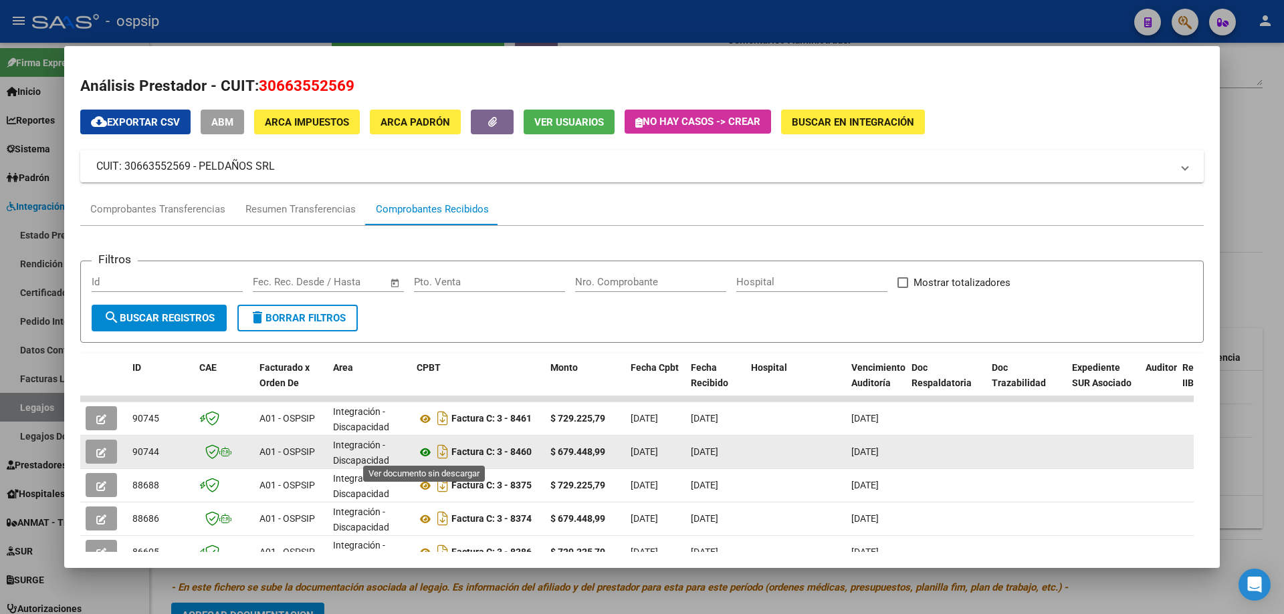
click at [423, 456] on icon at bounding box center [425, 453] width 17 height 16
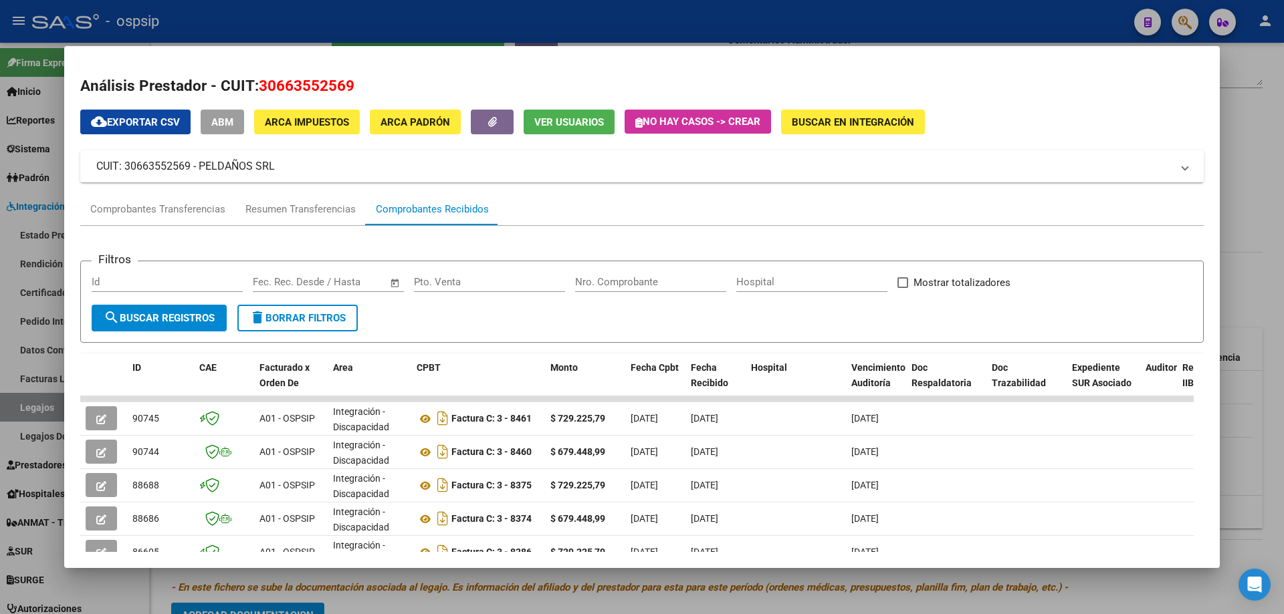
drag, startPoint x: 1268, startPoint y: 184, endPoint x: 1141, endPoint y: 217, distance: 131.8
click at [1267, 184] on div at bounding box center [642, 307] width 1284 height 614
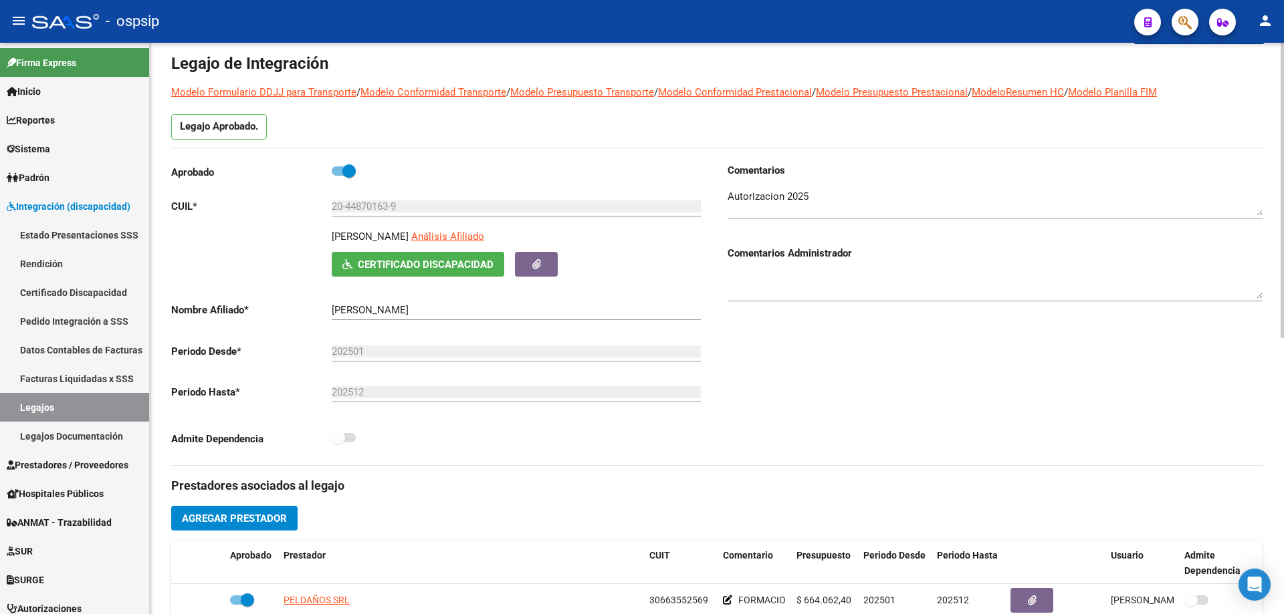
scroll to position [0, 0]
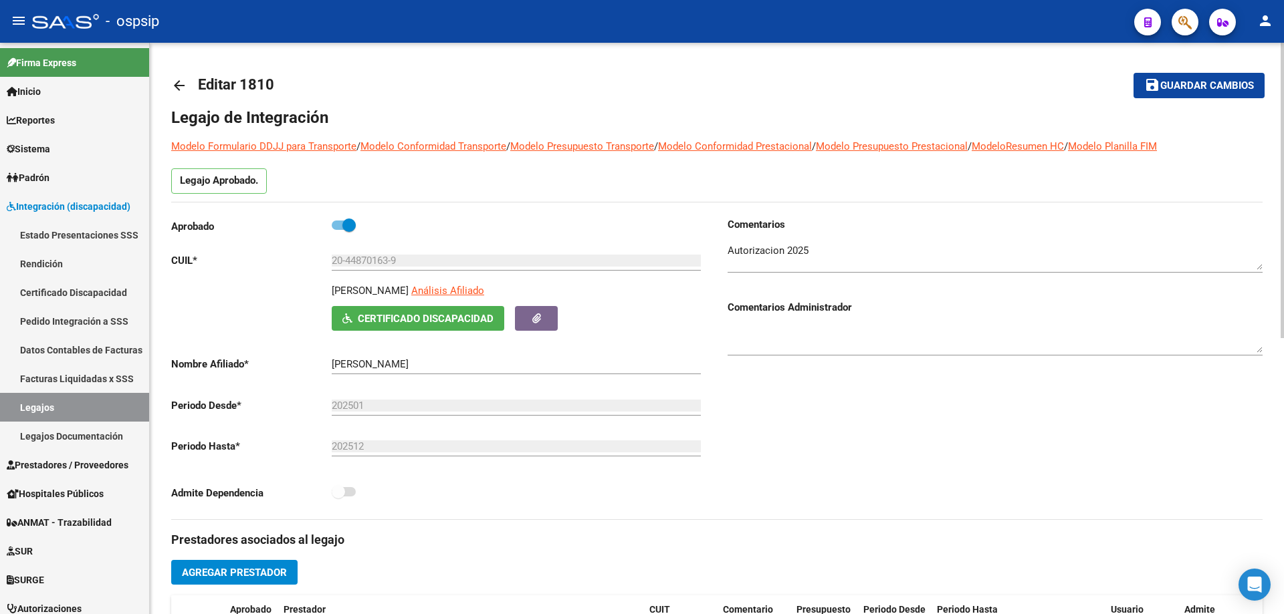
click at [181, 82] on mat-icon "arrow_back" at bounding box center [179, 86] width 16 height 16
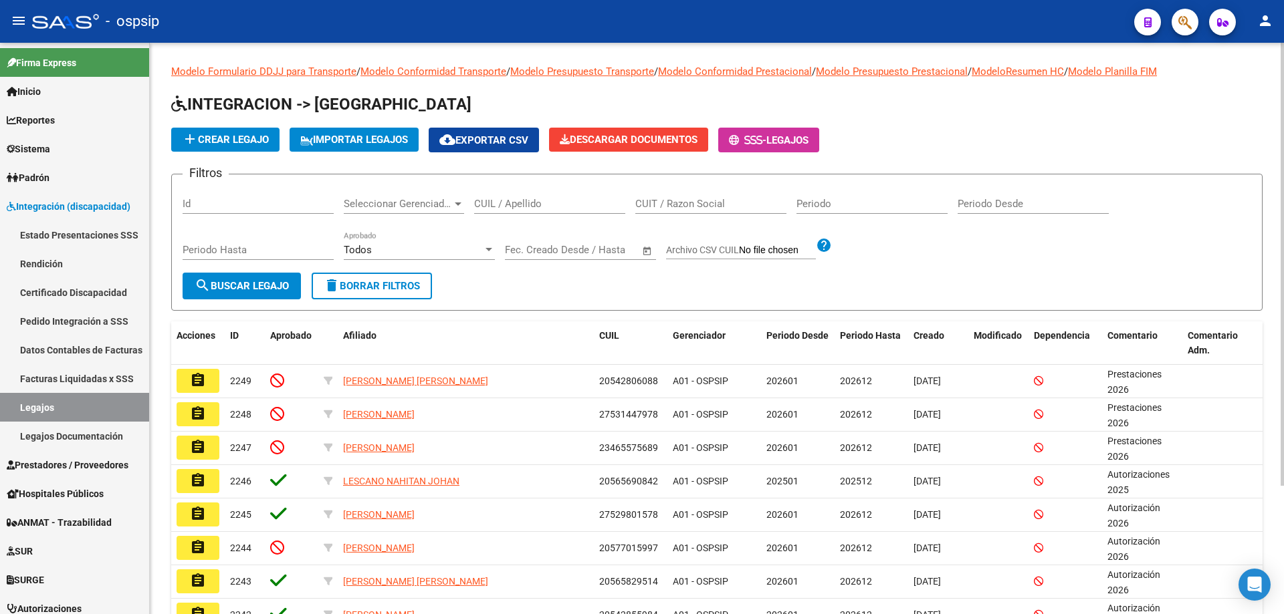
click at [523, 207] on input "CUIL / Apellido" at bounding box center [549, 204] width 151 height 12
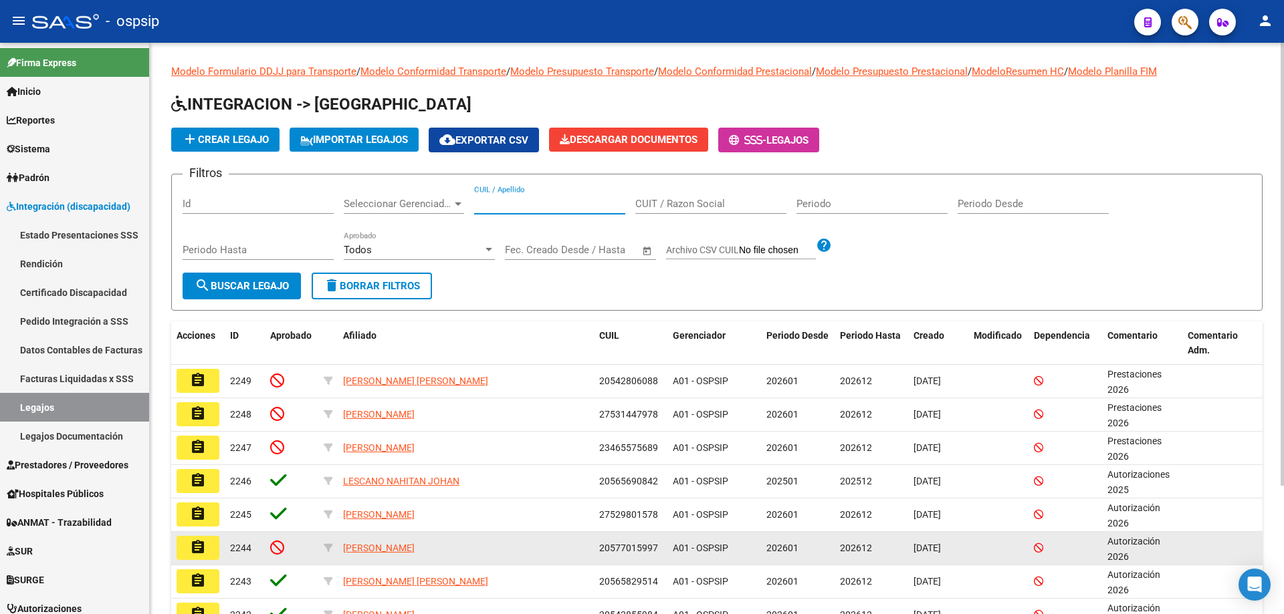
paste input "20545143187"
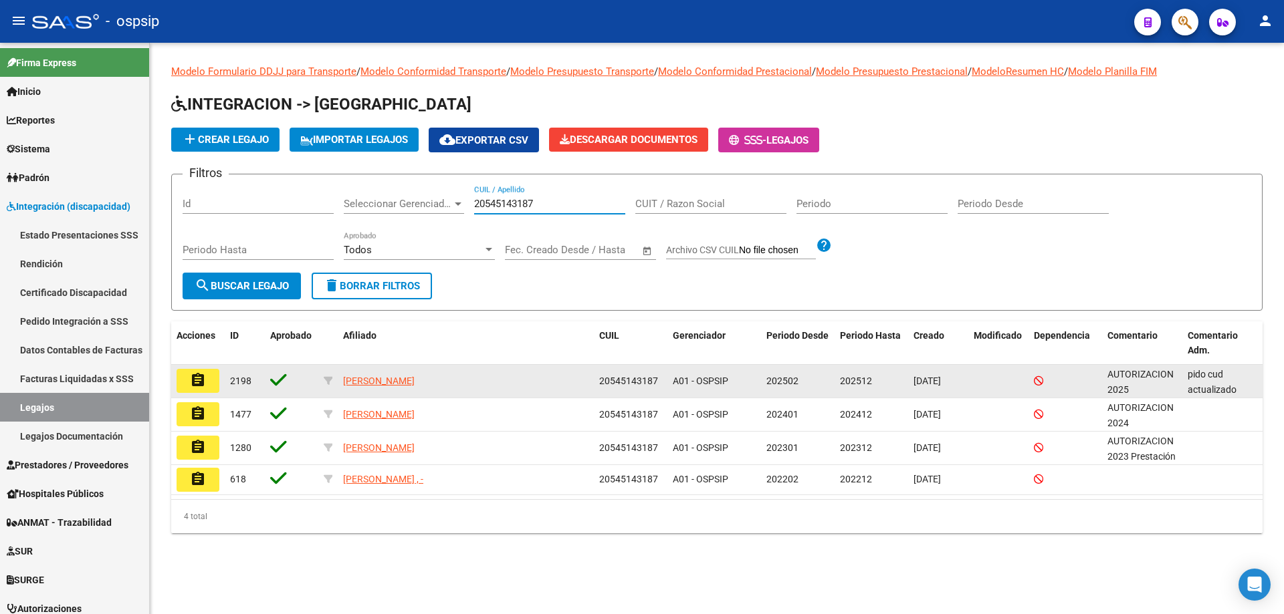
type input "20545143187"
click at [214, 378] on button "assignment" at bounding box center [198, 381] width 43 height 24
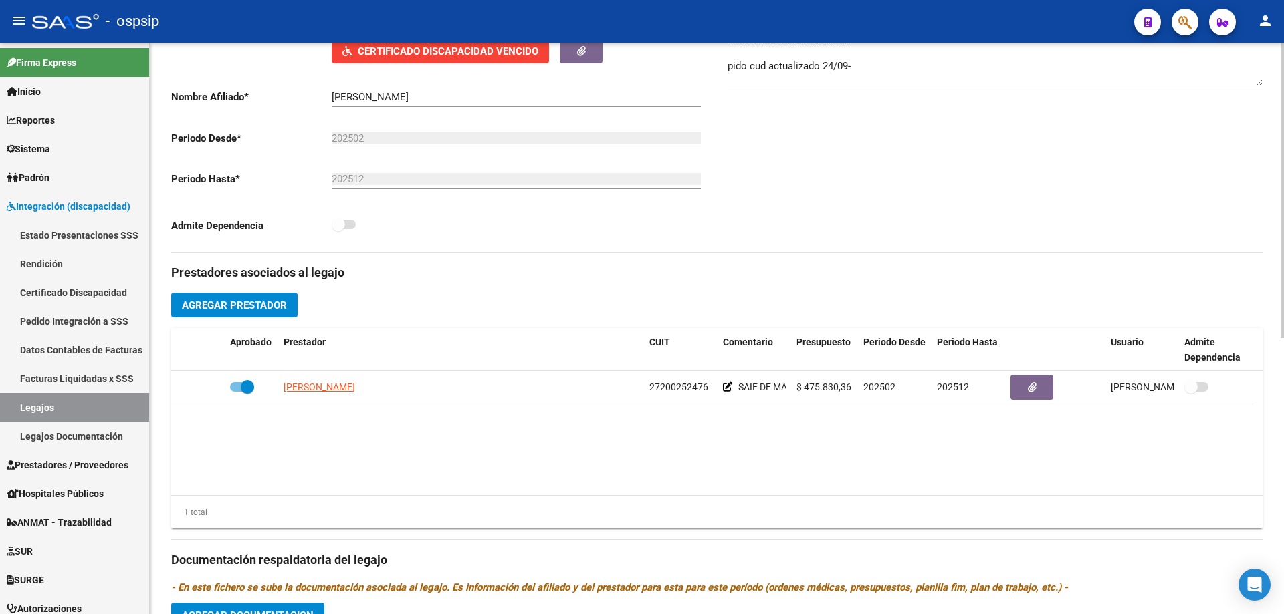
scroll to position [468, 0]
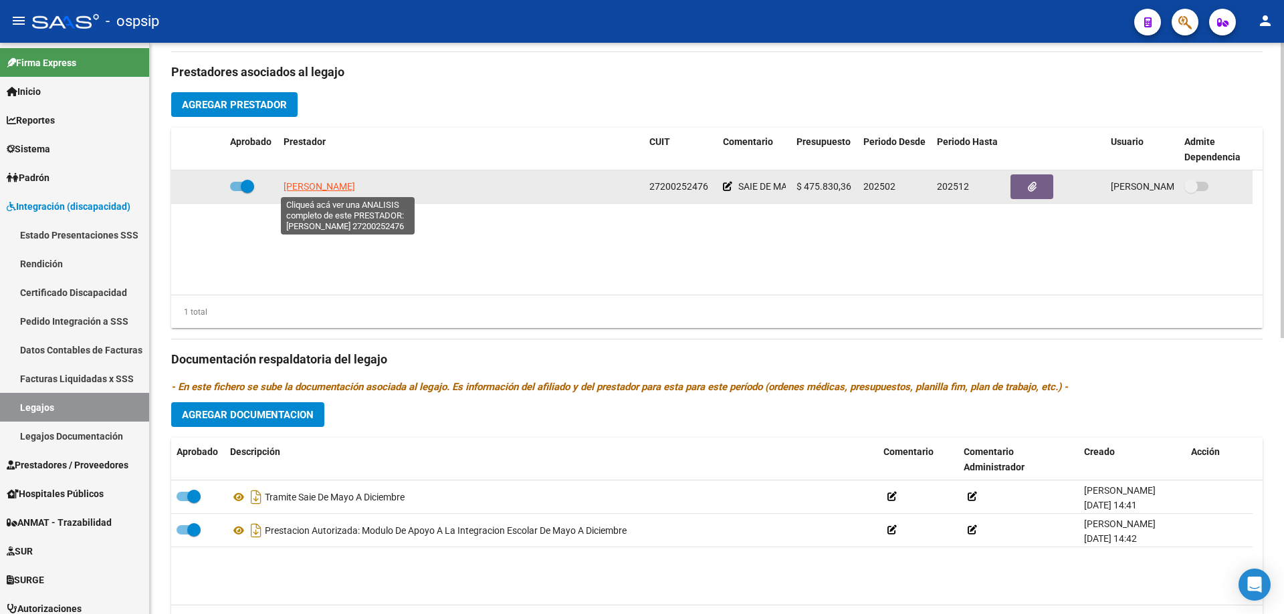
click at [355, 187] on span "MARTINEZ MARIANA BEATRIZ" at bounding box center [319, 186] width 72 height 11
type textarea "27200252476"
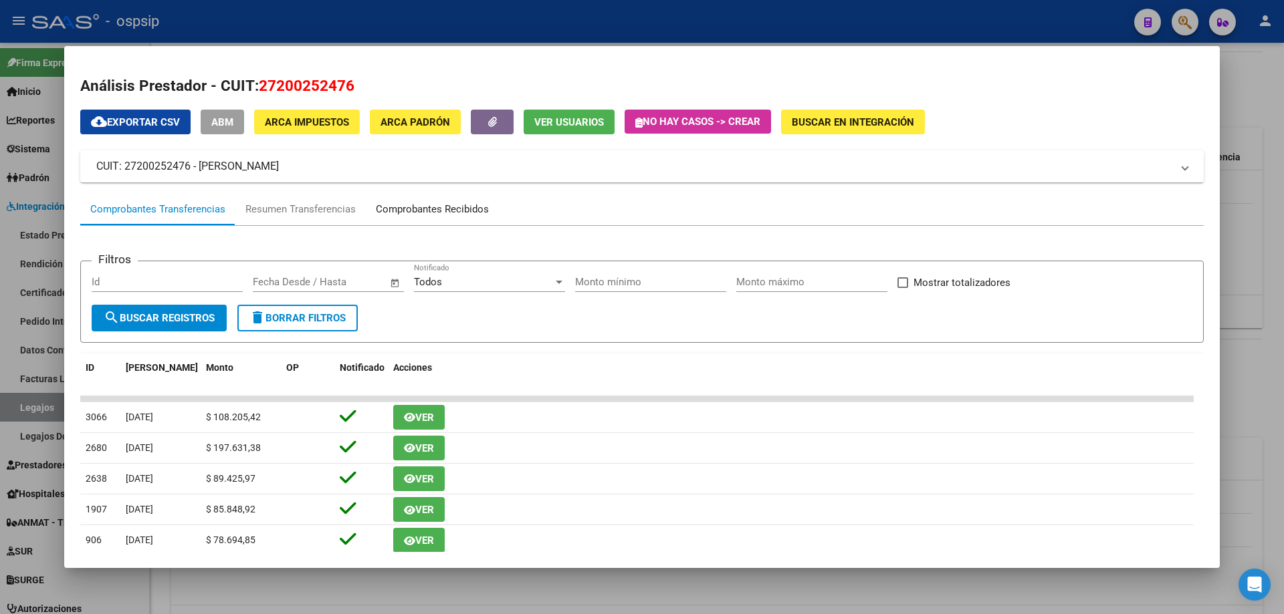
click at [469, 205] on div "Comprobantes Recibidos" at bounding box center [432, 209] width 113 height 15
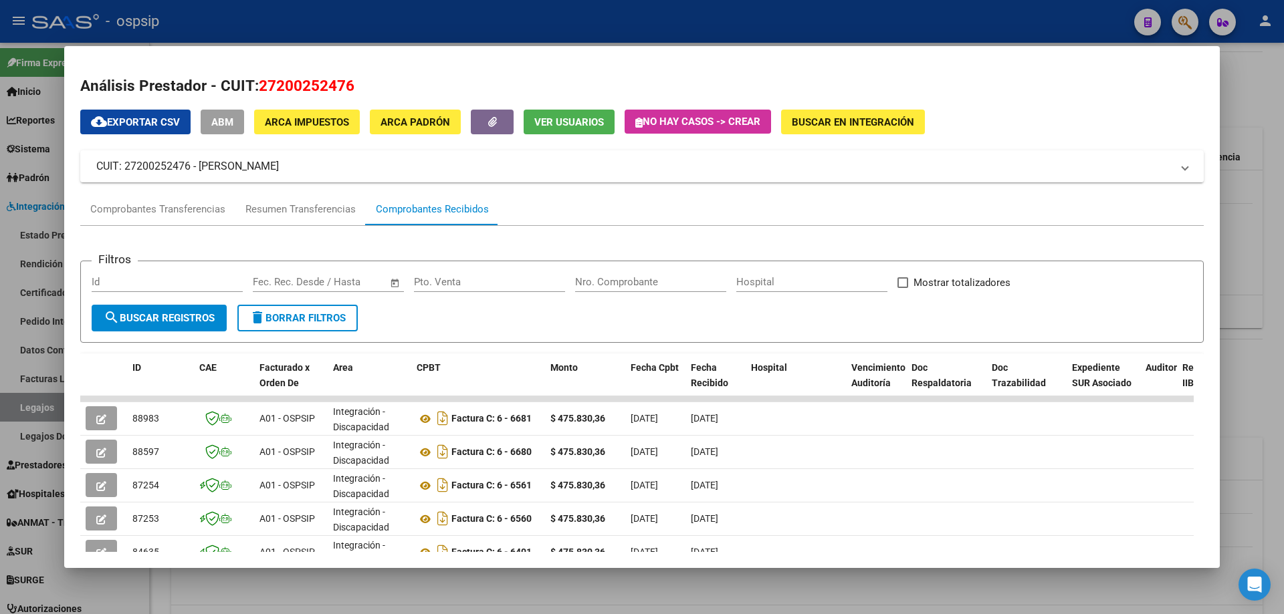
click at [1264, 190] on div at bounding box center [642, 307] width 1284 height 614
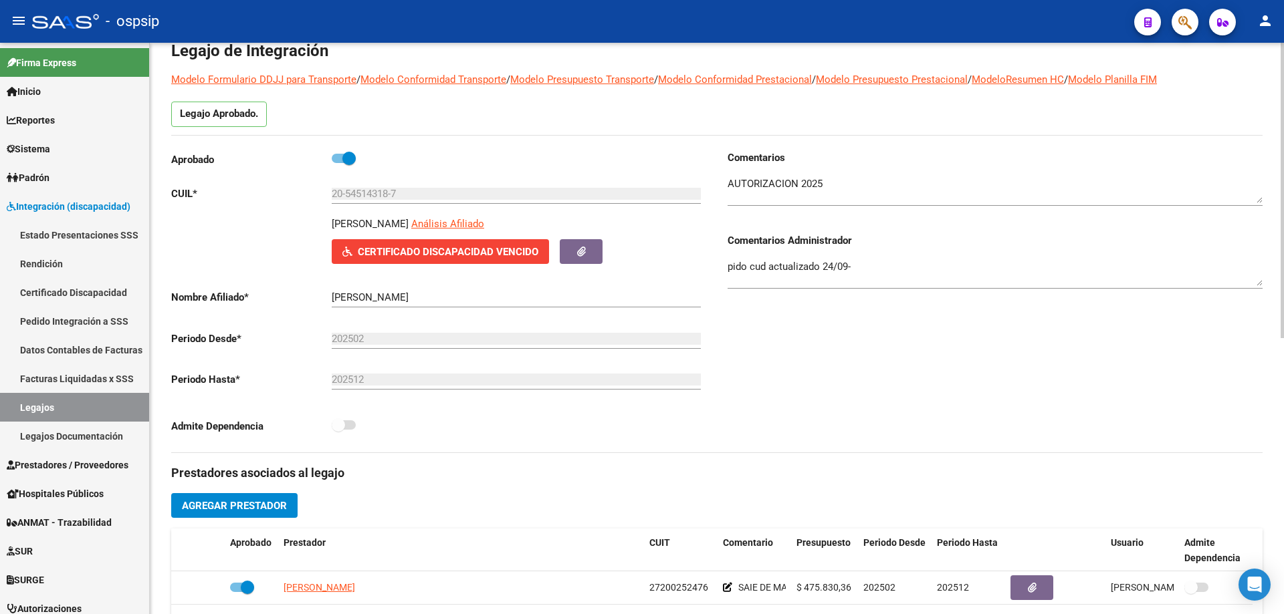
scroll to position [0, 0]
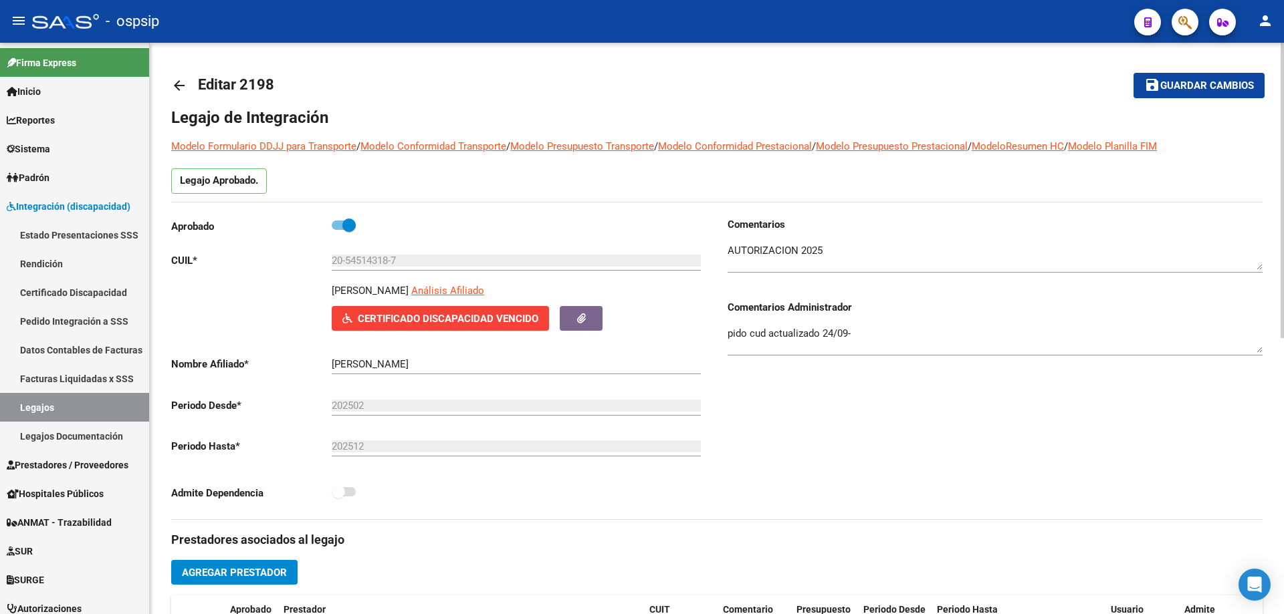
click at [179, 82] on mat-icon "arrow_back" at bounding box center [179, 86] width 16 height 16
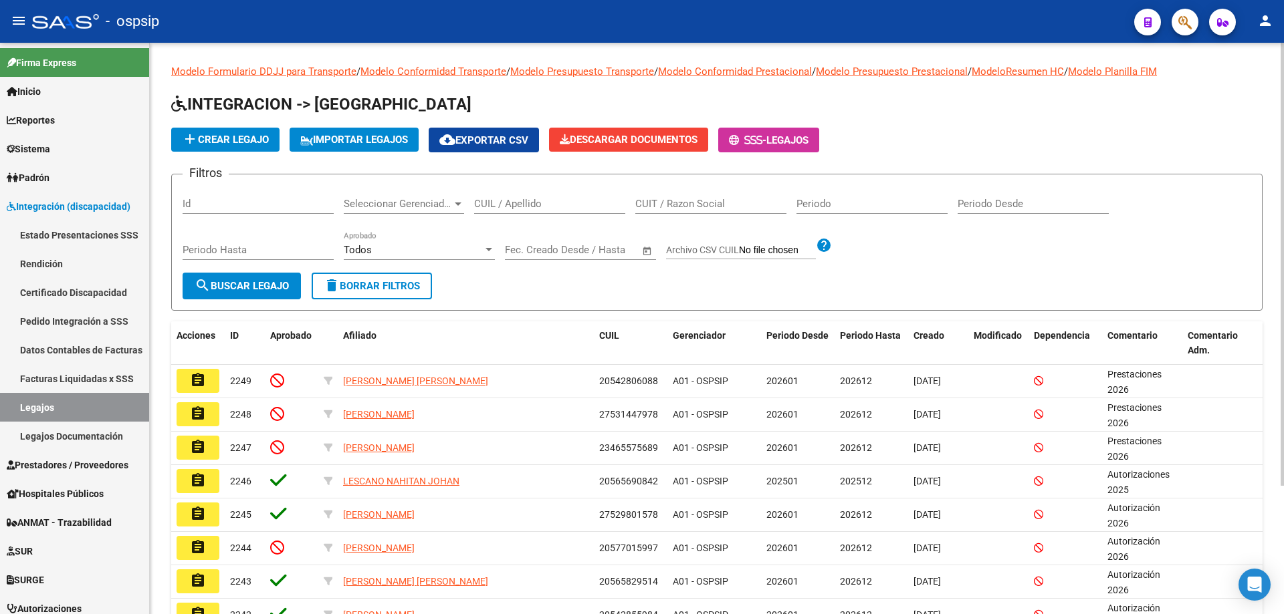
click at [508, 211] on div "CUIL / Apellido" at bounding box center [549, 199] width 151 height 29
paste input "27564951019"
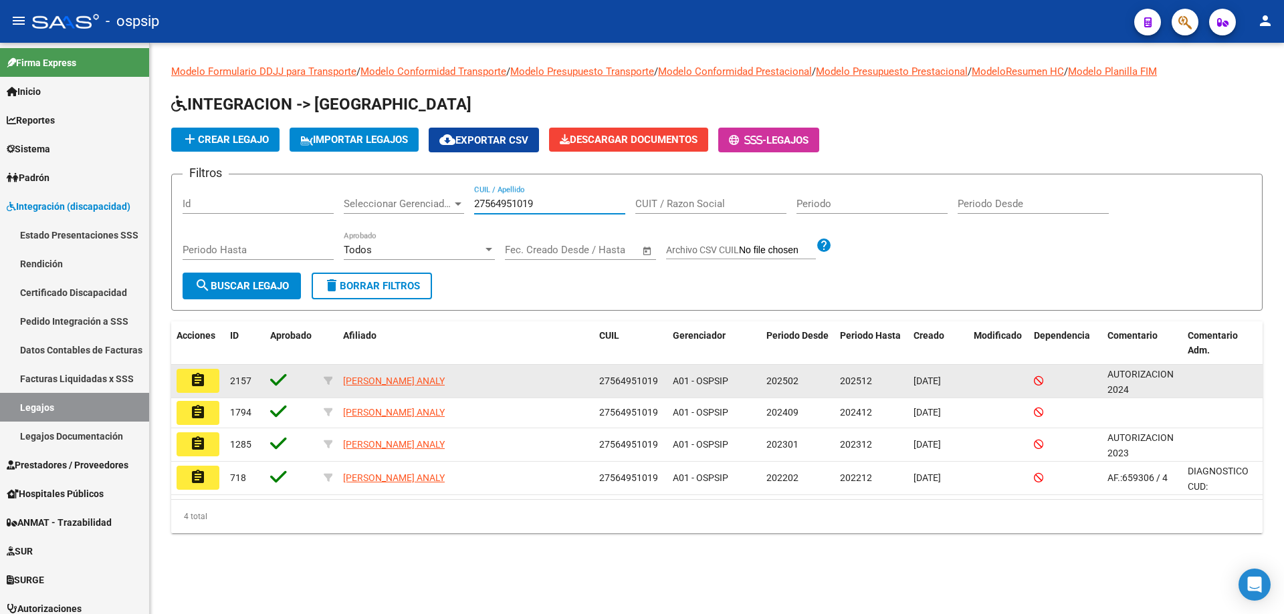
type input "27564951019"
click at [188, 380] on button "assignment" at bounding box center [198, 381] width 43 height 24
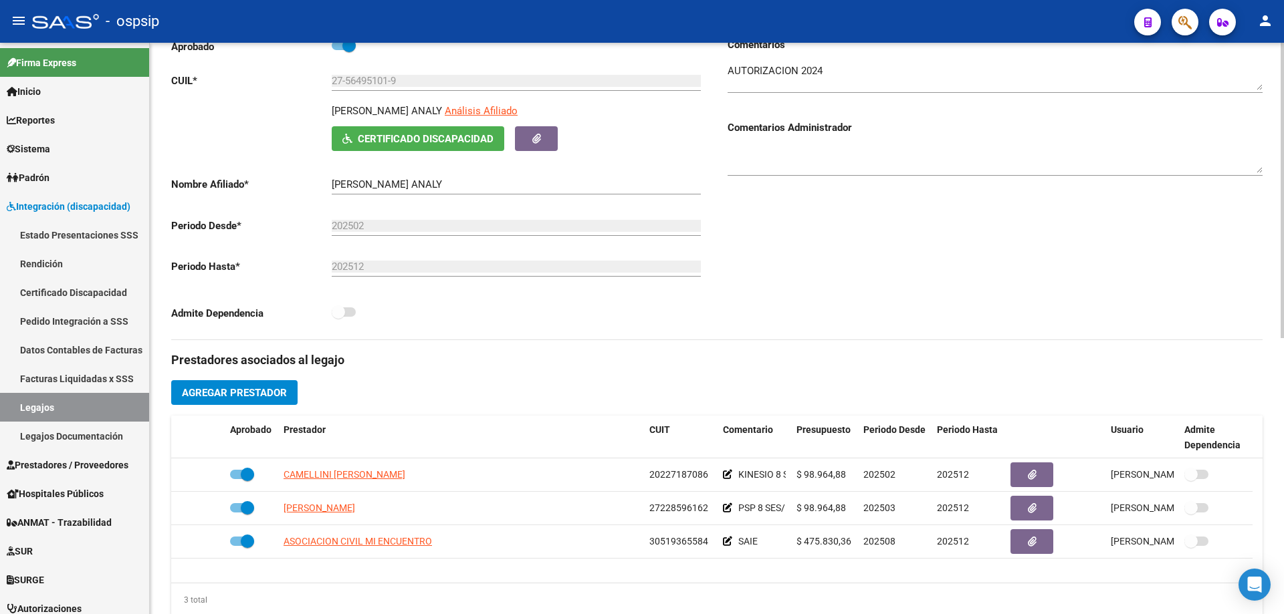
scroll to position [201, 0]
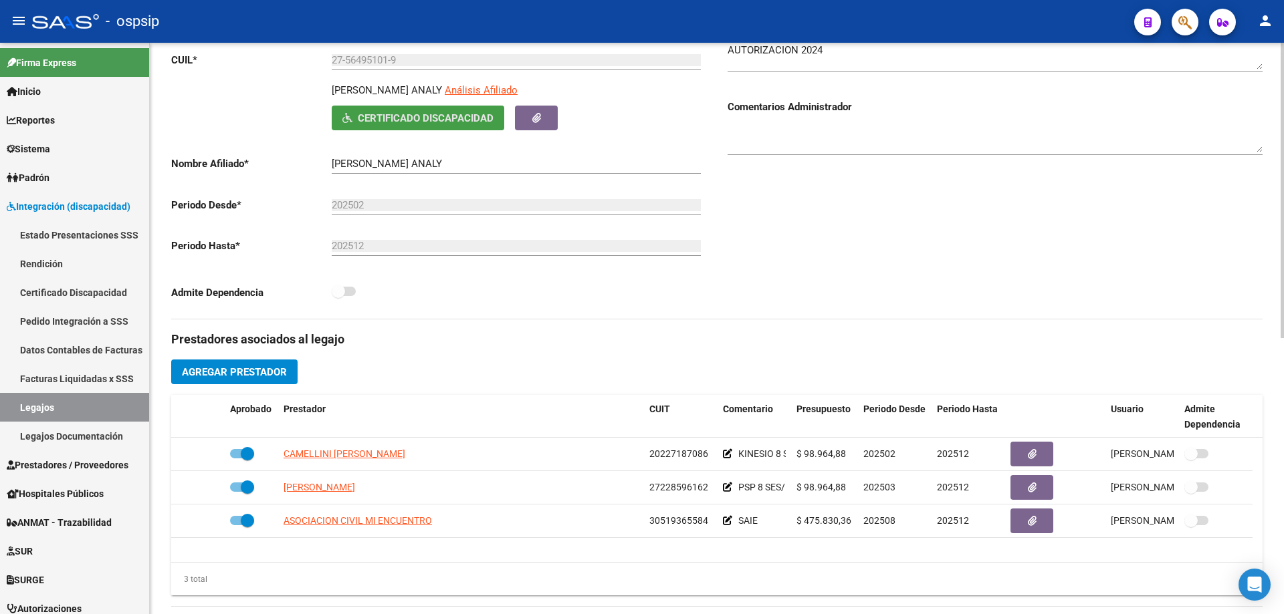
click at [457, 118] on span "Certificado Discapacidad" at bounding box center [426, 118] width 136 height 12
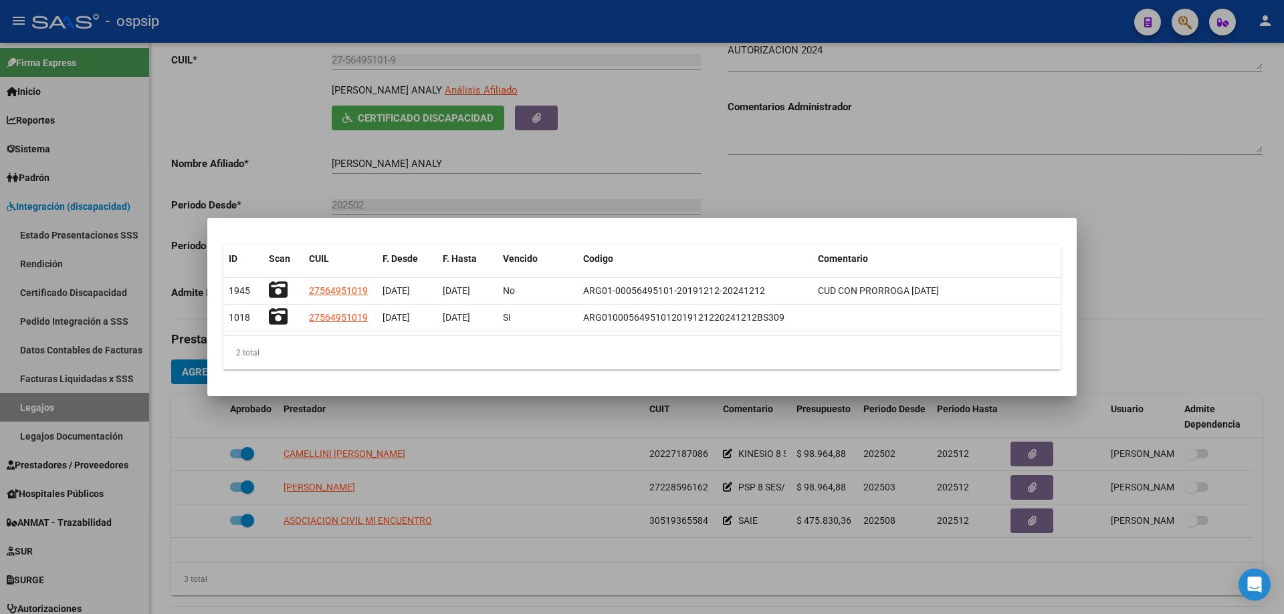
click at [1170, 251] on div at bounding box center [642, 307] width 1284 height 614
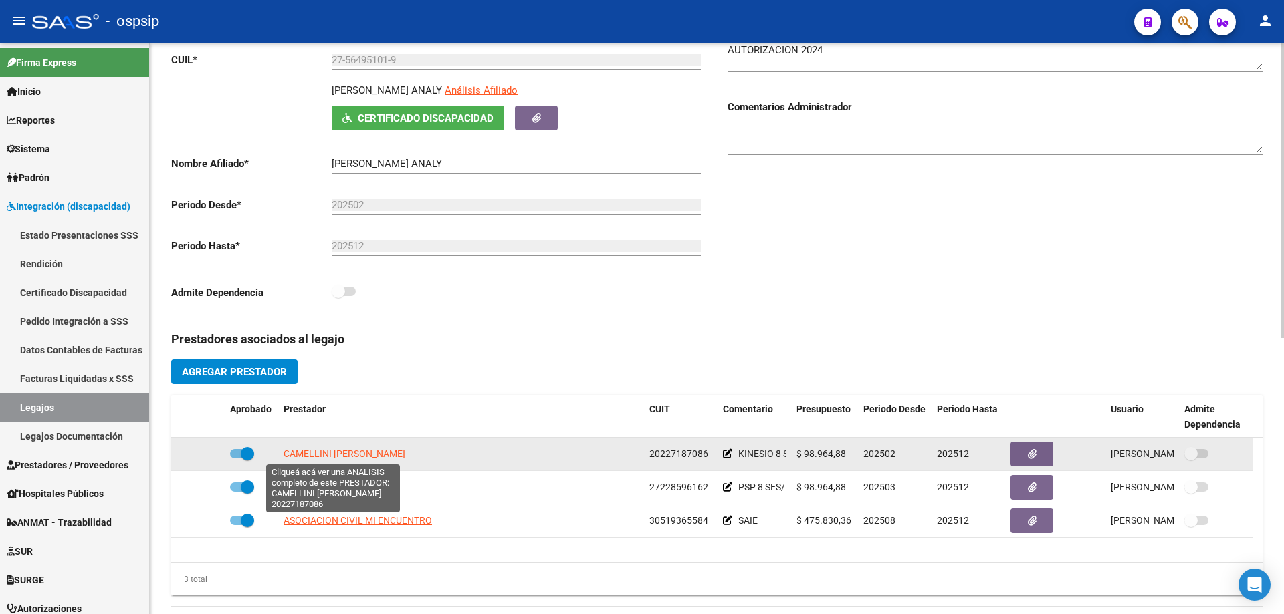
click at [344, 454] on span "CAMELLINI JUAN JOSE" at bounding box center [344, 454] width 122 height 11
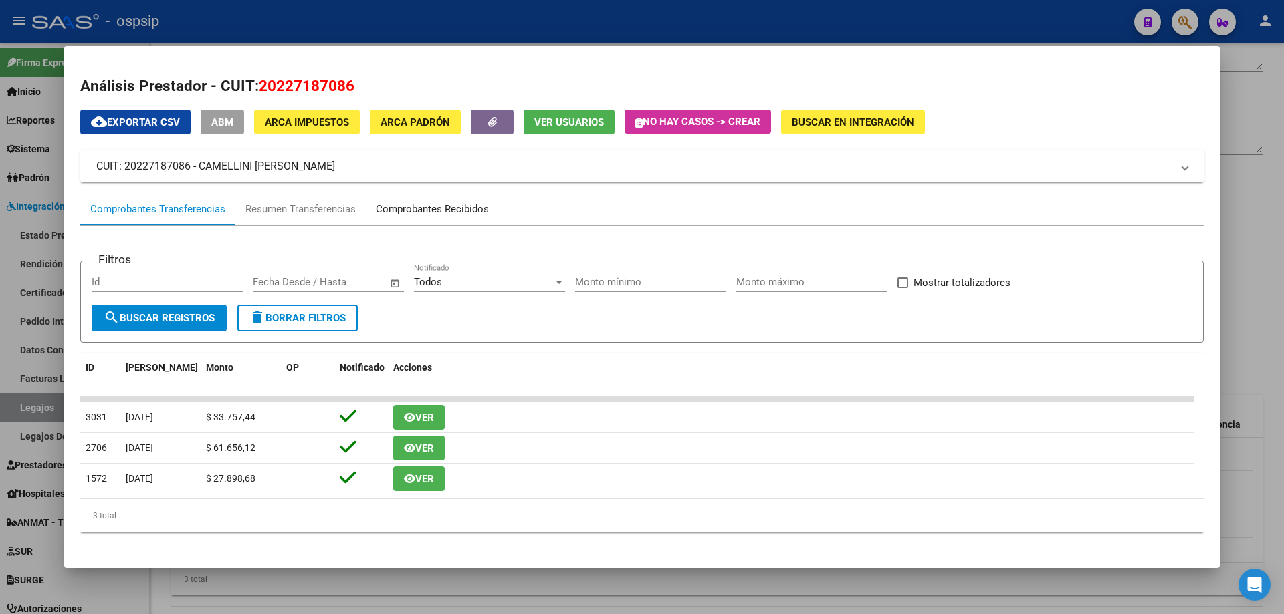
click at [429, 202] on div "Comprobantes Recibidos" at bounding box center [432, 209] width 113 height 15
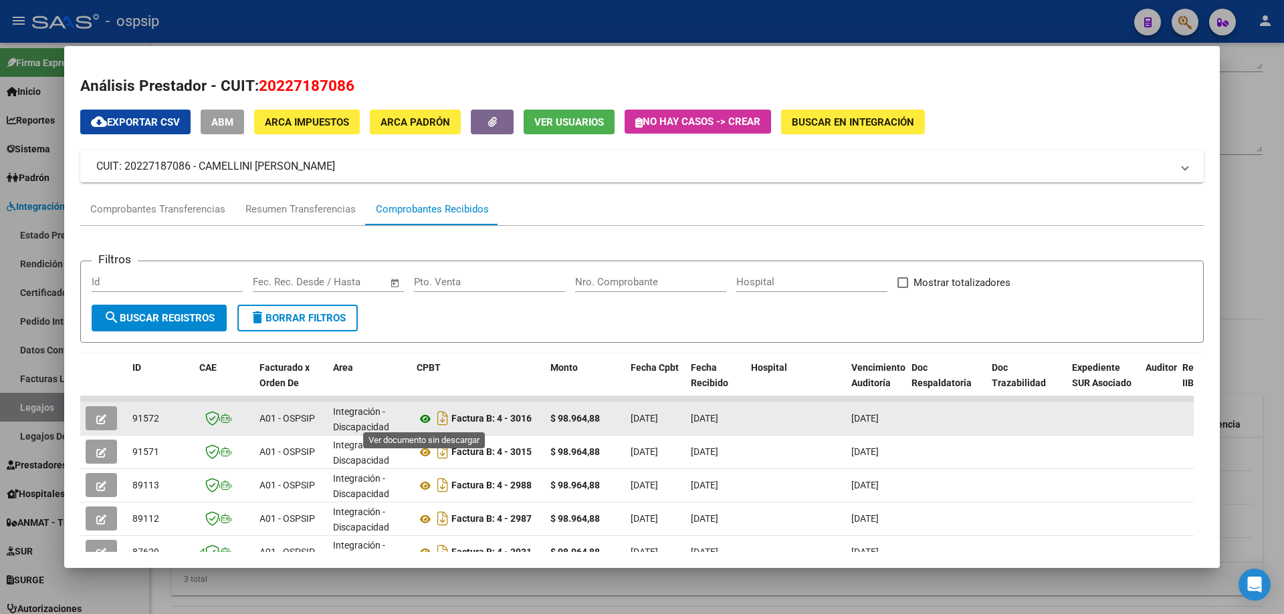
click at [426, 418] on icon at bounding box center [425, 419] width 17 height 16
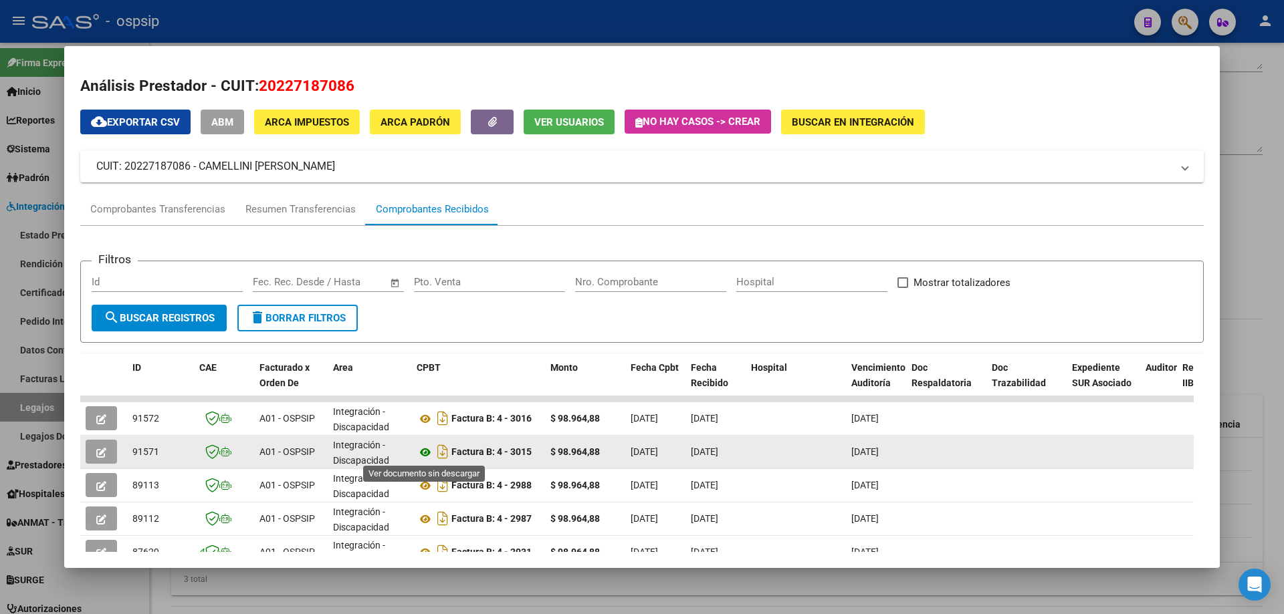
click at [422, 454] on icon at bounding box center [425, 453] width 17 height 16
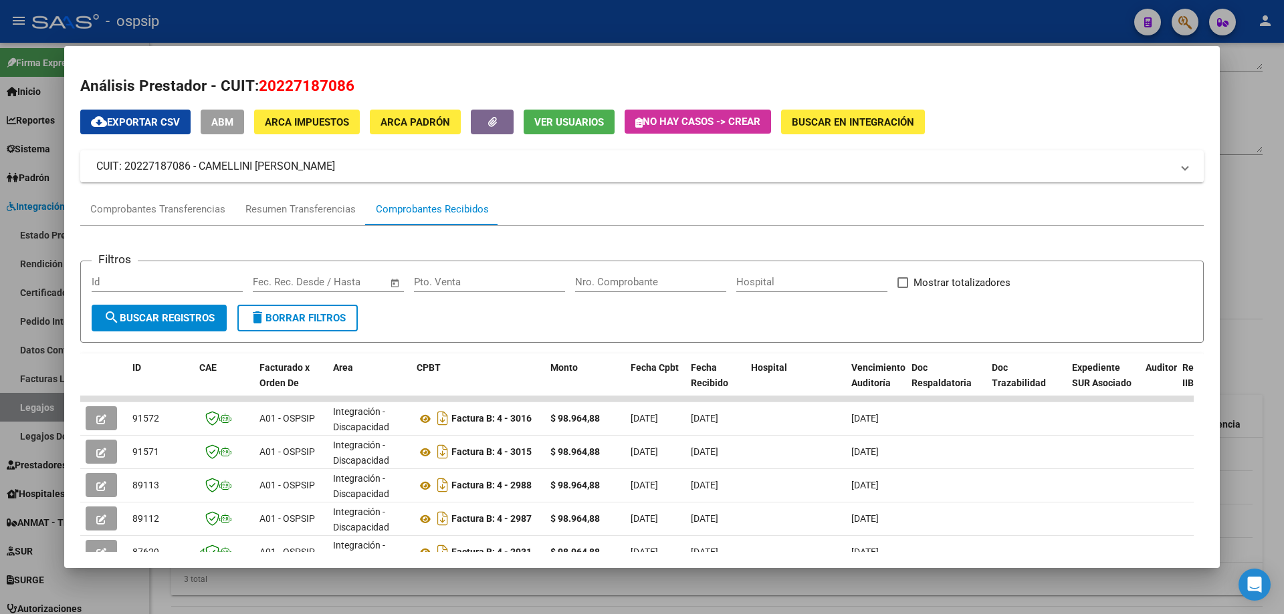
click at [1278, 127] on div at bounding box center [642, 307] width 1284 height 614
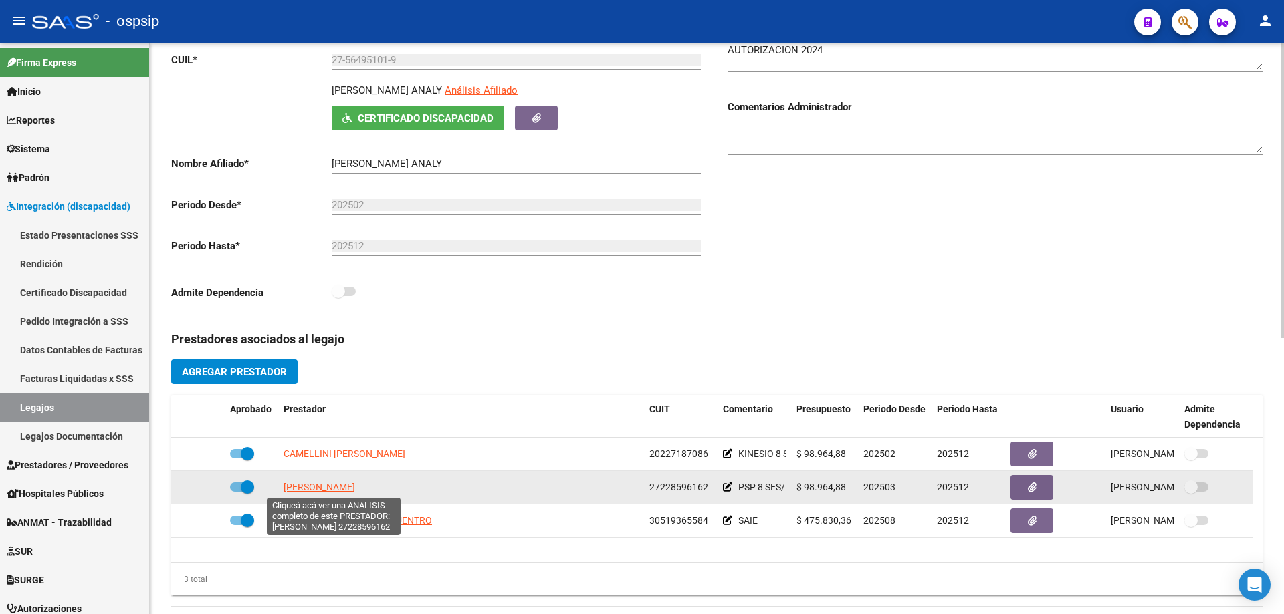
click at [355, 487] on span "DEHEZA LETICIA IVANA" at bounding box center [319, 487] width 72 height 11
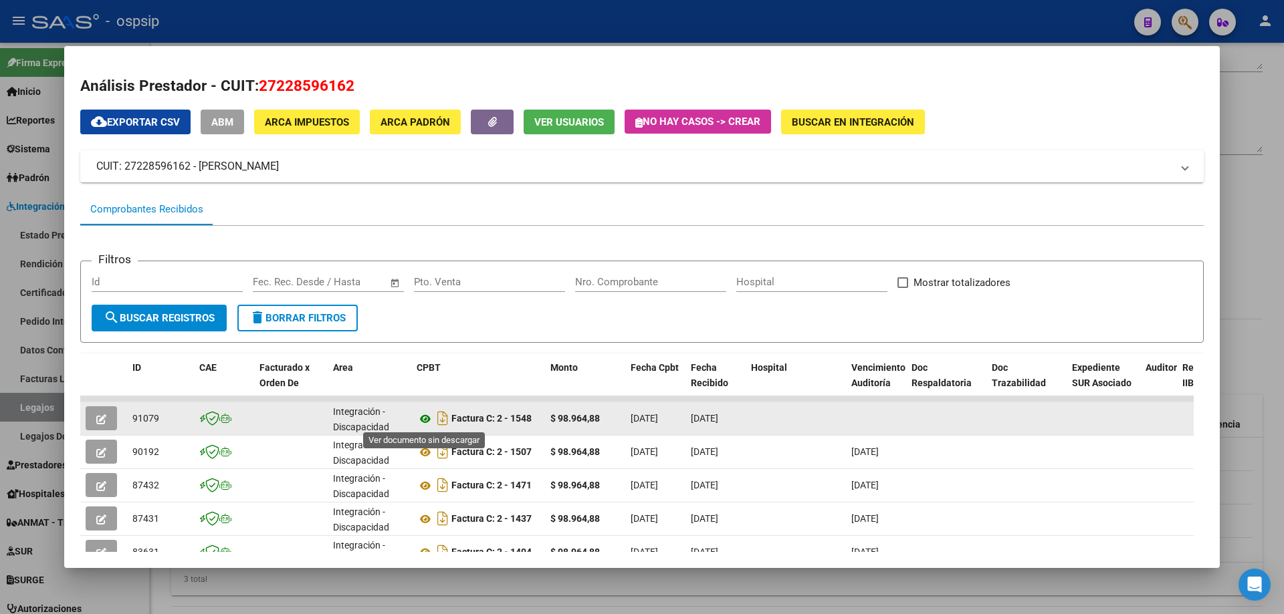
click at [421, 419] on icon at bounding box center [425, 419] width 17 height 16
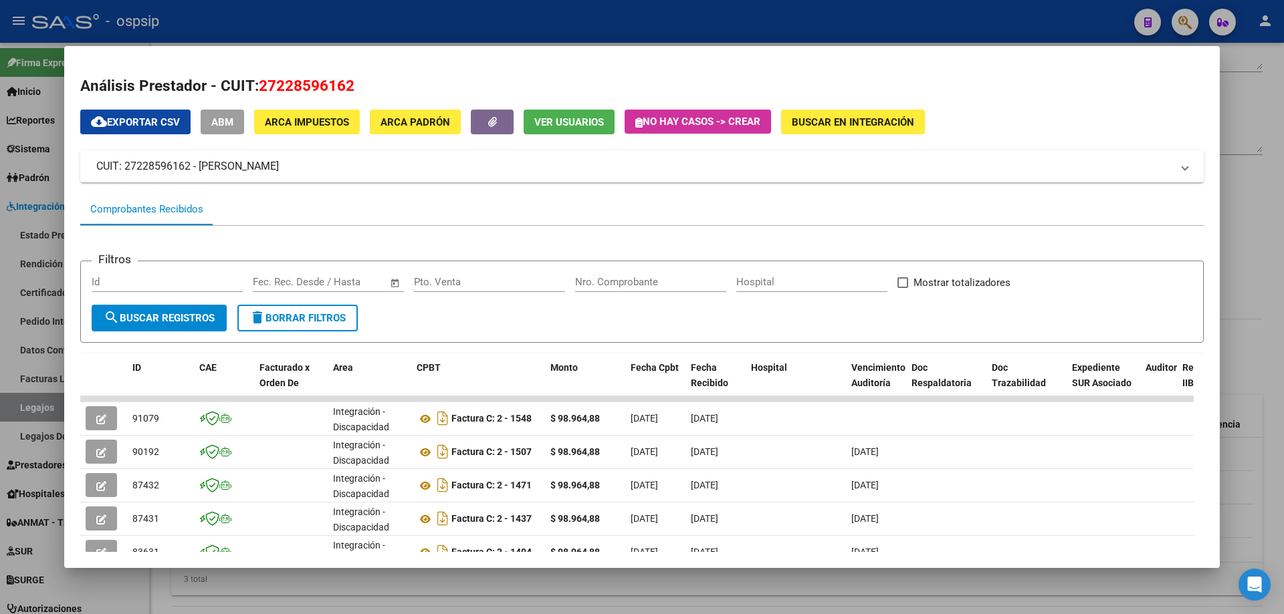
click at [1283, 93] on div at bounding box center [642, 307] width 1284 height 614
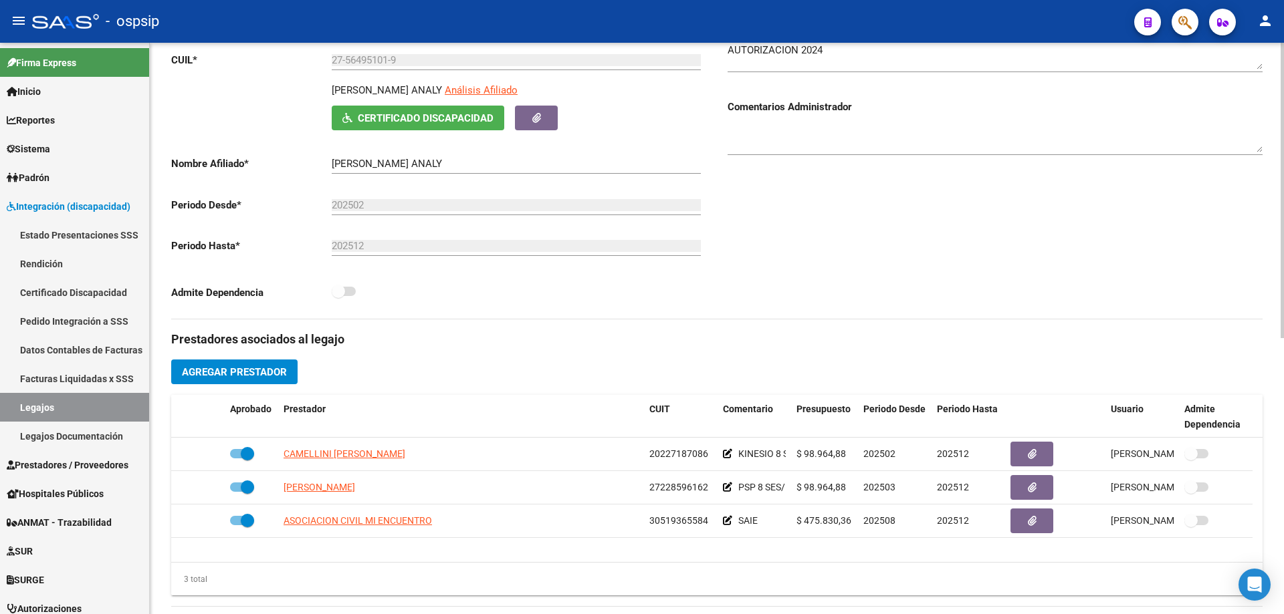
scroll to position [267, 0]
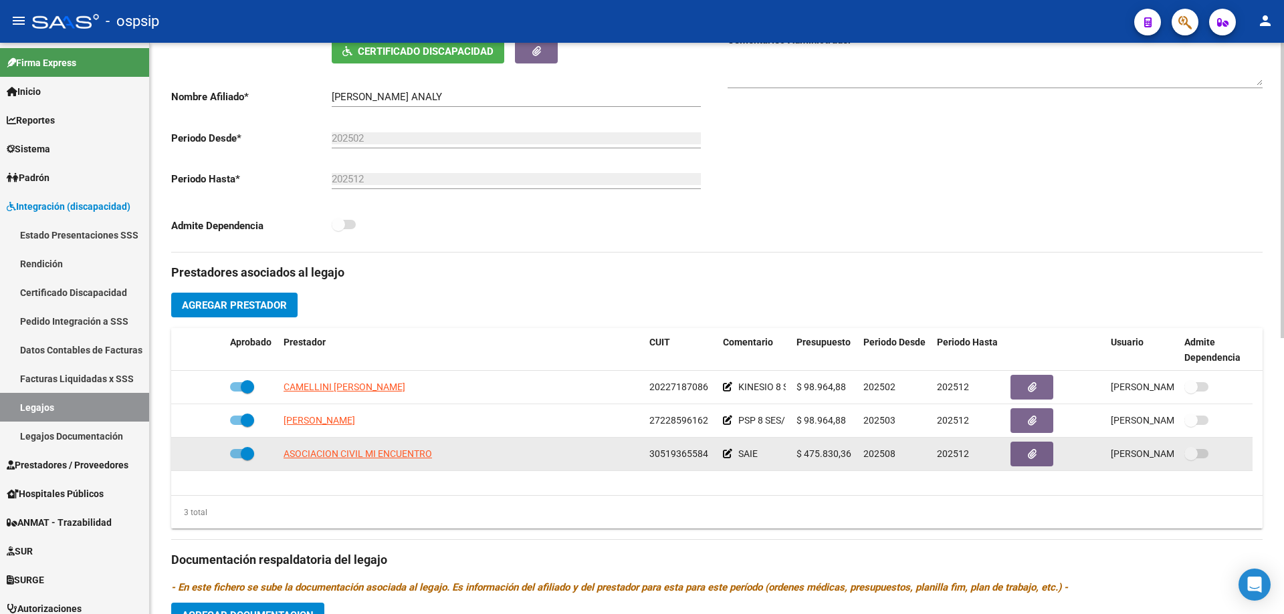
click at [378, 446] on datatable-body-cell "ASOCIACION CIVIL MI ENCUENTRO" at bounding box center [461, 454] width 366 height 33
click at [375, 455] on span "ASOCIACION CIVIL MI ENCUENTRO" at bounding box center [357, 454] width 148 height 11
type textarea "30519365584"
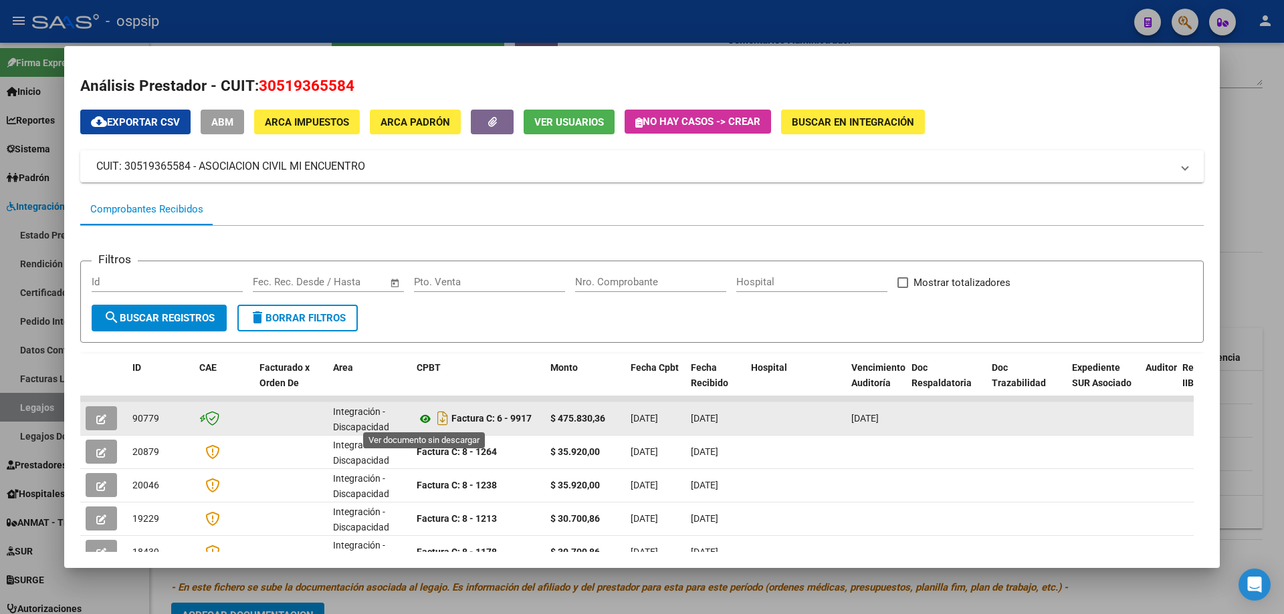
click at [423, 417] on icon at bounding box center [425, 419] width 17 height 16
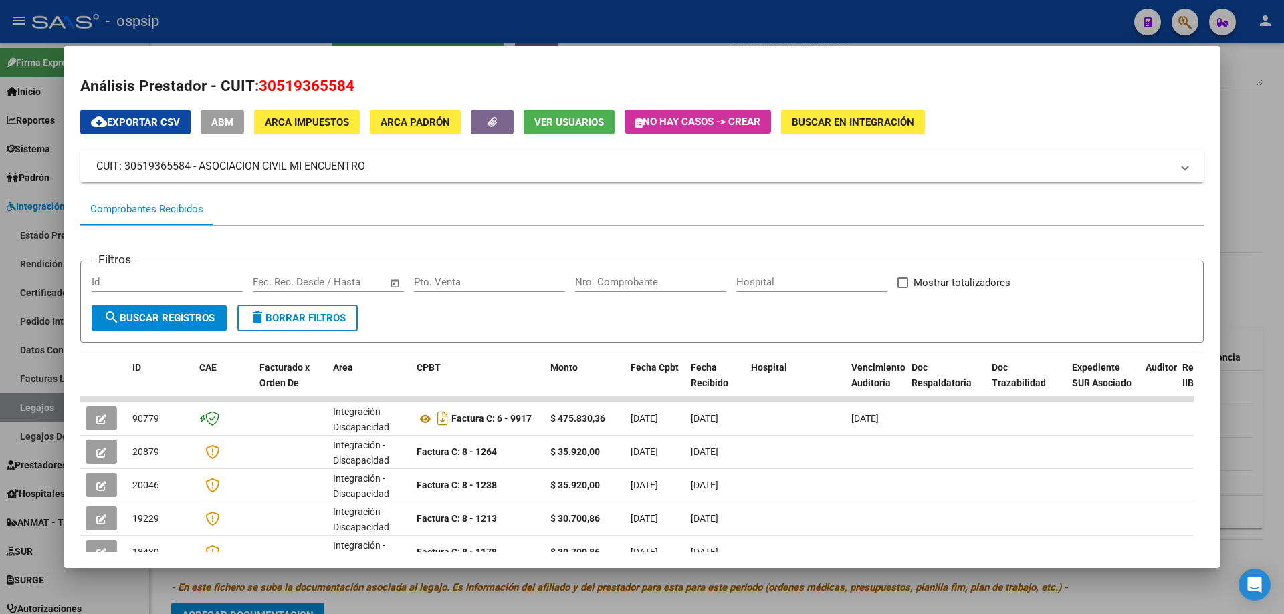
click at [1249, 228] on div at bounding box center [642, 307] width 1284 height 614
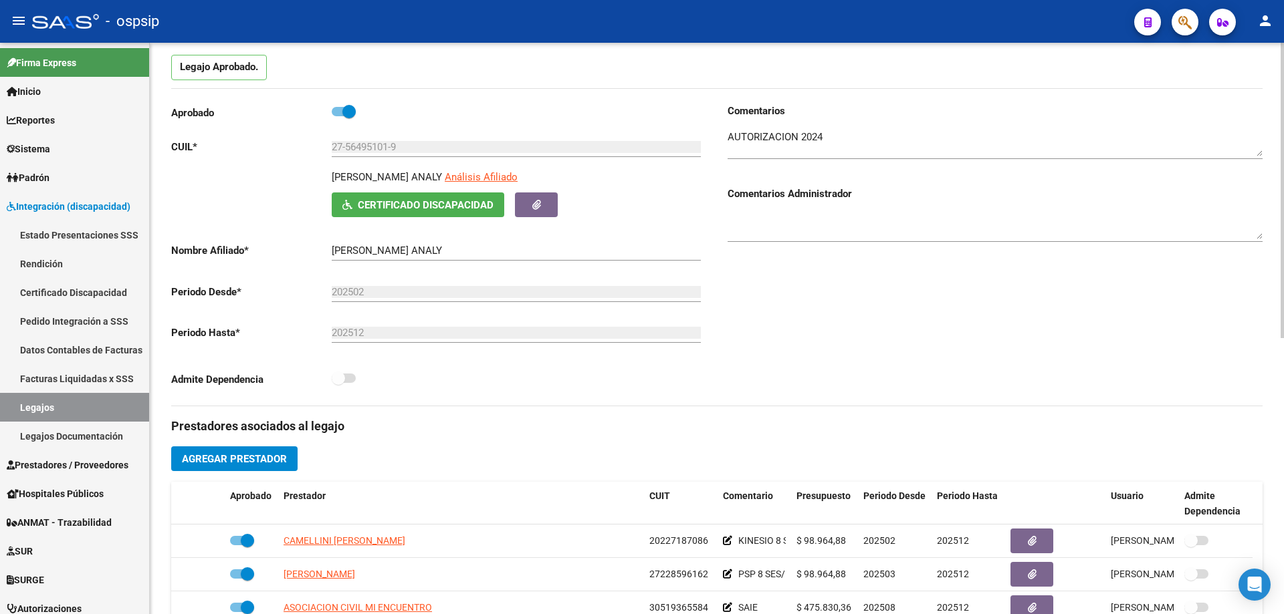
scroll to position [0, 0]
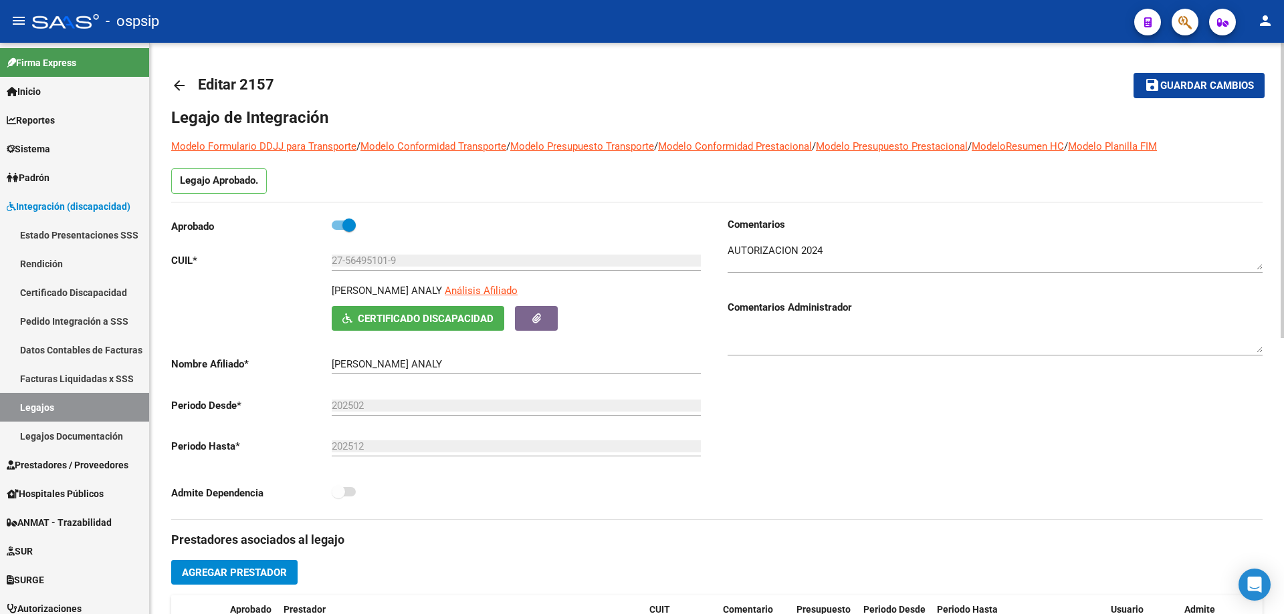
click at [181, 83] on mat-icon "arrow_back" at bounding box center [179, 86] width 16 height 16
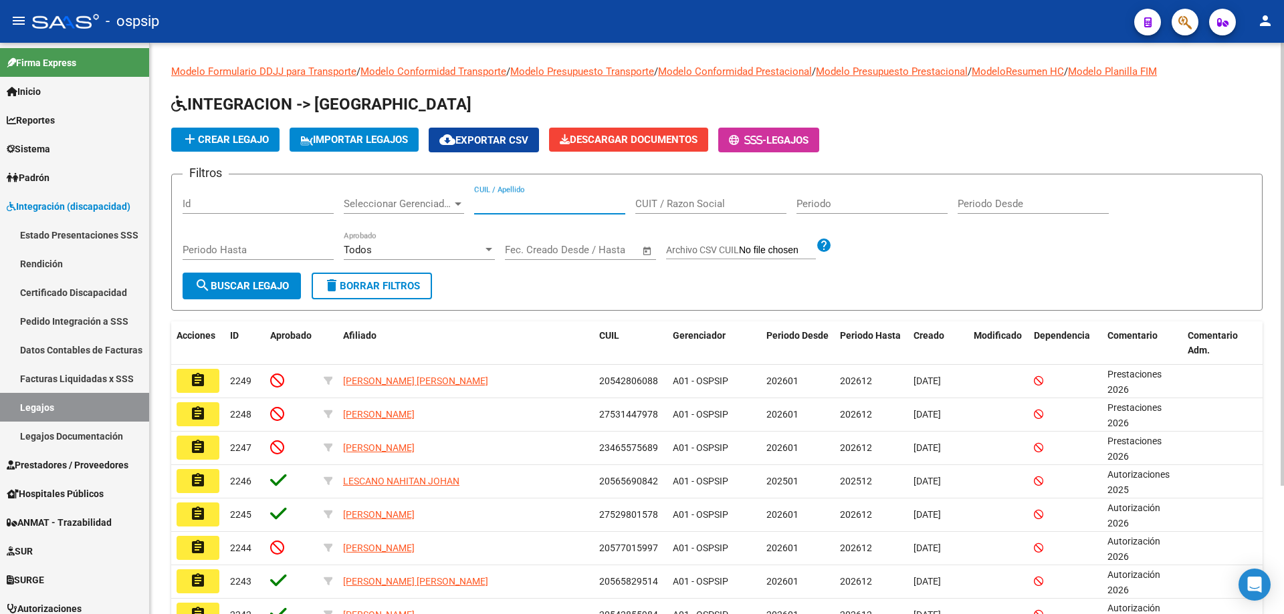
click at [543, 203] on input "CUIL / Apellido" at bounding box center [549, 204] width 151 height 12
paste input "20584505118"
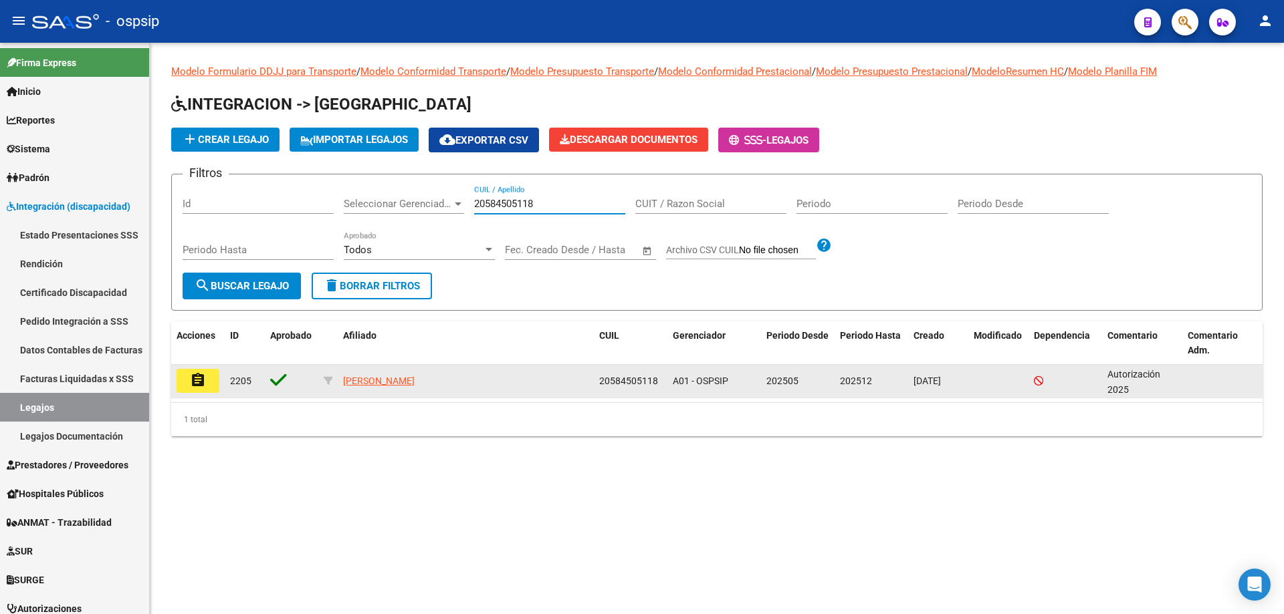
type input "20584505118"
click at [204, 374] on mat-icon "assignment" at bounding box center [198, 380] width 16 height 16
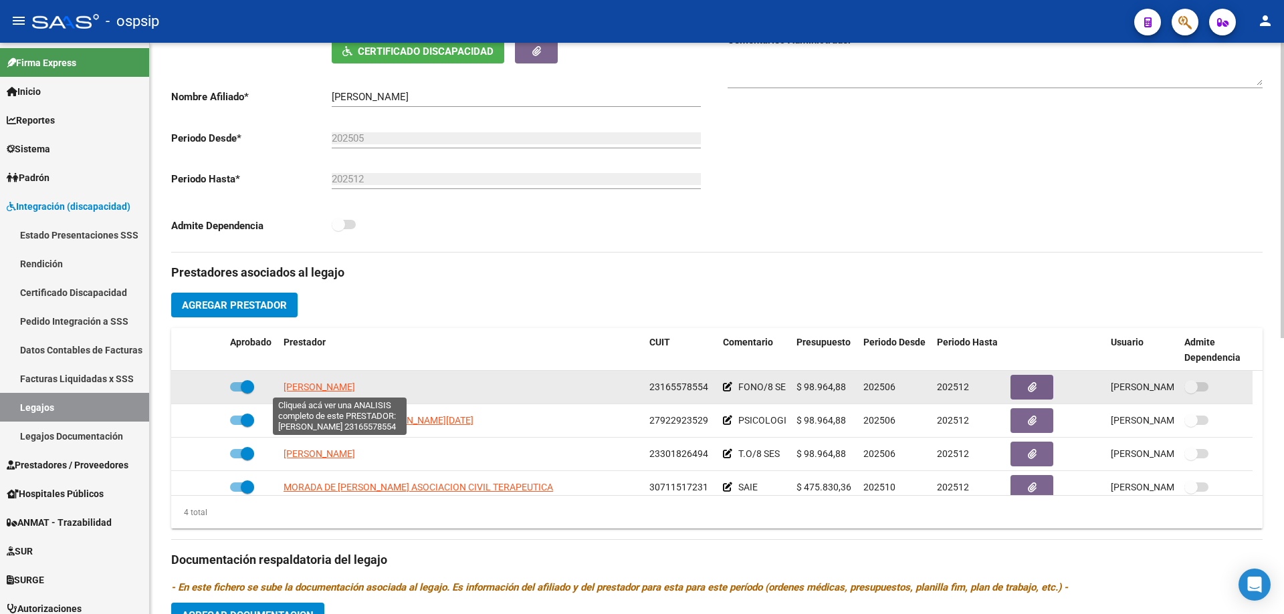
click at [328, 384] on span "PALLOTTI MARIANA LELIA" at bounding box center [319, 387] width 72 height 11
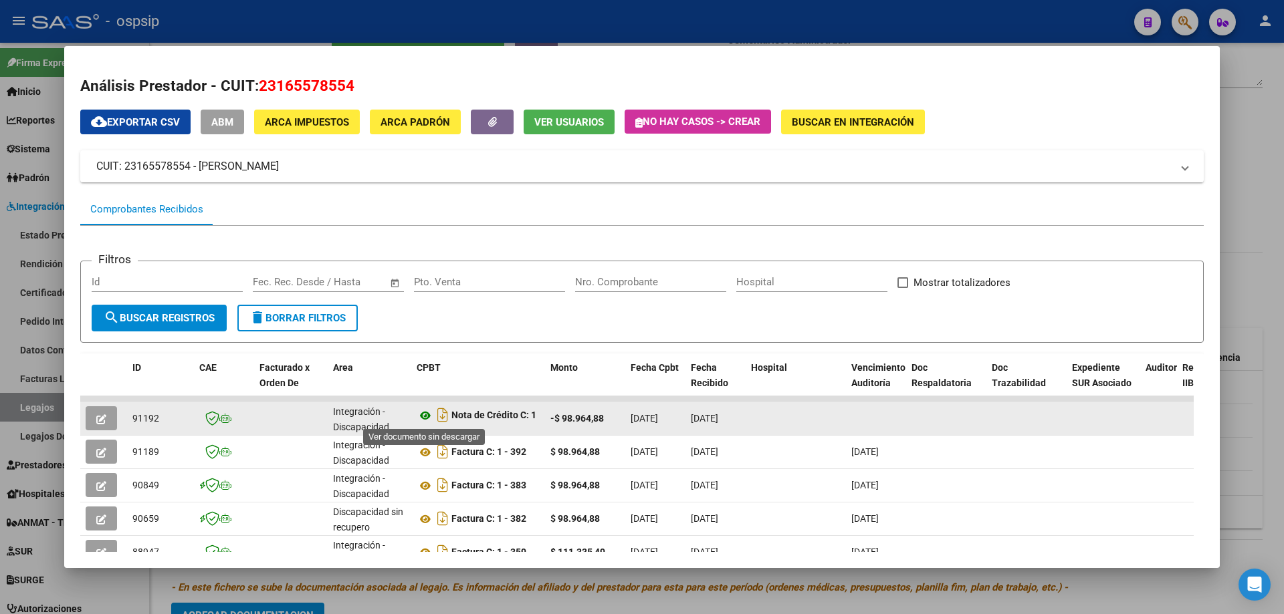
click at [428, 415] on icon at bounding box center [425, 416] width 17 height 16
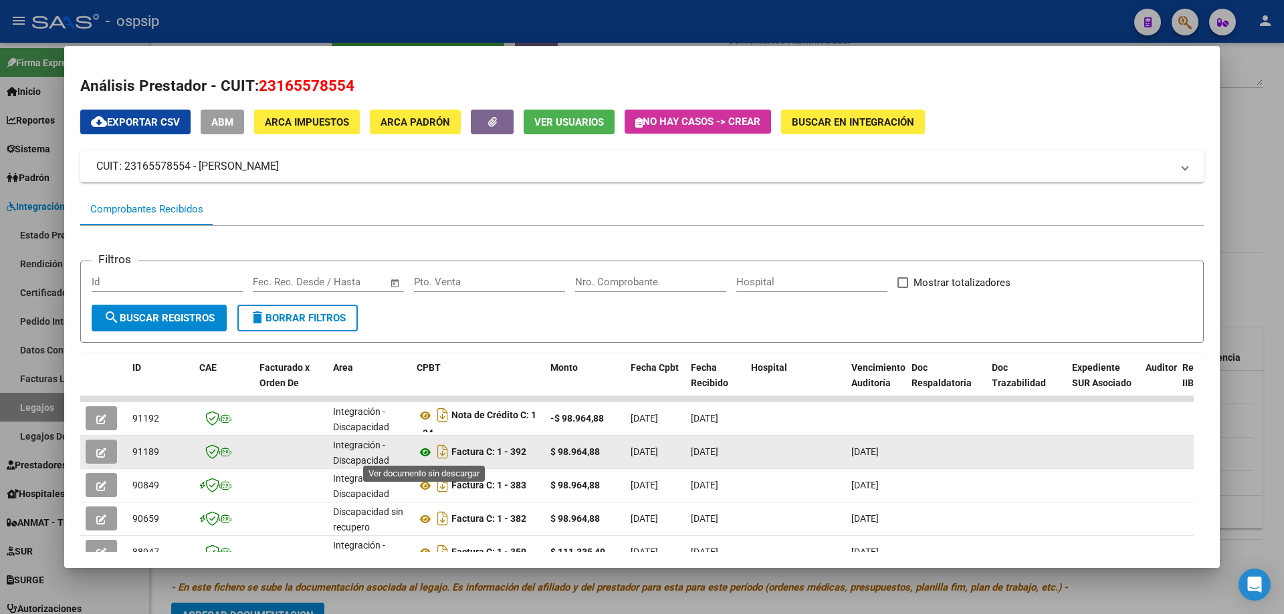
click at [423, 447] on icon at bounding box center [425, 453] width 17 height 16
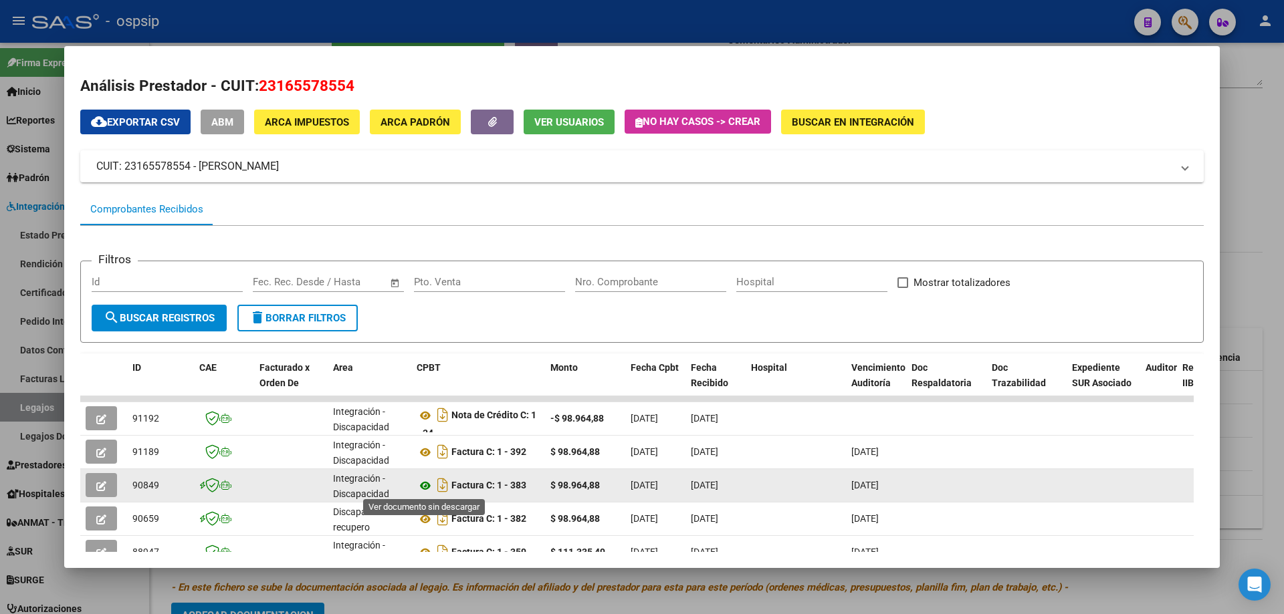
click at [428, 481] on icon at bounding box center [425, 486] width 17 height 16
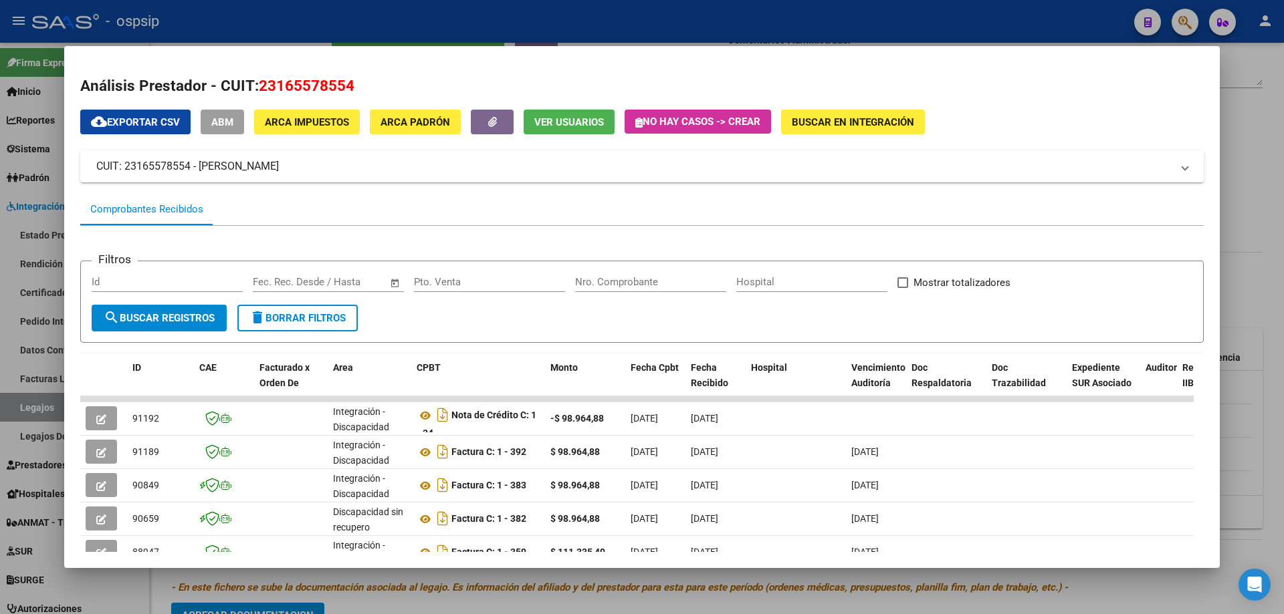
click at [1283, 158] on div at bounding box center [642, 307] width 1284 height 614
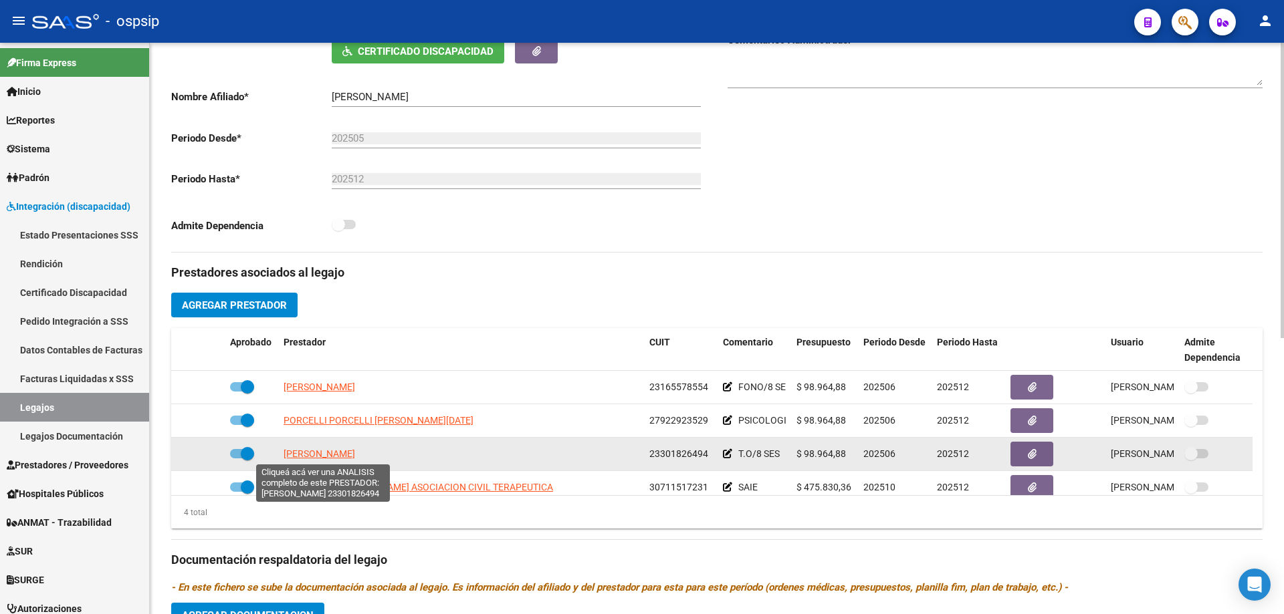
click at [355, 456] on span "ALVAREZ AMPARO" at bounding box center [319, 454] width 72 height 11
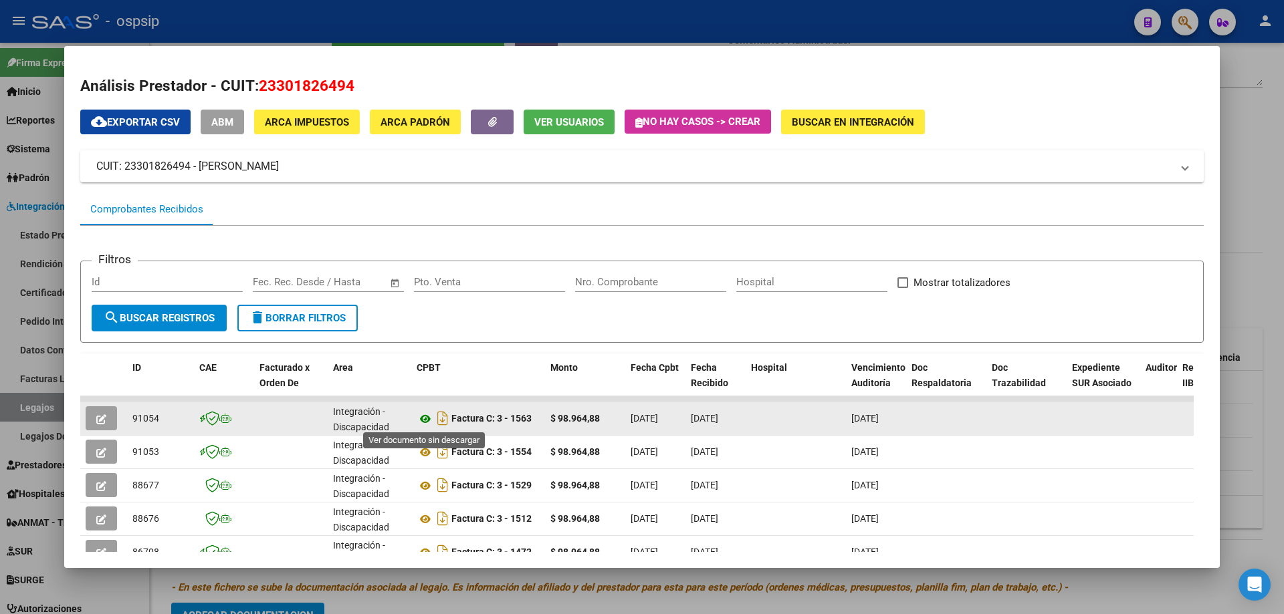
click at [426, 418] on icon at bounding box center [425, 419] width 17 height 16
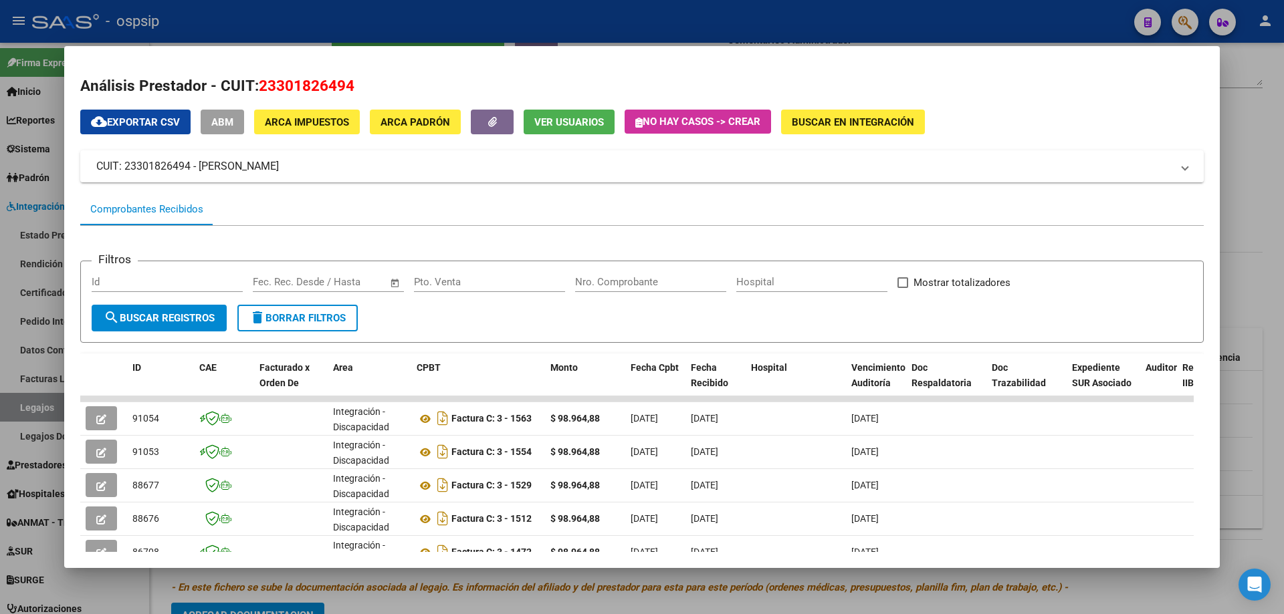
click at [1266, 119] on div at bounding box center [642, 307] width 1284 height 614
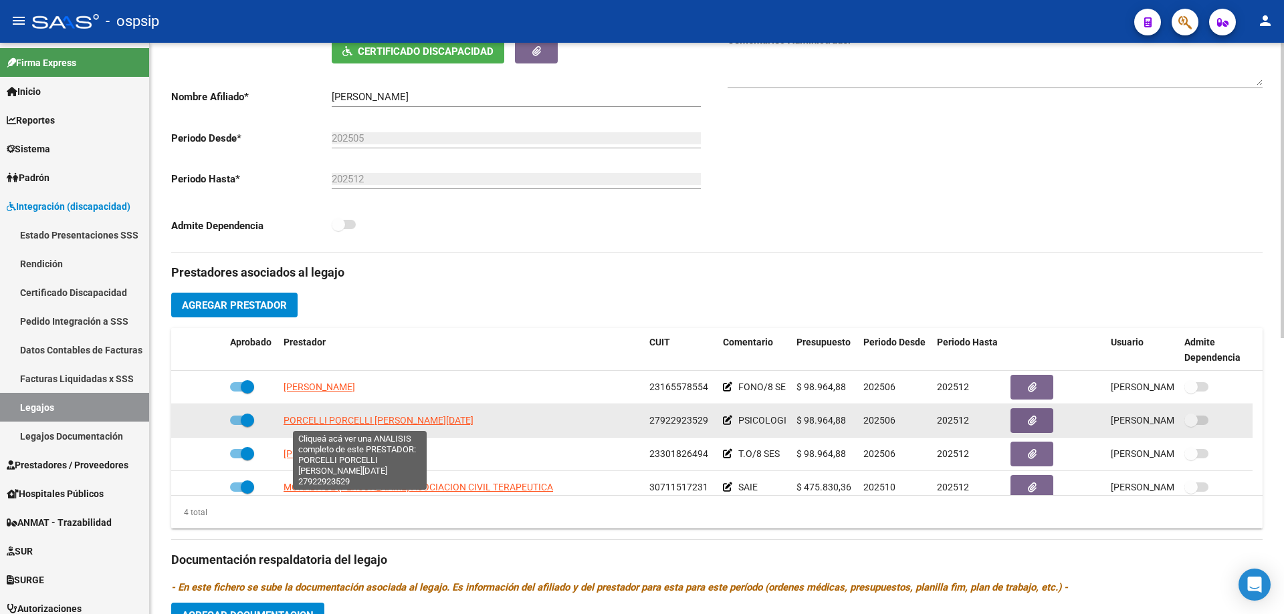
click at [369, 420] on span "PORCELLI PORCELLI MARINA LUCIA" at bounding box center [378, 420] width 190 height 11
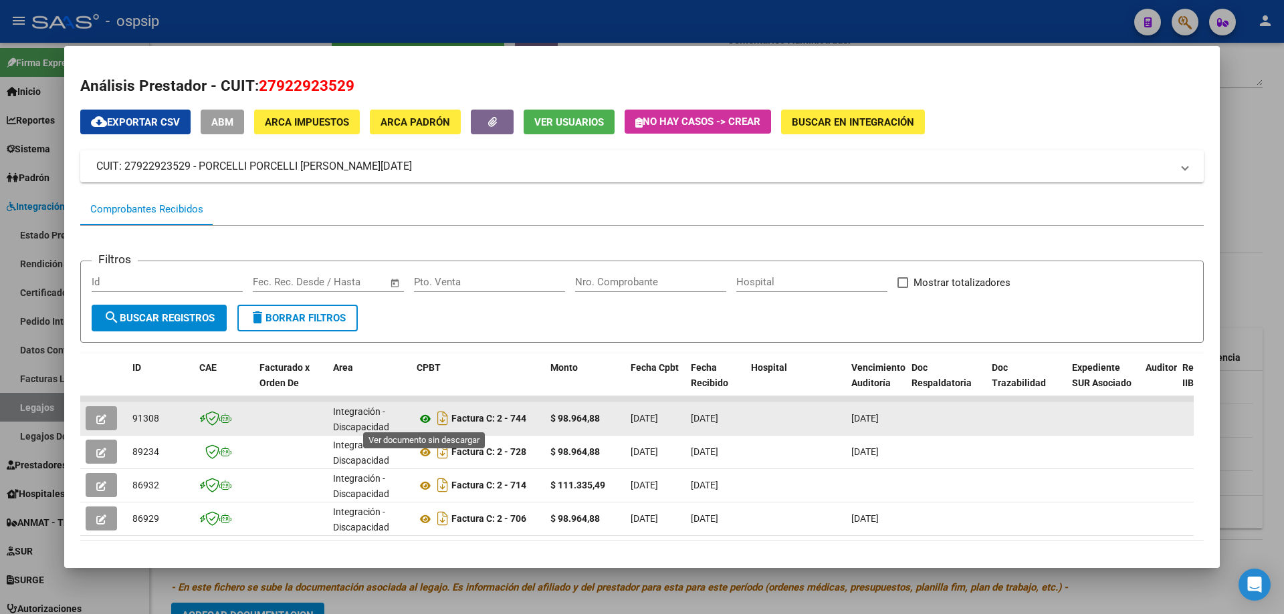
click at [424, 420] on icon at bounding box center [425, 419] width 17 height 16
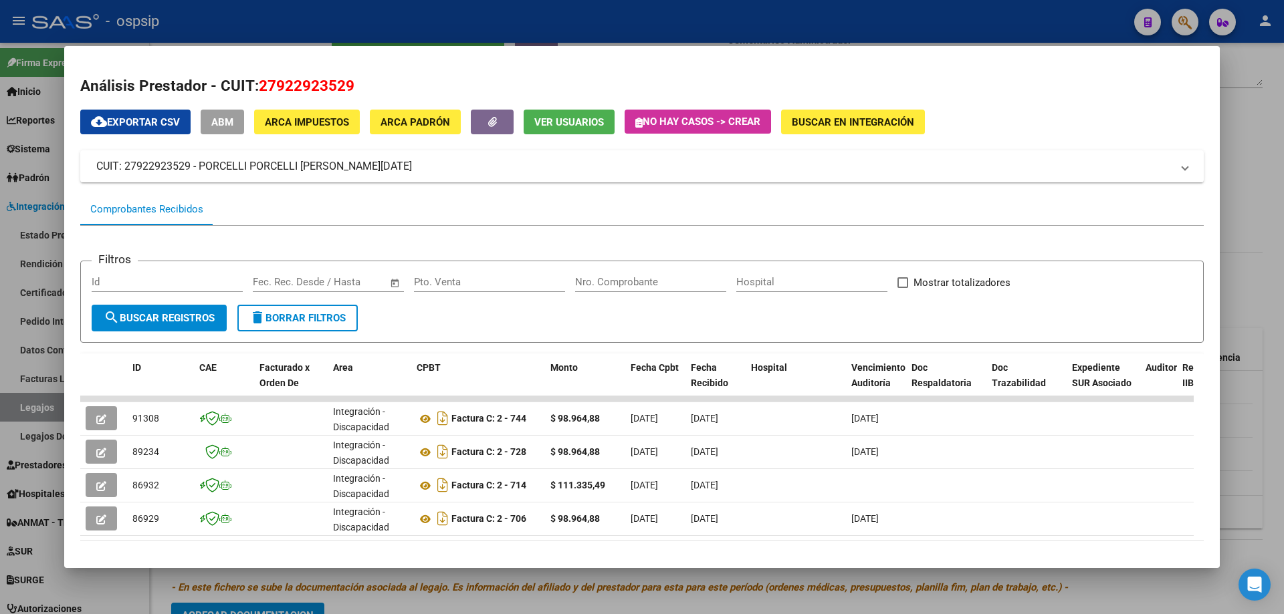
click at [1260, 176] on div at bounding box center [642, 307] width 1284 height 614
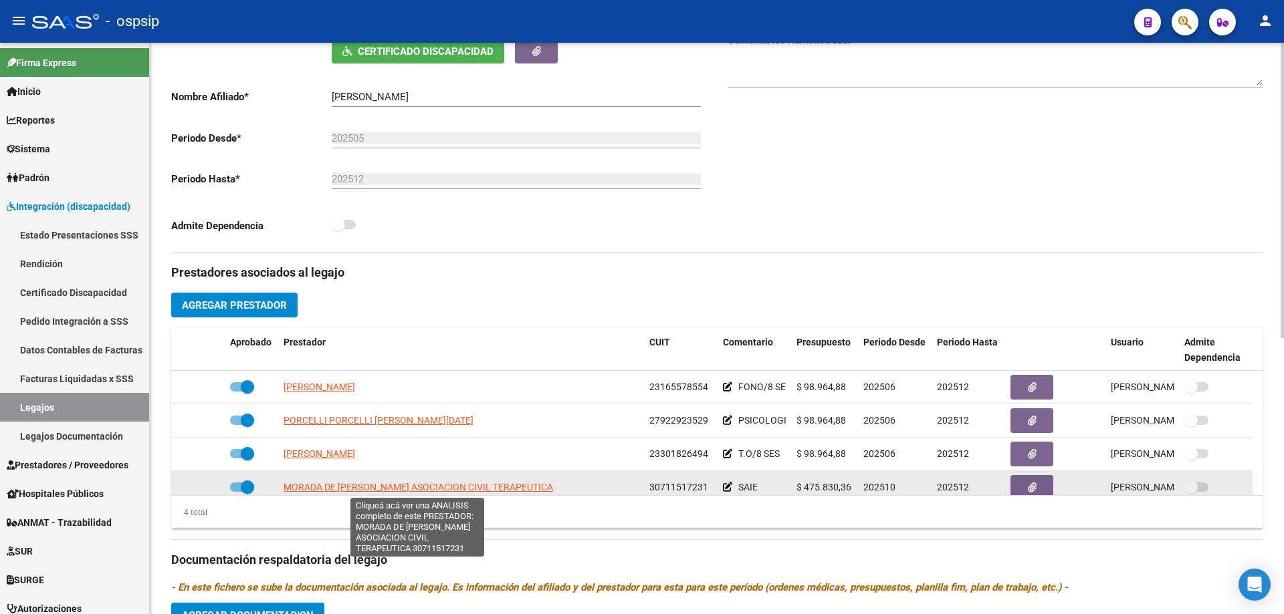
click at [364, 489] on span "MORADA DE JUAN BAUTISTA ASOCIACION CIVIL TERAPEUTICA" at bounding box center [417, 487] width 269 height 11
type textarea "30711517231"
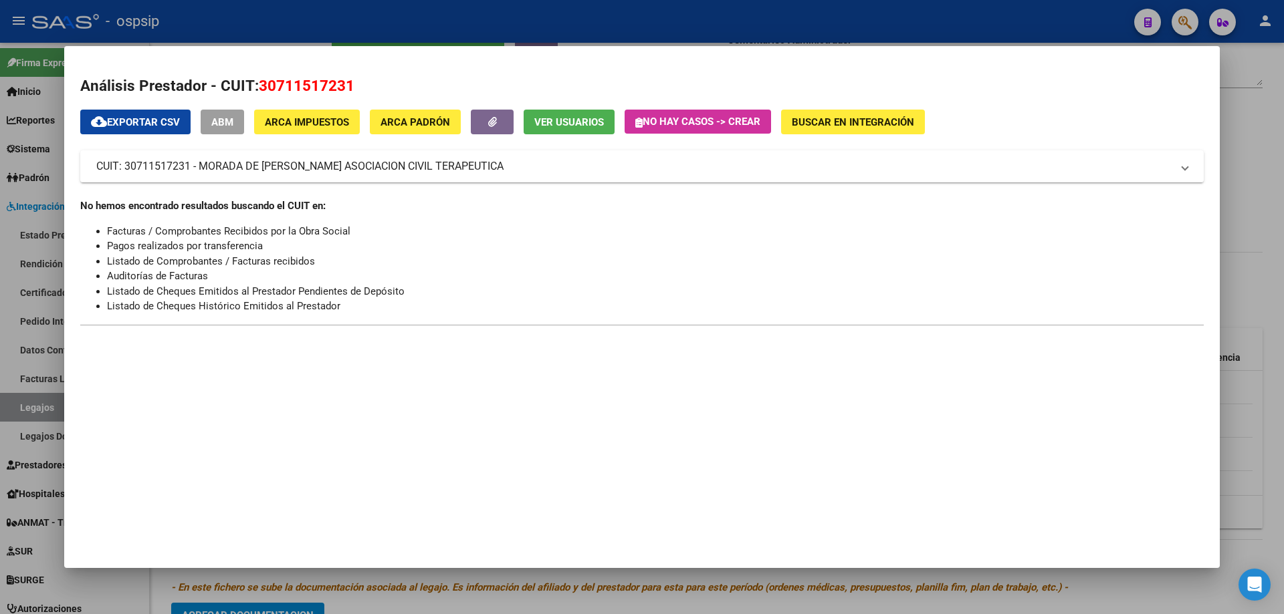
click at [1283, 132] on div at bounding box center [642, 307] width 1284 height 614
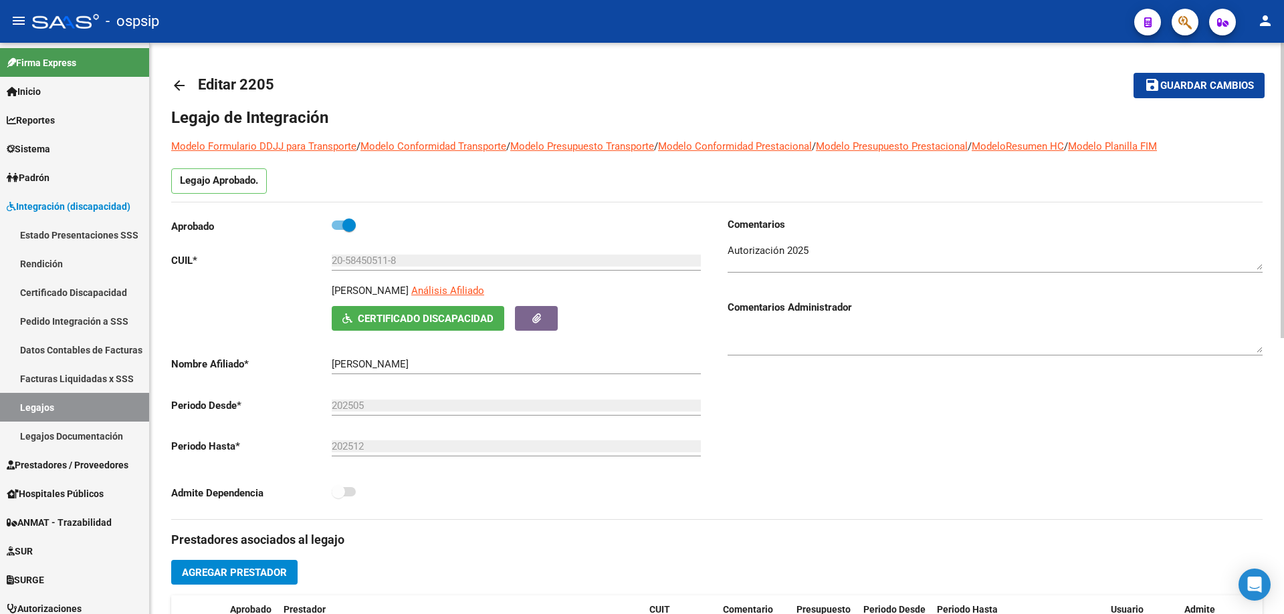
click at [182, 84] on mat-icon "arrow_back" at bounding box center [179, 86] width 16 height 16
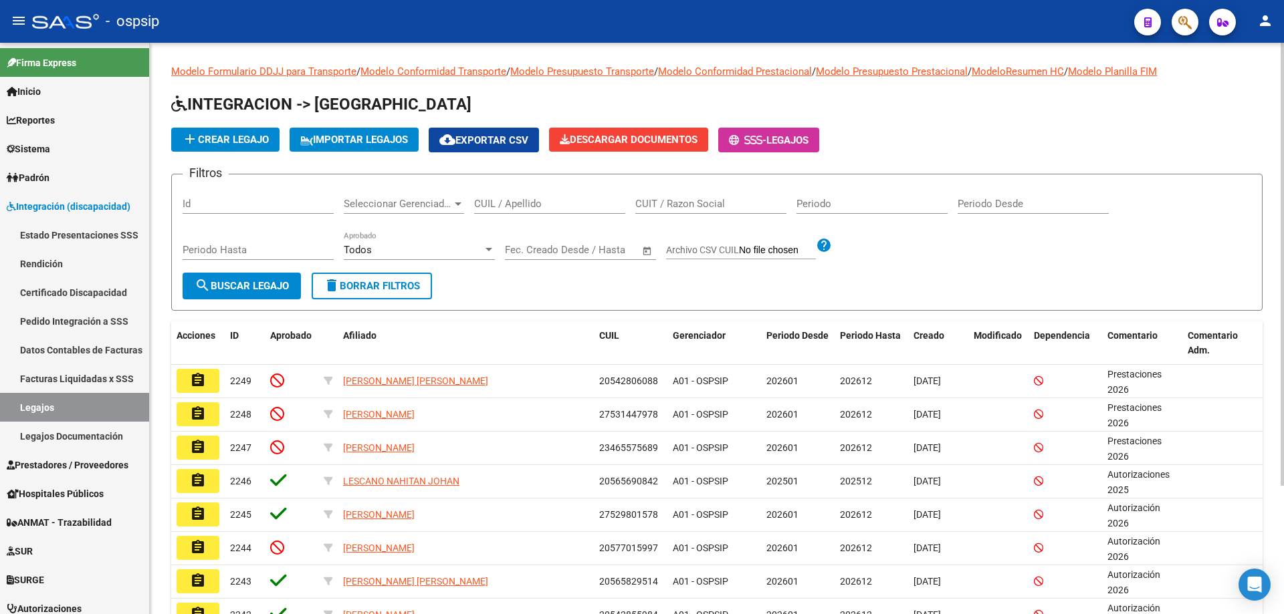
click at [499, 207] on input "CUIL / Apellido" at bounding box center [549, 204] width 151 height 12
paste input "27374488193"
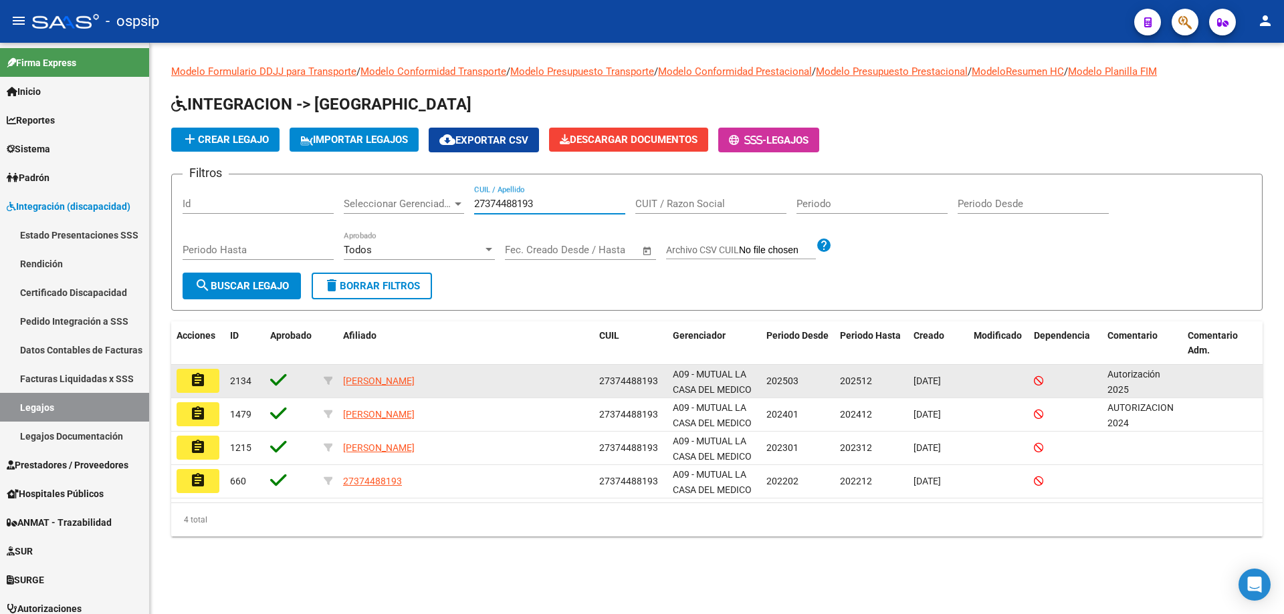
type input "27374488193"
click at [193, 379] on mat-icon "assignment" at bounding box center [198, 380] width 16 height 16
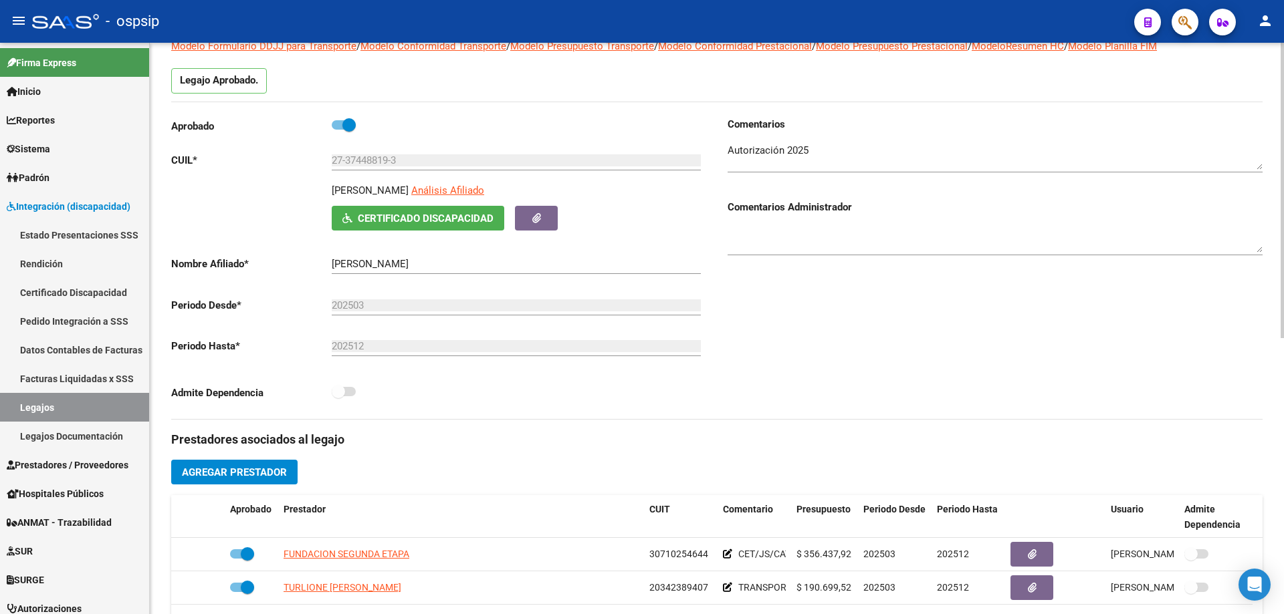
scroll to position [201, 0]
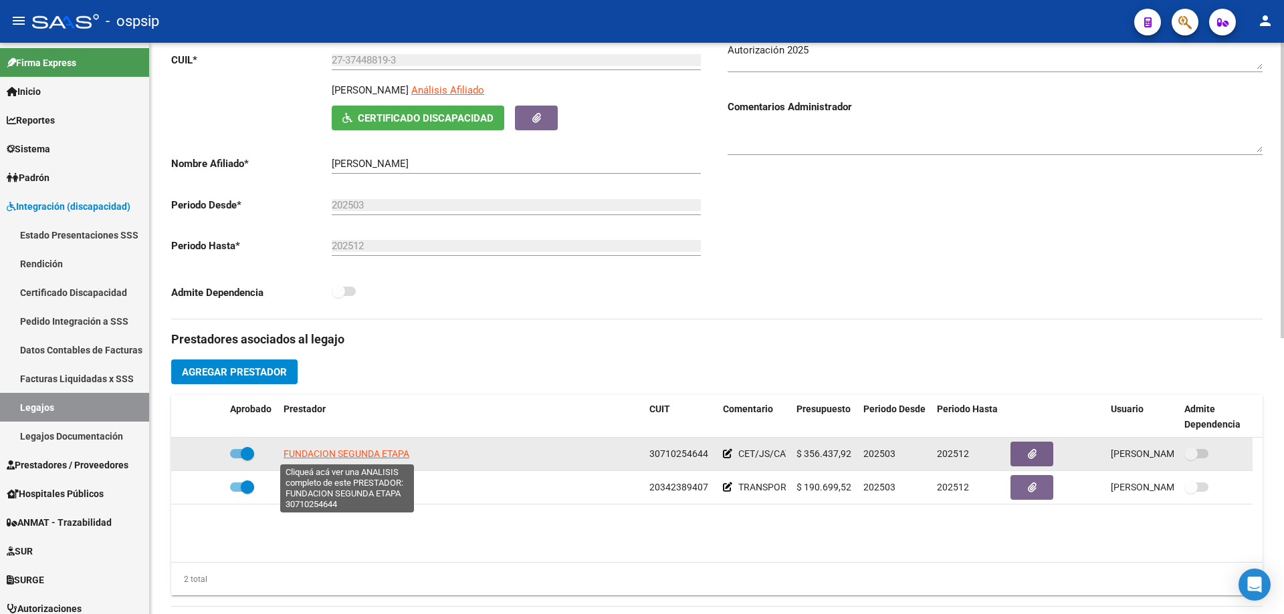
click at [323, 450] on span "FUNDACION SEGUNDA ETAPA" at bounding box center [346, 454] width 126 height 11
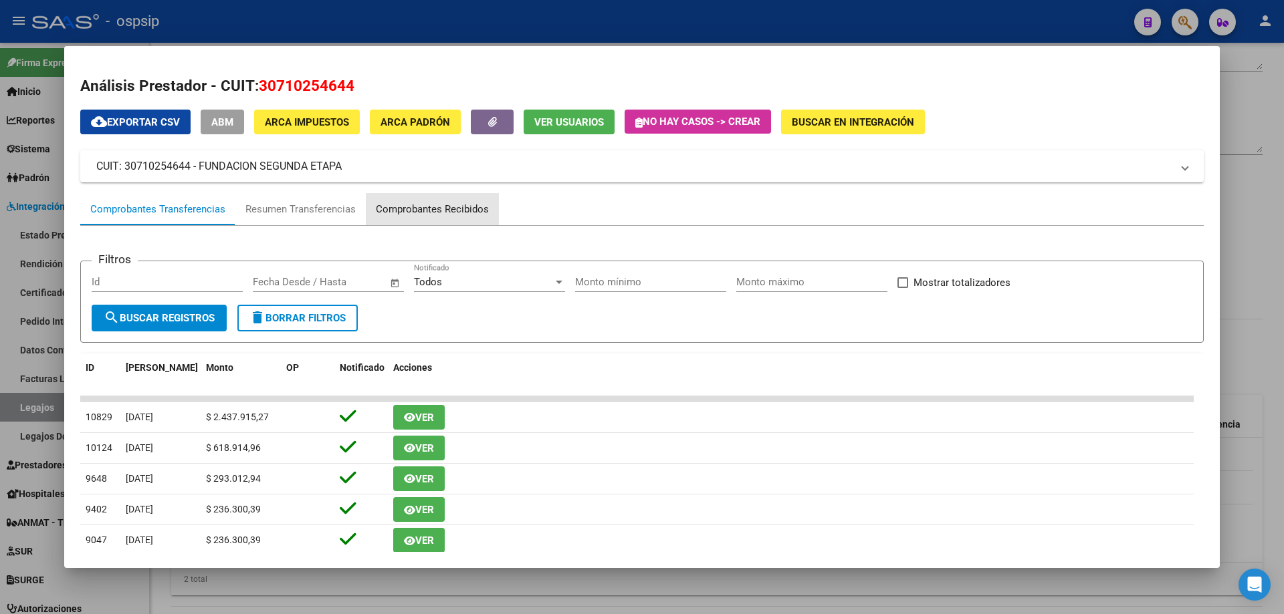
click at [441, 212] on div "Comprobantes Recibidos" at bounding box center [432, 209] width 113 height 15
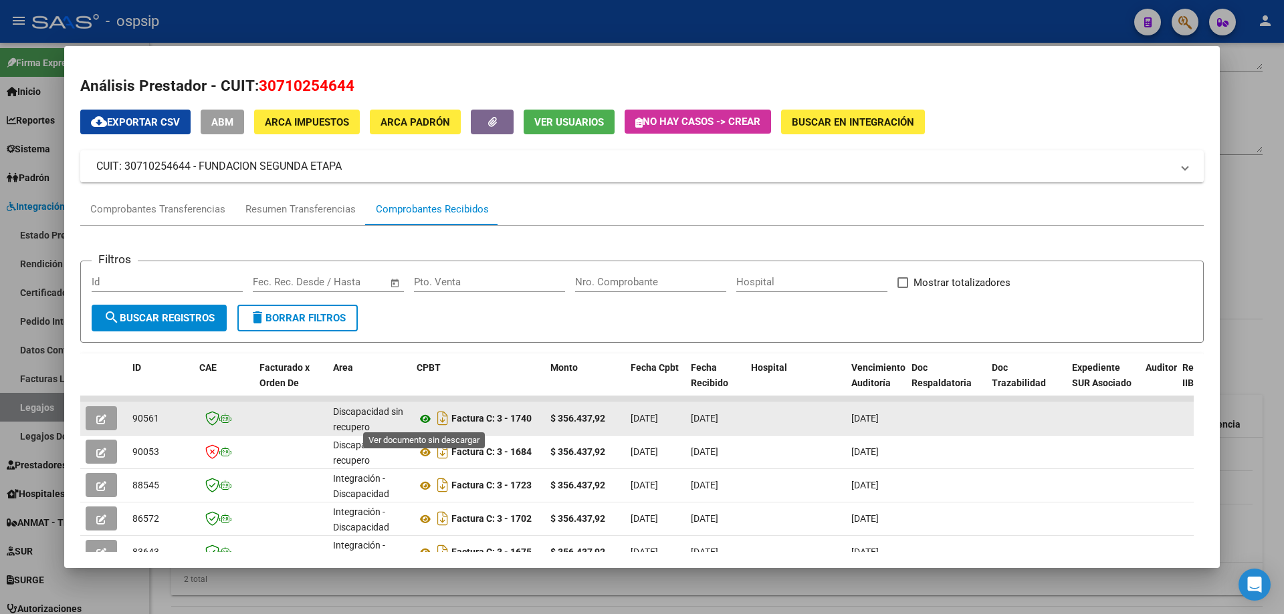
click at [427, 419] on icon at bounding box center [425, 419] width 17 height 16
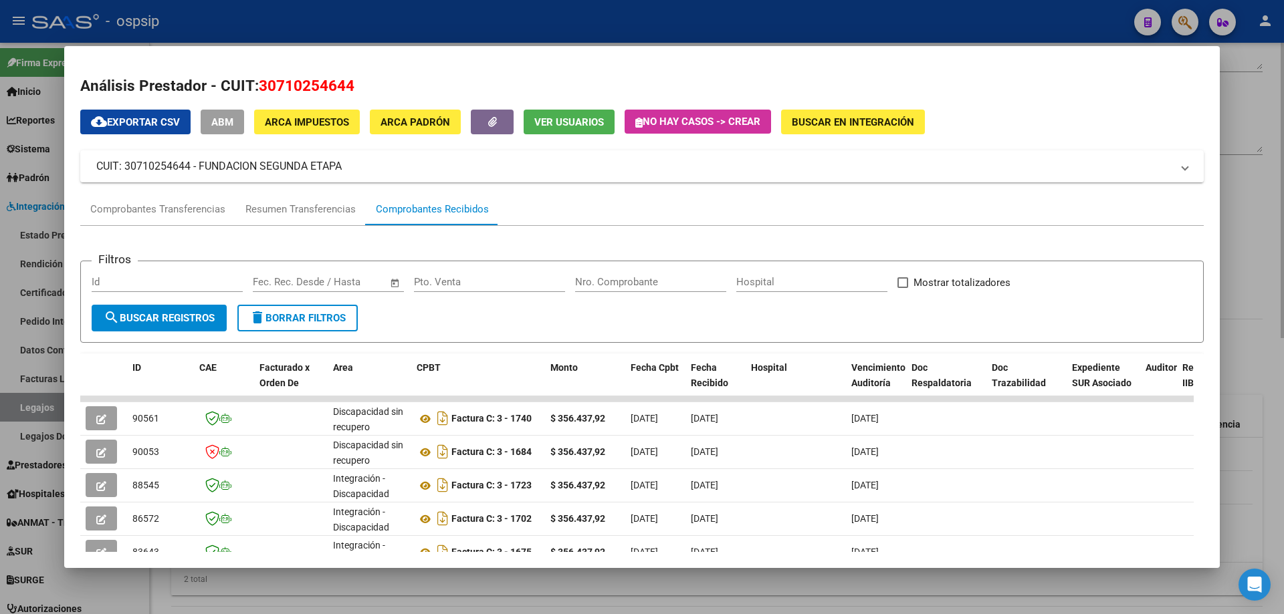
click at [1283, 167] on div at bounding box center [642, 307] width 1284 height 614
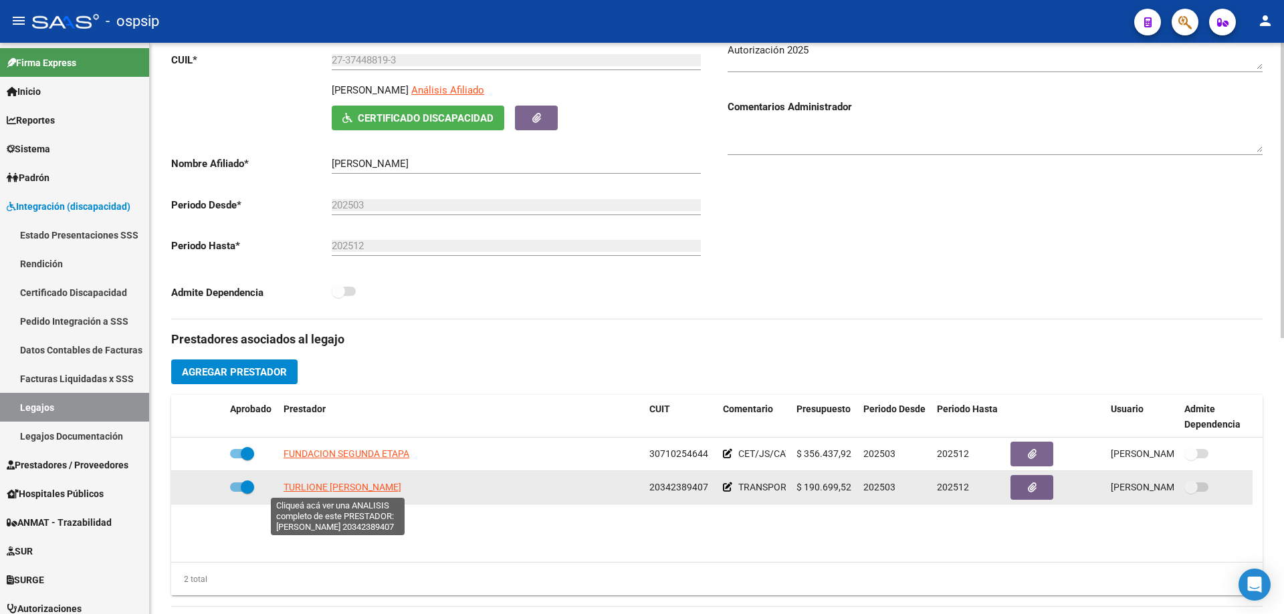
click at [334, 487] on span "TURLIONE MARCOS JOSE" at bounding box center [342, 487] width 118 height 11
type textarea "20342389407"
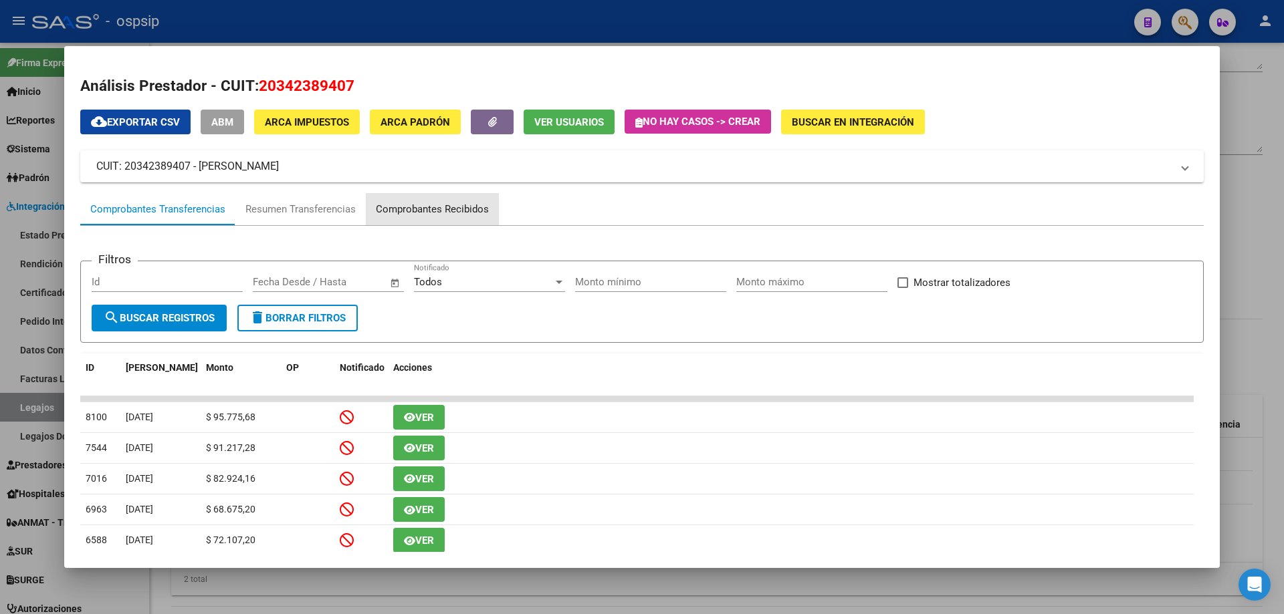
click at [447, 214] on div "Comprobantes Recibidos" at bounding box center [432, 209] width 113 height 15
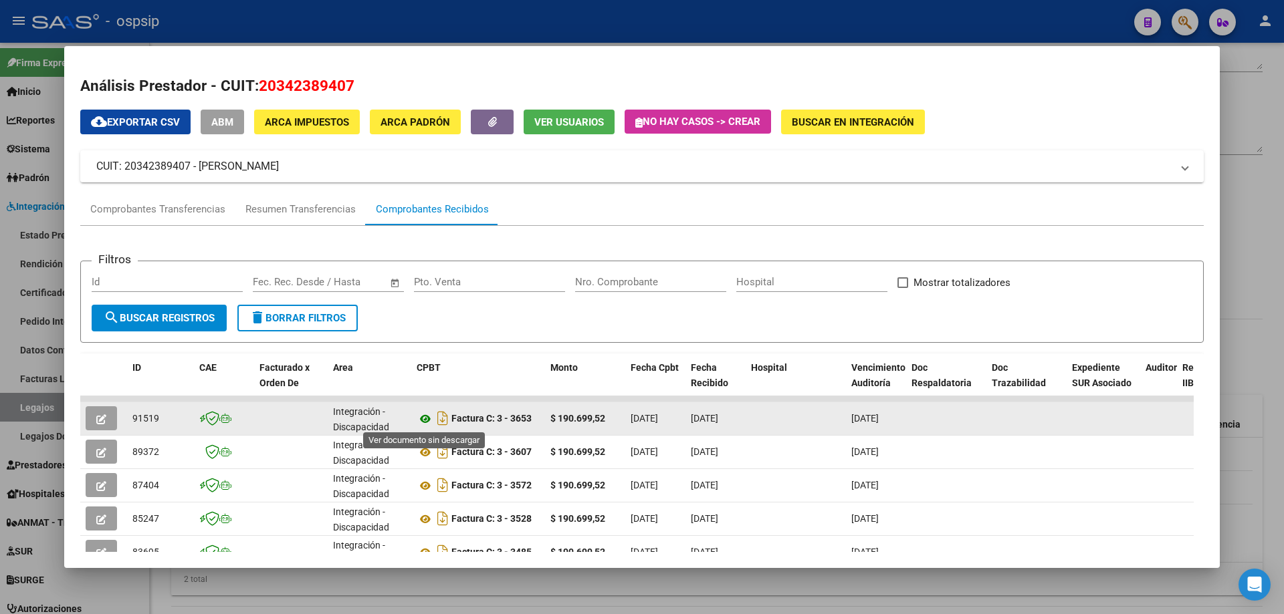
click at [427, 420] on icon at bounding box center [425, 419] width 17 height 16
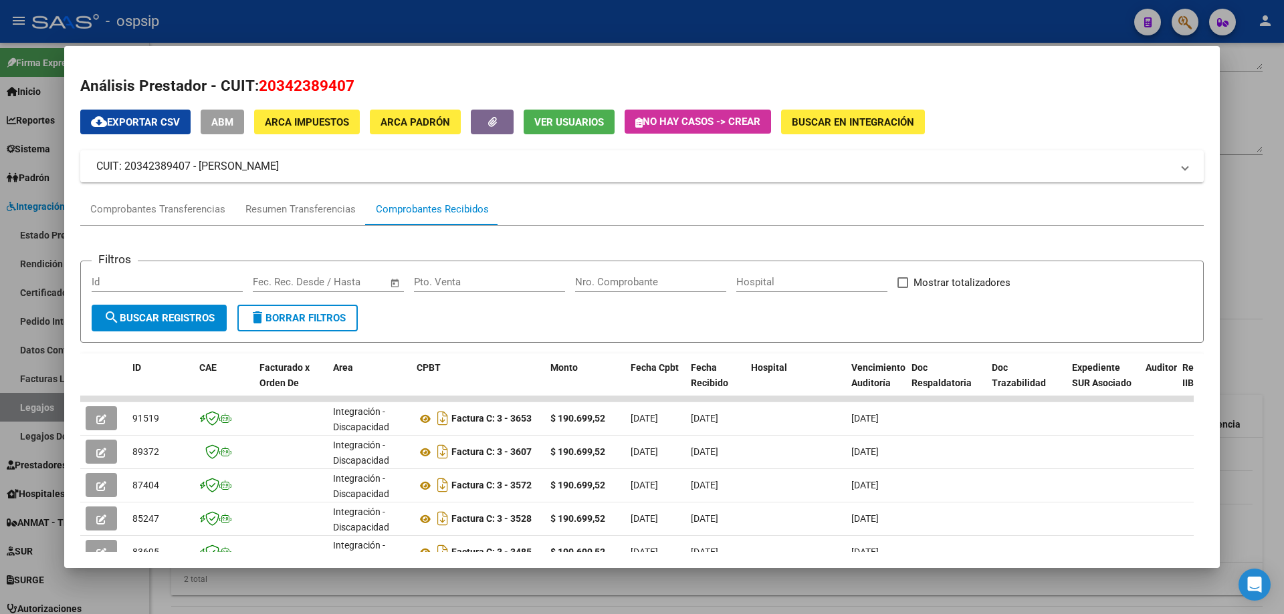
click at [1243, 212] on div at bounding box center [642, 307] width 1284 height 614
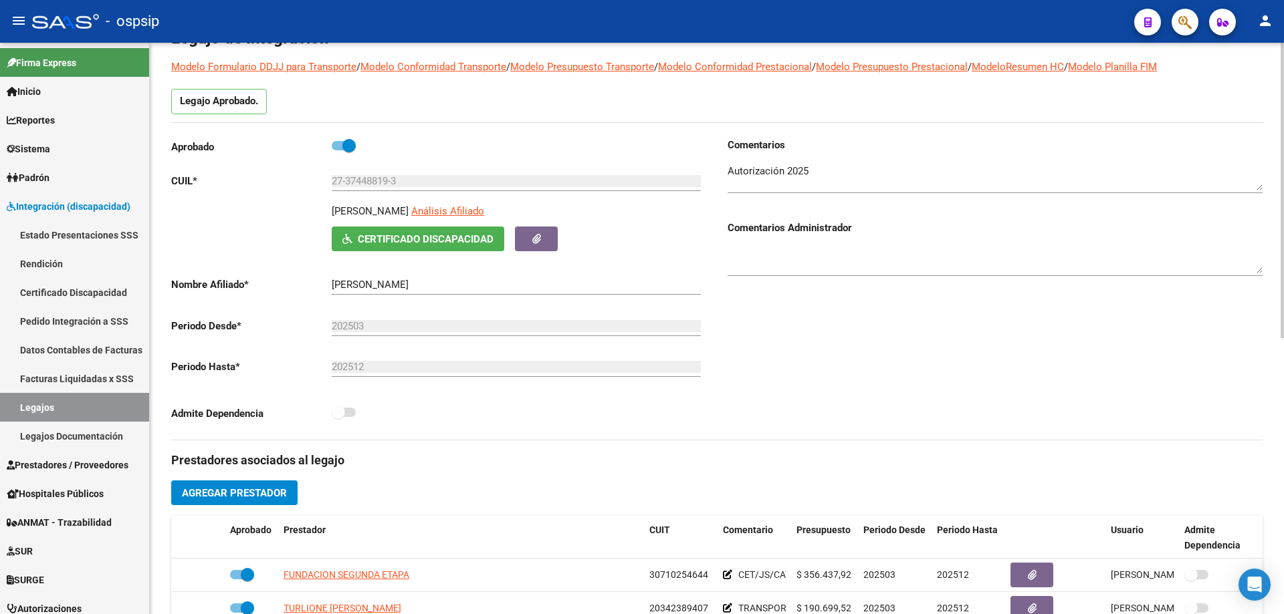
scroll to position [0, 0]
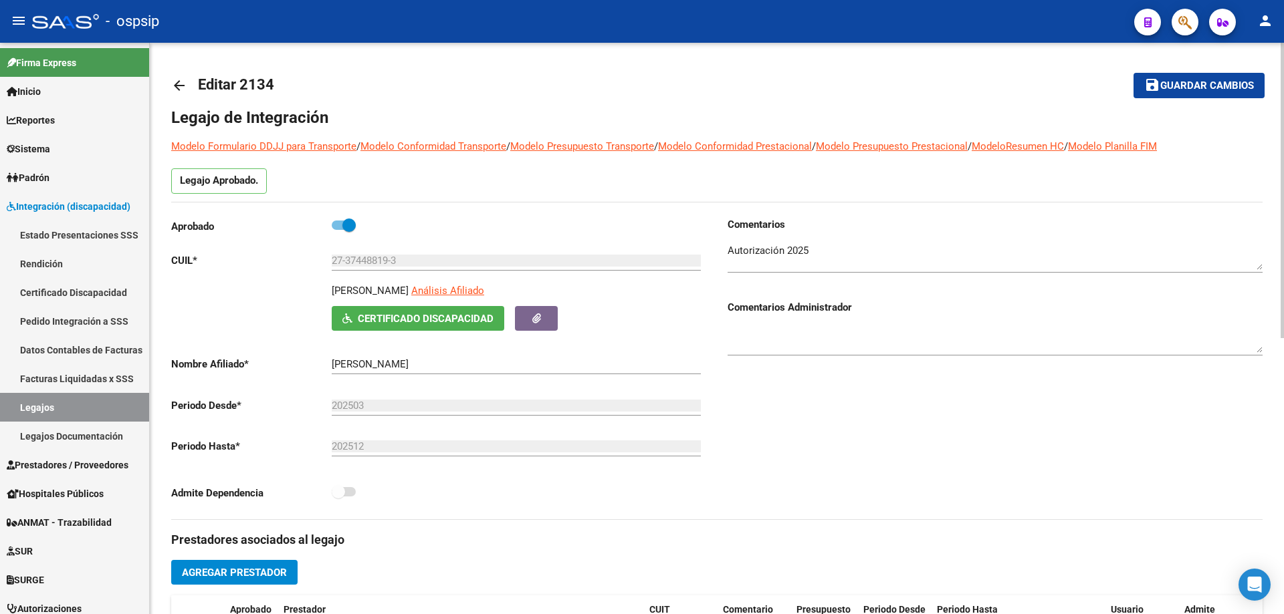
click at [170, 82] on div "arrow_back Editar 2134 save Guardar cambios Legajo de Integración Modelo Formul…" at bounding box center [717, 596] width 1134 height 1106
click at [183, 82] on mat-icon "arrow_back" at bounding box center [179, 86] width 16 height 16
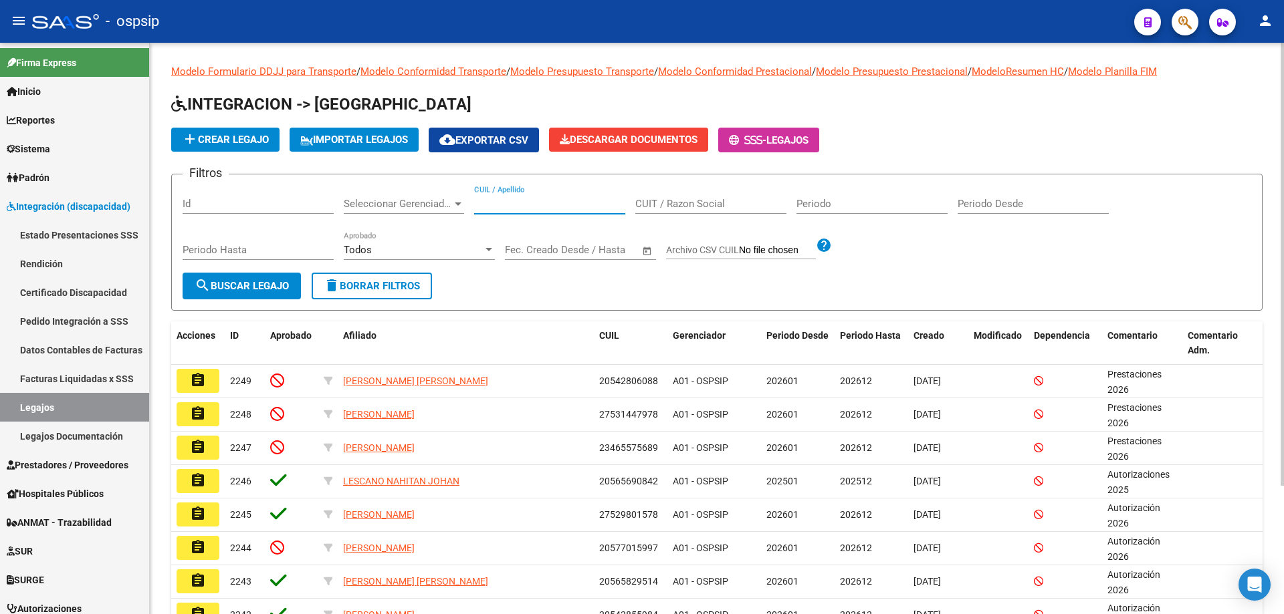
click at [500, 203] on input "CUIL / Apellido" at bounding box center [549, 204] width 151 height 12
paste input "20538108791"
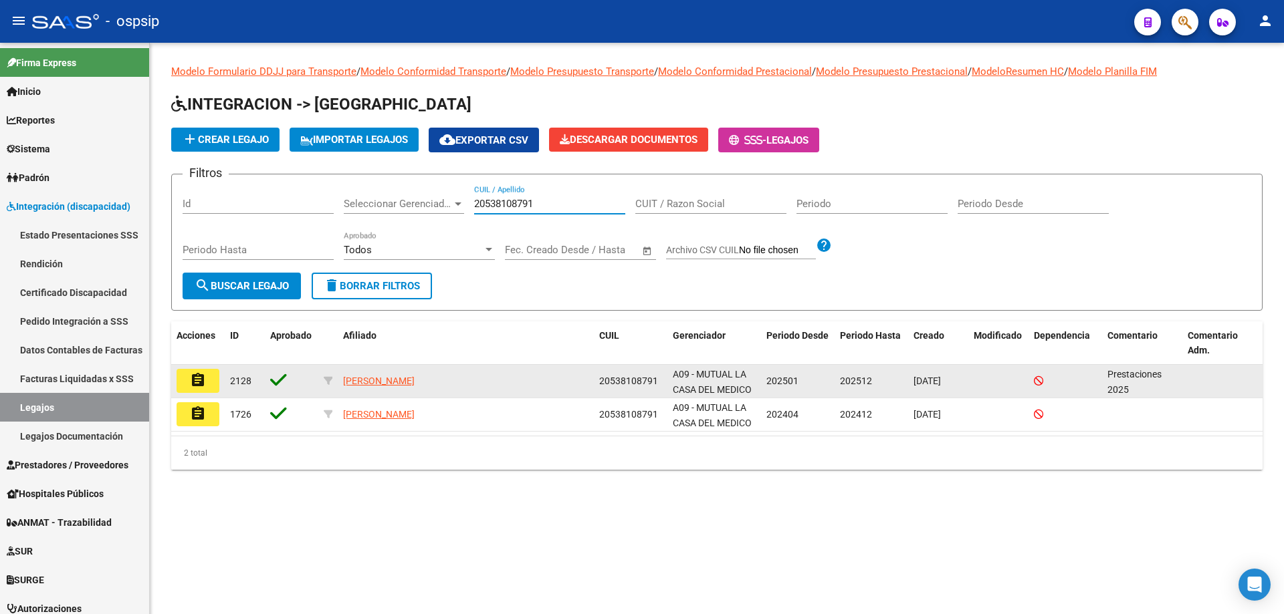
type input "20538108791"
click at [191, 382] on mat-icon "assignment" at bounding box center [198, 380] width 16 height 16
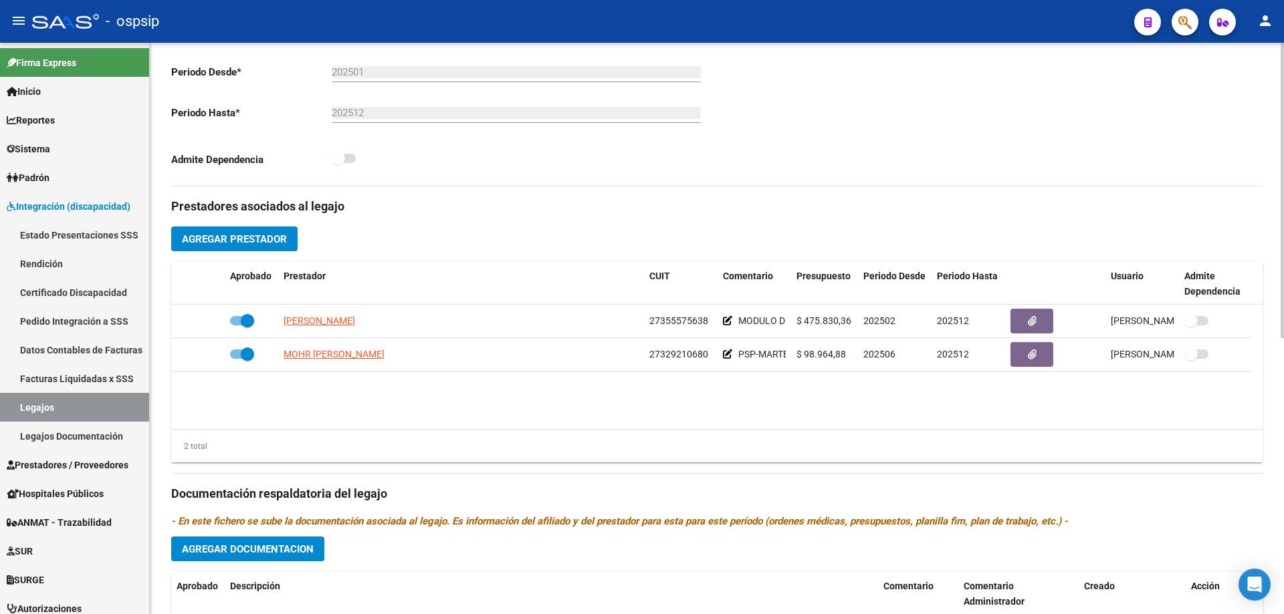
scroll to position [334, 0]
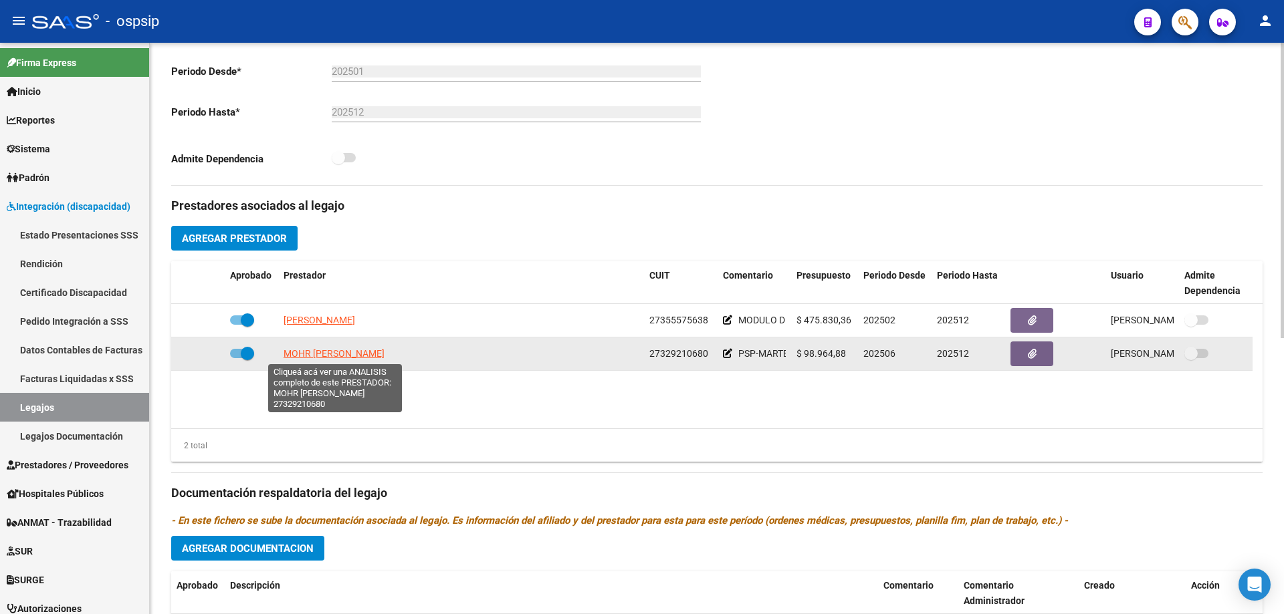
click at [329, 352] on span "MOHR DAIANA MARILIN" at bounding box center [333, 353] width 101 height 11
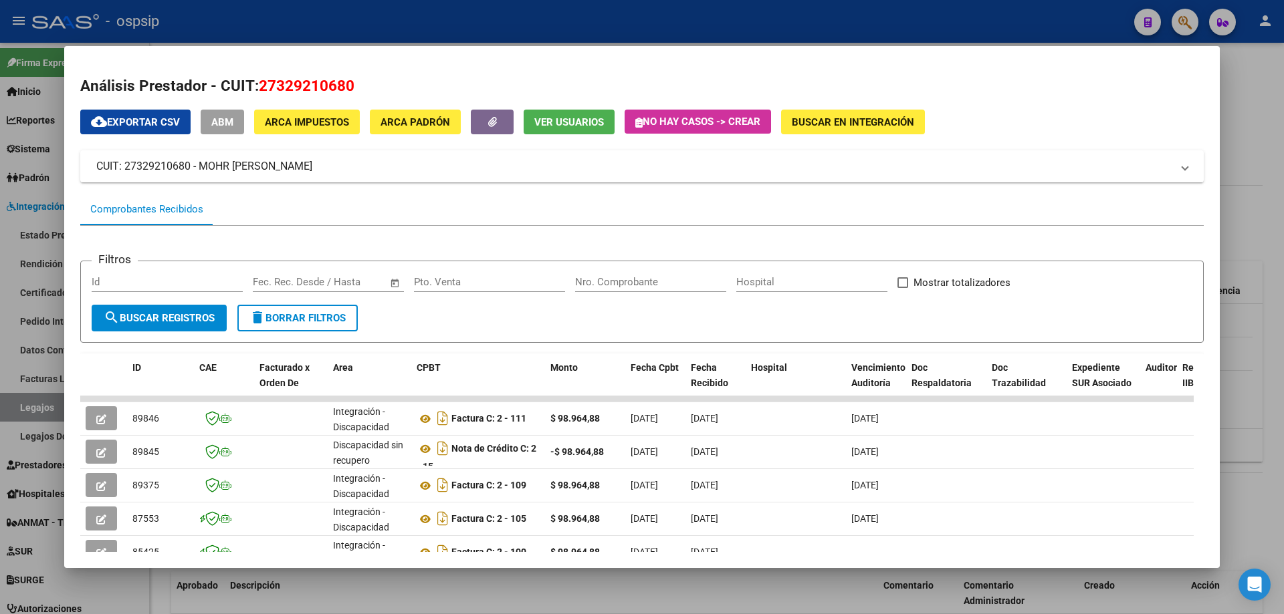
click at [1246, 272] on div at bounding box center [642, 307] width 1284 height 614
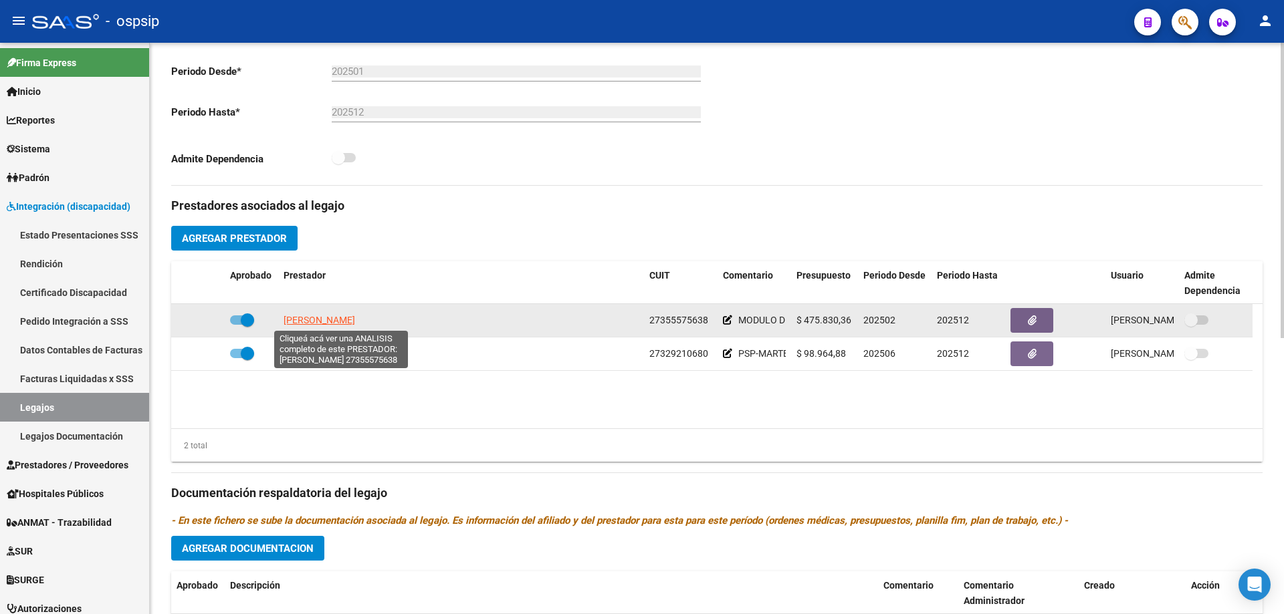
click at [355, 320] on span "MARTINEZ NATALIA ROCIO" at bounding box center [319, 320] width 72 height 11
type textarea "27355575638"
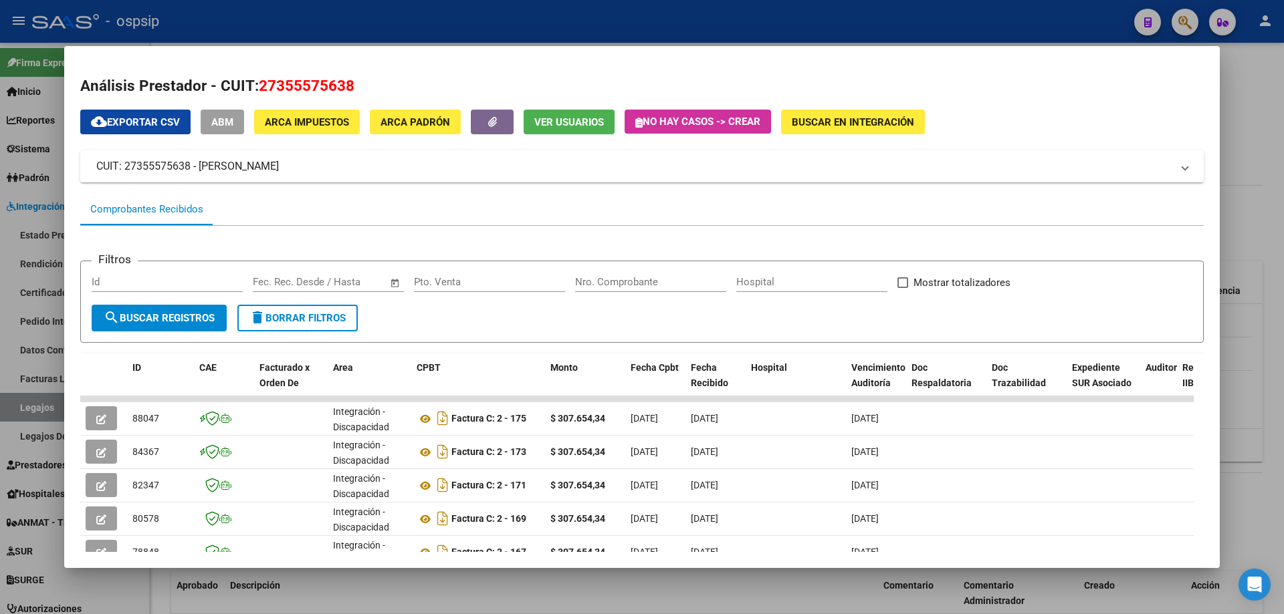
click at [1232, 171] on div at bounding box center [642, 307] width 1284 height 614
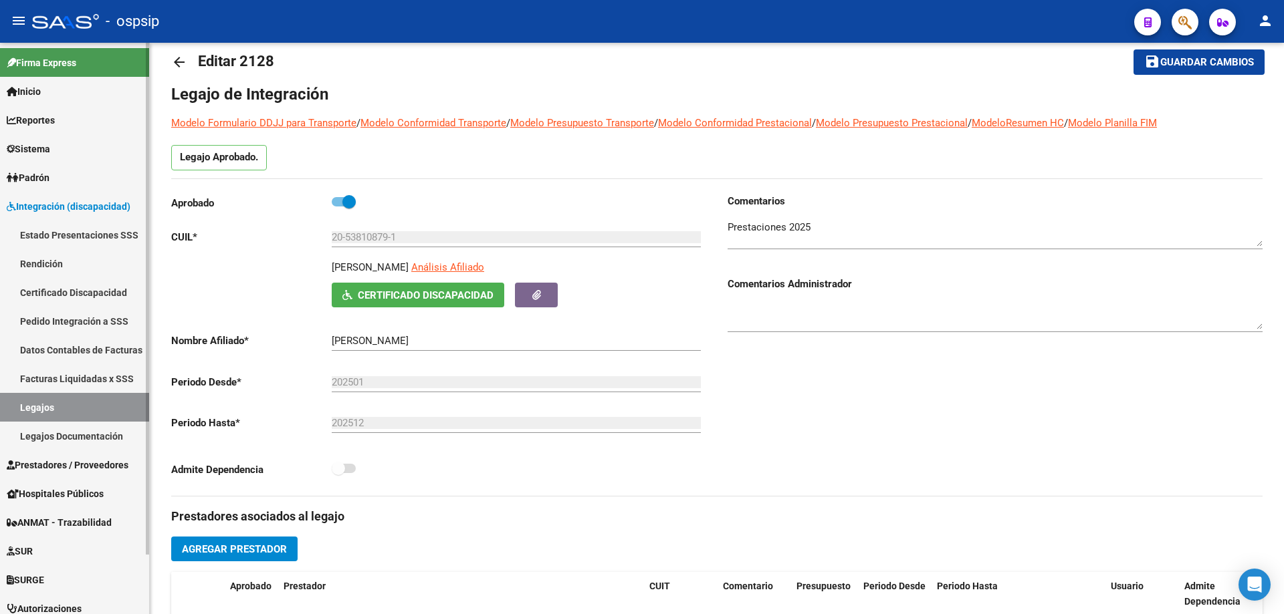
scroll to position [0, 0]
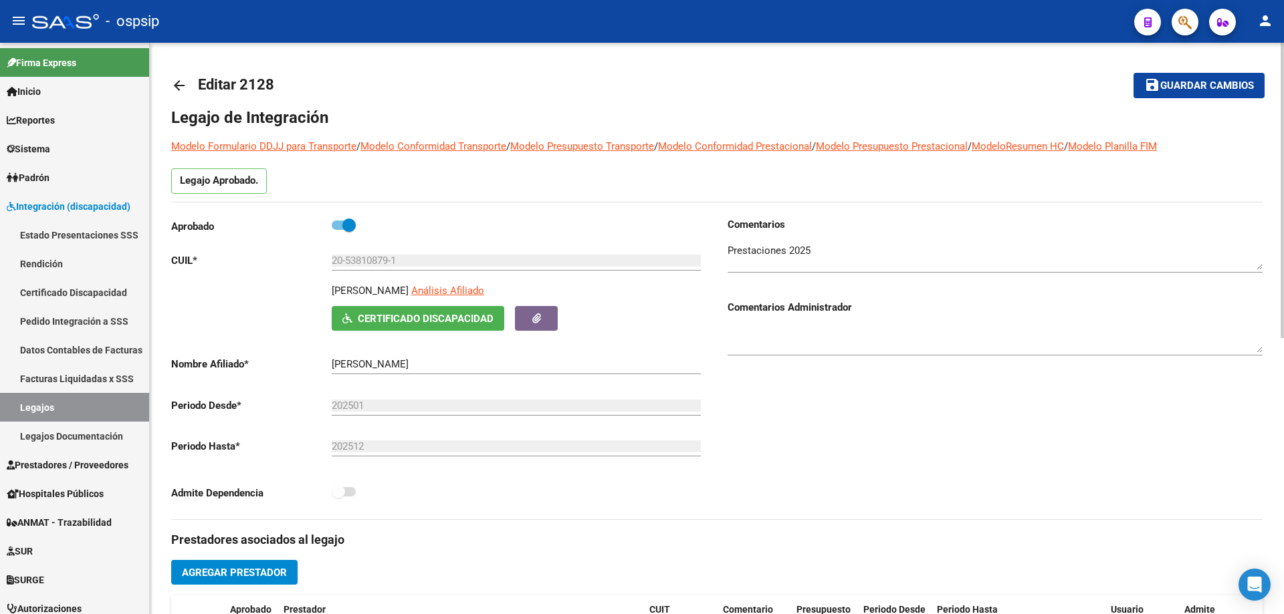
click at [177, 80] on mat-icon "arrow_back" at bounding box center [179, 86] width 16 height 16
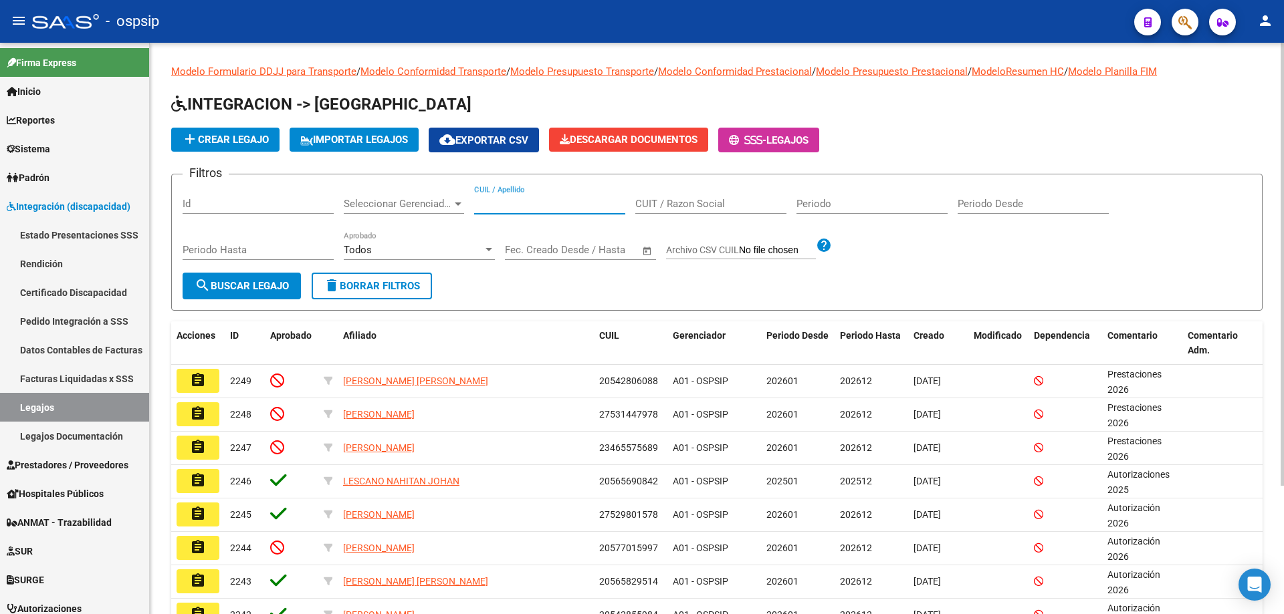
click at [540, 201] on input "CUIL / Apellido" at bounding box center [549, 204] width 151 height 12
paste input "20557565575"
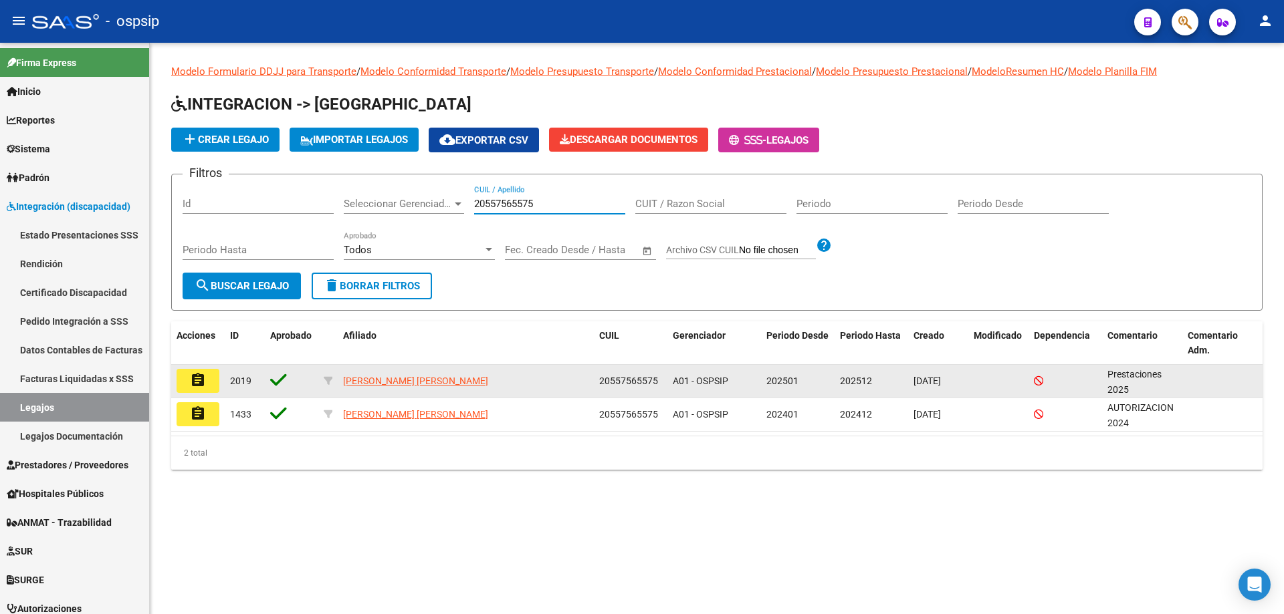
type input "20557565575"
click at [197, 385] on mat-icon "assignment" at bounding box center [198, 380] width 16 height 16
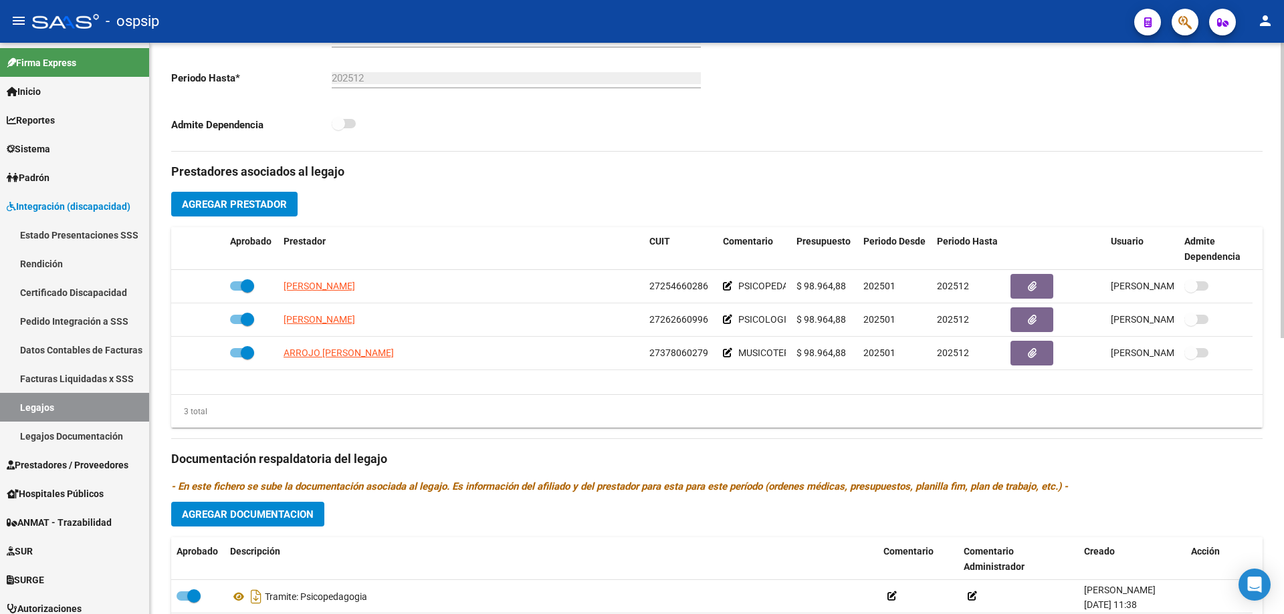
scroll to position [401, 0]
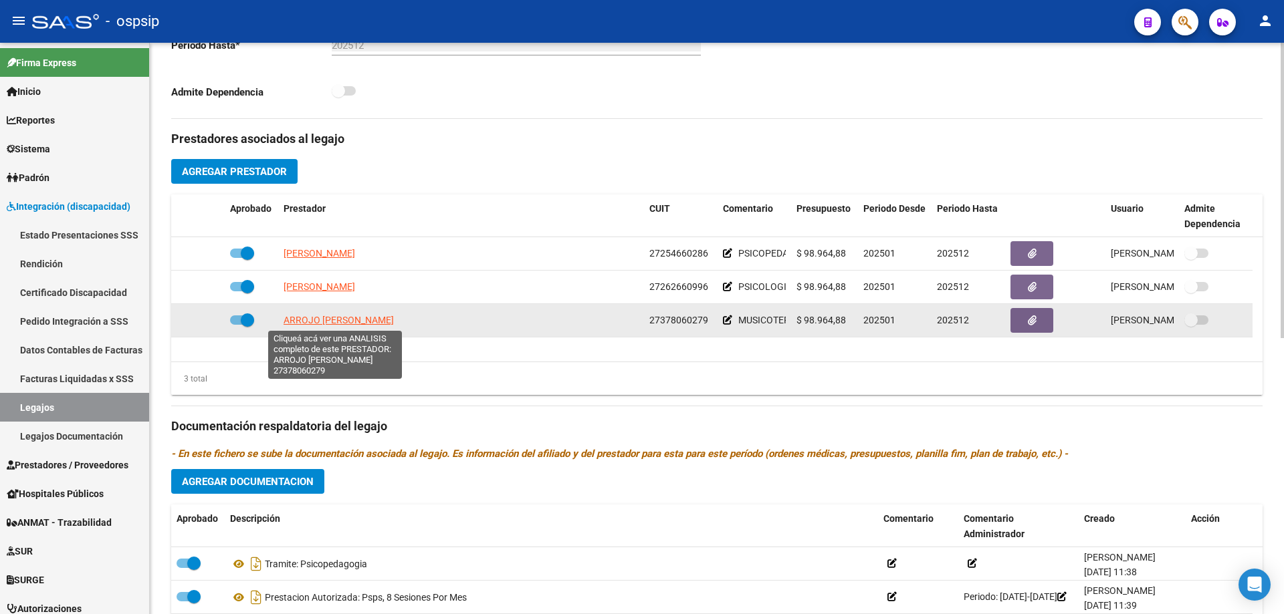
click at [347, 321] on span "ARROJO KAREN MELISA" at bounding box center [338, 320] width 110 height 11
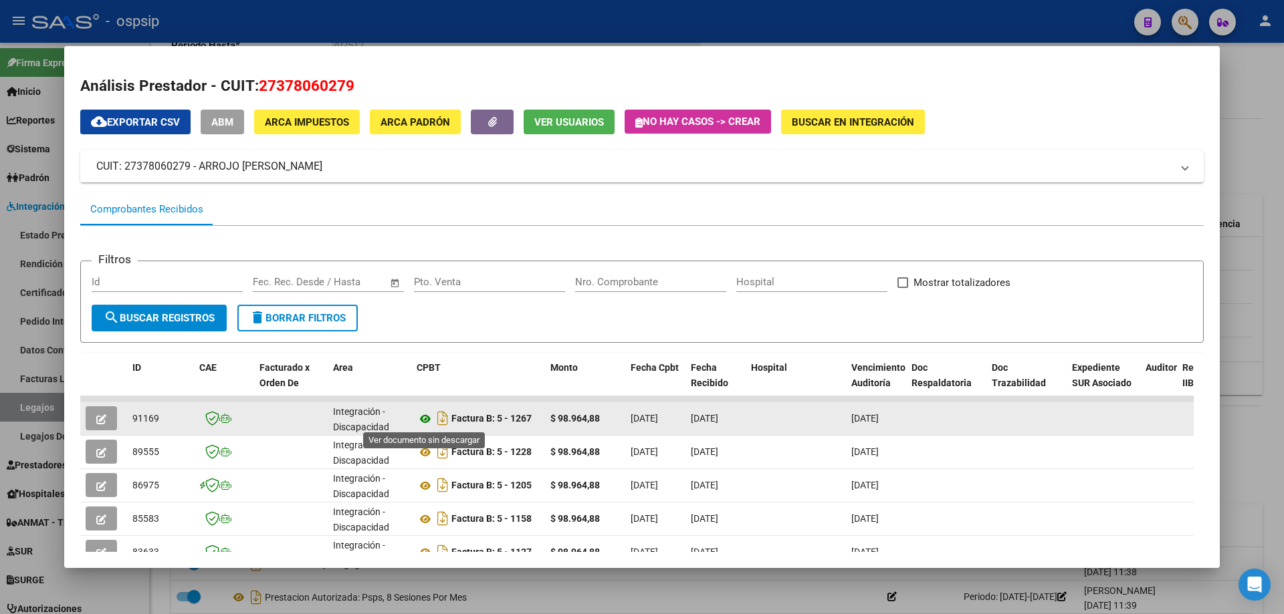
click at [429, 419] on icon at bounding box center [425, 419] width 17 height 16
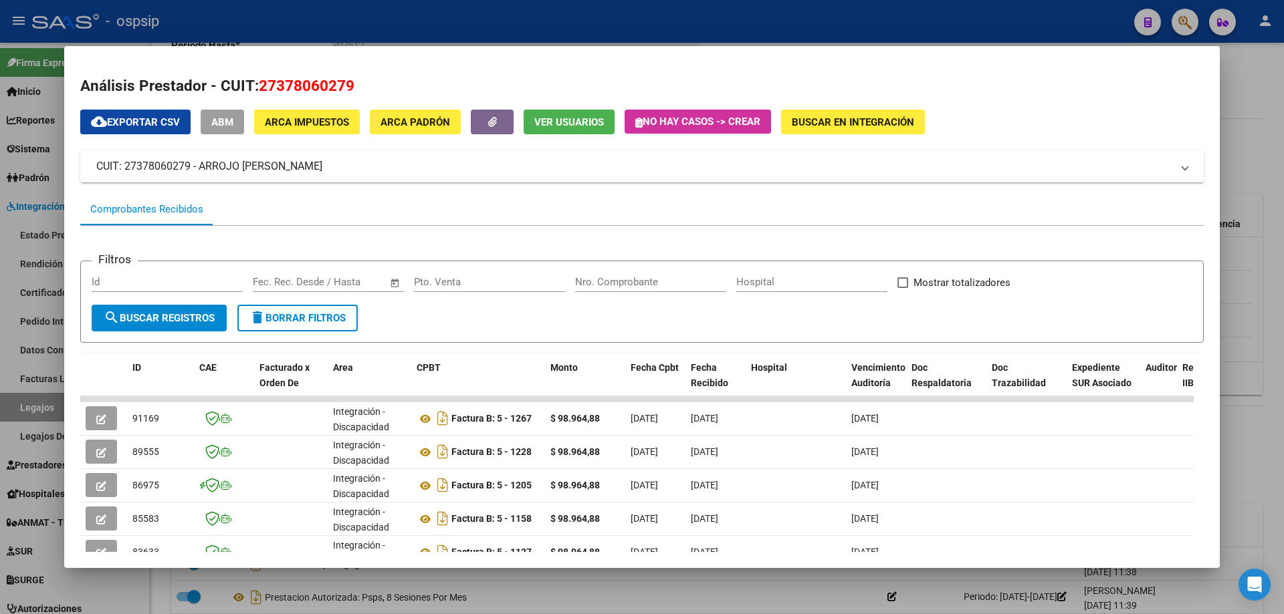
click at [1283, 131] on div at bounding box center [642, 307] width 1284 height 614
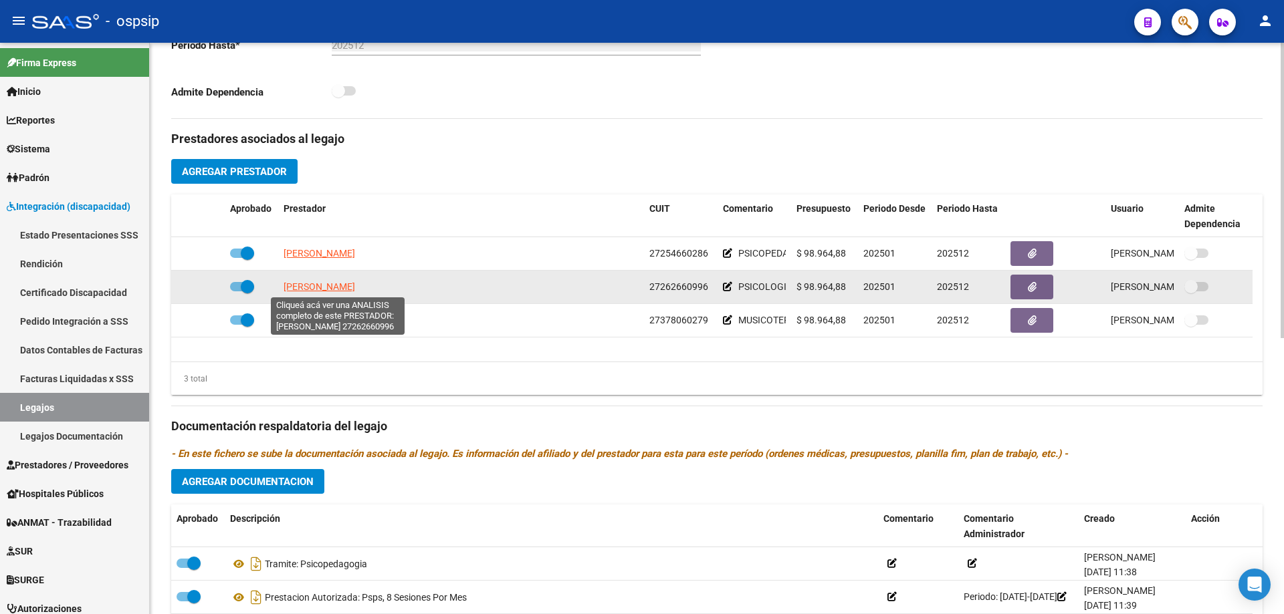
click at [354, 286] on span "HEREDIA VIVIANA PAOLA" at bounding box center [319, 286] width 72 height 11
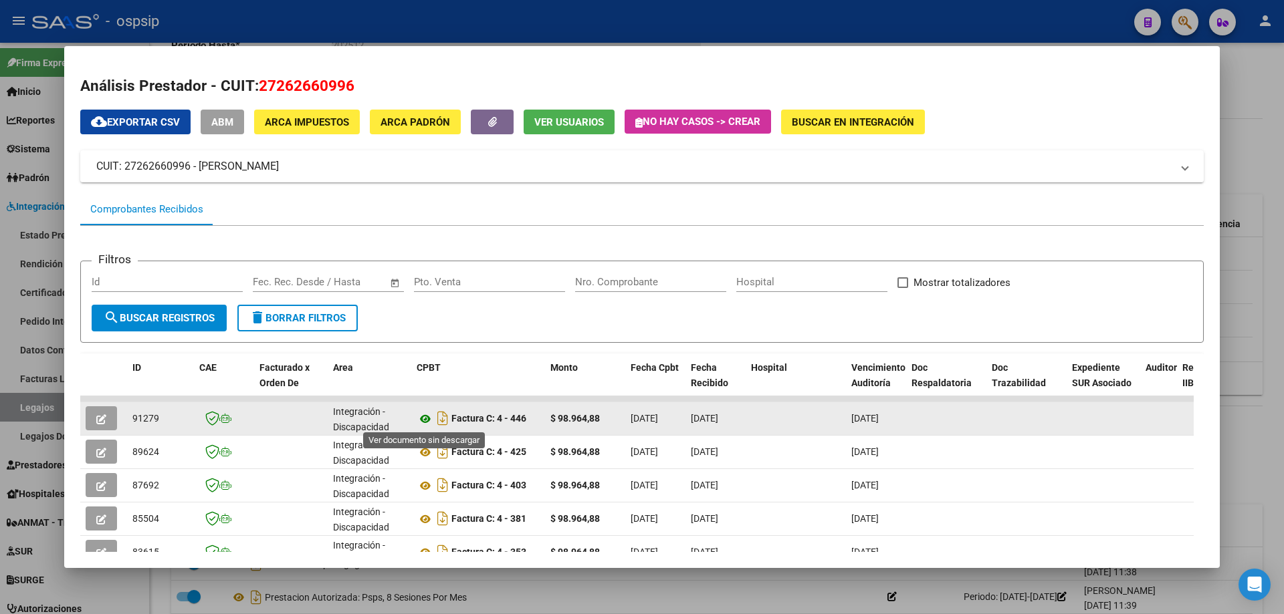
click at [425, 417] on icon at bounding box center [425, 419] width 17 height 16
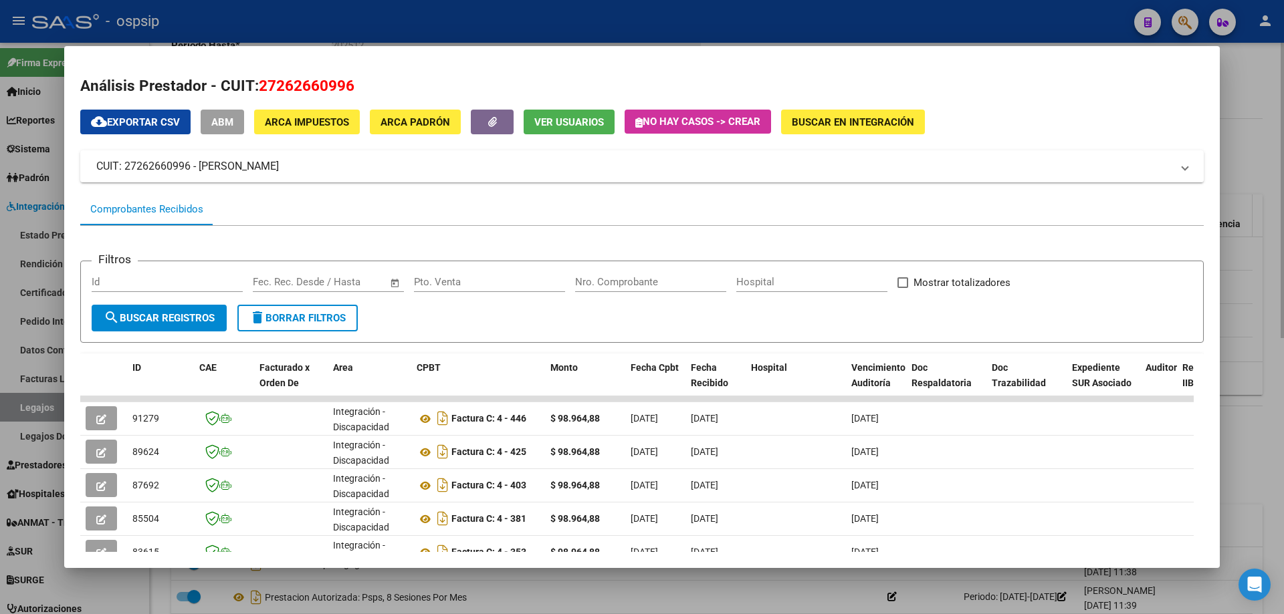
click at [1244, 215] on div at bounding box center [642, 307] width 1284 height 614
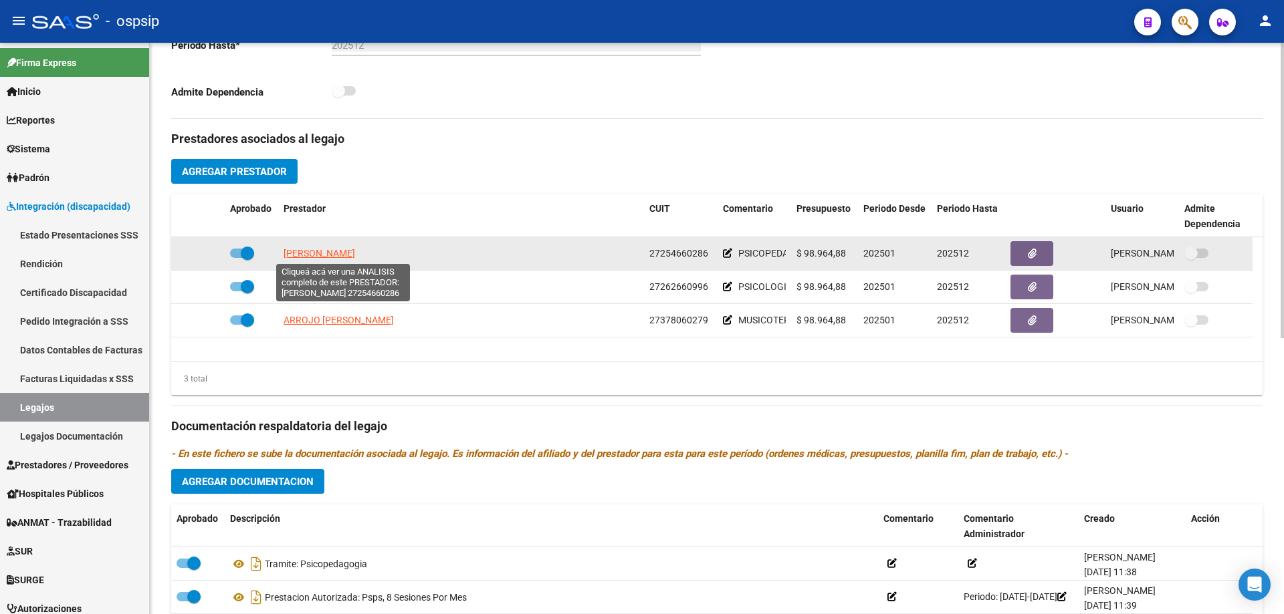
click at [338, 251] on span "GASSIBE SILVANA SOLEDAD" at bounding box center [319, 253] width 72 height 11
type textarea "27254660286"
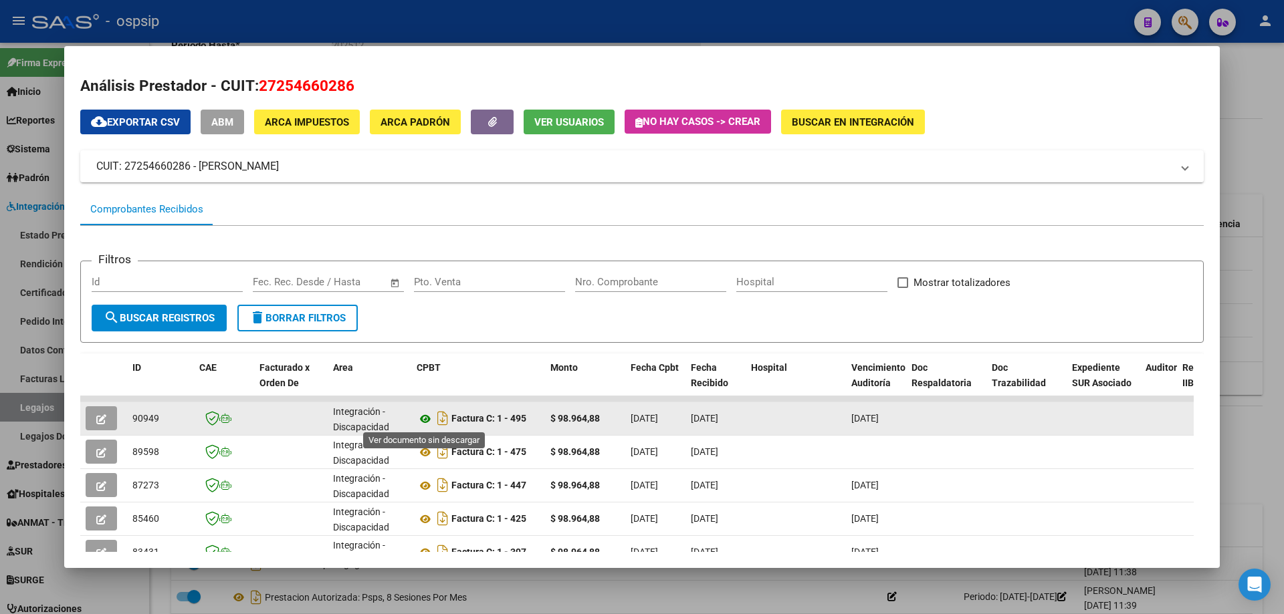
click at [425, 418] on icon at bounding box center [425, 419] width 17 height 16
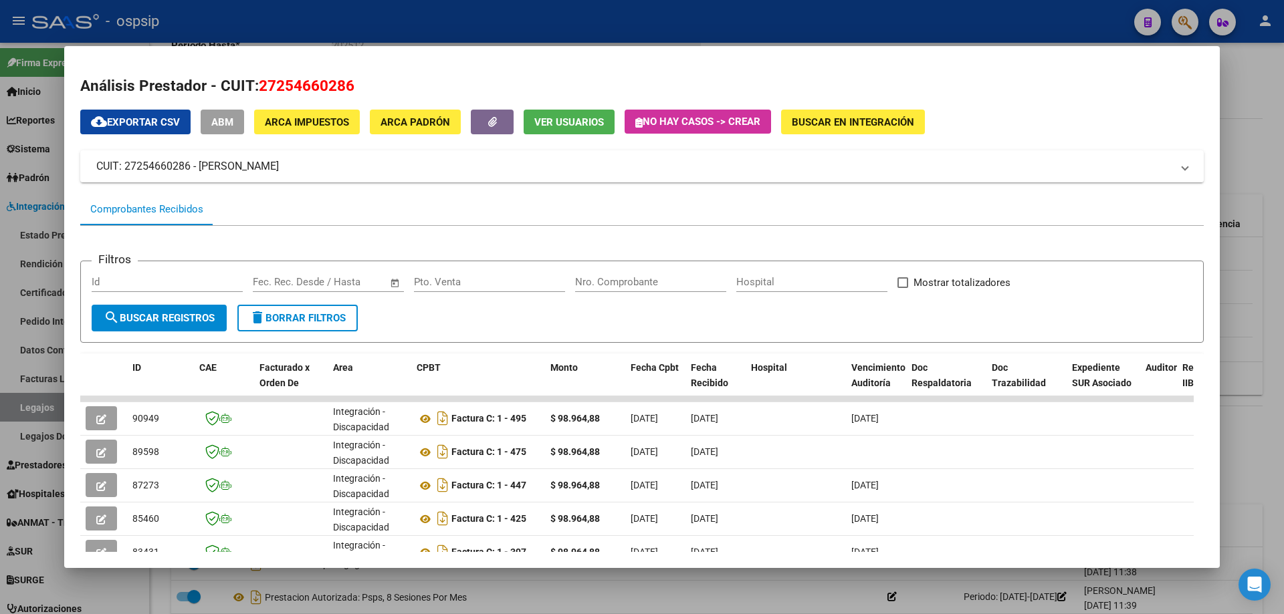
click at [1261, 76] on div at bounding box center [642, 307] width 1284 height 614
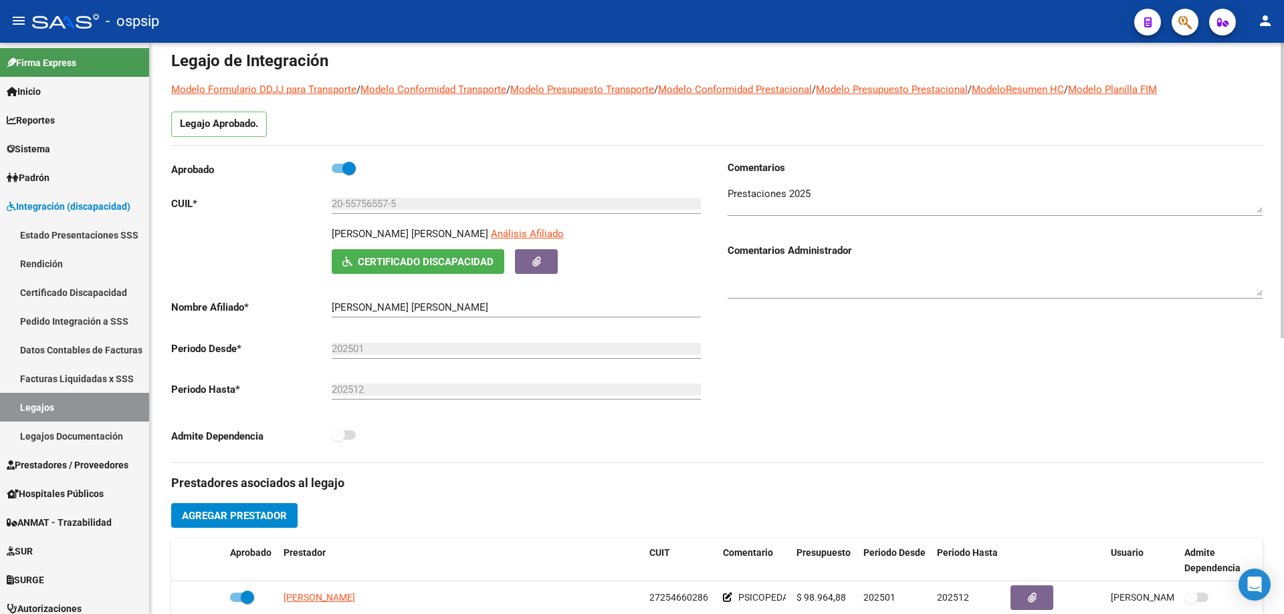
scroll to position [0, 0]
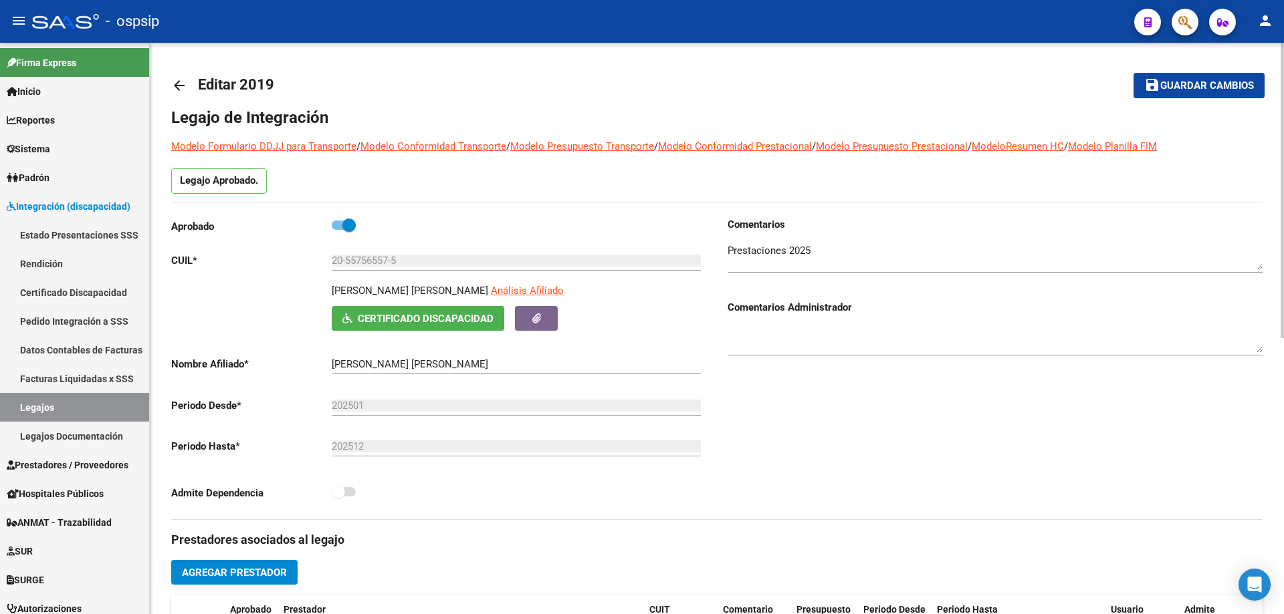
click at [183, 82] on mat-icon "arrow_back" at bounding box center [179, 86] width 16 height 16
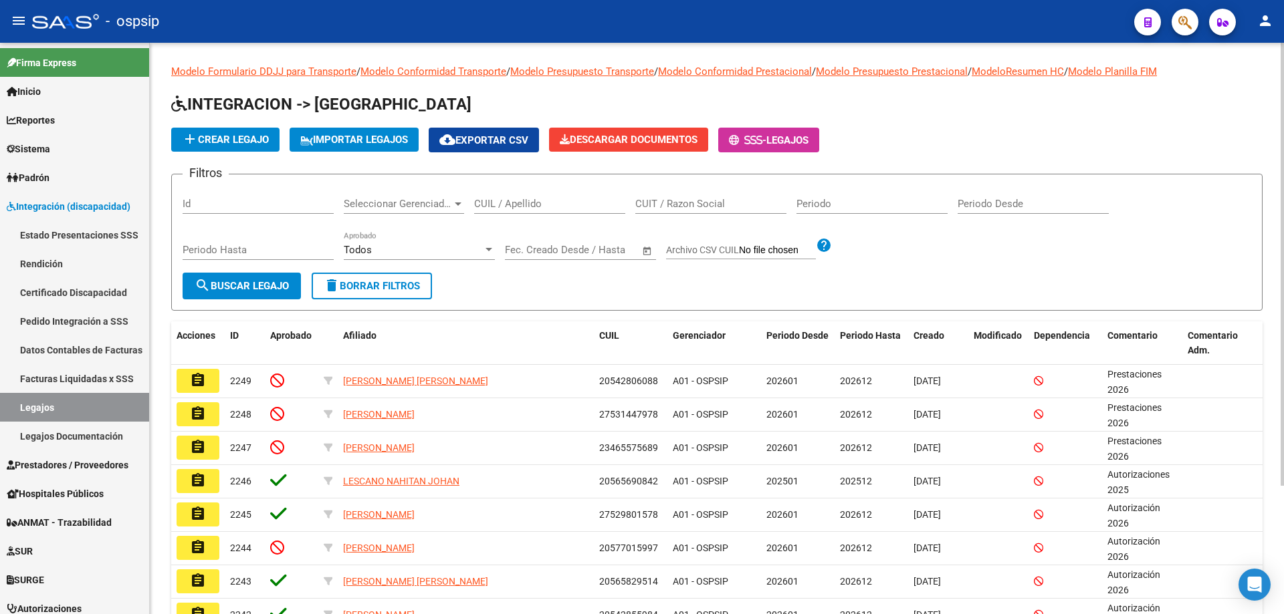
click at [518, 202] on input "CUIL / Apellido" at bounding box center [549, 204] width 151 height 12
paste input "20508399996"
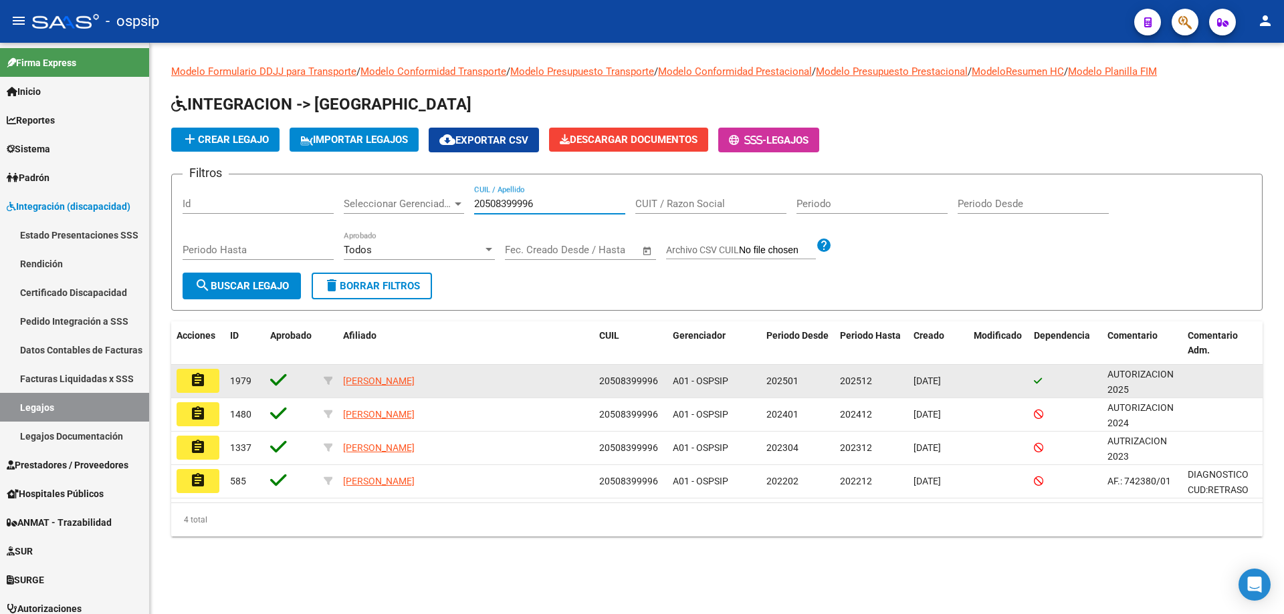
type input "20508399996"
click at [206, 385] on button "assignment" at bounding box center [198, 381] width 43 height 24
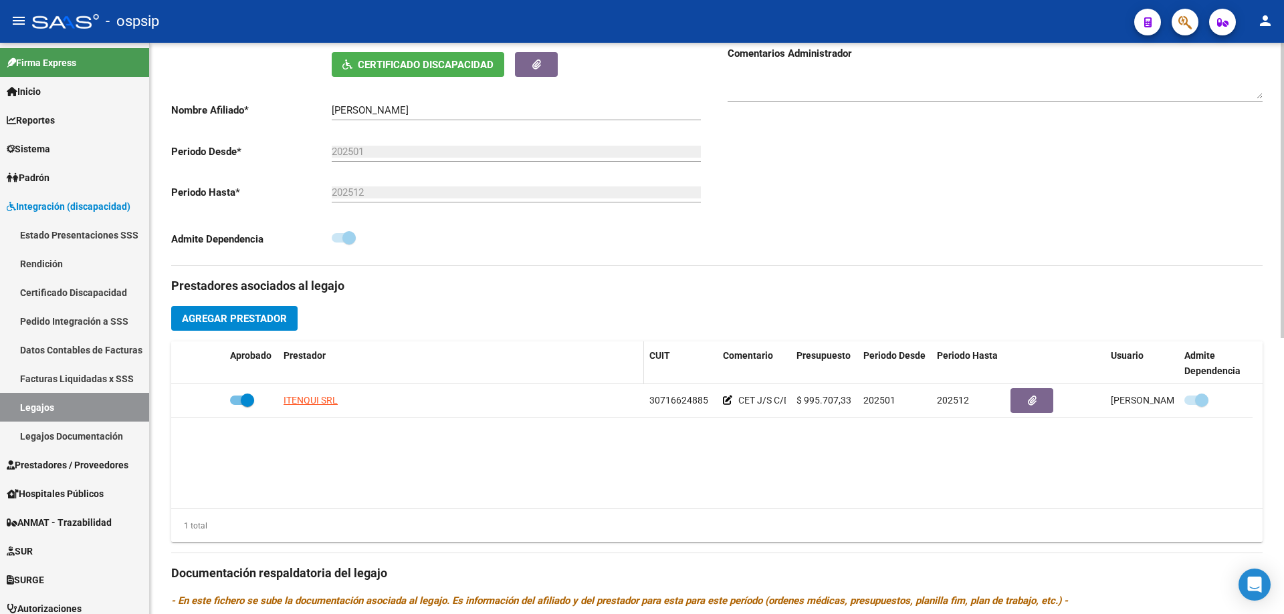
scroll to position [267, 0]
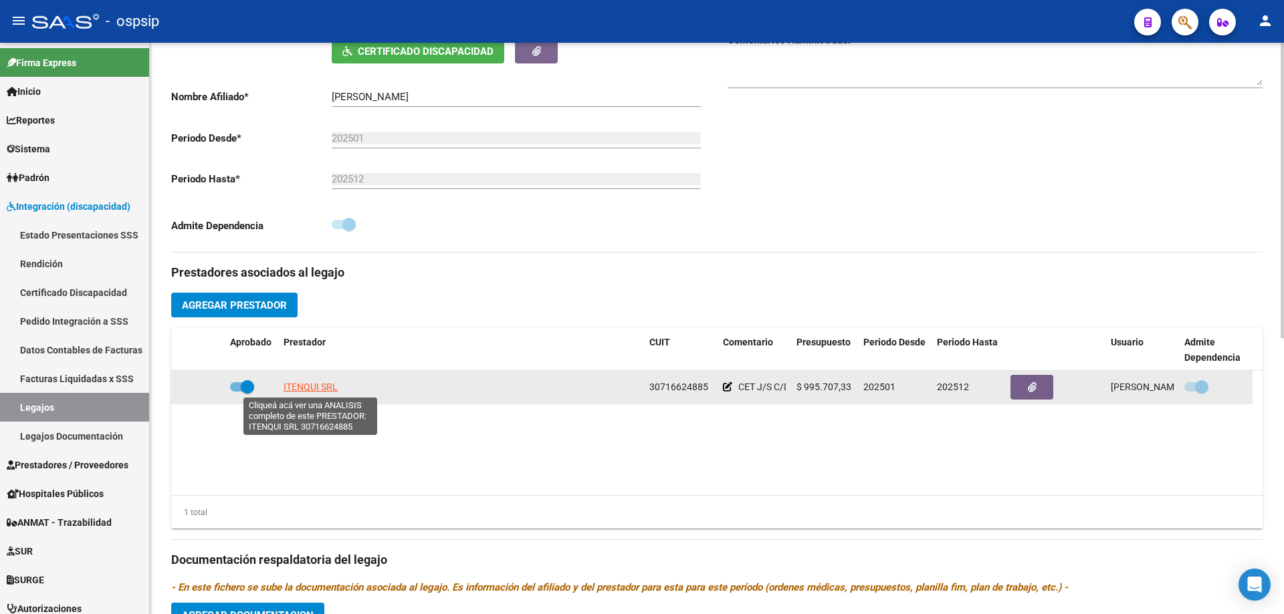
click at [306, 392] on span "ITENQUI SRL" at bounding box center [310, 387] width 54 height 11
type textarea "30716624885"
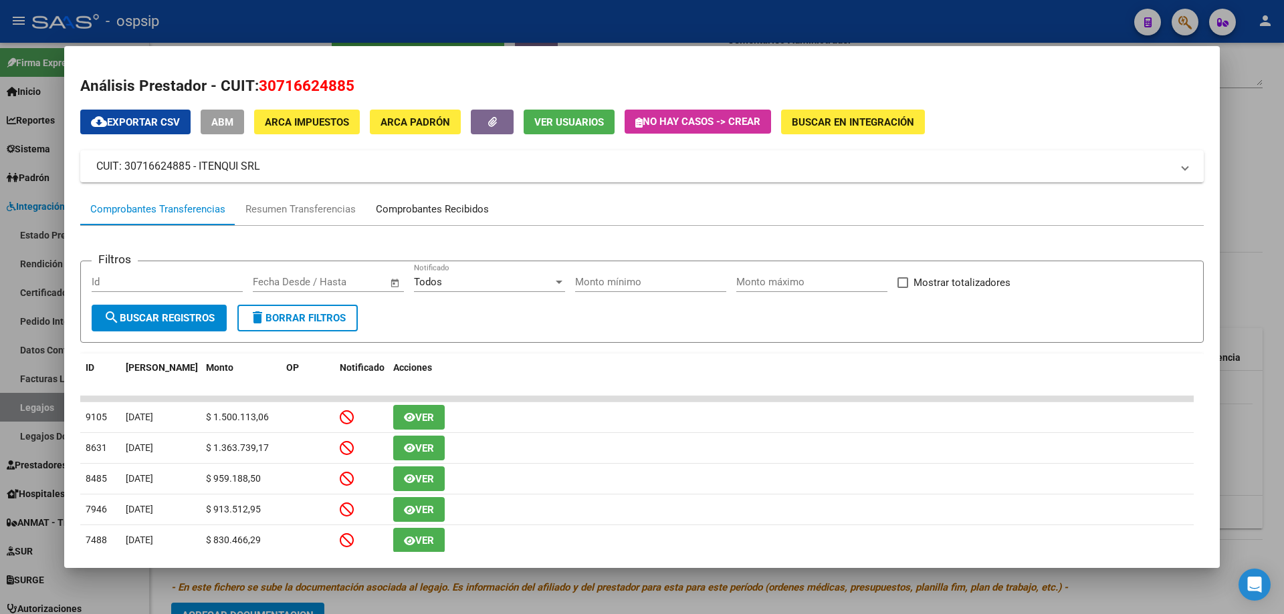
click at [457, 212] on div "Comprobantes Recibidos" at bounding box center [432, 209] width 113 height 15
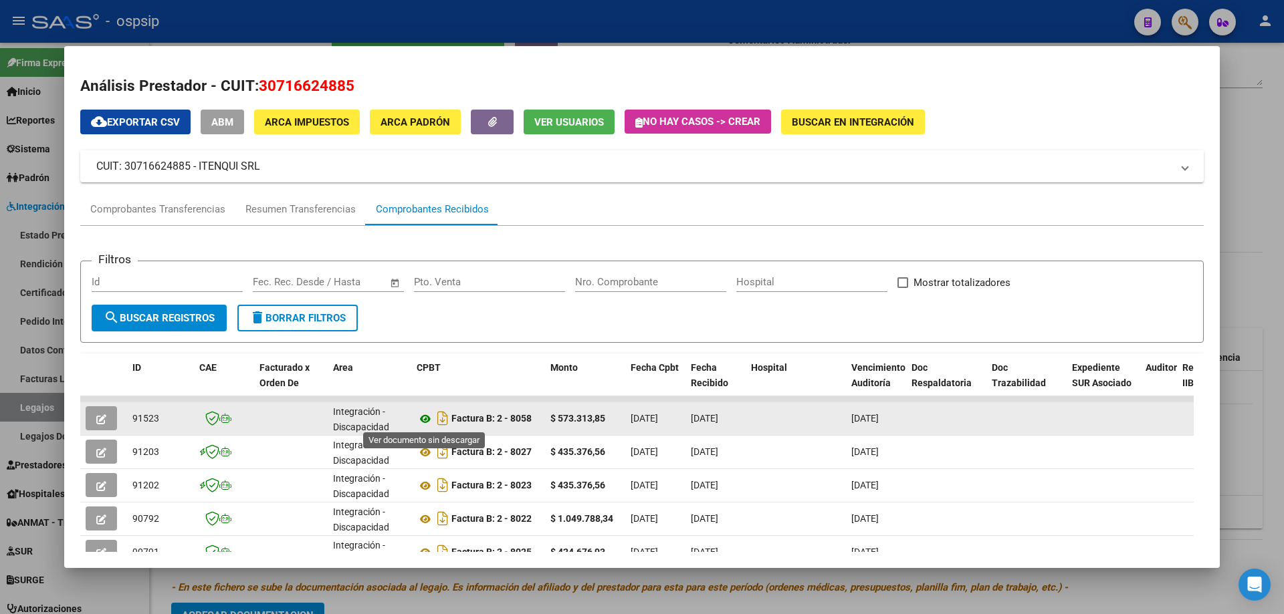
click at [421, 417] on icon at bounding box center [425, 419] width 17 height 16
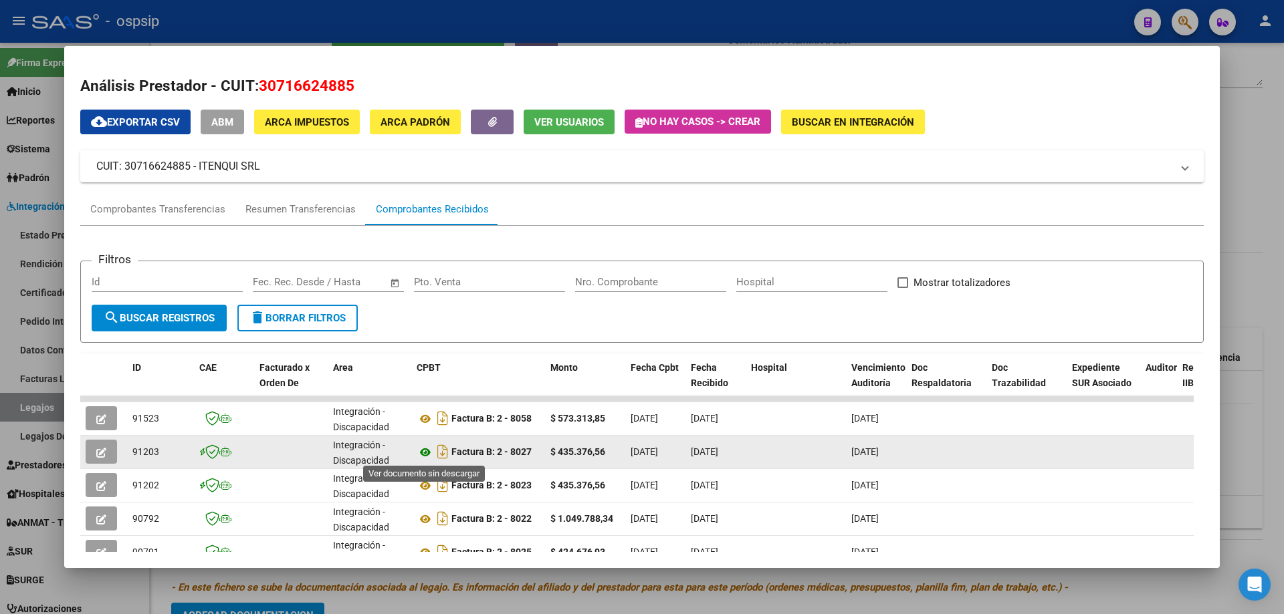
click at [429, 451] on icon at bounding box center [425, 453] width 17 height 16
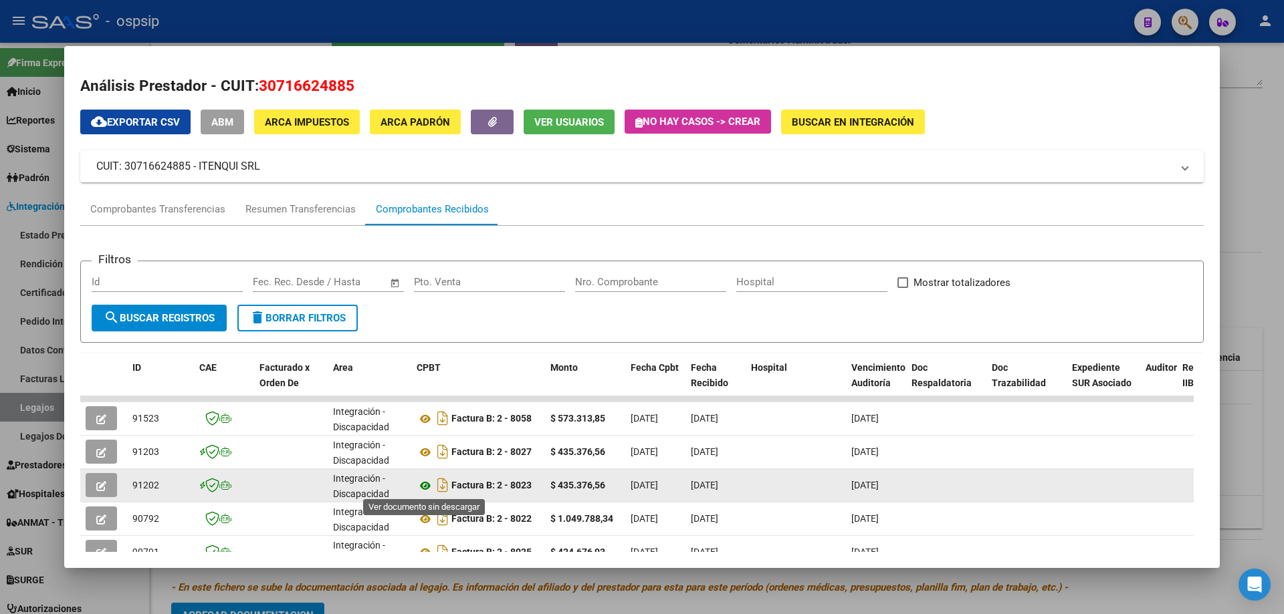
click at [425, 483] on icon at bounding box center [425, 486] width 17 height 16
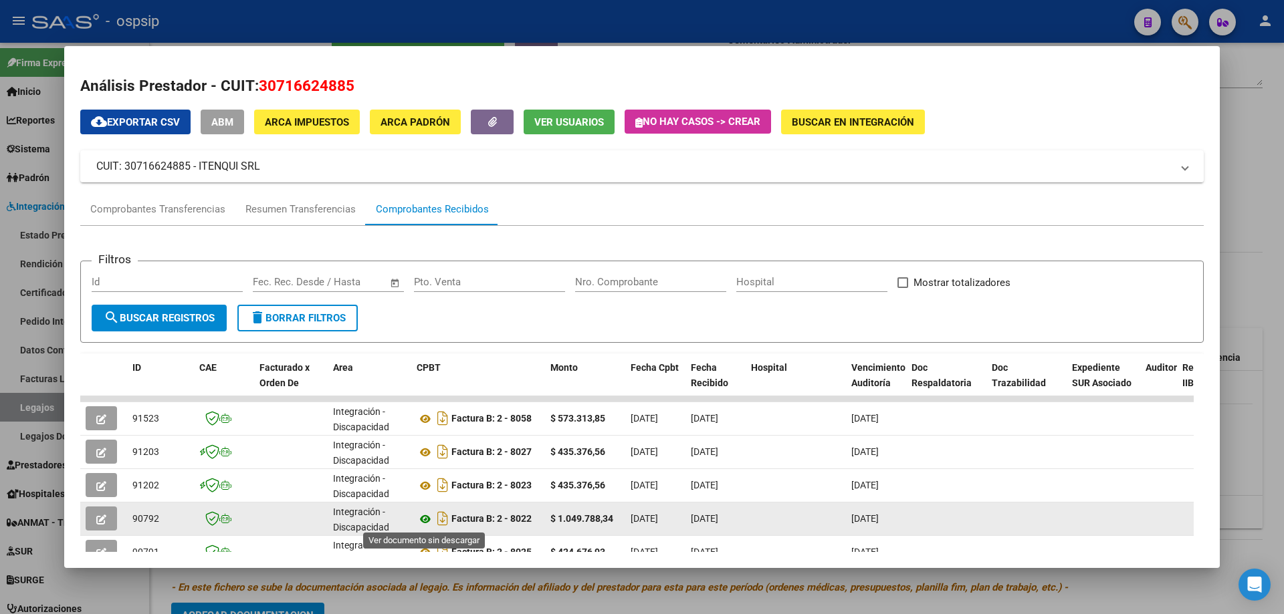
click at [429, 515] on icon at bounding box center [425, 519] width 17 height 16
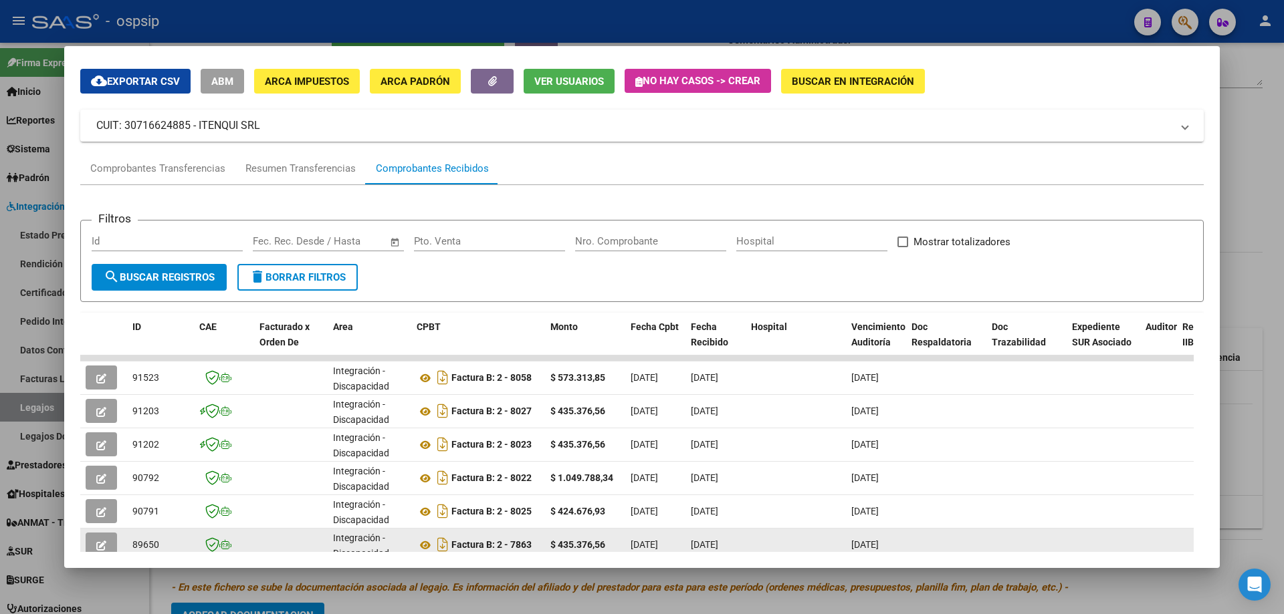
scroll to position [134, 0]
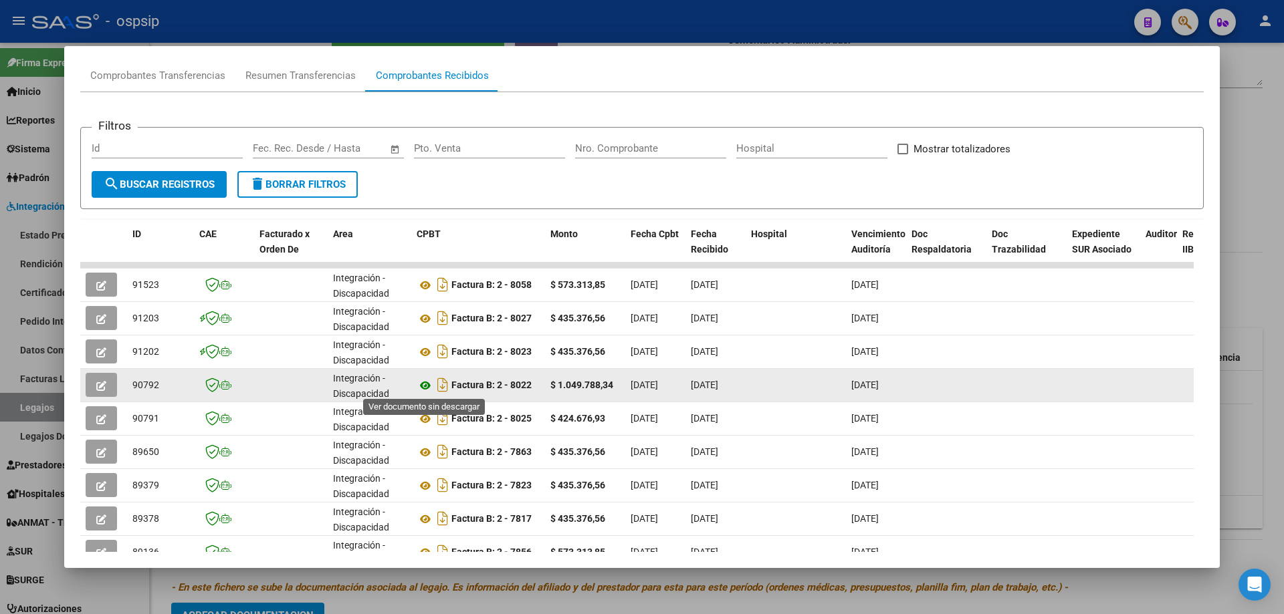
click at [427, 384] on icon at bounding box center [425, 386] width 17 height 16
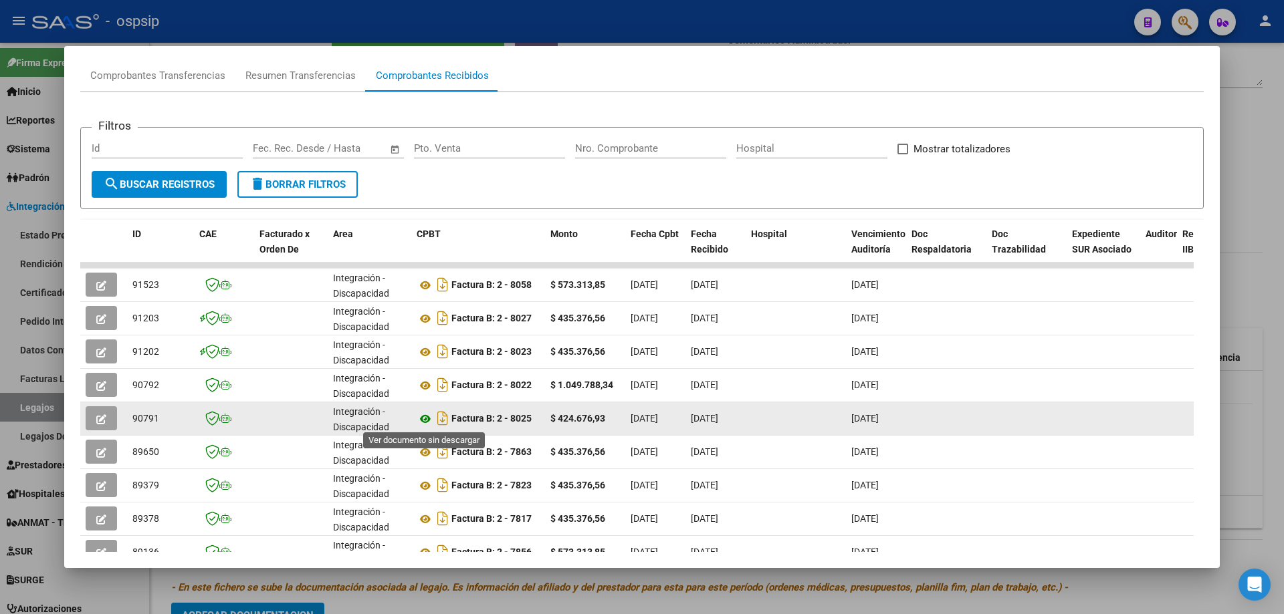
click at [423, 416] on icon at bounding box center [425, 419] width 17 height 16
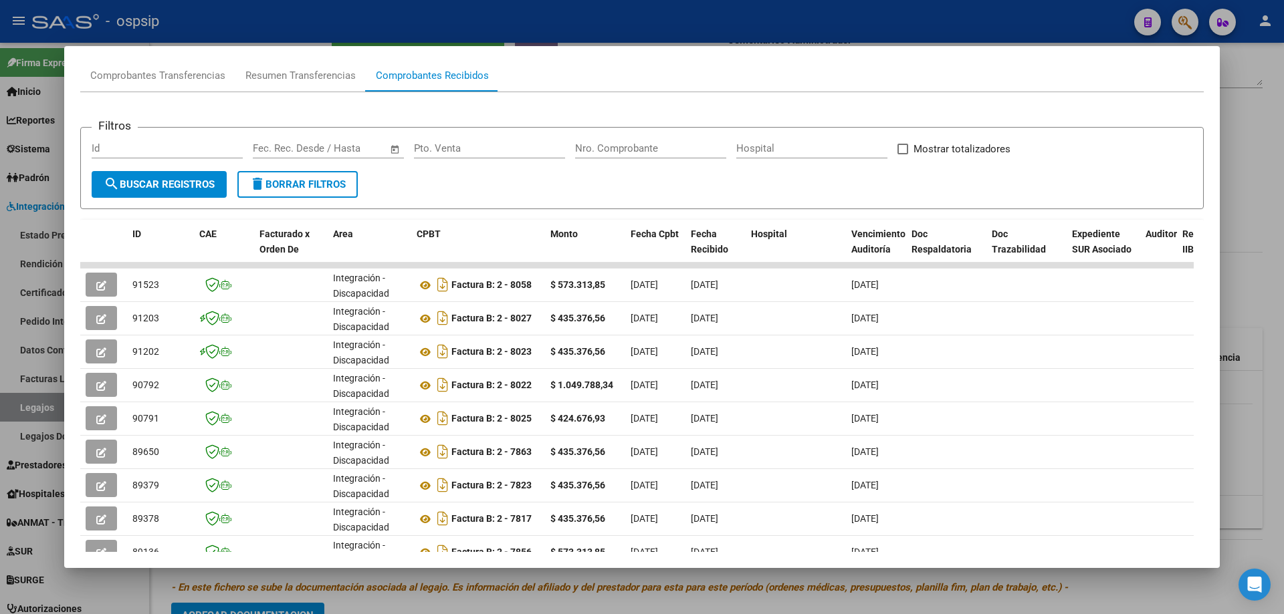
click at [1263, 108] on div at bounding box center [642, 307] width 1284 height 614
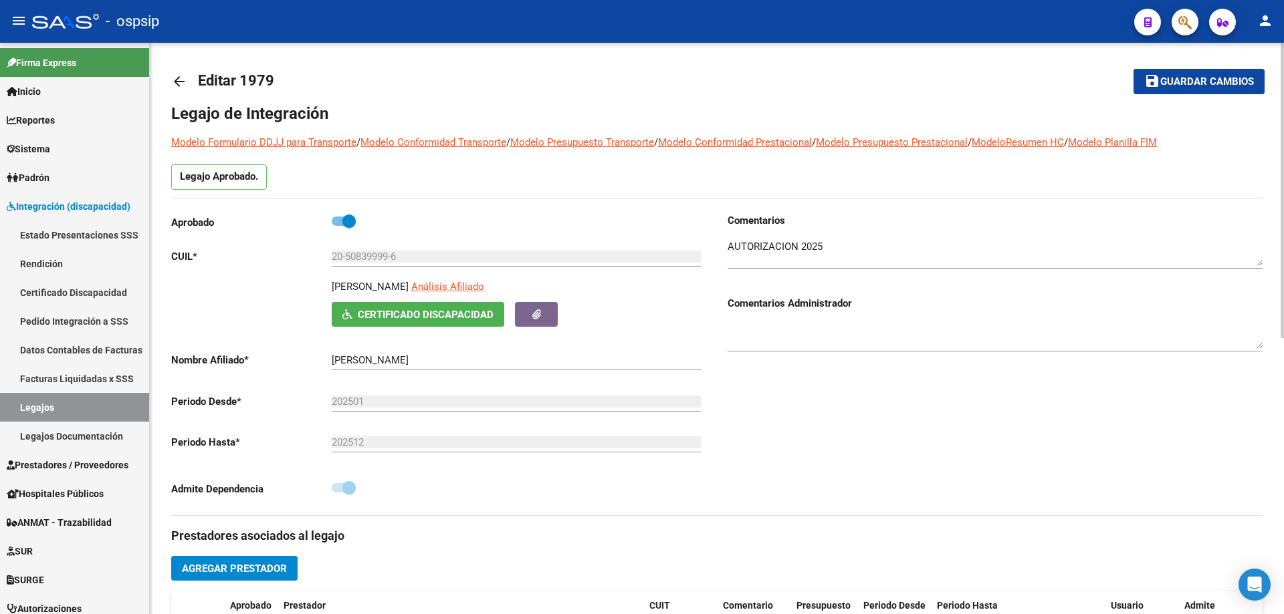
scroll to position [0, 0]
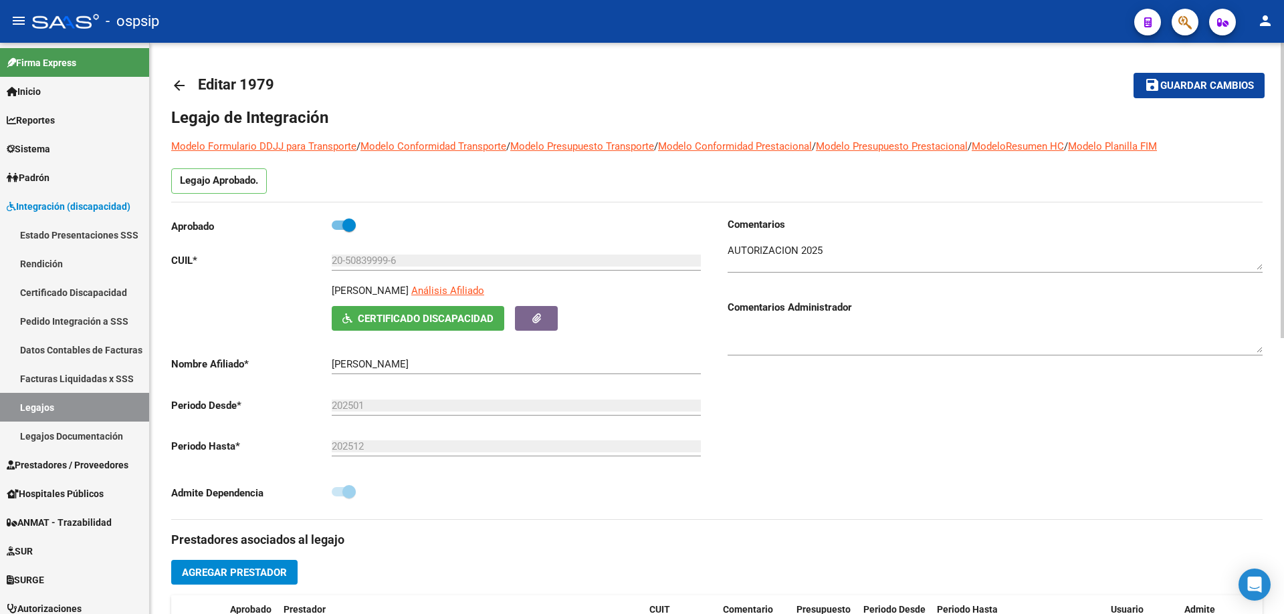
click at [183, 87] on mat-icon "arrow_back" at bounding box center [179, 86] width 16 height 16
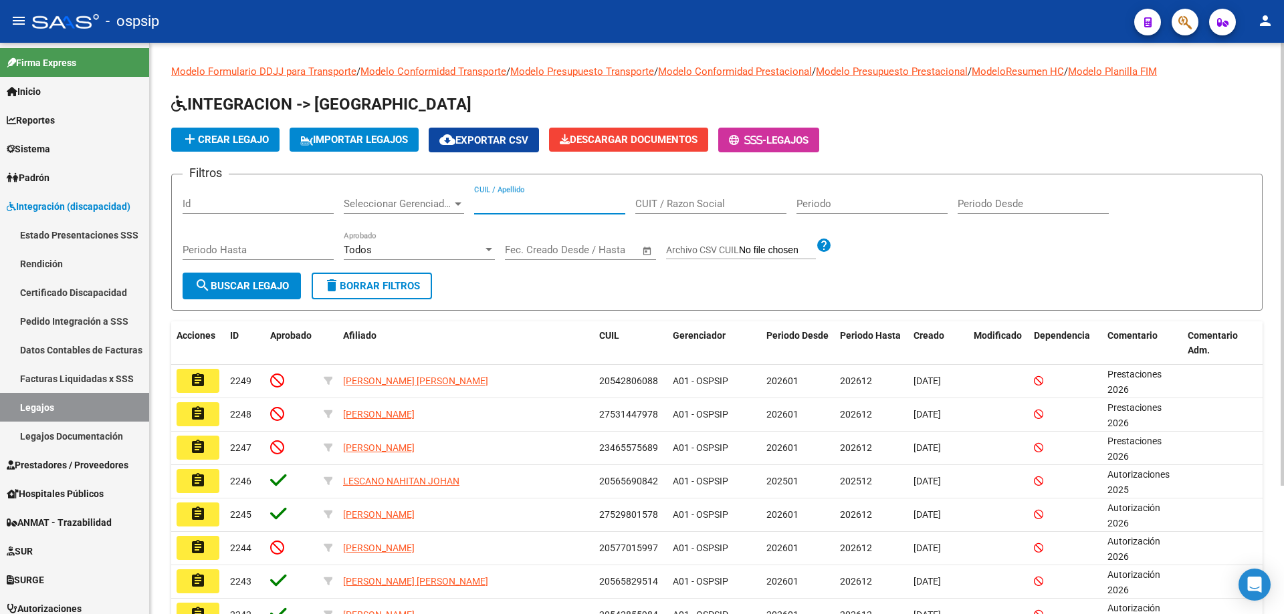
click at [515, 201] on input "CUIL / Apellido" at bounding box center [549, 204] width 151 height 12
paste input "20542855984"
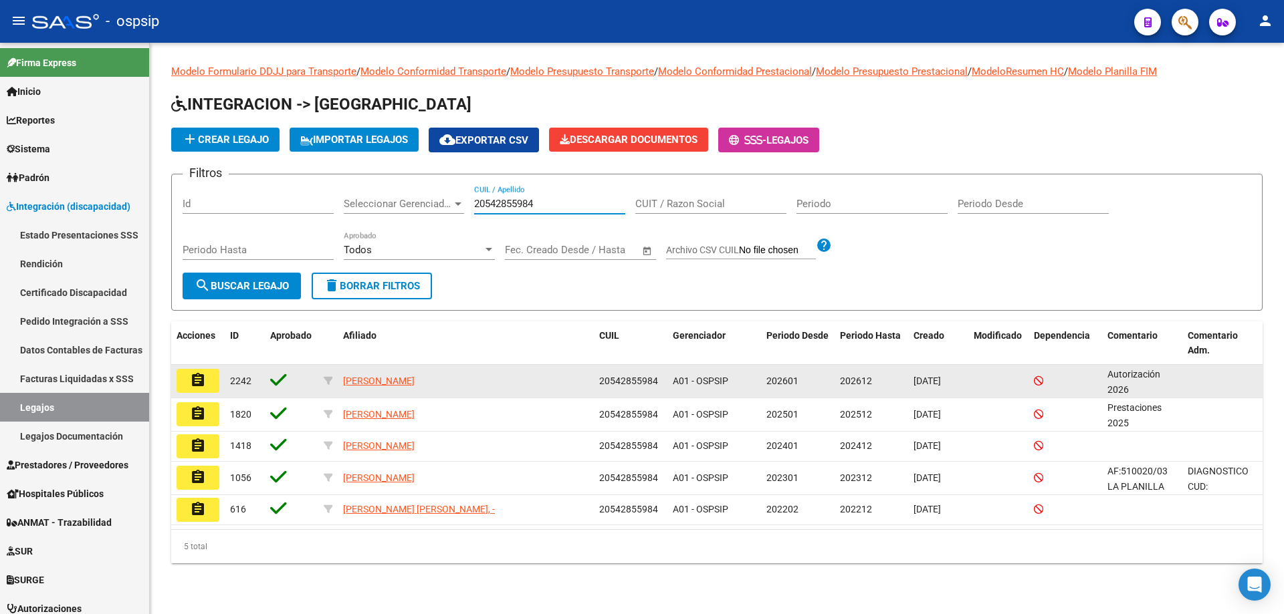
type input "20542855984"
click at [190, 385] on mat-icon "assignment" at bounding box center [198, 380] width 16 height 16
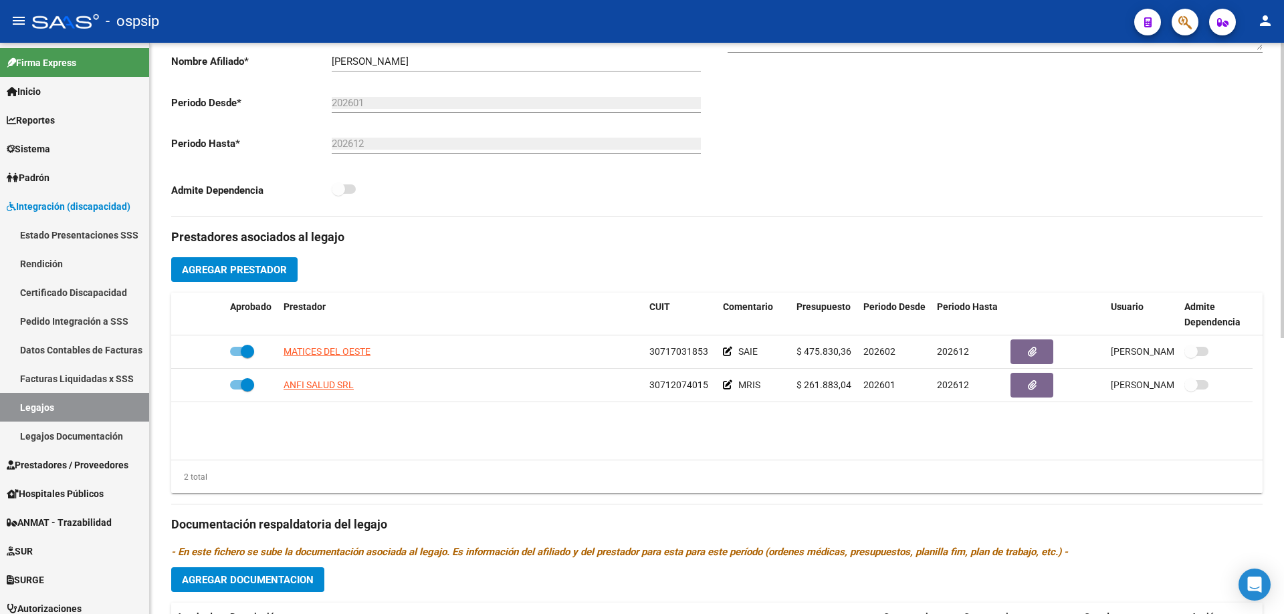
scroll to position [334, 0]
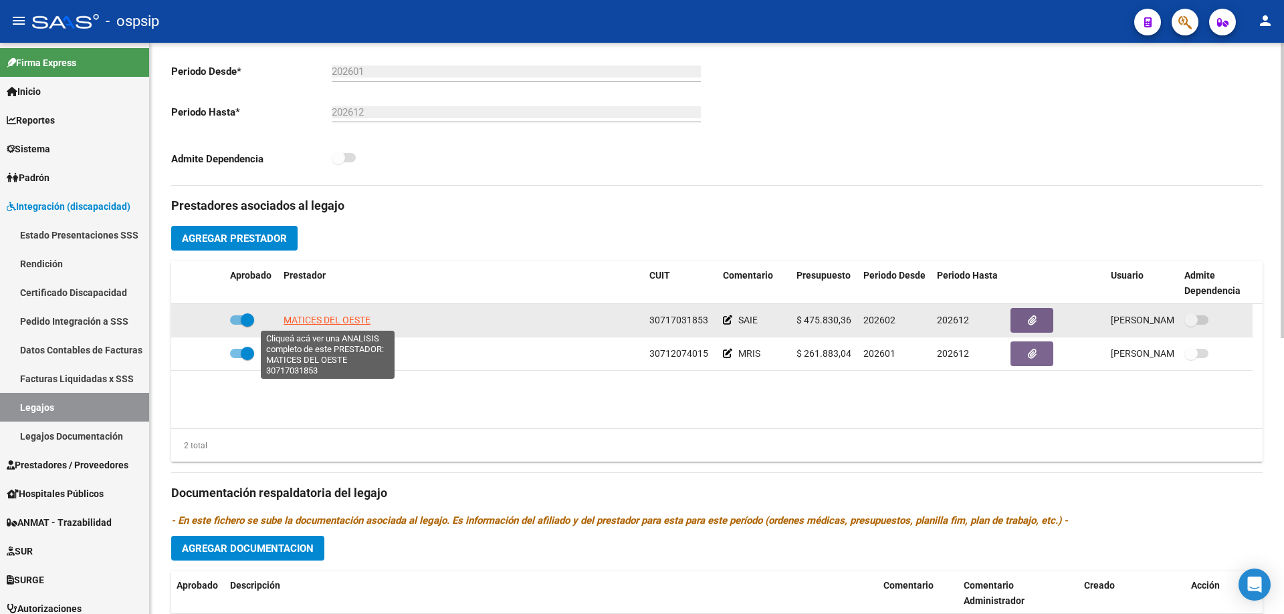
click at [348, 315] on span "MATICES DEL OESTE" at bounding box center [326, 320] width 87 height 11
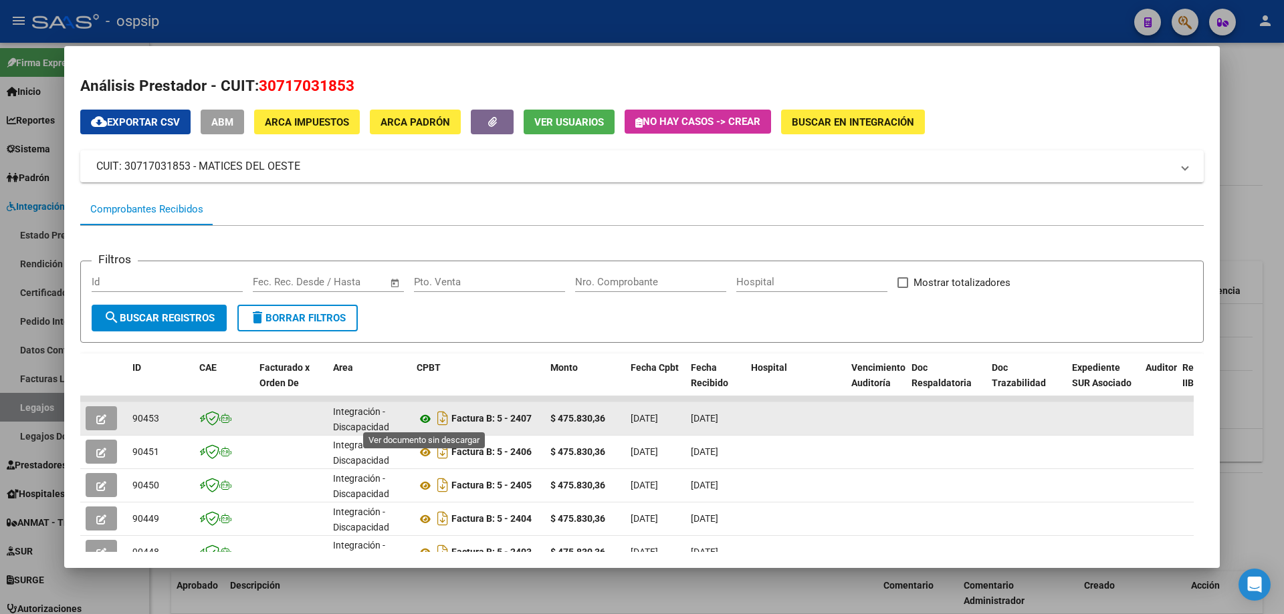
click at [426, 421] on icon at bounding box center [425, 419] width 17 height 16
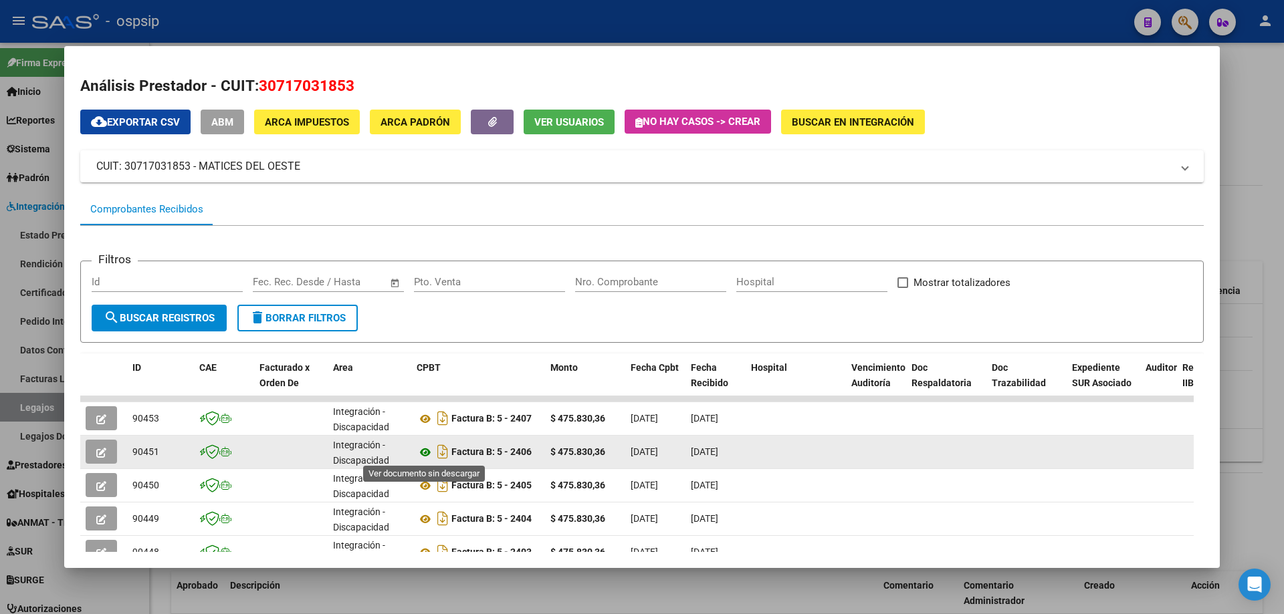
click at [427, 454] on icon at bounding box center [425, 453] width 17 height 16
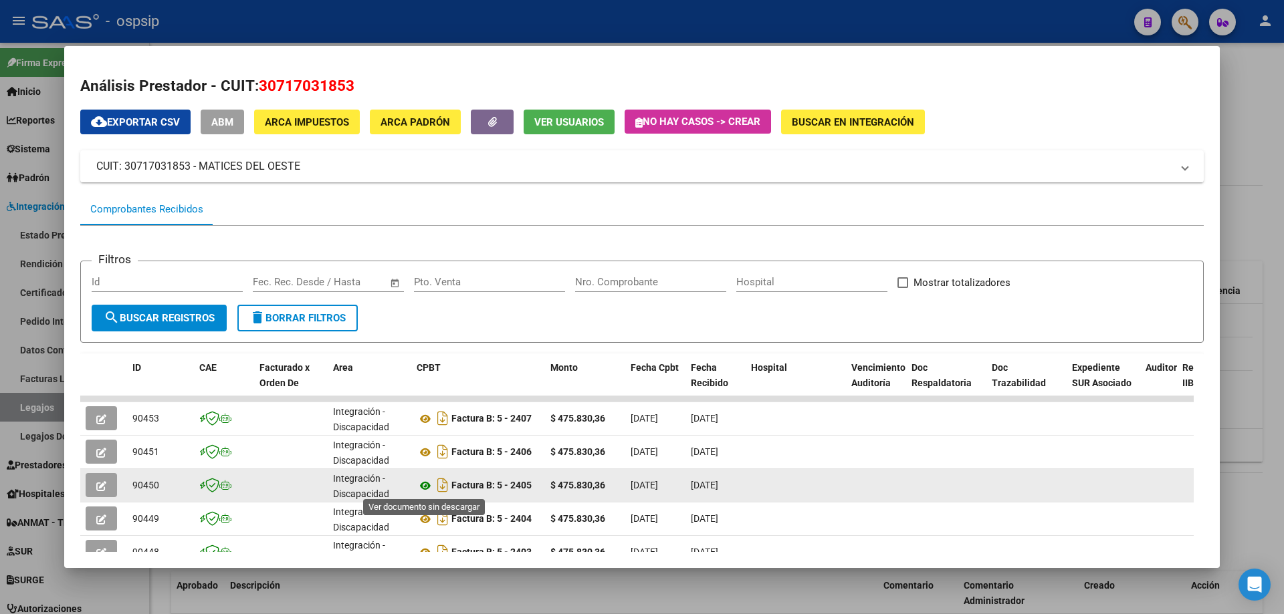
click at [423, 486] on icon at bounding box center [425, 486] width 17 height 16
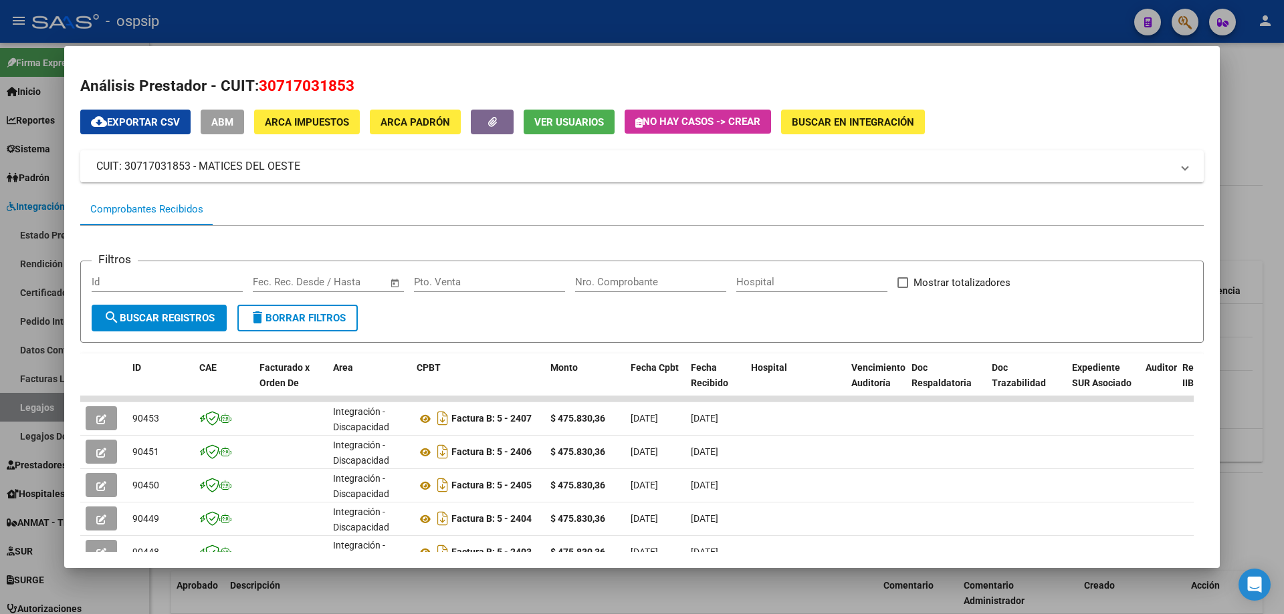
scroll to position [134, 0]
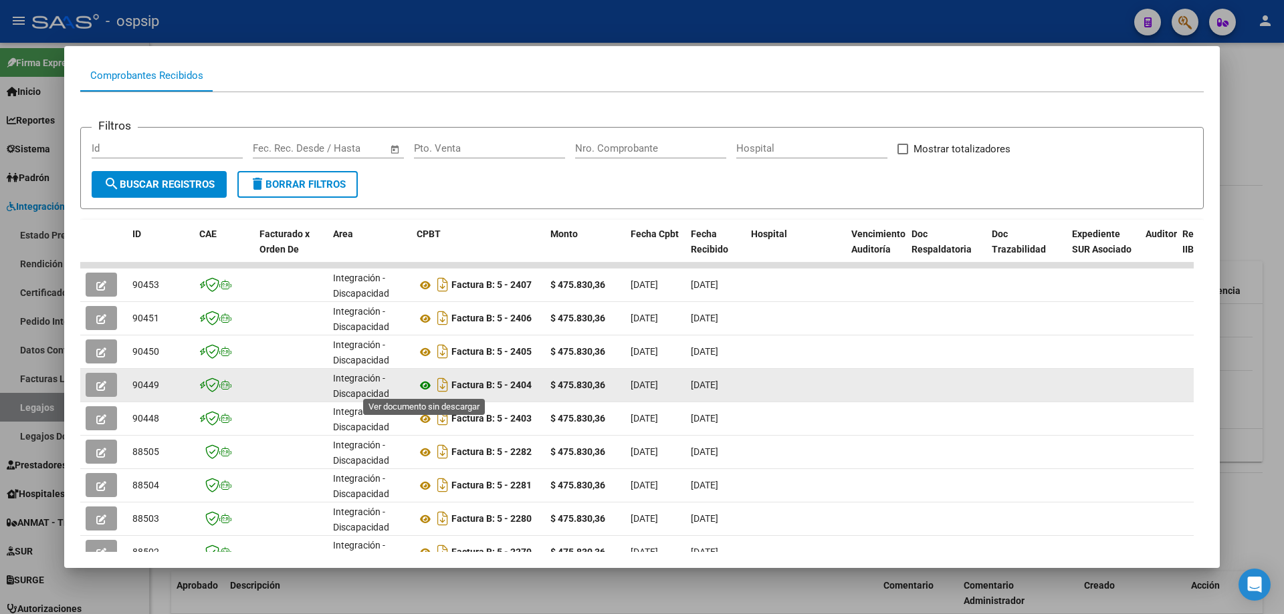
click at [426, 385] on icon at bounding box center [425, 386] width 17 height 16
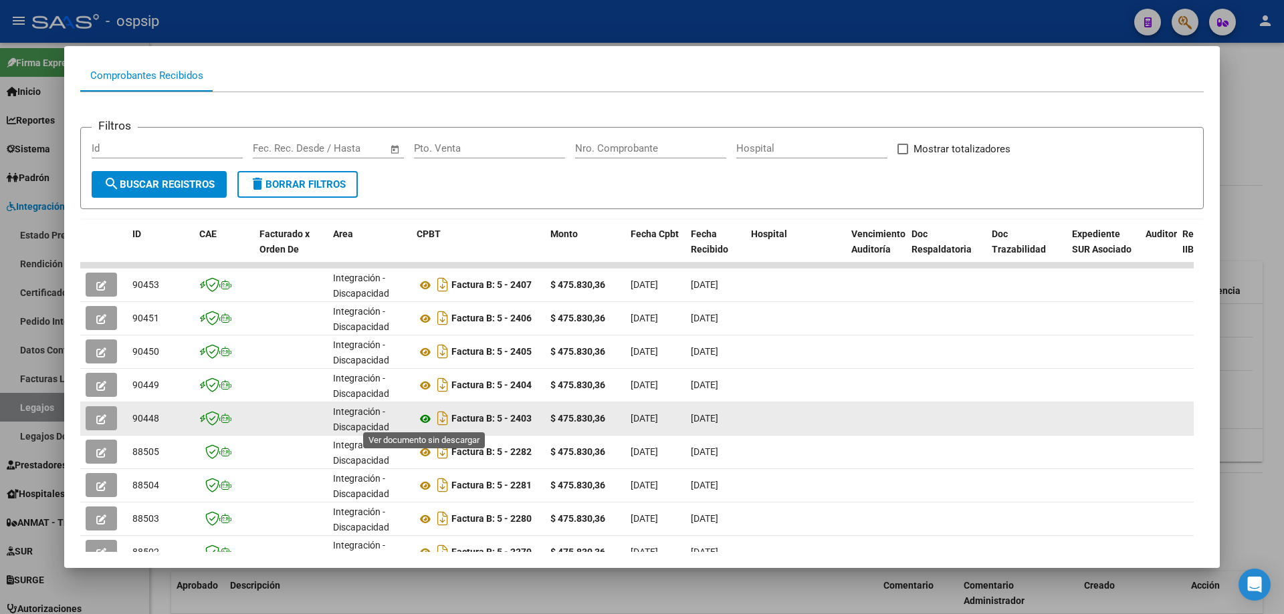
click at [419, 418] on icon at bounding box center [425, 419] width 17 height 16
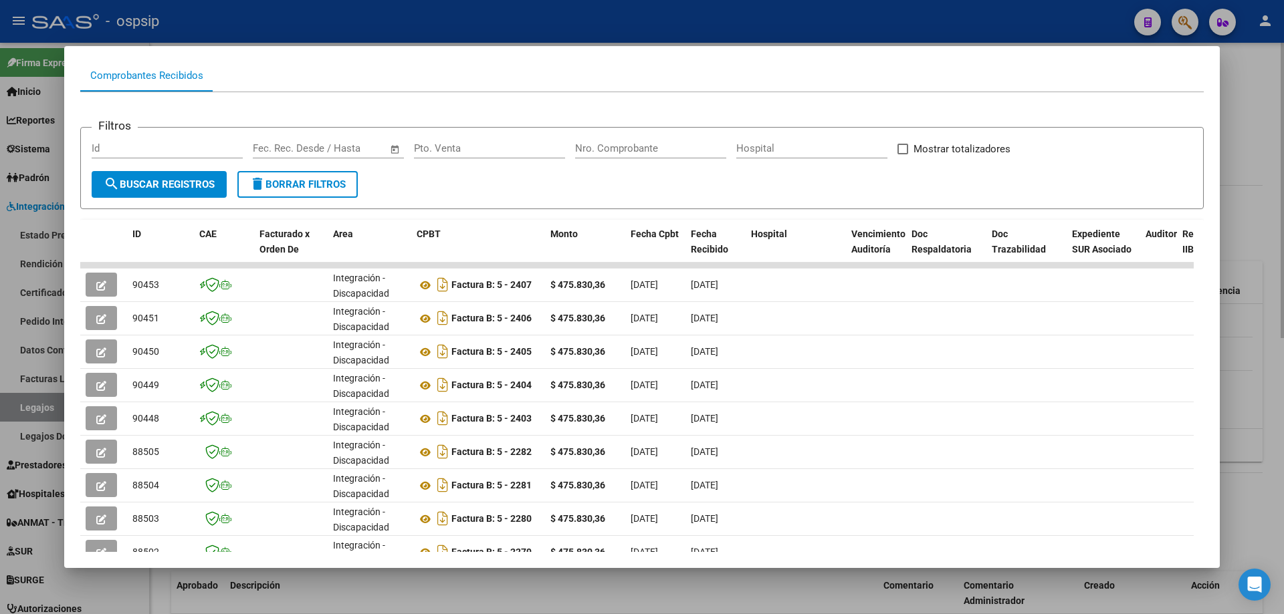
click at [1278, 215] on div at bounding box center [642, 307] width 1284 height 614
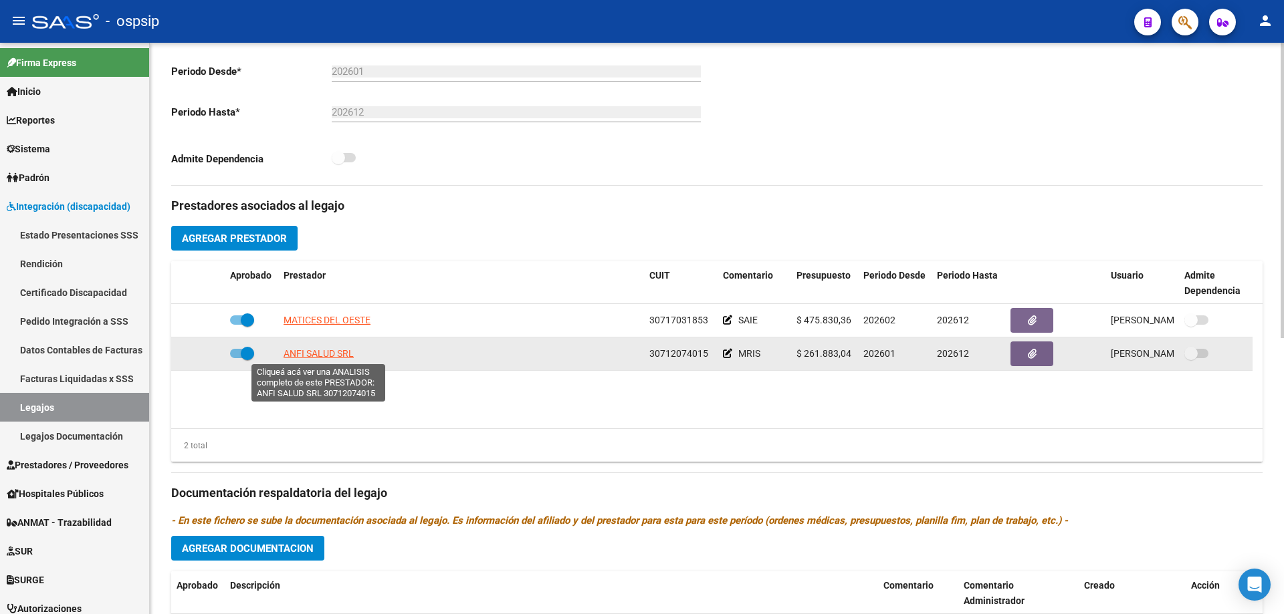
click at [339, 356] on span "ANFI SALUD SRL" at bounding box center [318, 353] width 70 height 11
type textarea "30712074015"
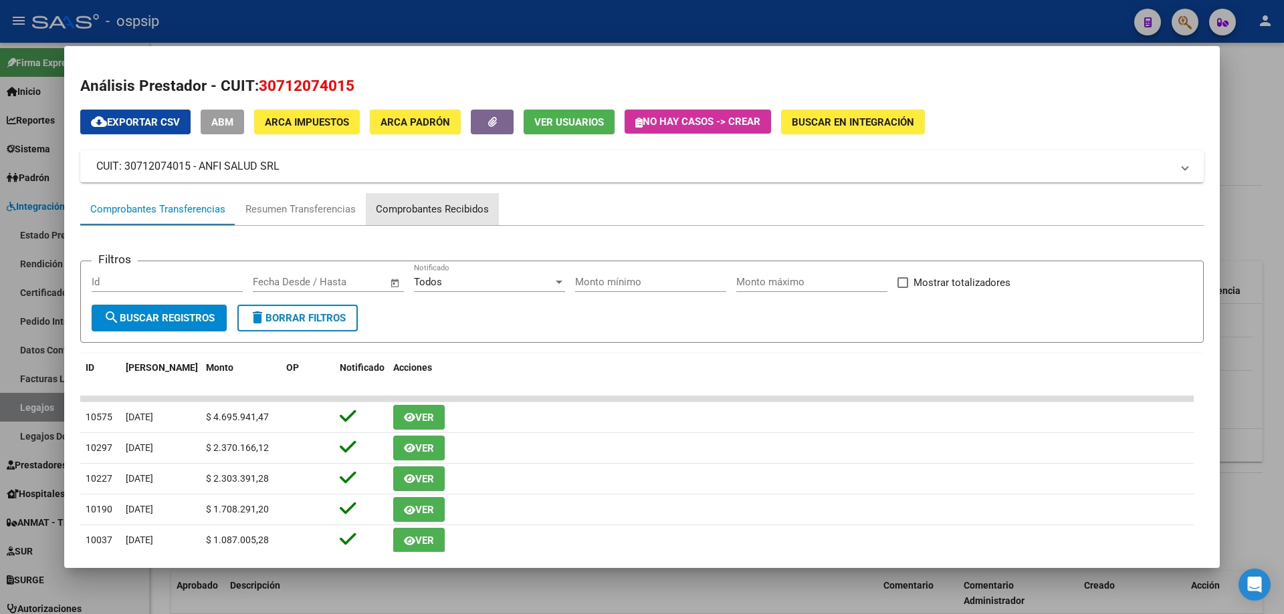
click at [448, 207] on div "Comprobantes Recibidos" at bounding box center [432, 209] width 113 height 15
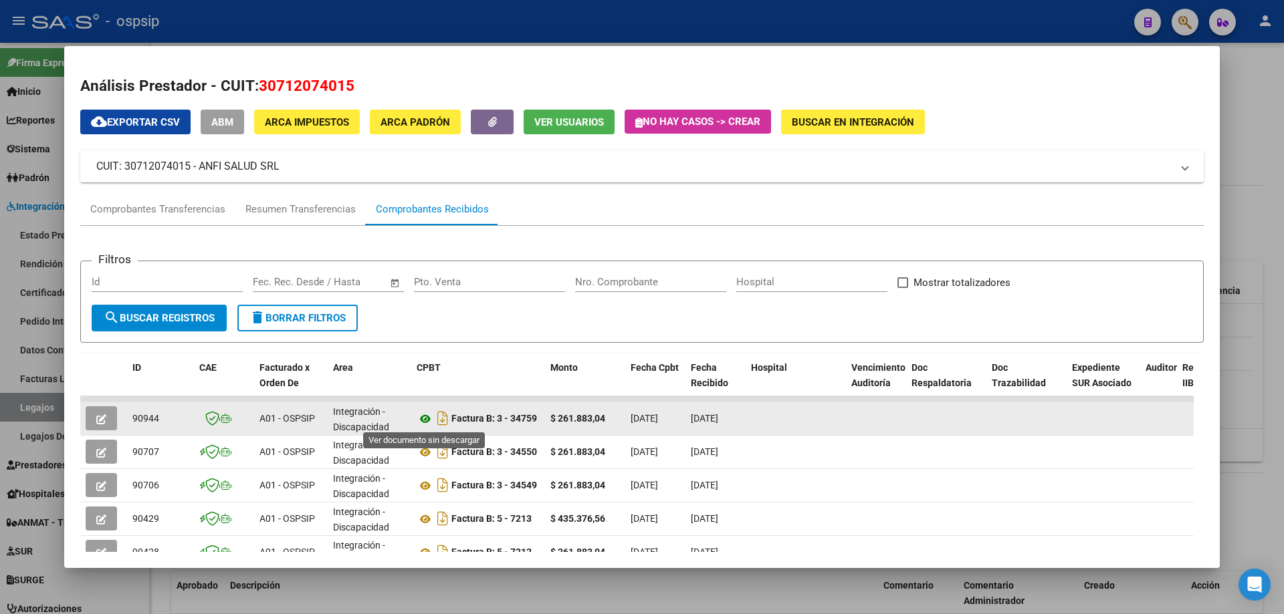
click at [425, 415] on icon at bounding box center [425, 419] width 17 height 16
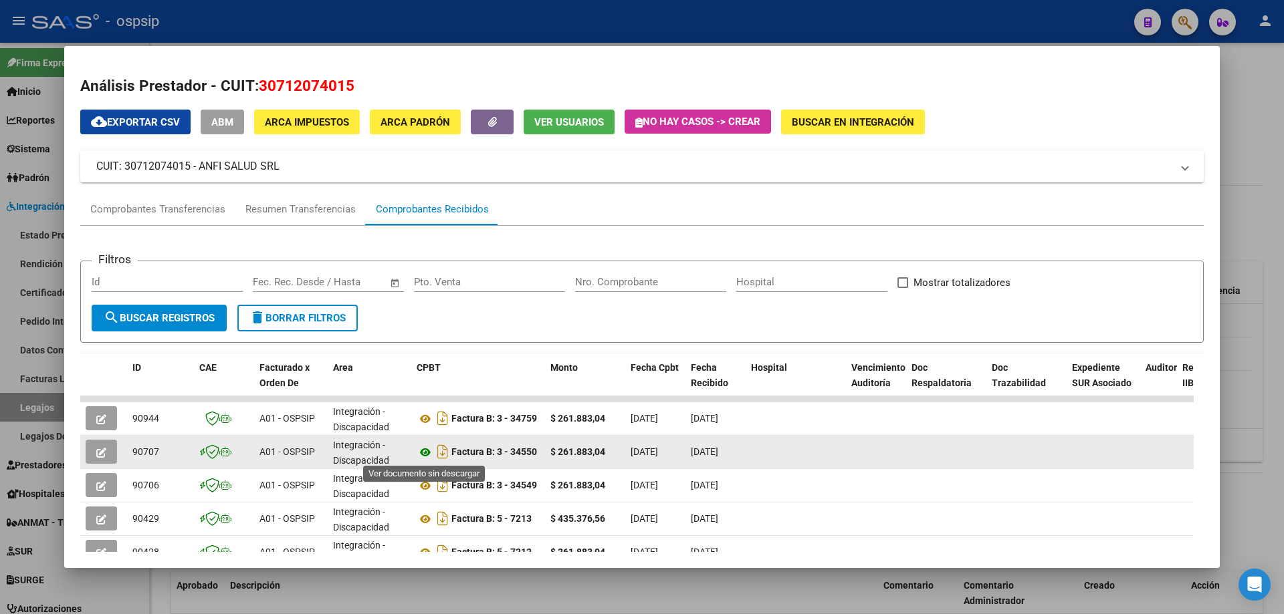
click at [424, 457] on icon at bounding box center [425, 453] width 17 height 16
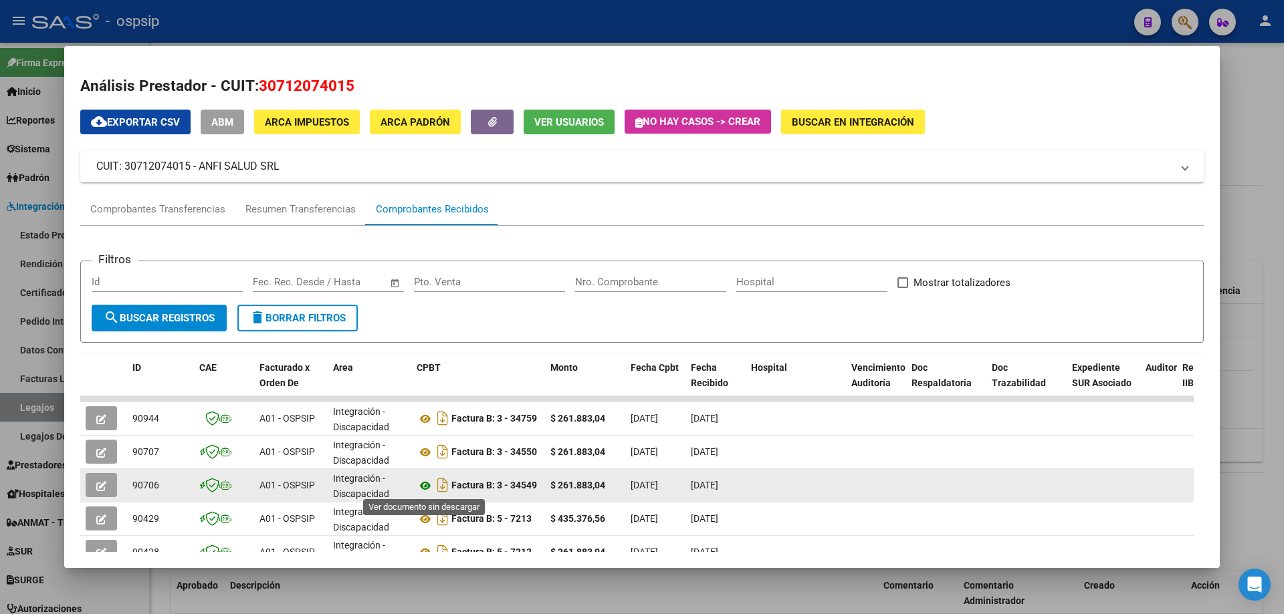
click at [425, 485] on icon at bounding box center [425, 486] width 17 height 16
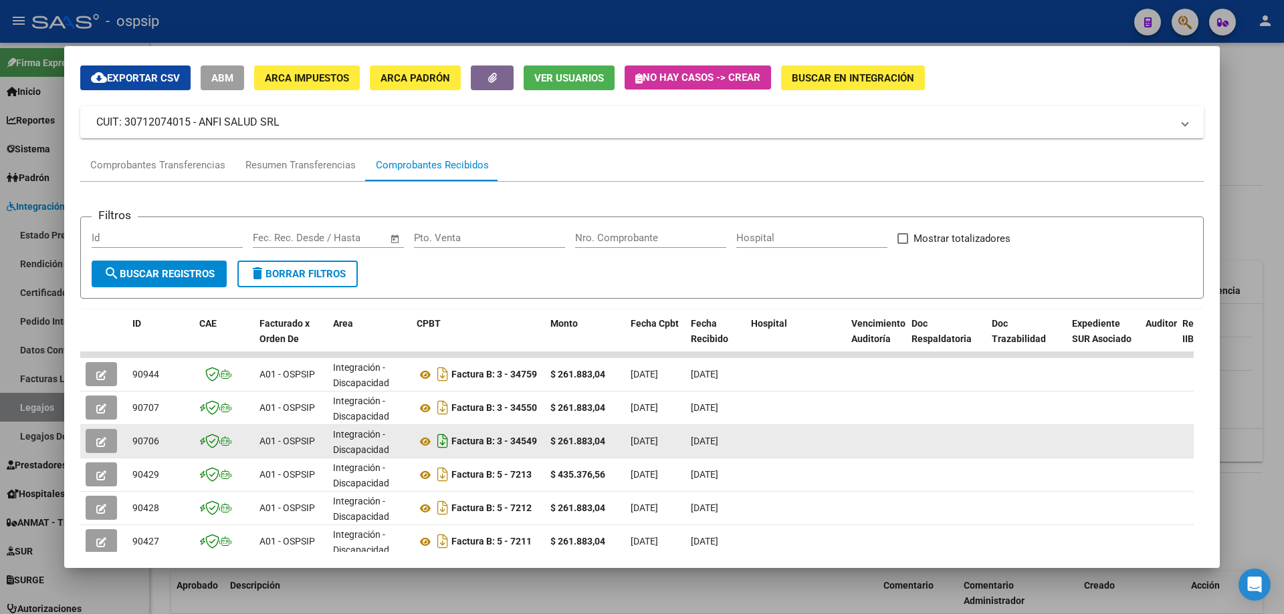
scroll to position [67, 0]
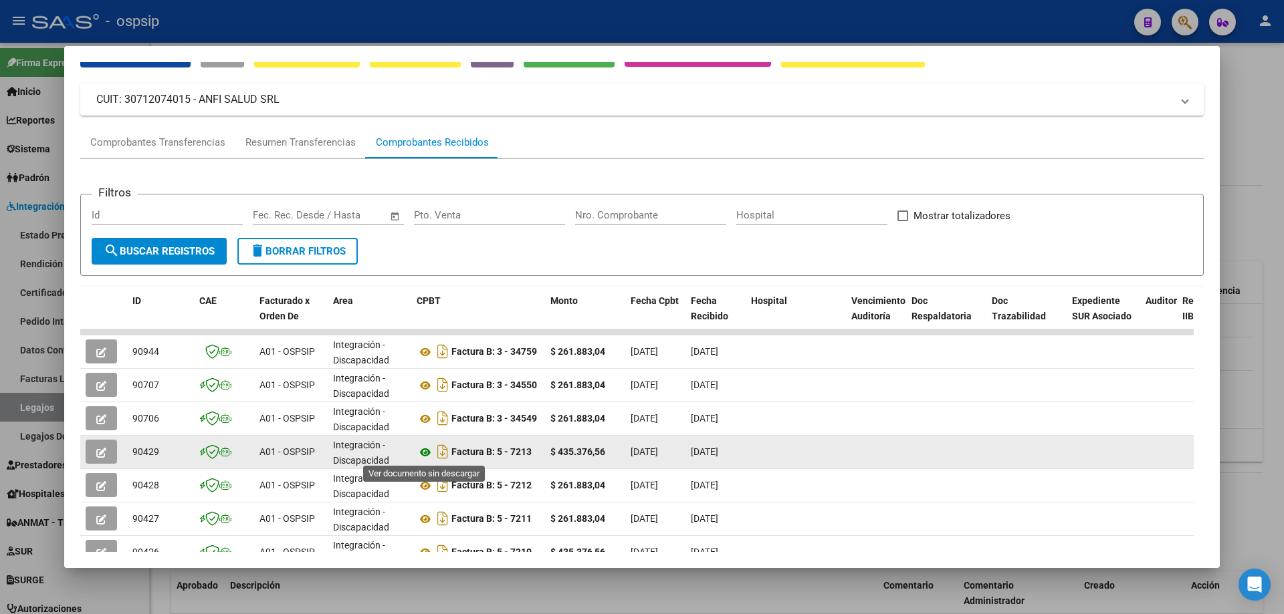
click at [421, 460] on icon at bounding box center [425, 453] width 17 height 16
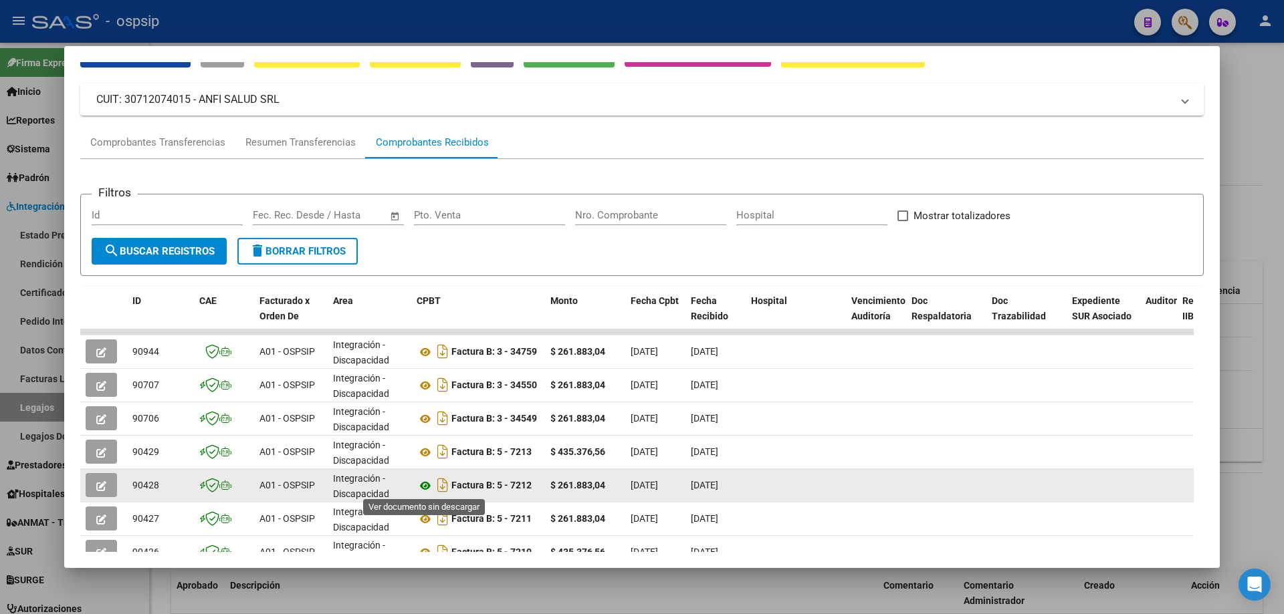
click at [431, 481] on icon at bounding box center [425, 486] width 17 height 16
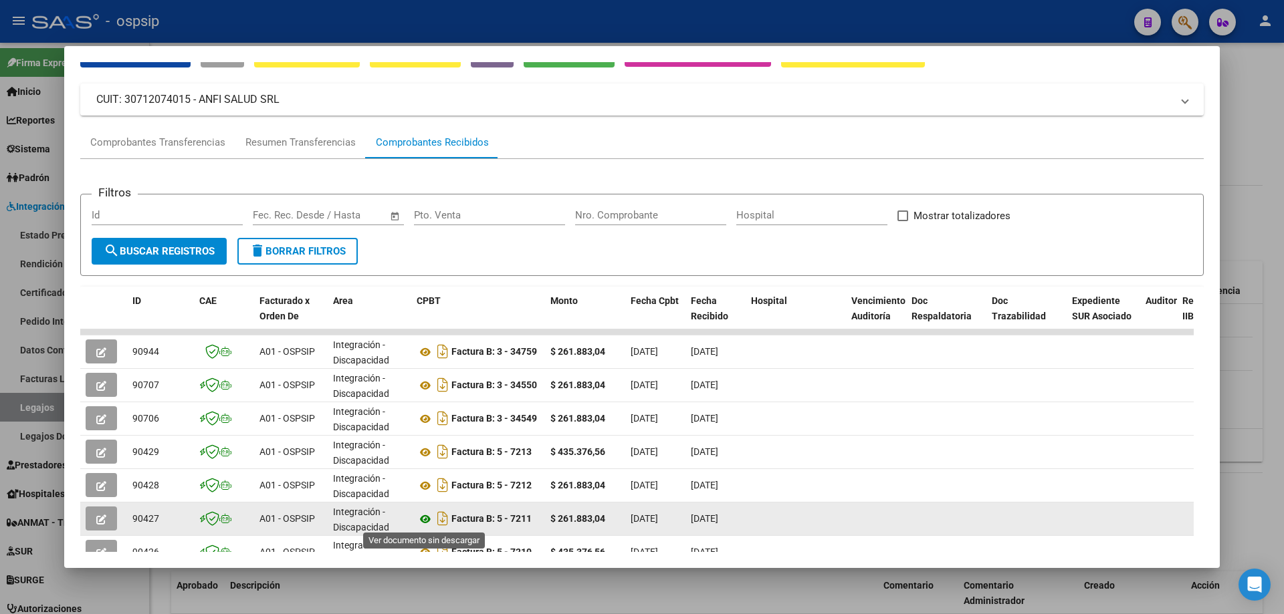
click at [421, 526] on icon at bounding box center [425, 519] width 17 height 16
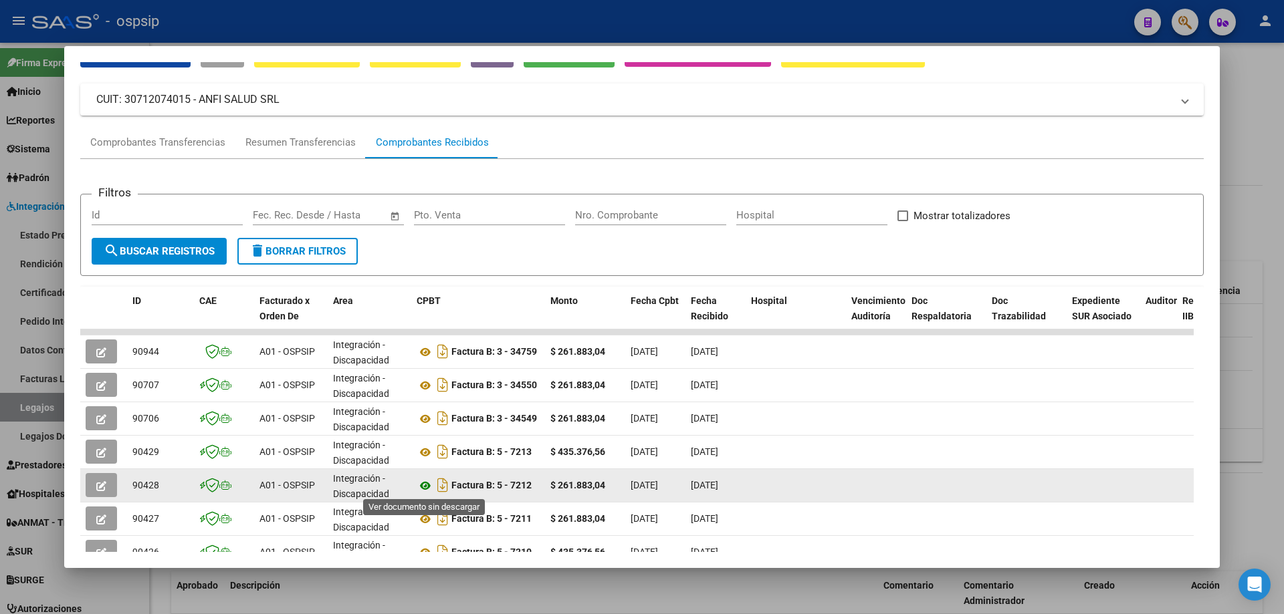
click at [427, 483] on icon at bounding box center [425, 486] width 17 height 16
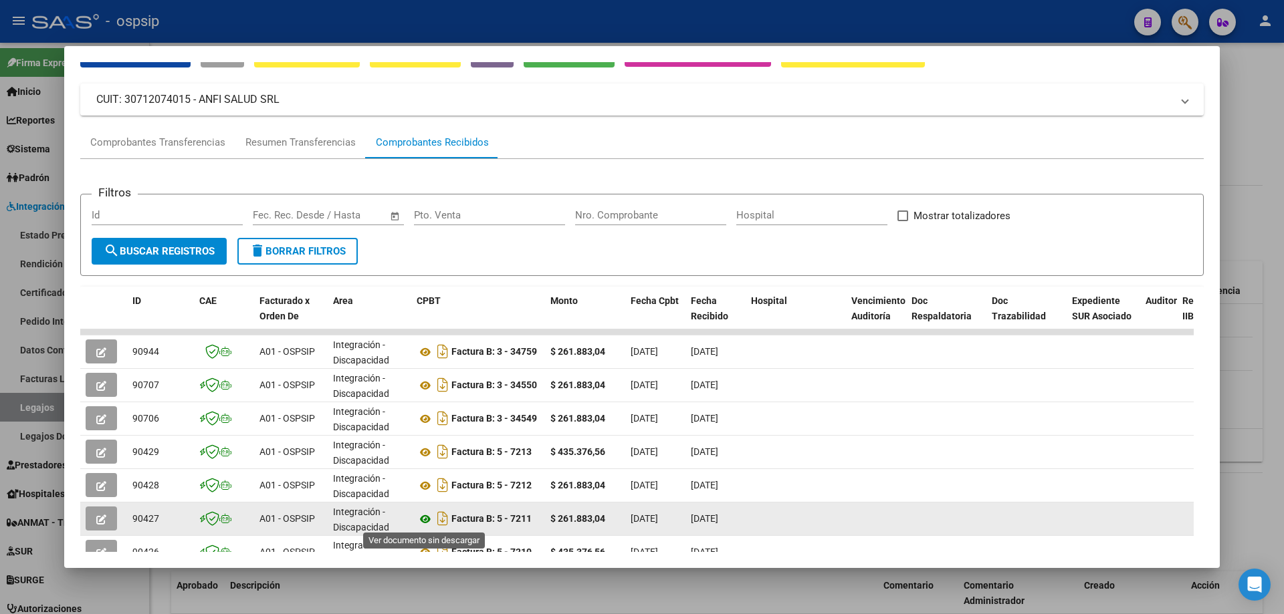
click at [420, 522] on icon at bounding box center [425, 519] width 17 height 16
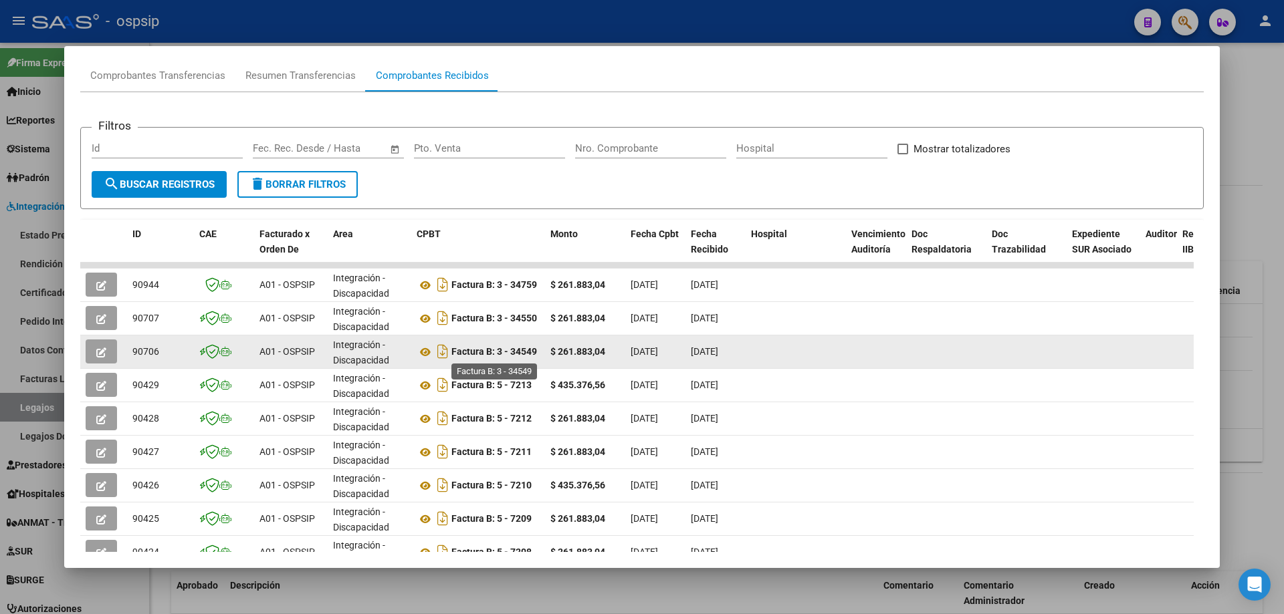
scroll to position [201, 0]
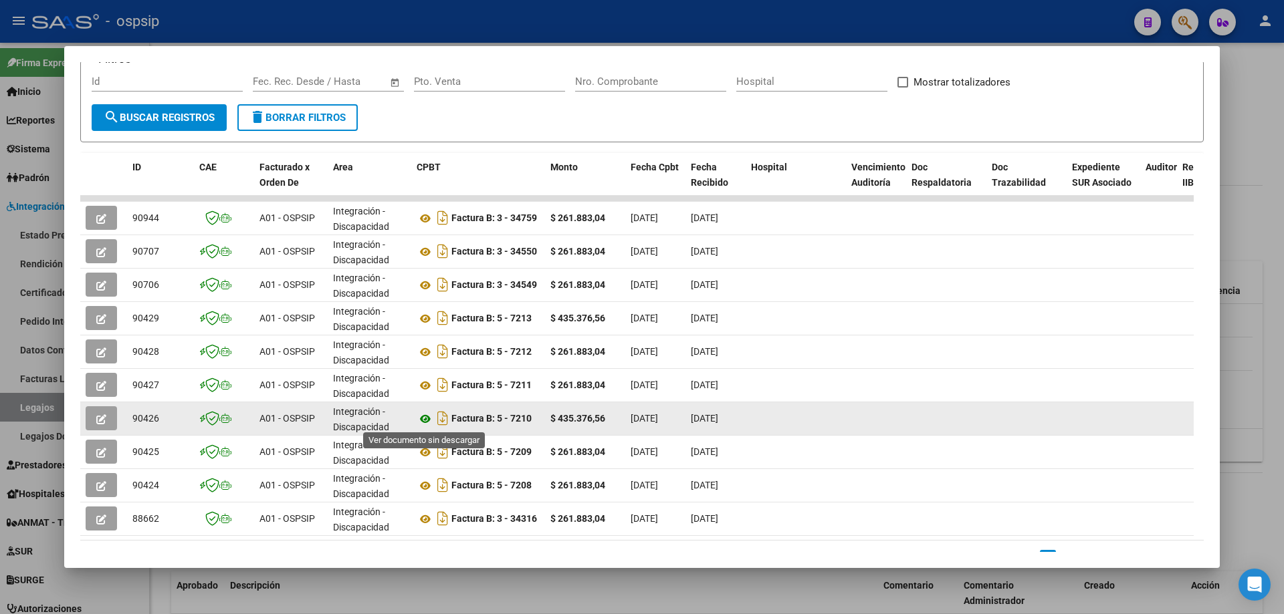
click at [421, 417] on icon at bounding box center [425, 419] width 17 height 16
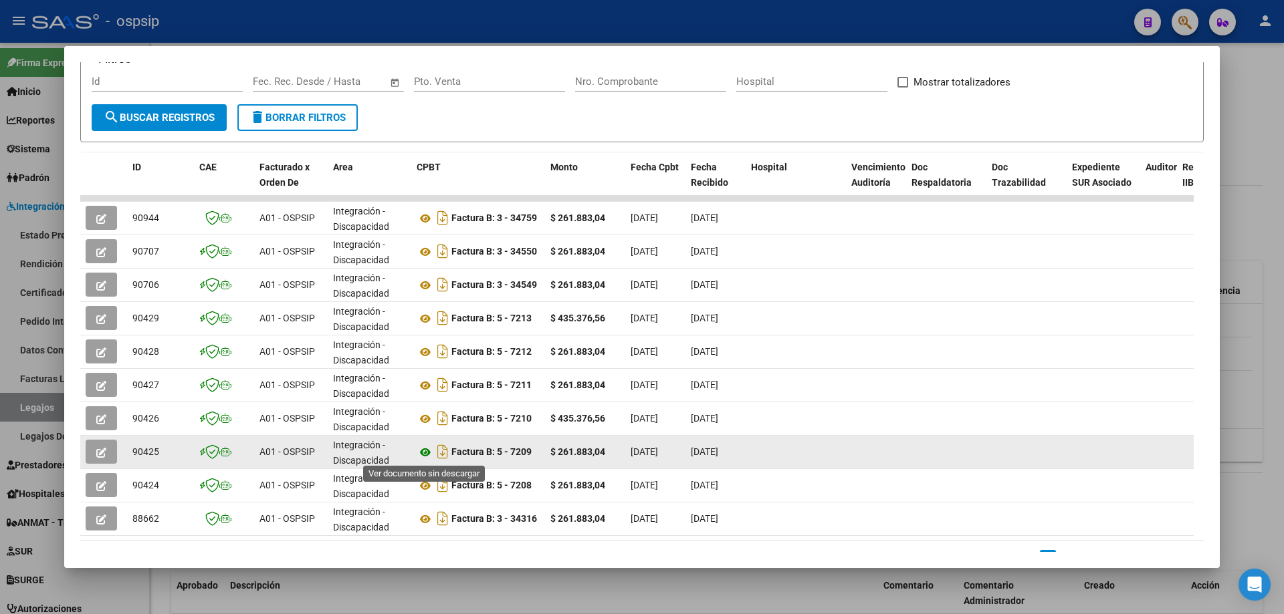
click at [426, 449] on icon at bounding box center [425, 453] width 17 height 16
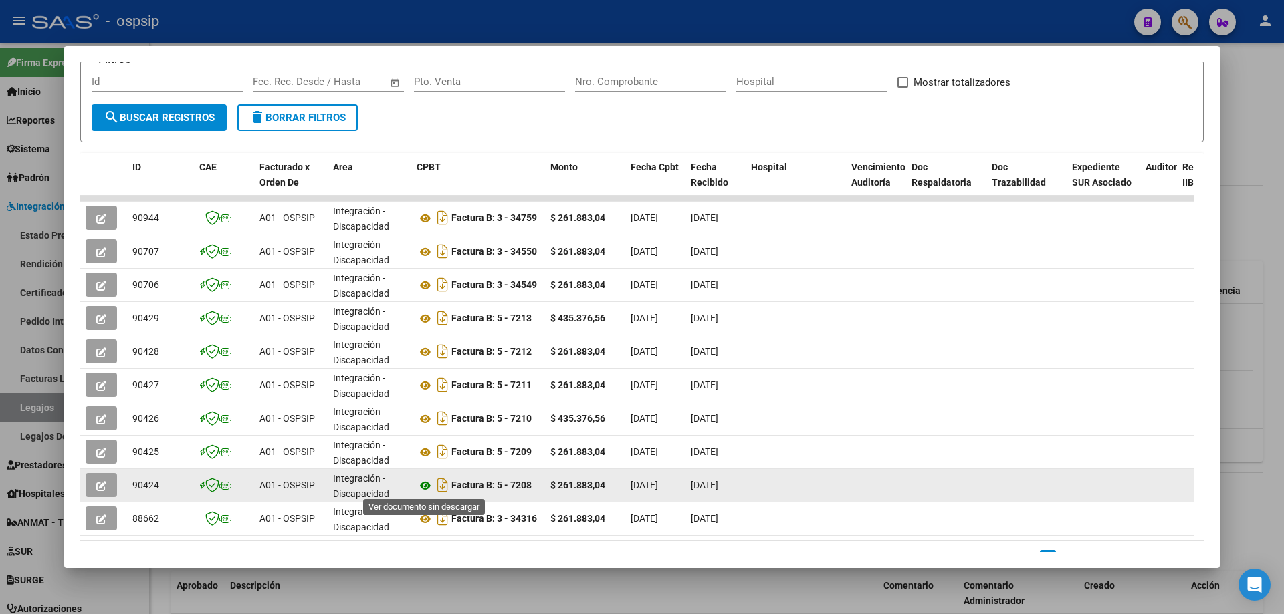
click at [428, 480] on icon at bounding box center [425, 486] width 17 height 16
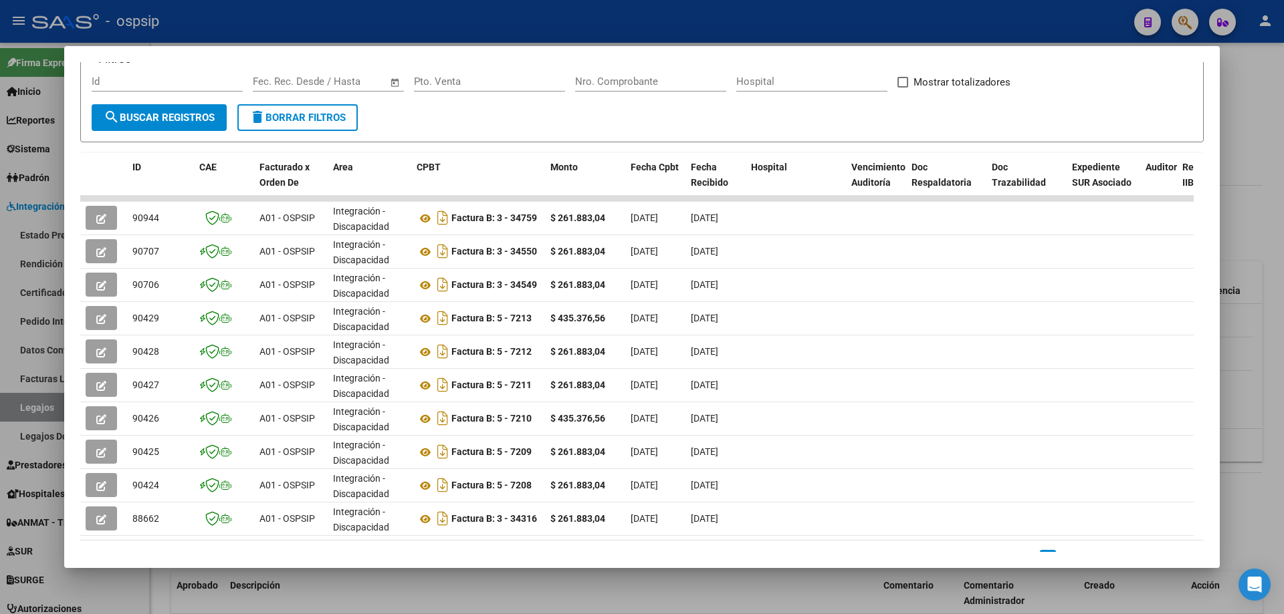
click at [1280, 93] on div at bounding box center [642, 307] width 1284 height 614
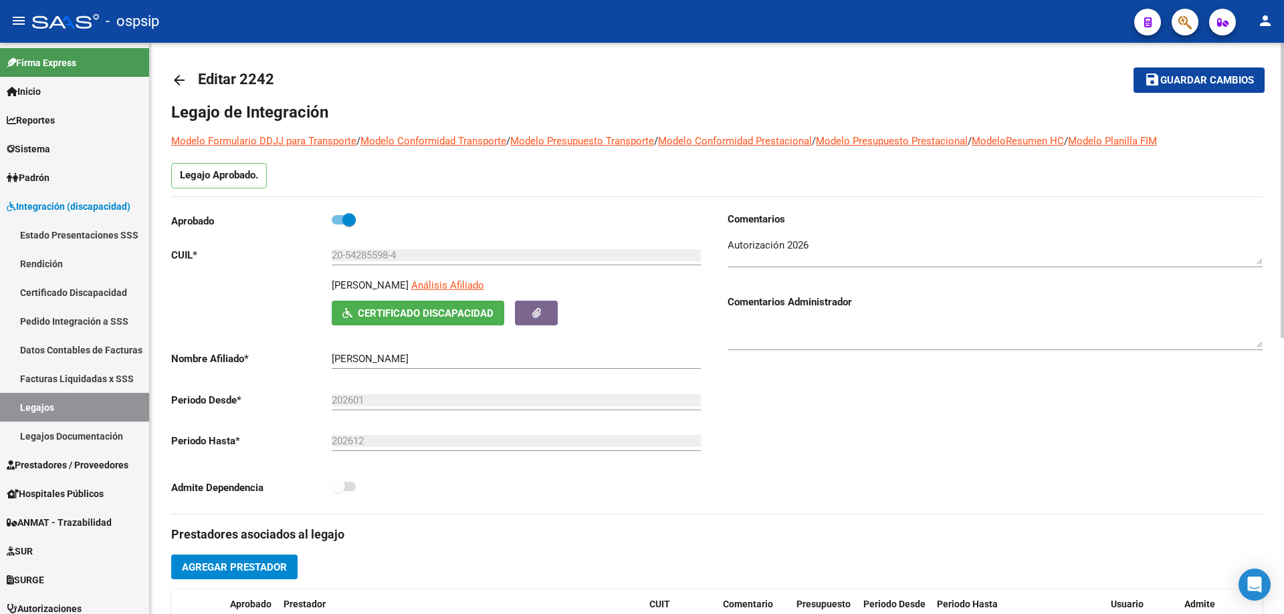
scroll to position [0, 0]
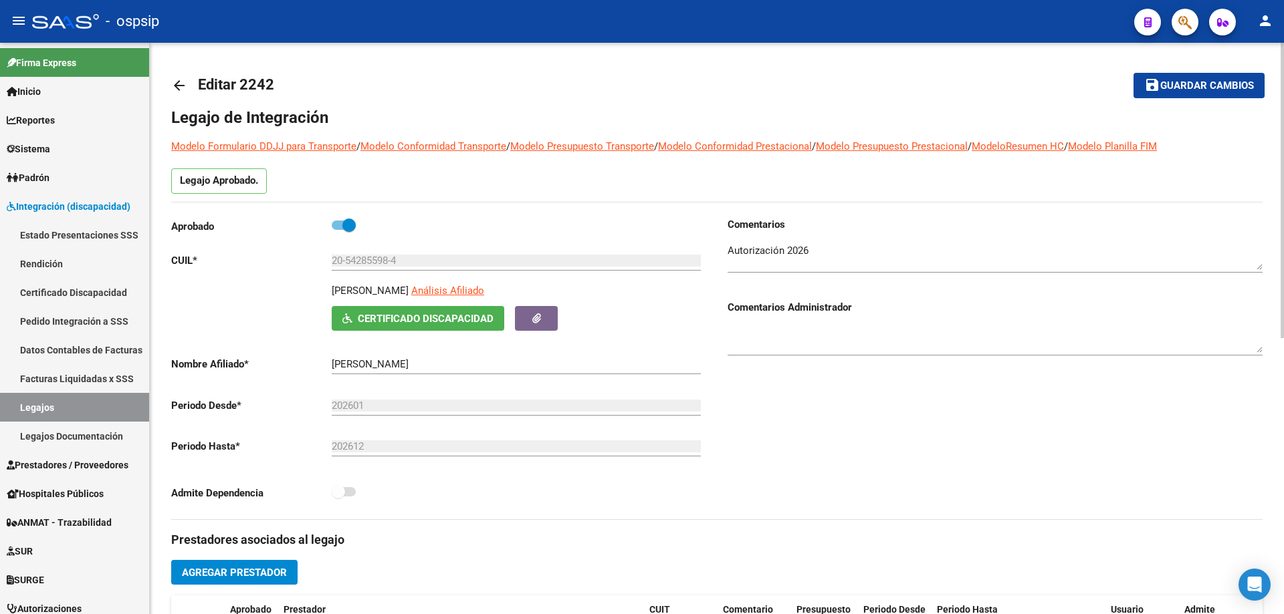
click at [181, 84] on mat-icon "arrow_back" at bounding box center [179, 86] width 16 height 16
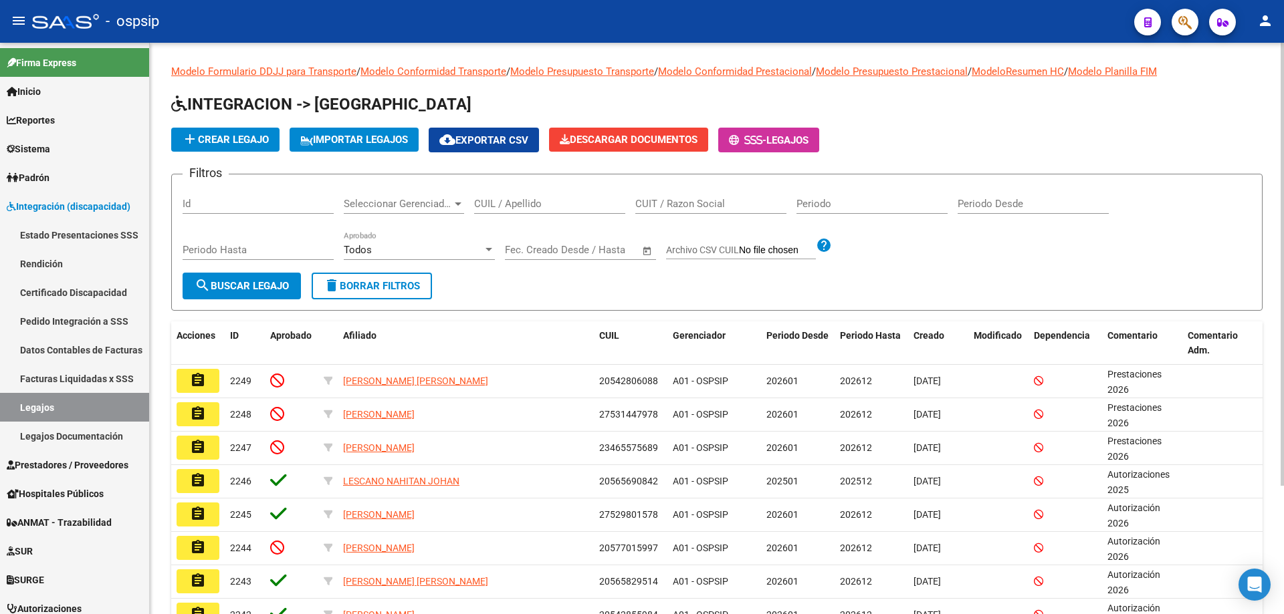
click at [526, 202] on input "CUIL / Apellido" at bounding box center [549, 204] width 151 height 12
paste input "27508033880"
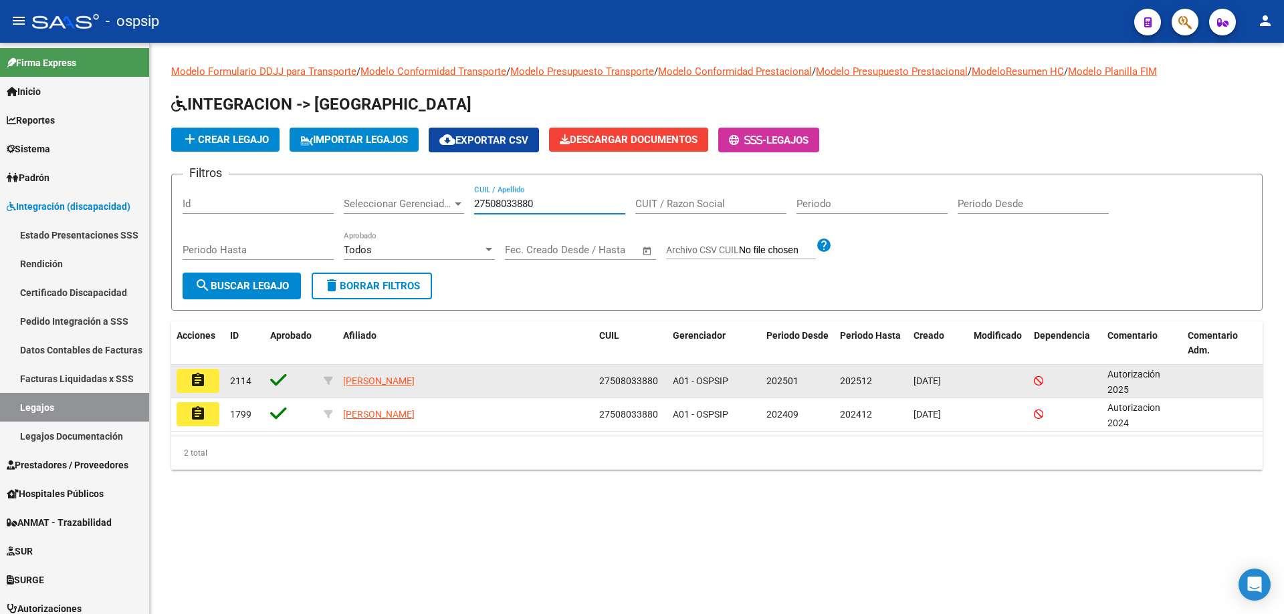
type input "27508033880"
click at [193, 384] on mat-icon "assignment" at bounding box center [198, 380] width 16 height 16
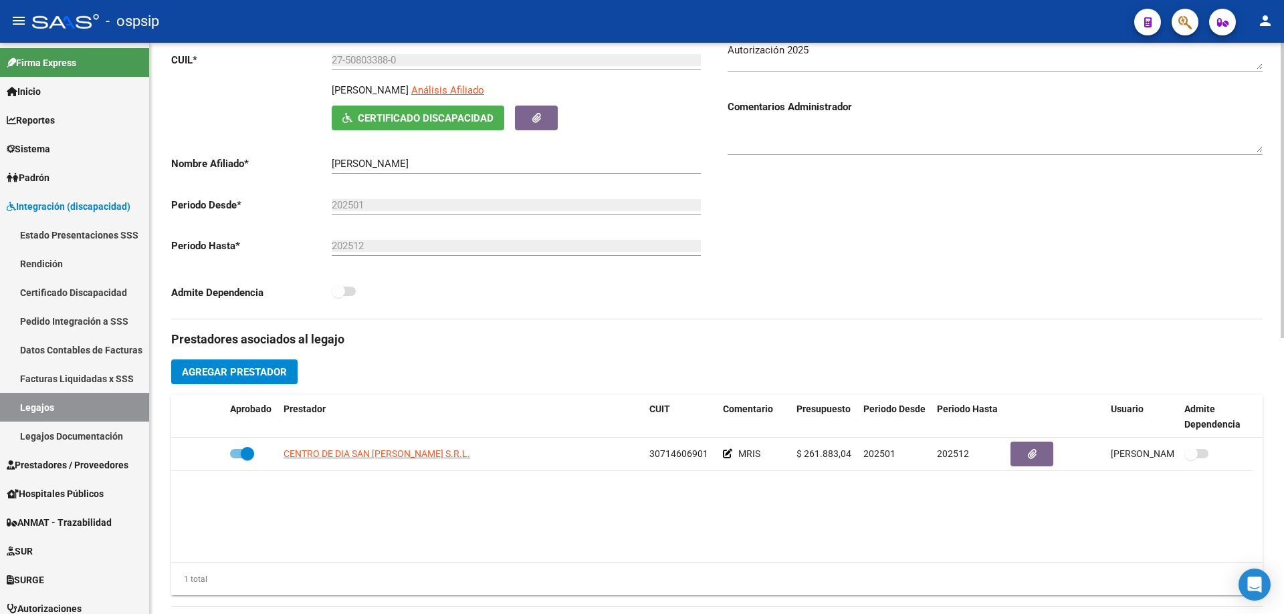
scroll to position [334, 0]
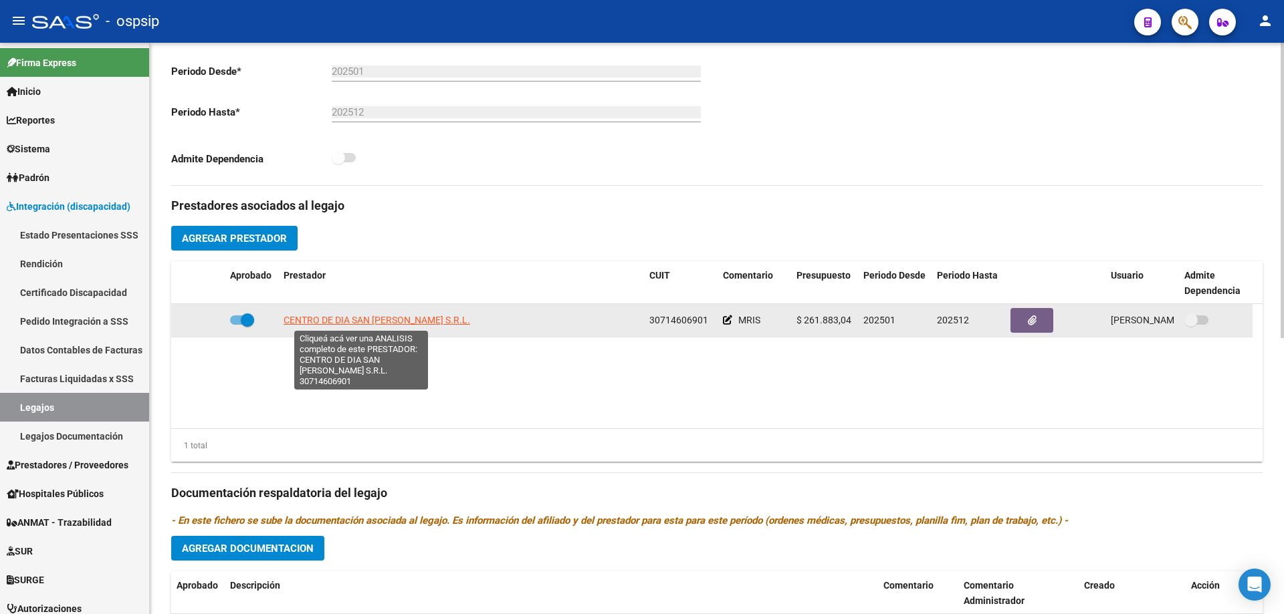
click at [328, 320] on span "CENTRO DE DIA SAN AGUSTIN S.R.L." at bounding box center [376, 320] width 187 height 11
type textarea "30714606901"
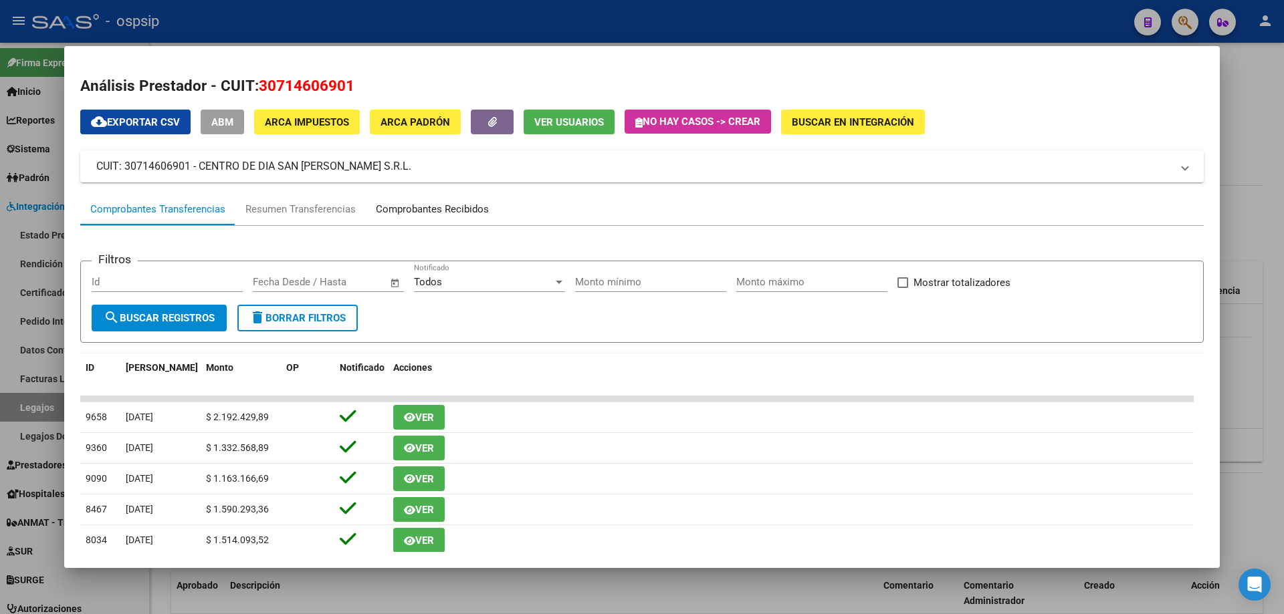
click at [435, 211] on div "Comprobantes Recibidos" at bounding box center [432, 209] width 113 height 15
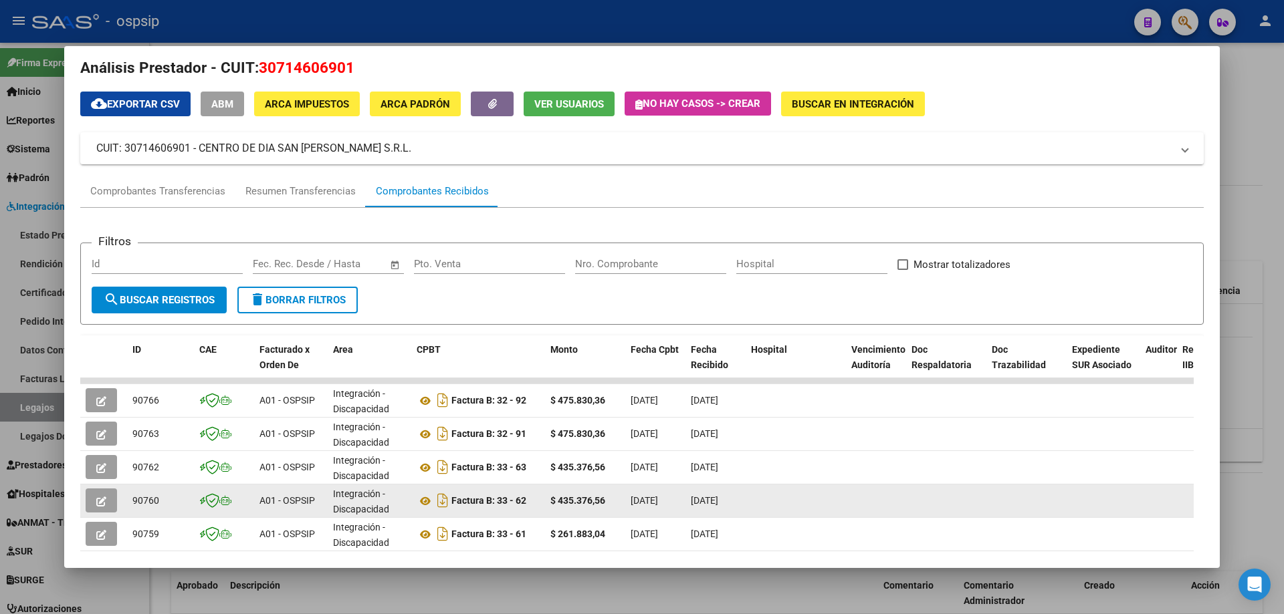
scroll to position [0, 0]
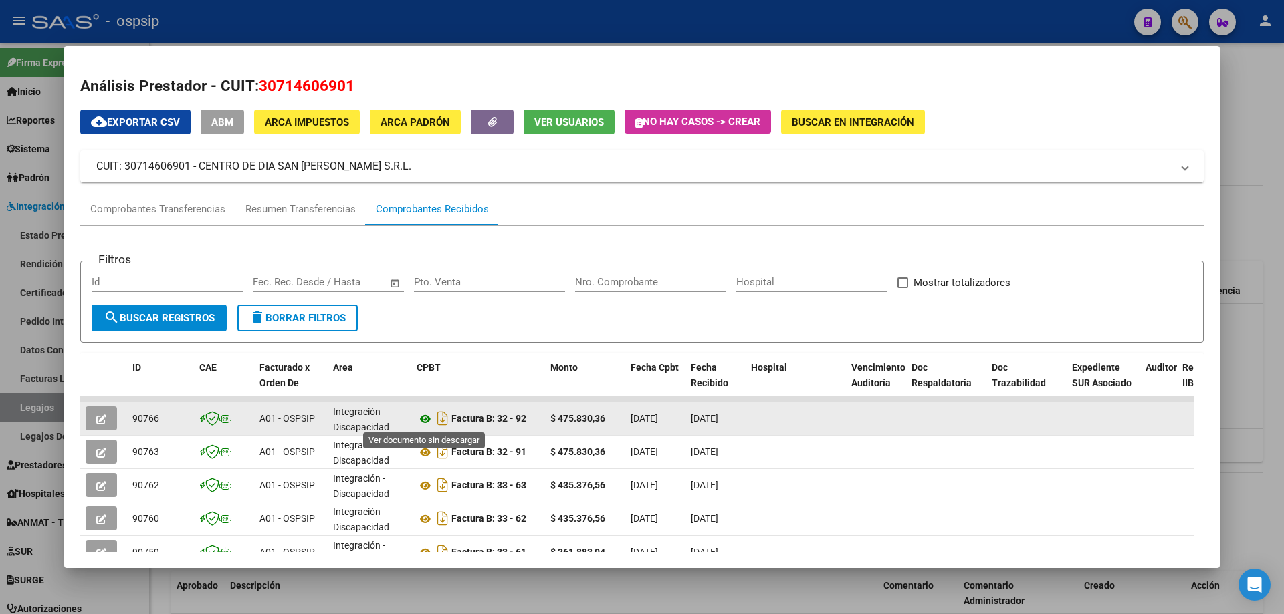
click at [421, 421] on icon at bounding box center [425, 419] width 17 height 16
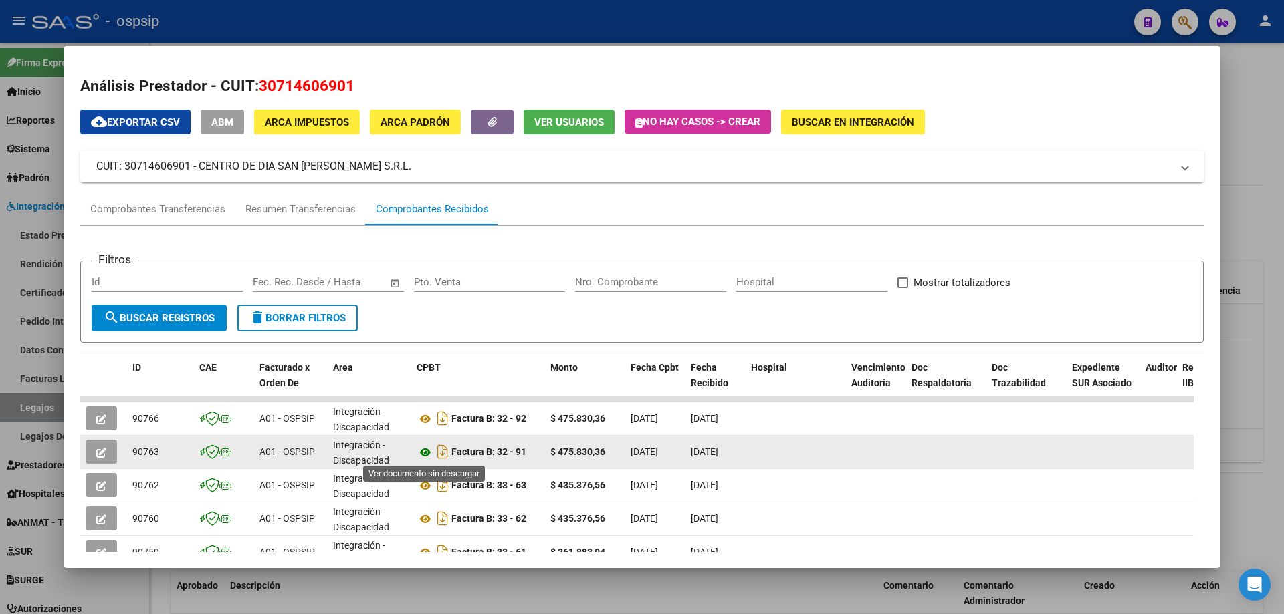
click at [426, 451] on icon at bounding box center [425, 453] width 17 height 16
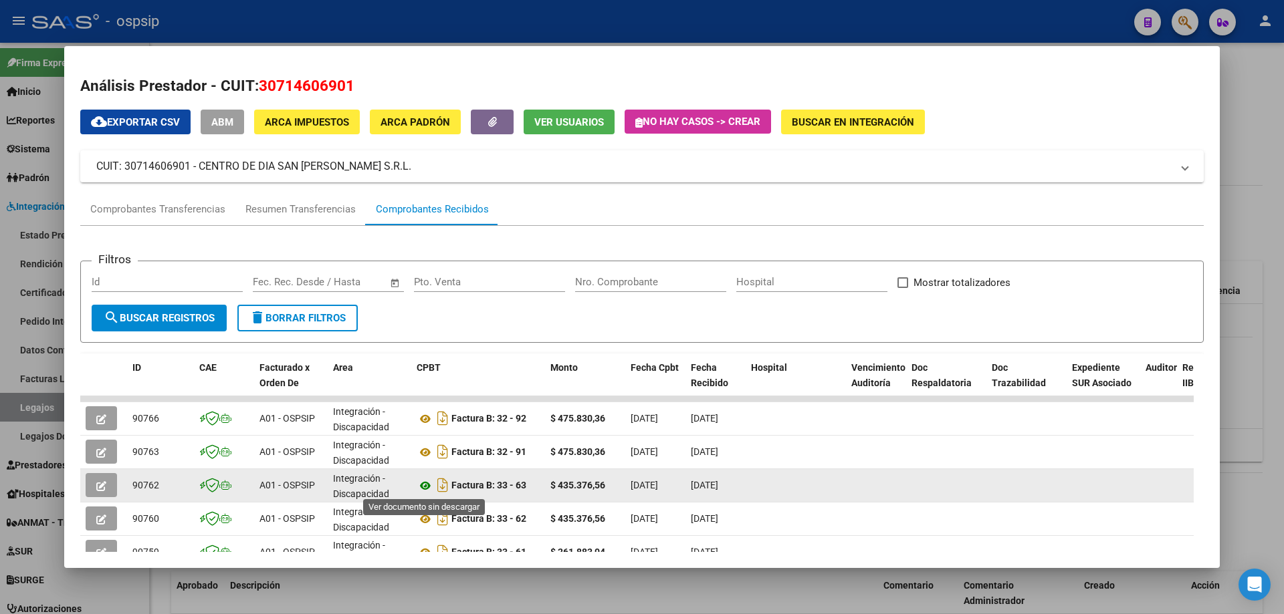
click at [431, 485] on icon at bounding box center [425, 486] width 17 height 16
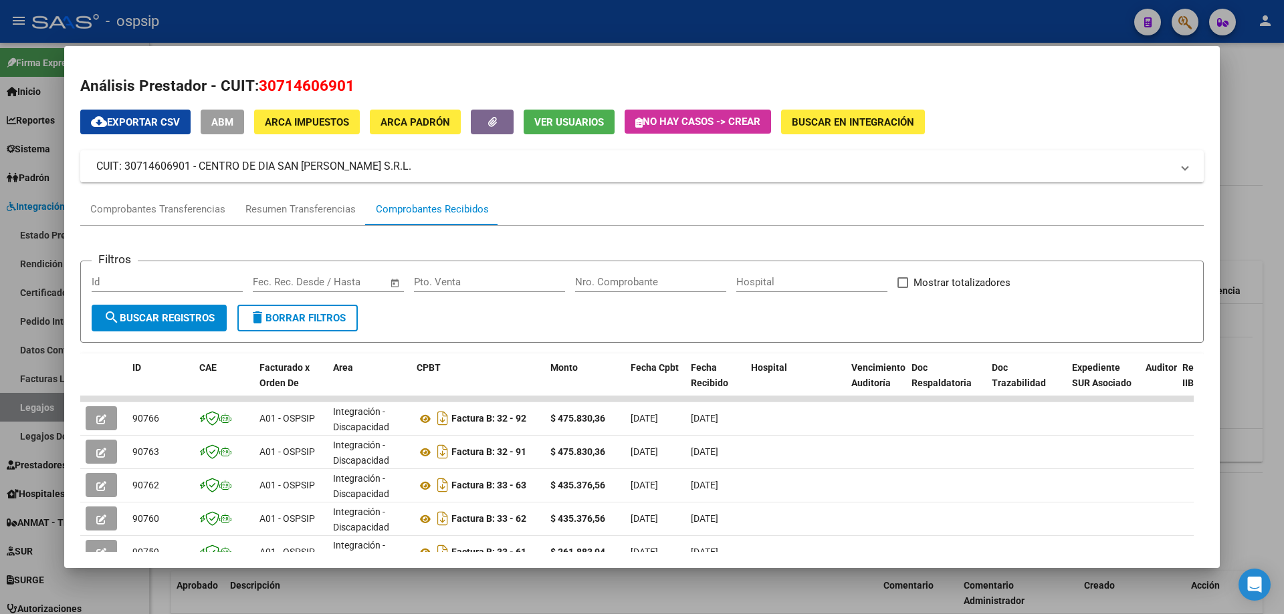
scroll to position [134, 0]
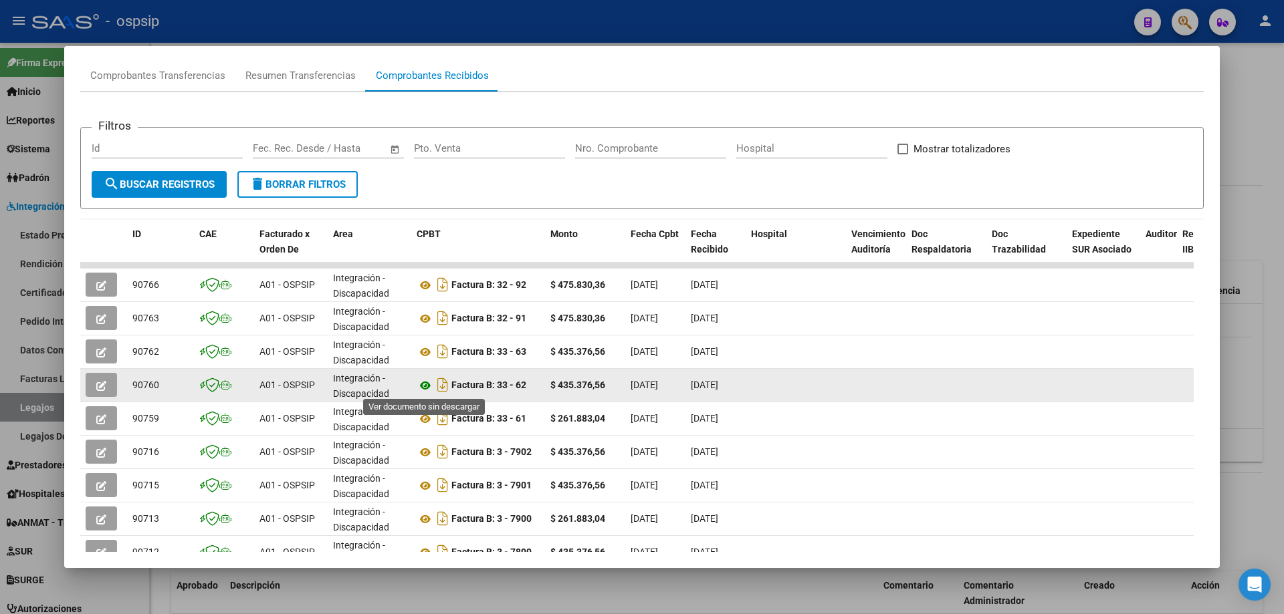
click at [429, 386] on icon at bounding box center [425, 386] width 17 height 16
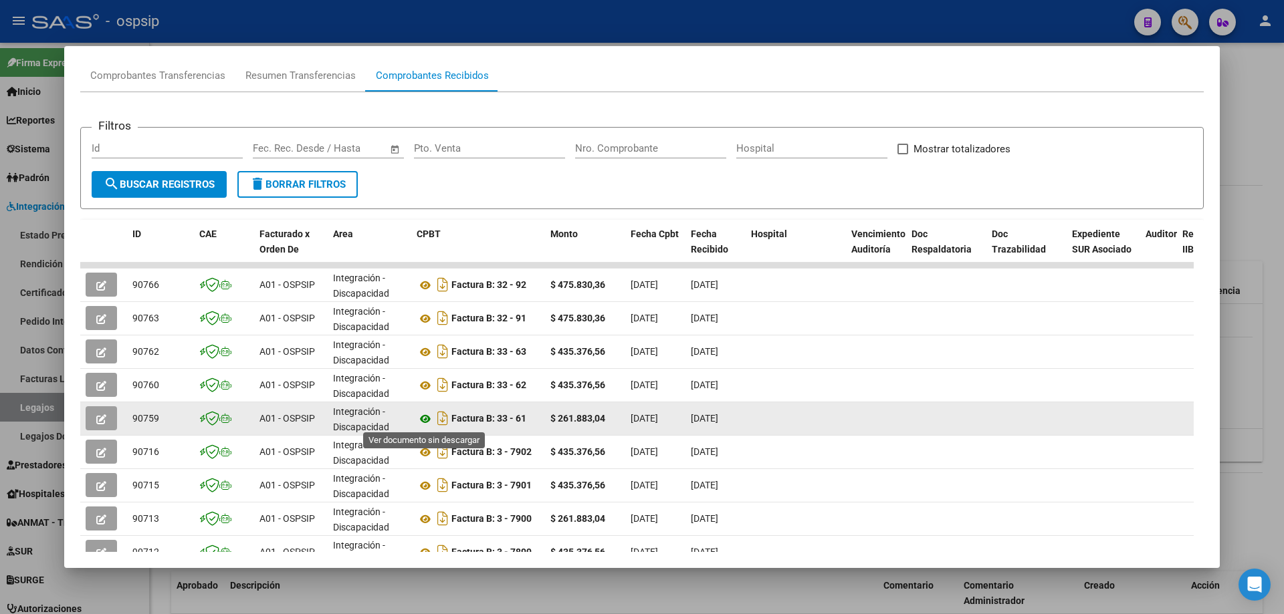
click at [423, 425] on icon at bounding box center [425, 419] width 17 height 16
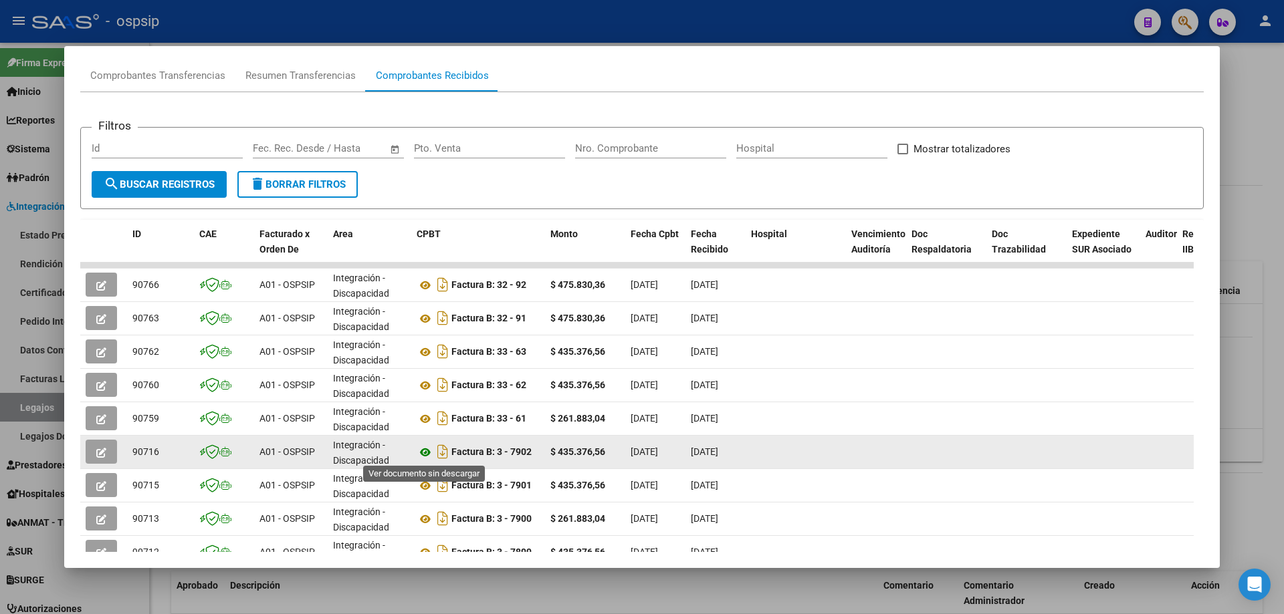
click at [427, 454] on icon at bounding box center [425, 453] width 17 height 16
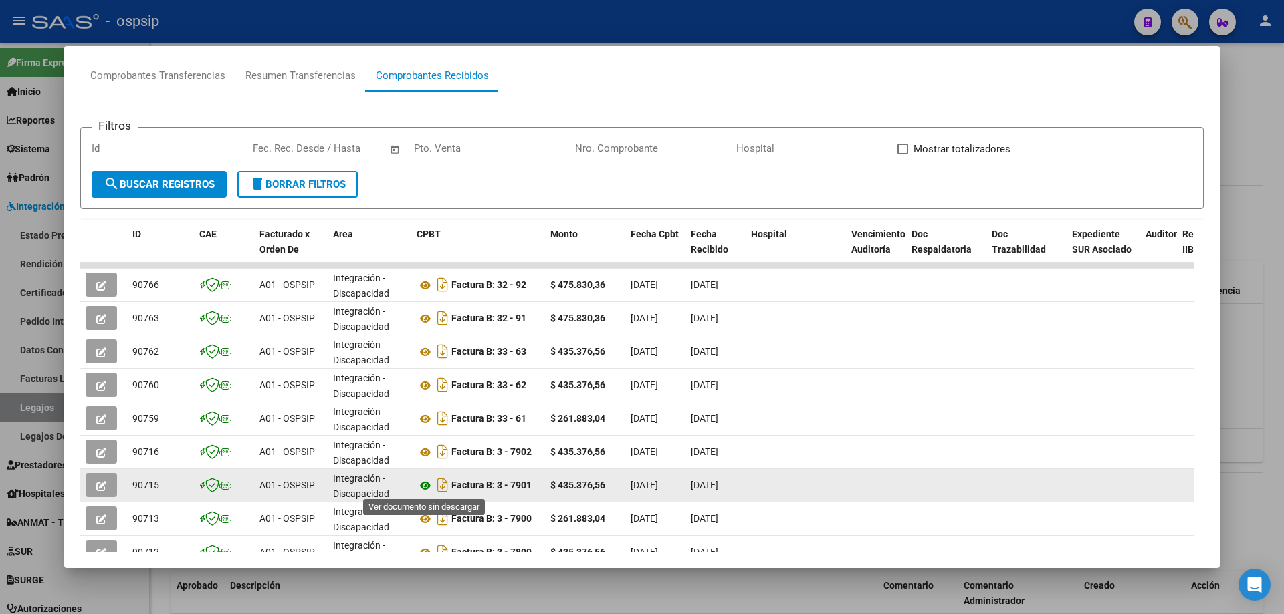
click at [427, 492] on icon at bounding box center [425, 486] width 17 height 16
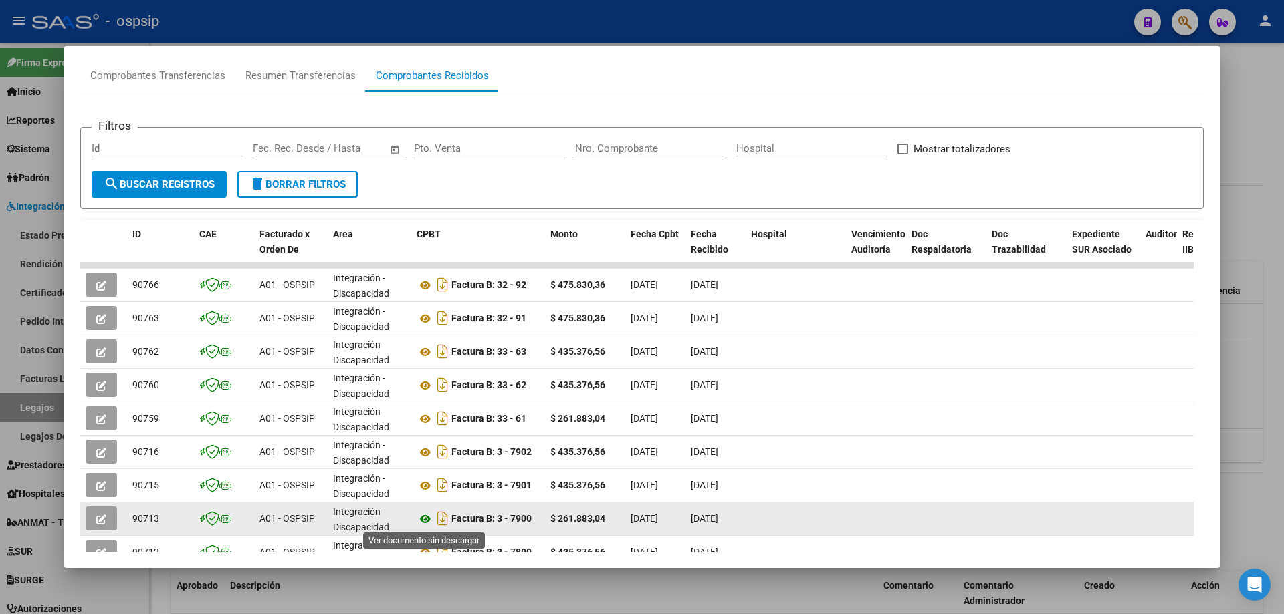
click at [419, 519] on icon at bounding box center [425, 519] width 17 height 16
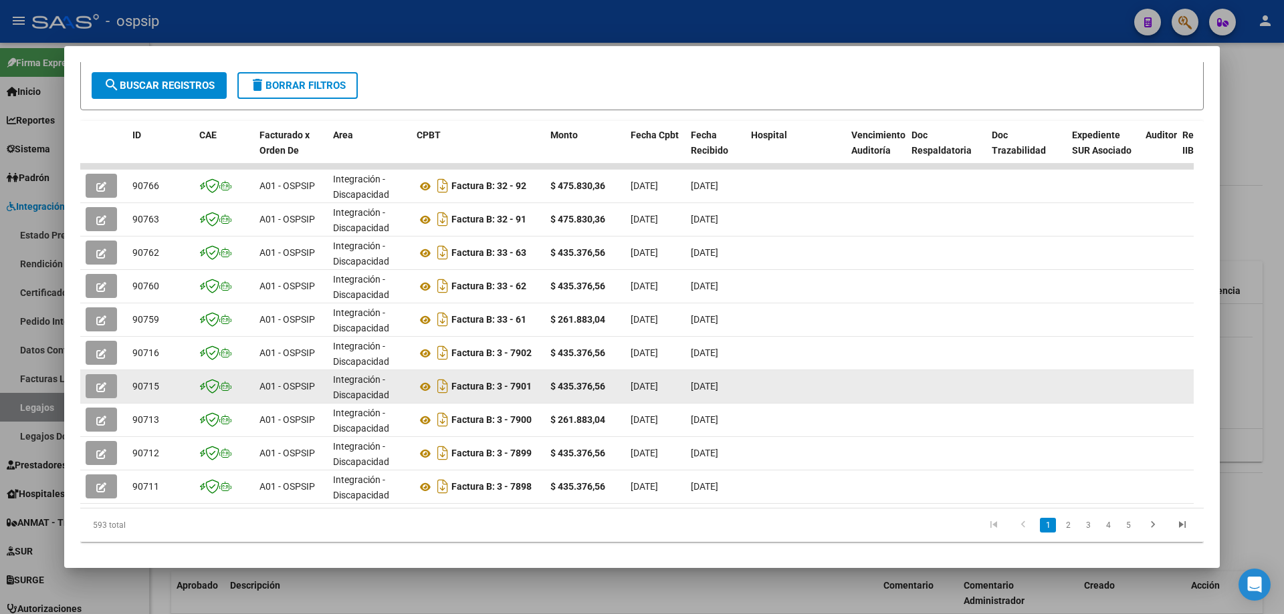
scroll to position [259, 0]
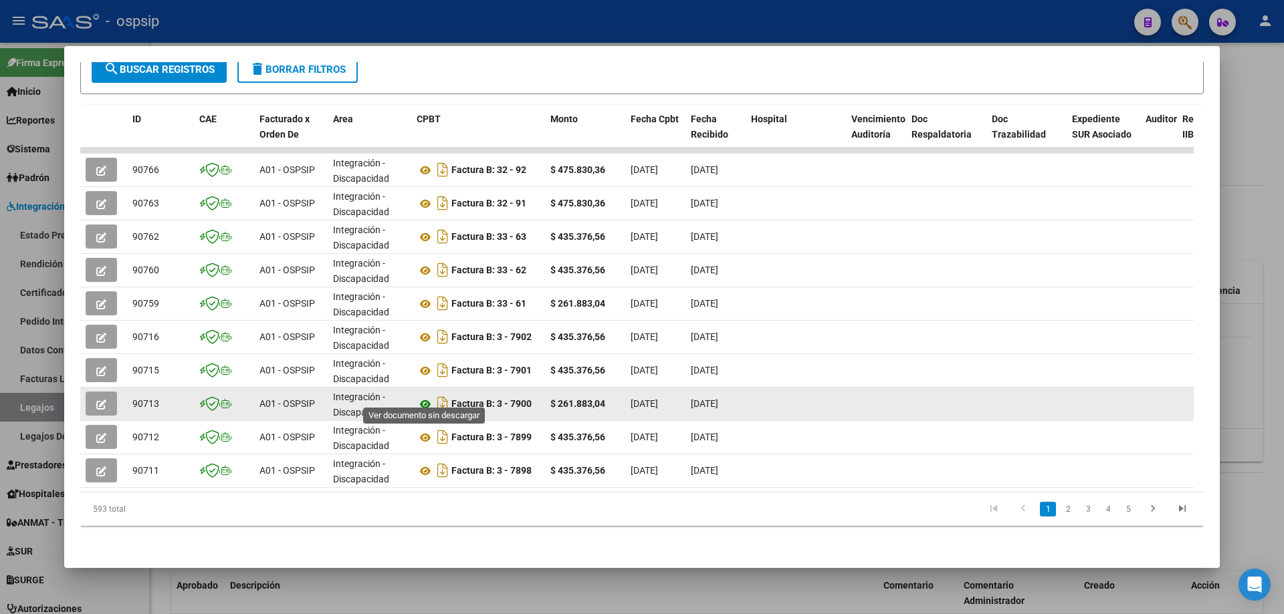
click at [423, 399] on icon at bounding box center [425, 404] width 17 height 16
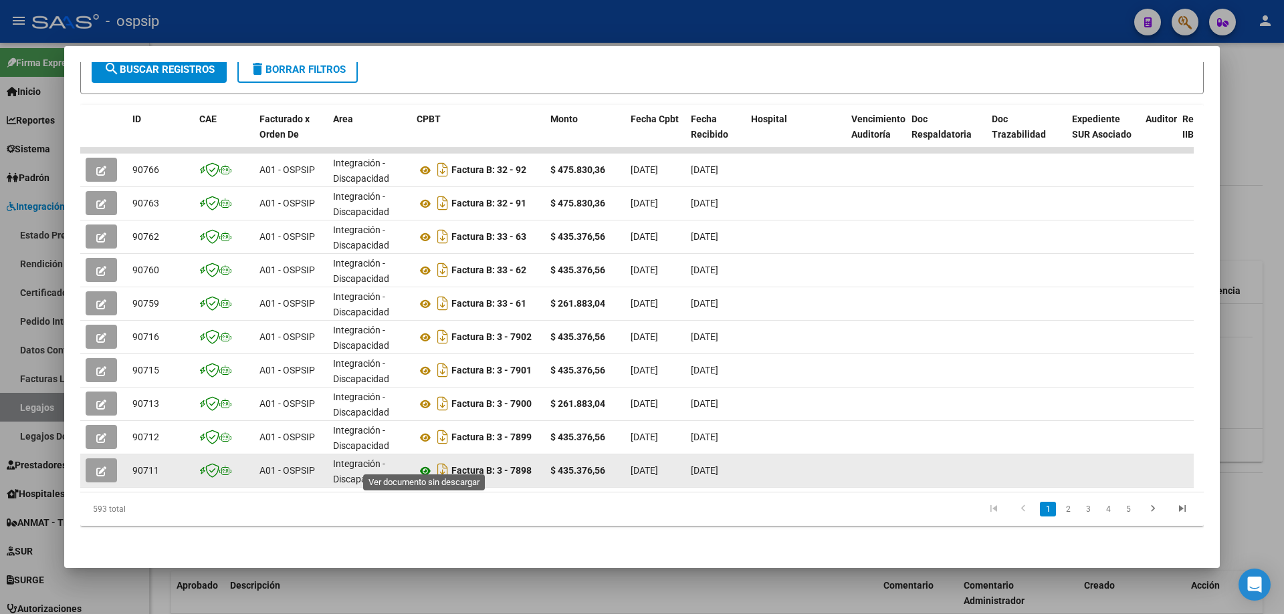
click at [427, 463] on icon at bounding box center [425, 471] width 17 height 16
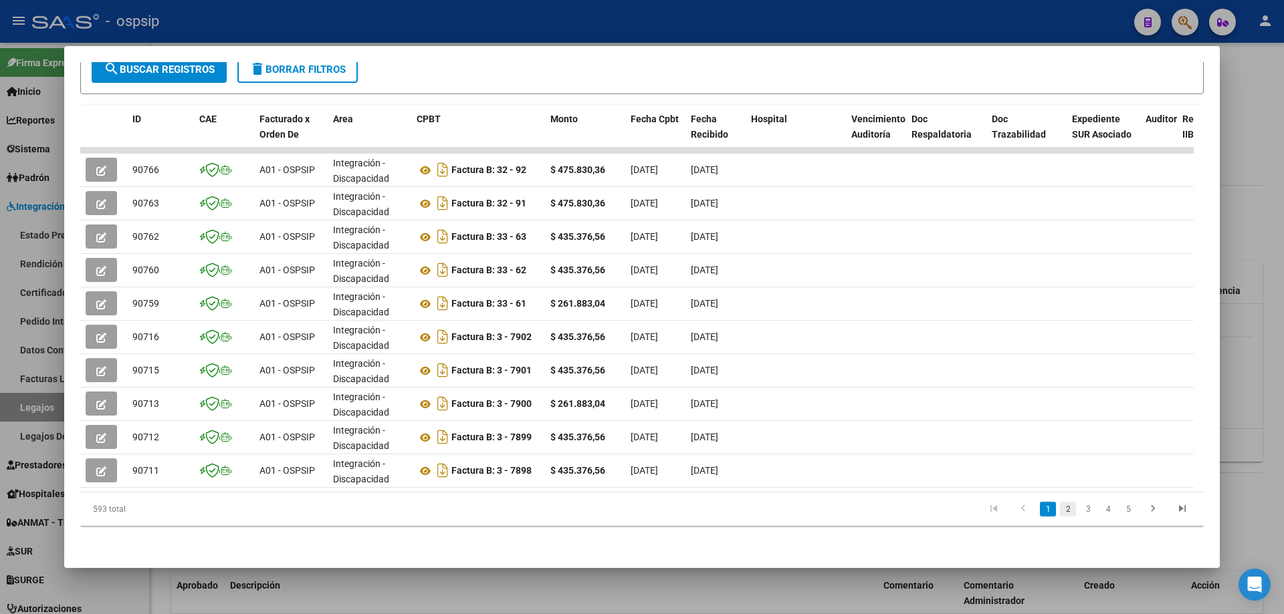
click at [1064, 507] on link "2" at bounding box center [1068, 509] width 16 height 15
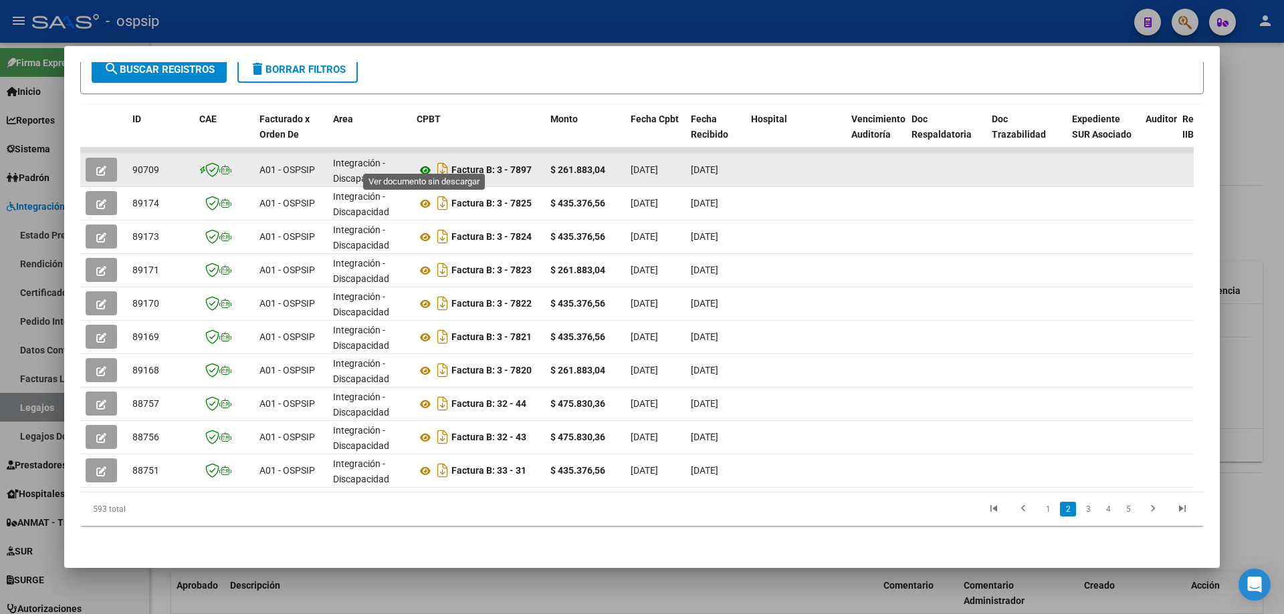
click at [425, 162] on icon at bounding box center [425, 170] width 17 height 16
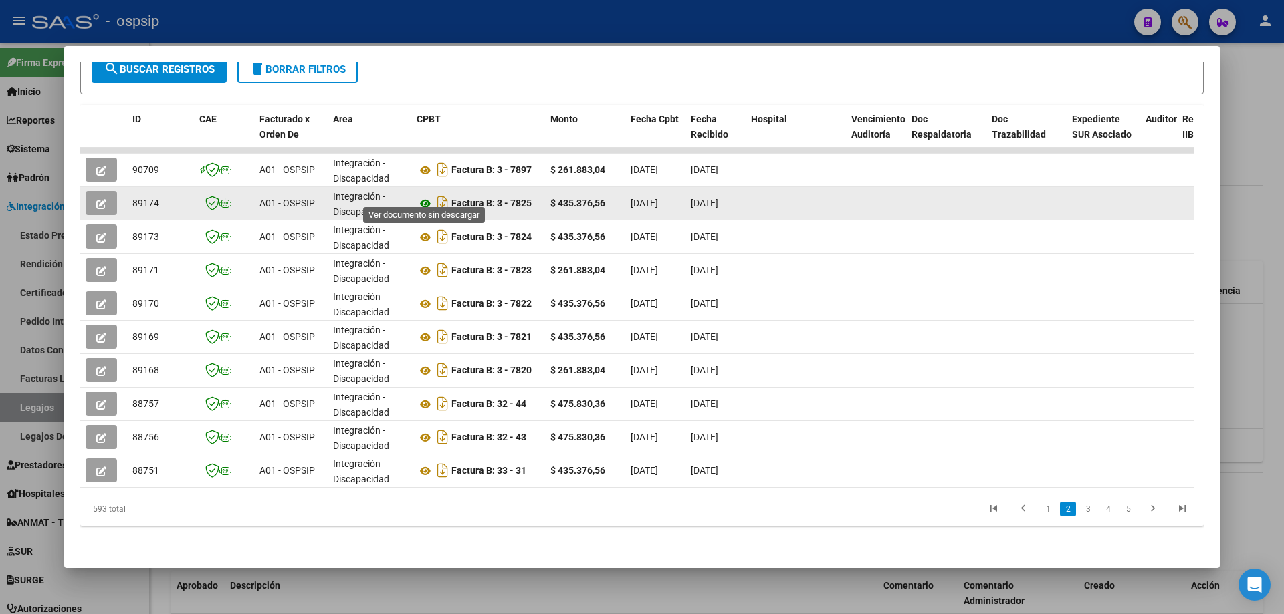
click at [430, 196] on icon at bounding box center [425, 204] width 17 height 16
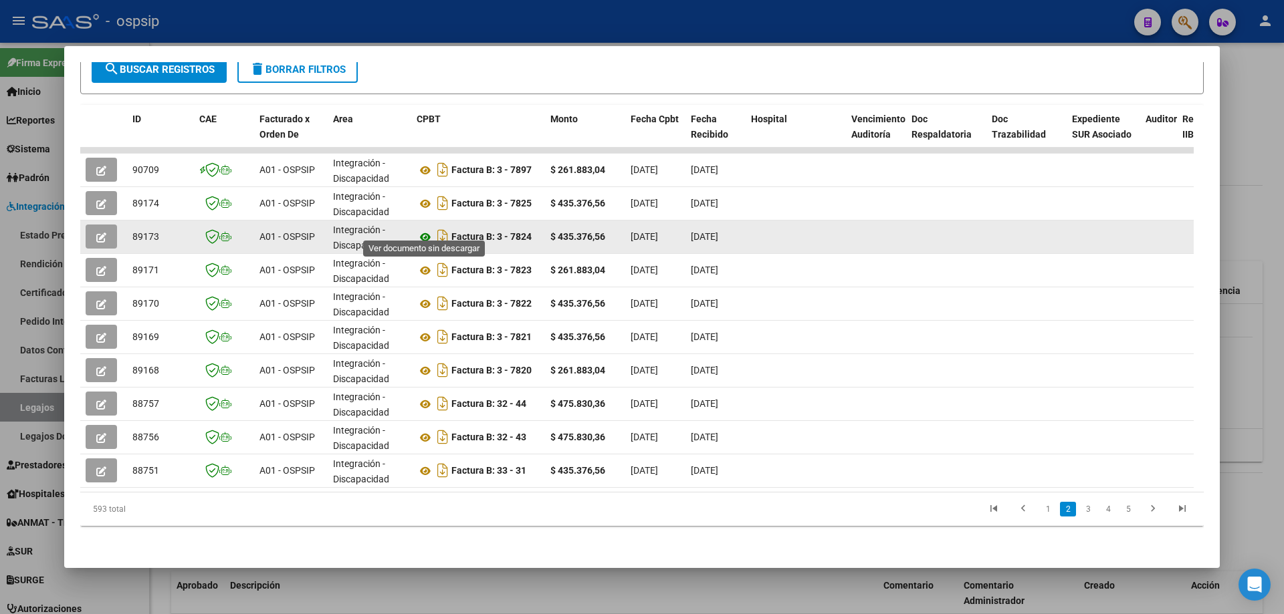
click at [431, 229] on icon at bounding box center [425, 237] width 17 height 16
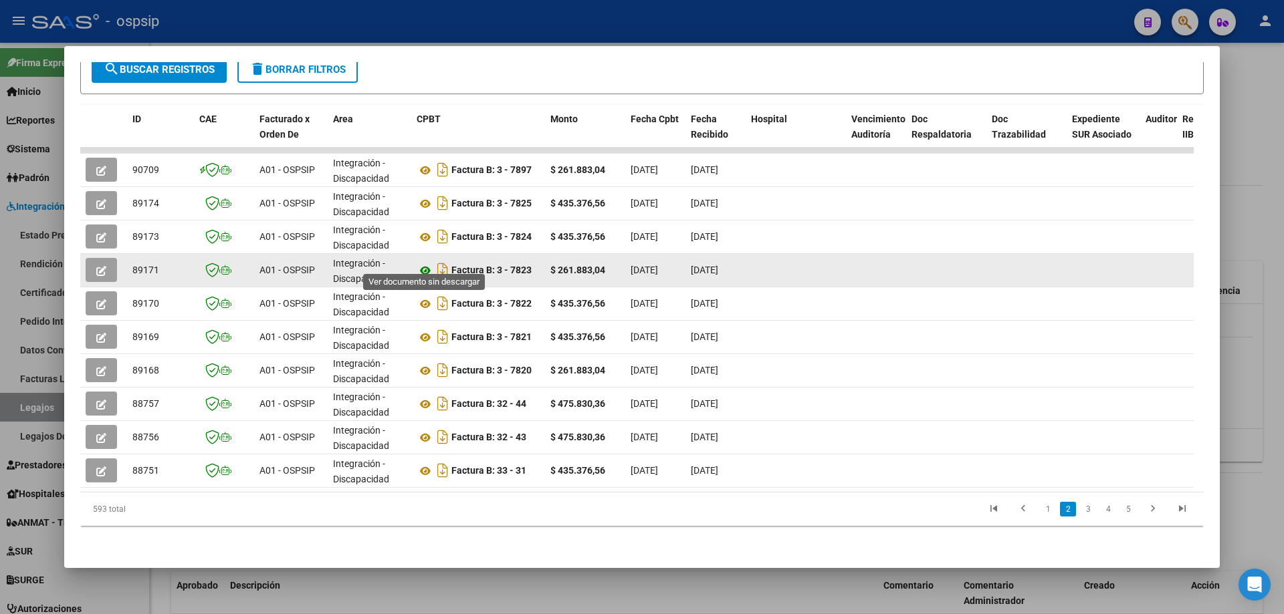
click at [423, 263] on icon at bounding box center [425, 271] width 17 height 16
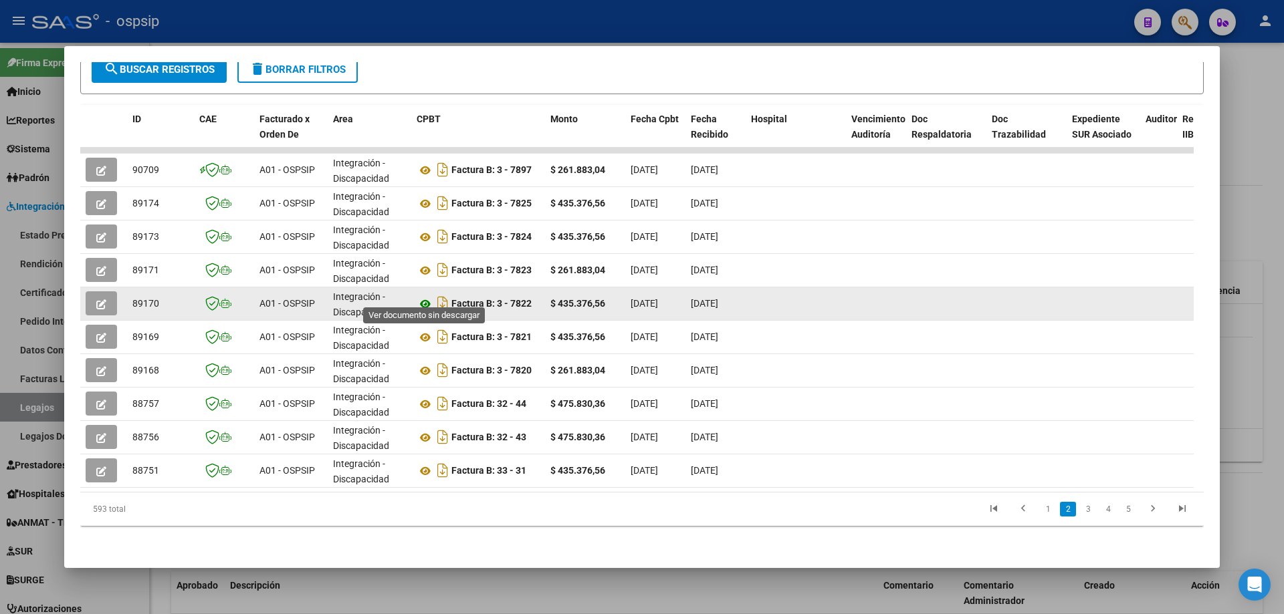
click at [425, 296] on icon at bounding box center [425, 304] width 17 height 16
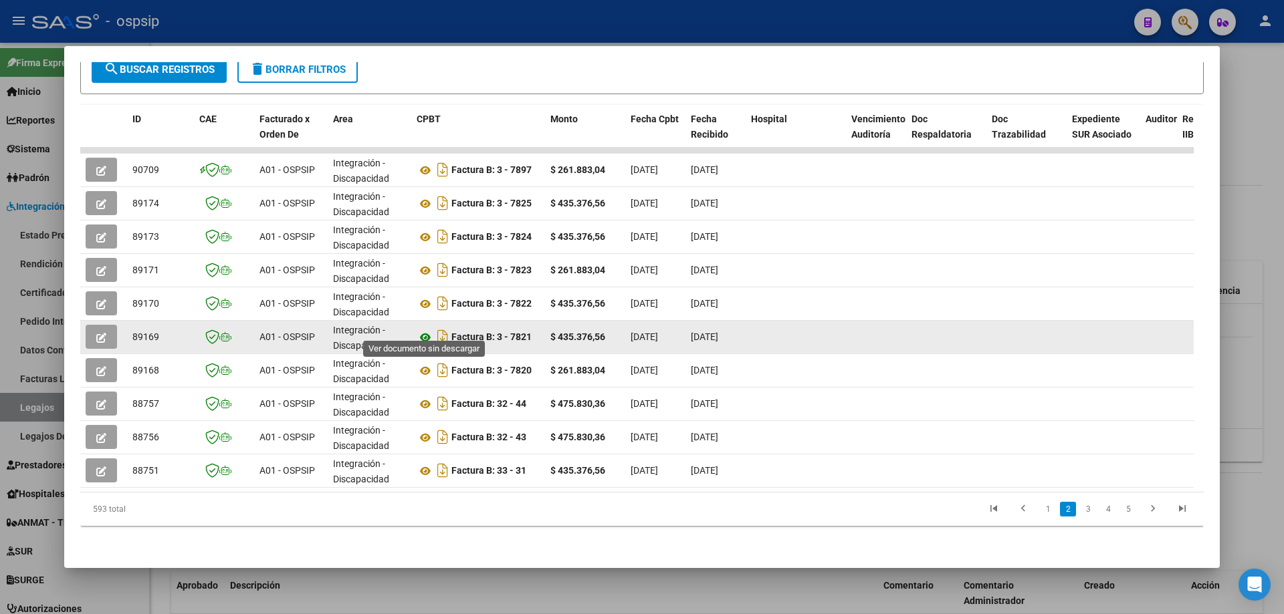
click at [421, 335] on icon at bounding box center [425, 338] width 17 height 16
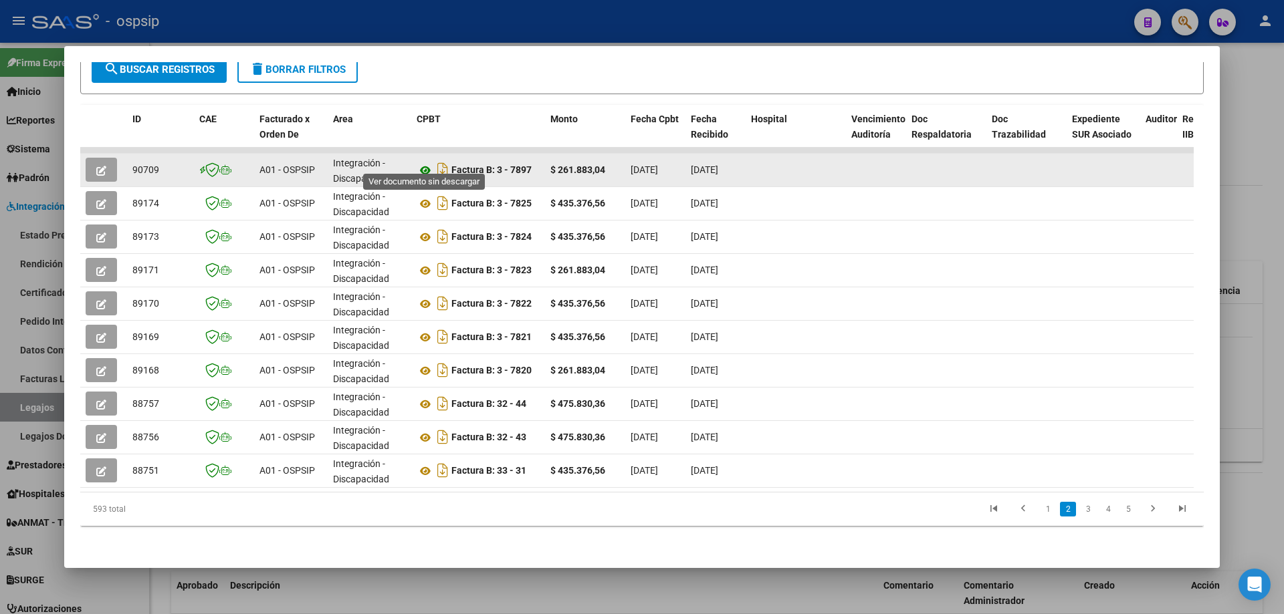
click at [426, 162] on icon at bounding box center [425, 170] width 17 height 16
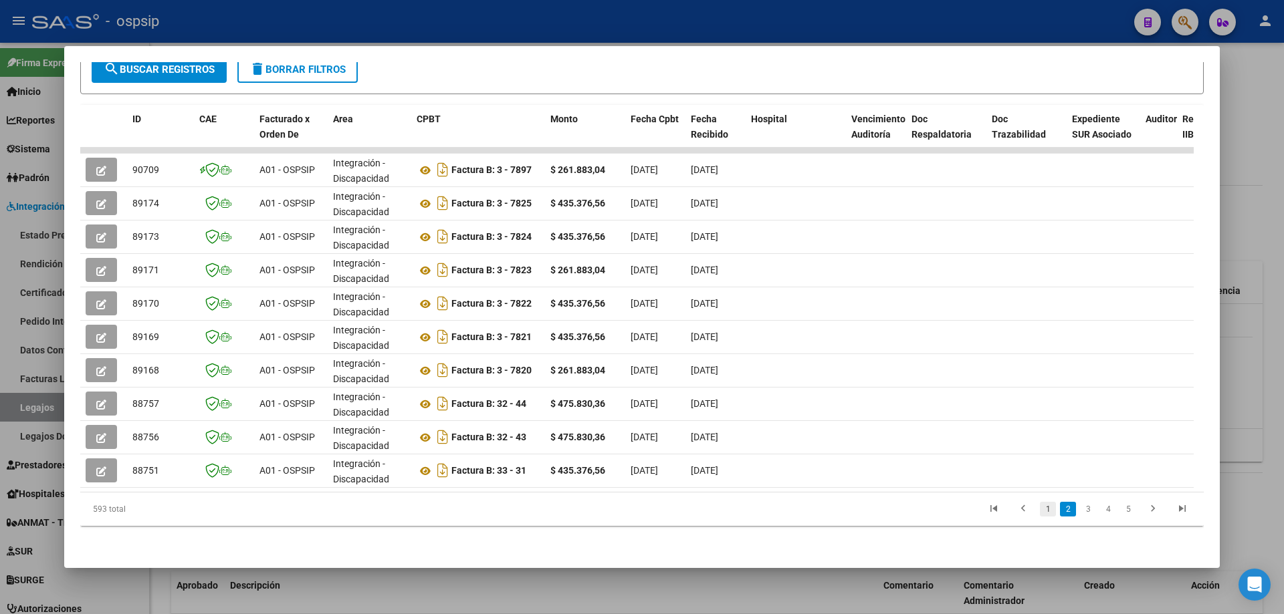
click at [1040, 513] on link "1" at bounding box center [1048, 509] width 16 height 15
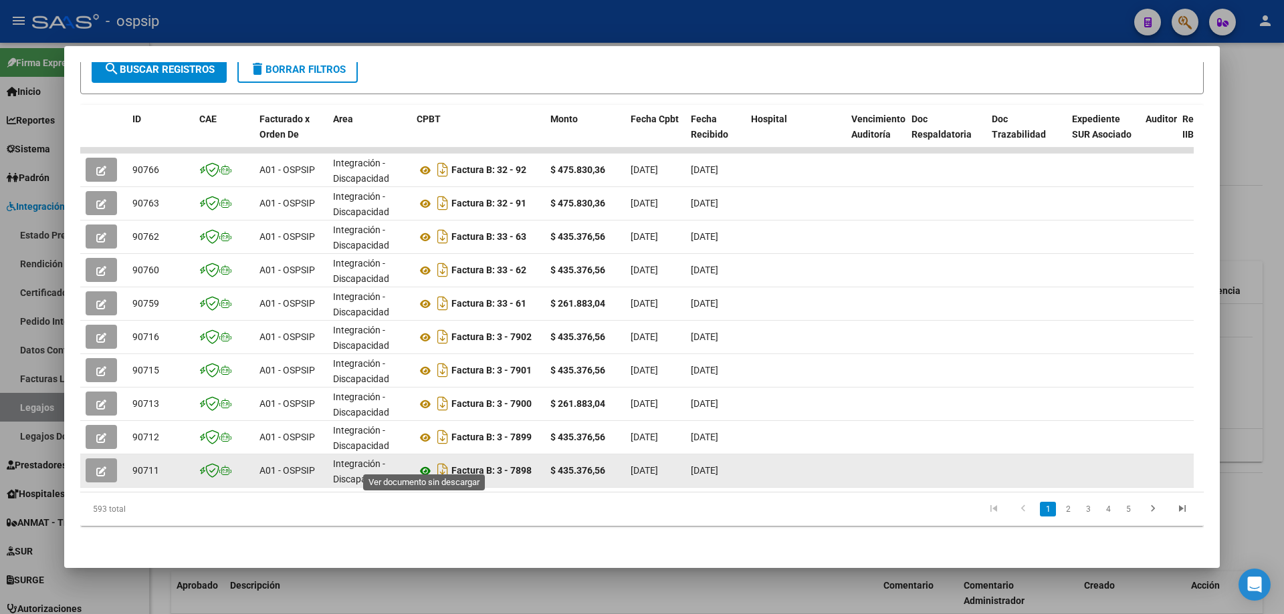
click at [423, 463] on icon at bounding box center [425, 471] width 17 height 16
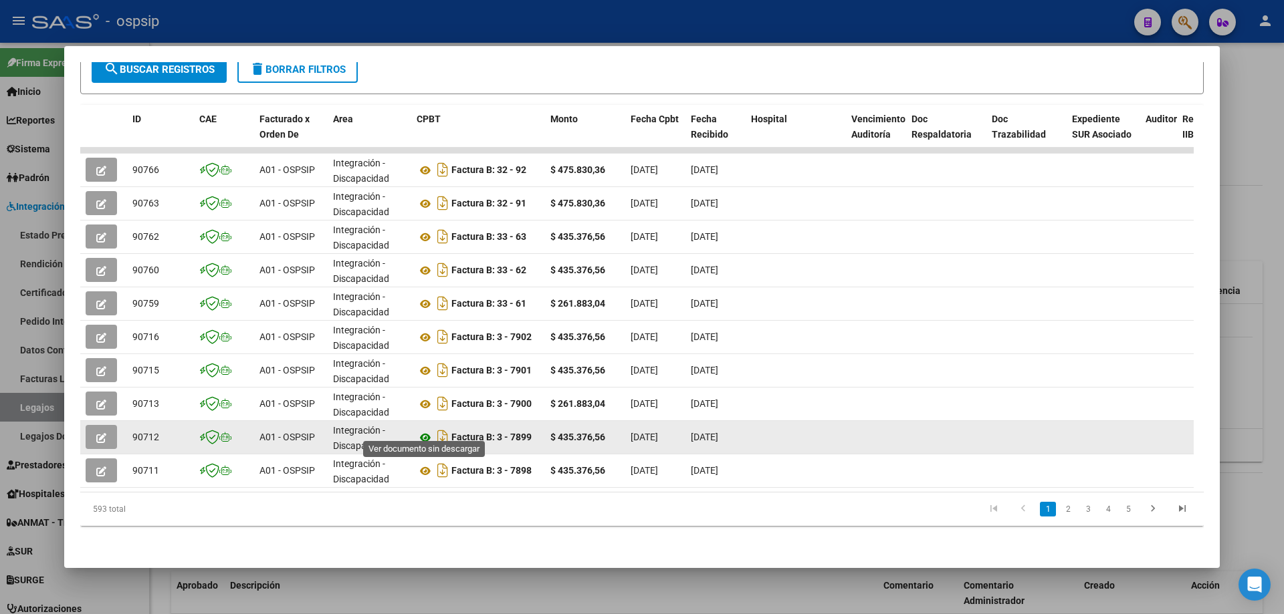
click at [421, 430] on icon at bounding box center [425, 438] width 17 height 16
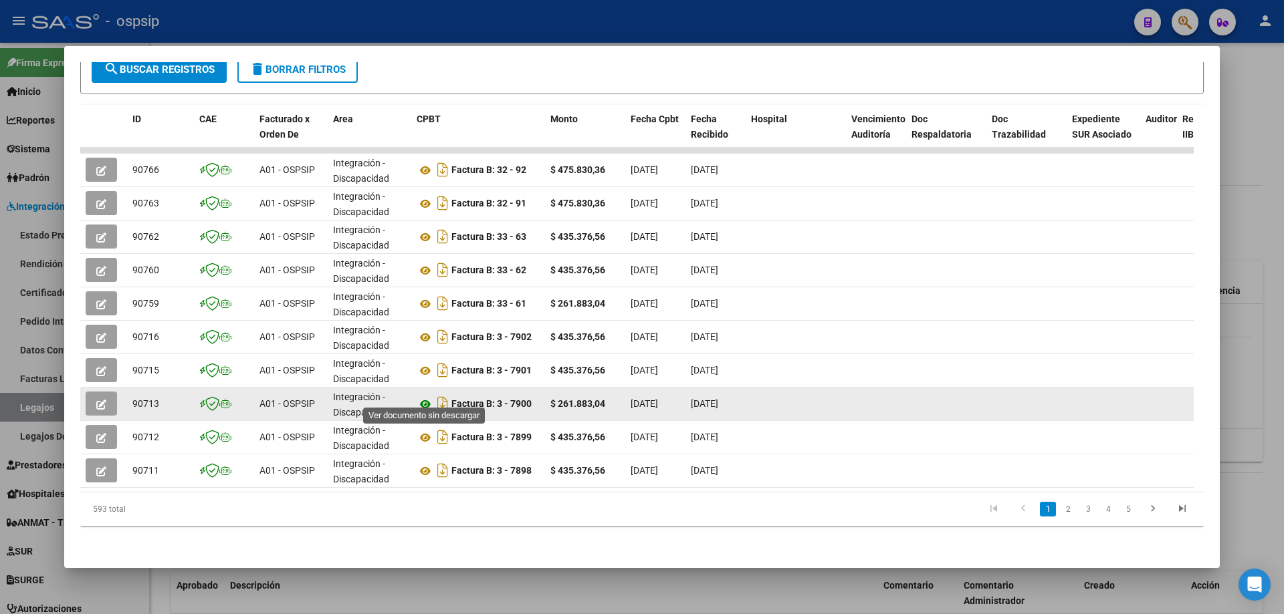
click at [429, 396] on icon at bounding box center [425, 404] width 17 height 16
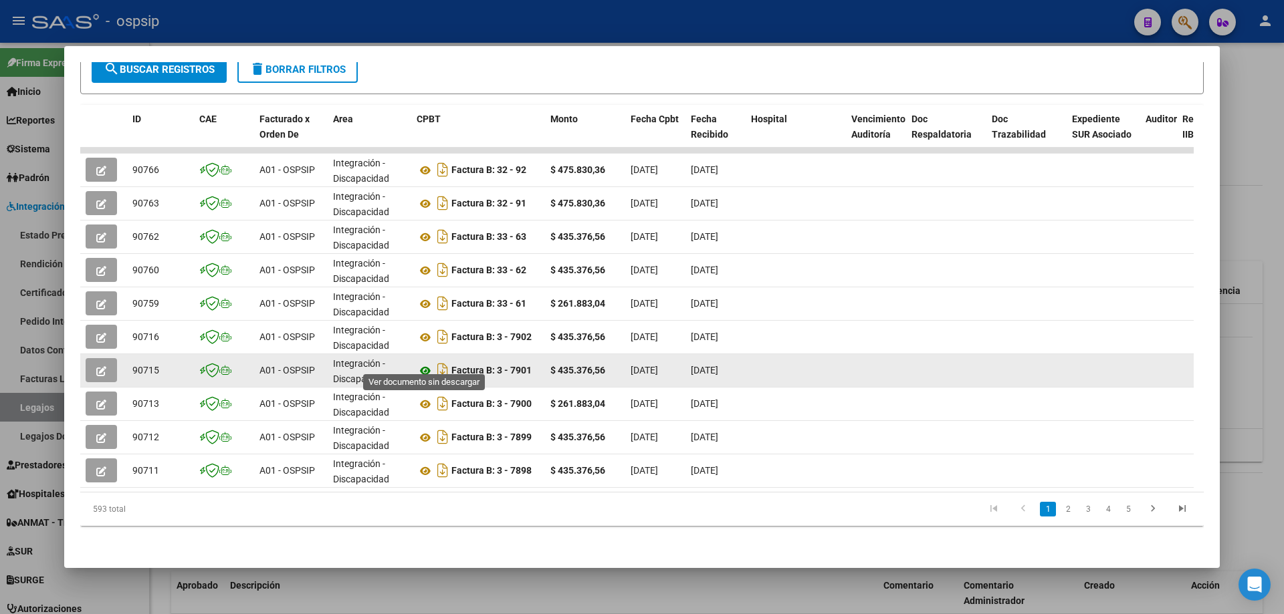
click at [425, 363] on icon at bounding box center [425, 371] width 17 height 16
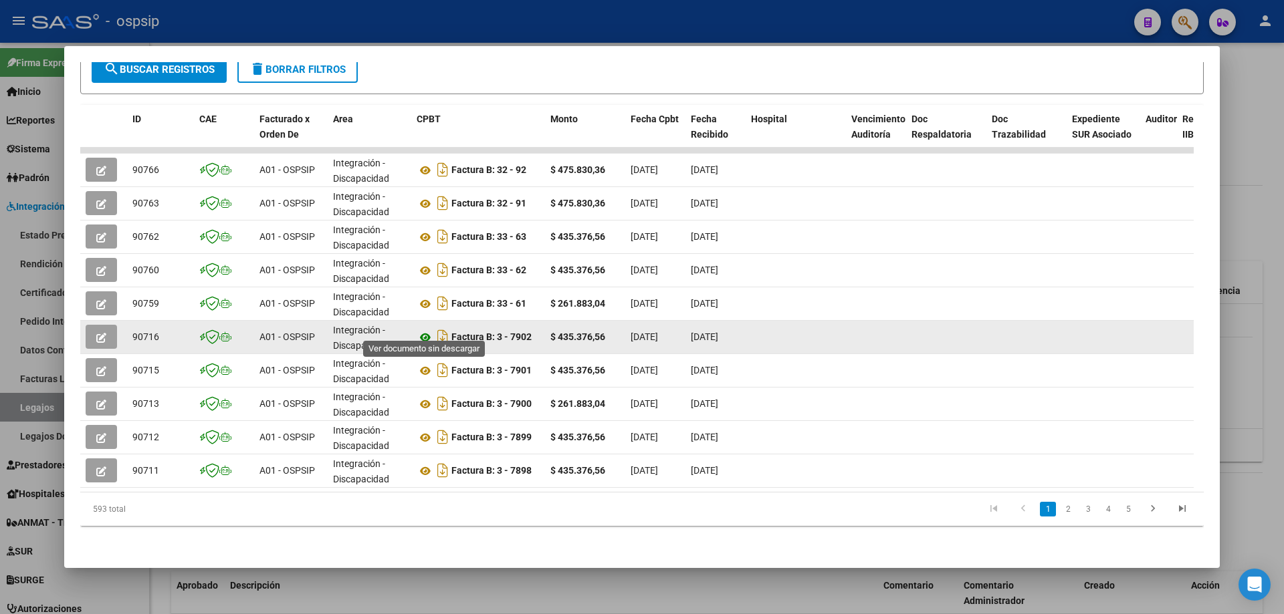
click at [428, 330] on icon at bounding box center [425, 338] width 17 height 16
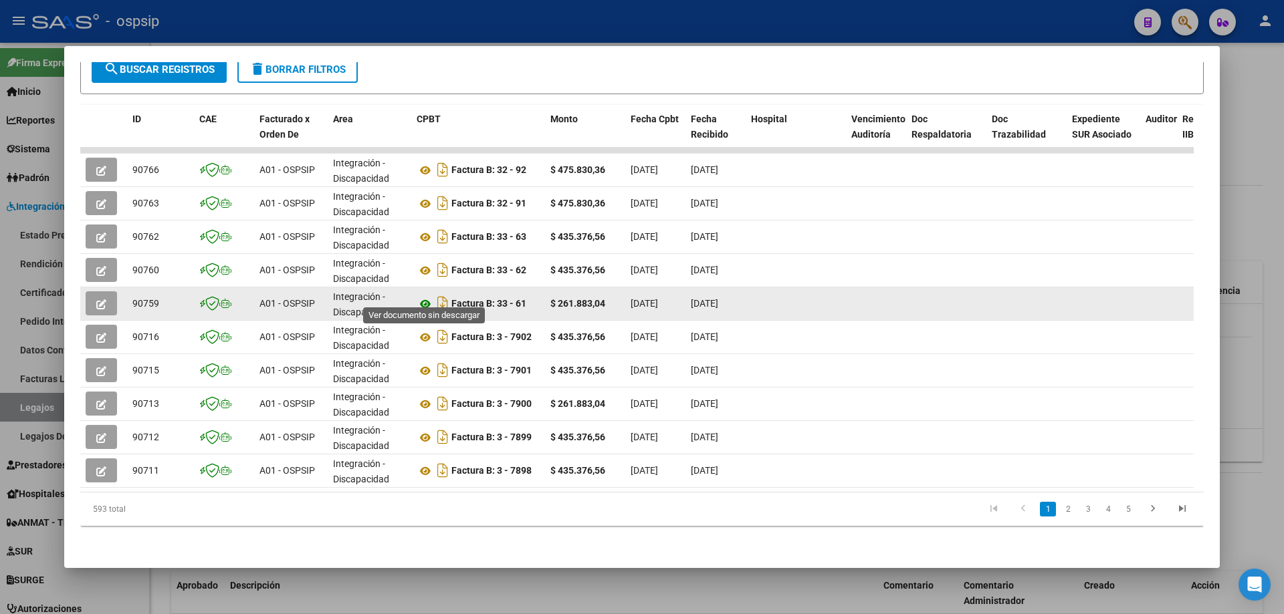
click at [419, 296] on icon at bounding box center [425, 304] width 17 height 16
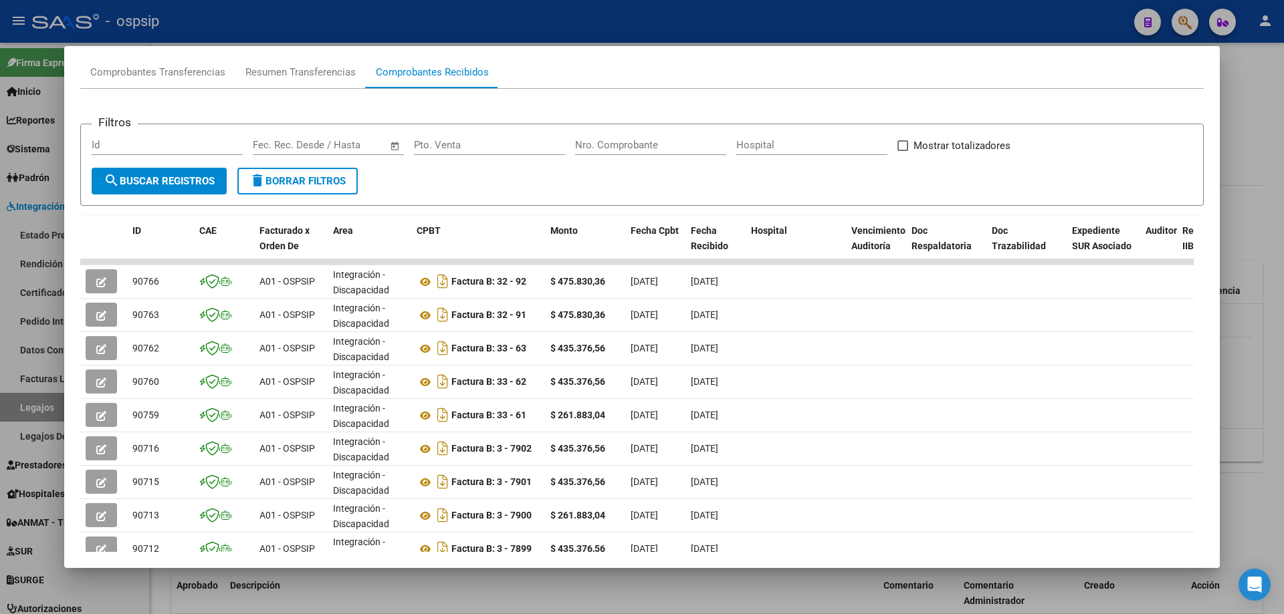
scroll to position [0, 0]
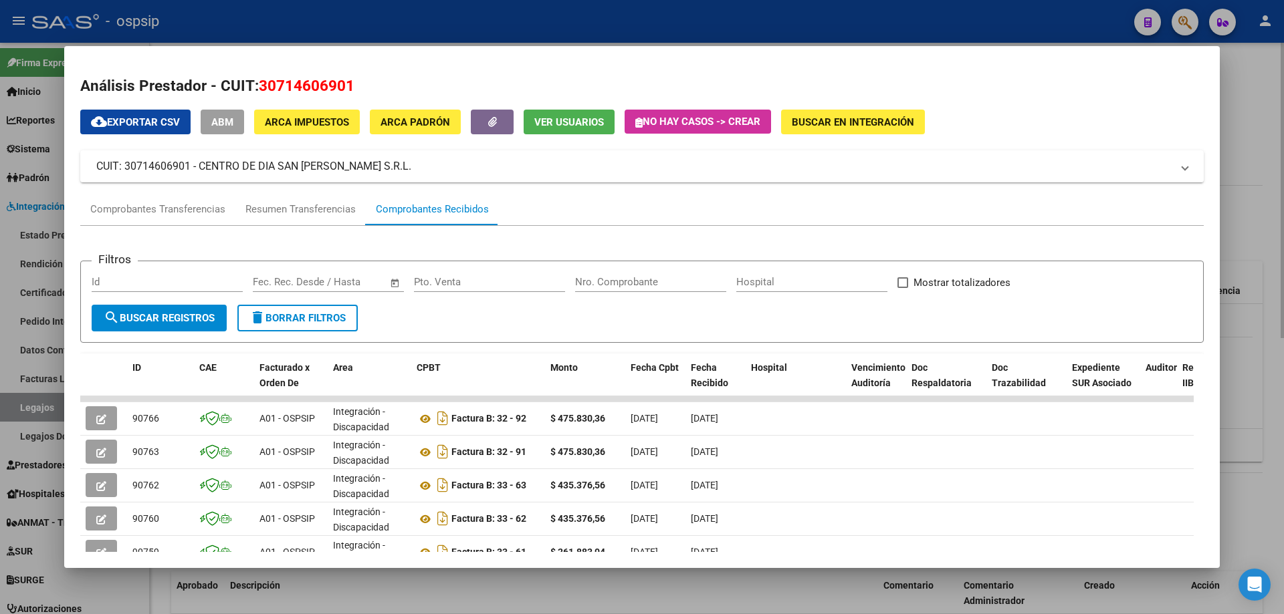
drag, startPoint x: 1283, startPoint y: 148, endPoint x: 1047, endPoint y: 220, distance: 246.6
click at [1283, 150] on div at bounding box center [642, 307] width 1284 height 614
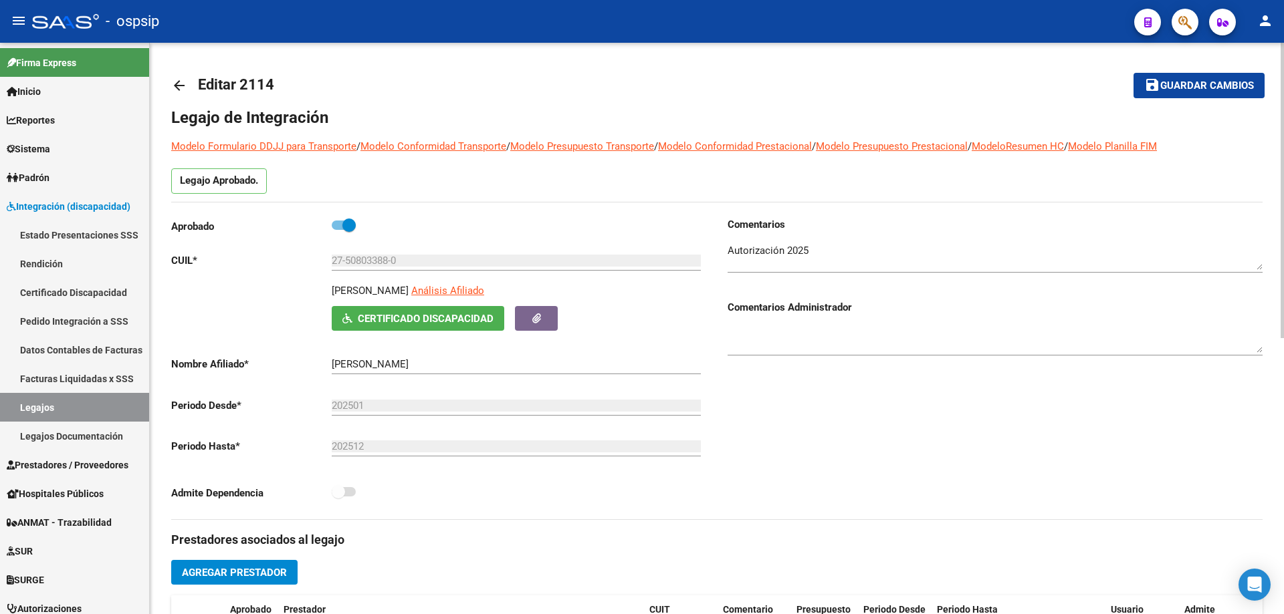
click at [191, 90] on link "arrow_back" at bounding box center [184, 85] width 27 height 31
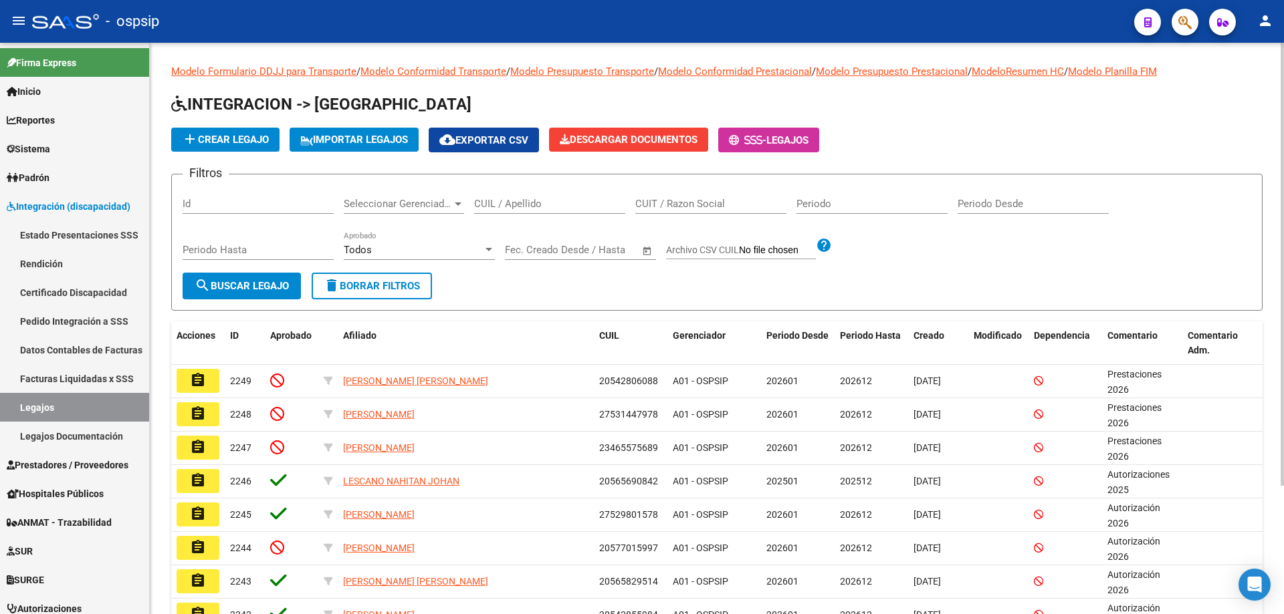
click at [527, 209] on input "CUIL / Apellido" at bounding box center [549, 204] width 151 height 12
paste input "20512580115"
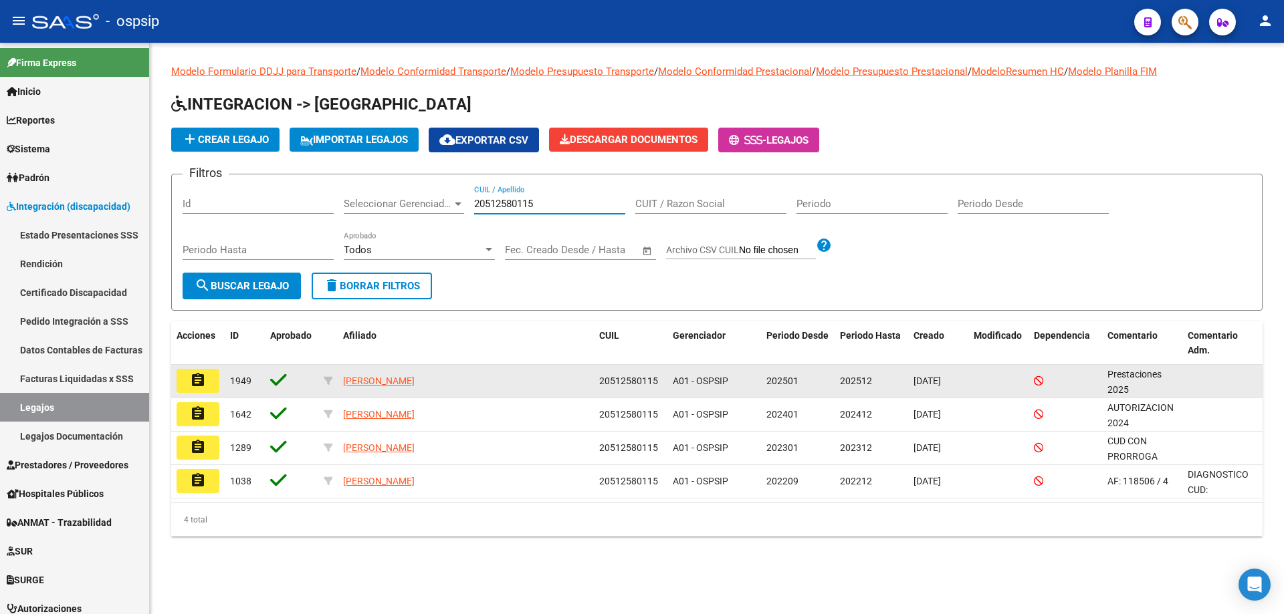
type input "20512580115"
click at [192, 382] on mat-icon "assignment" at bounding box center [198, 380] width 16 height 16
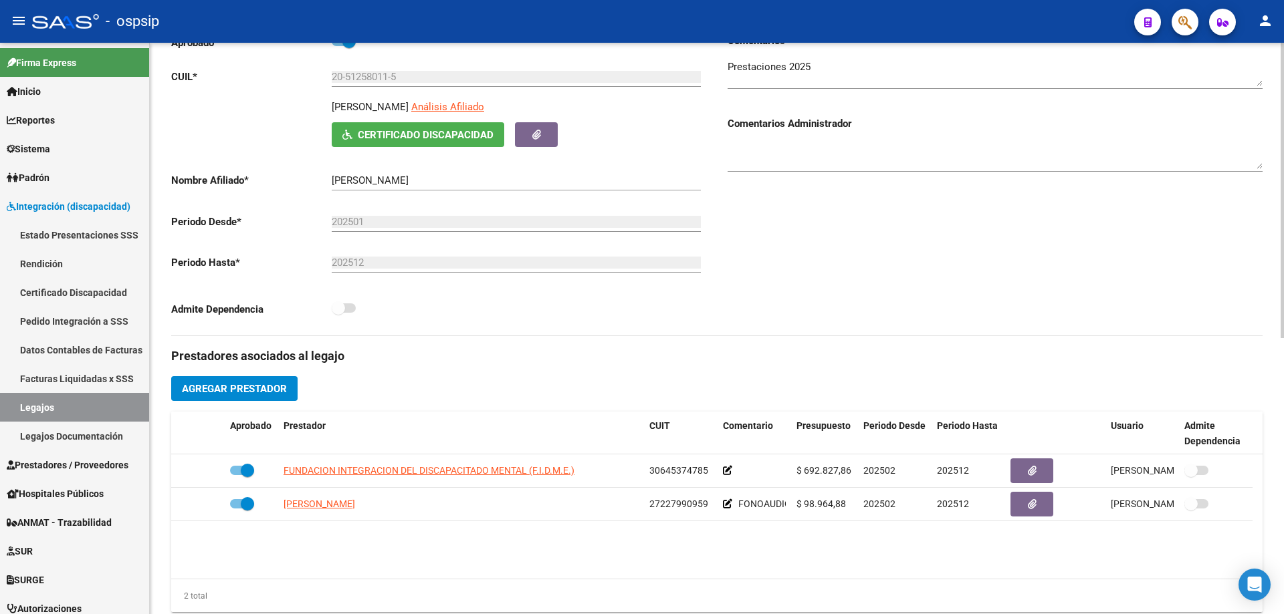
scroll to position [267, 0]
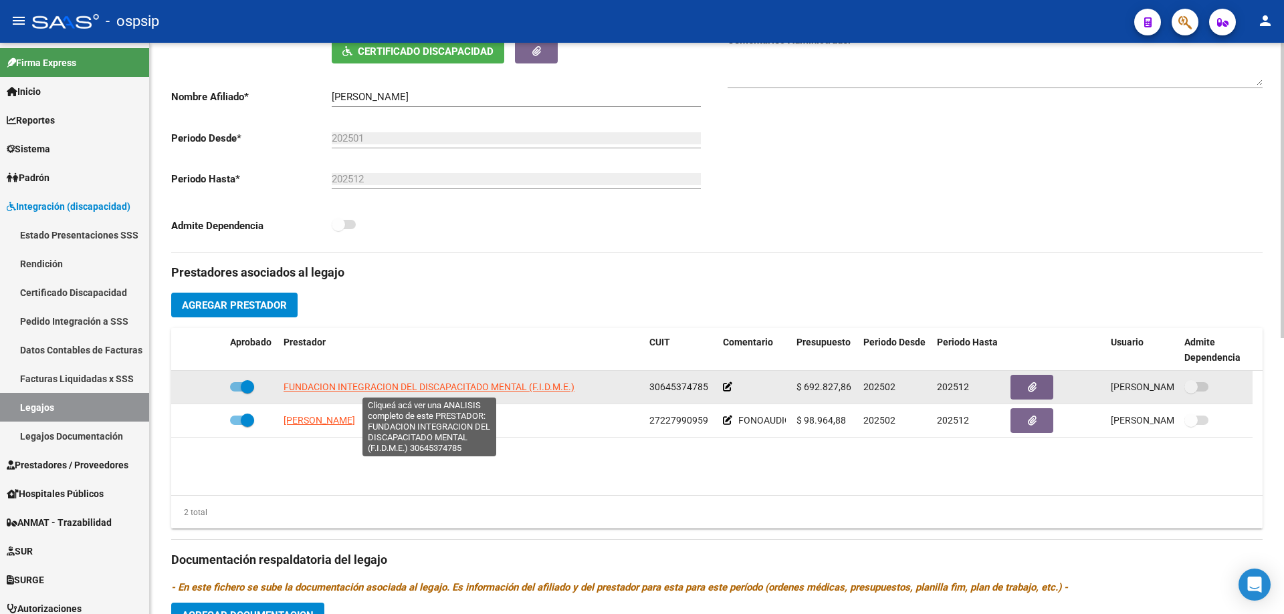
click at [495, 387] on span "FUNDACION INTEGRACION DEL DISCAPACITADO MENTAL (F.I.D.M.E.)" at bounding box center [428, 387] width 291 height 11
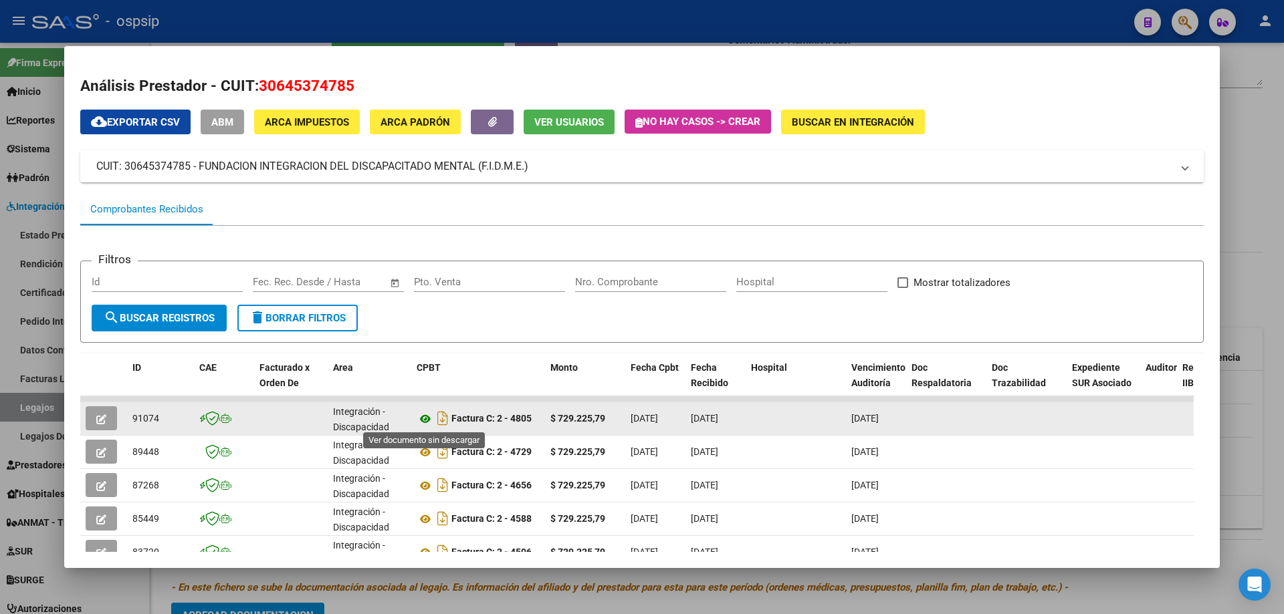
click at [428, 415] on icon at bounding box center [425, 419] width 17 height 16
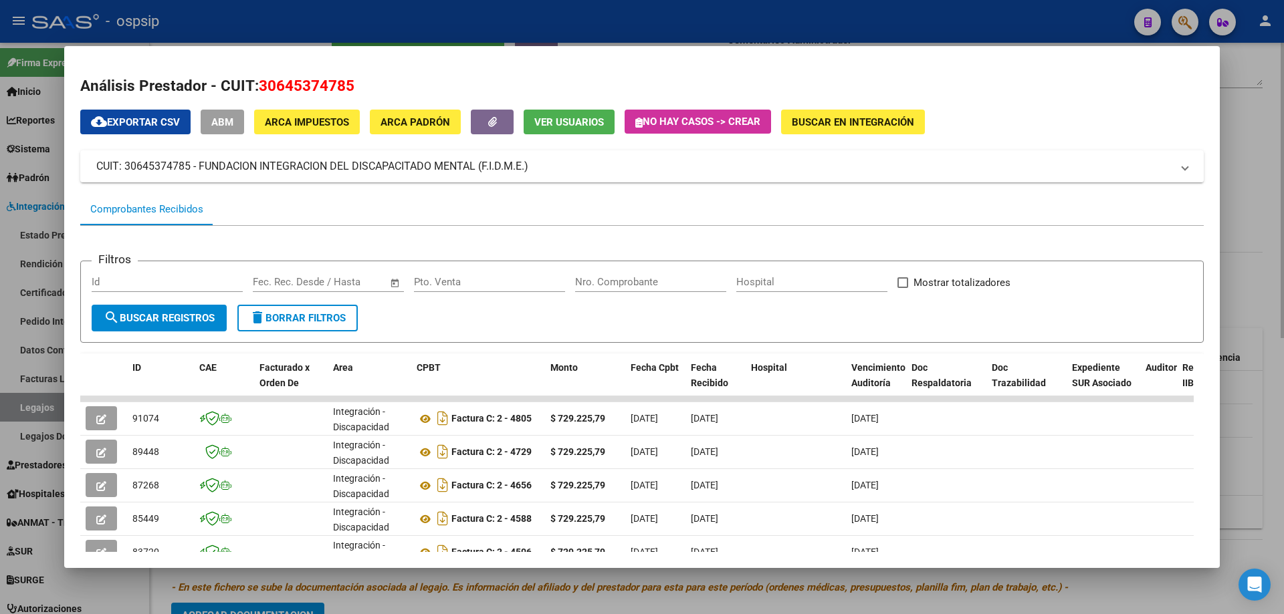
click at [1280, 139] on div at bounding box center [642, 307] width 1284 height 614
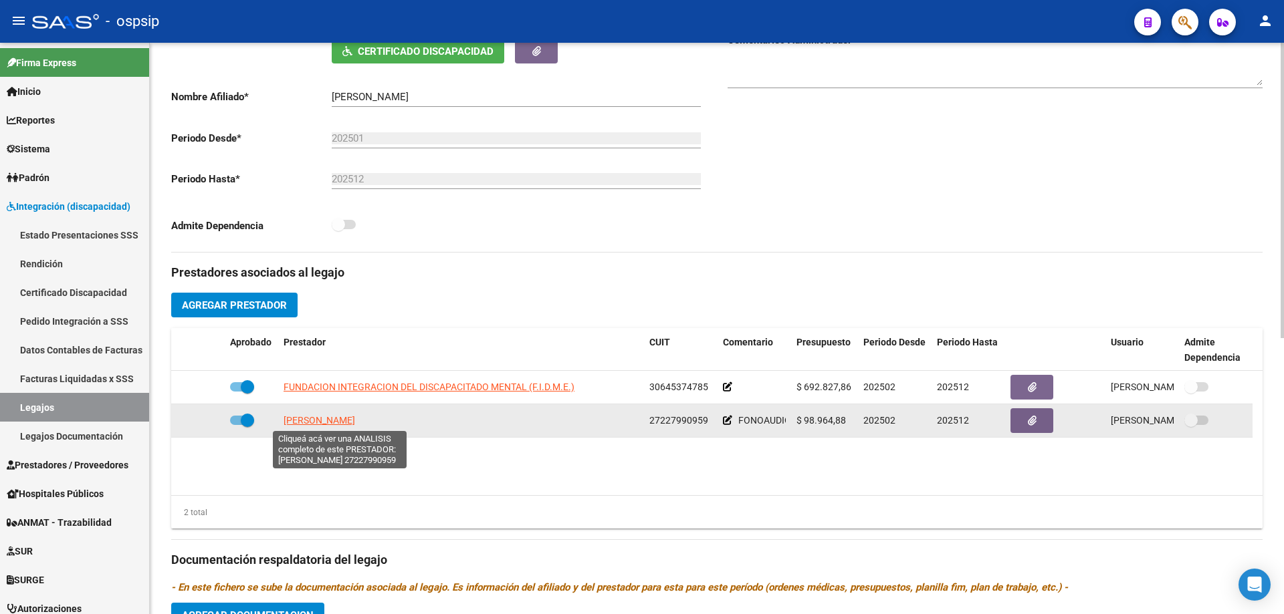
click at [355, 417] on span "YRALA GABRIELA ANDREA" at bounding box center [319, 420] width 72 height 11
type textarea "27227990959"
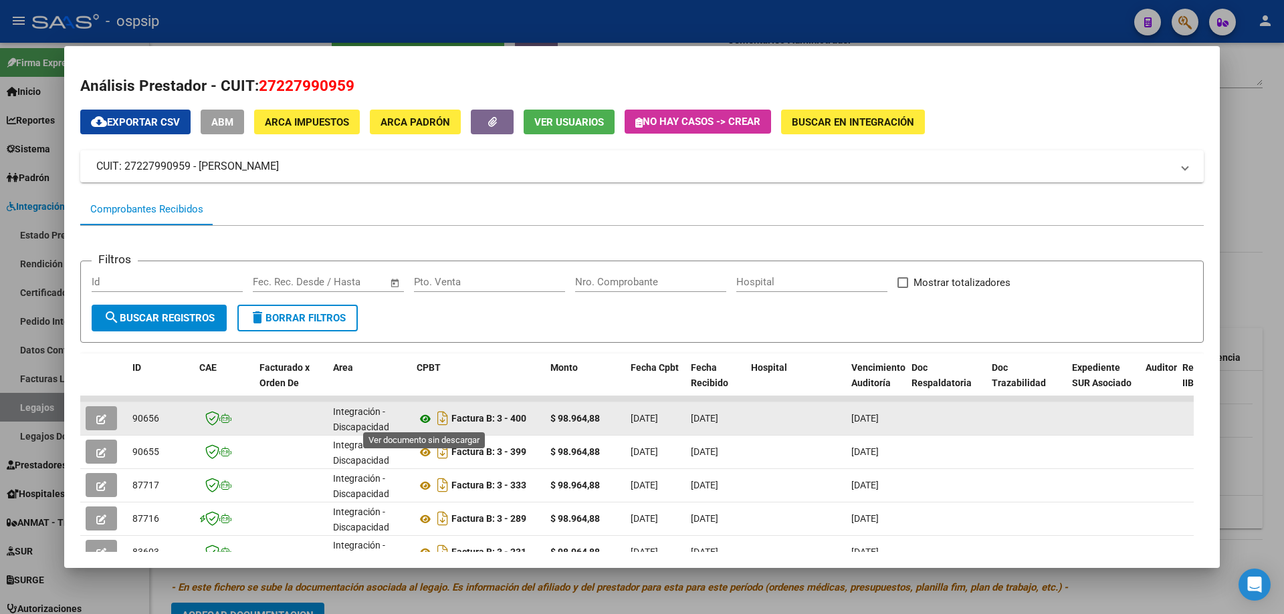
click at [421, 417] on icon at bounding box center [425, 419] width 17 height 16
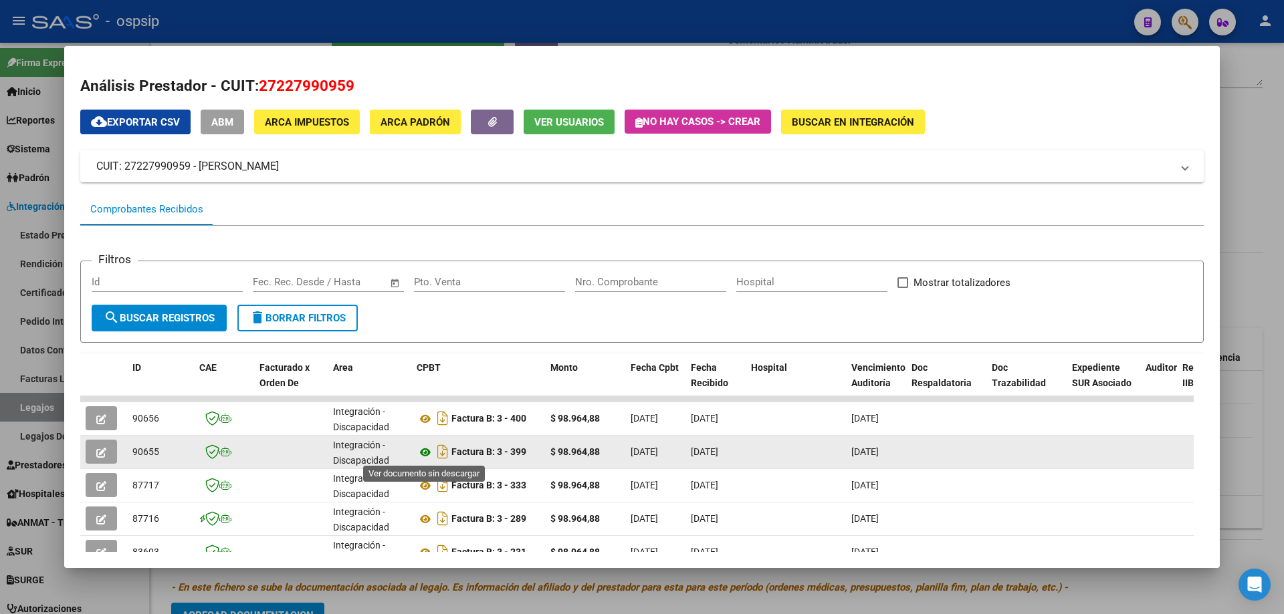
click at [423, 453] on icon at bounding box center [425, 453] width 17 height 16
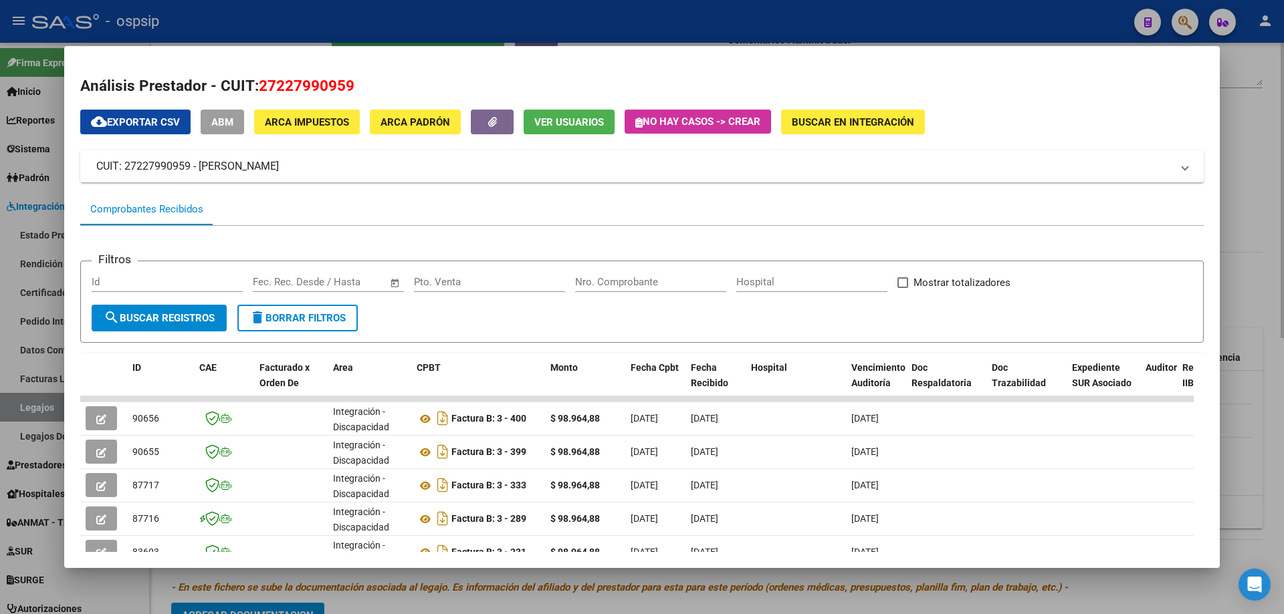
drag, startPoint x: 1283, startPoint y: 93, endPoint x: 1271, endPoint y: 99, distance: 13.5
click at [1283, 95] on div at bounding box center [642, 307] width 1284 height 614
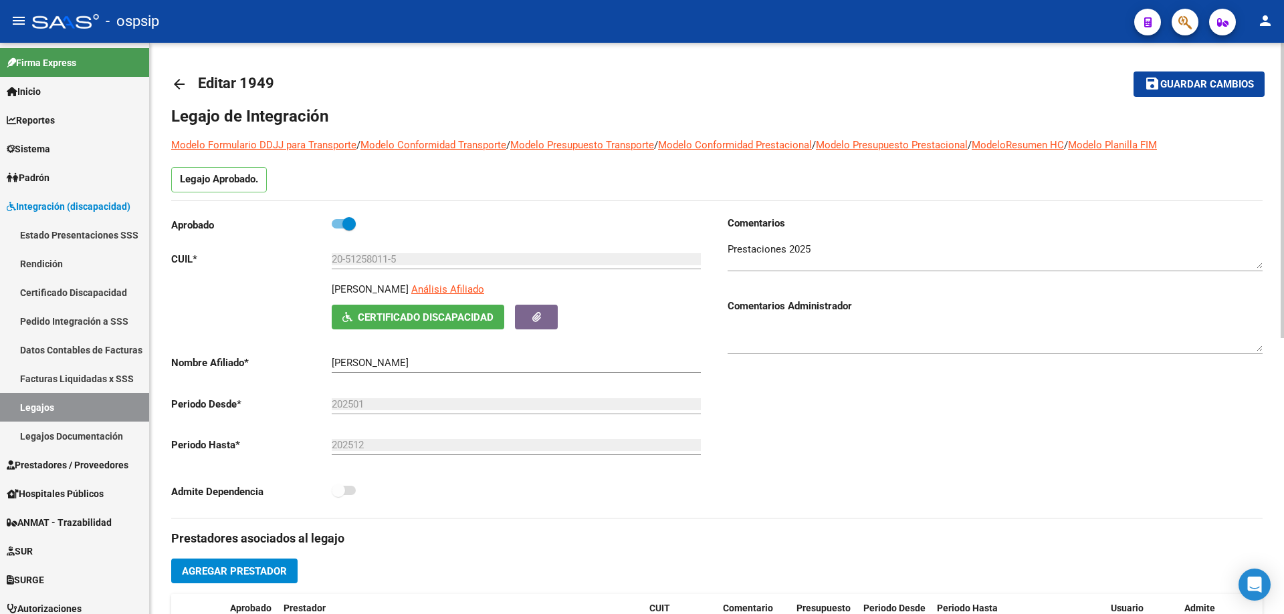
scroll to position [0, 0]
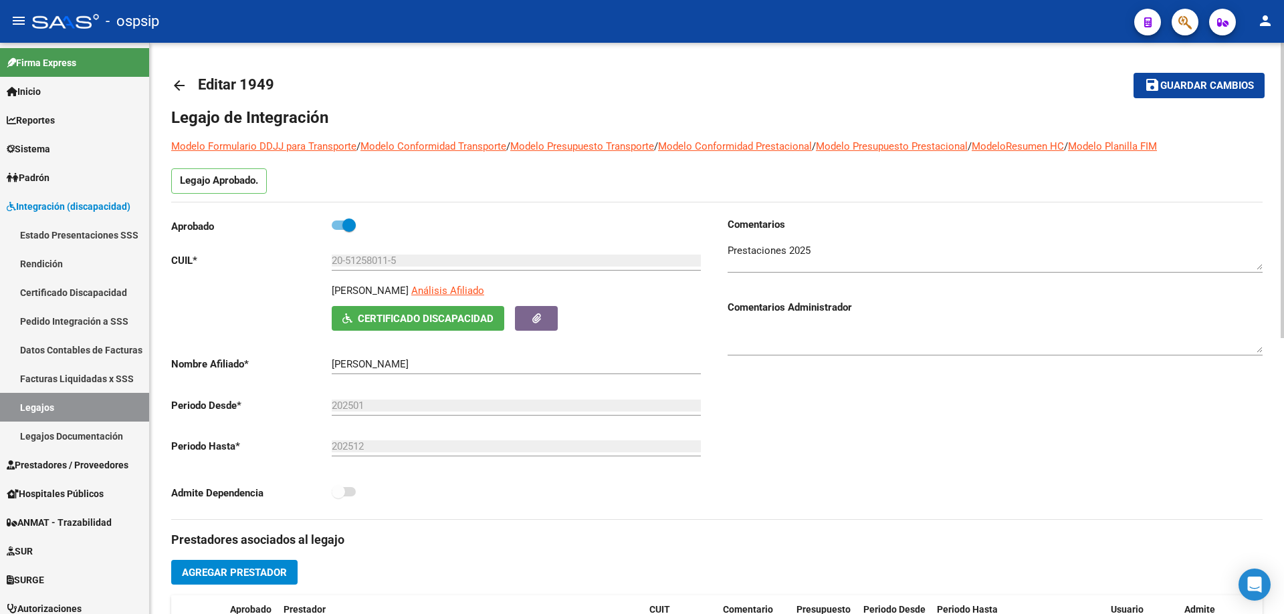
click at [174, 86] on mat-icon "arrow_back" at bounding box center [179, 86] width 16 height 16
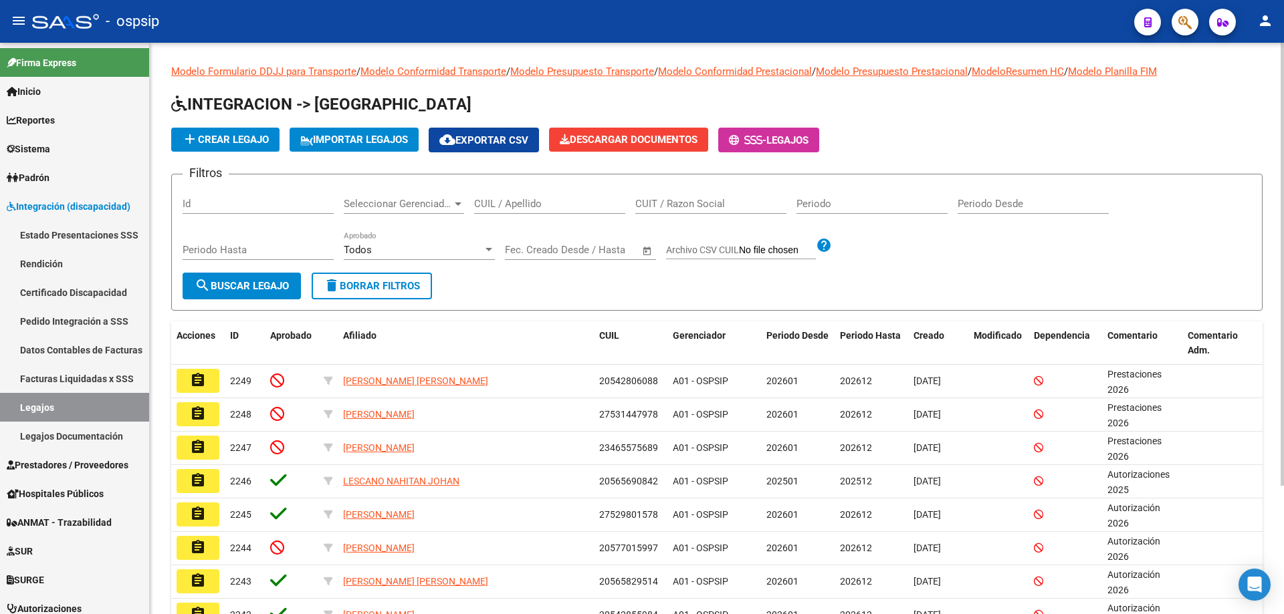
click at [493, 202] on input "CUIL / Apellido" at bounding box center [549, 204] width 151 height 12
paste input "20553886210"
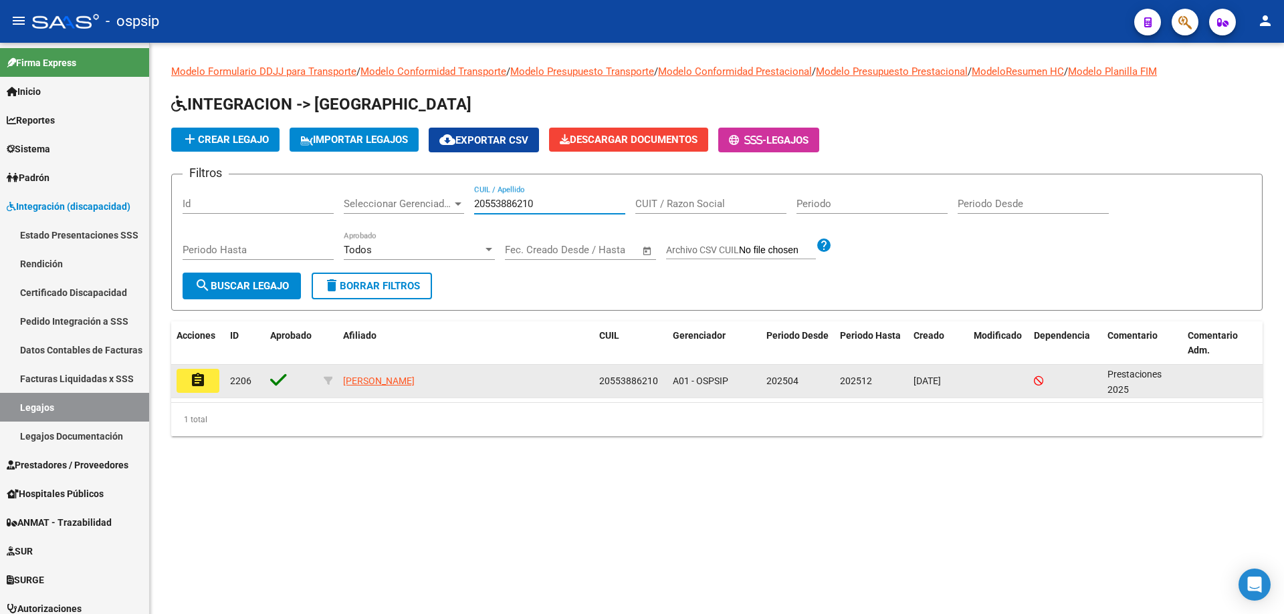
type input "20553886210"
click at [193, 372] on button "assignment" at bounding box center [198, 381] width 43 height 24
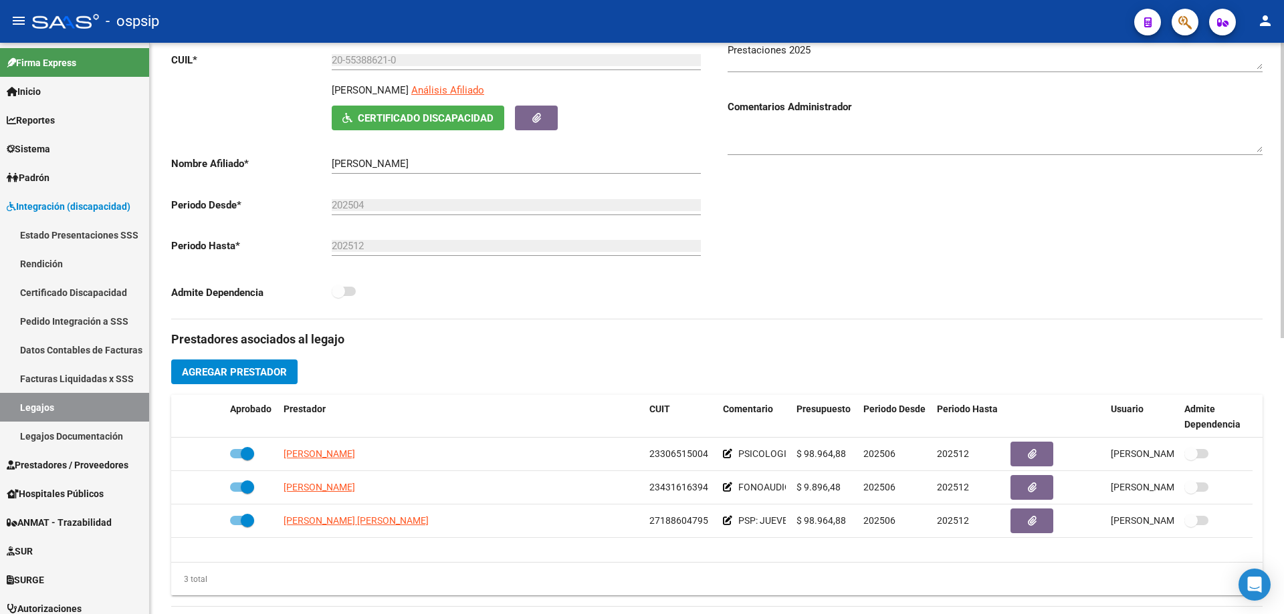
scroll to position [468, 0]
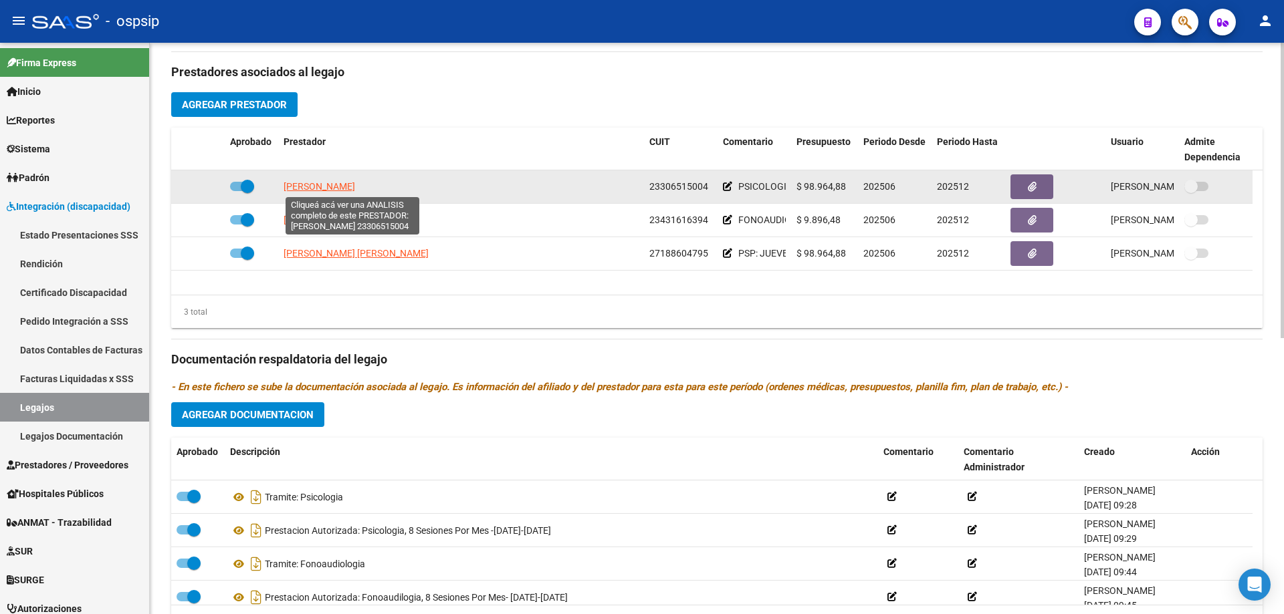
click at [338, 189] on span "BERTOLOTTO NOELIA ANGELICA" at bounding box center [319, 186] width 72 height 11
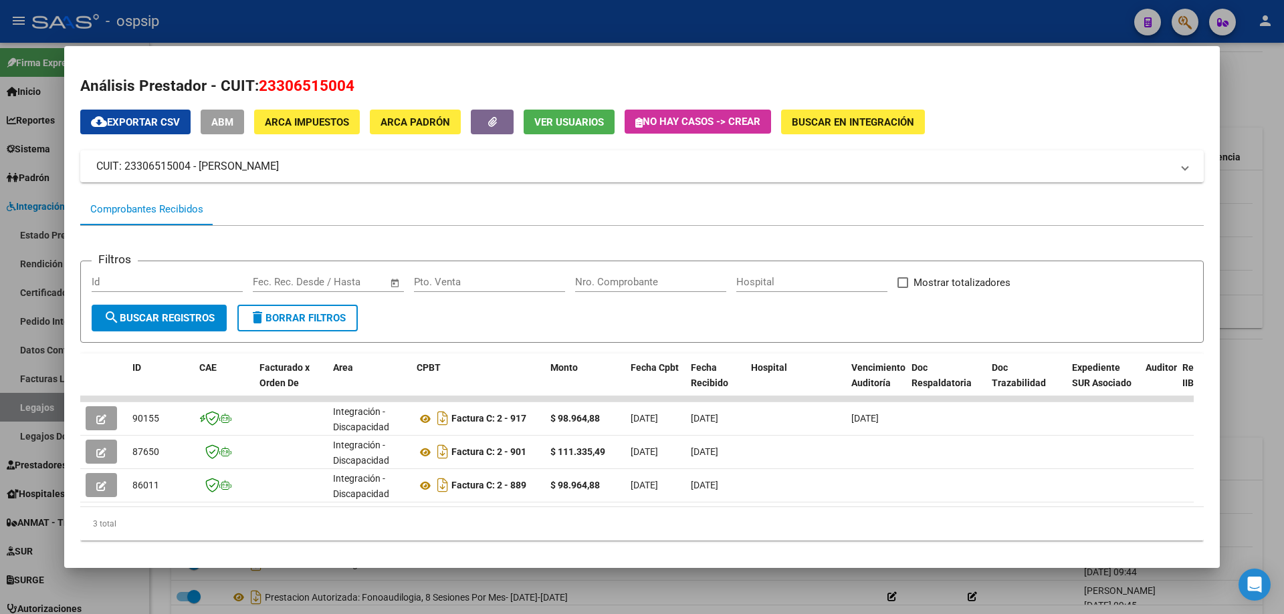
click at [1260, 91] on div at bounding box center [642, 307] width 1284 height 614
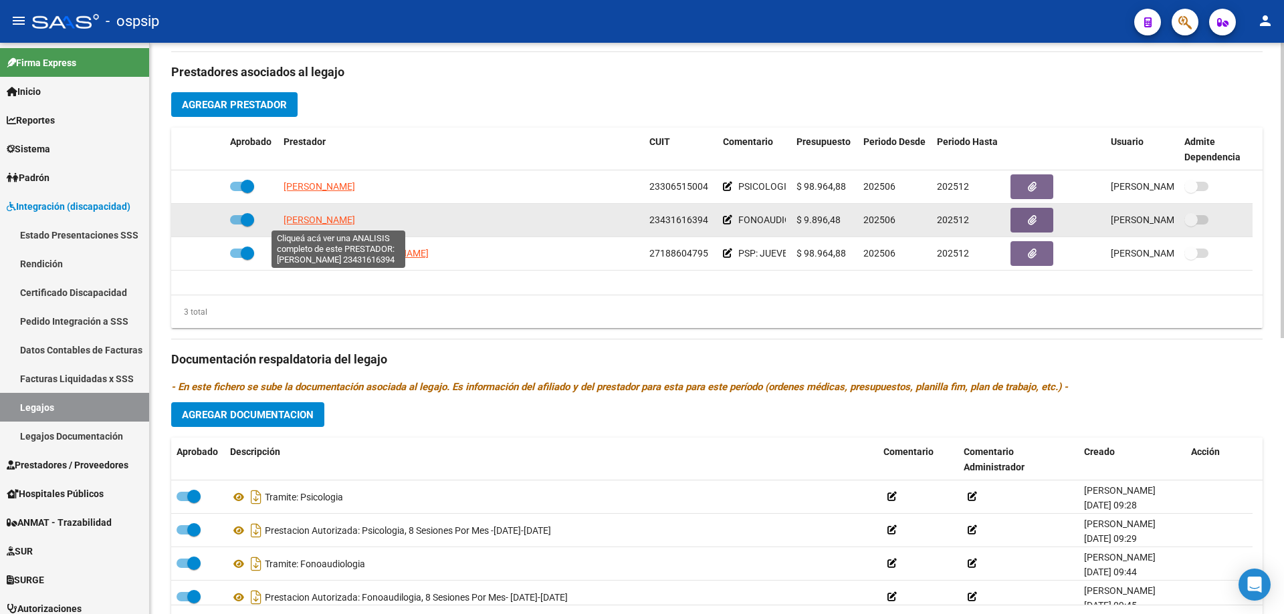
click at [355, 218] on span "GUZMAN CARLA ARACELI" at bounding box center [319, 220] width 72 height 11
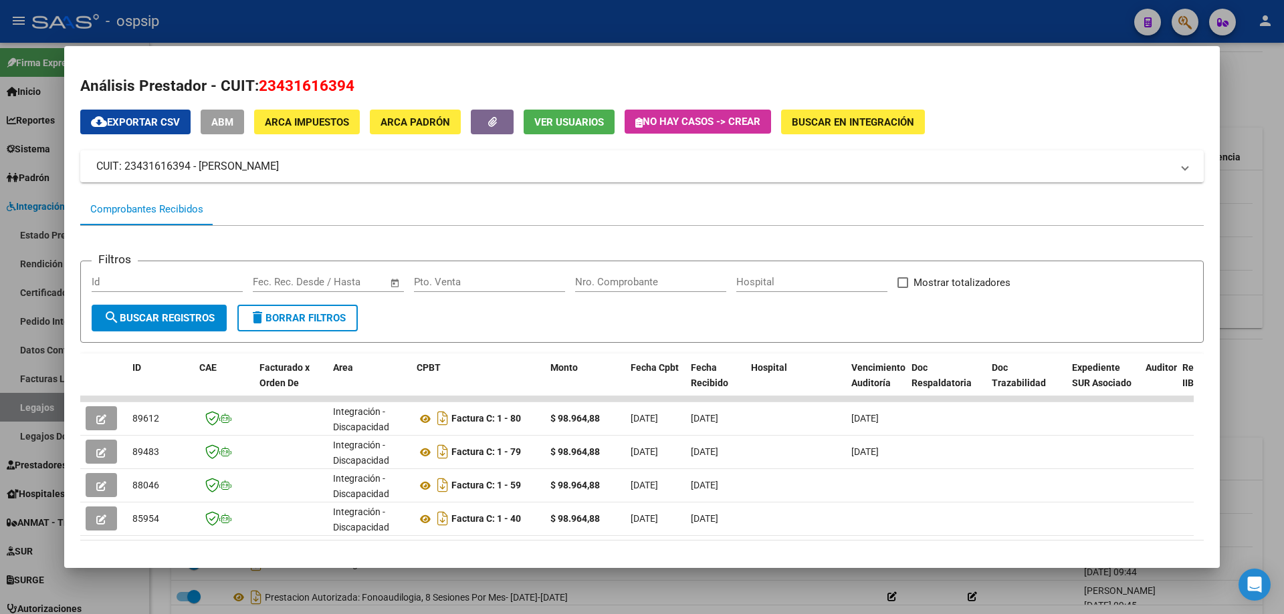
click at [1283, 146] on div at bounding box center [642, 307] width 1284 height 614
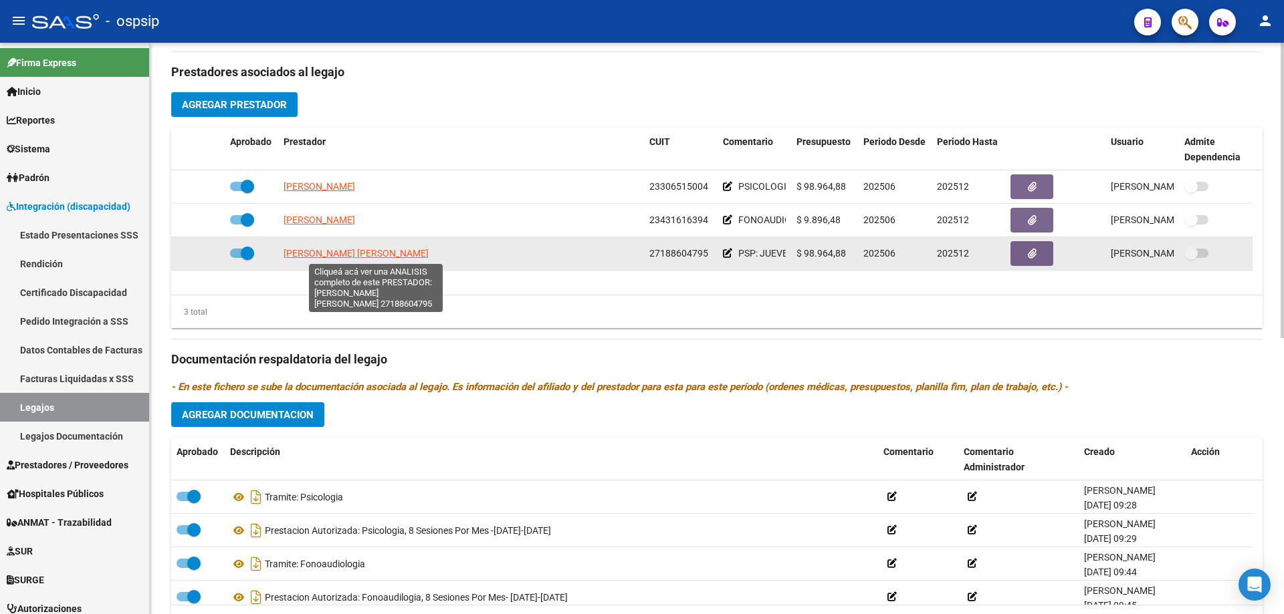
click at [331, 251] on span "PEREZ FERNANDEZ MARGARITA MARGOTH" at bounding box center [355, 253] width 145 height 11
type textarea "27188604795"
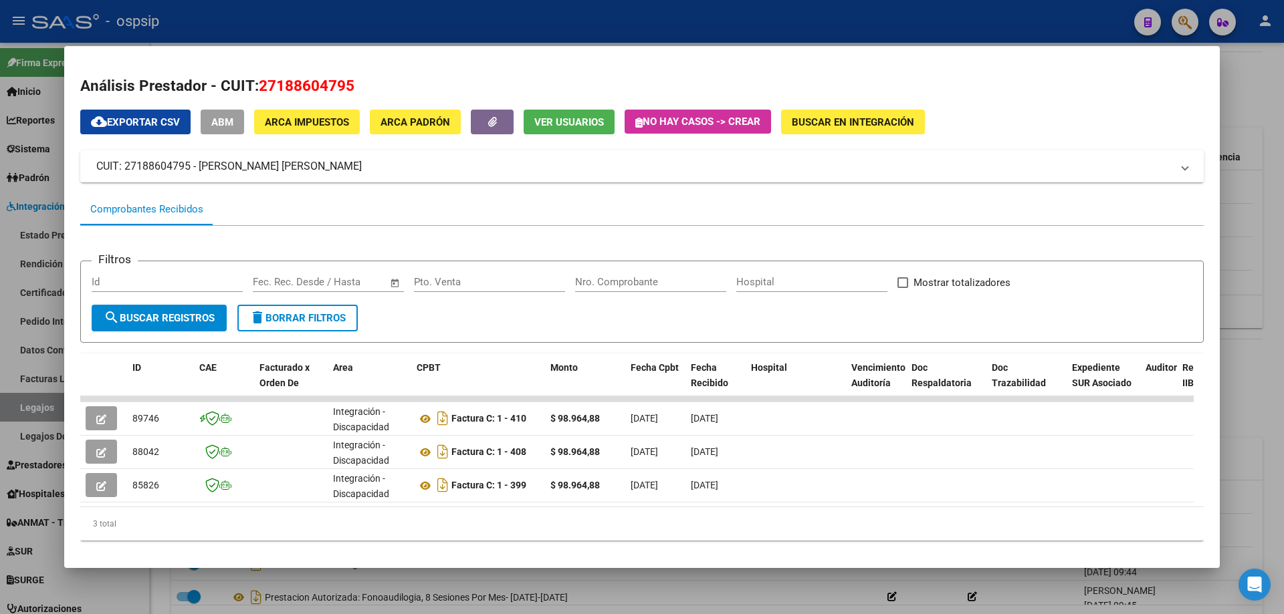
click at [1269, 93] on div at bounding box center [642, 307] width 1284 height 614
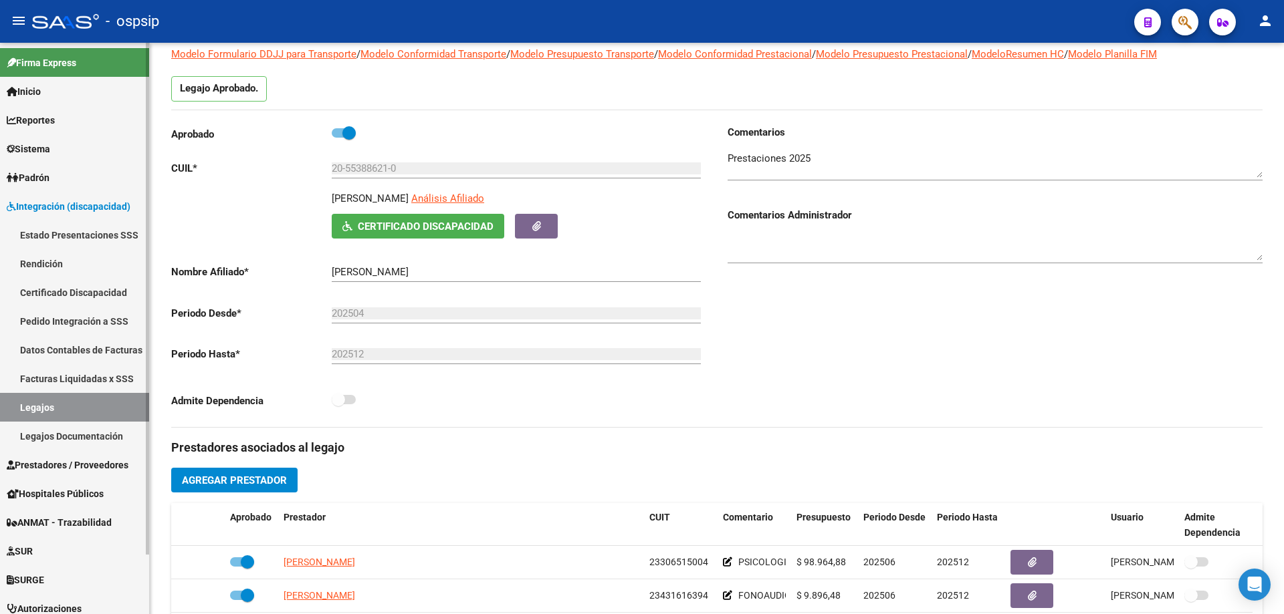
scroll to position [0, 0]
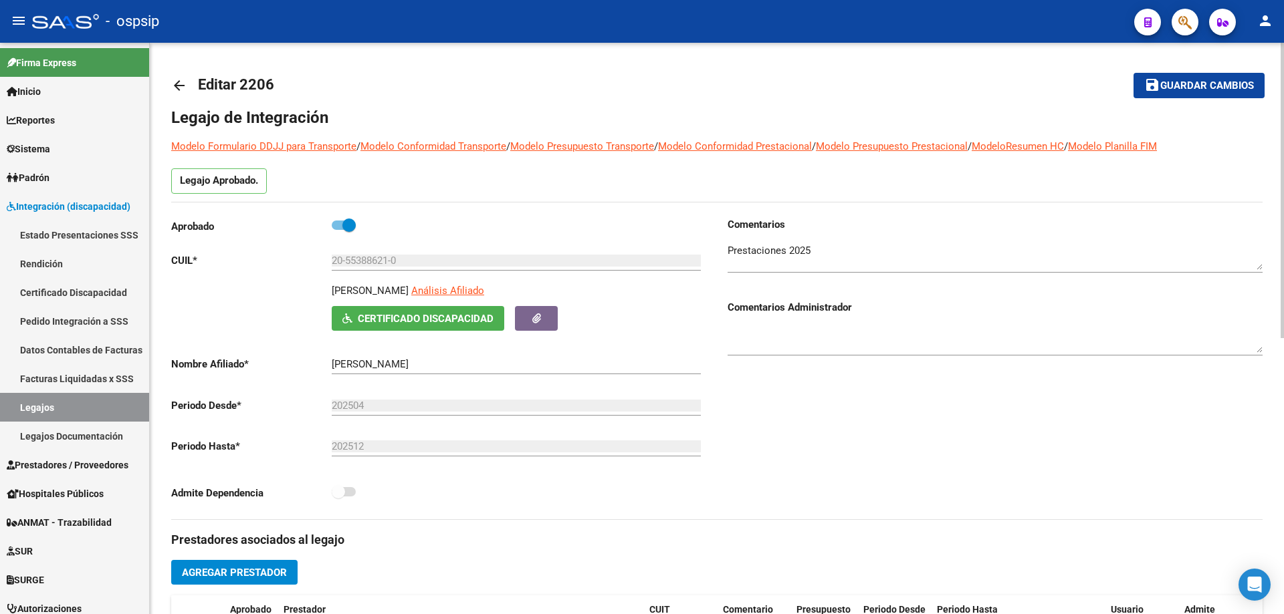
click at [179, 83] on mat-icon "arrow_back" at bounding box center [179, 86] width 16 height 16
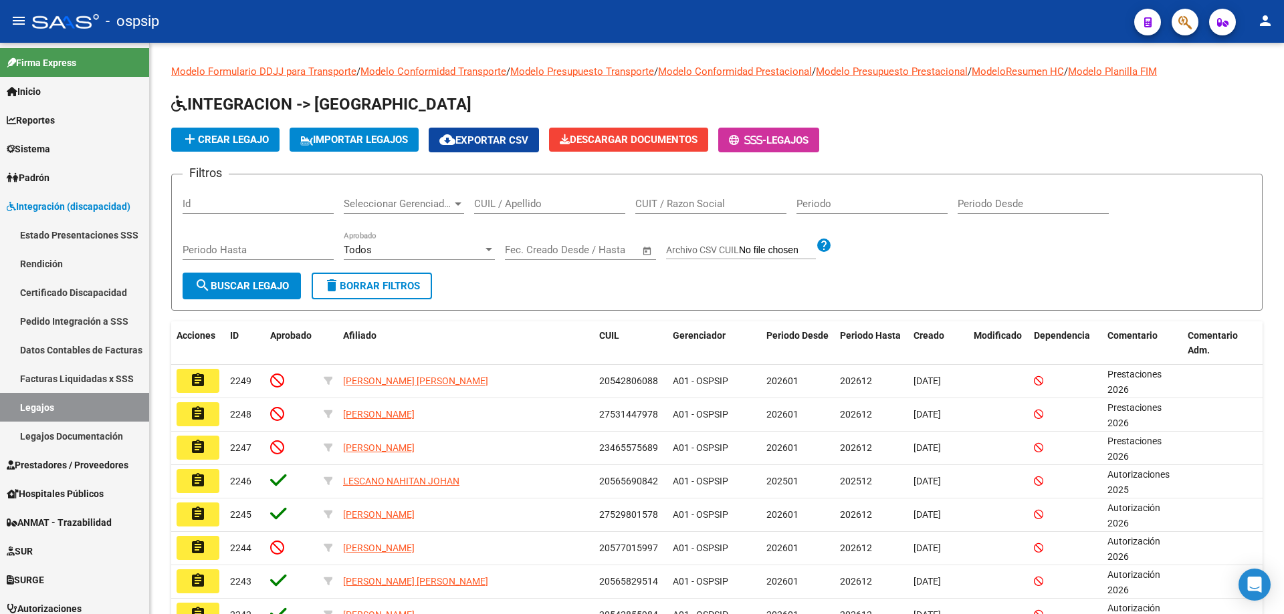
click at [517, 203] on input "CUIL / Apellido" at bounding box center [549, 204] width 151 height 12
click at [523, 206] on input "CUIL / Apellido" at bounding box center [549, 204] width 151 height 12
paste input "20556067652"
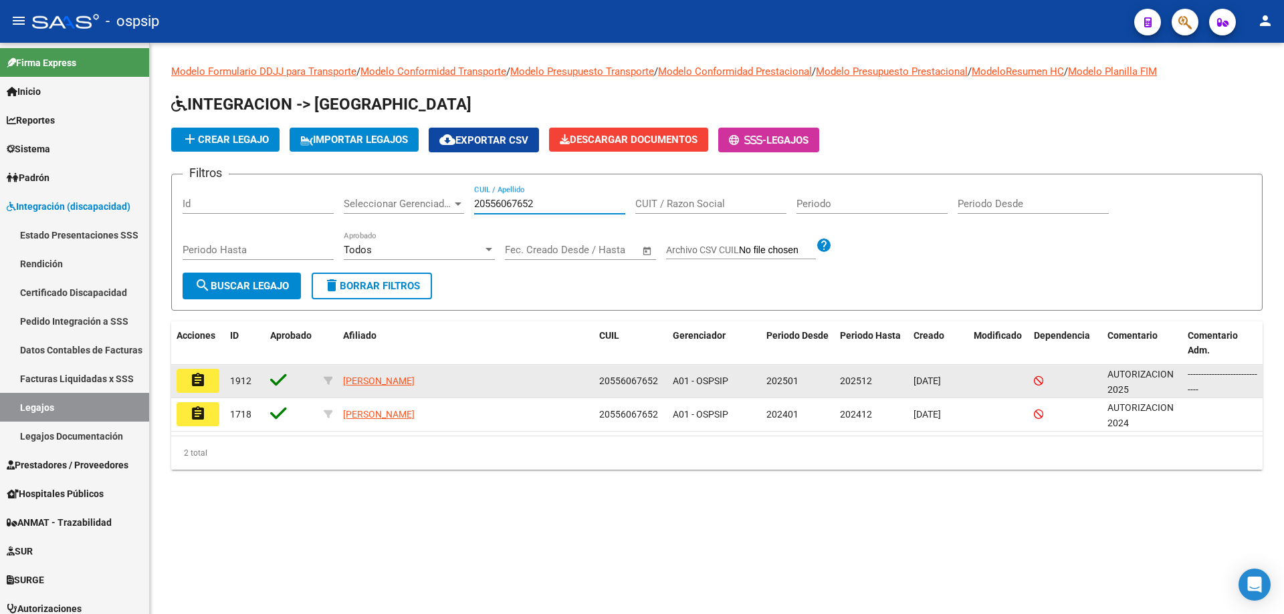
type input "20556067652"
click at [205, 379] on mat-icon "assignment" at bounding box center [198, 380] width 16 height 16
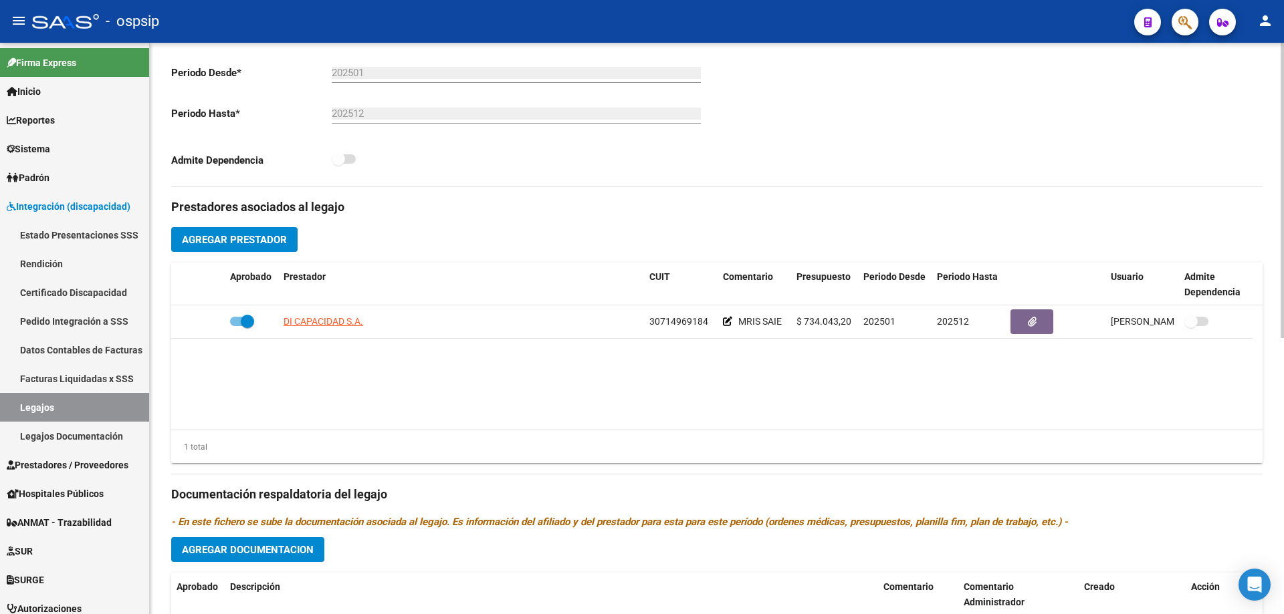
scroll to position [334, 0]
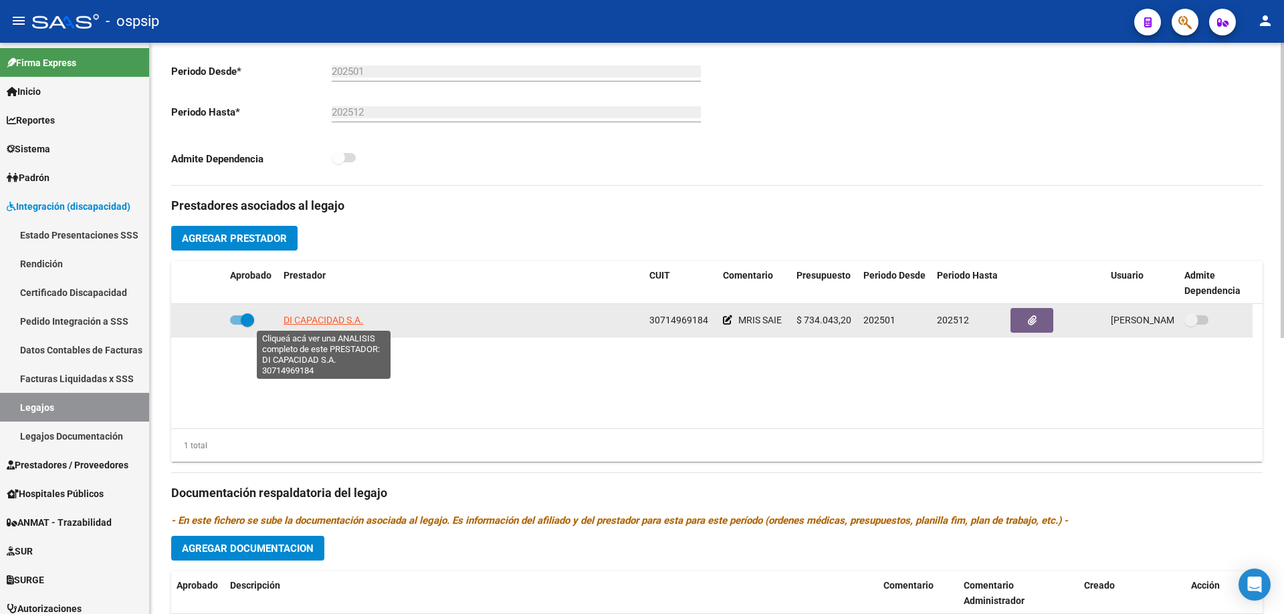
click at [320, 315] on span "DI CAPACIDAD S.A." at bounding box center [323, 320] width 80 height 11
type textarea "30714969184"
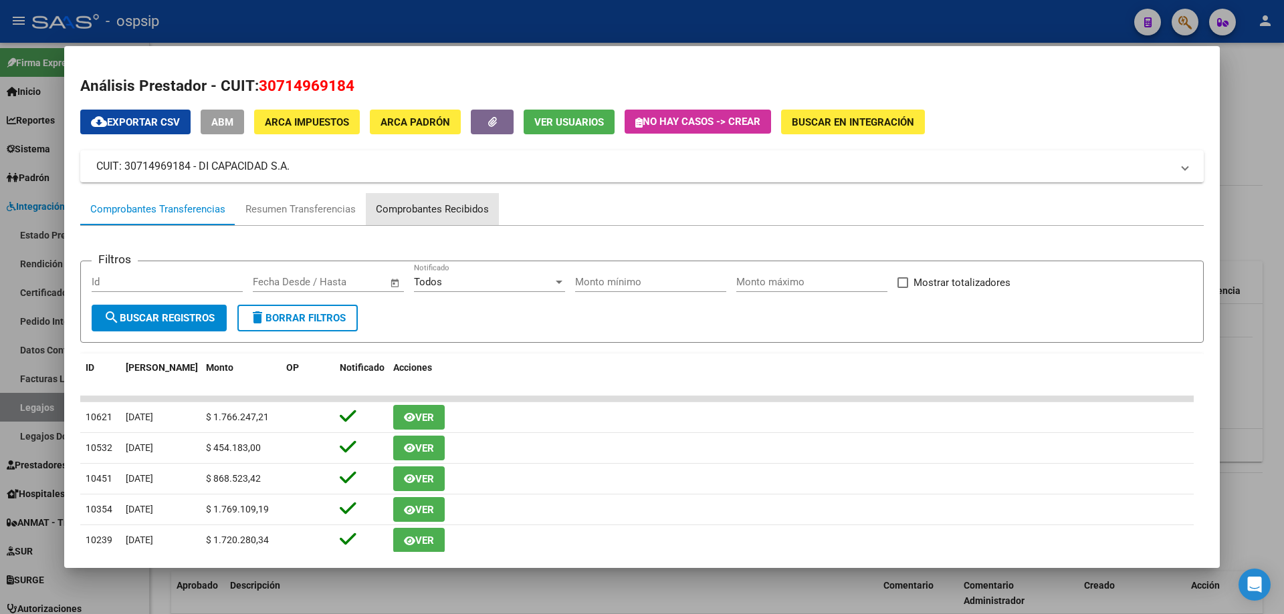
click at [464, 203] on div "Comprobantes Recibidos" at bounding box center [432, 209] width 113 height 15
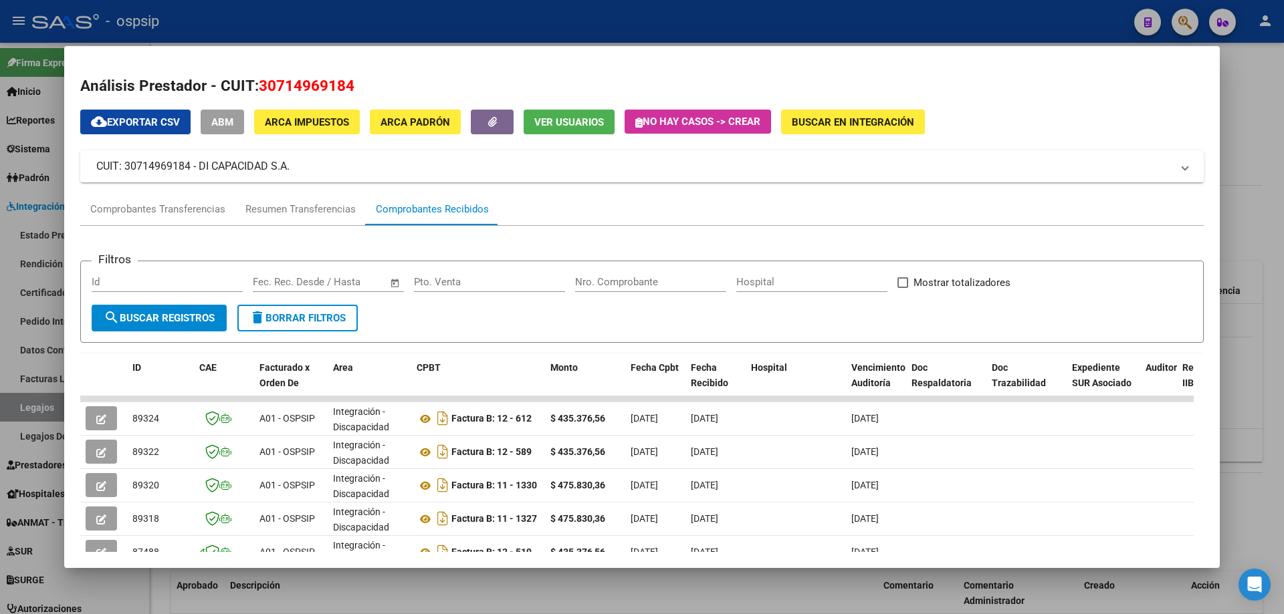
click at [1266, 247] on div at bounding box center [642, 307] width 1284 height 614
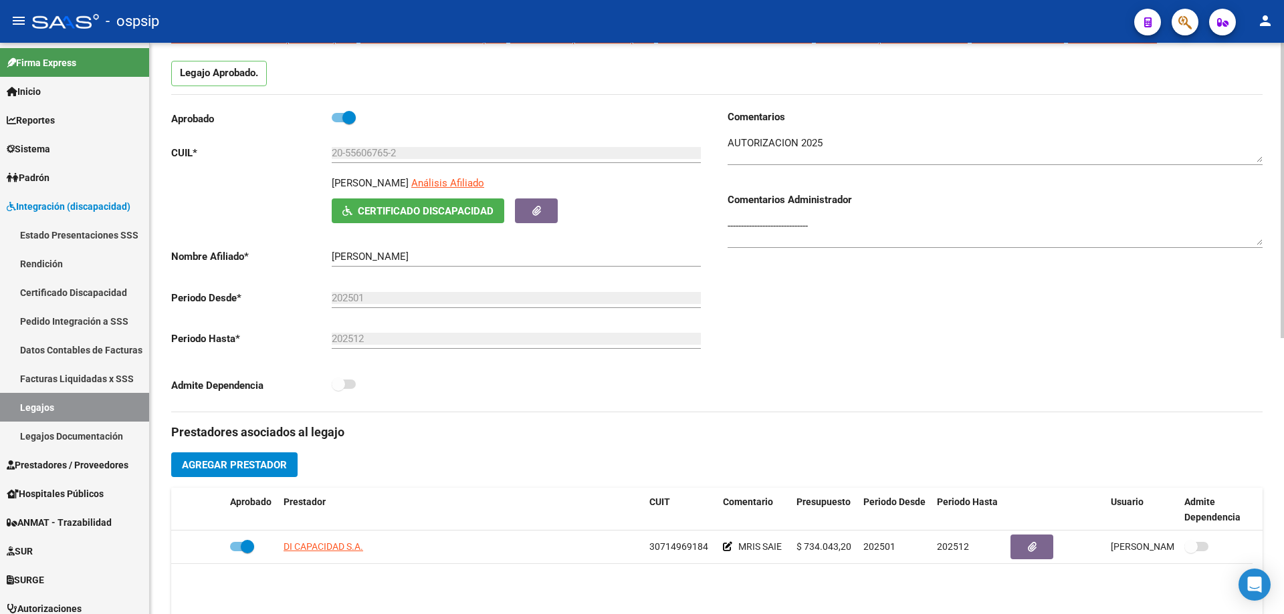
scroll to position [0, 0]
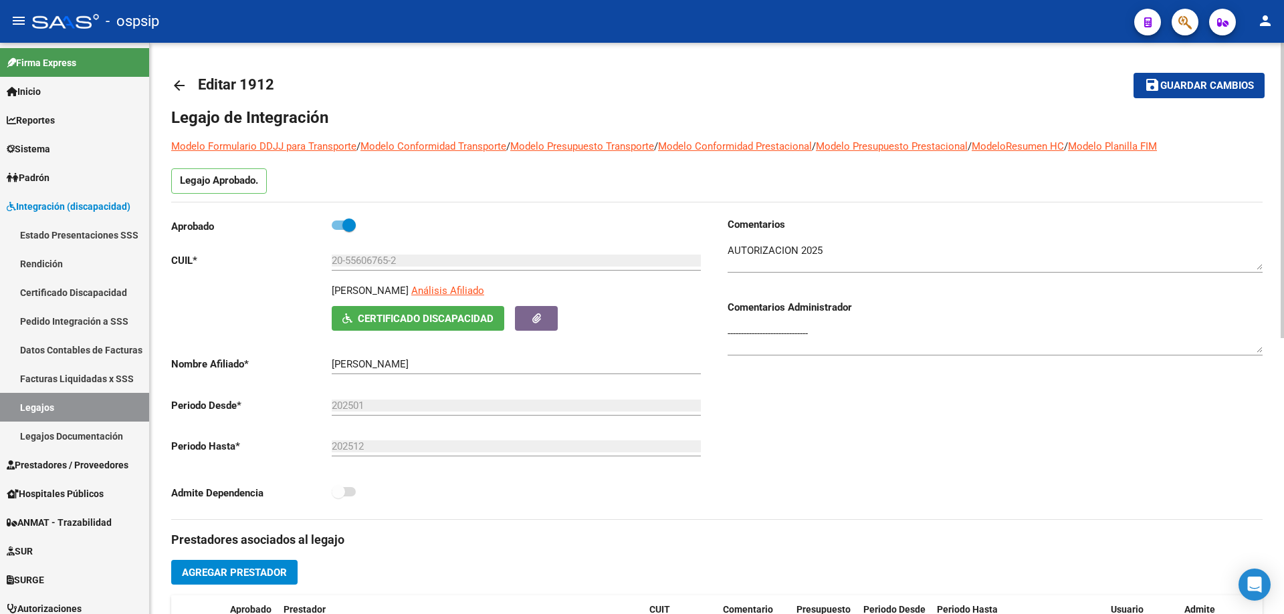
click at [178, 87] on mat-icon "arrow_back" at bounding box center [179, 86] width 16 height 16
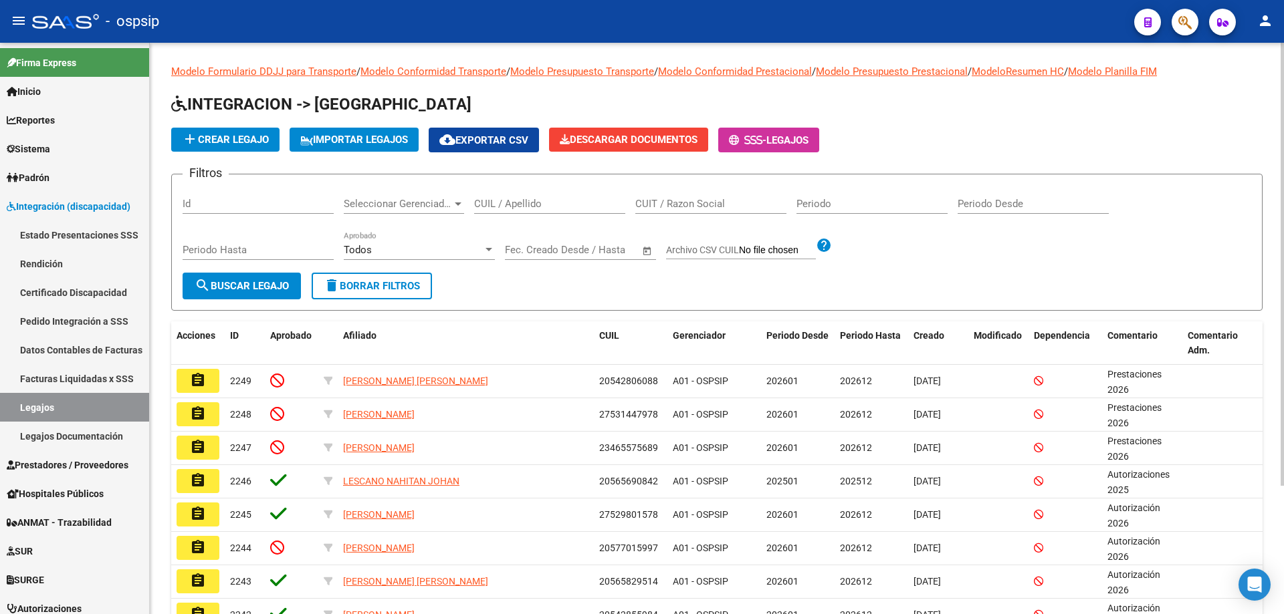
click at [537, 199] on input "CUIL / Apellido" at bounding box center [549, 204] width 151 height 12
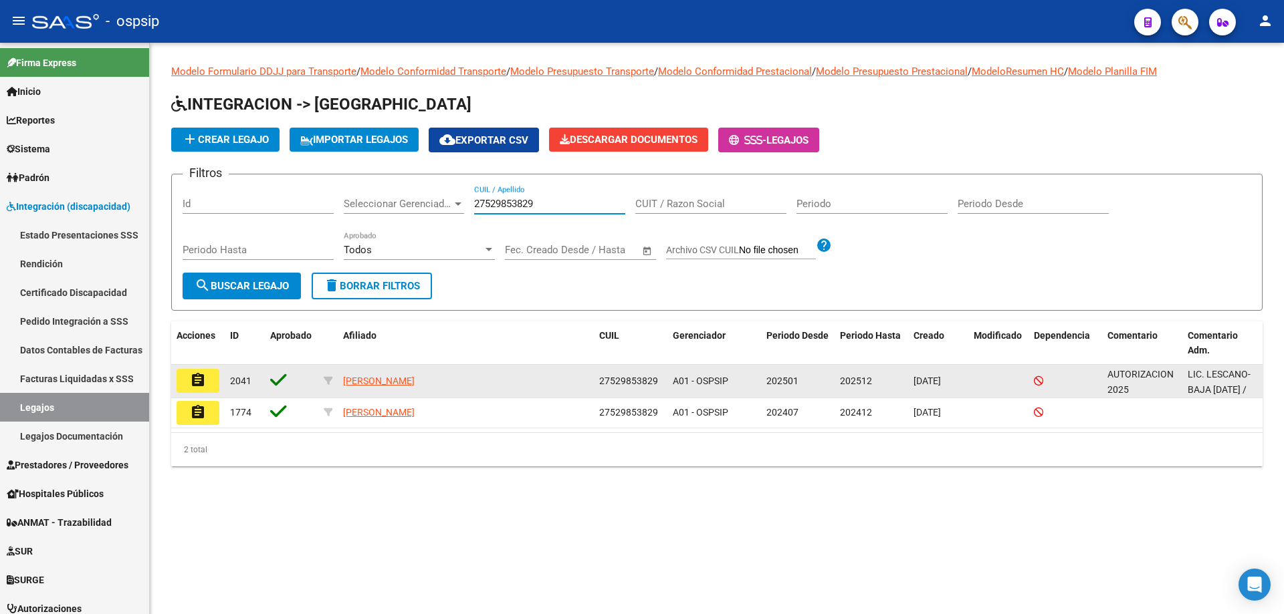
type input "27529853829"
click at [192, 387] on mat-icon "assignment" at bounding box center [198, 380] width 16 height 16
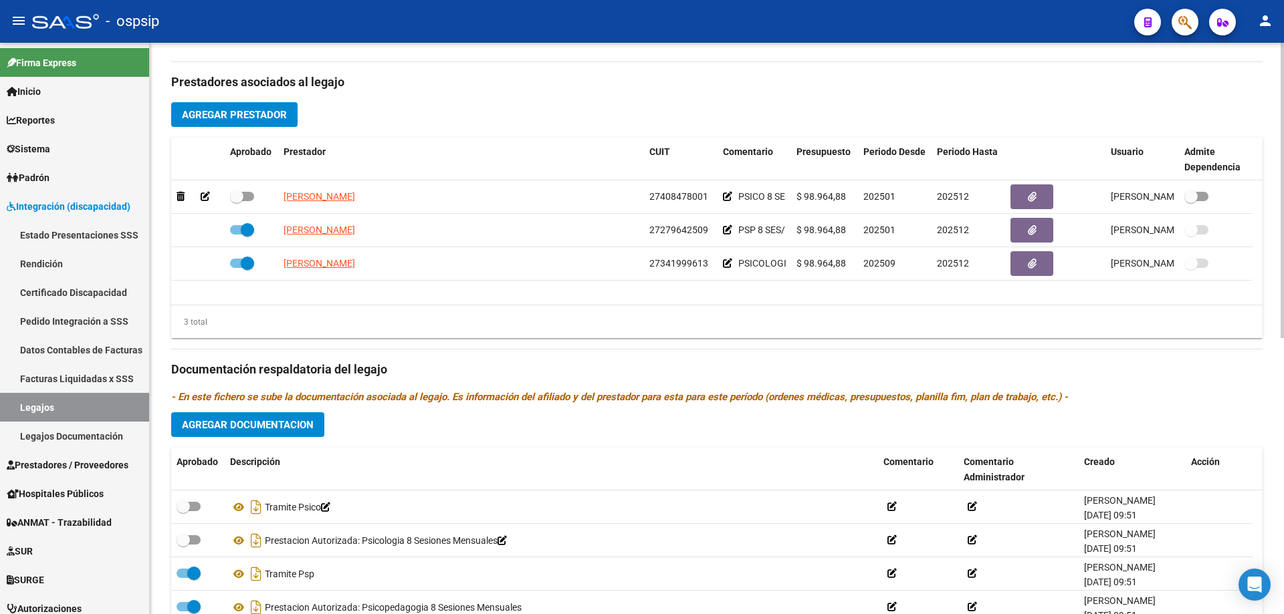
scroll to position [468, 0]
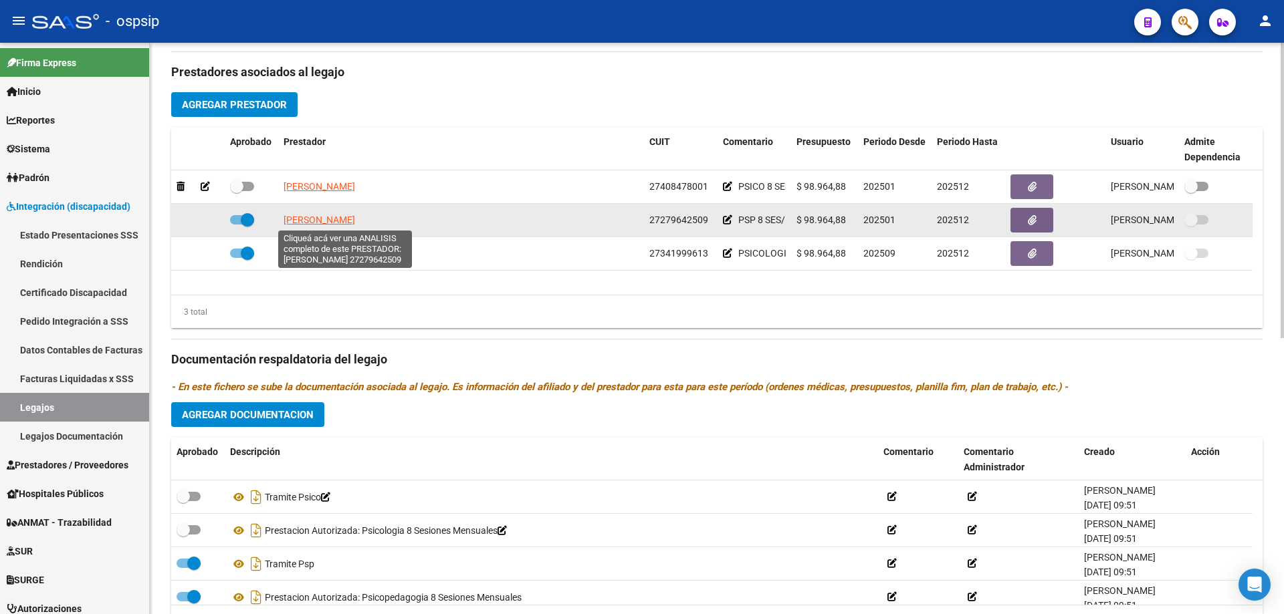
click at [344, 219] on span "[PERSON_NAME]" at bounding box center [319, 220] width 72 height 11
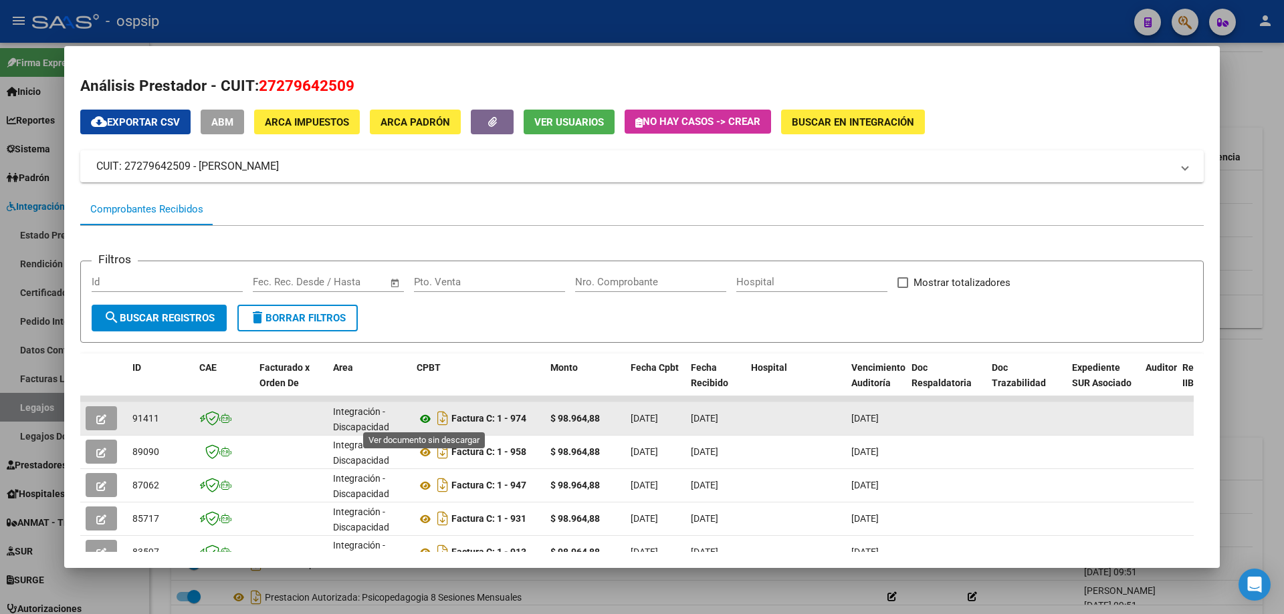
click at [427, 420] on icon at bounding box center [425, 419] width 17 height 16
click at [425, 415] on icon at bounding box center [425, 419] width 17 height 16
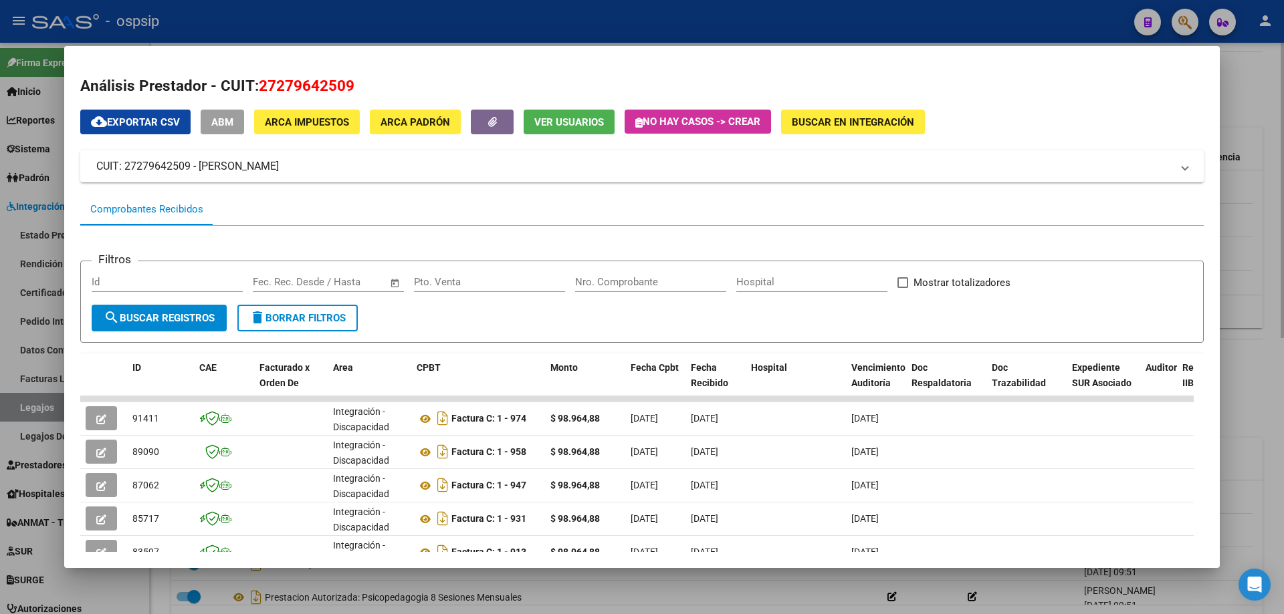
click at [1253, 119] on div at bounding box center [642, 307] width 1284 height 614
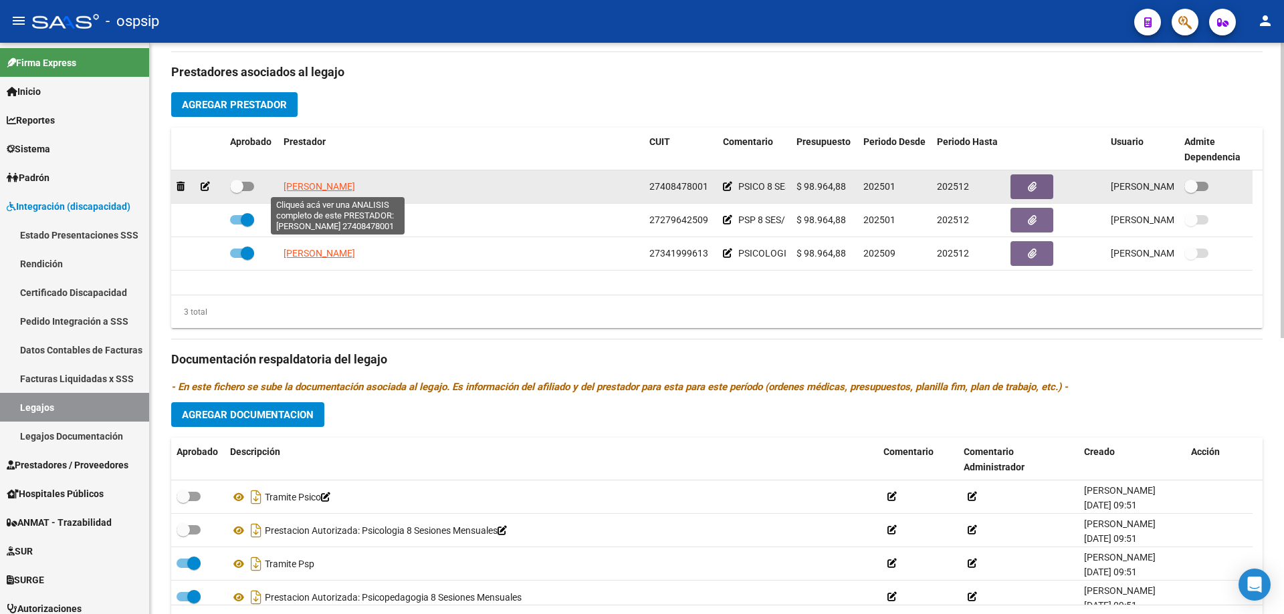
click at [337, 184] on span "[PERSON_NAME]" at bounding box center [319, 186] width 72 height 11
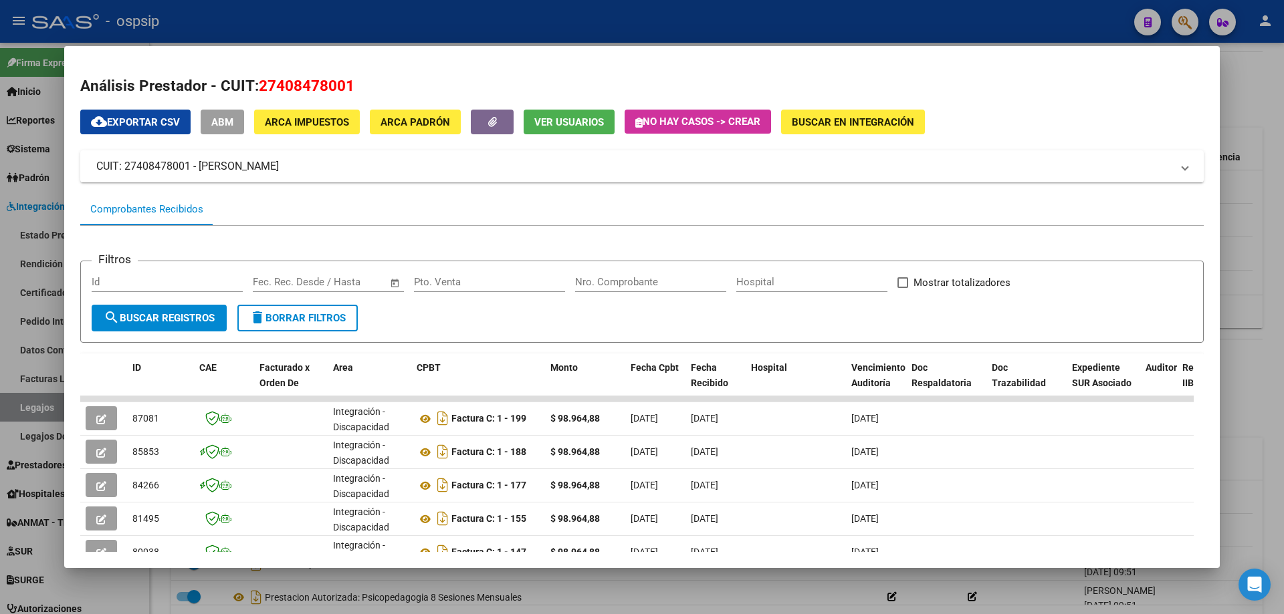
click at [1263, 94] on div at bounding box center [642, 307] width 1284 height 614
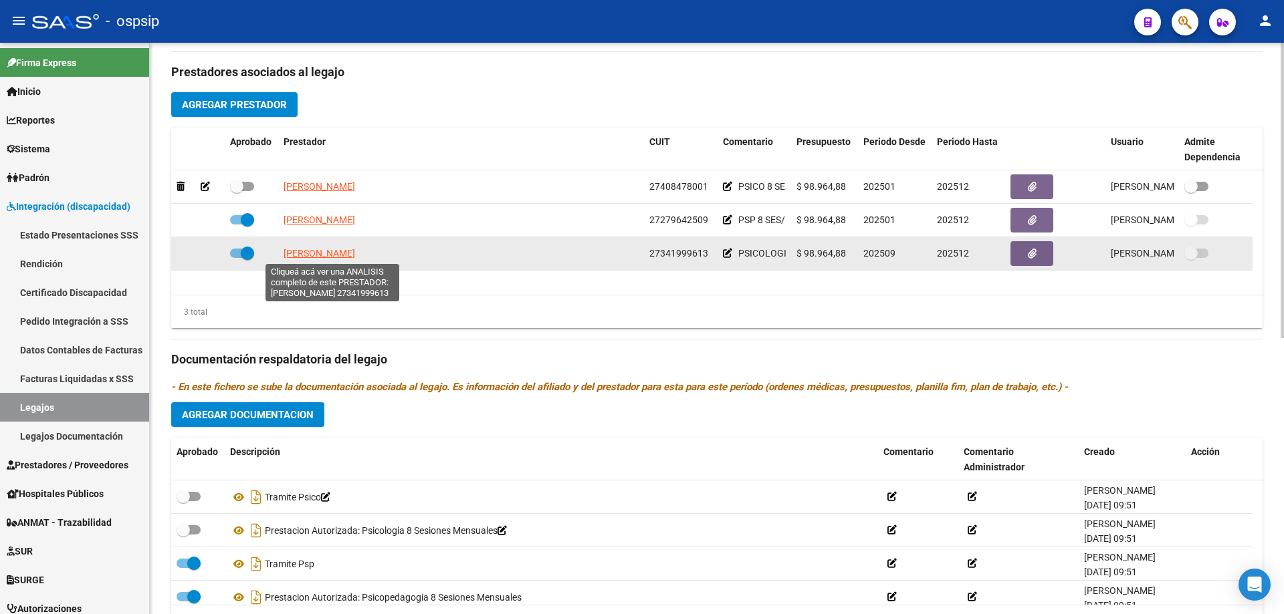
click at [324, 251] on span "[PERSON_NAME]" at bounding box center [319, 253] width 72 height 11
type textarea "27341999613"
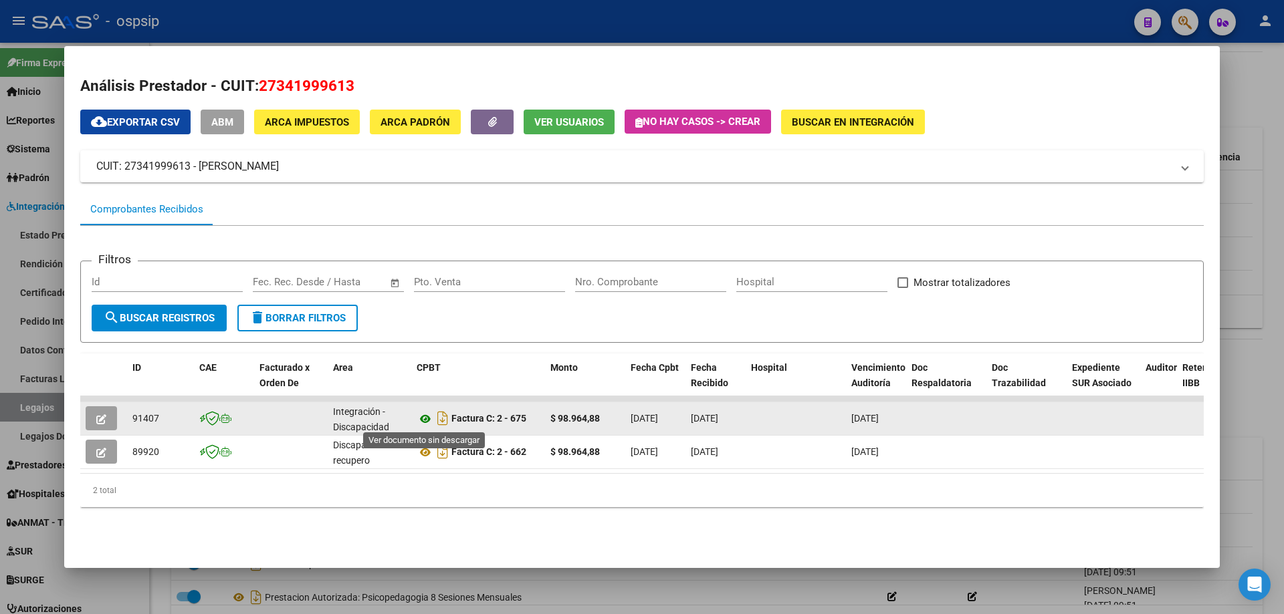
click at [430, 421] on icon at bounding box center [425, 419] width 17 height 16
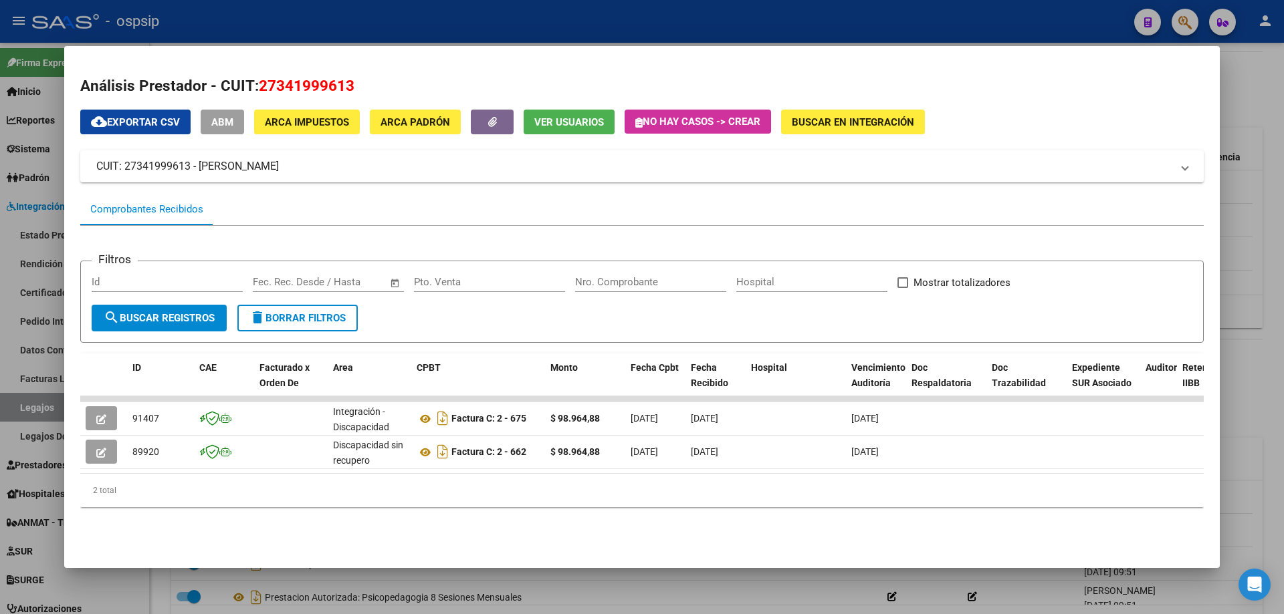
click at [1283, 114] on div at bounding box center [642, 307] width 1284 height 614
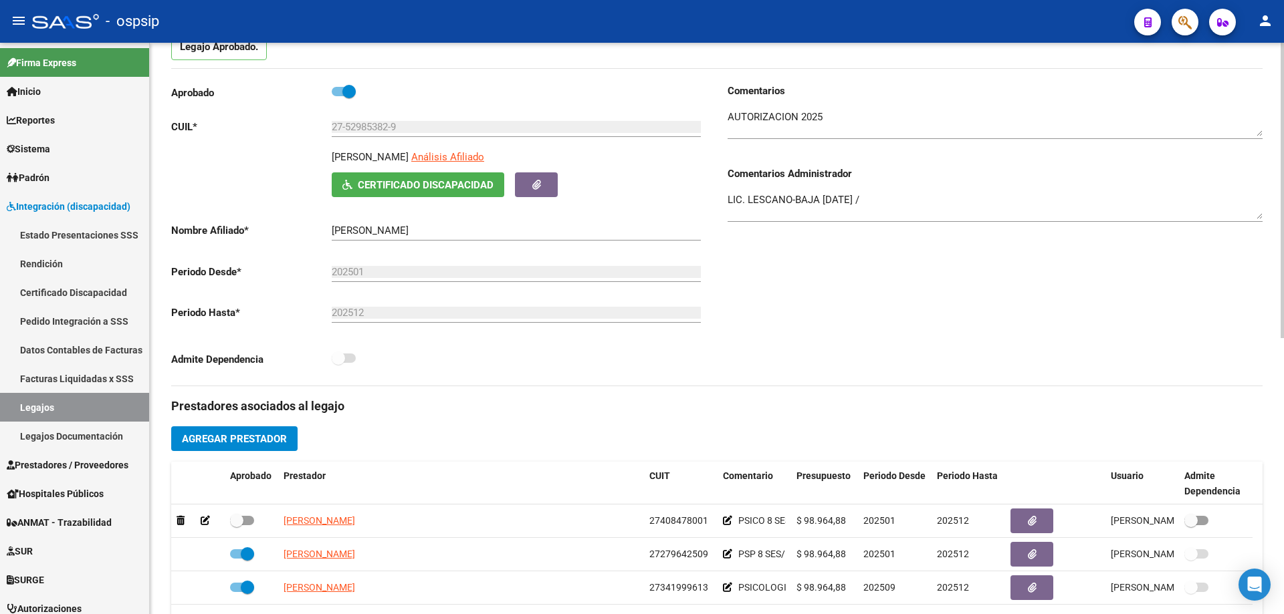
scroll to position [0, 0]
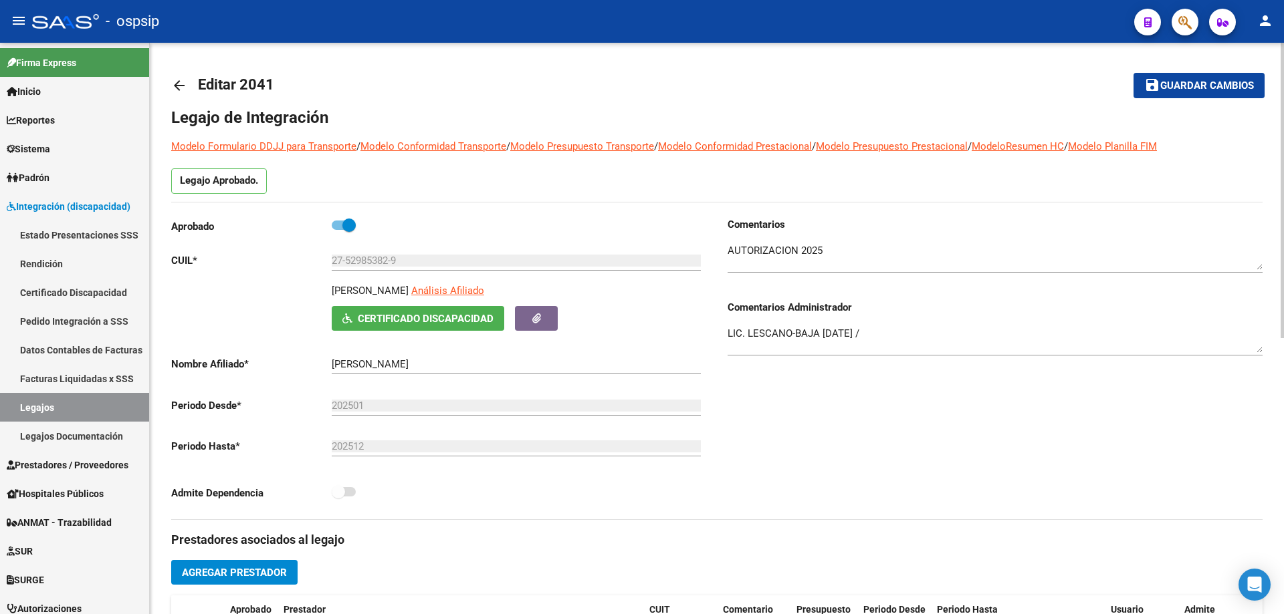
click at [176, 82] on mat-icon "arrow_back" at bounding box center [179, 86] width 16 height 16
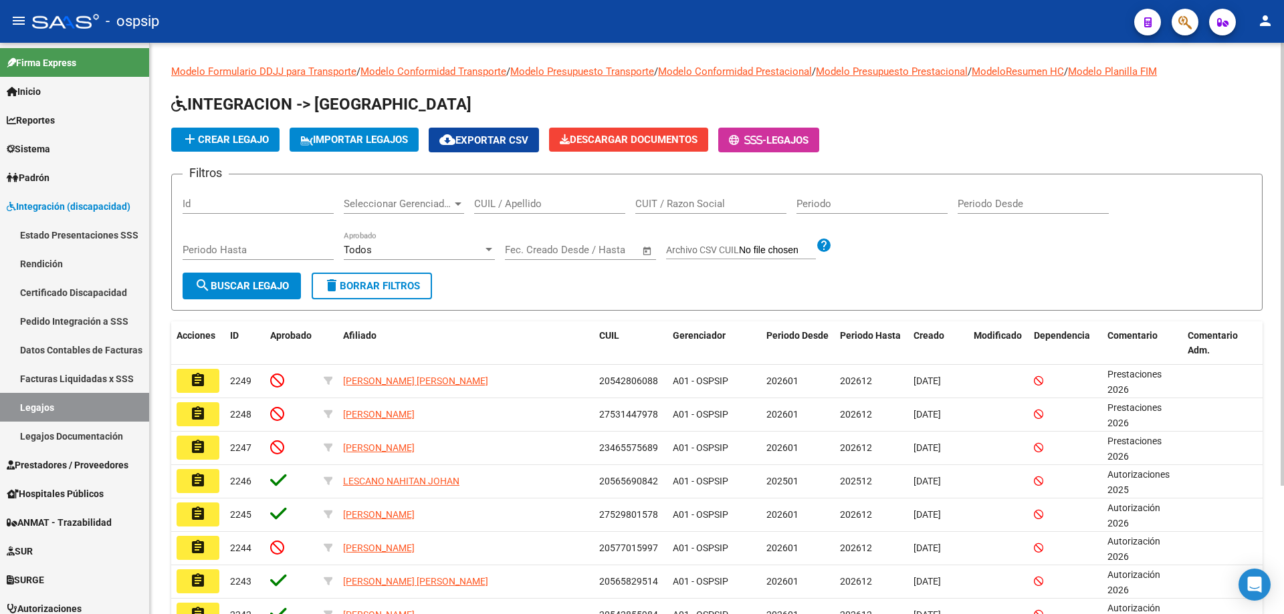
click at [503, 201] on input "CUIL / Apellido" at bounding box center [549, 204] width 151 height 12
paste input "20552920490"
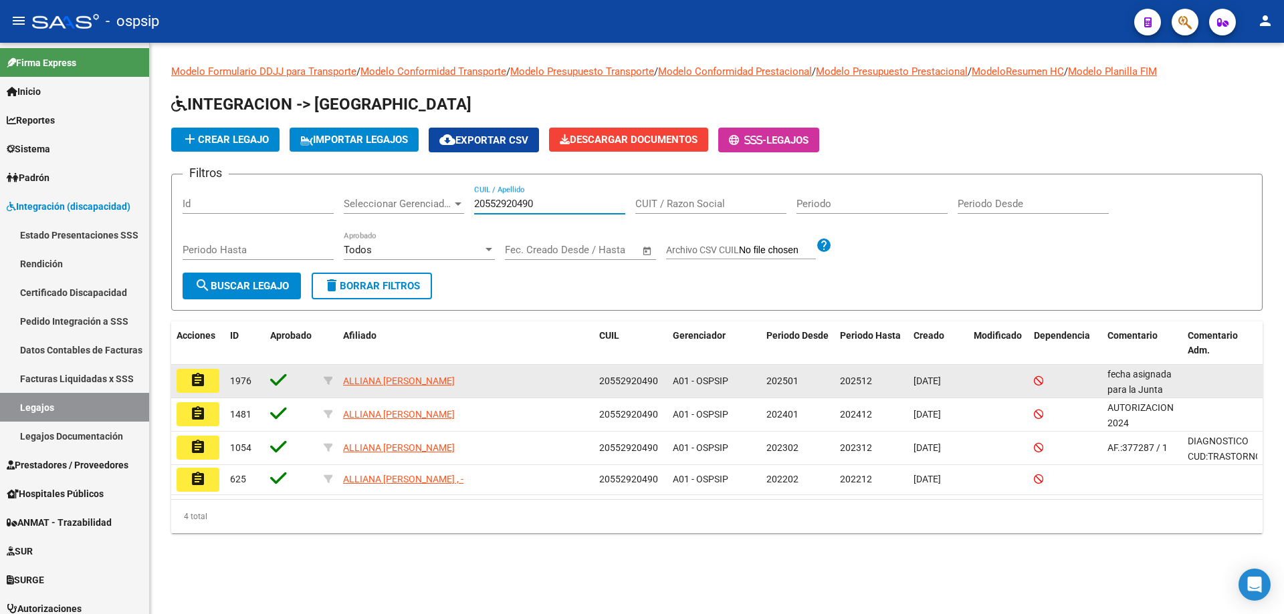
type input "20552920490"
click at [195, 376] on mat-icon "assignment" at bounding box center [198, 380] width 16 height 16
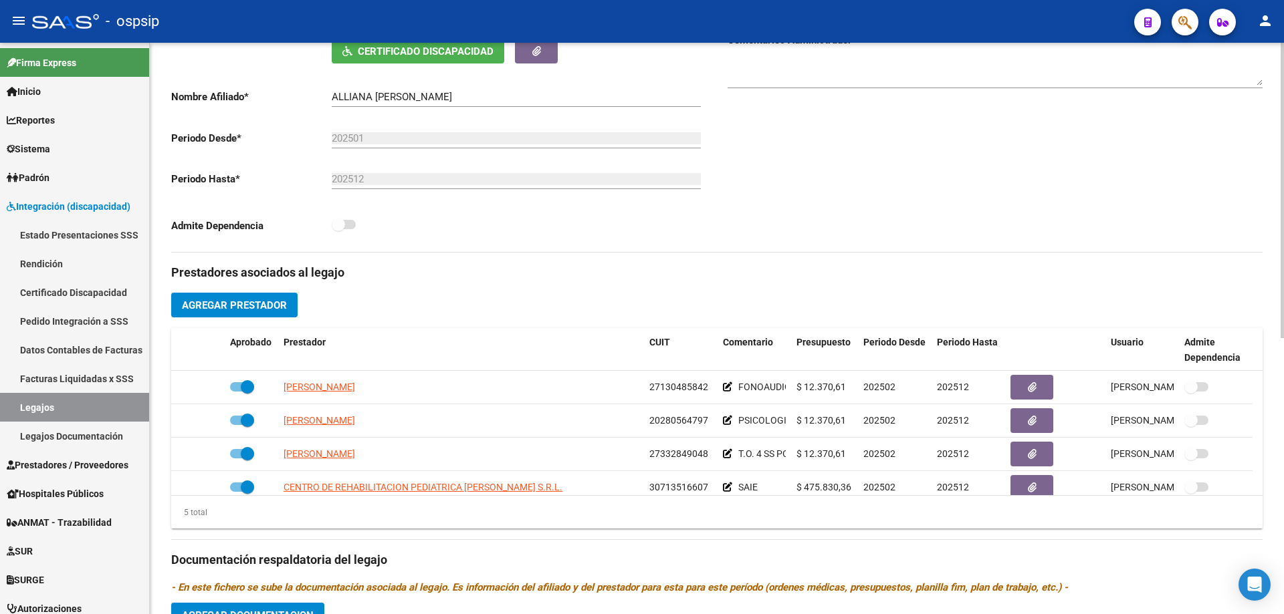
scroll to position [334, 0]
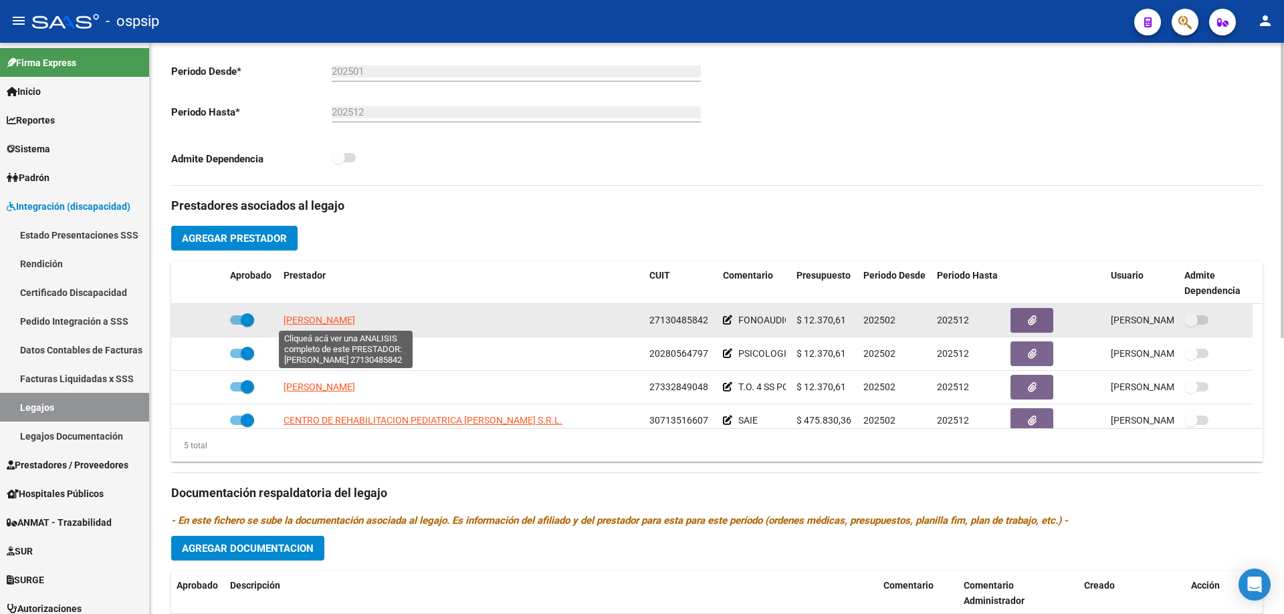
click at [355, 315] on span "[PERSON_NAME]" at bounding box center [319, 320] width 72 height 11
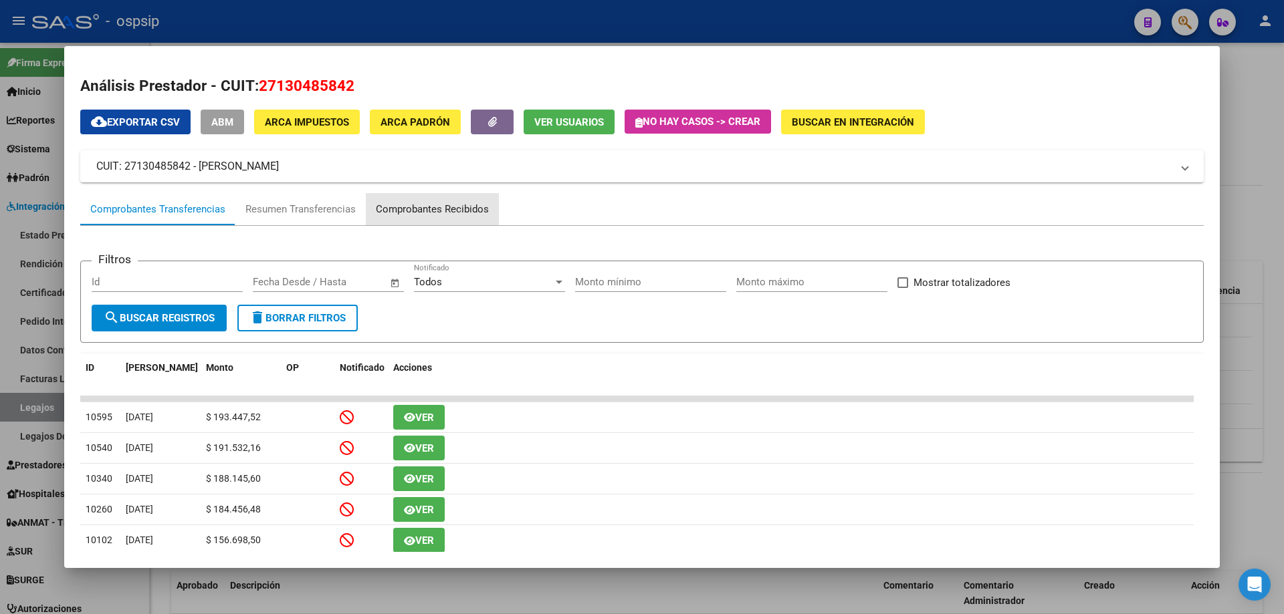
click at [451, 204] on div "Comprobantes Recibidos" at bounding box center [432, 209] width 113 height 15
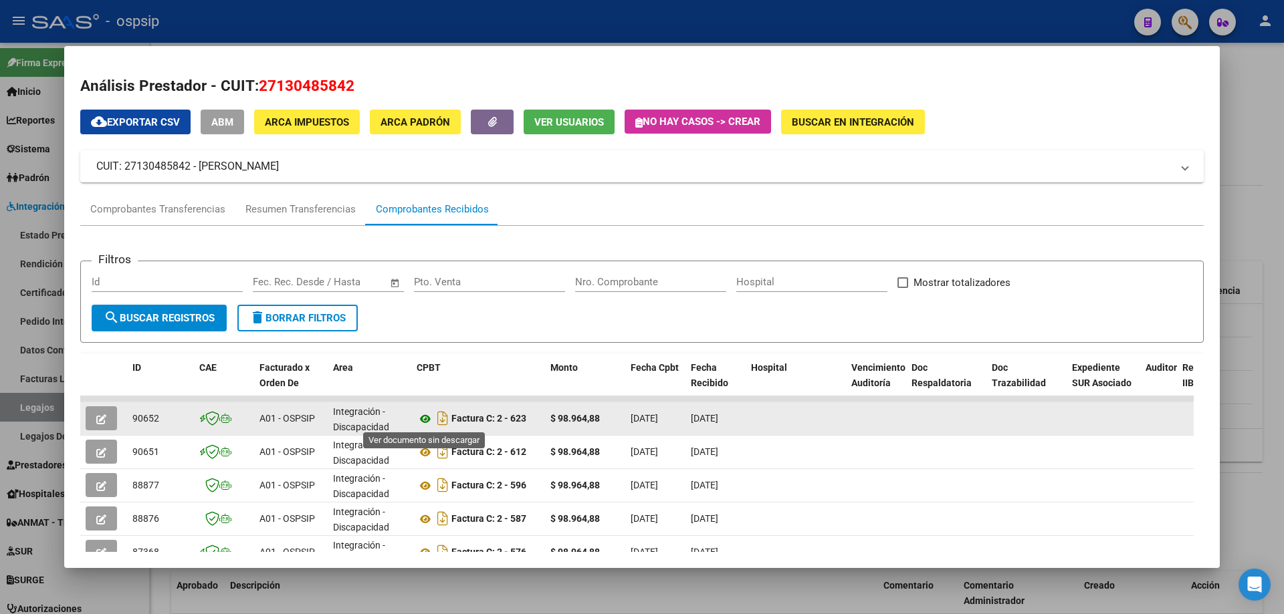
click at [424, 419] on icon at bounding box center [425, 419] width 17 height 16
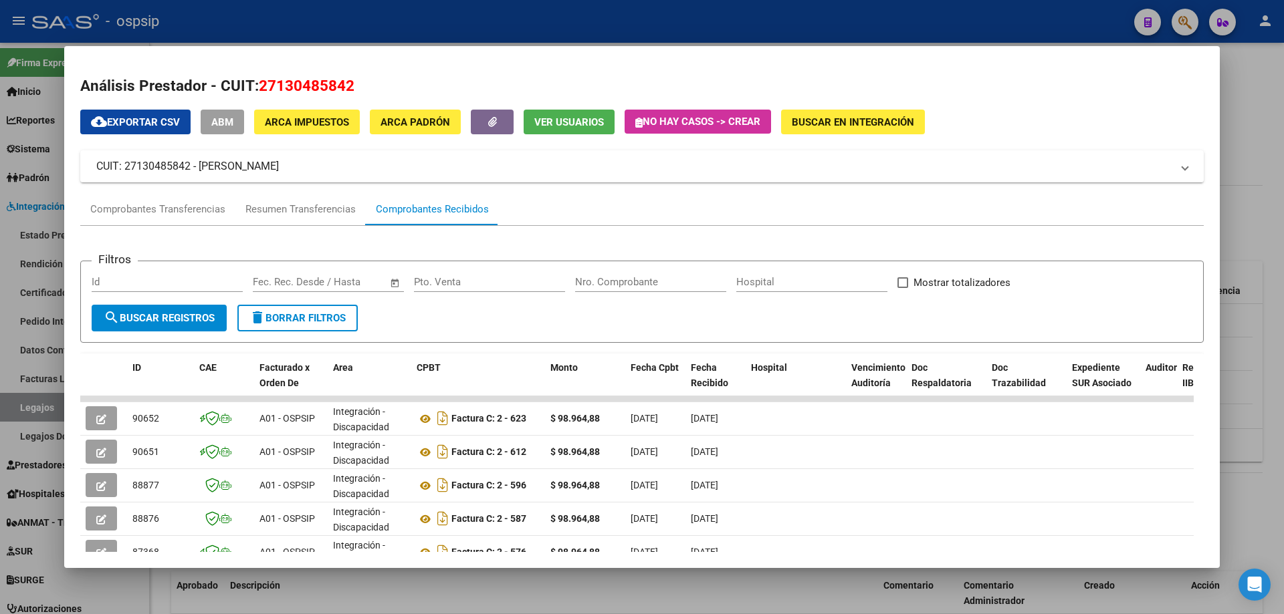
click at [1265, 243] on div at bounding box center [642, 307] width 1284 height 614
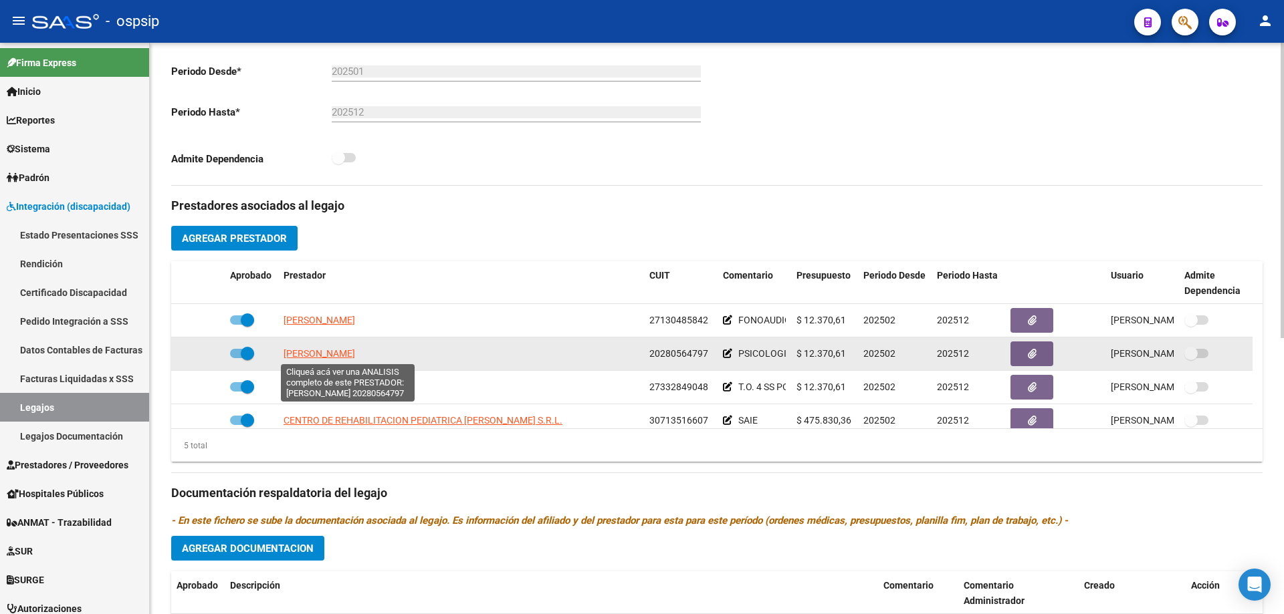
click at [346, 351] on span "[PERSON_NAME]" at bounding box center [319, 353] width 72 height 11
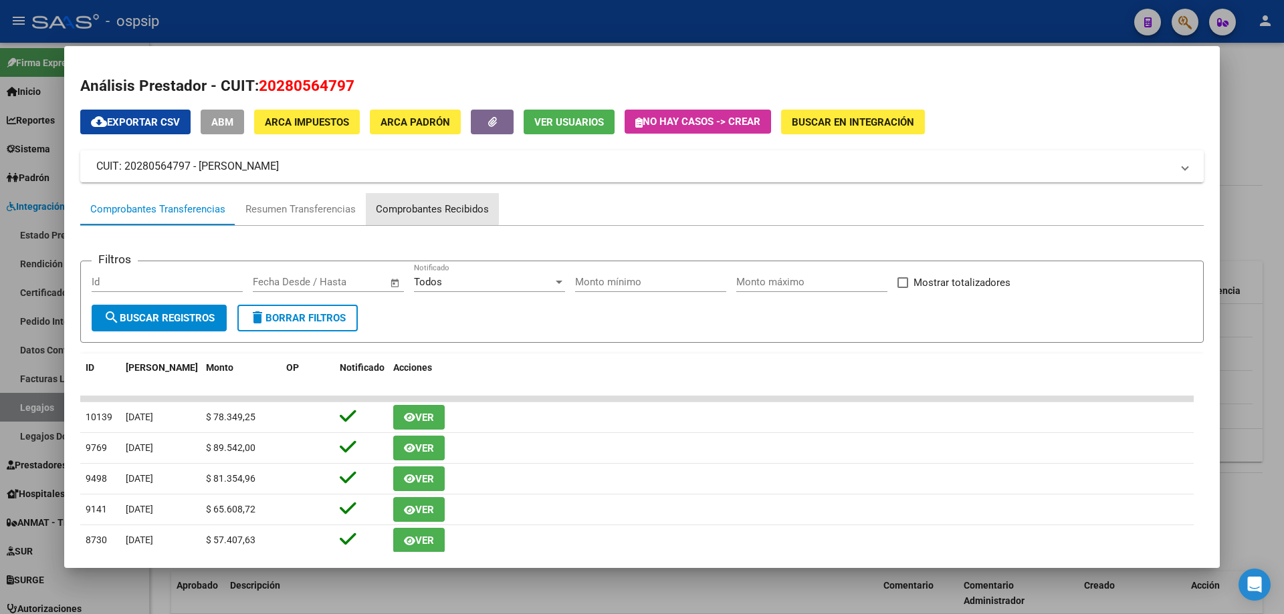
click at [415, 209] on div "Comprobantes Recibidos" at bounding box center [432, 209] width 113 height 15
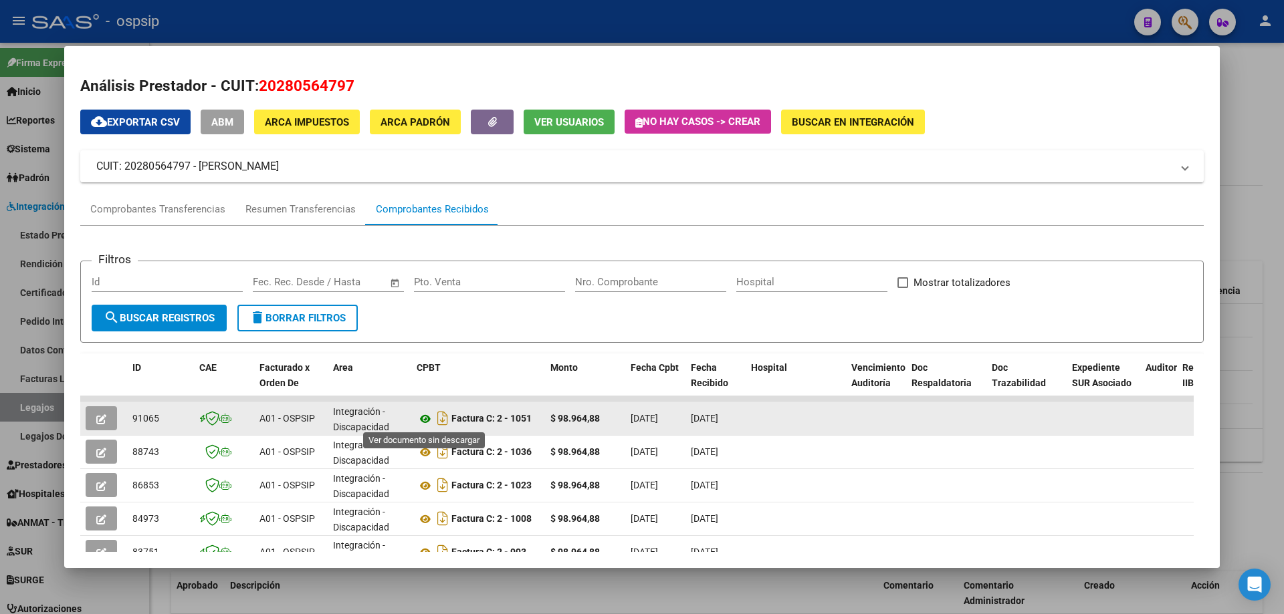
click at [421, 419] on icon at bounding box center [425, 419] width 17 height 16
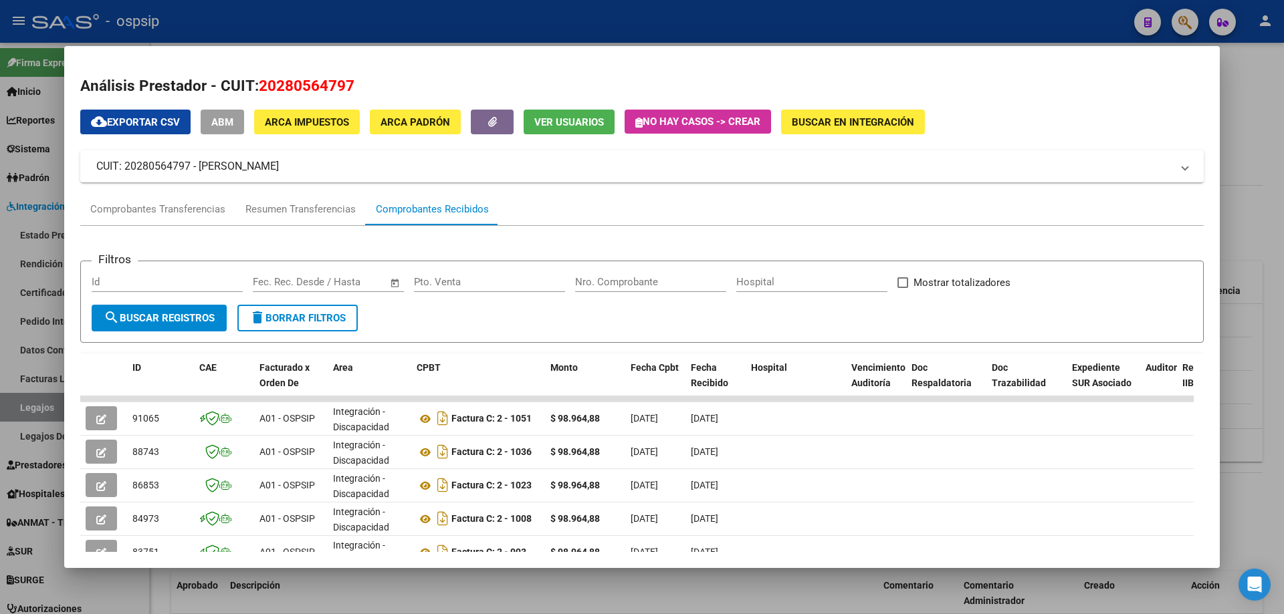
click at [1272, 119] on div at bounding box center [642, 307] width 1284 height 614
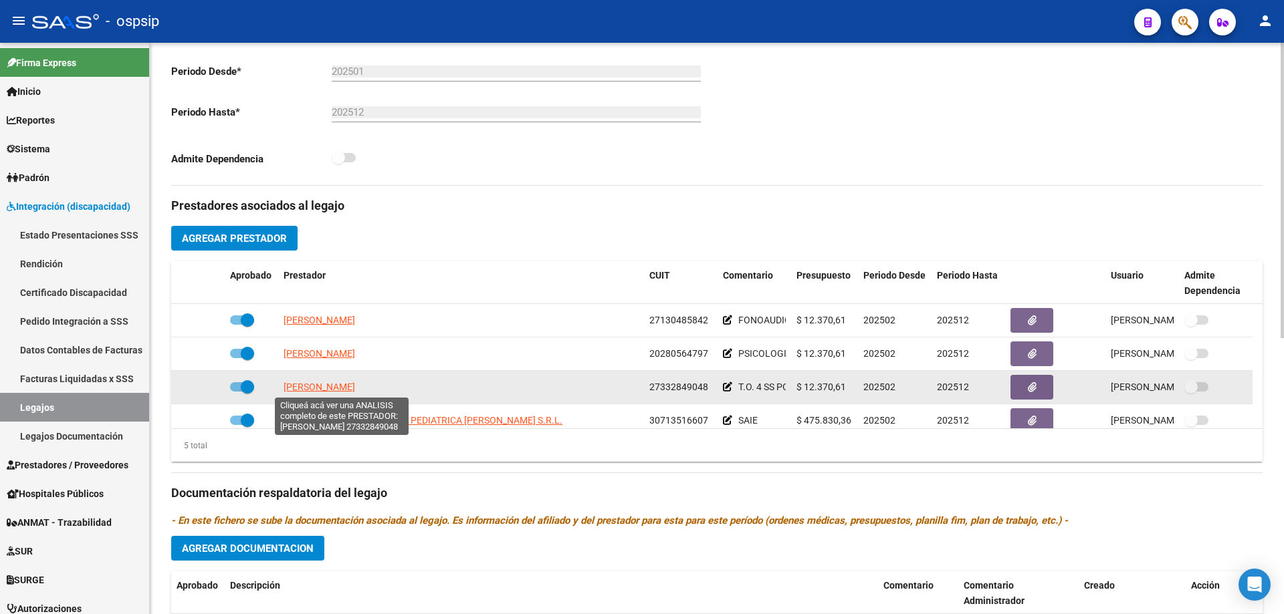
click at [355, 385] on span "[PERSON_NAME]" at bounding box center [319, 387] width 72 height 11
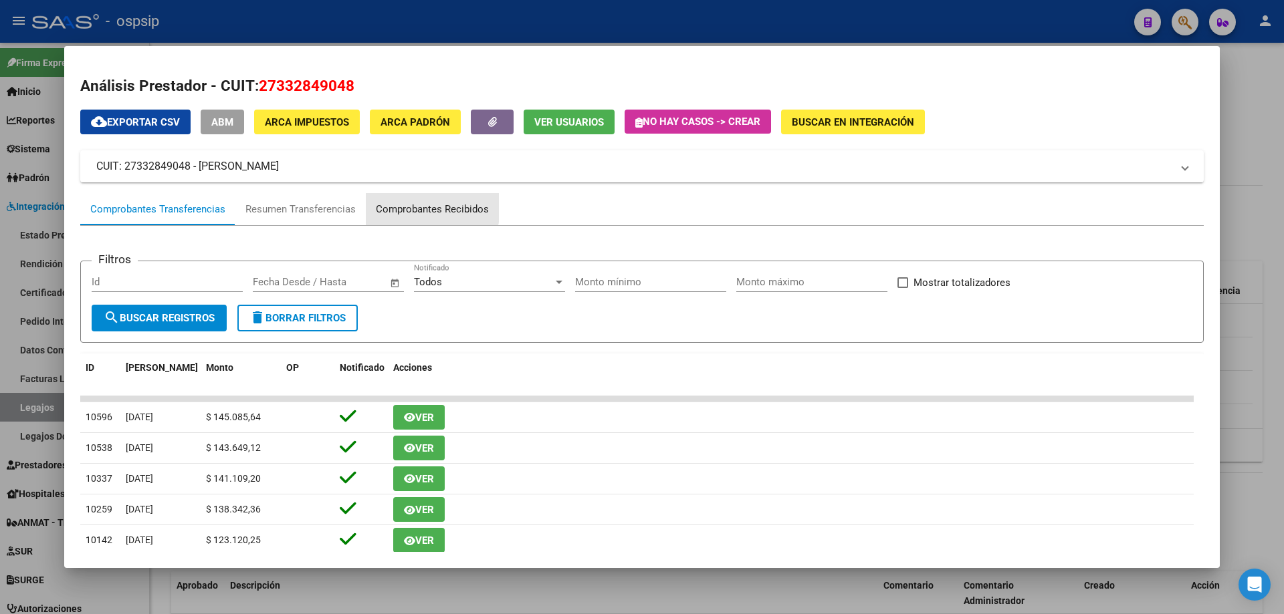
click at [391, 202] on div "Comprobantes Recibidos" at bounding box center [432, 209] width 113 height 15
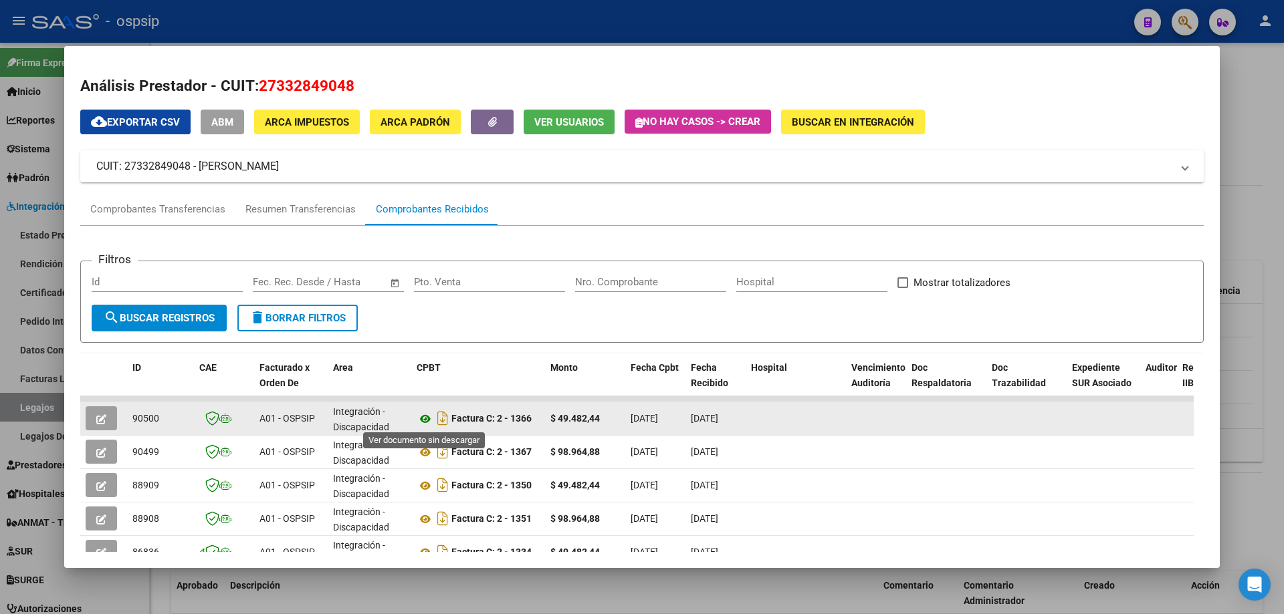
click at [425, 419] on icon at bounding box center [425, 419] width 17 height 16
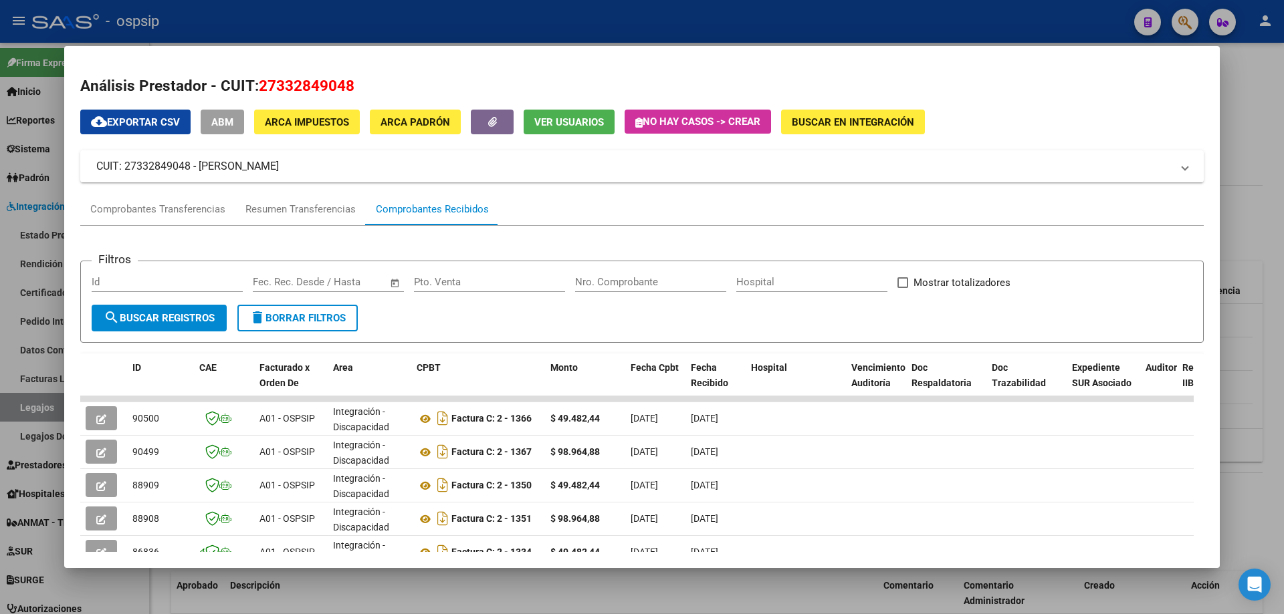
click at [1252, 238] on div at bounding box center [642, 307] width 1284 height 614
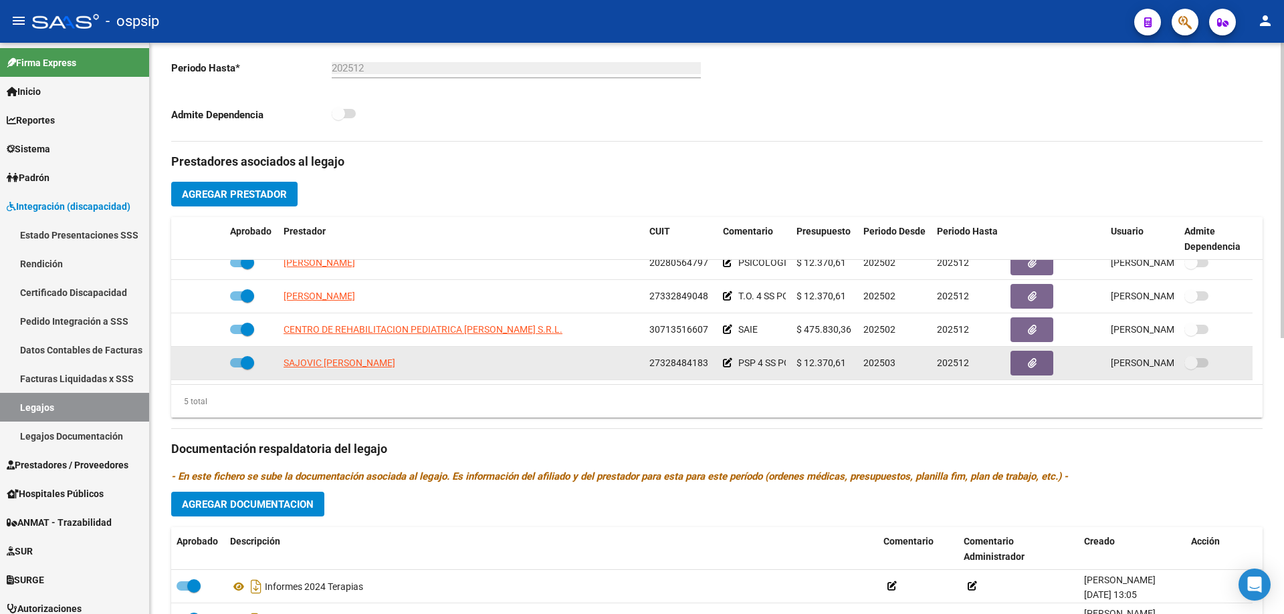
scroll to position [401, 0]
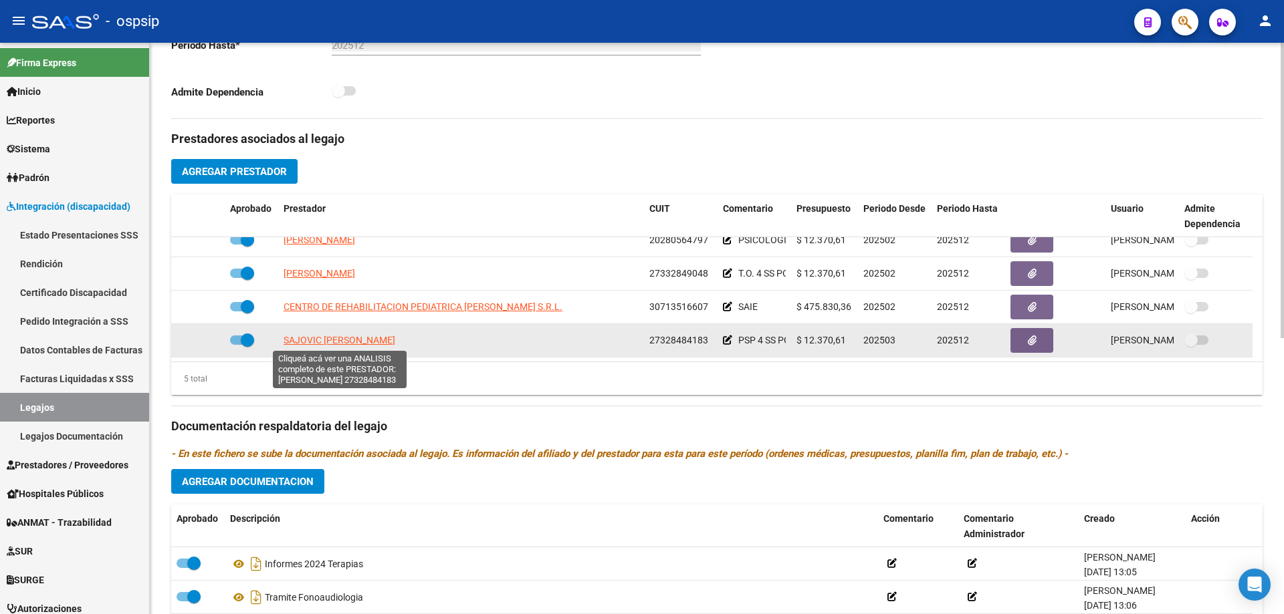
click at [362, 337] on span "SAJOVIC [PERSON_NAME]" at bounding box center [339, 340] width 112 height 11
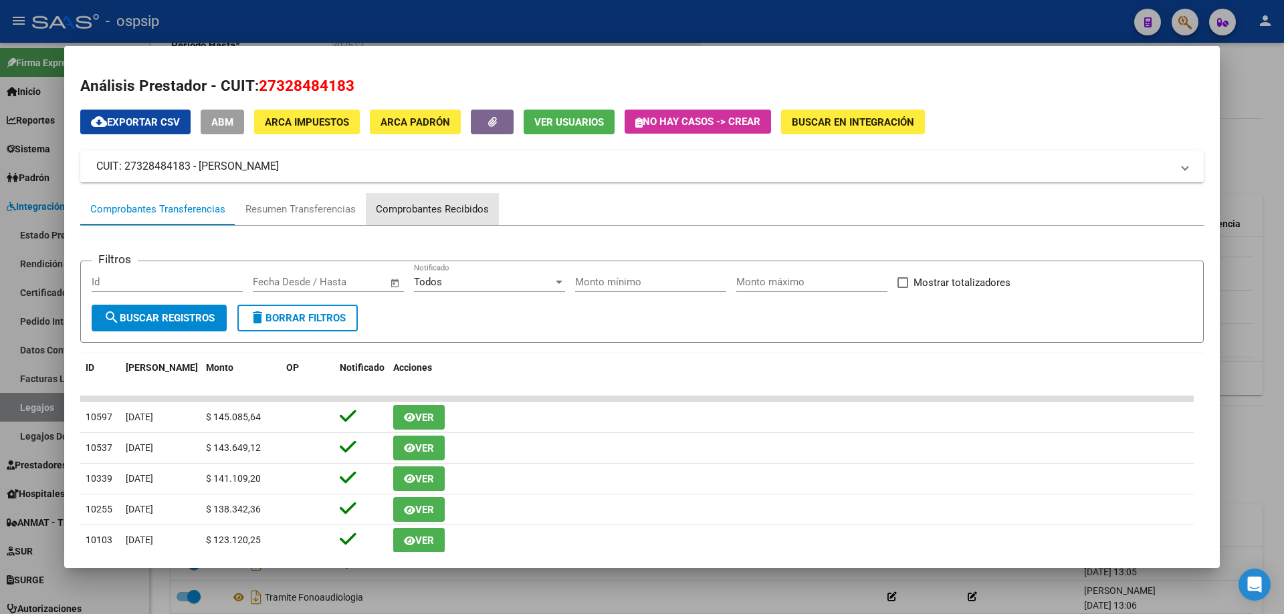
click at [445, 199] on div "Comprobantes Recibidos" at bounding box center [432, 209] width 133 height 32
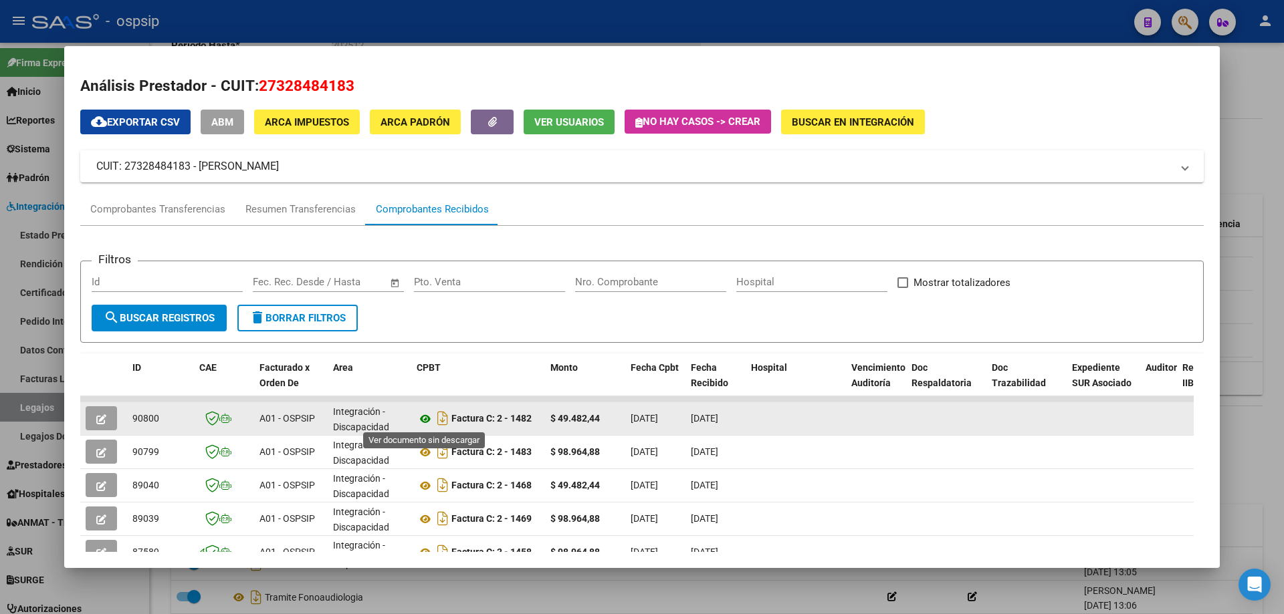
click at [430, 416] on icon at bounding box center [425, 419] width 17 height 16
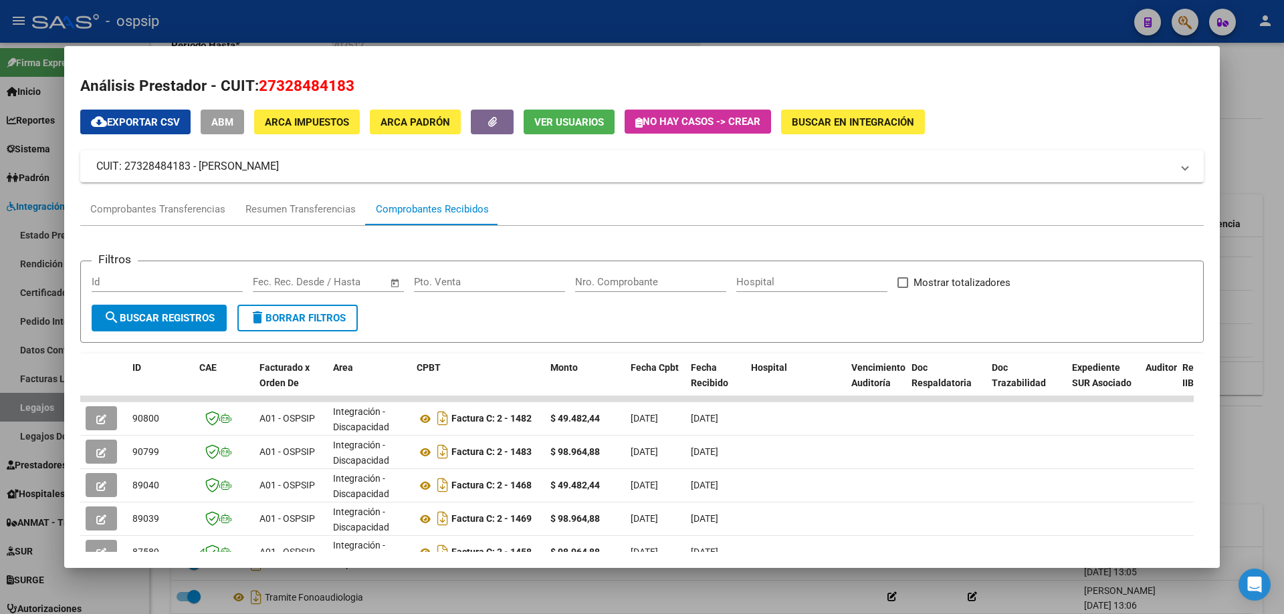
click at [1280, 90] on div at bounding box center [642, 307] width 1284 height 614
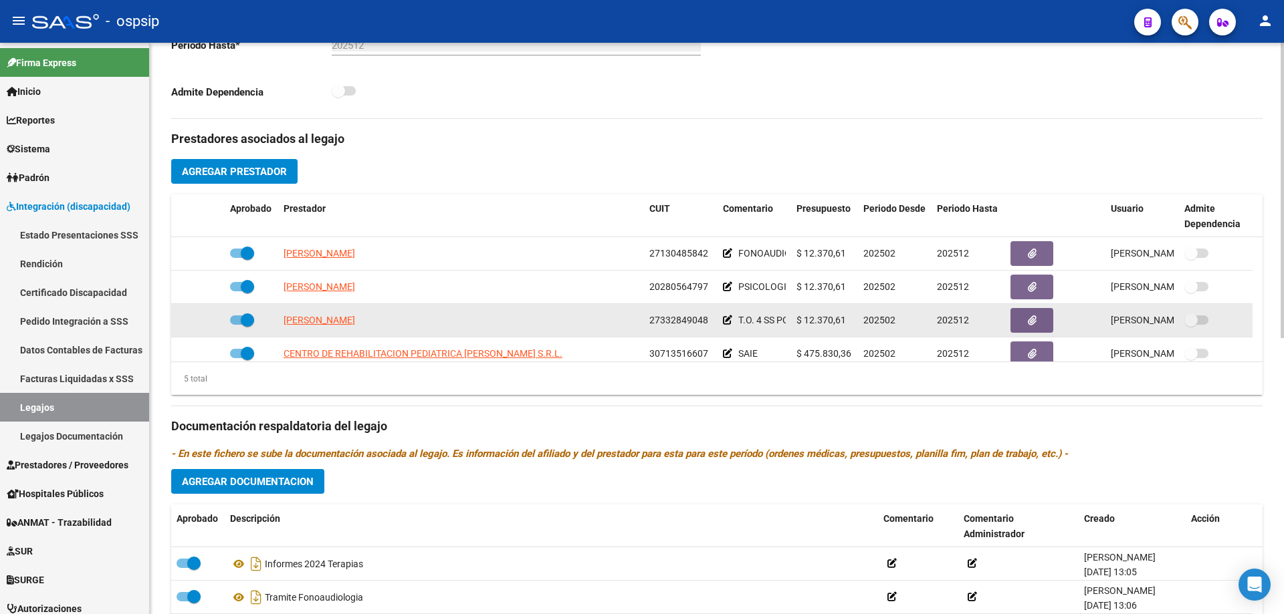
scroll to position [47, 0]
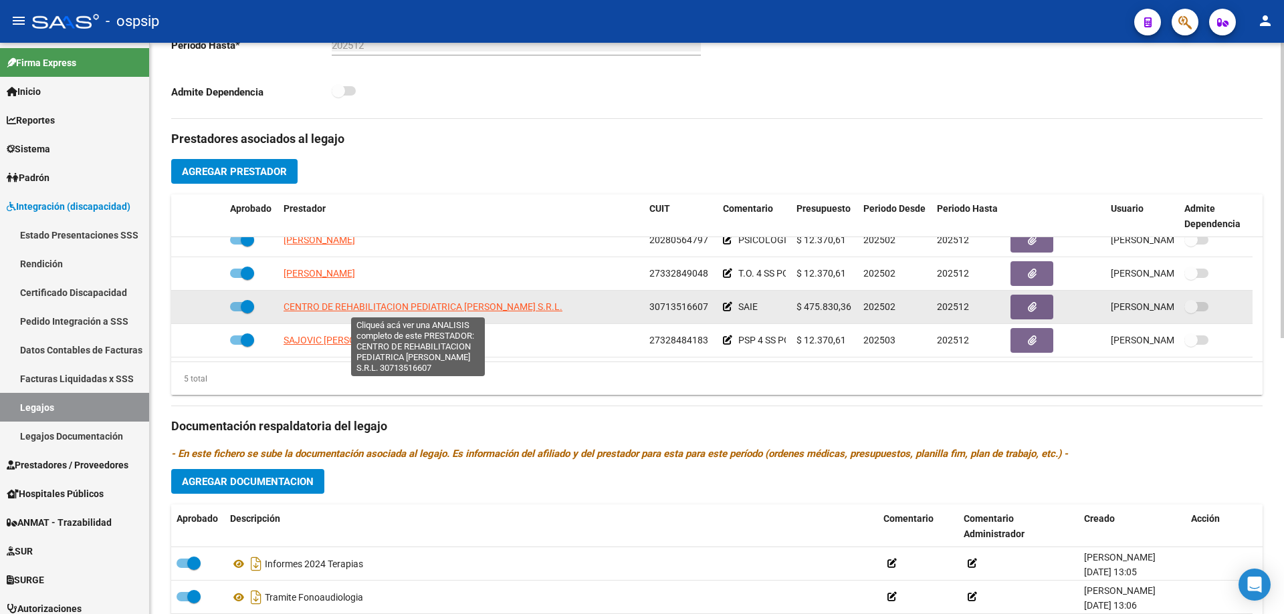
click at [413, 312] on span "CENTRO DE REHABILITACION PEDIATRICA [PERSON_NAME] S.R.L." at bounding box center [422, 307] width 279 height 11
type textarea "30713516607"
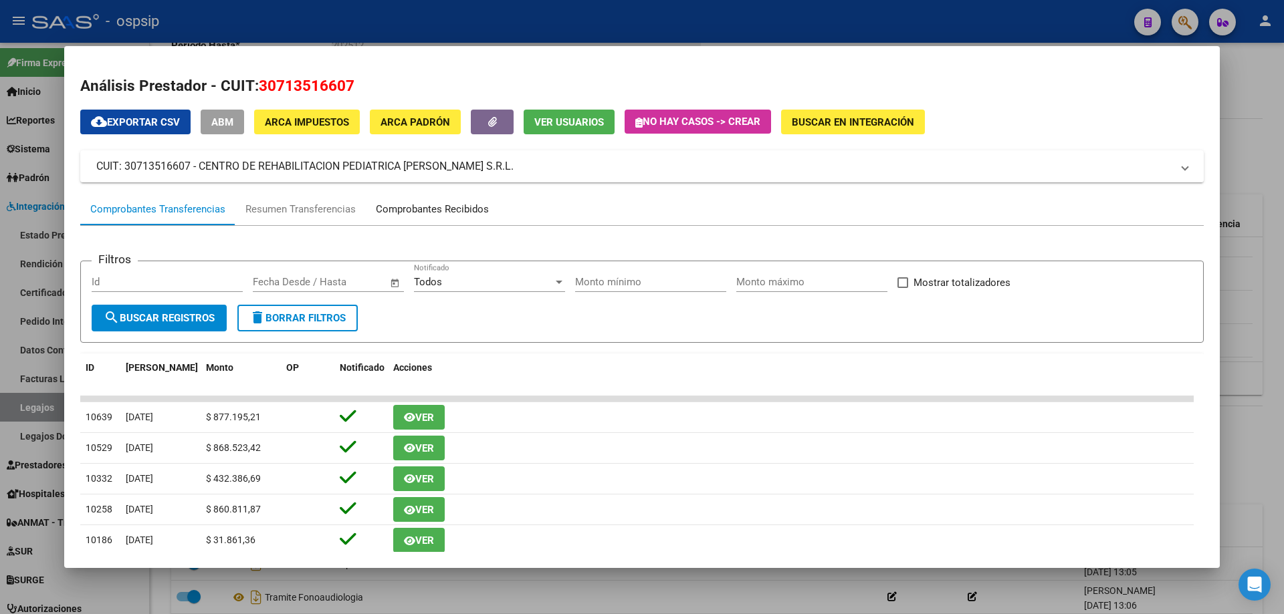
click at [431, 211] on div "Comprobantes Recibidos" at bounding box center [432, 209] width 113 height 15
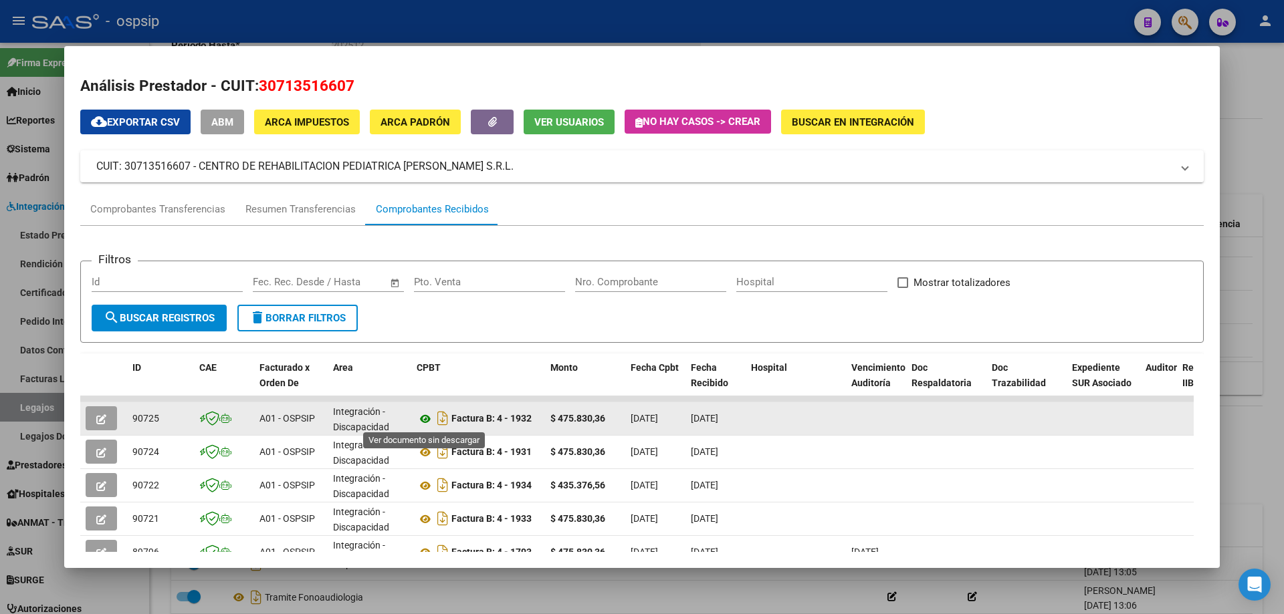
click at [423, 421] on icon at bounding box center [425, 419] width 17 height 16
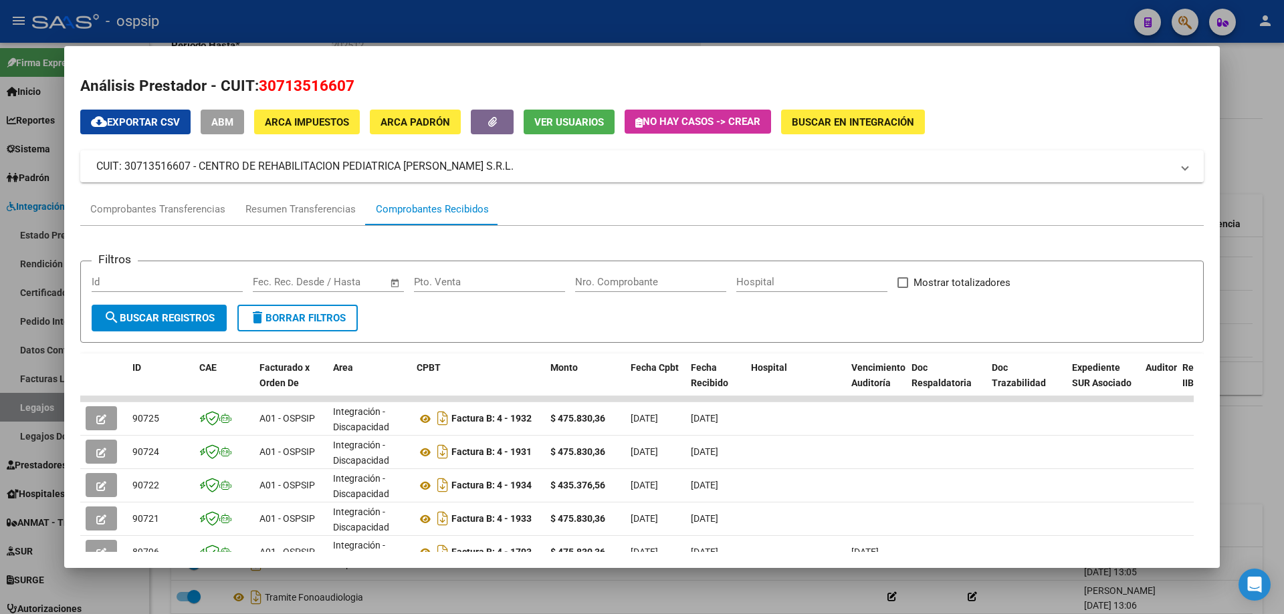
click at [1280, 100] on div at bounding box center [642, 307] width 1284 height 614
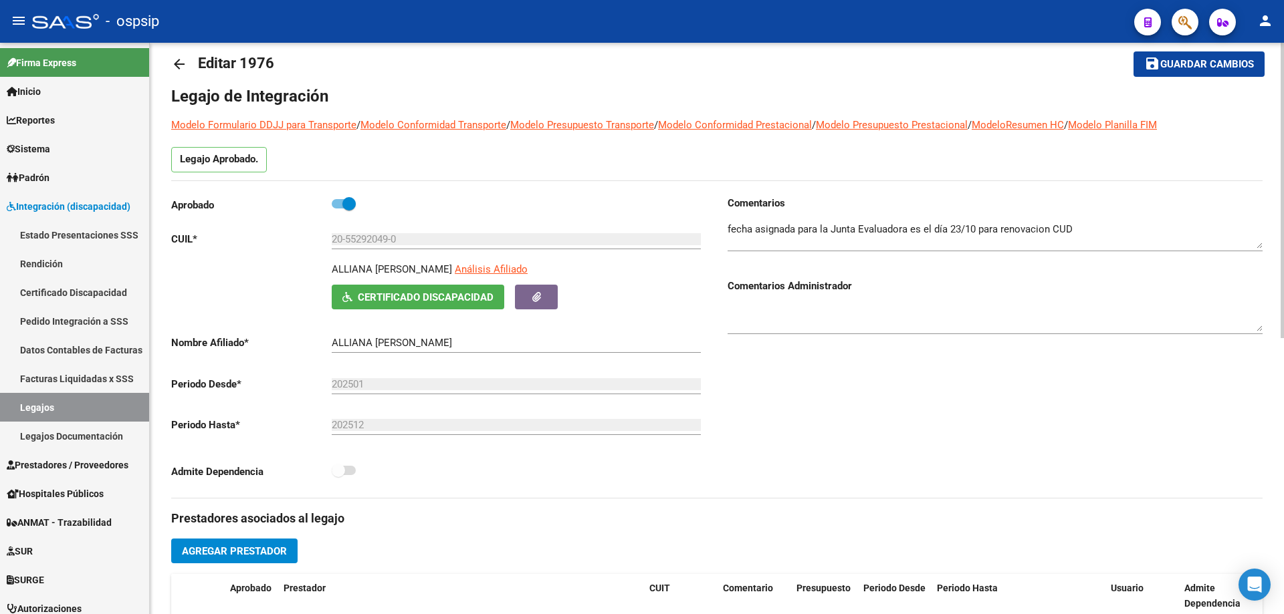
scroll to position [0, 0]
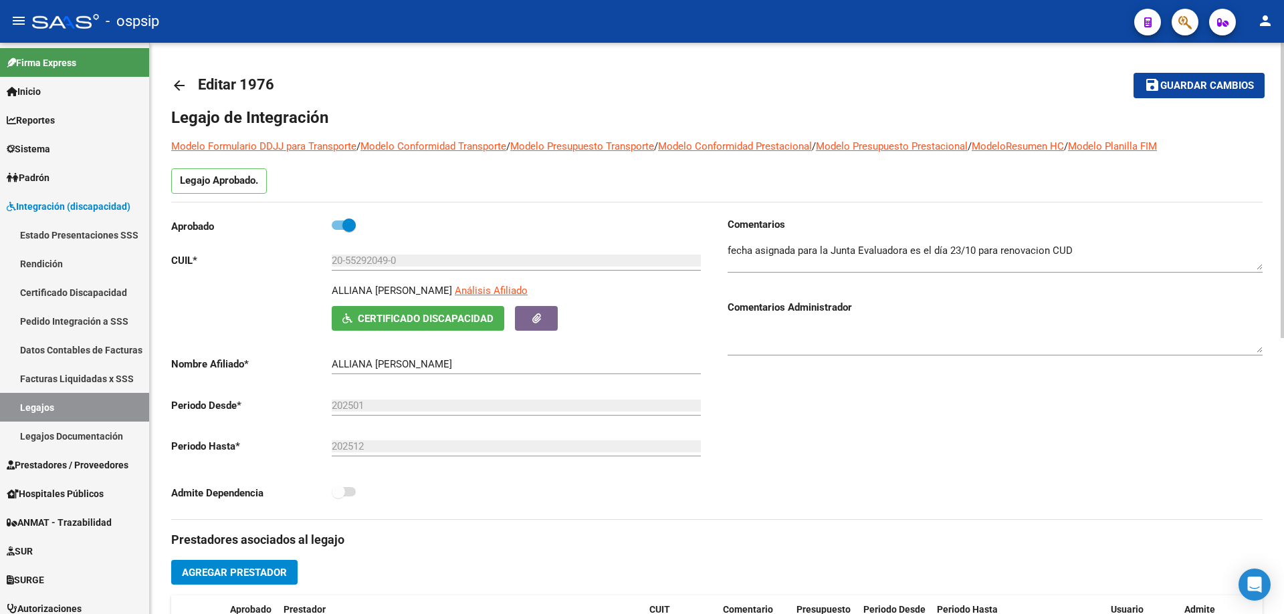
click at [182, 83] on mat-icon "arrow_back" at bounding box center [179, 86] width 16 height 16
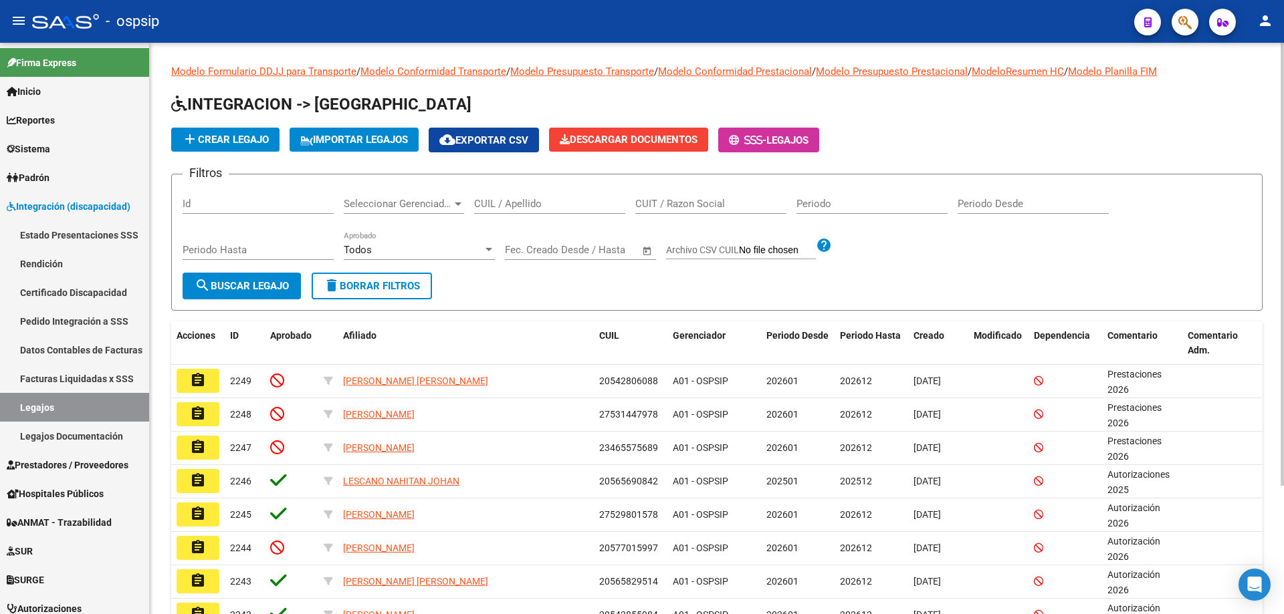
click at [487, 207] on input "CUIL / Apellido" at bounding box center [549, 204] width 151 height 12
paste input "23564113344"
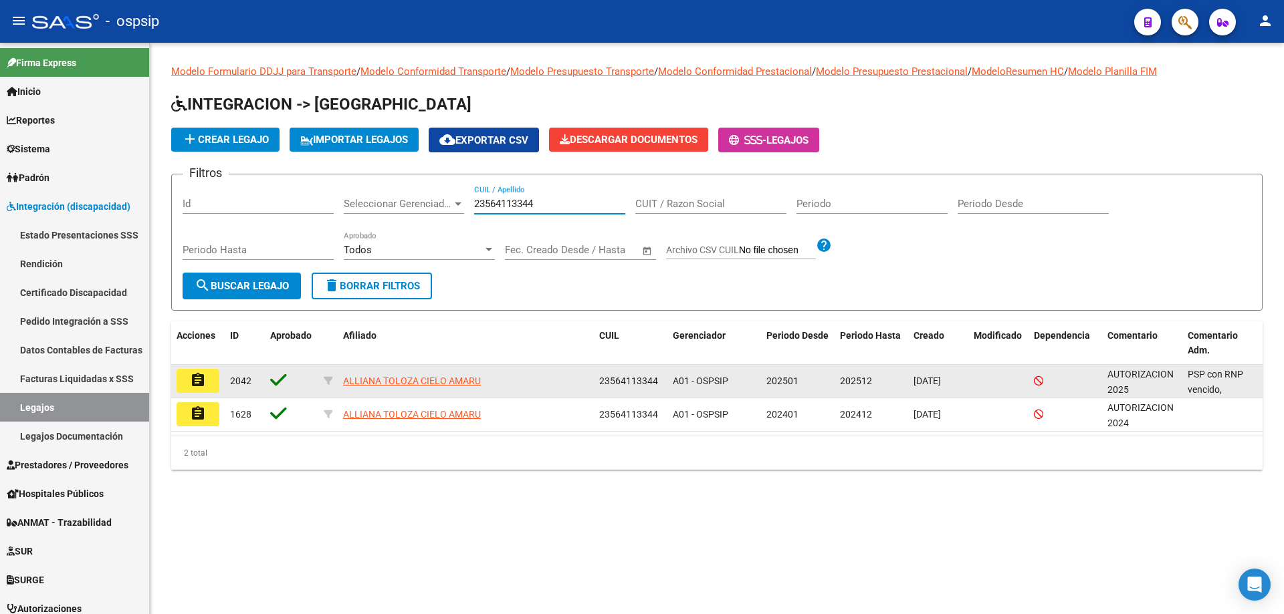
type input "23564113344"
click at [204, 388] on mat-icon "assignment" at bounding box center [198, 380] width 16 height 16
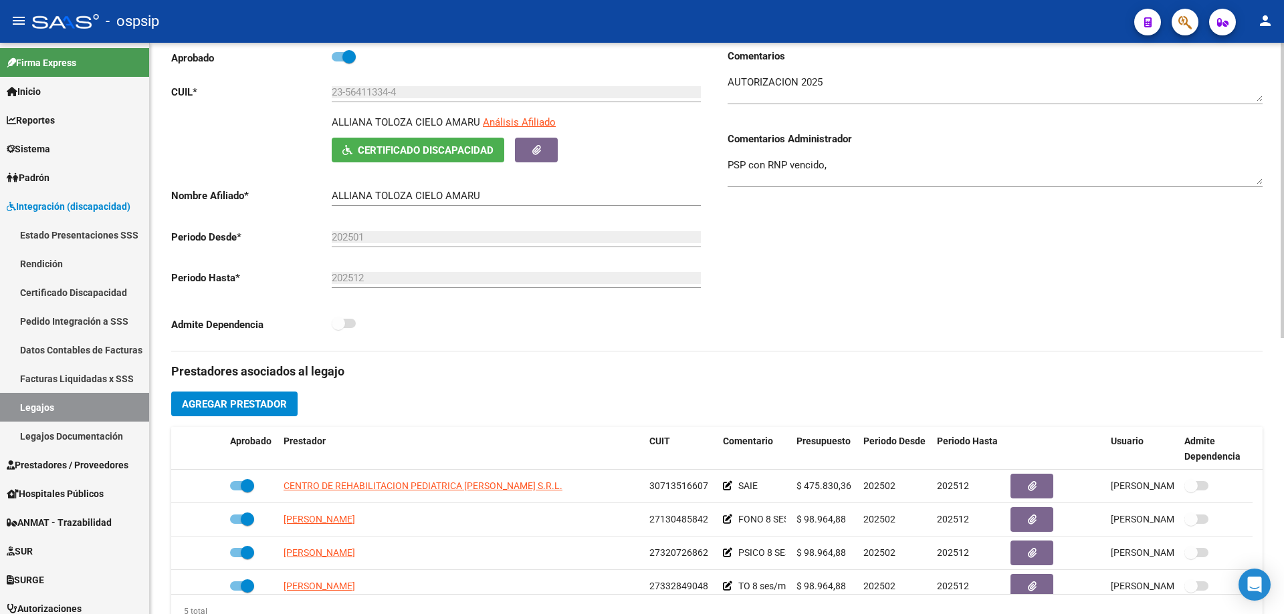
scroll to position [201, 0]
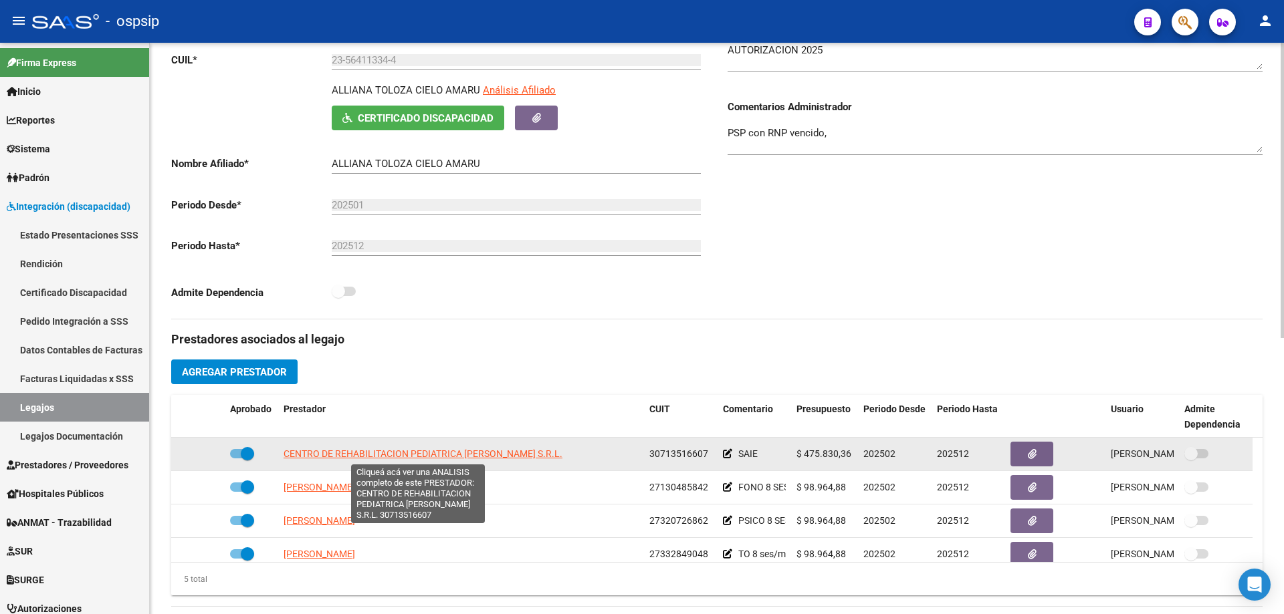
click at [443, 451] on span "CENTRO DE REHABILITACION PEDIATRICA [PERSON_NAME] S.R.L." at bounding box center [422, 454] width 279 height 11
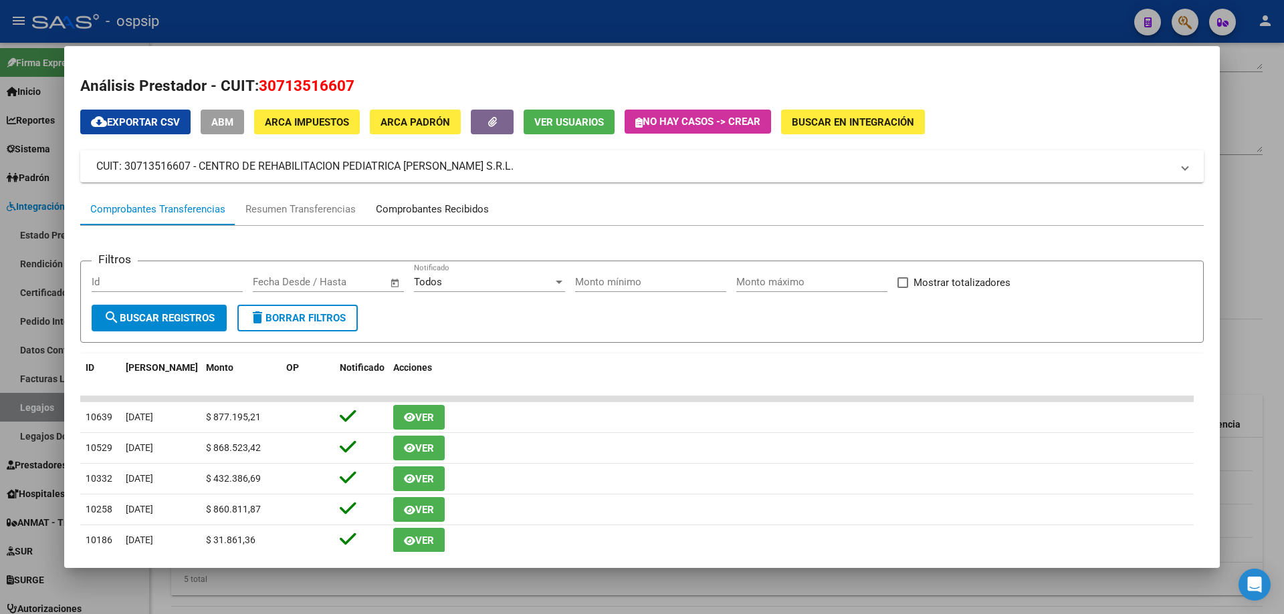
click at [438, 211] on div "Comprobantes Recibidos" at bounding box center [432, 209] width 113 height 15
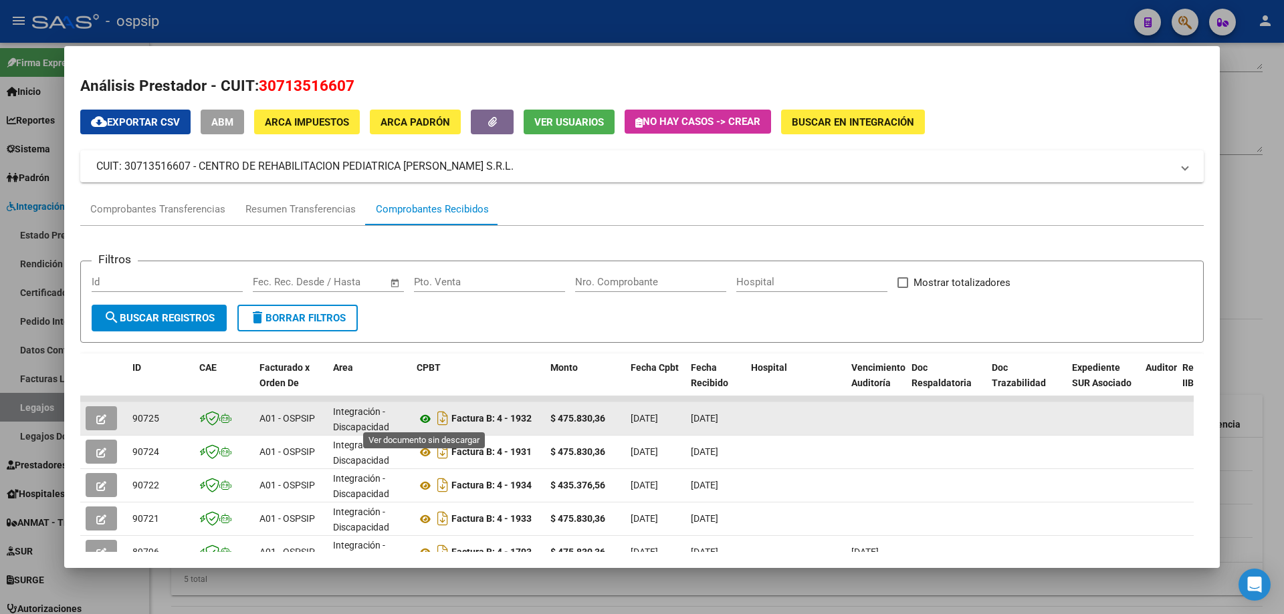
click at [421, 415] on icon at bounding box center [425, 419] width 17 height 16
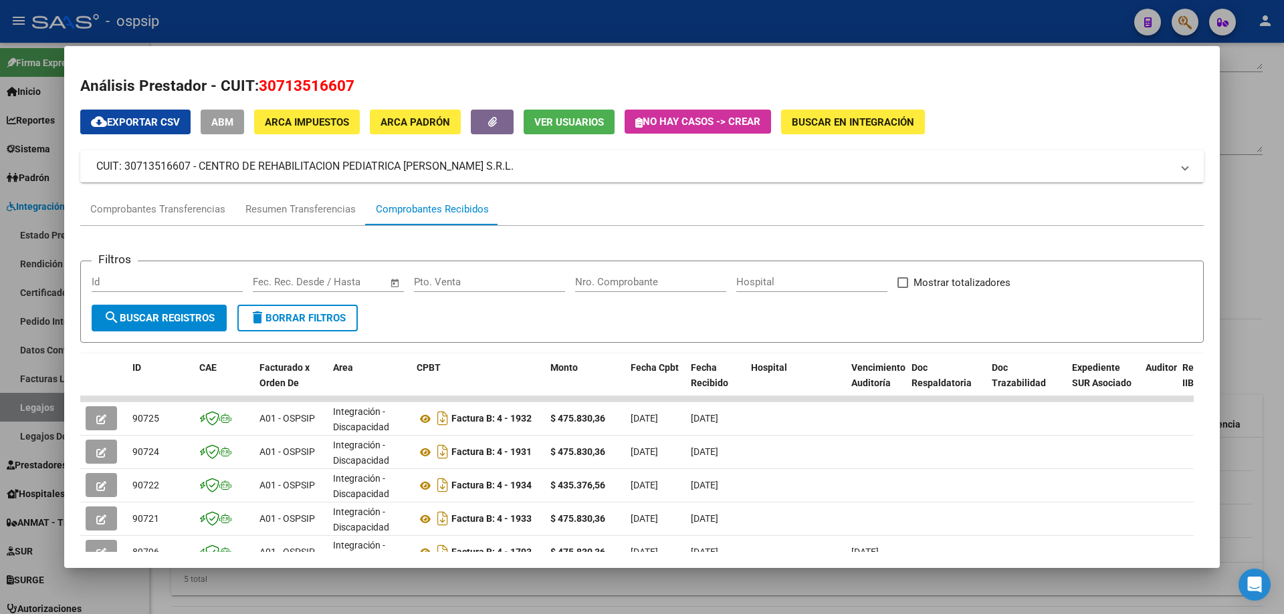
click at [1240, 190] on div at bounding box center [642, 307] width 1284 height 614
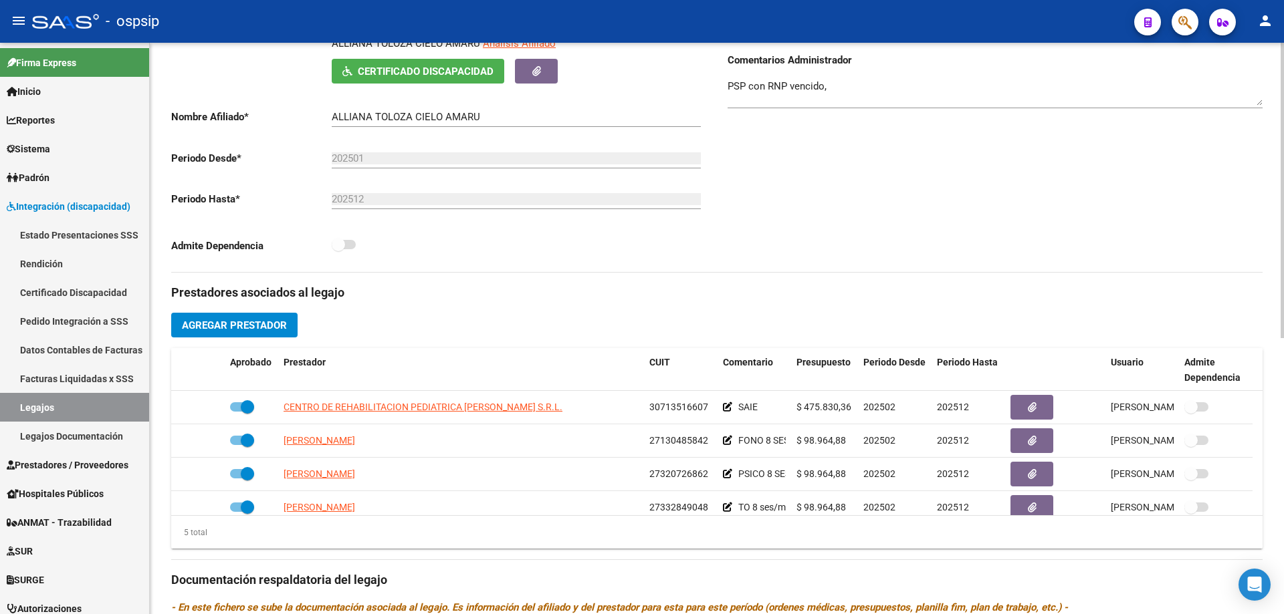
scroll to position [267, 0]
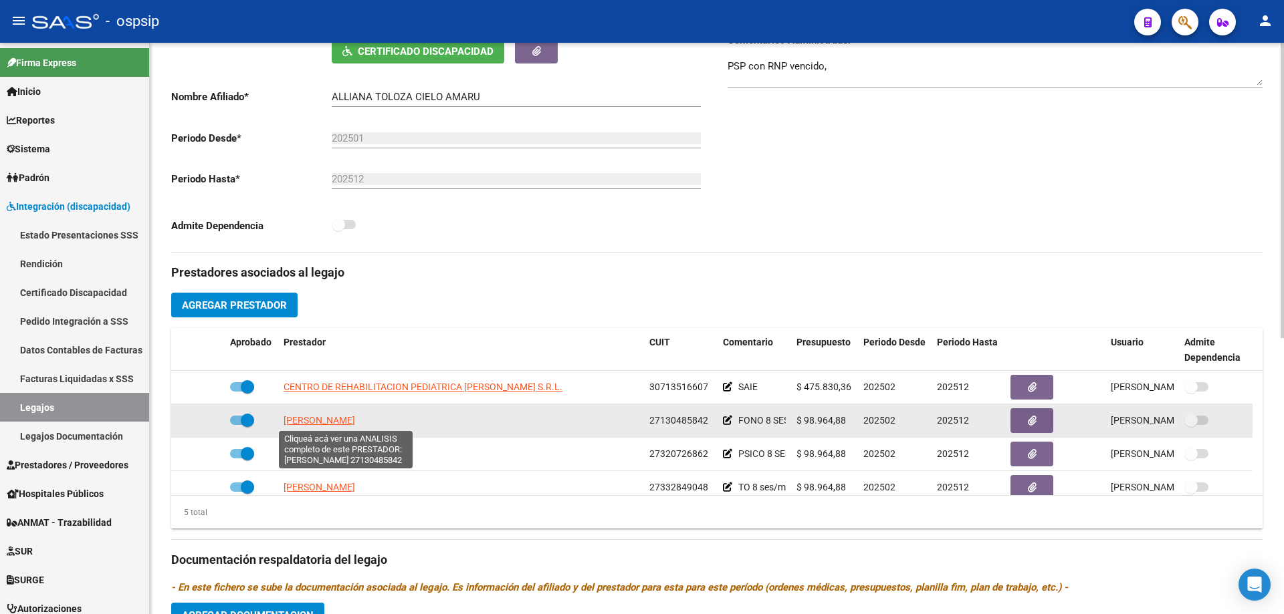
click at [355, 418] on span "[PERSON_NAME]" at bounding box center [319, 420] width 72 height 11
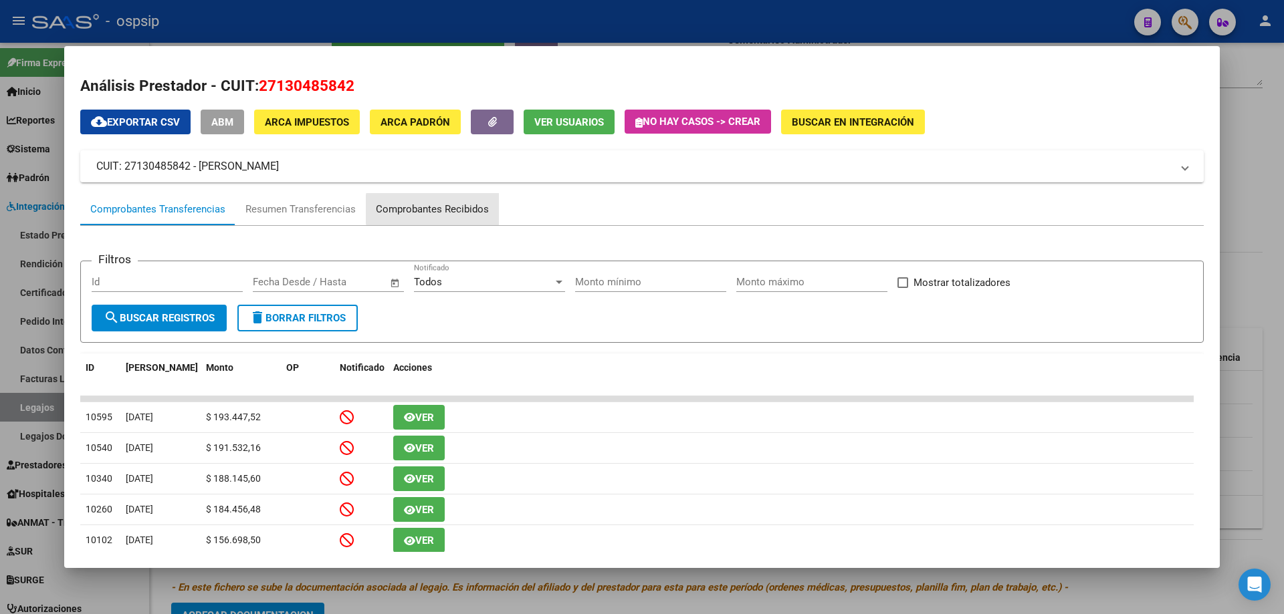
click at [442, 209] on div "Comprobantes Recibidos" at bounding box center [432, 209] width 113 height 15
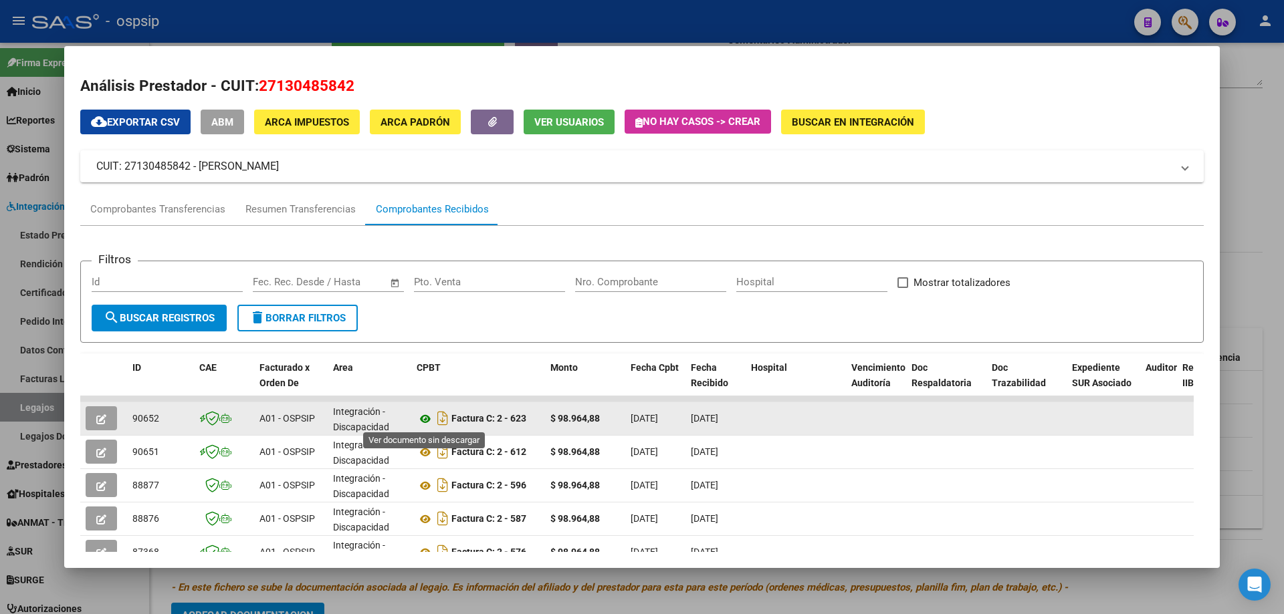
click at [422, 421] on icon at bounding box center [425, 419] width 17 height 16
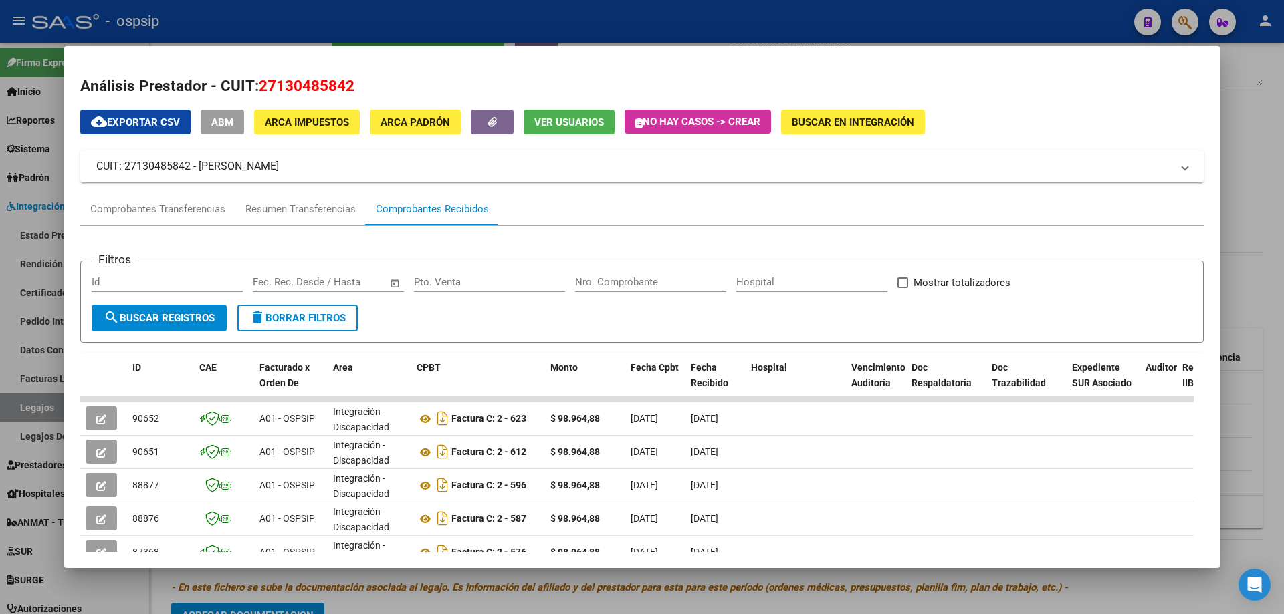
click at [1262, 193] on div at bounding box center [642, 307] width 1284 height 614
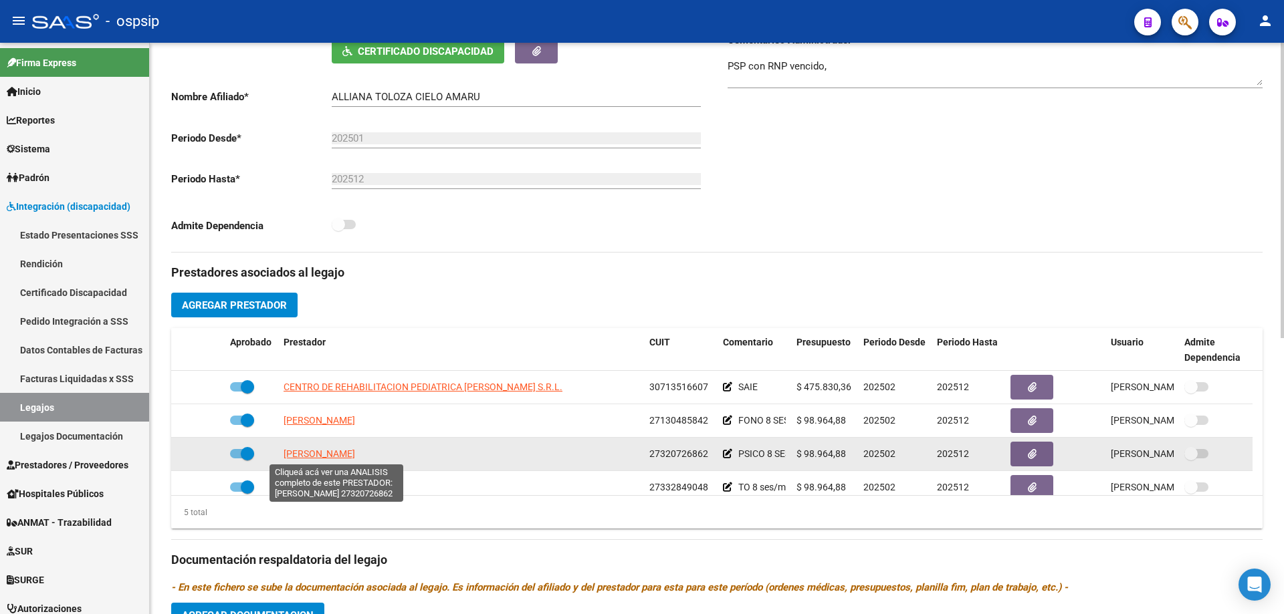
click at [336, 455] on span "[PERSON_NAME]" at bounding box center [319, 454] width 72 height 11
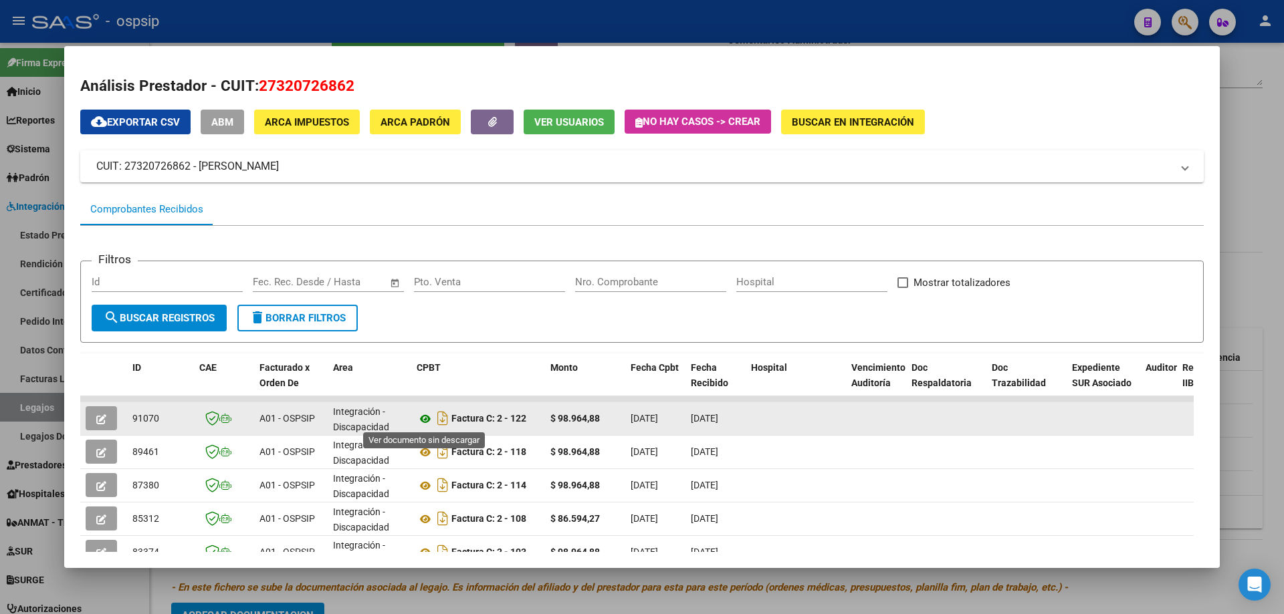
click at [429, 415] on icon at bounding box center [425, 419] width 17 height 16
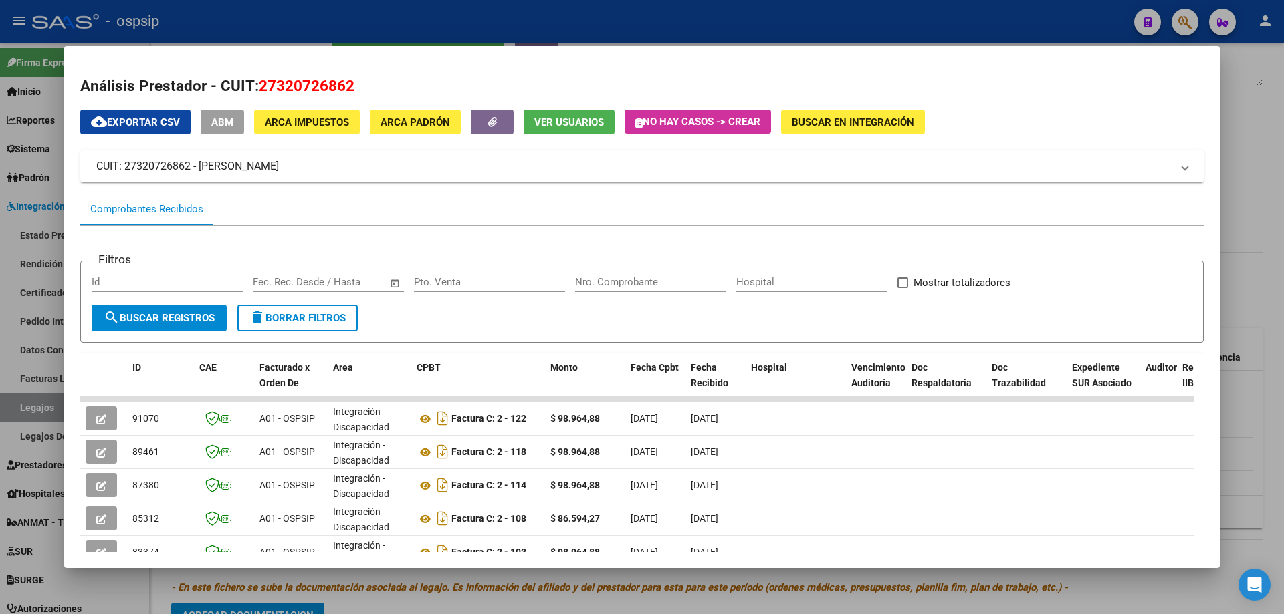
click at [1283, 185] on div at bounding box center [642, 307] width 1284 height 614
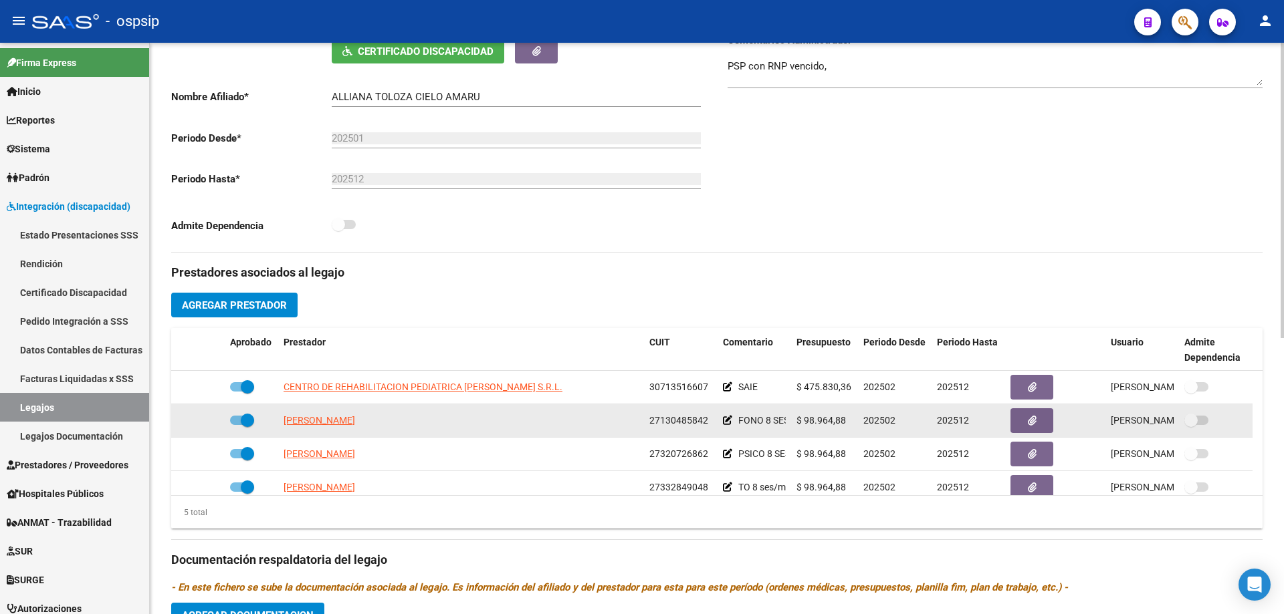
scroll to position [47, 0]
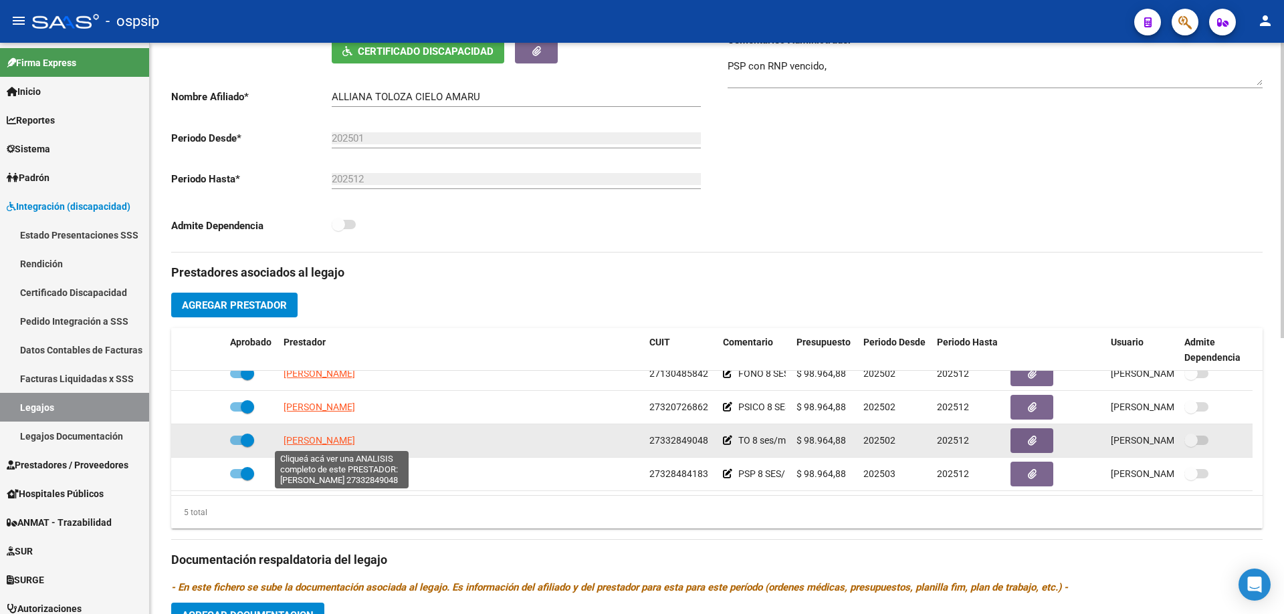
click at [355, 441] on span "[PERSON_NAME]" at bounding box center [319, 440] width 72 height 11
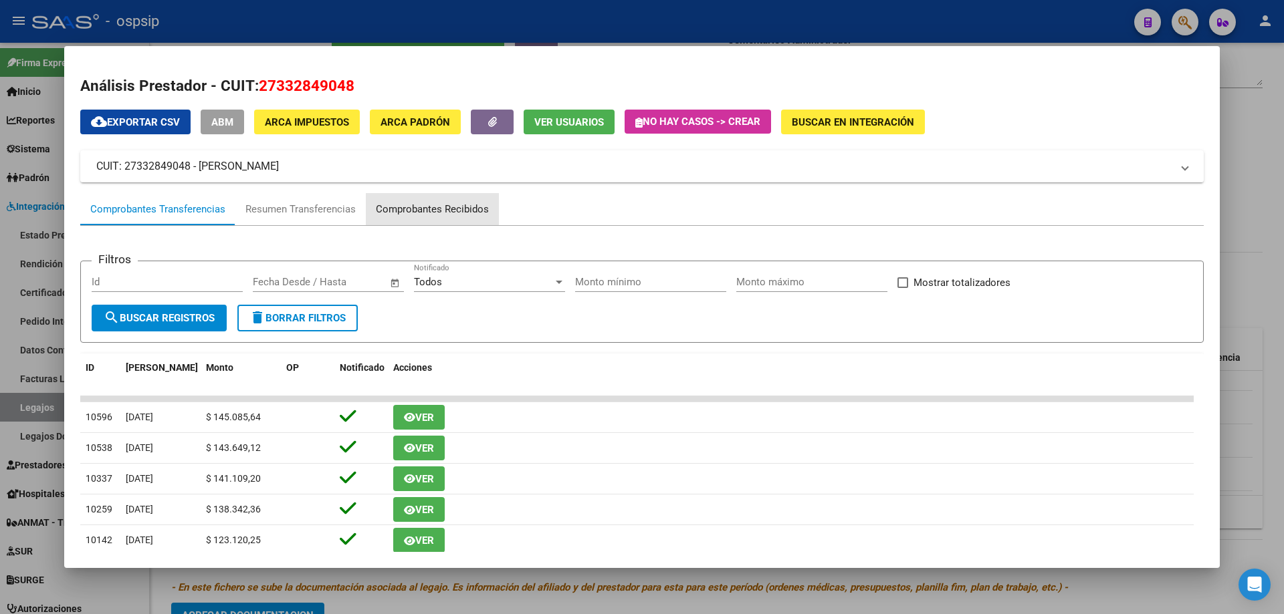
click at [438, 213] on div "Comprobantes Recibidos" at bounding box center [432, 209] width 113 height 15
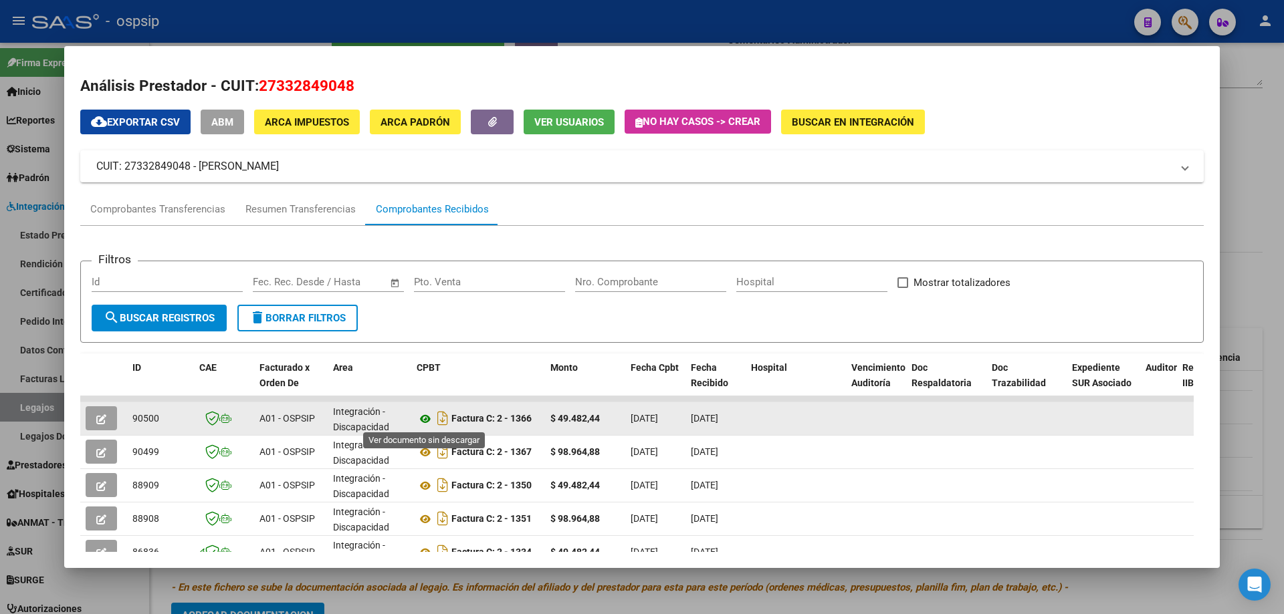
click at [423, 419] on icon at bounding box center [425, 419] width 17 height 16
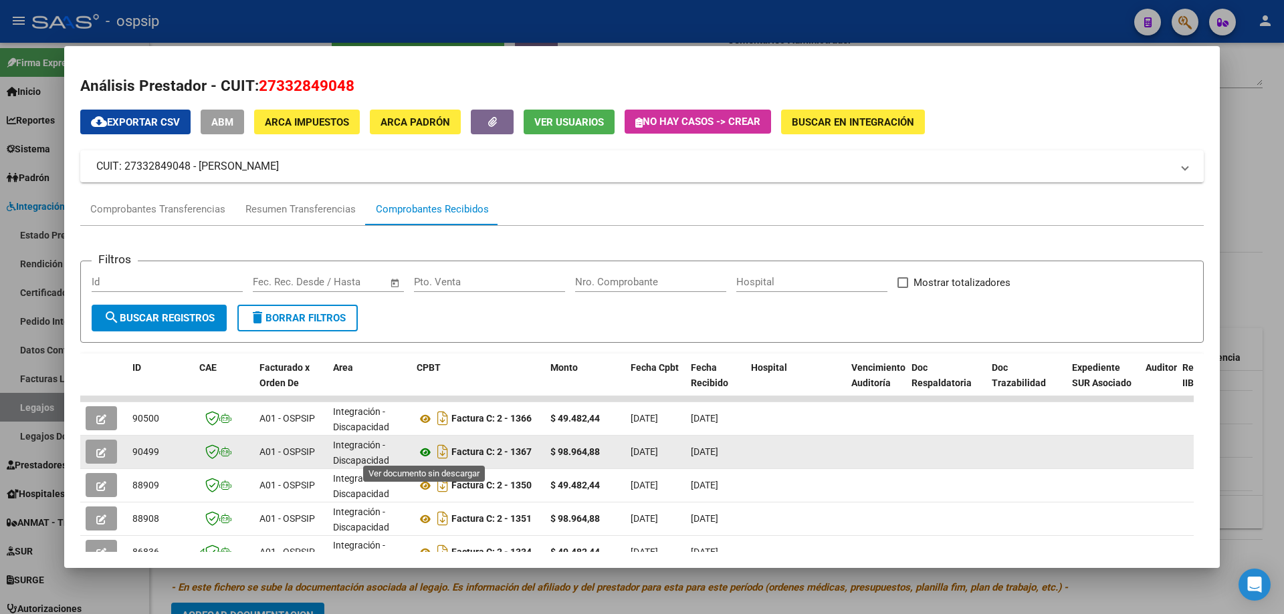
click at [423, 445] on icon at bounding box center [425, 453] width 17 height 16
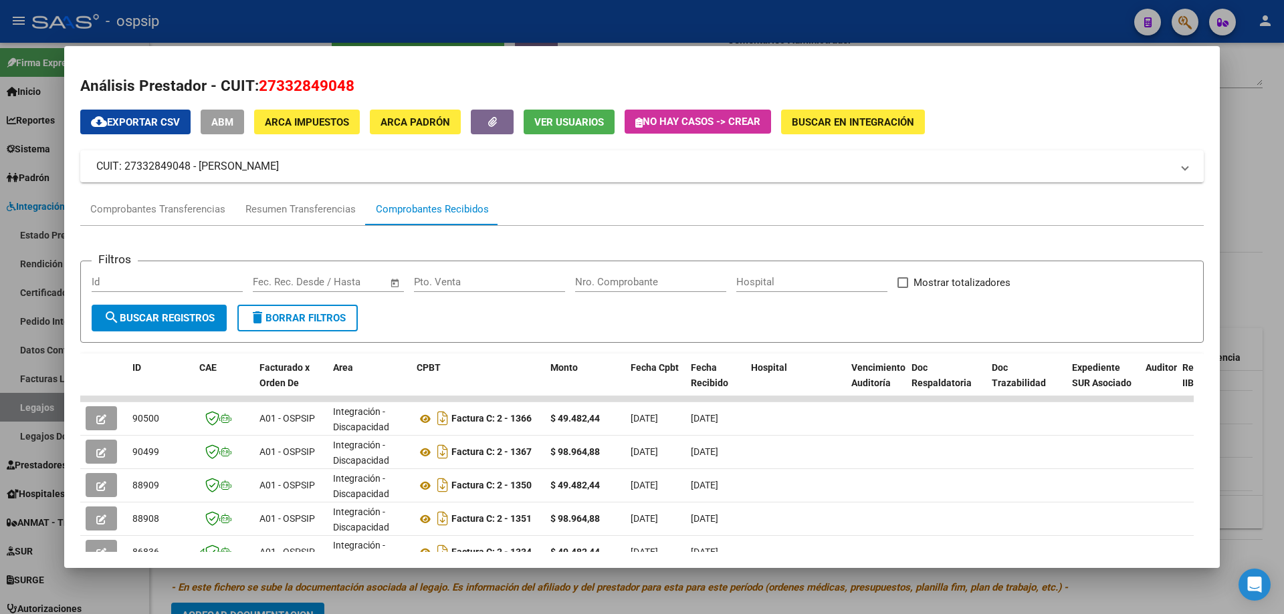
click at [1283, 148] on div at bounding box center [642, 307] width 1284 height 614
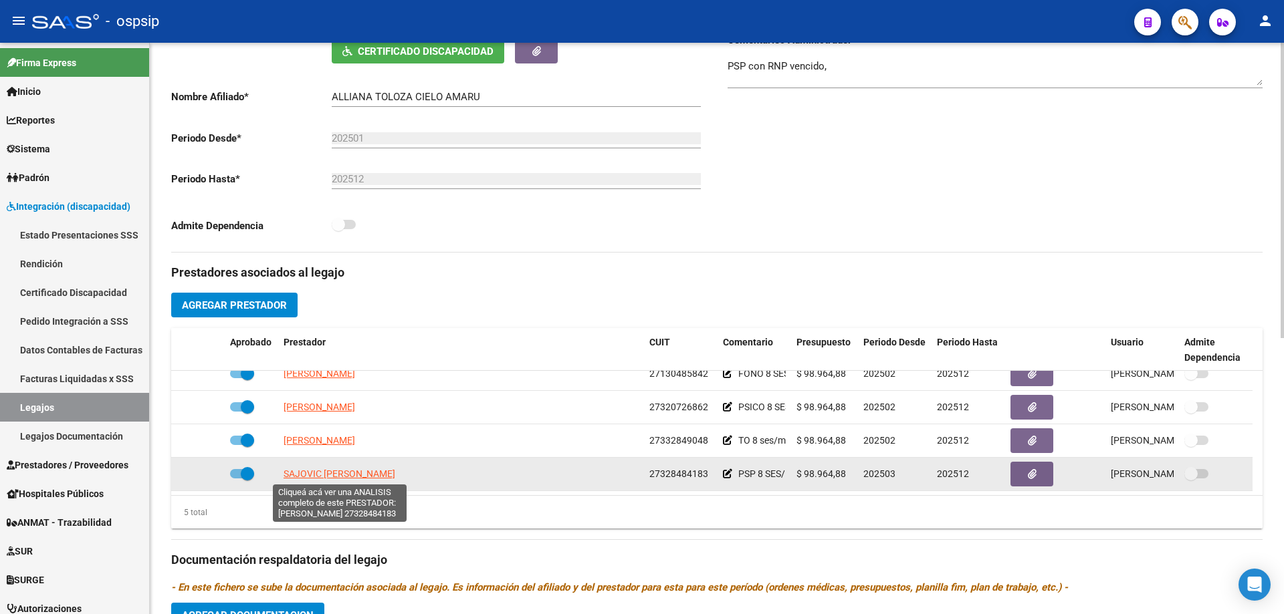
click at [318, 479] on span "SAJOVIC [PERSON_NAME]" at bounding box center [339, 474] width 112 height 11
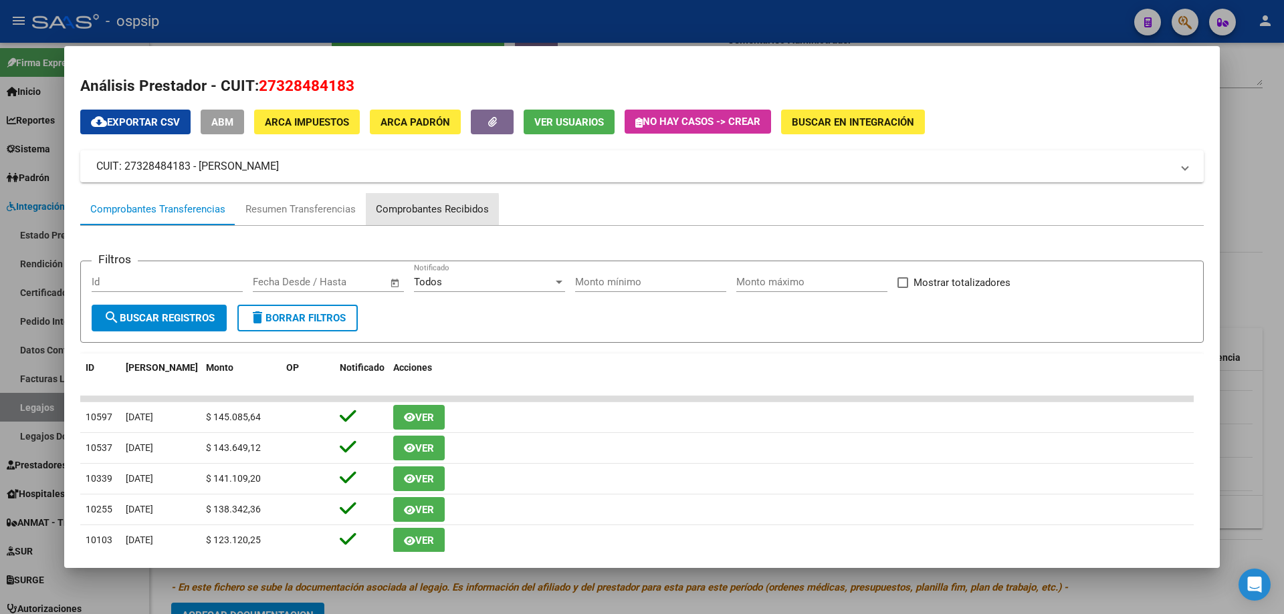
click at [406, 211] on div "Comprobantes Recibidos" at bounding box center [432, 209] width 113 height 15
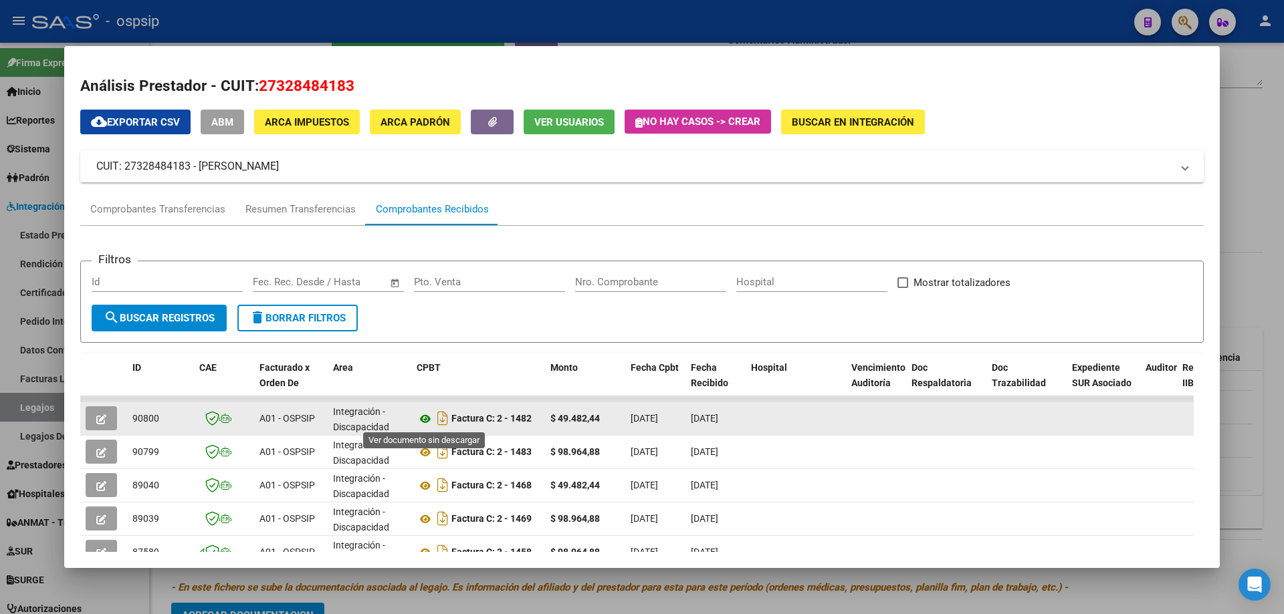
click at [425, 416] on icon at bounding box center [425, 419] width 17 height 16
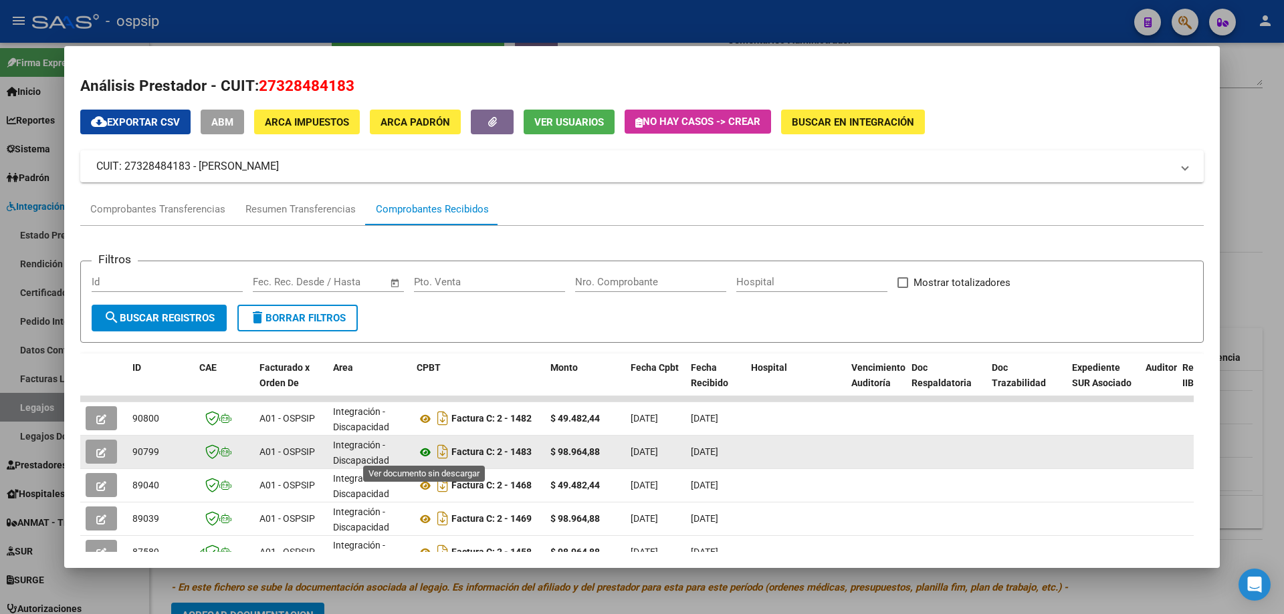
click at [420, 447] on icon at bounding box center [425, 453] width 17 height 16
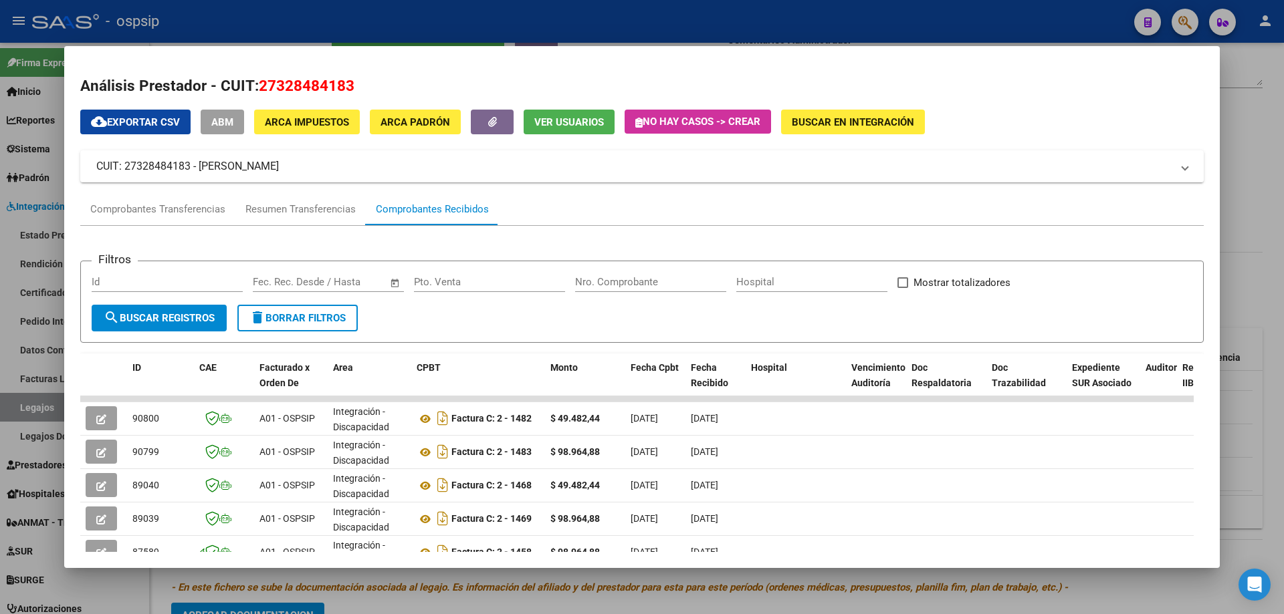
click at [1268, 205] on div at bounding box center [642, 307] width 1284 height 614
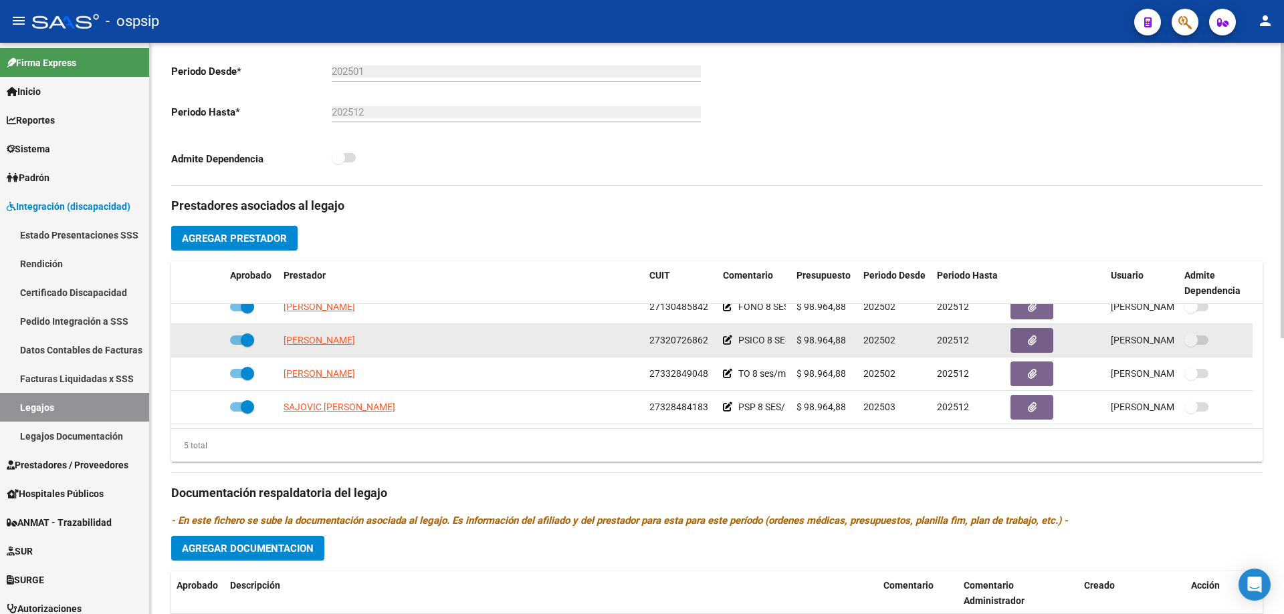
scroll to position [0, 0]
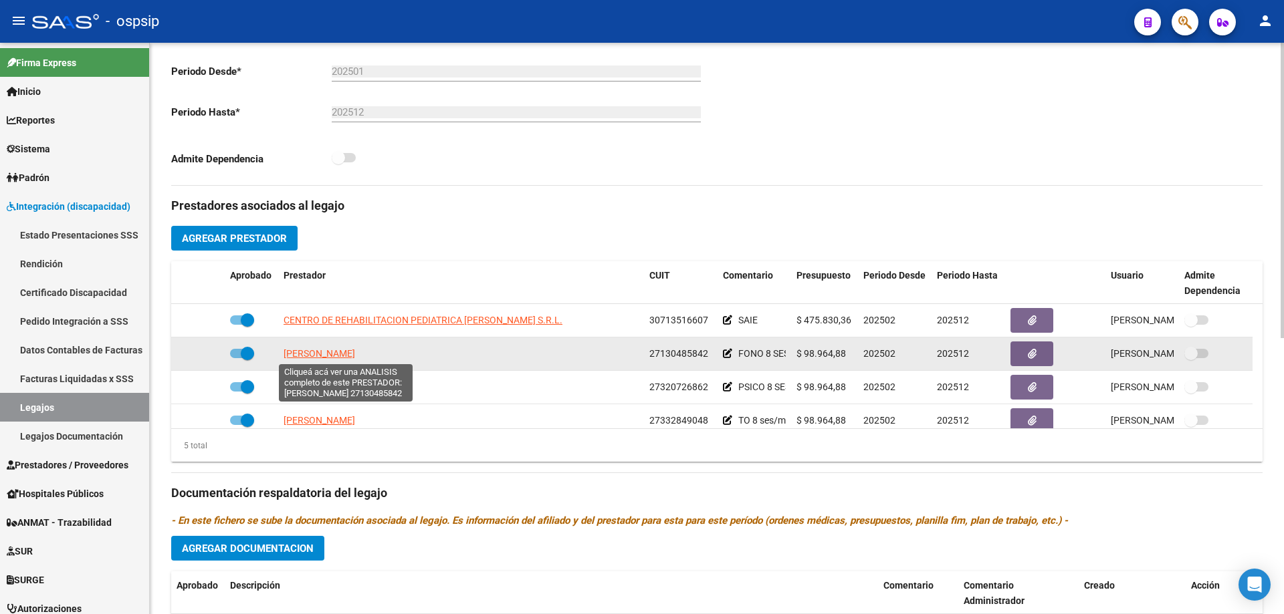
click at [355, 356] on span "[PERSON_NAME]" at bounding box center [319, 353] width 72 height 11
type textarea "27130485842"
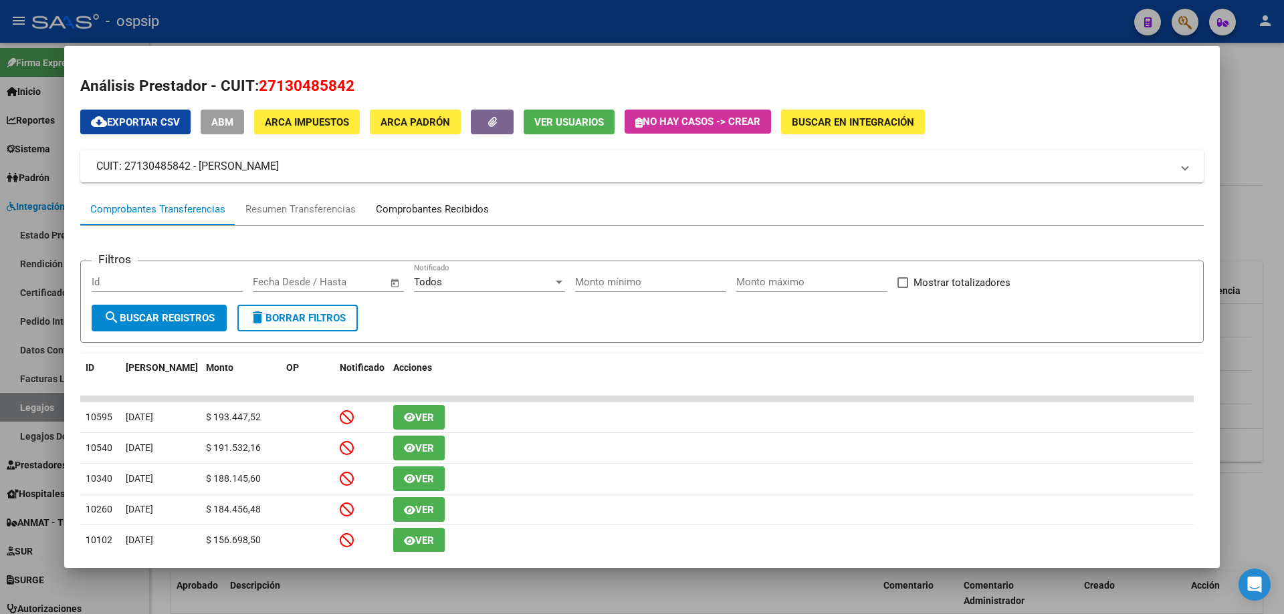
click at [426, 209] on div "Comprobantes Recibidos" at bounding box center [432, 209] width 113 height 15
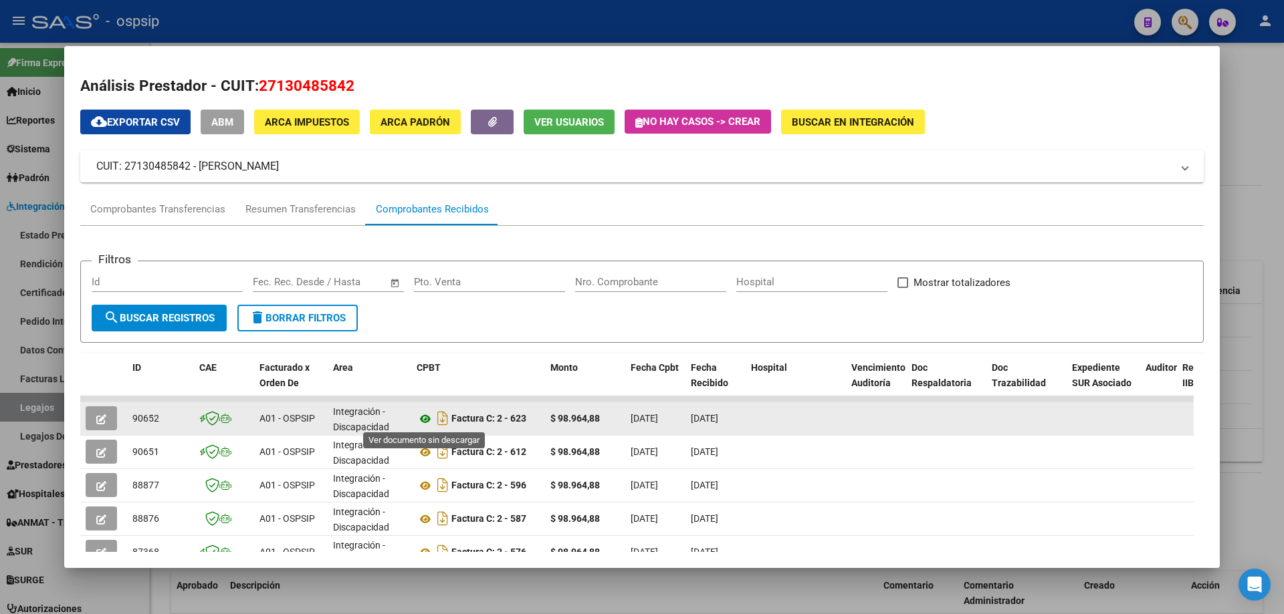
click at [424, 419] on icon at bounding box center [425, 419] width 17 height 16
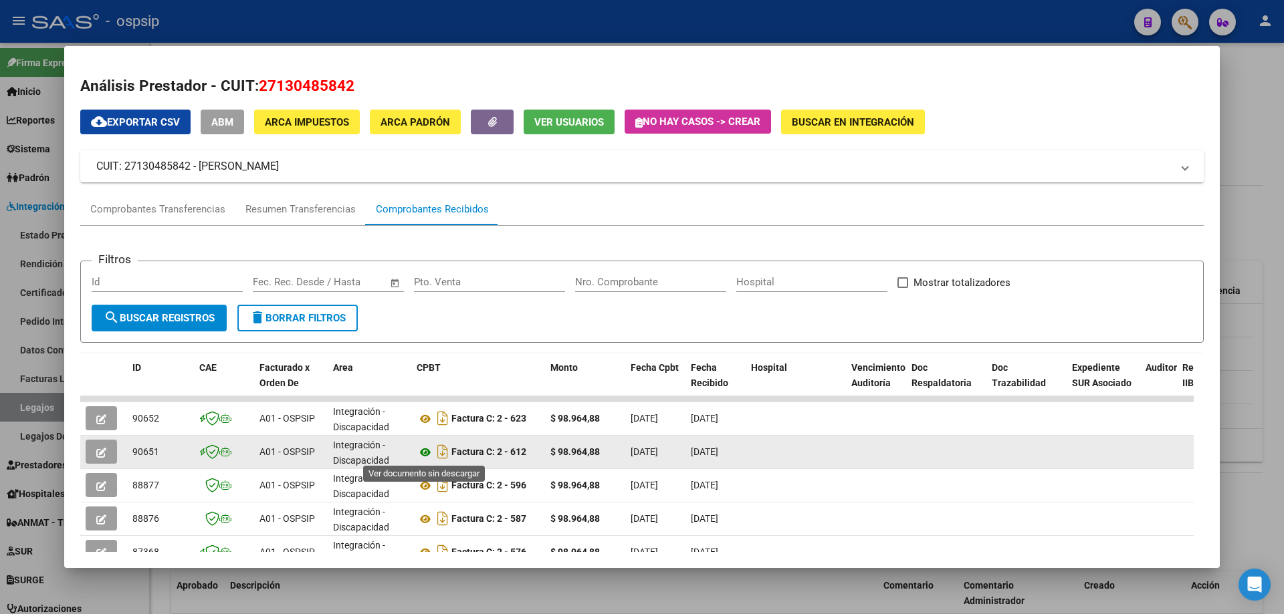
click at [425, 453] on icon at bounding box center [425, 453] width 17 height 16
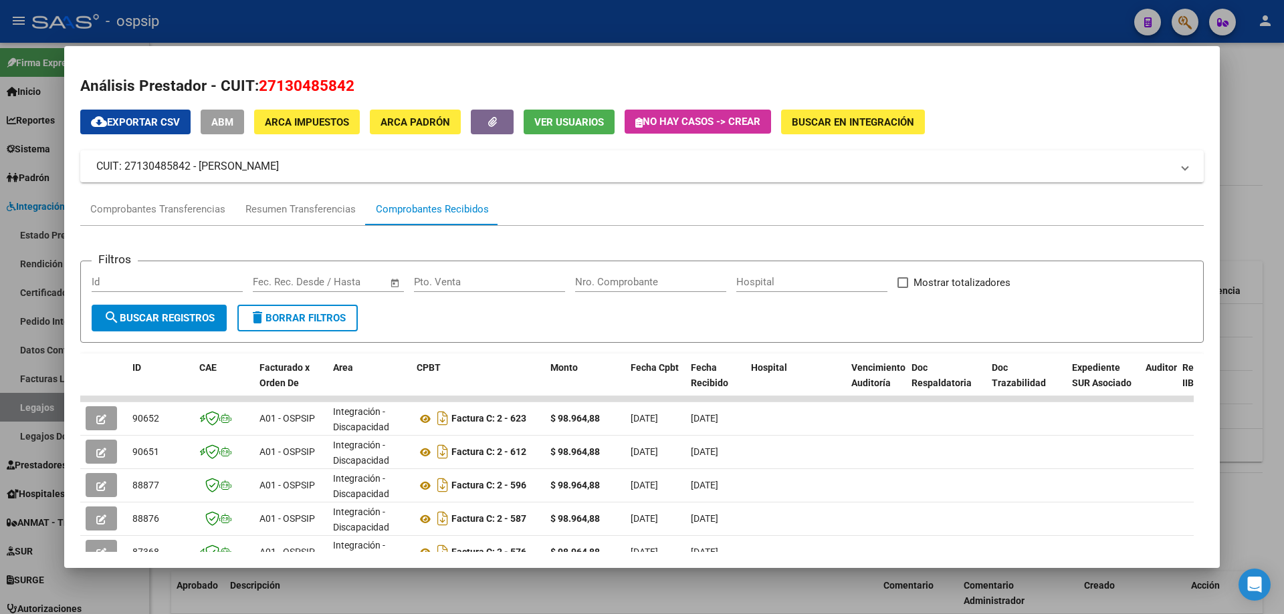
click at [1263, 150] on div at bounding box center [642, 307] width 1284 height 614
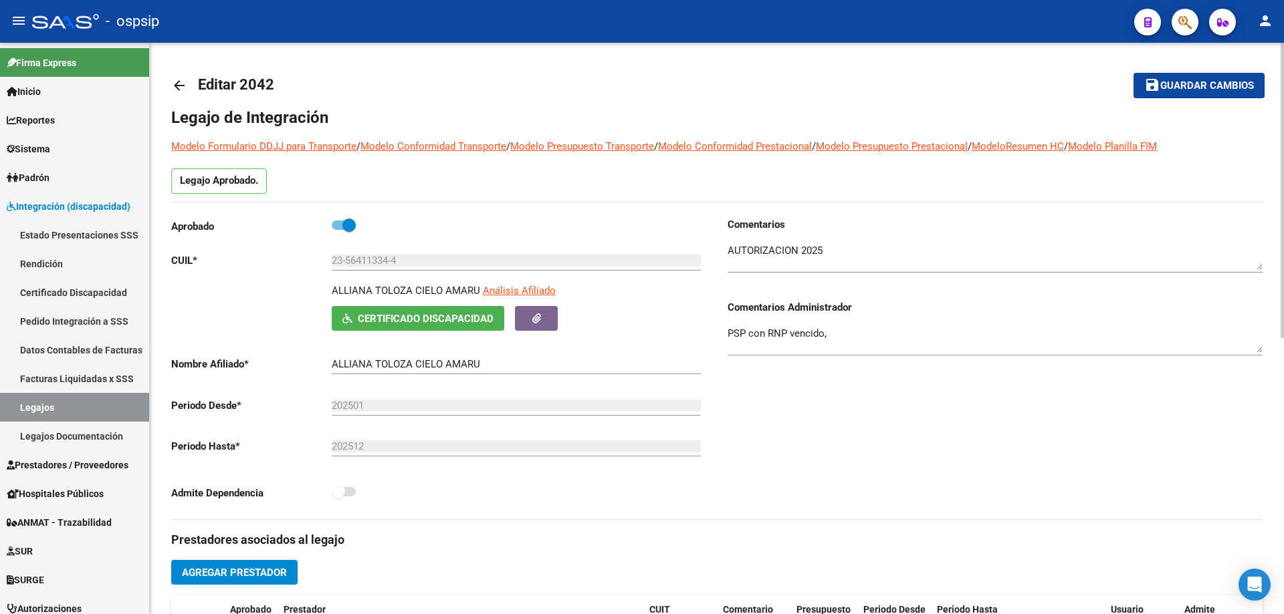
click at [185, 83] on mat-icon "arrow_back" at bounding box center [179, 86] width 16 height 16
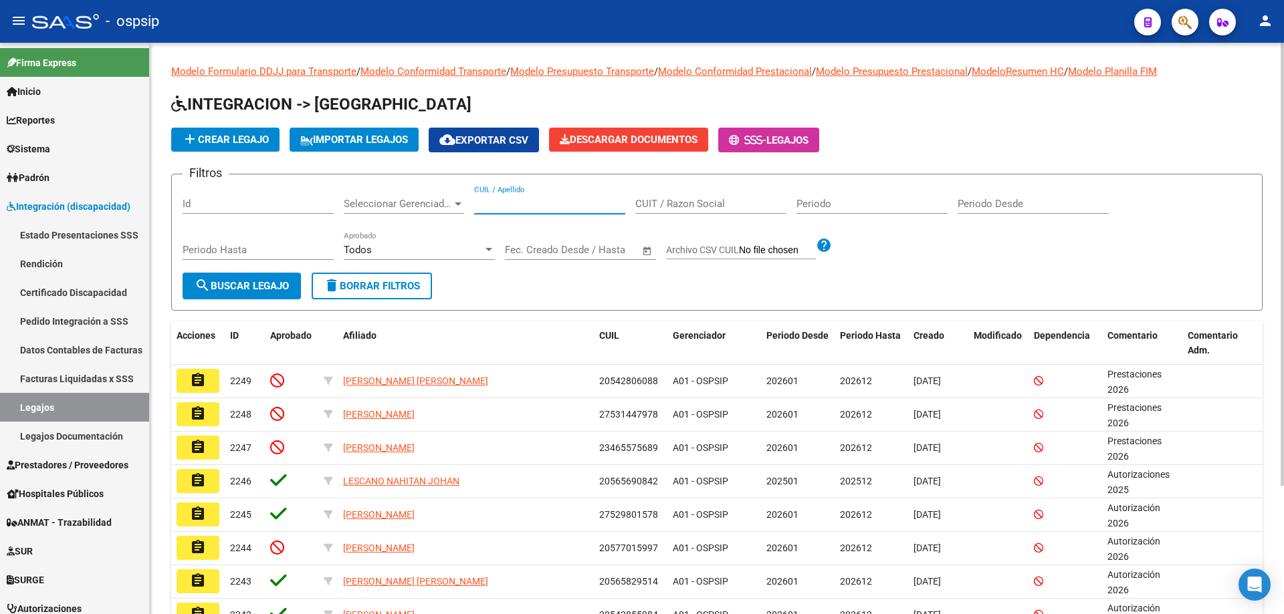
click at [505, 207] on input "CUIL / Apellido" at bounding box center [549, 204] width 151 height 12
paste input "20552920490"
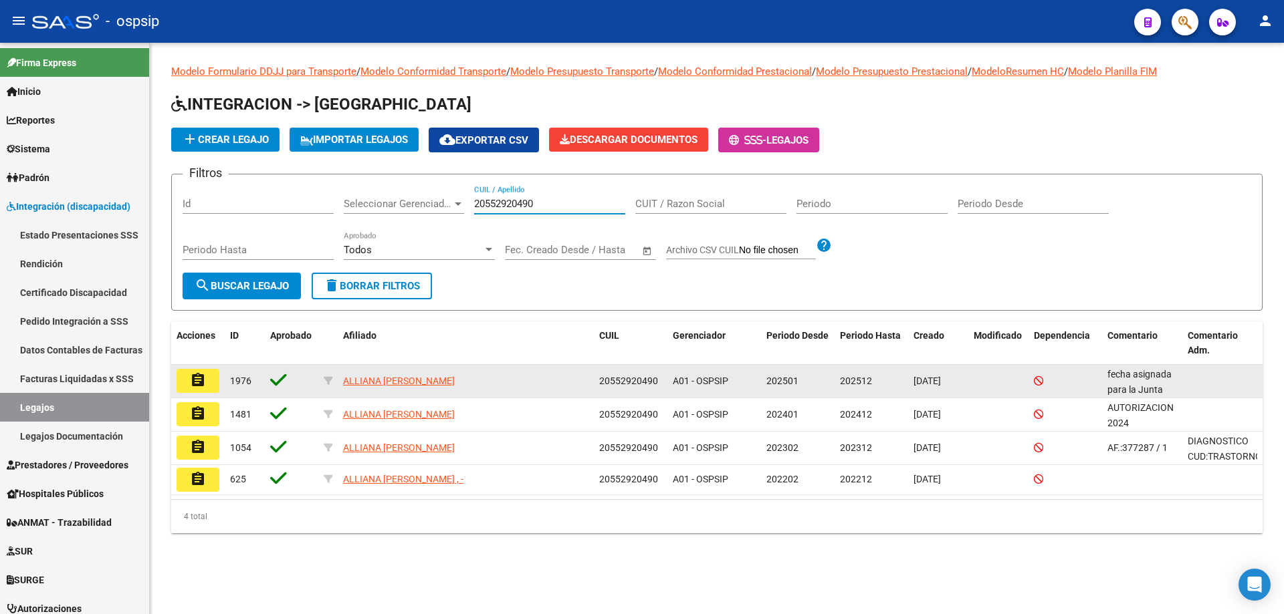
type input "20552920490"
click at [203, 382] on mat-icon "assignment" at bounding box center [198, 380] width 16 height 16
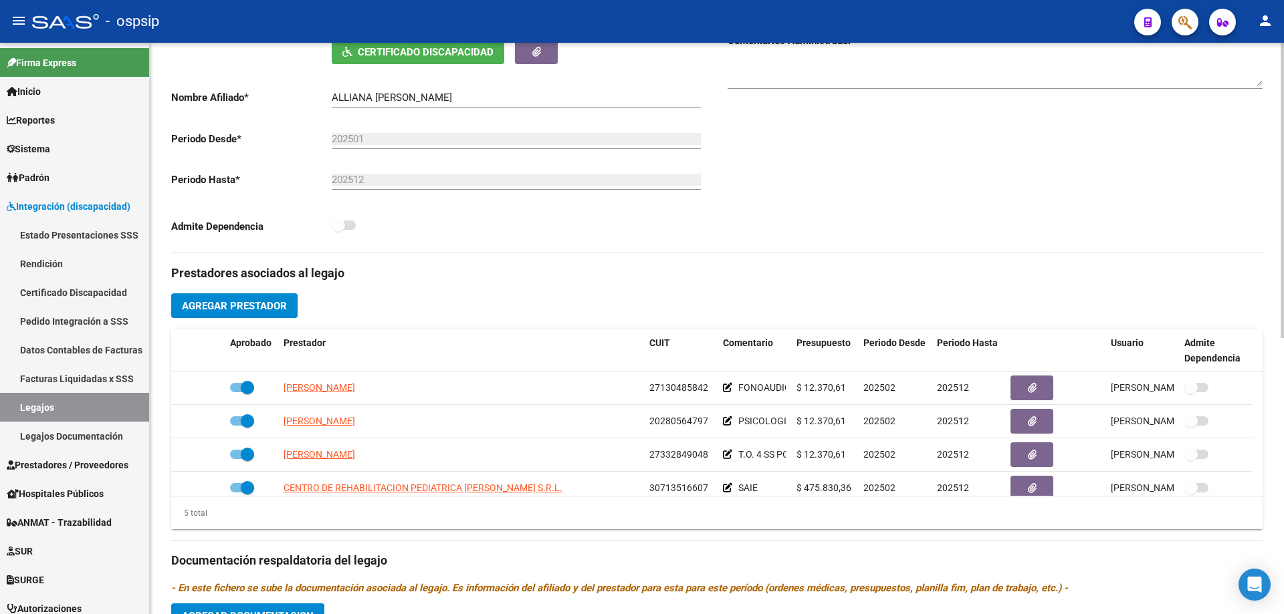
scroll to position [267, 0]
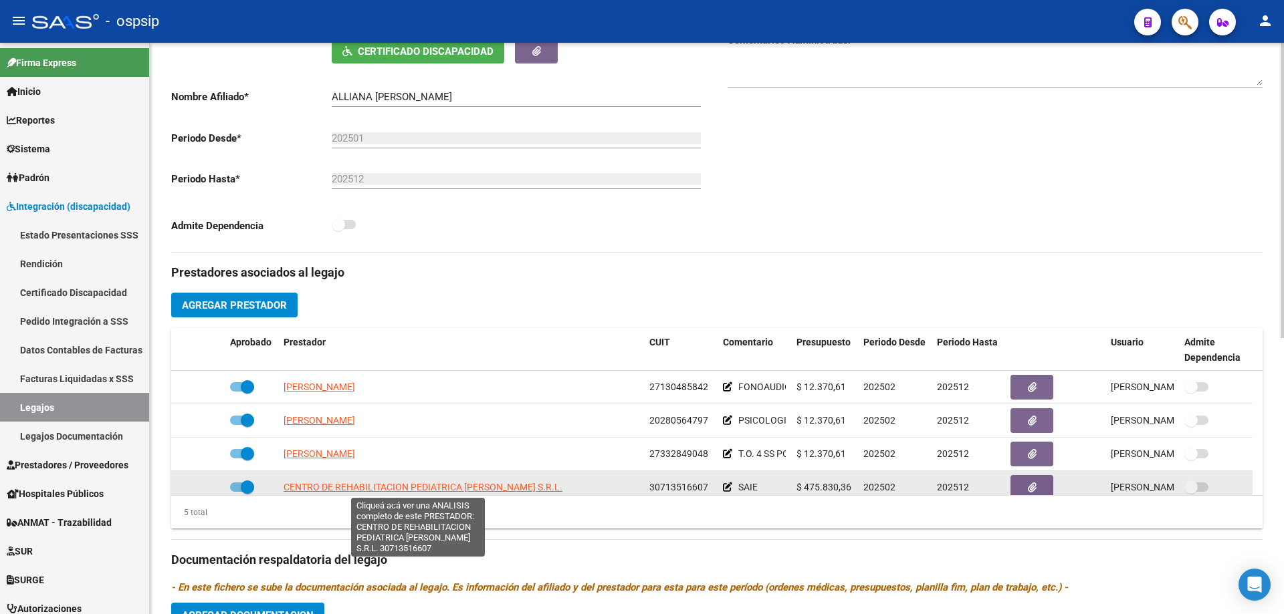
click at [499, 489] on span "CENTRO DE REHABILITACION PEDIATRICA [PERSON_NAME] S.R.L." at bounding box center [422, 487] width 279 height 11
type textarea "30713516607"
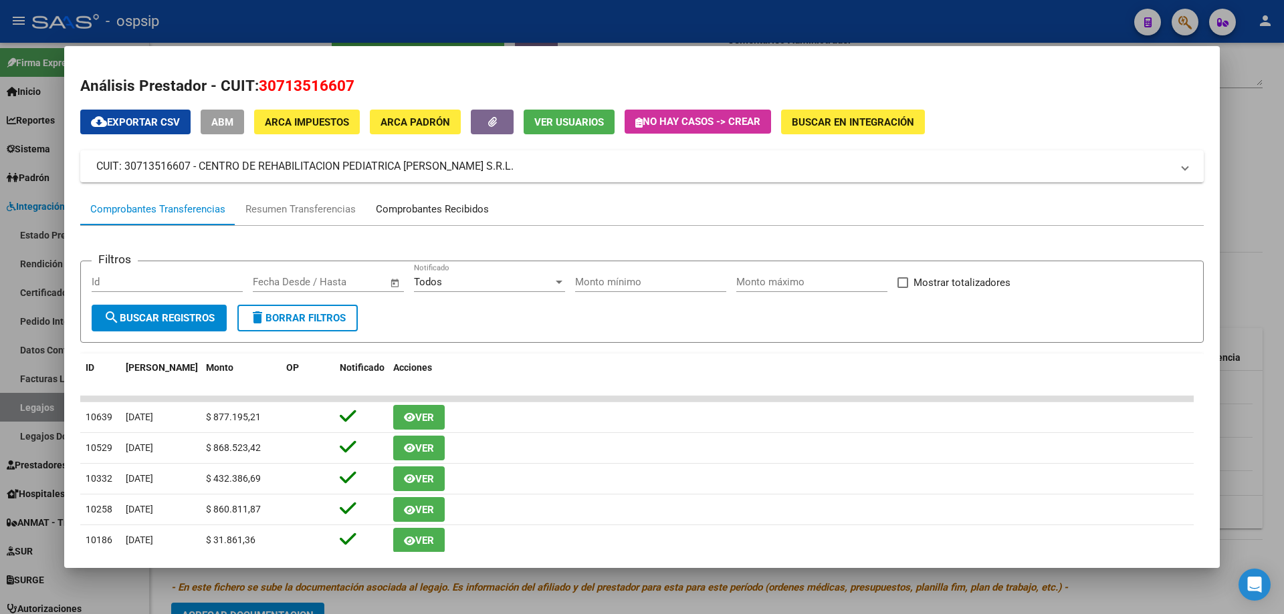
click at [465, 213] on div "Comprobantes Recibidos" at bounding box center [432, 209] width 113 height 15
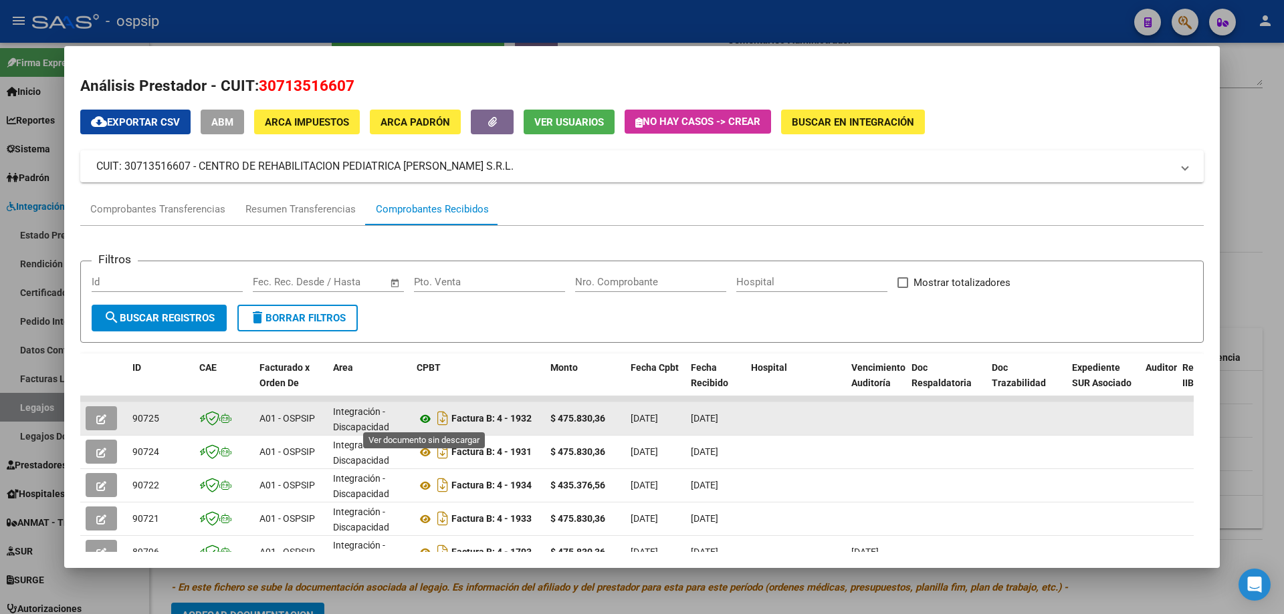
click at [423, 415] on icon at bounding box center [425, 419] width 17 height 16
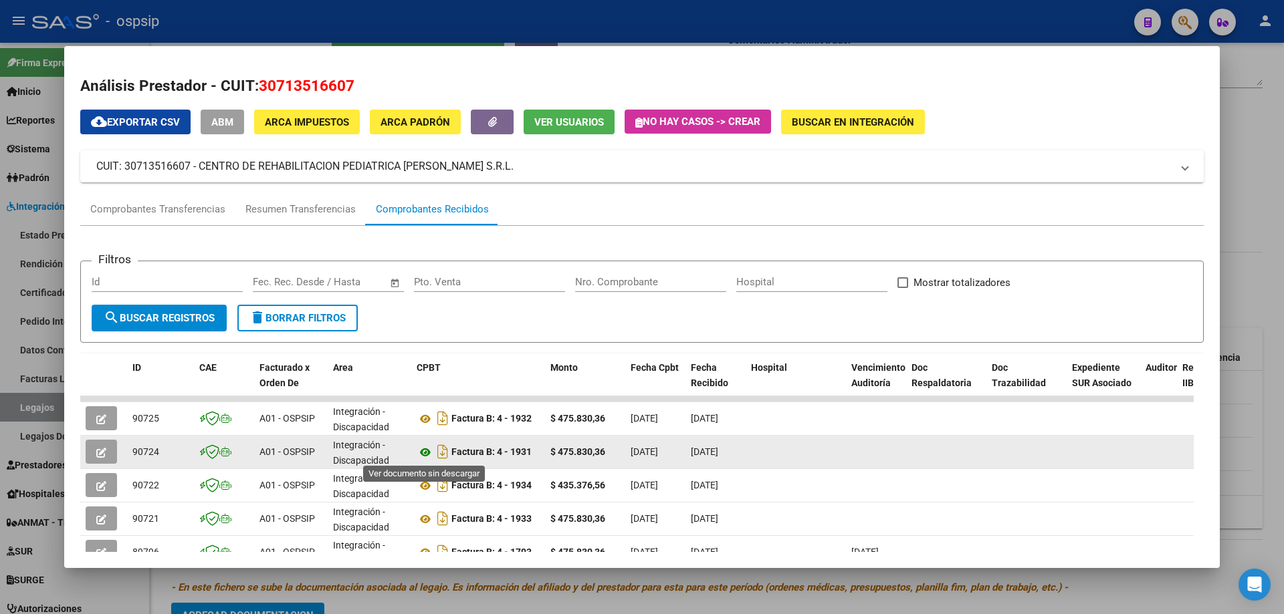
click at [421, 450] on icon at bounding box center [425, 453] width 17 height 16
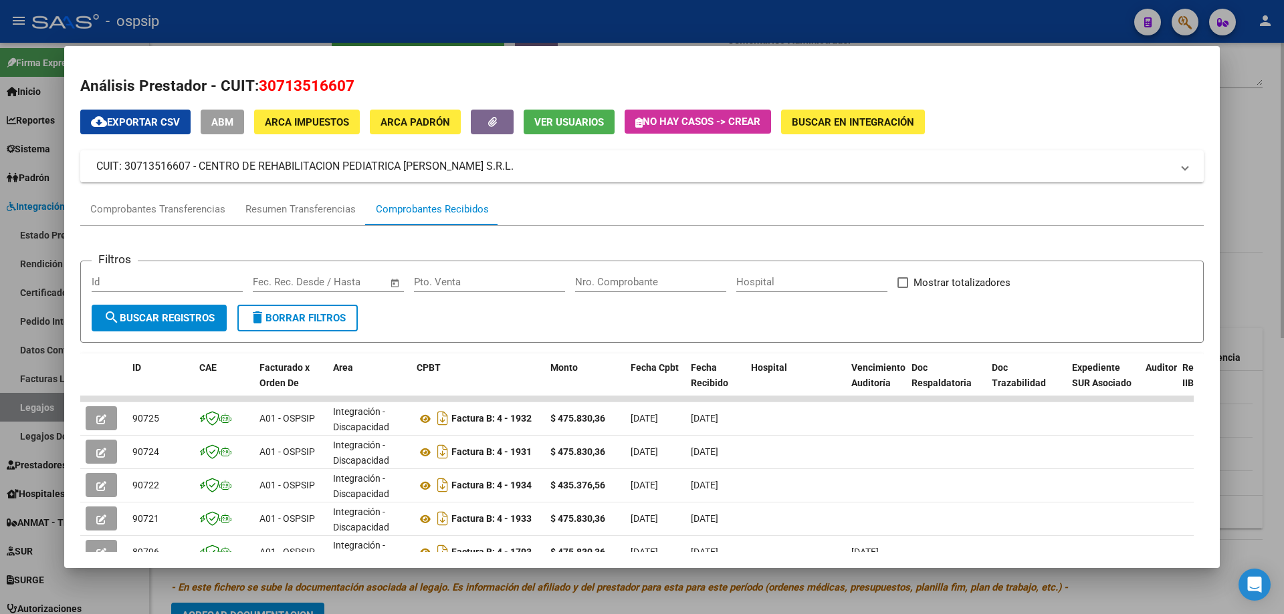
click at [1246, 110] on div at bounding box center [642, 307] width 1284 height 614
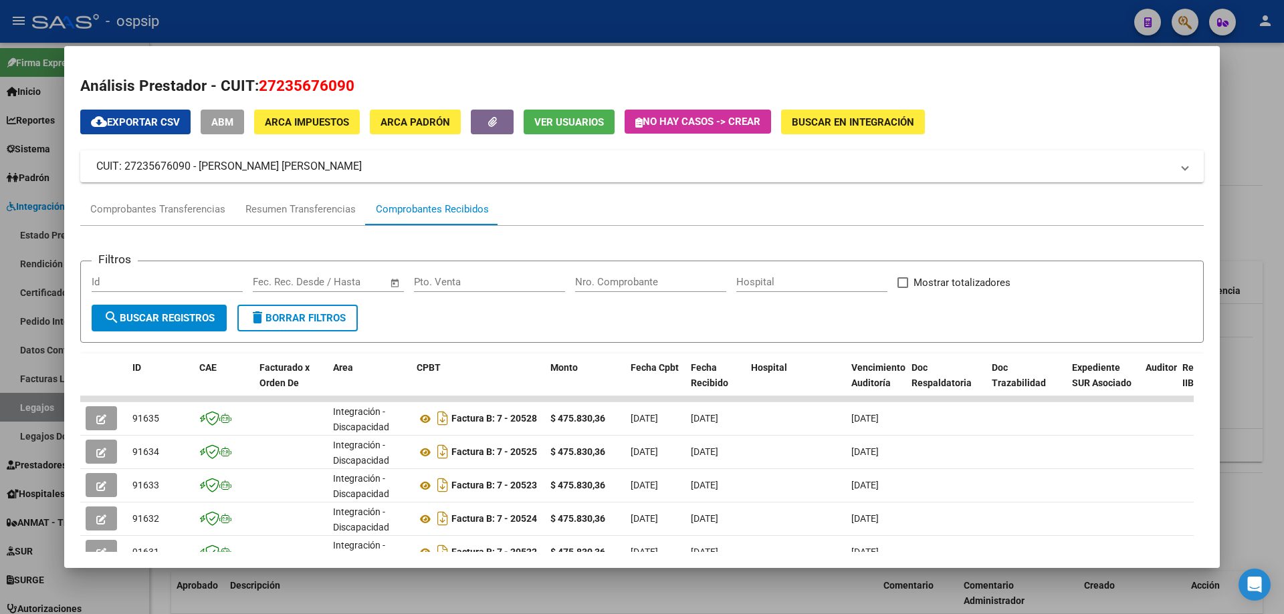
scroll to position [259, 0]
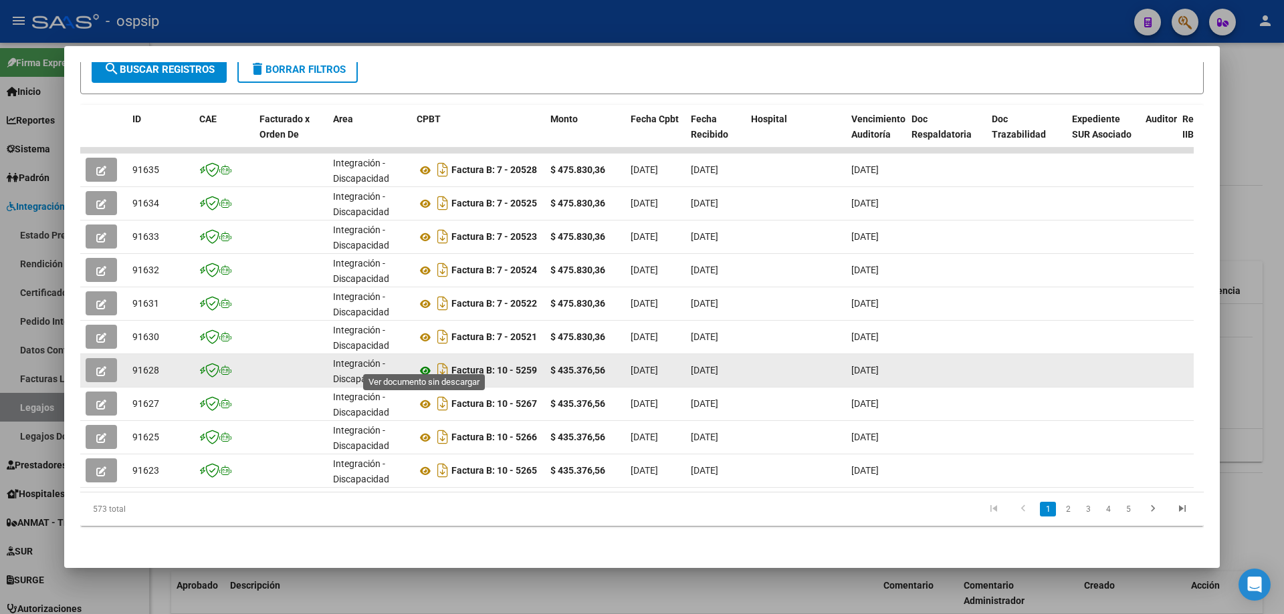
click at [419, 363] on icon at bounding box center [425, 371] width 17 height 16
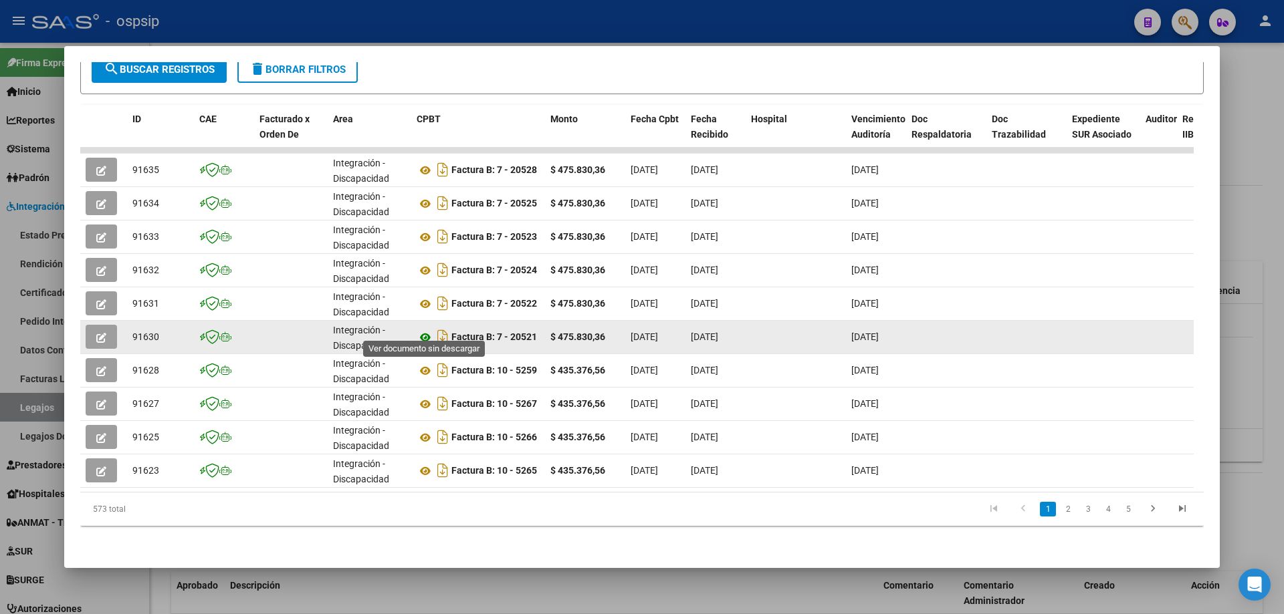
click at [417, 333] on icon at bounding box center [425, 338] width 17 height 16
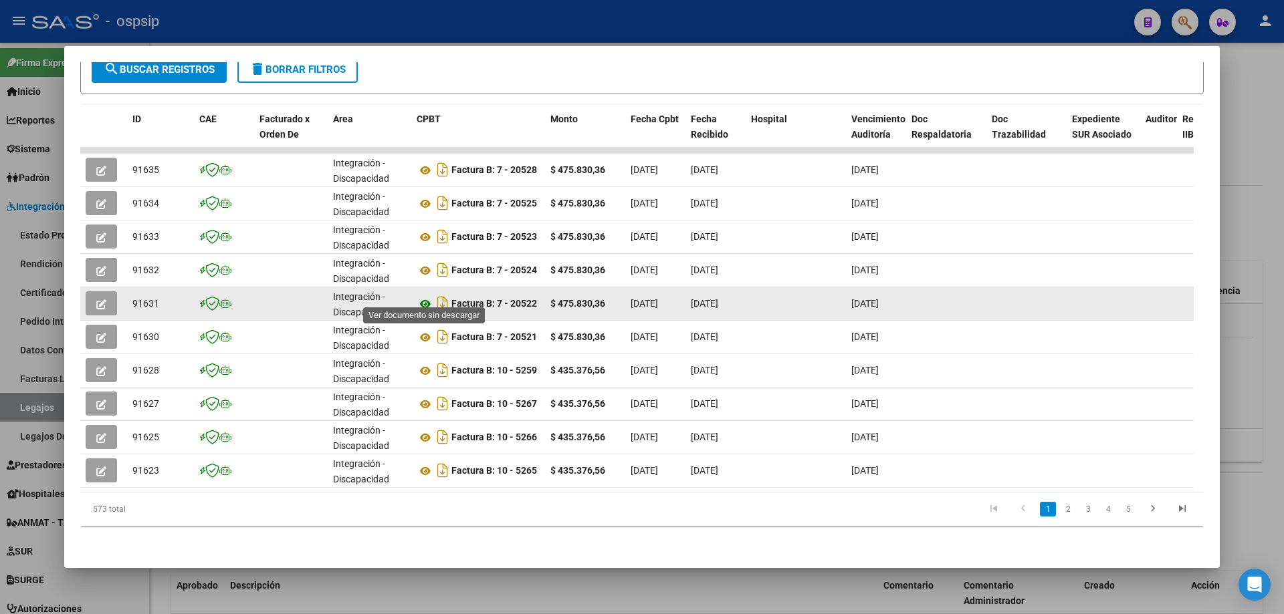
click at [421, 296] on icon at bounding box center [425, 304] width 17 height 16
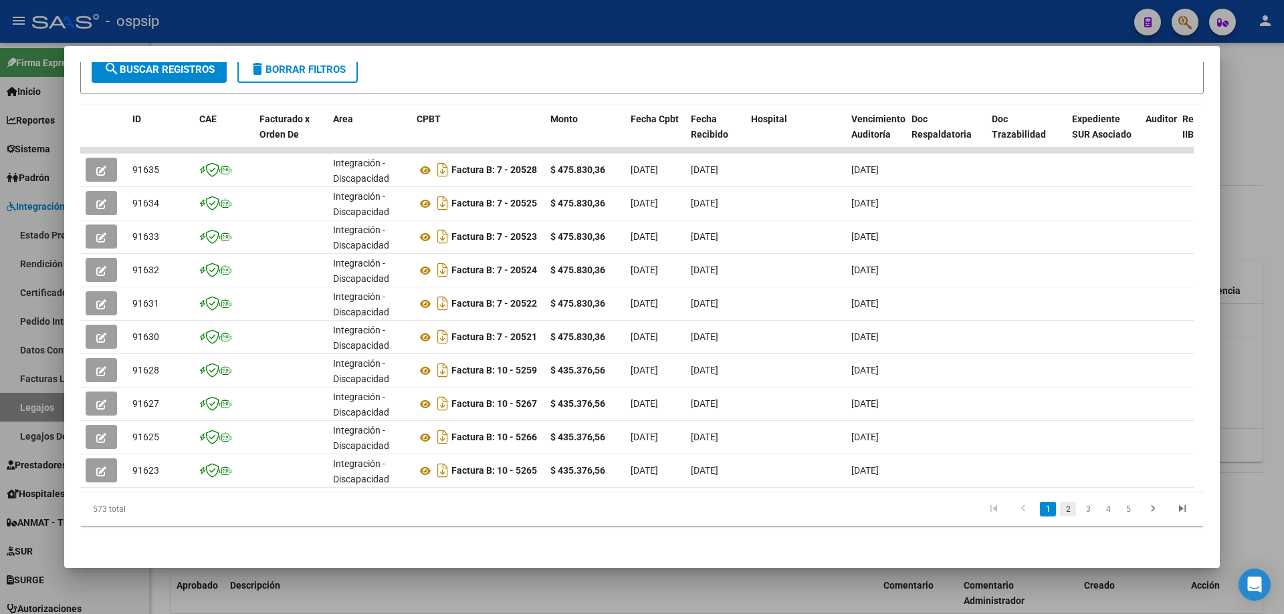
click at [1060, 511] on link "2" at bounding box center [1068, 509] width 16 height 15
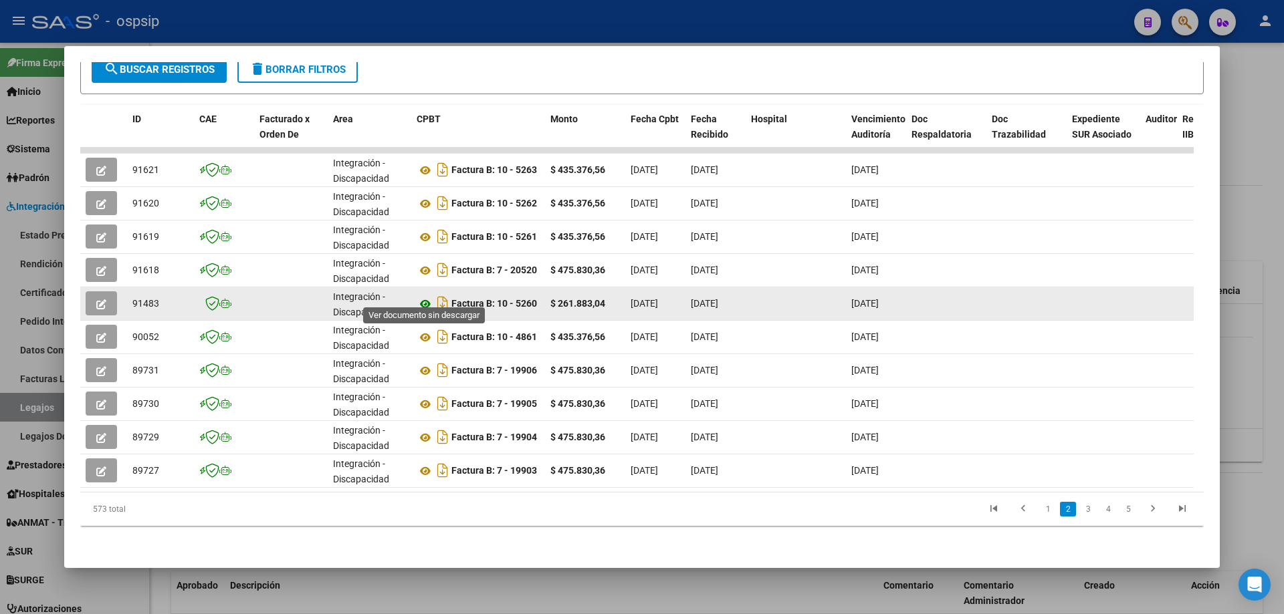
click at [426, 296] on icon at bounding box center [425, 304] width 17 height 16
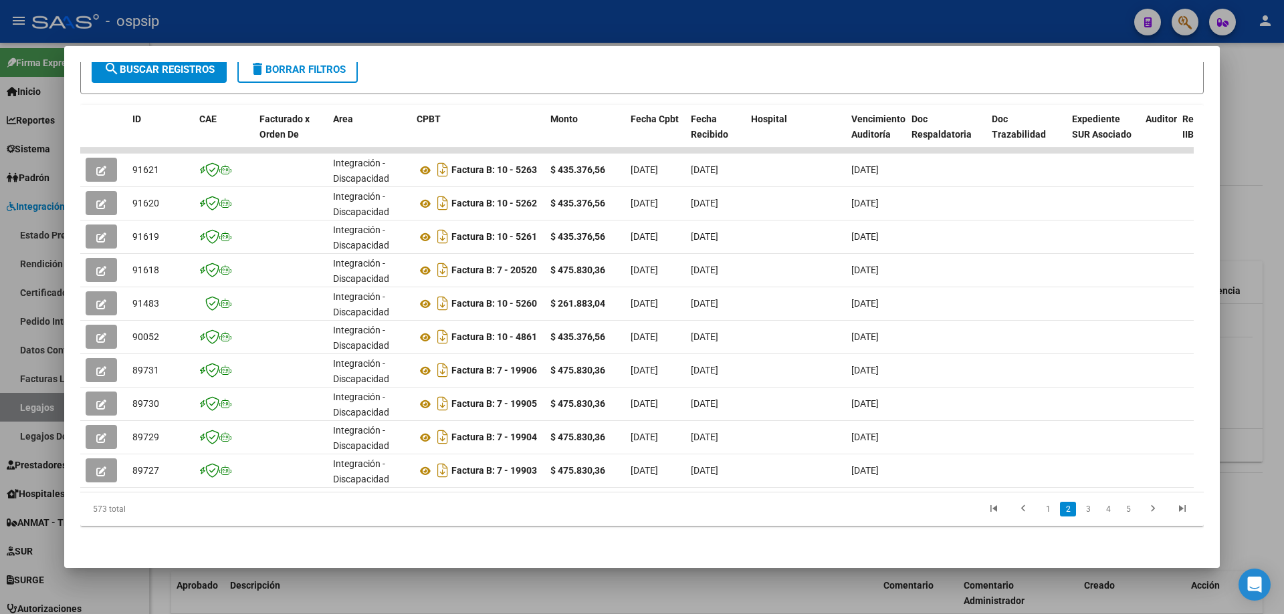
click at [1280, 124] on div at bounding box center [642, 307] width 1284 height 614
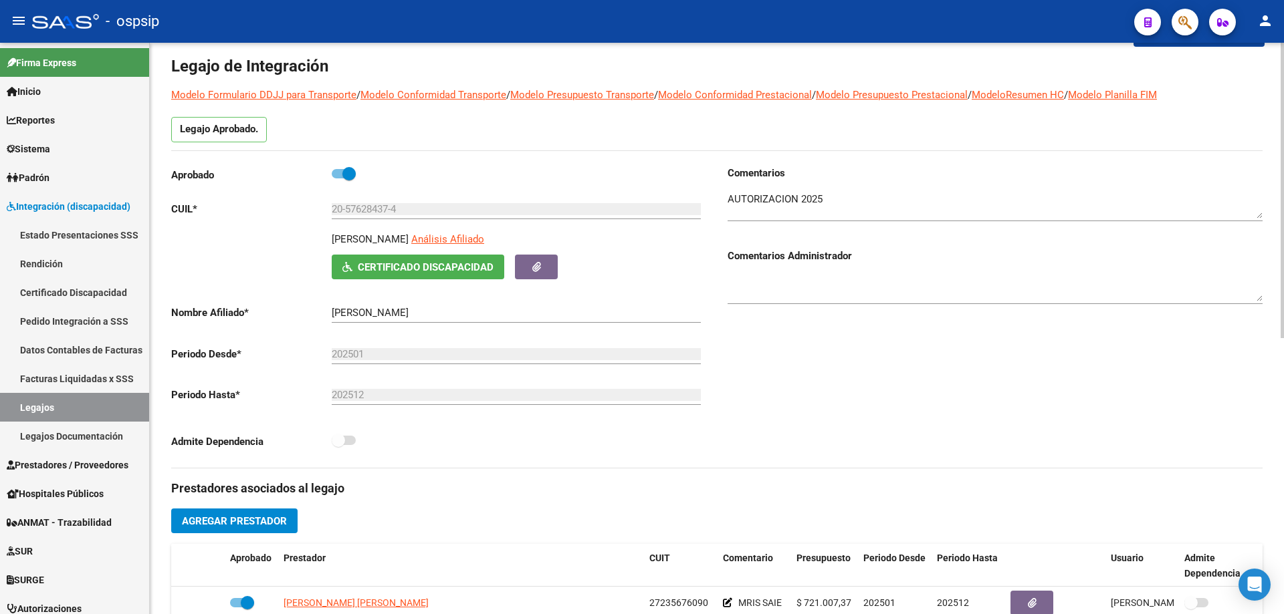
scroll to position [0, 0]
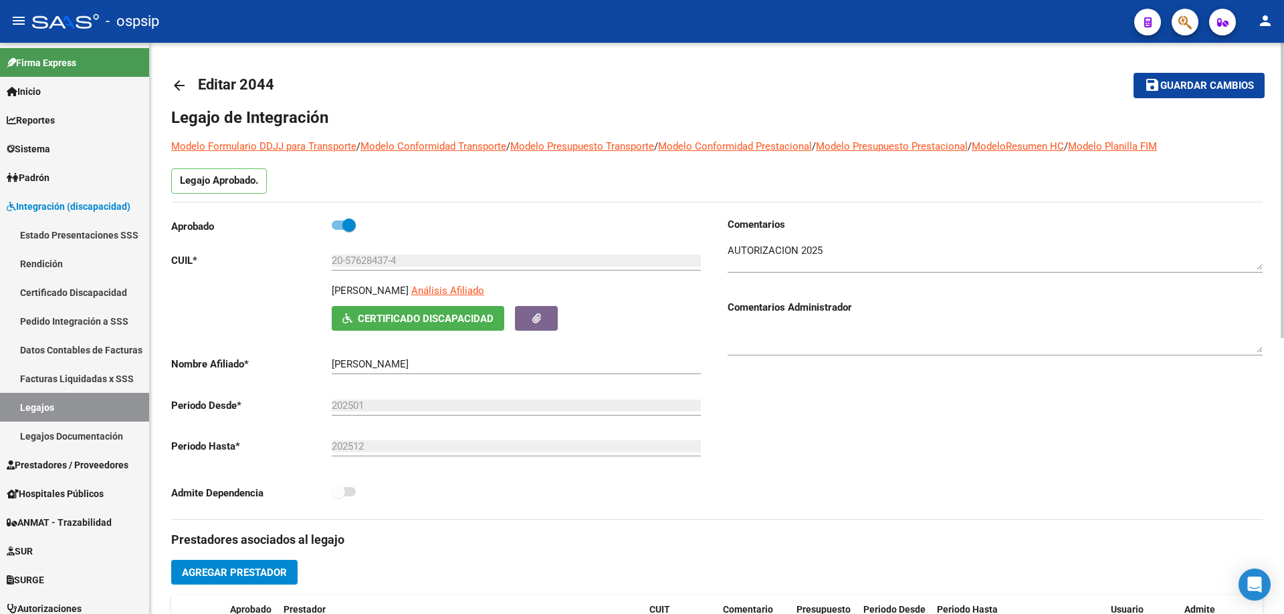
click at [184, 84] on mat-icon "arrow_back" at bounding box center [179, 86] width 16 height 16
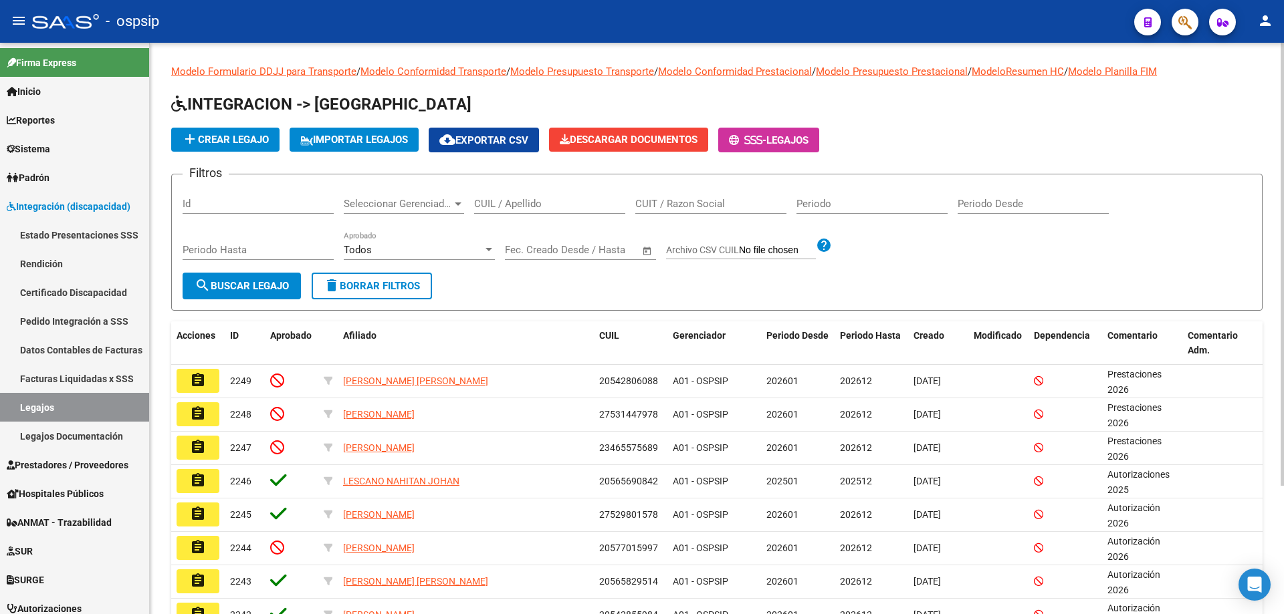
click at [554, 199] on input "CUIL / Apellido" at bounding box center [549, 204] width 151 height 12
paste input "27406747412"
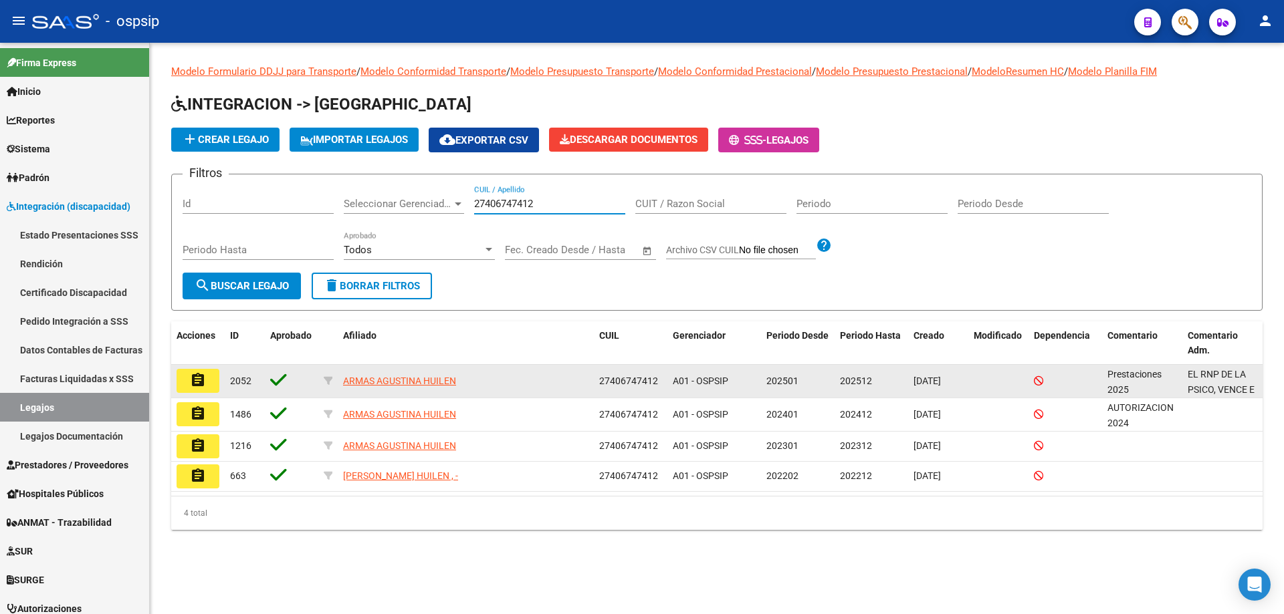
type input "27406747412"
click at [194, 375] on mat-icon "assignment" at bounding box center [198, 380] width 16 height 16
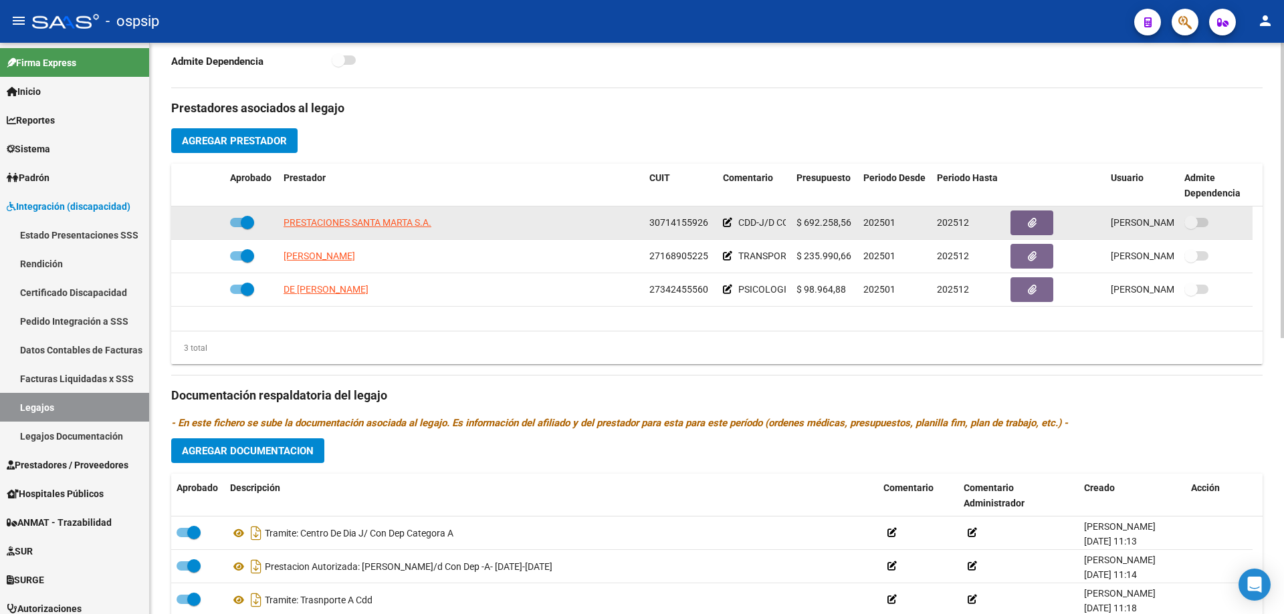
scroll to position [401, 0]
